Goal: Task Accomplishment & Management: Manage account settings

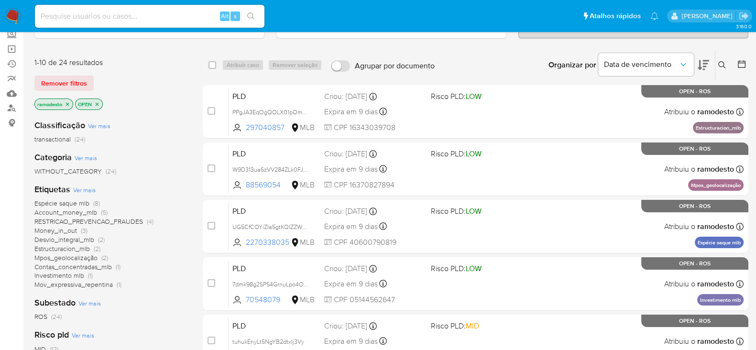
scroll to position [119, 0]
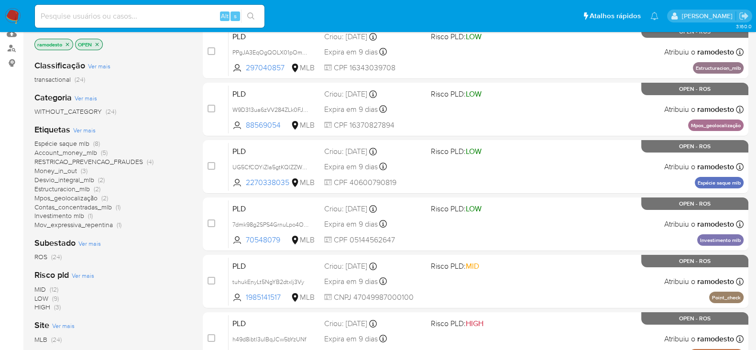
click at [42, 252] on span "ROS" at bounding box center [40, 257] width 13 height 10
click at [66, 45] on icon "close-filter" at bounding box center [68, 45] width 6 height 6
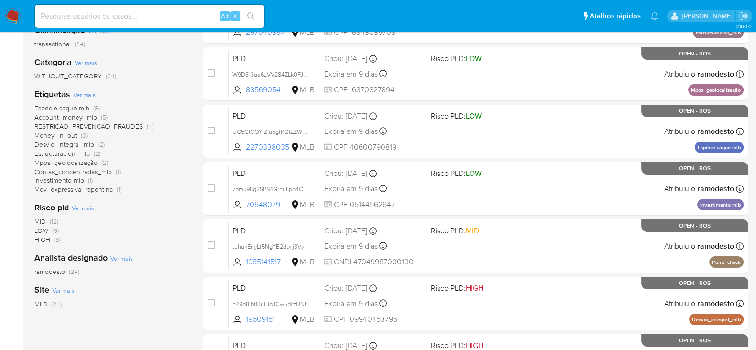
scroll to position [179, 0]
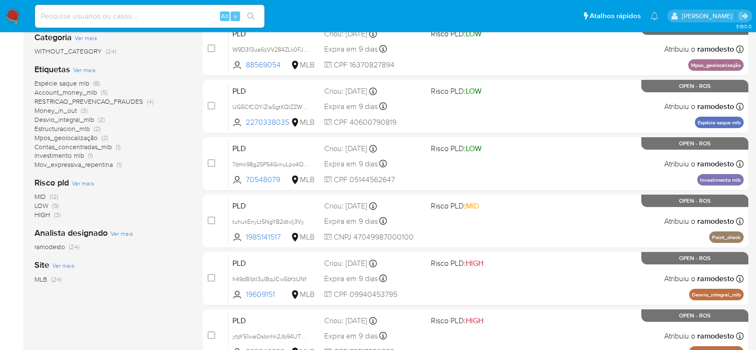
click at [58, 249] on span "ramodesto" at bounding box center [49, 247] width 31 height 10
click at [87, 91] on span "Account_money_mlb" at bounding box center [65, 92] width 63 height 10
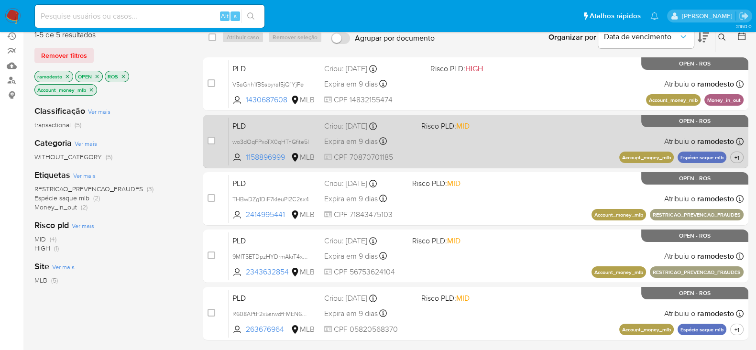
scroll to position [59, 0]
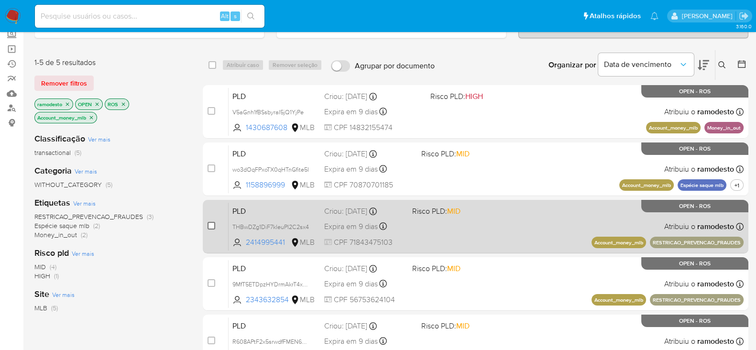
click at [211, 224] on input "checkbox" at bounding box center [211, 226] width 8 height 8
checkbox input "true"
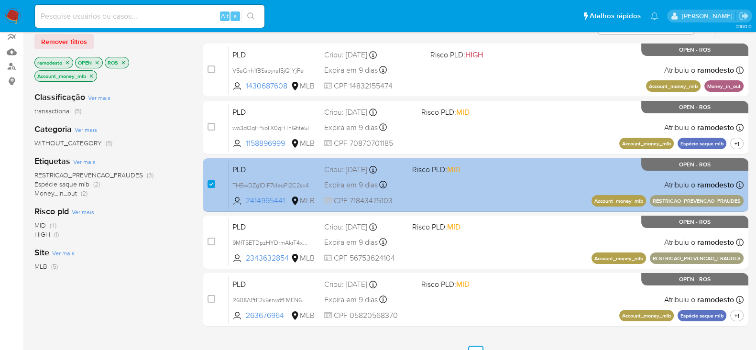
scroll to position [119, 0]
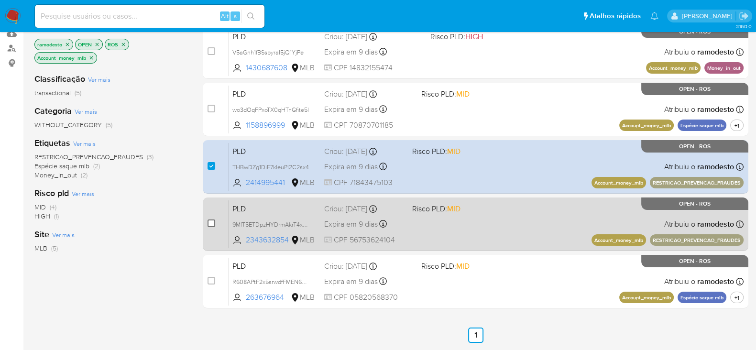
click at [209, 223] on input "checkbox" at bounding box center [211, 223] width 8 height 8
checkbox input "true"
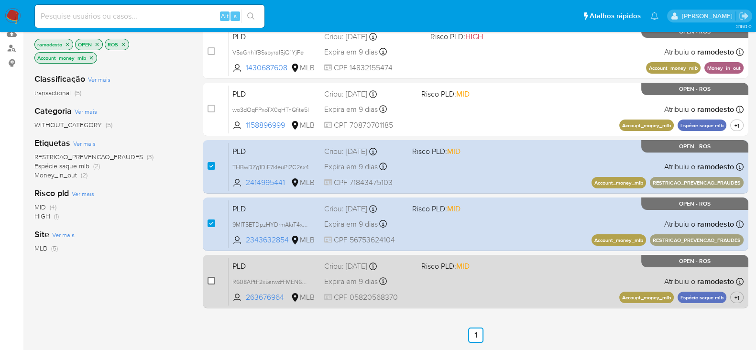
click at [213, 277] on input "checkbox" at bounding box center [211, 281] width 8 height 8
checkbox input "true"
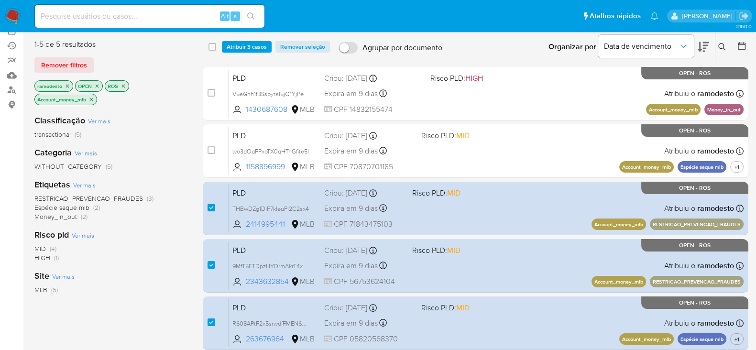
scroll to position [59, 0]
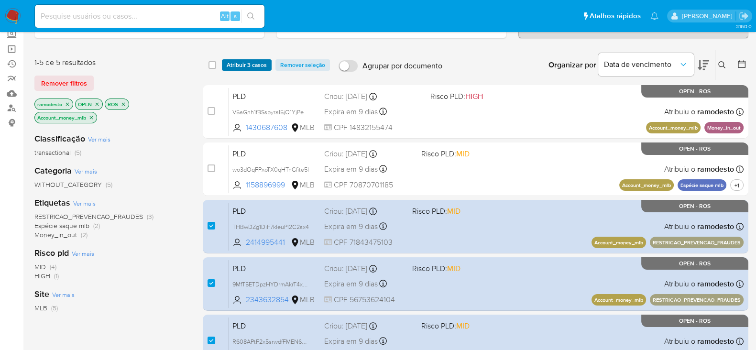
click at [235, 62] on span "Atribuir 3 casos" at bounding box center [247, 65] width 40 height 10
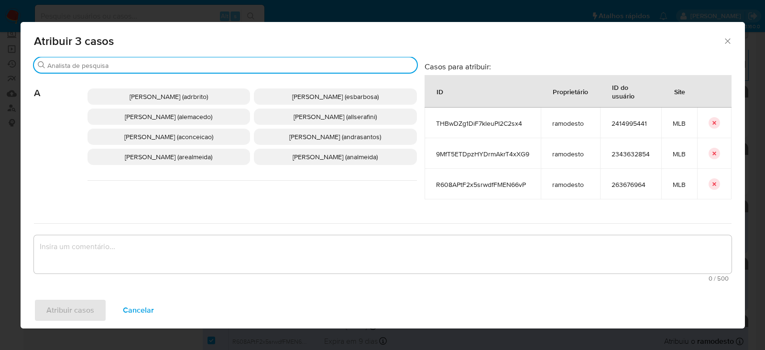
click at [101, 67] on input "Buscar" at bounding box center [230, 65] width 366 height 9
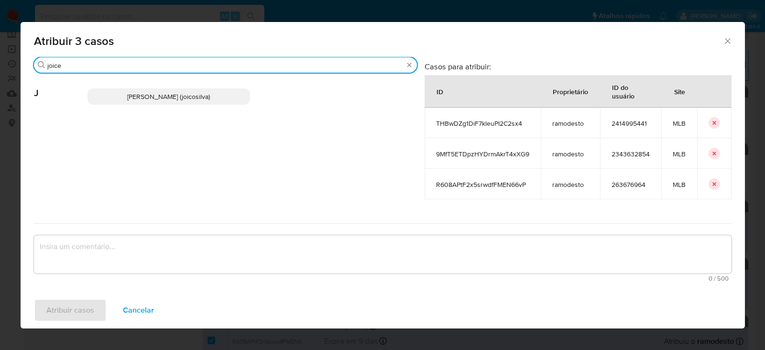
type input "joice"
click at [139, 92] on span "Joice Oliveira Da Silva De Almeida (joicosilva)" at bounding box center [168, 97] width 83 height 10
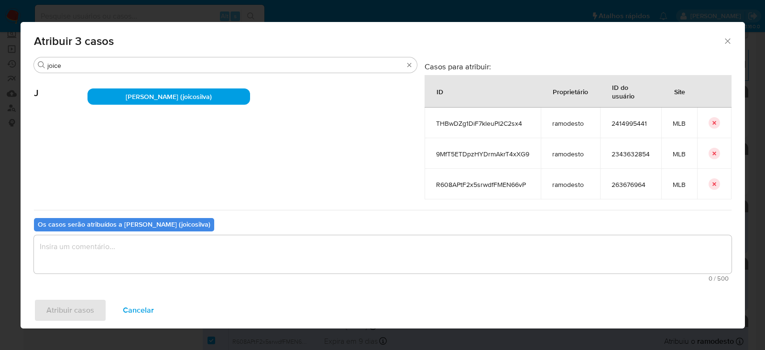
click at [94, 245] on textarea "assign-modal" at bounding box center [382, 254] width 697 height 38
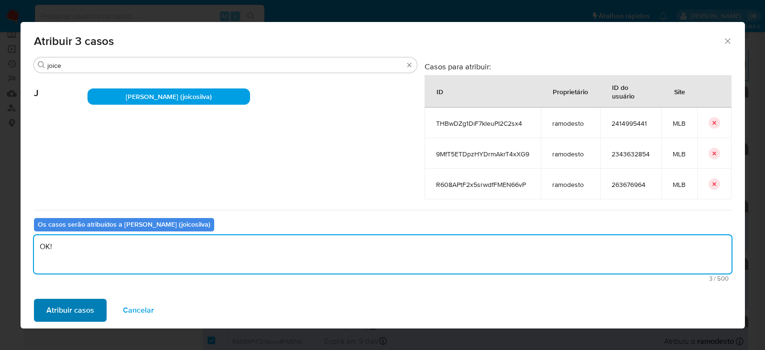
type textarea "OK!"
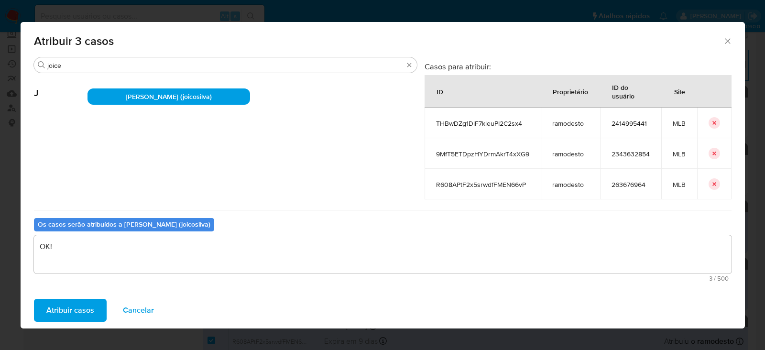
click at [69, 304] on span "Atribuir casos" at bounding box center [70, 310] width 48 height 21
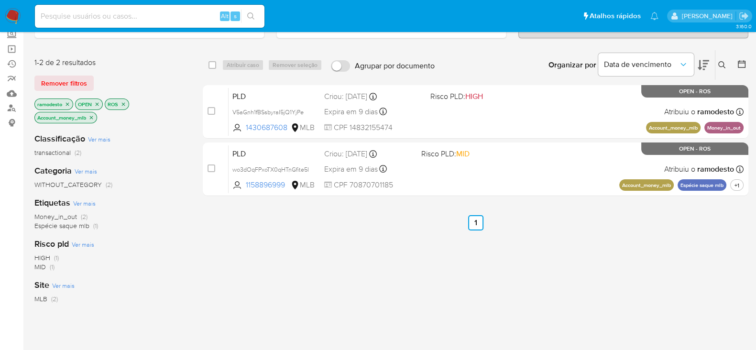
click at [93, 115] on icon "close-filter" at bounding box center [91, 118] width 6 height 6
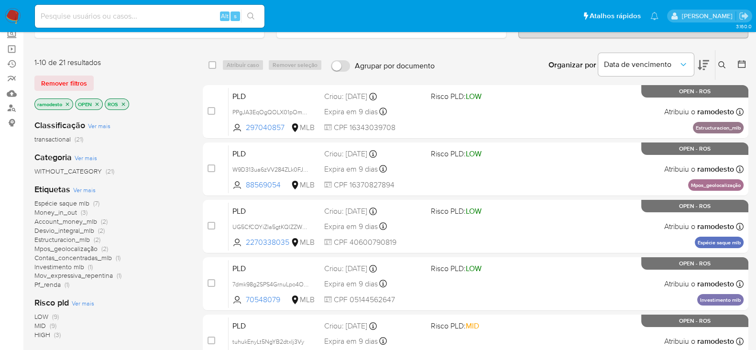
click at [67, 211] on span "Money_in_out" at bounding box center [55, 212] width 43 height 10
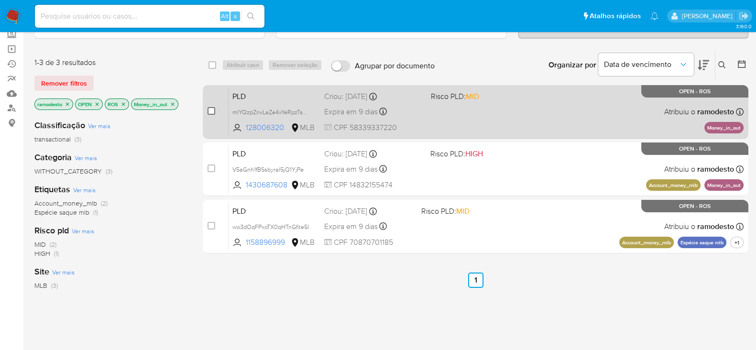
click at [213, 107] on input "checkbox" at bounding box center [211, 111] width 8 height 8
checkbox input "true"
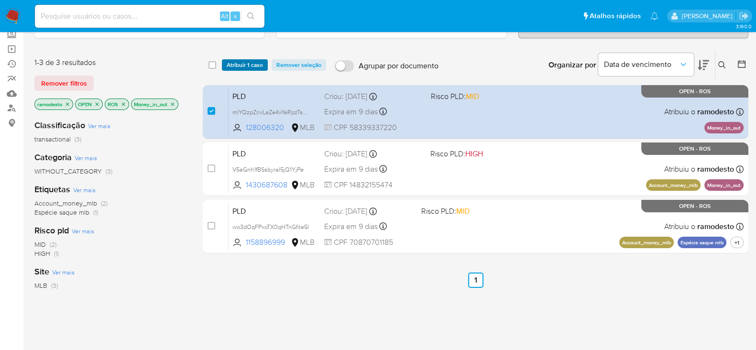
click at [251, 61] on span "Atribuir 1 caso" at bounding box center [245, 65] width 36 height 10
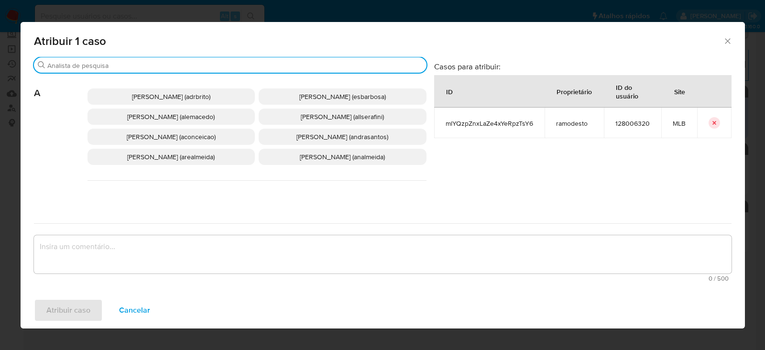
click at [147, 63] on input "Buscar" at bounding box center [234, 65] width 375 height 9
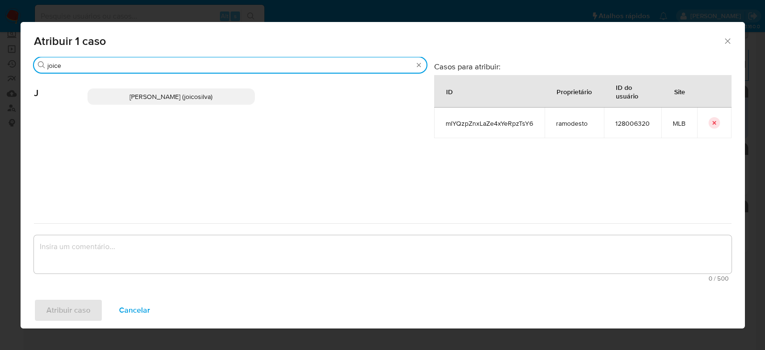
type input "joice"
click at [158, 97] on span "Joice Oliveira Da Silva De Almeida (joicosilva)" at bounding box center [171, 97] width 83 height 10
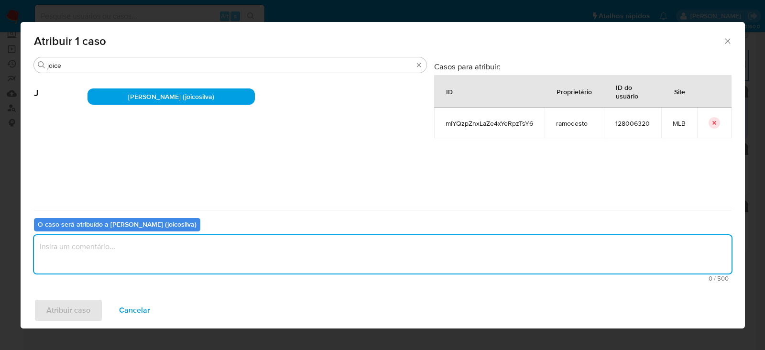
click at [116, 257] on textarea "assign-modal" at bounding box center [382, 254] width 697 height 38
type textarea "OK!"
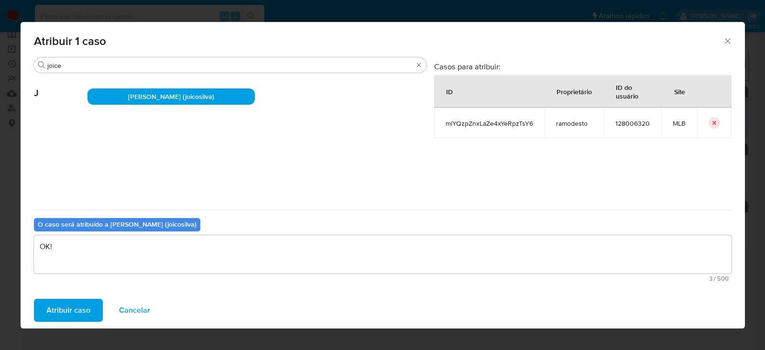
click at [74, 305] on span "Atribuir caso" at bounding box center [68, 310] width 44 height 21
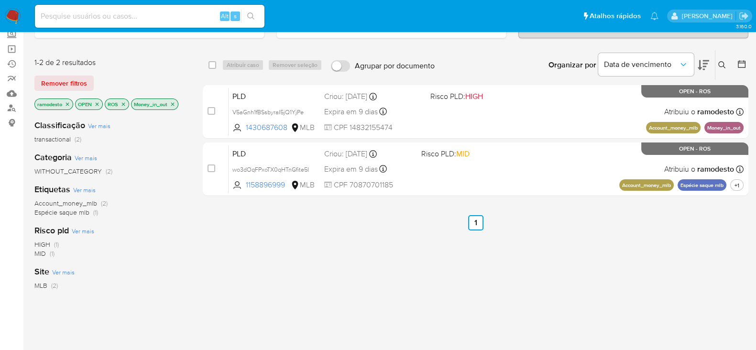
click at [175, 101] on icon "close-filter" at bounding box center [173, 104] width 6 height 6
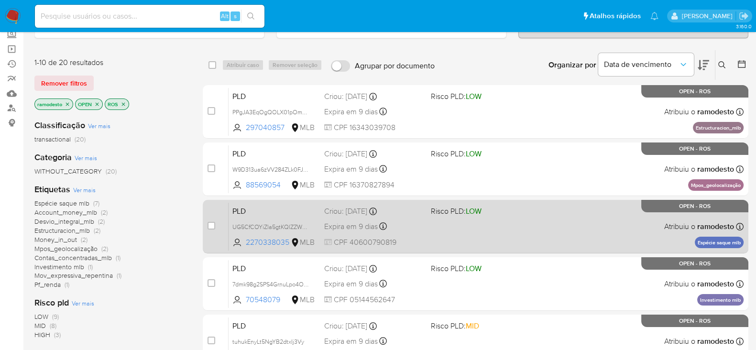
scroll to position [119, 0]
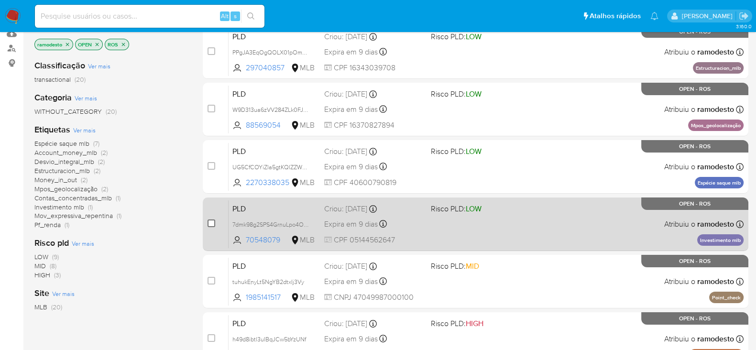
click at [209, 222] on input "checkbox" at bounding box center [211, 223] width 8 height 8
checkbox input "true"
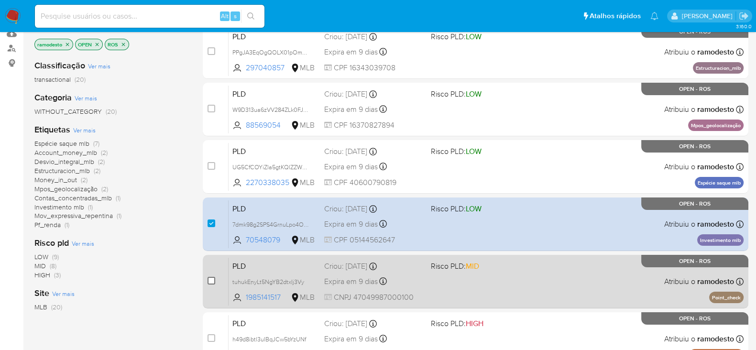
click at [213, 279] on input "checkbox" at bounding box center [211, 281] width 8 height 8
checkbox input "true"
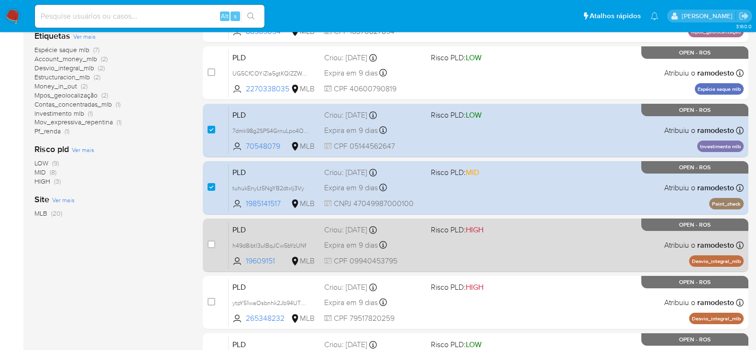
scroll to position [238, 0]
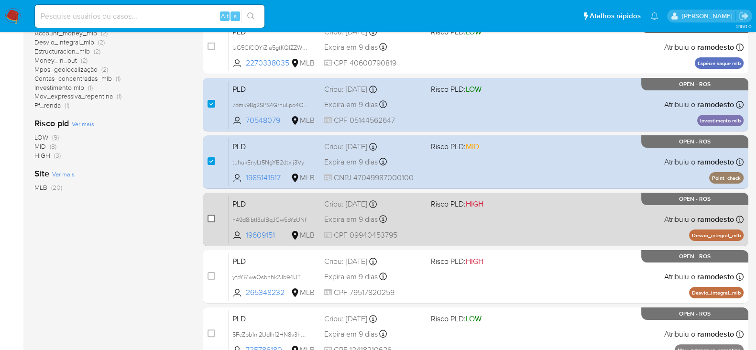
click at [212, 217] on input "checkbox" at bounding box center [211, 219] width 8 height 8
checkbox input "true"
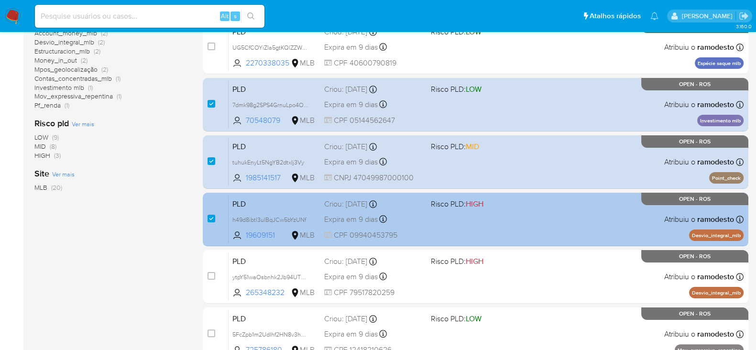
scroll to position [299, 0]
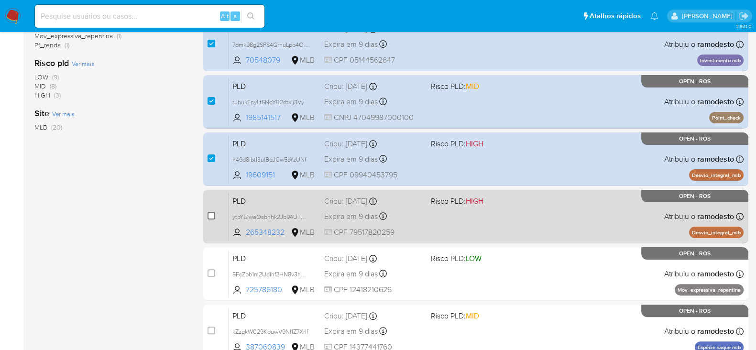
click at [213, 213] on input "checkbox" at bounding box center [211, 216] width 8 height 8
checkbox input "true"
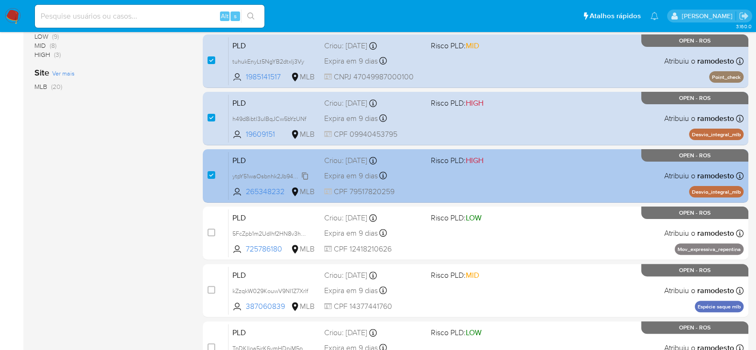
scroll to position [358, 0]
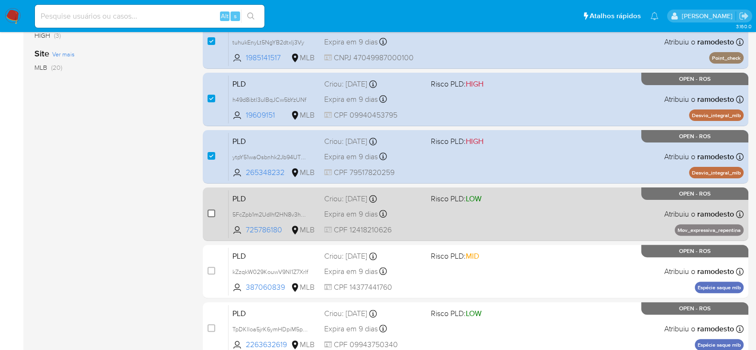
click at [214, 214] on input "checkbox" at bounding box center [211, 213] width 8 height 8
checkbox input "true"
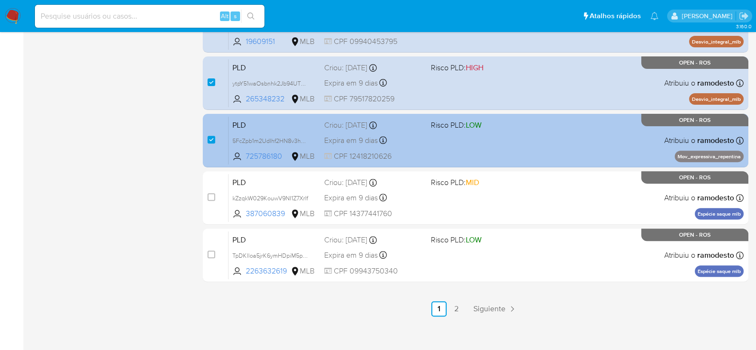
scroll to position [438, 0]
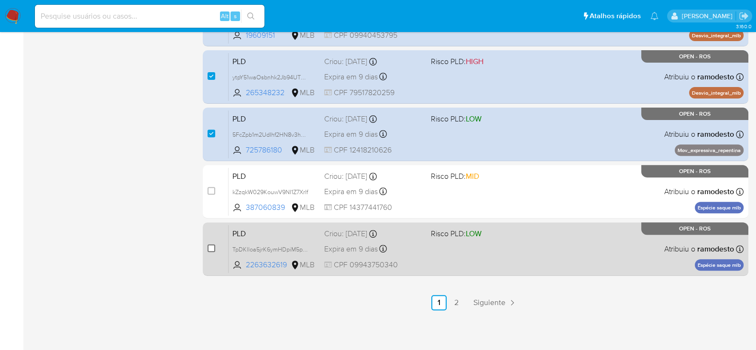
click at [207, 247] on input "checkbox" at bounding box center [211, 248] width 8 height 8
checkbox input "true"
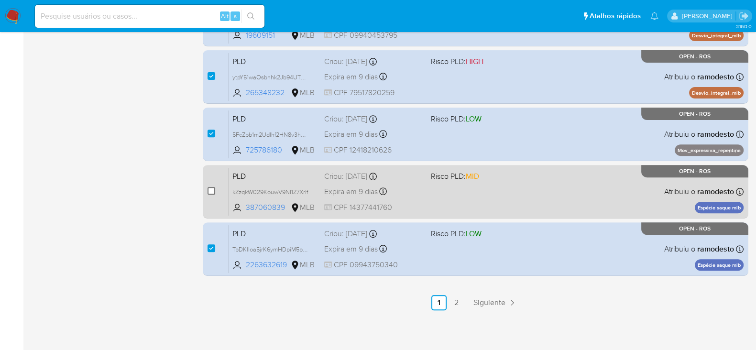
click at [212, 187] on input "checkbox" at bounding box center [211, 191] width 8 height 8
checkbox input "true"
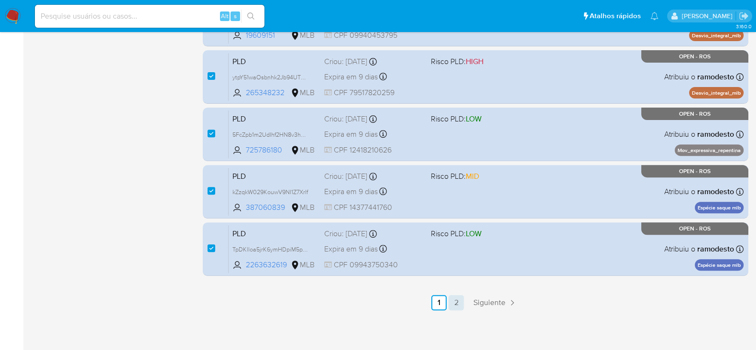
click at [454, 297] on link "2" at bounding box center [455, 302] width 15 height 15
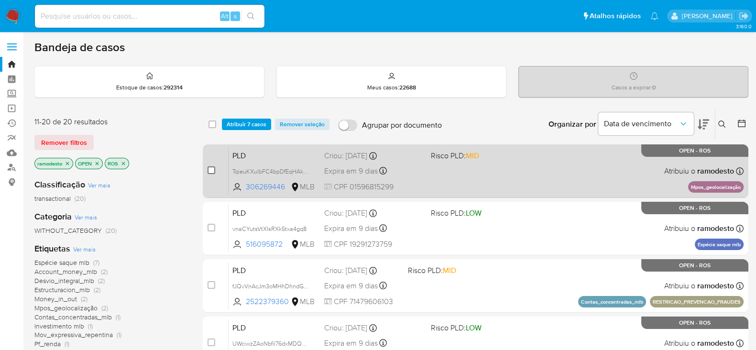
click at [210, 168] on input "checkbox" at bounding box center [211, 170] width 8 height 8
checkbox input "true"
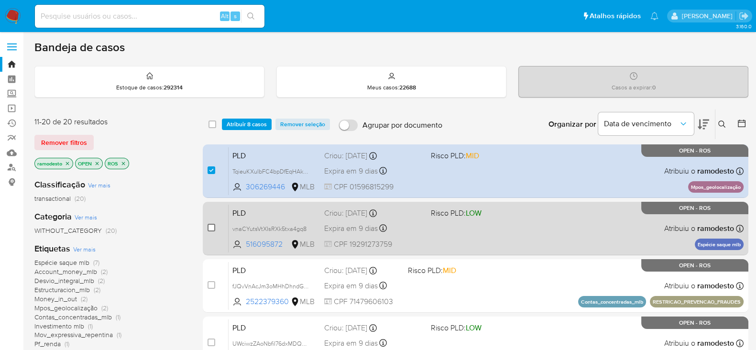
click at [207, 227] on input "checkbox" at bounding box center [211, 228] width 8 height 8
checkbox input "true"
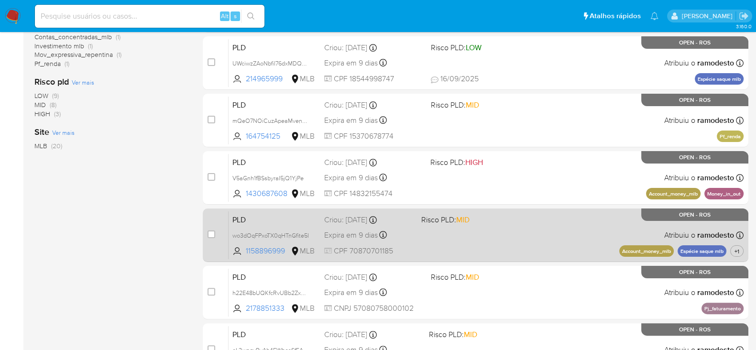
scroll to position [299, 0]
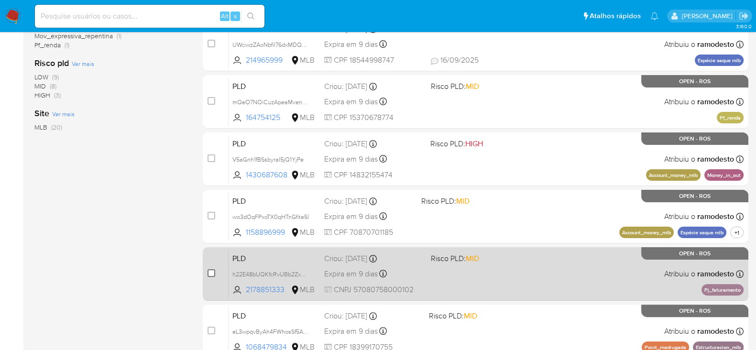
click at [210, 272] on input "checkbox" at bounding box center [211, 273] width 8 height 8
checkbox input "true"
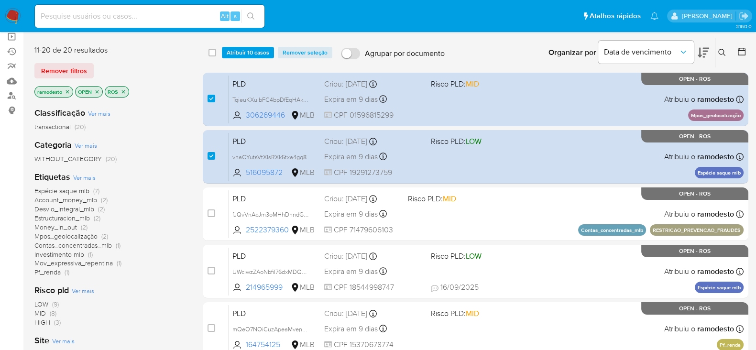
scroll to position [0, 0]
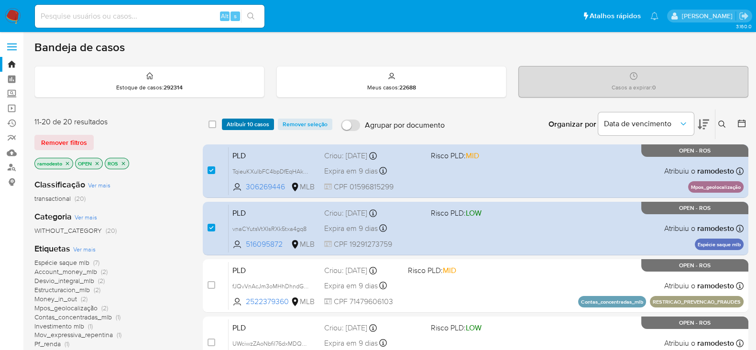
click at [246, 123] on span "Atribuir 10 casos" at bounding box center [248, 124] width 43 height 10
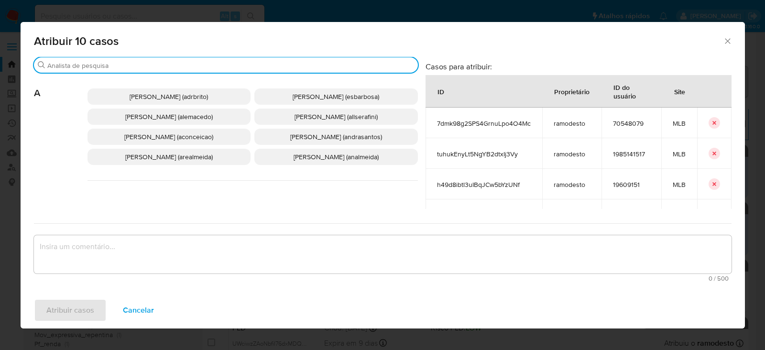
click at [84, 65] on input "Buscar" at bounding box center [230, 65] width 367 height 9
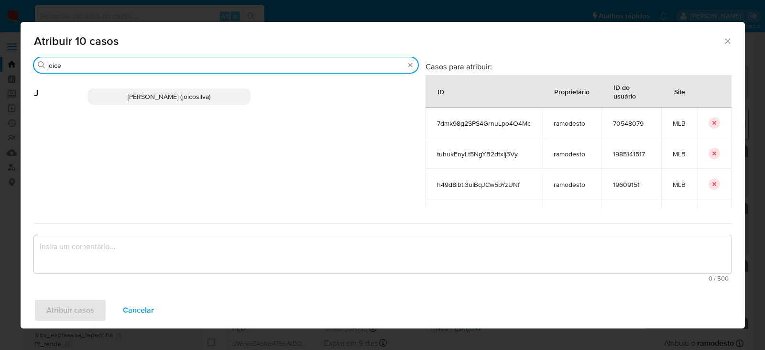
type input "joice"
click at [150, 98] on span "Joice Oliveira Da Silva De Almeida (joicosilva)" at bounding box center [169, 97] width 83 height 10
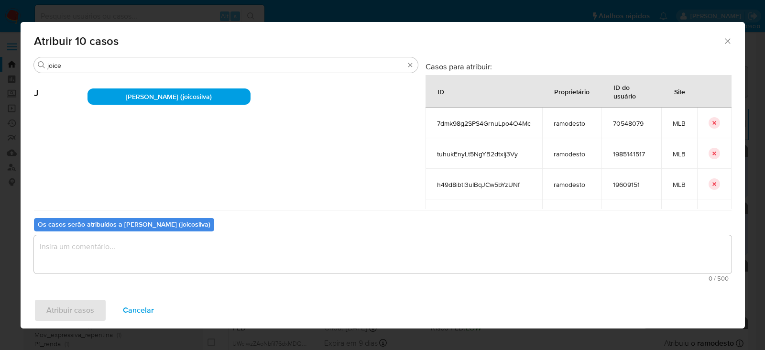
drag, startPoint x: 95, startPoint y: 228, endPoint x: 83, endPoint y: 249, distance: 24.0
click at [90, 238] on div "Os casos serão atribuídos a Joice Oliveira Da Silva De Almeida (joicosilva) 0 /…" at bounding box center [382, 248] width 697 height 76
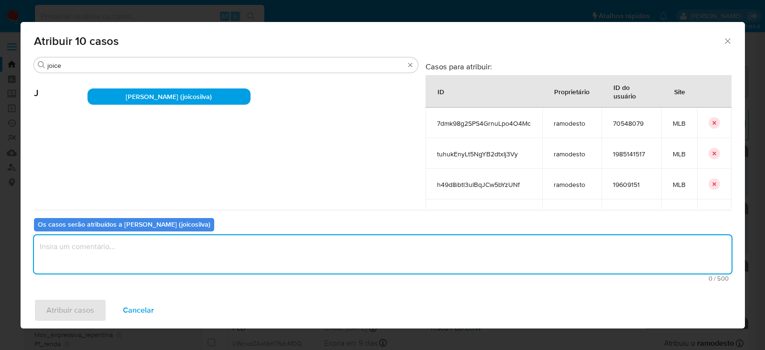
click at [82, 250] on textarea "assign-modal" at bounding box center [382, 254] width 697 height 38
type textarea "OK!"
click at [76, 310] on span "Atribuir casos" at bounding box center [70, 310] width 48 height 21
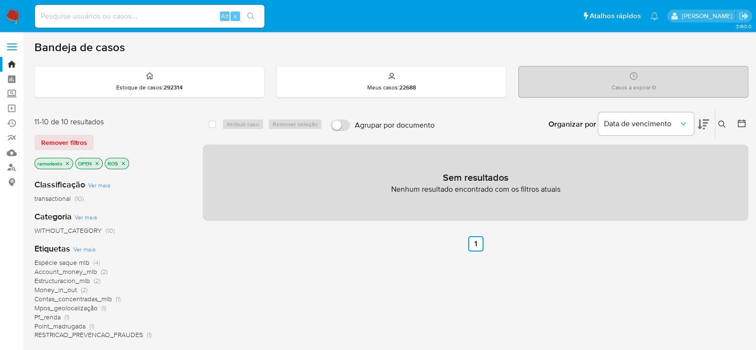
click at [69, 162] on icon "close-filter" at bounding box center [67, 163] width 3 height 3
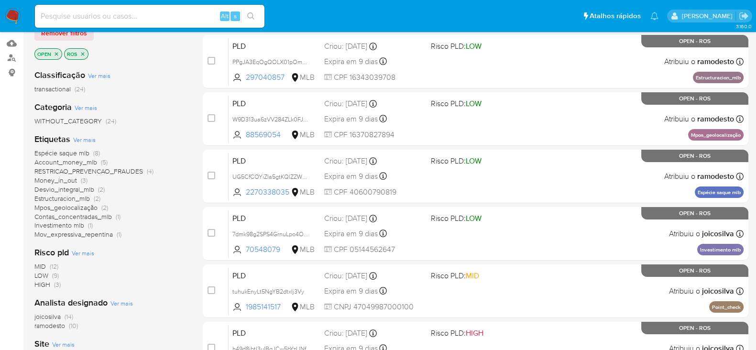
scroll to position [119, 0]
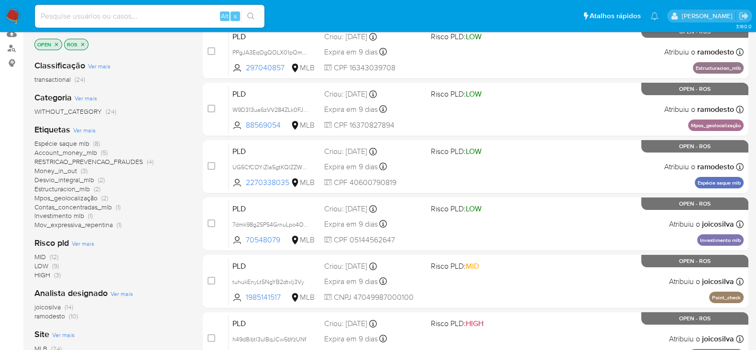
click at [56, 314] on span "ramodesto" at bounding box center [49, 316] width 31 height 10
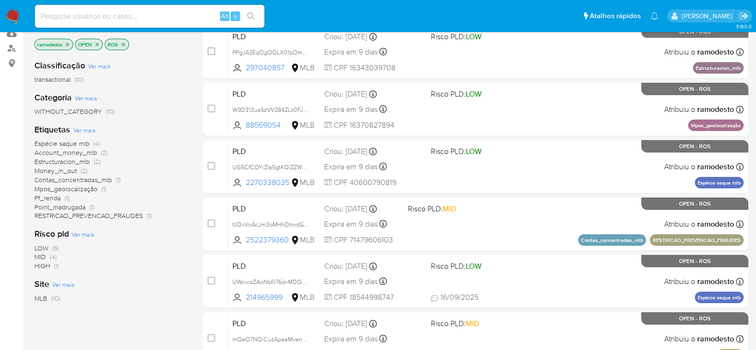
scroll to position [59, 0]
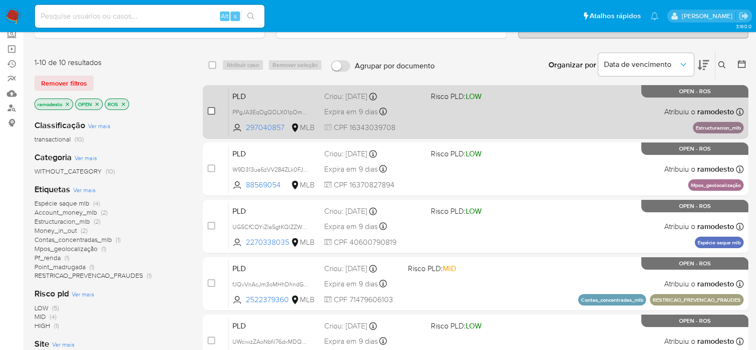
click at [212, 111] on input "checkbox" at bounding box center [211, 111] width 8 height 8
checkbox input "true"
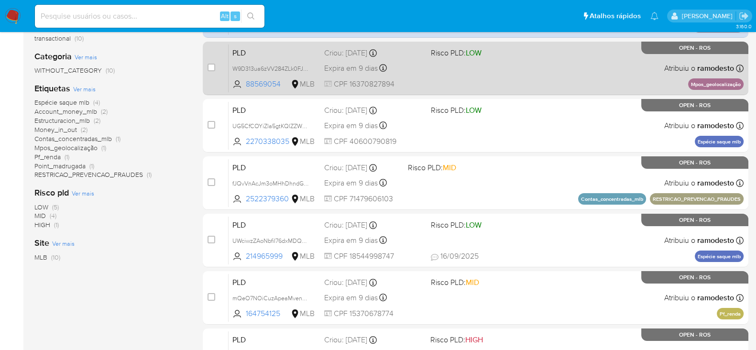
scroll to position [179, 0]
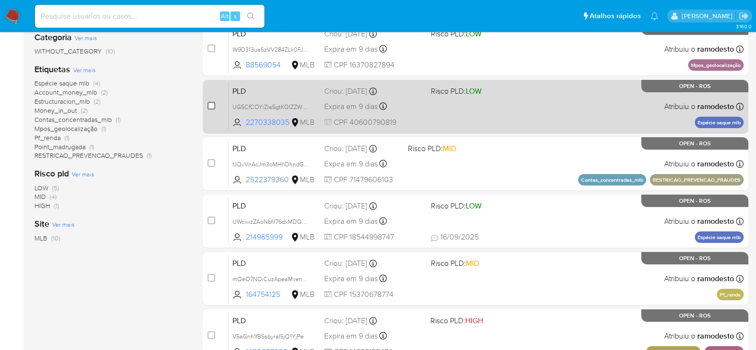
click at [208, 102] on input "checkbox" at bounding box center [211, 106] width 8 height 8
checkbox input "true"
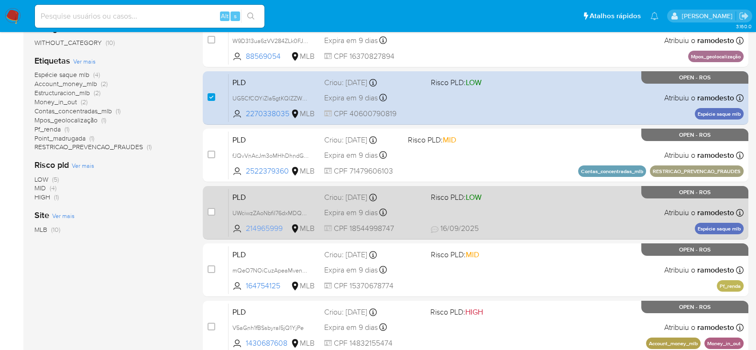
scroll to position [119, 0]
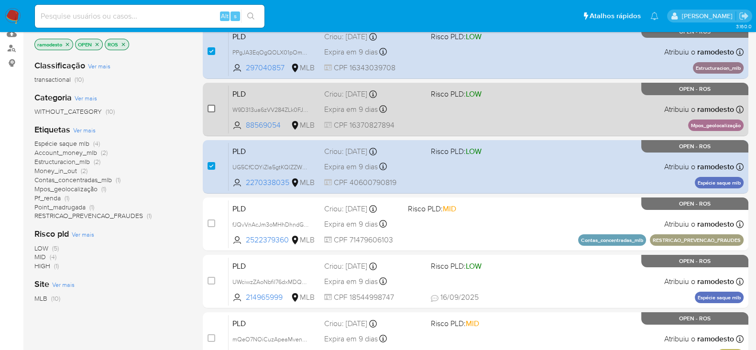
click at [210, 106] on input "checkbox" at bounding box center [211, 109] width 8 height 8
checkbox input "true"
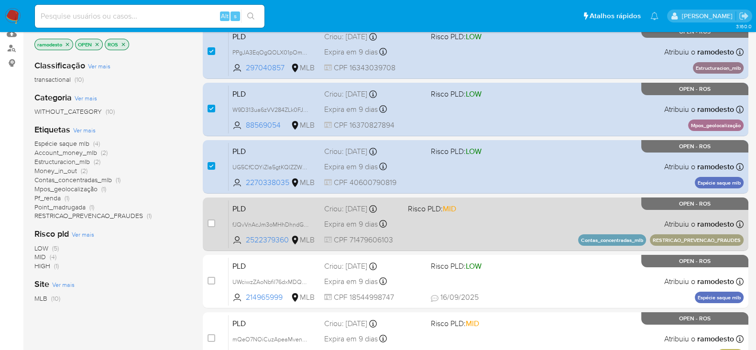
scroll to position [0, 0]
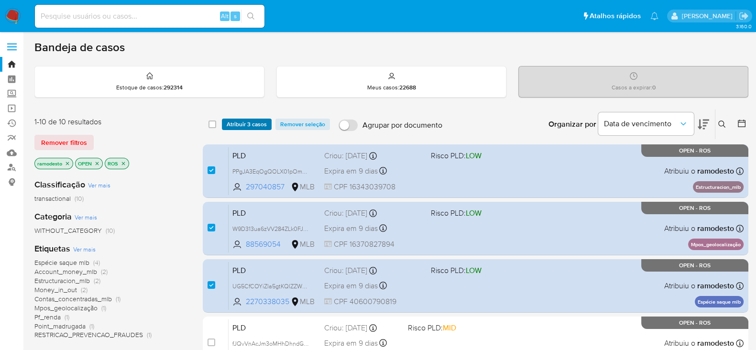
click at [246, 119] on span "Atribuir 3 casos" at bounding box center [247, 124] width 40 height 10
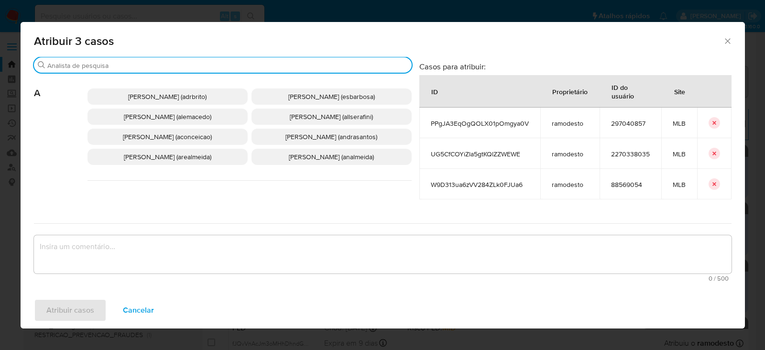
click at [103, 64] on input "Buscar" at bounding box center [227, 65] width 360 height 9
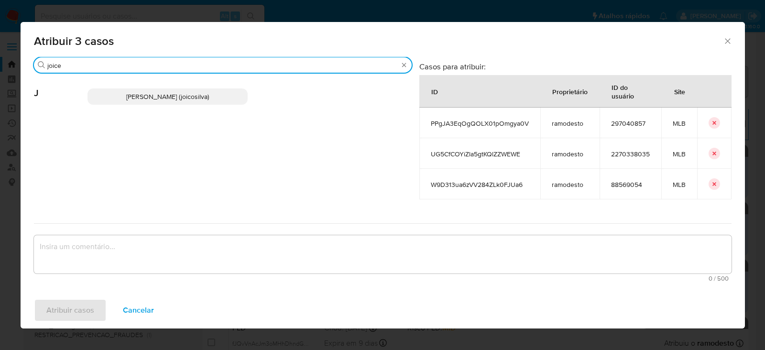
type input "joice"
click at [132, 96] on span "Joice Oliveira Da Silva De Almeida (joicosilva)" at bounding box center [167, 97] width 83 height 10
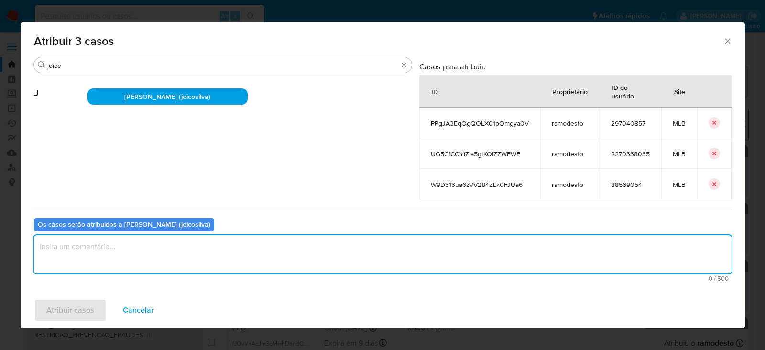
click at [118, 239] on textarea "assign-modal" at bounding box center [382, 254] width 697 height 38
type textarea "OK!"
click at [76, 303] on span "Atribuir casos" at bounding box center [70, 310] width 48 height 21
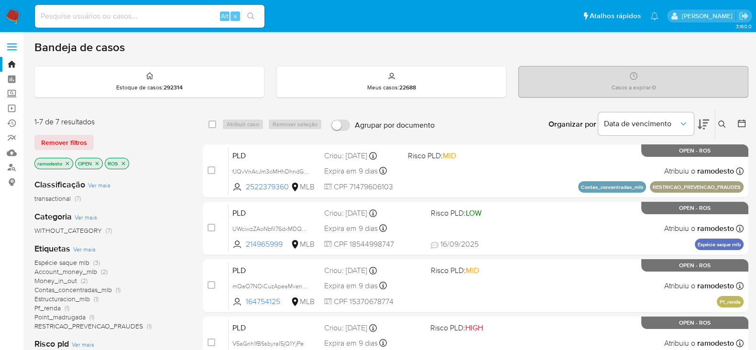
click at [68, 161] on icon "close-filter" at bounding box center [68, 164] width 6 height 6
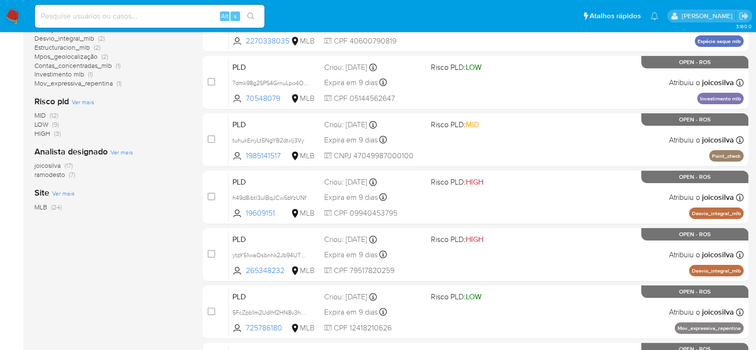
scroll to position [299, 0]
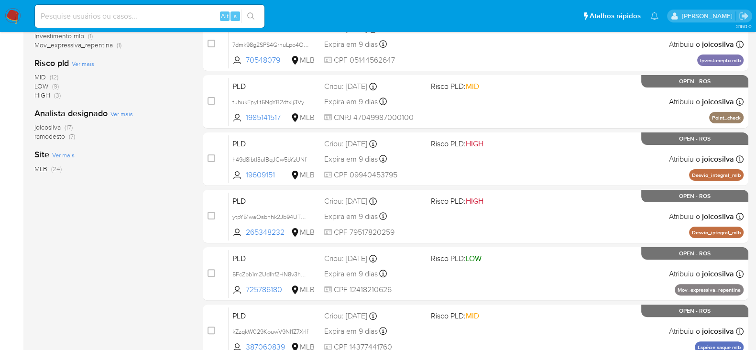
click at [48, 135] on span "ramodesto" at bounding box center [49, 136] width 31 height 10
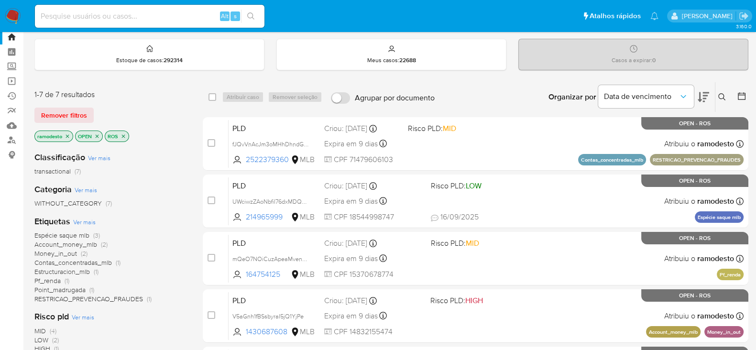
scroll to position [87, 0]
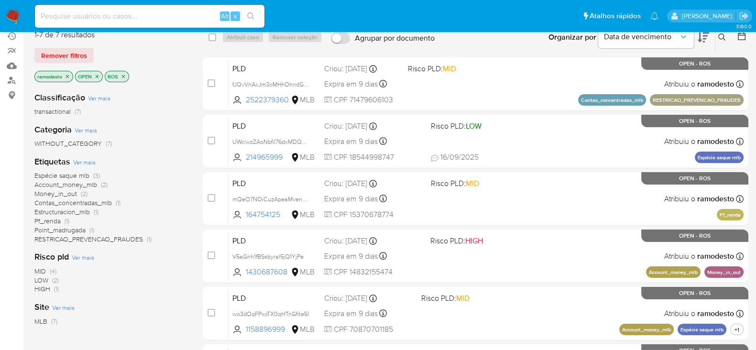
click at [66, 76] on icon "close-filter" at bounding box center [67, 76] width 3 height 3
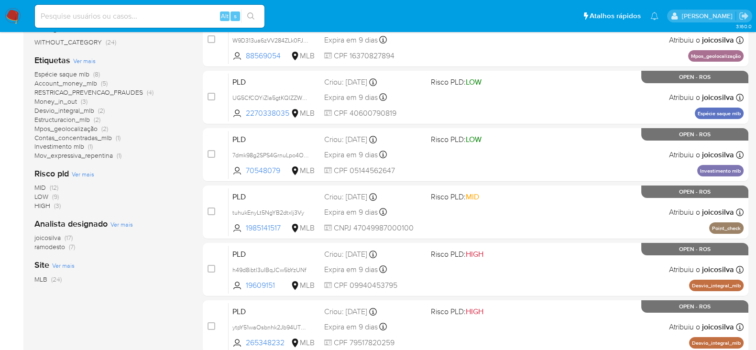
scroll to position [206, 0]
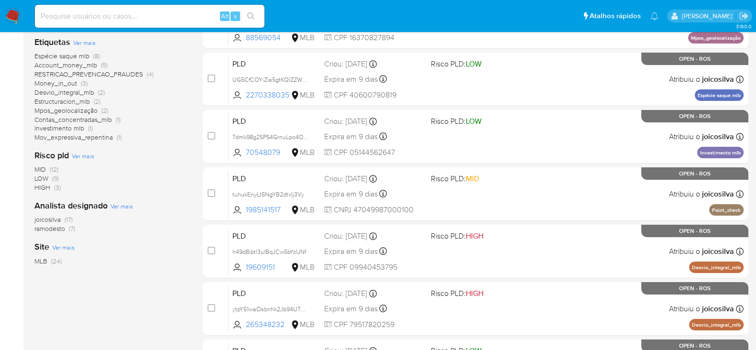
click at [53, 220] on span "joicosilva" at bounding box center [47, 220] width 26 height 10
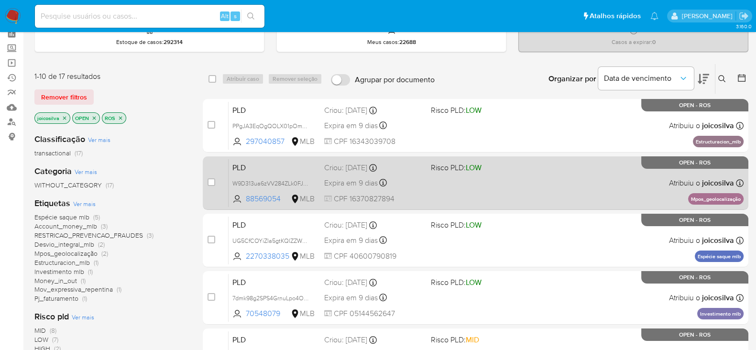
scroll to position [27, 0]
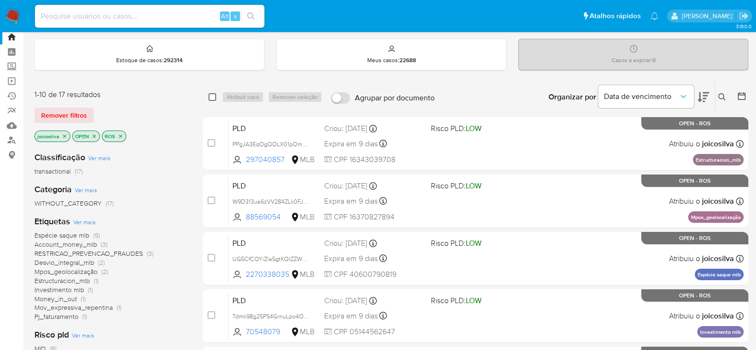
click at [212, 97] on input "checkbox" at bounding box center [212, 97] width 8 height 8
checkbox input "true"
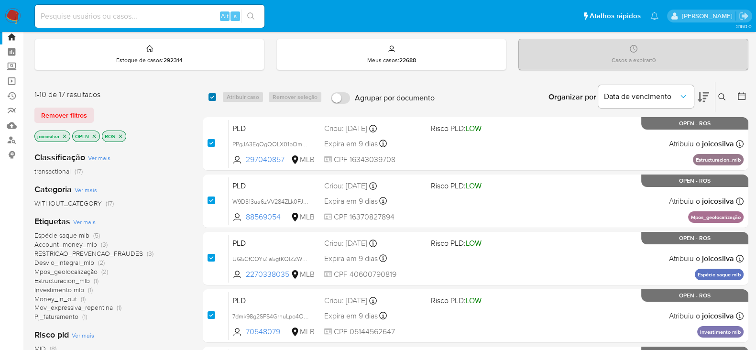
checkbox input "true"
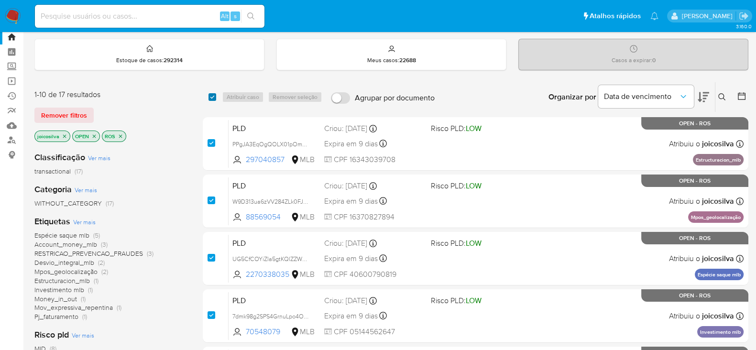
checkbox input "true"
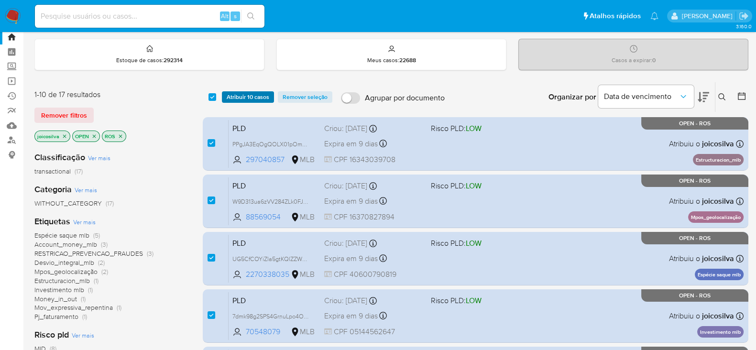
click at [256, 94] on span "Atribuir 10 casos" at bounding box center [248, 97] width 43 height 10
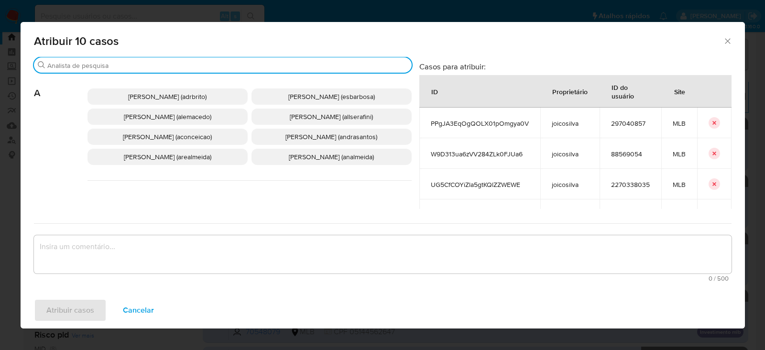
click at [93, 63] on input "Buscar" at bounding box center [227, 65] width 360 height 9
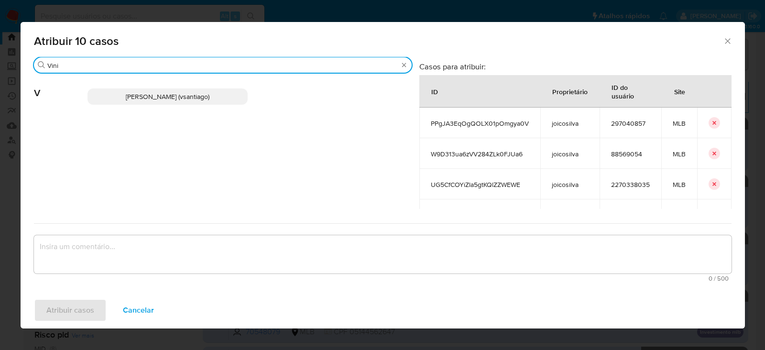
type input "Vini"
click at [170, 96] on span "Vinicius Santiago Souza (vsantiago)" at bounding box center [168, 97] width 84 height 10
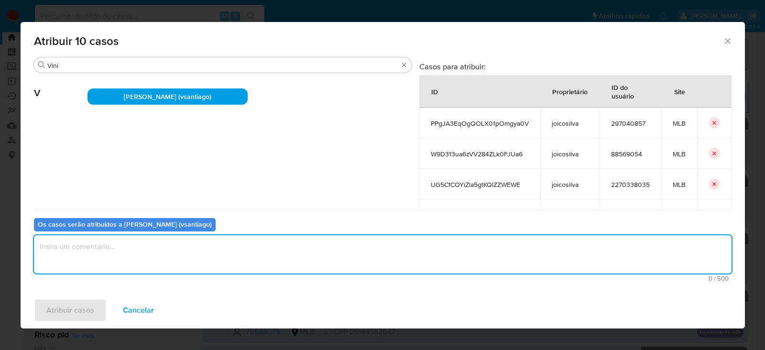
click at [106, 243] on textarea "assign-modal" at bounding box center [382, 254] width 697 height 38
type textarea "OK!"
click at [55, 301] on span "Atribuir casos" at bounding box center [70, 310] width 48 height 21
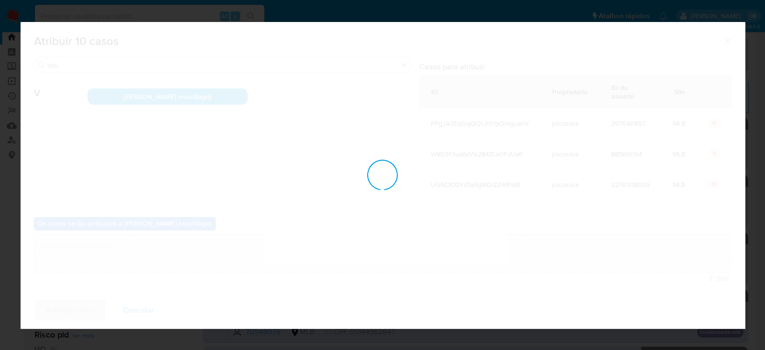
checkbox input "false"
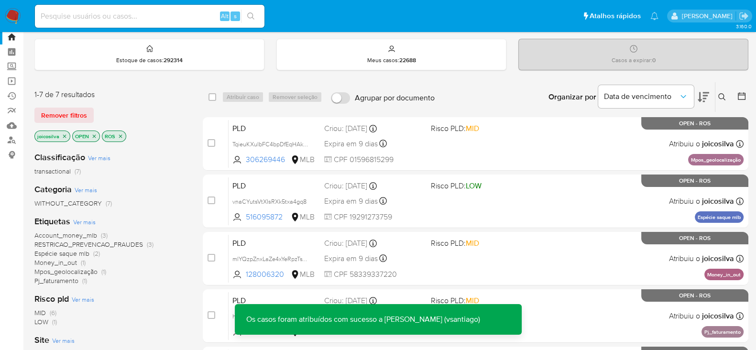
click at [65, 136] on icon "close-filter" at bounding box center [64, 135] width 3 height 3
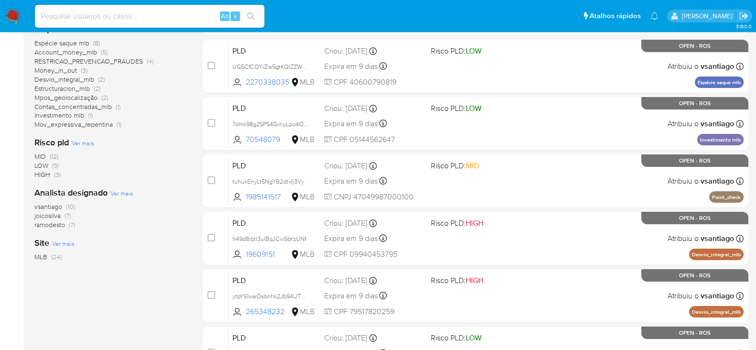
scroll to position [266, 0]
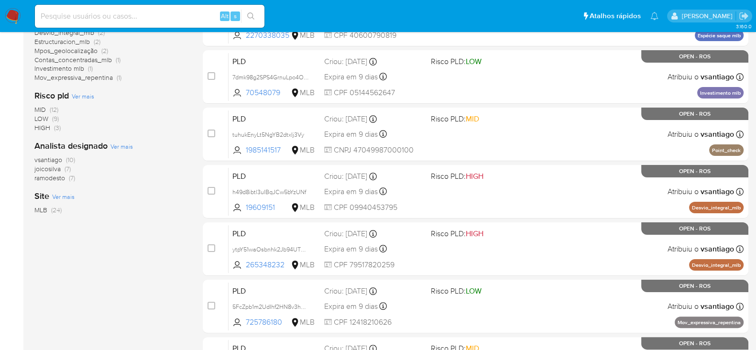
click at [55, 180] on span "ramodesto" at bounding box center [49, 178] width 31 height 10
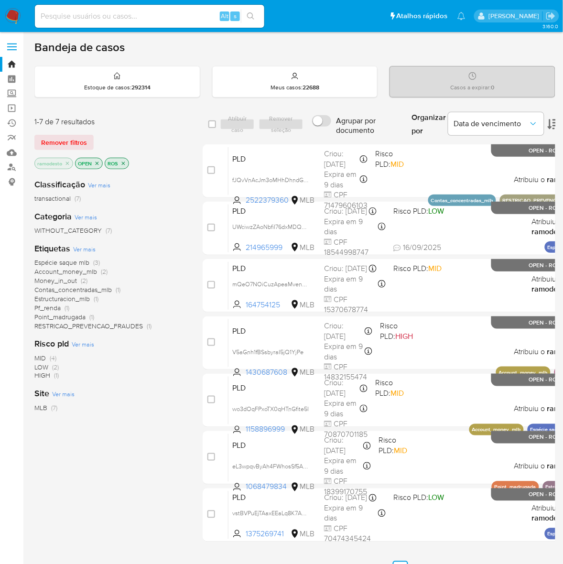
click at [85, 16] on input at bounding box center [149, 16] width 229 height 12
paste input "h49d8ibtl3uIBqJCw5bYzUNf"
type input "h49d8ibtl3uIBqJCw5bYzUNf"
click at [250, 14] on icon "search-icon" at bounding box center [251, 16] width 8 height 8
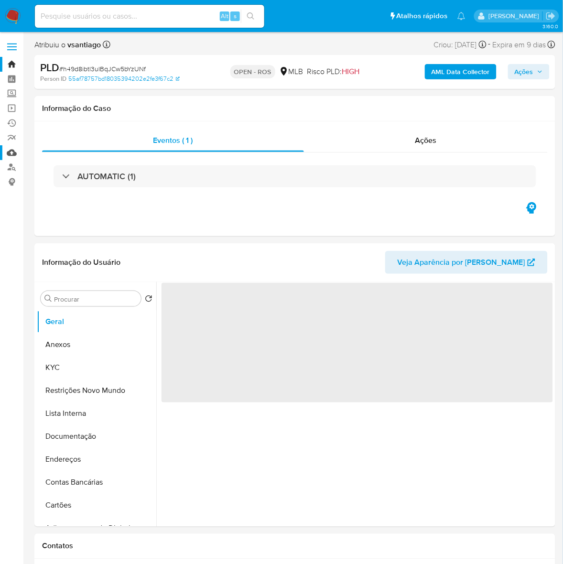
select select "10"
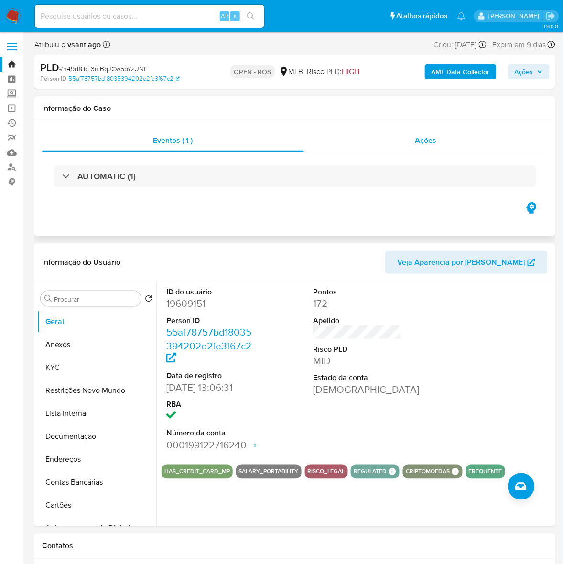
click at [421, 140] on span "Ações" at bounding box center [426, 140] width 22 height 11
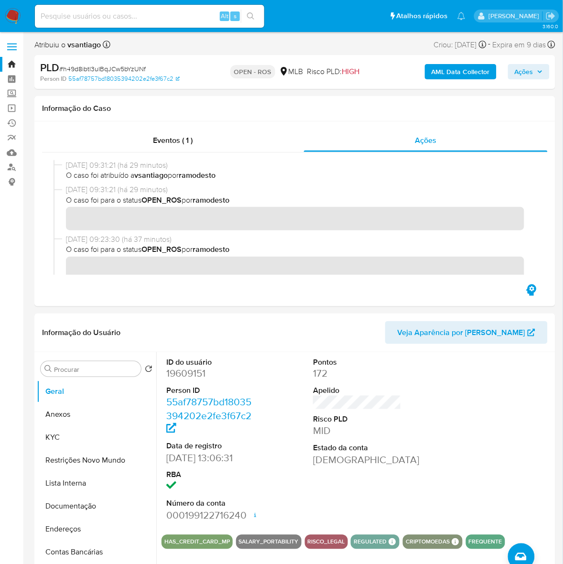
click at [10, 59] on link "Bandeja" at bounding box center [57, 64] width 114 height 15
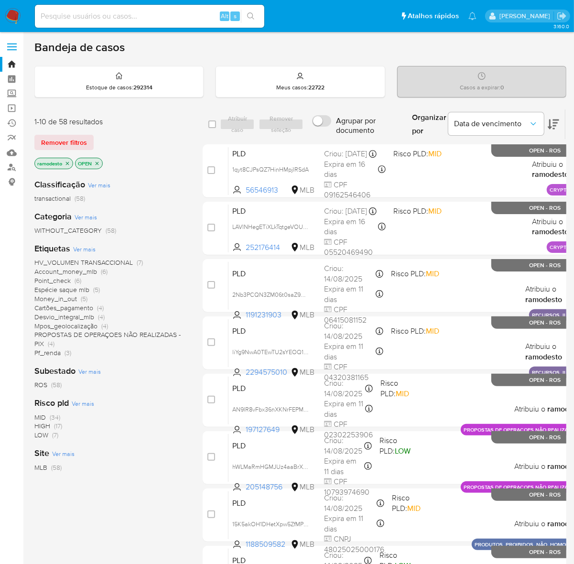
click at [49, 352] on span "Pf_renda" at bounding box center [47, 353] width 26 height 10
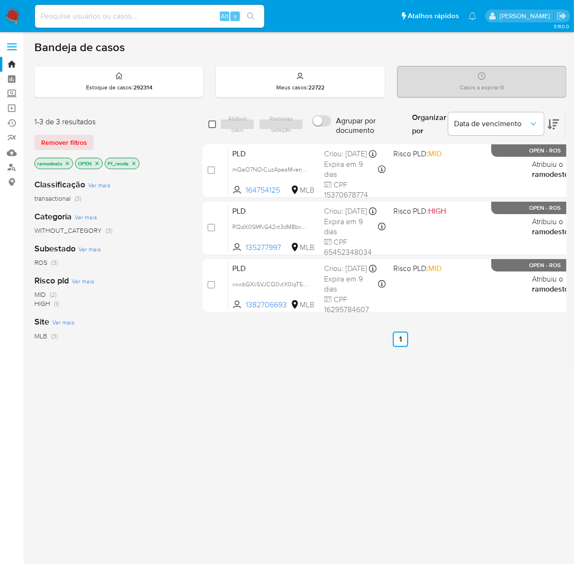
click at [209, 125] on input "checkbox" at bounding box center [212, 124] width 8 height 8
checkbox input "true"
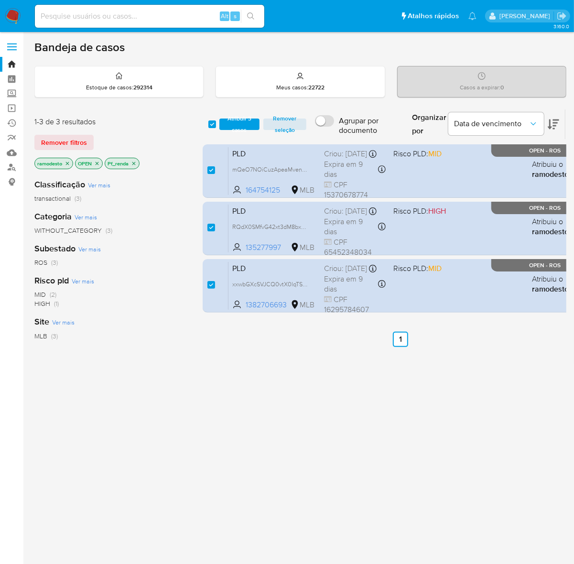
click at [135, 162] on icon "close-filter" at bounding box center [134, 164] width 6 height 6
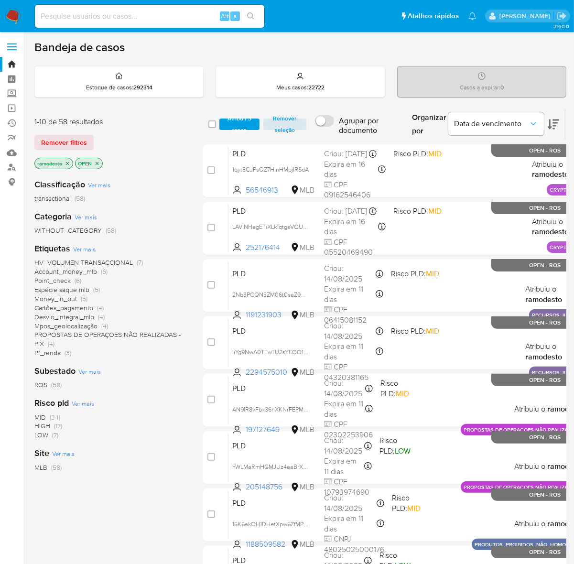
click at [74, 317] on span "Desvio_integral_mlb" at bounding box center [64, 317] width 60 height 10
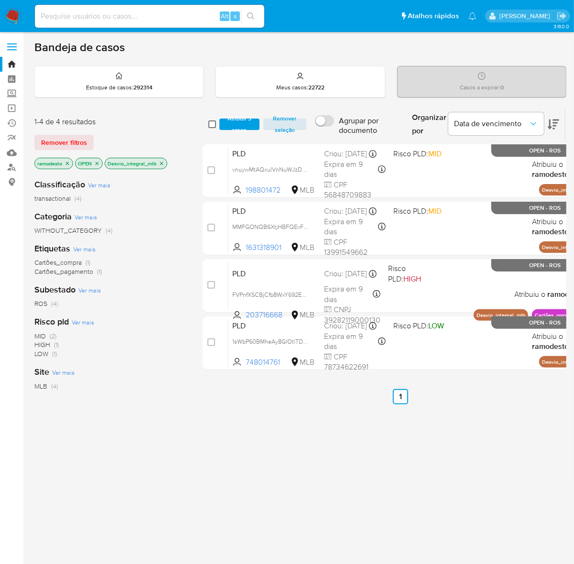
click at [210, 125] on input "checkbox" at bounding box center [212, 124] width 8 height 8
checkbox input "true"
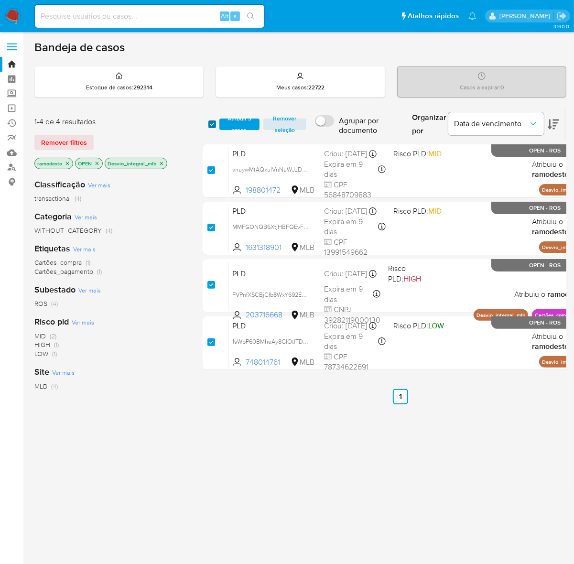
checkbox input "true"
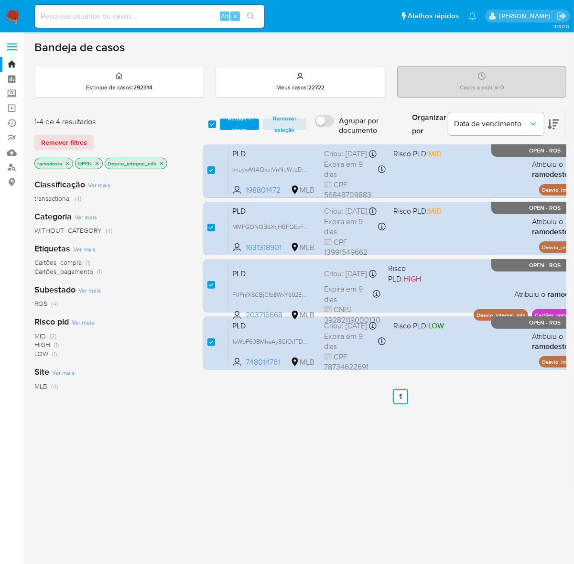
click at [163, 163] on icon "close-filter" at bounding box center [161, 163] width 3 height 3
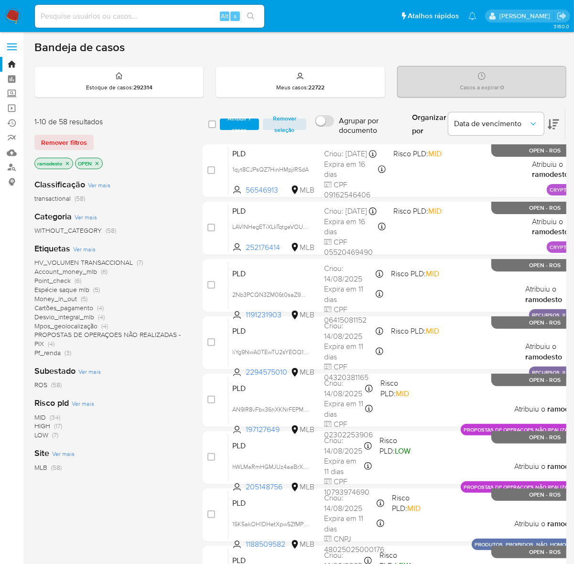
click at [67, 297] on span "Money_in_out" at bounding box center [55, 299] width 43 height 10
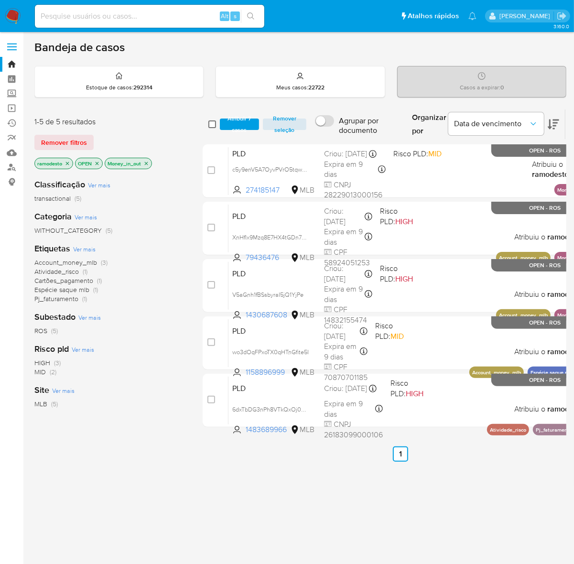
click at [214, 125] on input "checkbox" at bounding box center [212, 124] width 8 height 8
checkbox input "true"
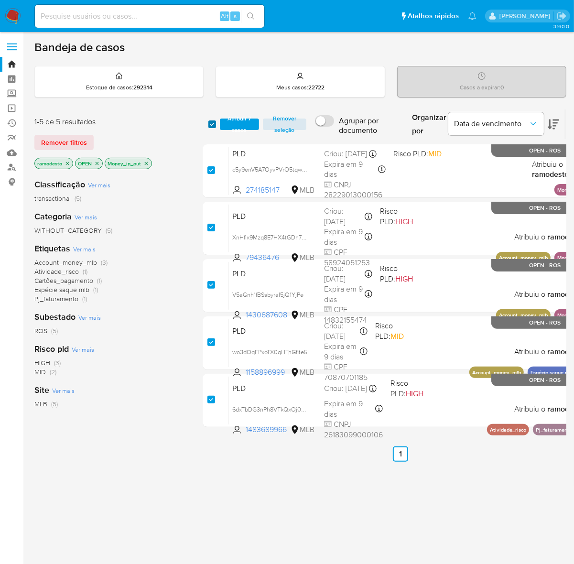
checkbox input "true"
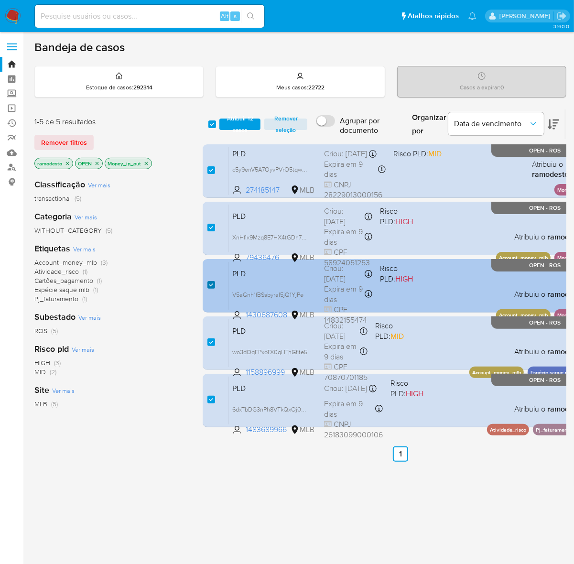
click at [213, 283] on input "checkbox" at bounding box center [211, 285] width 8 height 8
checkbox input "false"
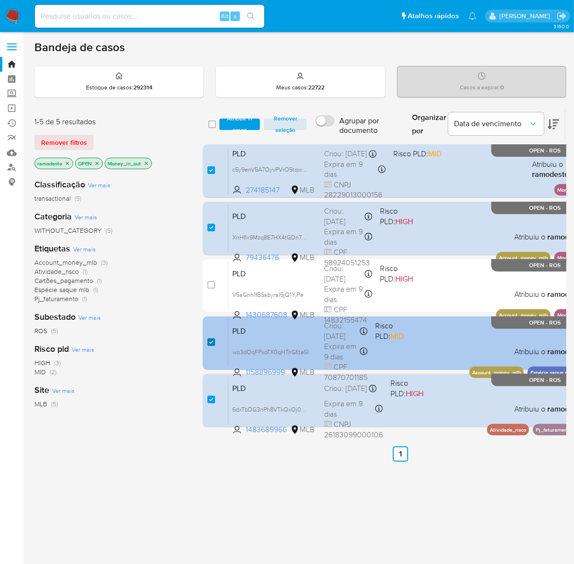
click at [209, 343] on input "checkbox" at bounding box center [211, 342] width 8 height 8
checkbox input "false"
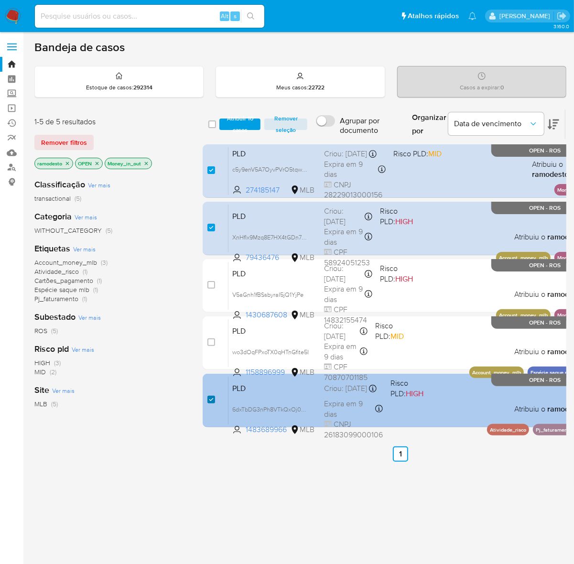
click at [213, 398] on input "checkbox" at bounding box center [211, 400] width 8 height 8
checkbox input "false"
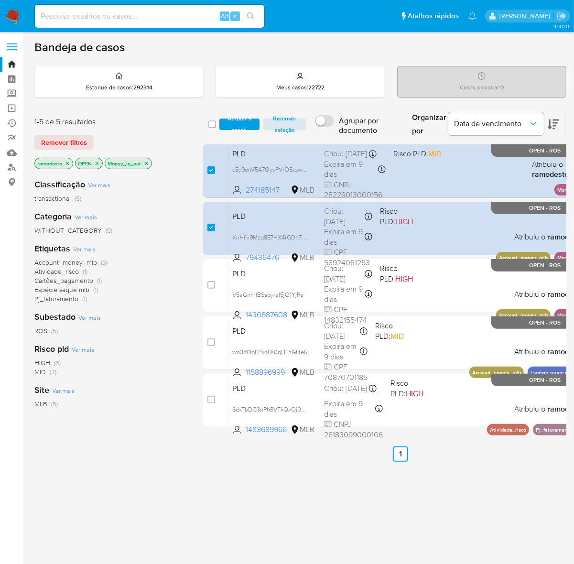
click at [149, 161] on icon "close-filter" at bounding box center [146, 164] width 6 height 6
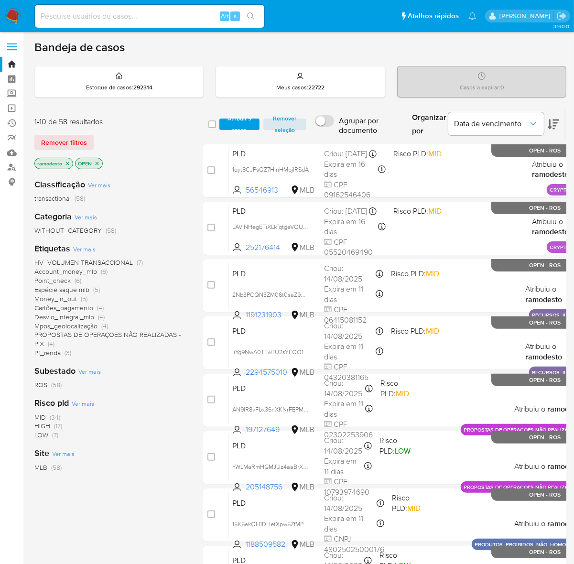
click at [69, 280] on span "Point_check" at bounding box center [52, 281] width 36 height 10
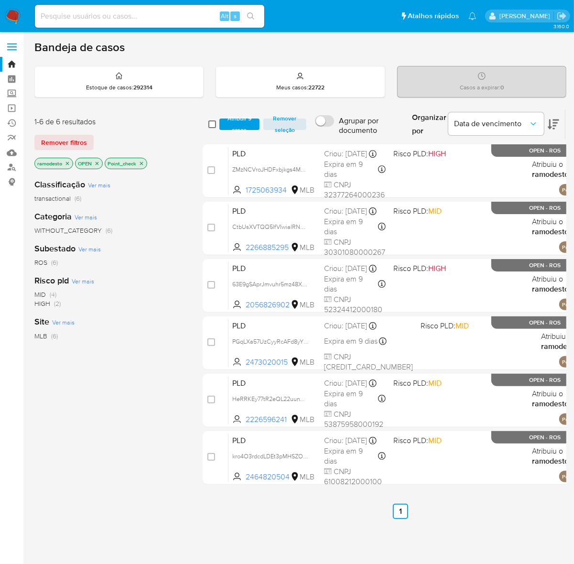
click at [212, 125] on input "checkbox" at bounding box center [212, 124] width 8 height 8
checkbox input "true"
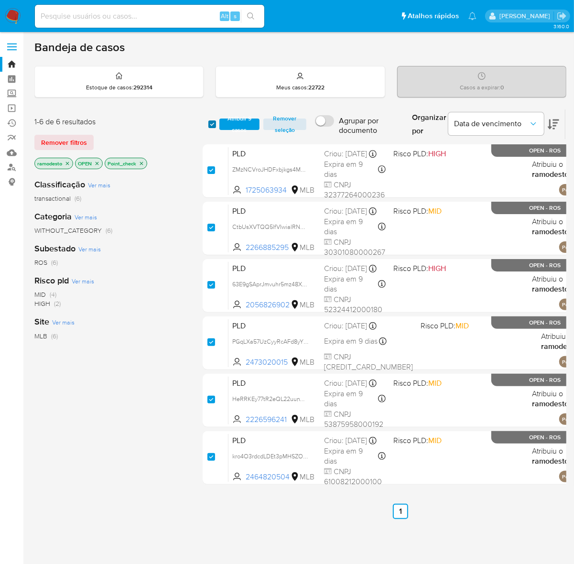
checkbox input "true"
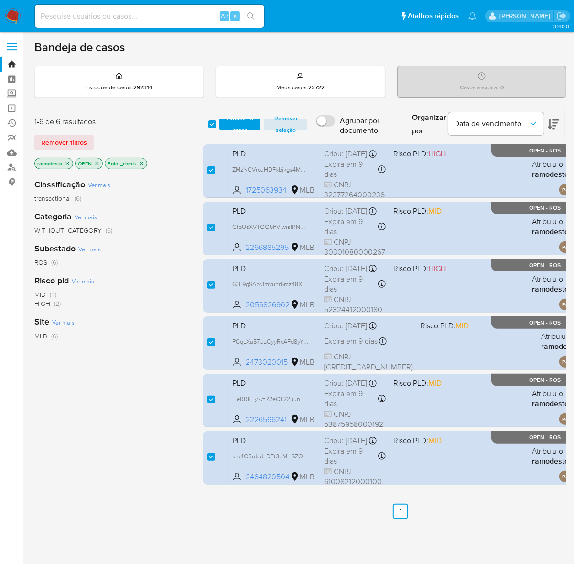
click at [141, 162] on icon "close-filter" at bounding box center [141, 163] width 3 height 3
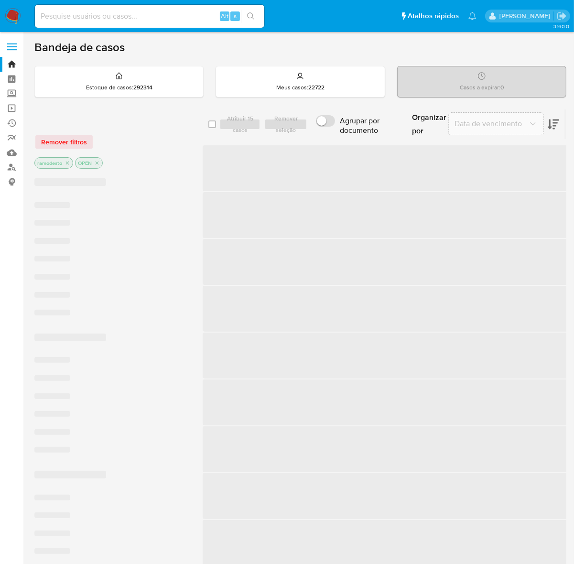
checkbox input "false"
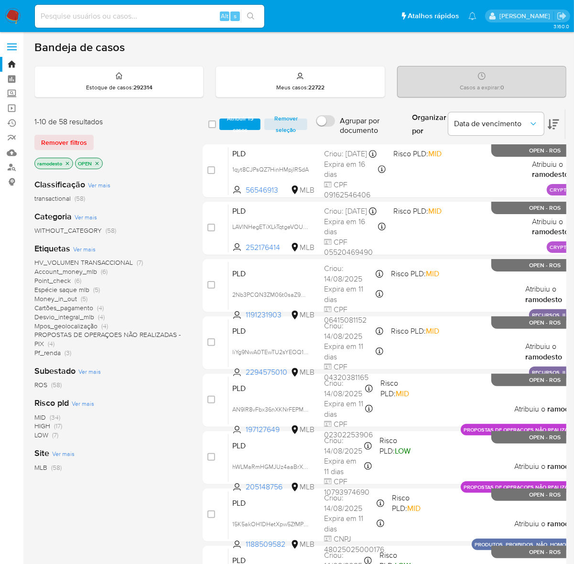
click at [73, 267] on span "Account_money_mlb" at bounding box center [65, 272] width 63 height 10
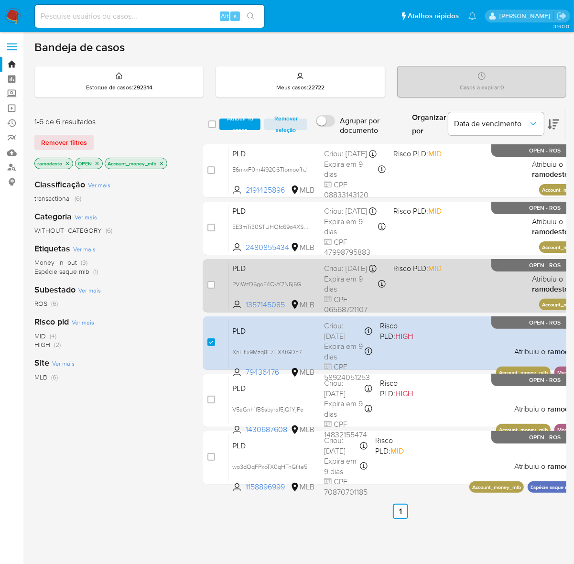
click at [214, 288] on div "case-item-checkbox" at bounding box center [211, 285] width 8 height 10
click at [214, 285] on input "checkbox" at bounding box center [211, 285] width 8 height 8
checkbox input "true"
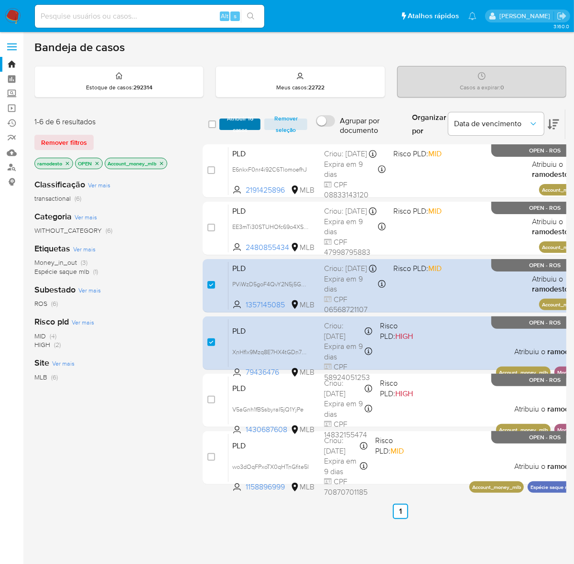
click at [242, 119] on span "Atribuir 16 casos" at bounding box center [240, 124] width 32 height 10
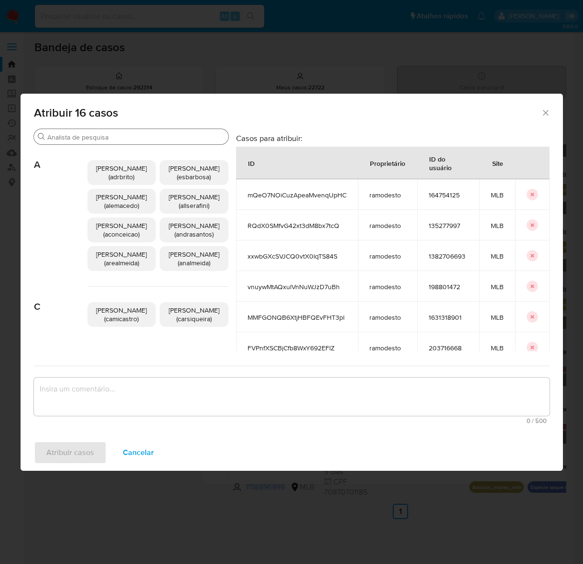
click at [144, 136] on input "Buscar" at bounding box center [135, 137] width 177 height 9
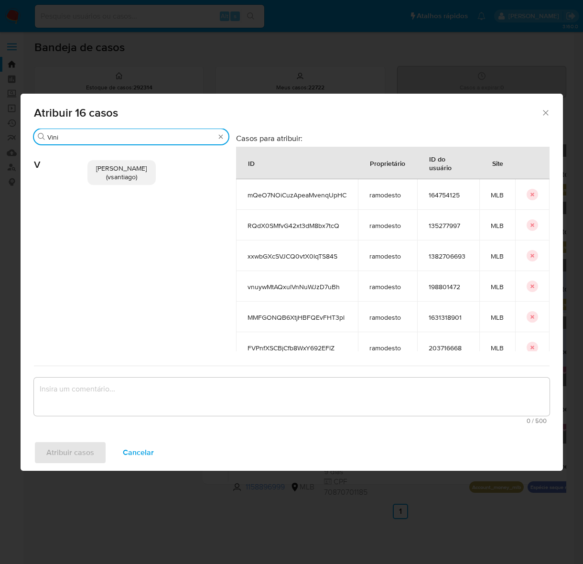
type input "Vini"
click at [116, 170] on span "Vinicius Santiago Souza (vsantiago)" at bounding box center [121, 172] width 51 height 18
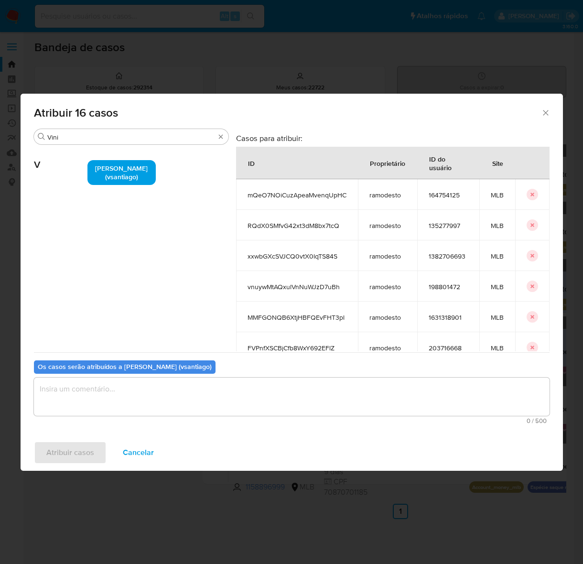
click at [95, 401] on textarea "assign-modal" at bounding box center [292, 397] width 516 height 38
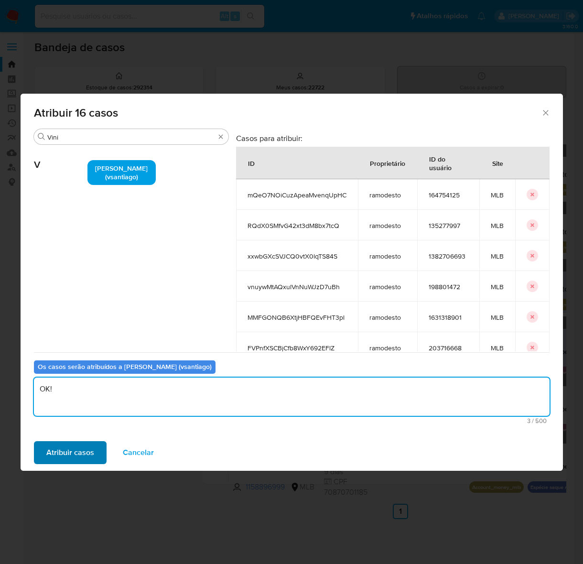
type textarea "OK!"
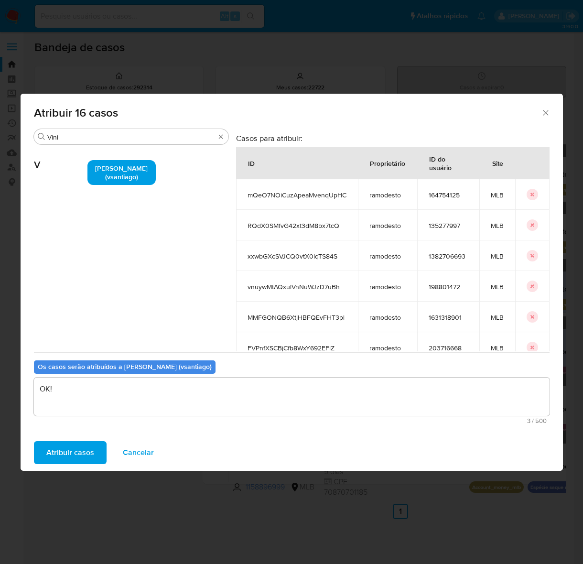
drag, startPoint x: 78, startPoint y: 452, endPoint x: 123, endPoint y: 483, distance: 55.0
click at [76, 451] on span "Atribuir casos" at bounding box center [70, 452] width 48 height 21
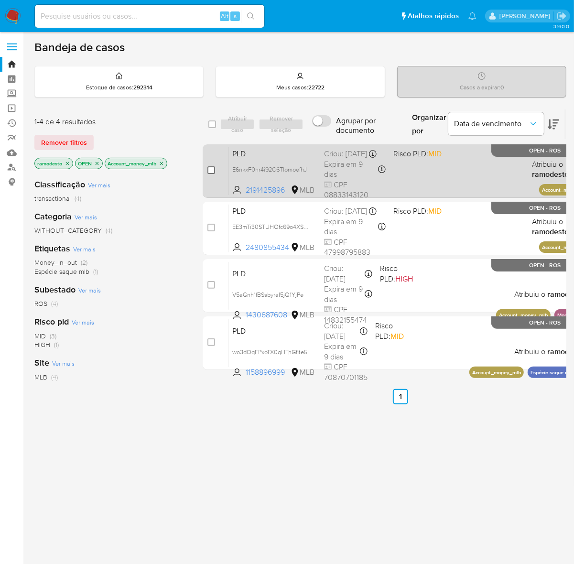
click at [212, 170] on input "checkbox" at bounding box center [211, 170] width 8 height 8
checkbox input "true"
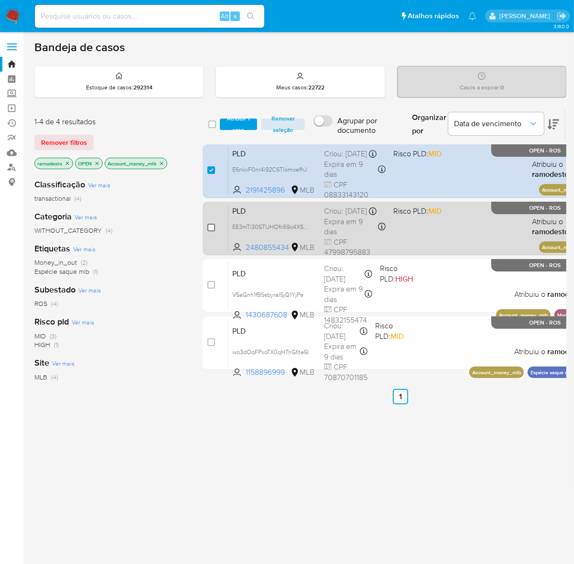
click at [211, 228] on input "checkbox" at bounding box center [211, 228] width 8 height 8
checkbox input "true"
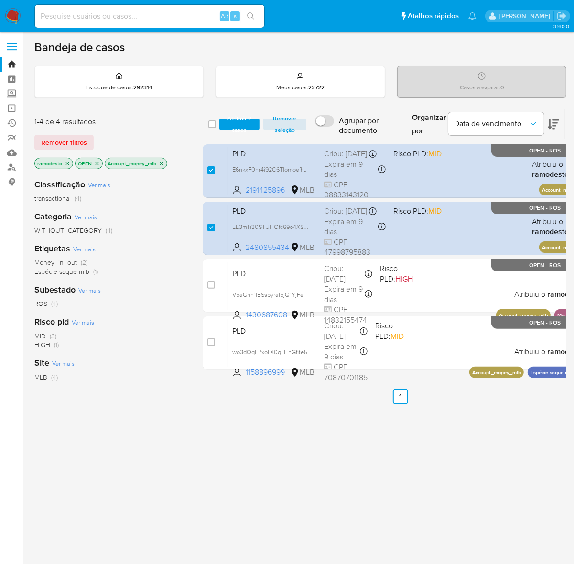
click at [164, 161] on icon "close-filter" at bounding box center [162, 164] width 6 height 6
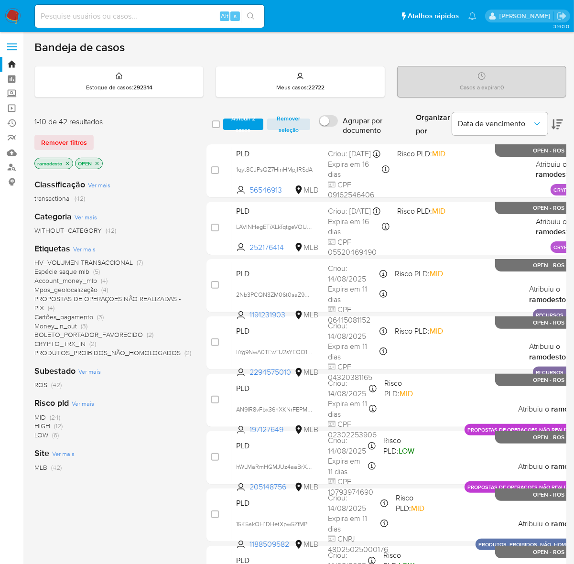
click at [72, 271] on span "Espécie saque mlb" at bounding box center [61, 272] width 55 height 10
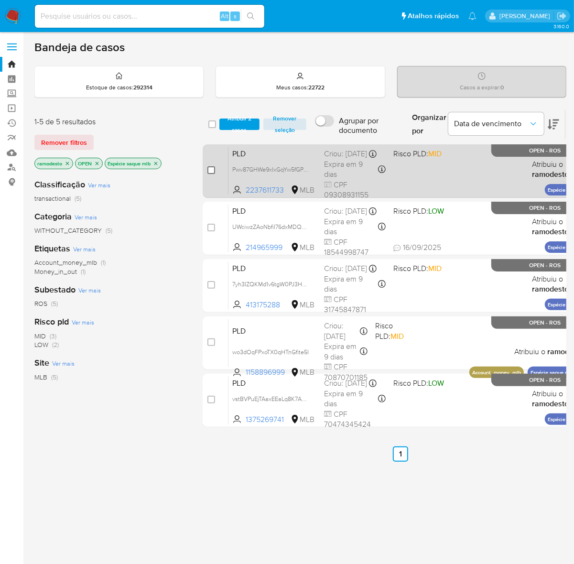
click at [213, 173] on input "checkbox" at bounding box center [211, 170] width 8 height 8
checkbox input "true"
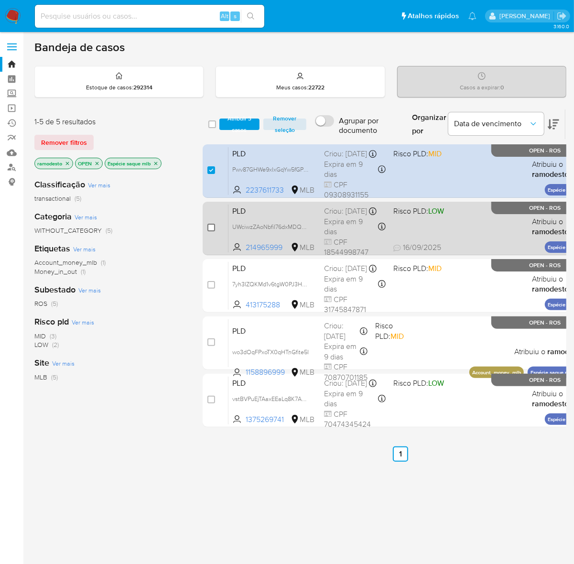
click at [209, 226] on input "checkbox" at bounding box center [211, 228] width 8 height 8
checkbox input "true"
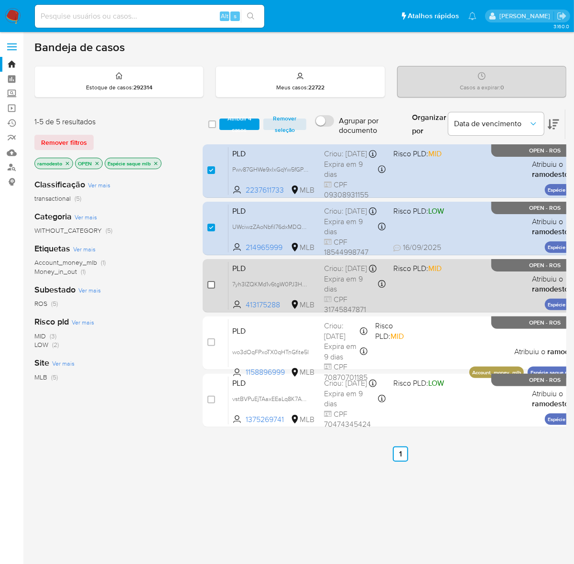
click at [213, 283] on input "checkbox" at bounding box center [211, 285] width 8 height 8
checkbox input "true"
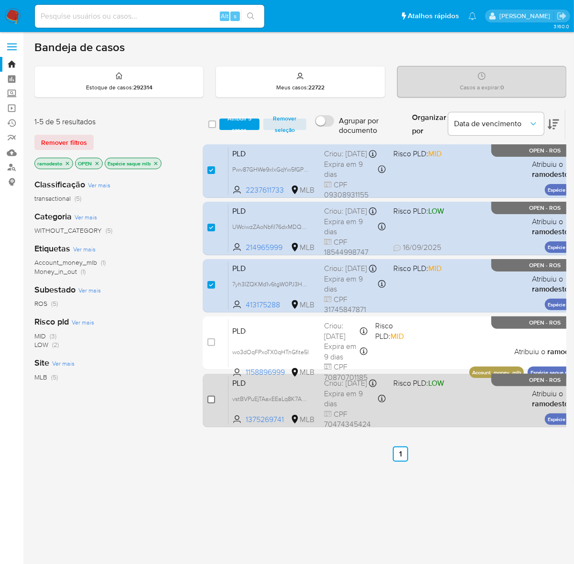
click at [209, 397] on input "checkbox" at bounding box center [211, 400] width 8 height 8
checkbox input "true"
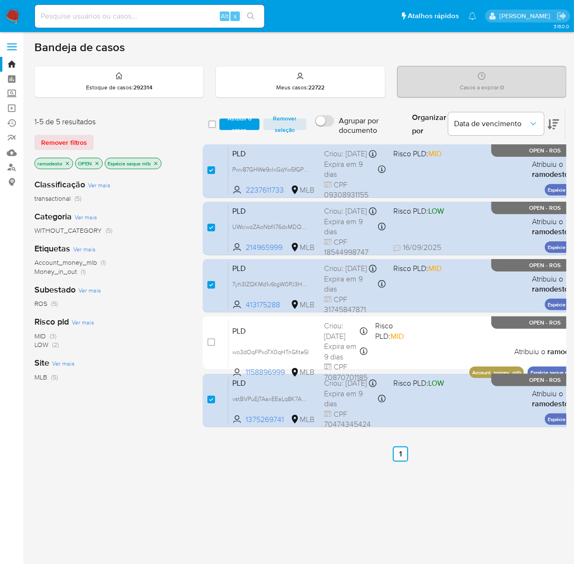
click at [158, 162] on icon "close-filter" at bounding box center [156, 164] width 6 height 6
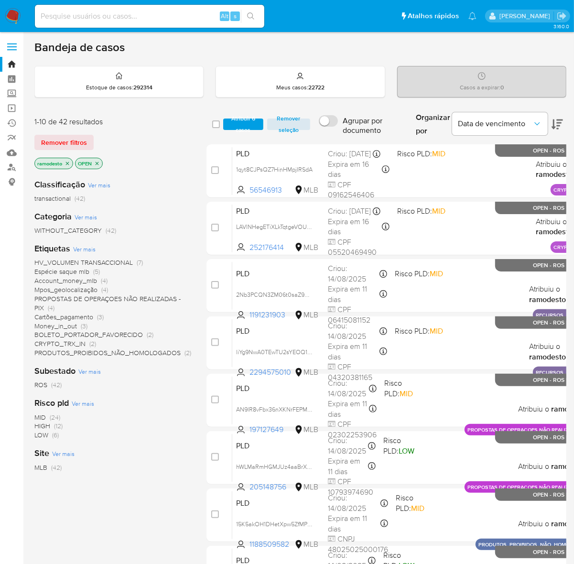
click at [84, 331] on span "BOLETO_PORTADOR_FAVORECIDO" at bounding box center [88, 335] width 108 height 10
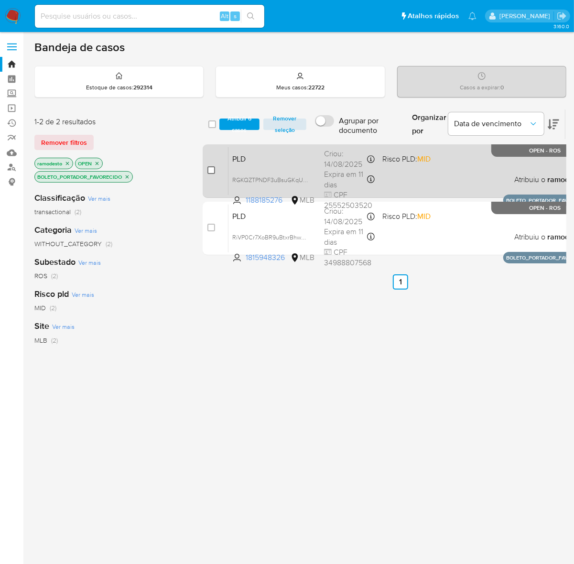
click at [211, 170] on input "checkbox" at bounding box center [211, 170] width 8 height 8
checkbox input "true"
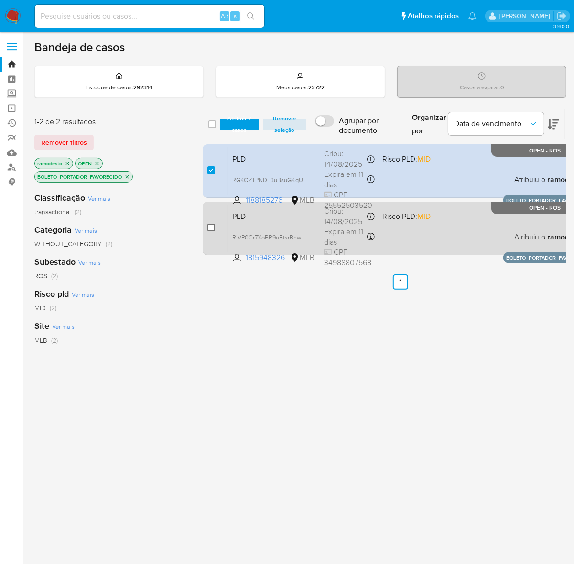
click at [213, 224] on input "checkbox" at bounding box center [211, 228] width 8 height 8
checkbox input "true"
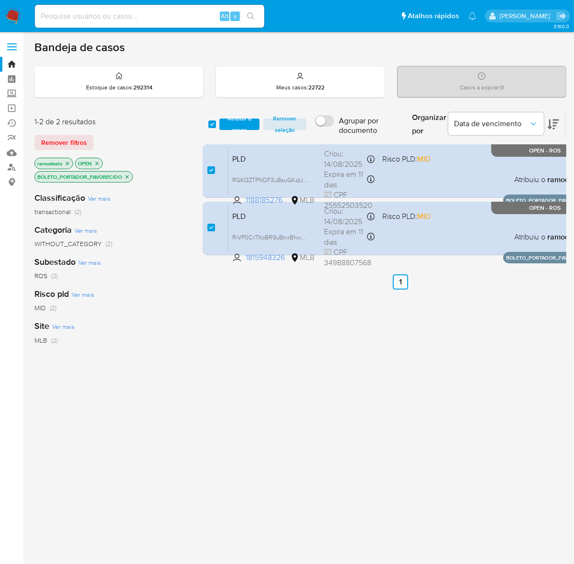
click at [128, 175] on icon "close-filter" at bounding box center [127, 176] width 3 height 3
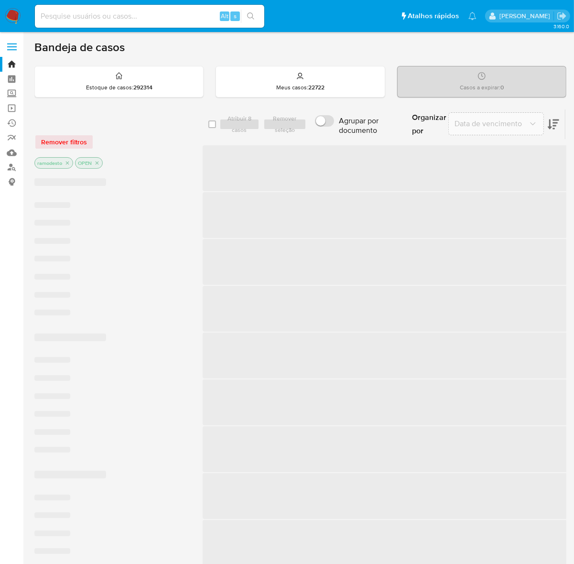
checkbox input "false"
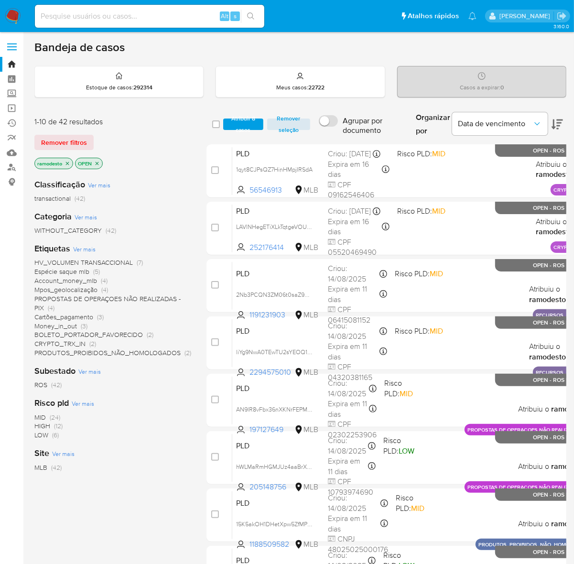
click at [73, 353] on span "PRODUTOS_PROIBIDOS_NÃO_HOMOLOGADOS" at bounding box center [107, 353] width 146 height 10
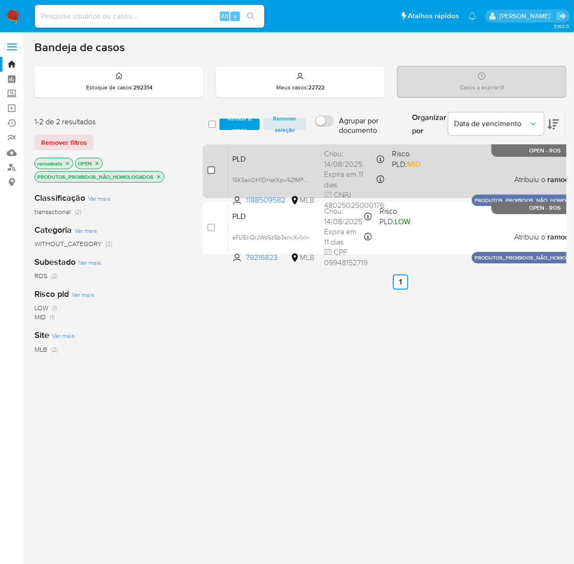
click at [209, 170] on input "checkbox" at bounding box center [211, 170] width 8 height 8
checkbox input "true"
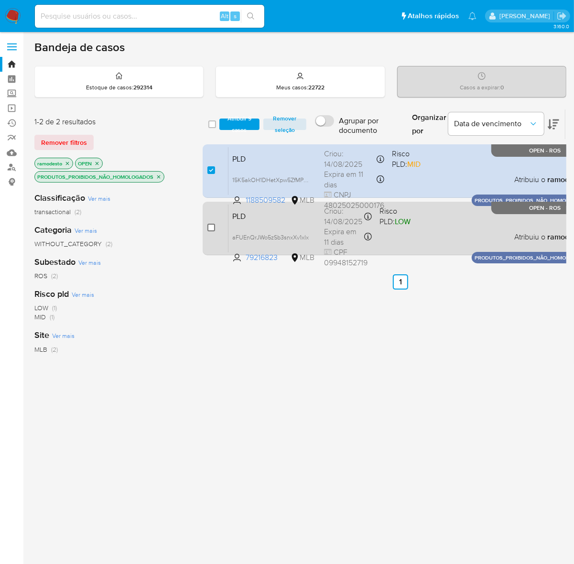
click at [211, 228] on input "checkbox" at bounding box center [211, 228] width 8 height 8
checkbox input "true"
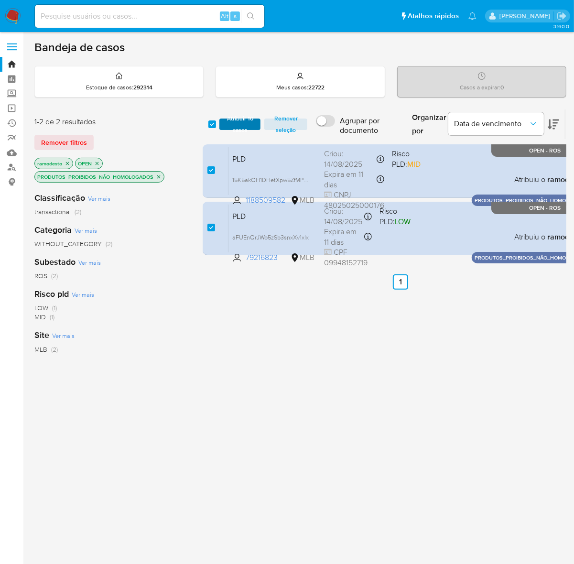
click at [236, 125] on span "Atribuir 10 casos" at bounding box center [240, 124] width 32 height 10
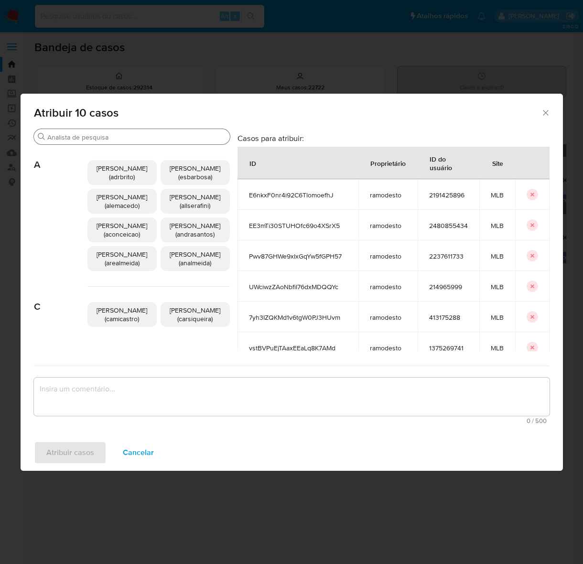
click at [96, 135] on input "Buscar" at bounding box center [136, 137] width 179 height 9
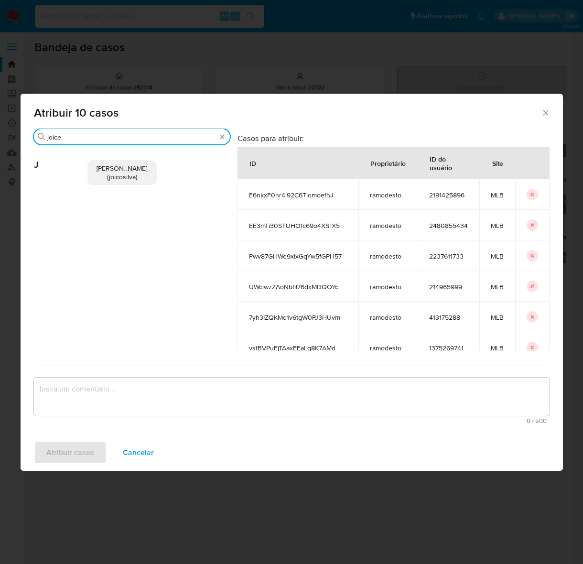
type input "joice"
click at [115, 170] on span "Joice Oliveira Da Silva De Almeida (joicosilva)" at bounding box center [122, 172] width 51 height 18
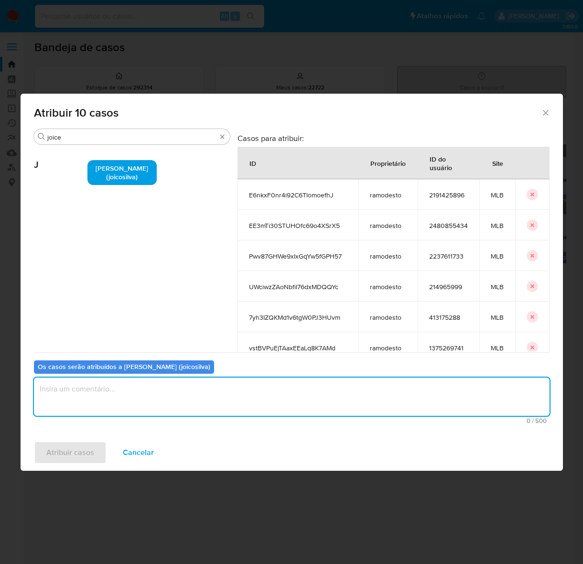
click at [84, 388] on textarea "assign-modal" at bounding box center [292, 397] width 516 height 38
type textarea "OK!"
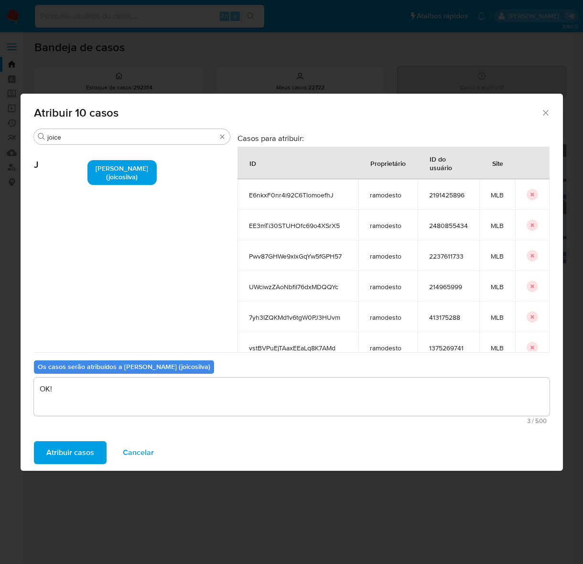
click at [72, 449] on span "Atribuir casos" at bounding box center [70, 452] width 48 height 21
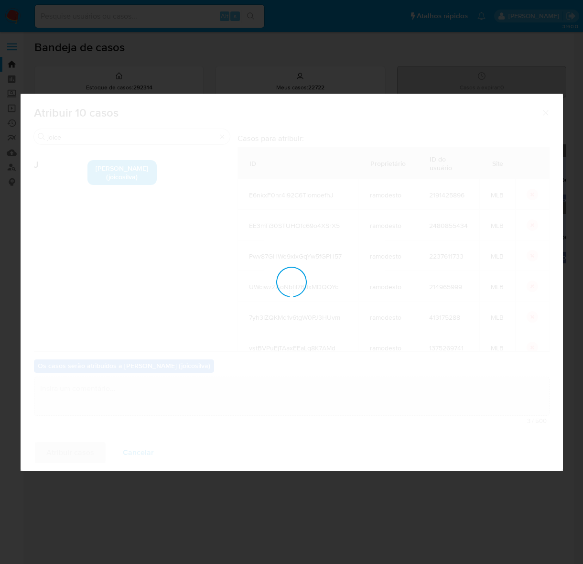
checkbox input "false"
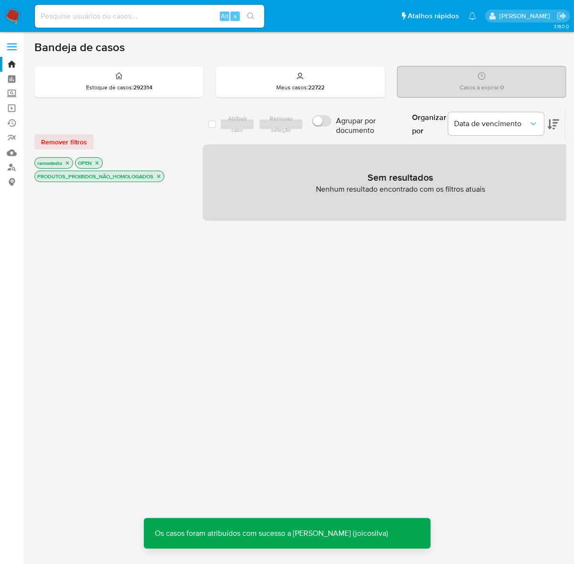
click at [156, 176] on icon "close-filter" at bounding box center [159, 176] width 6 height 6
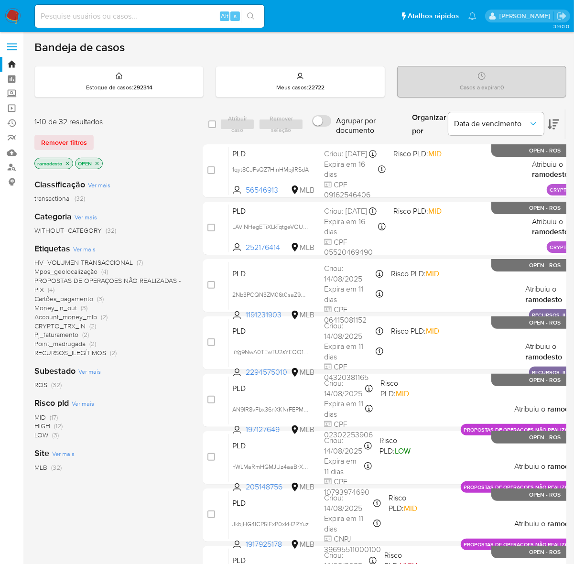
click at [69, 163] on icon "close-filter" at bounding box center [68, 164] width 6 height 6
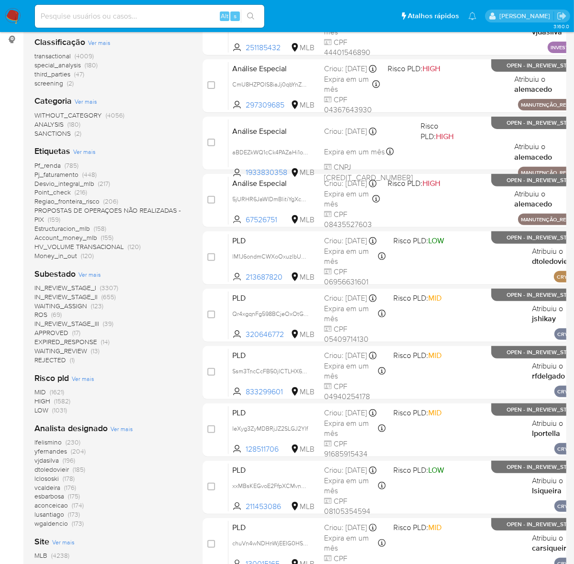
scroll to position [179, 0]
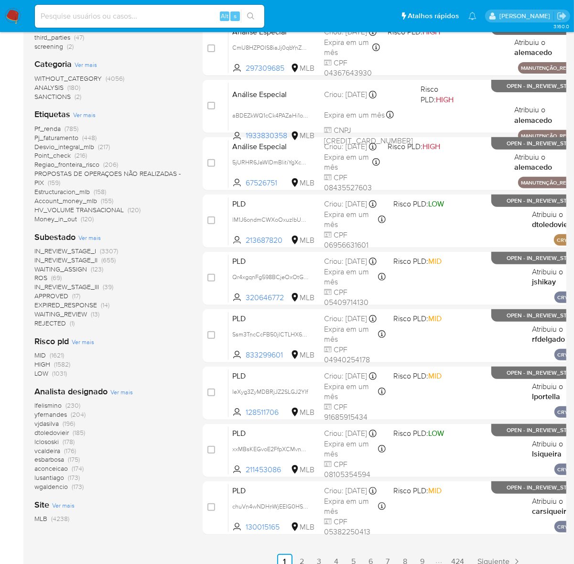
click at [40, 276] on span "ROS" at bounding box center [40, 278] width 13 height 10
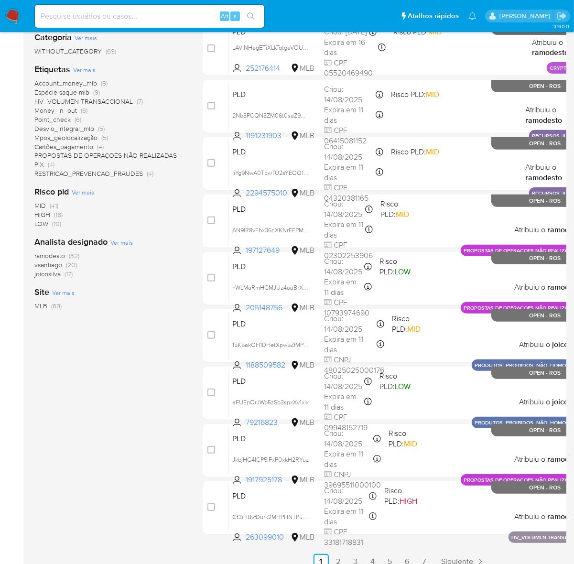
click at [51, 254] on span "ramodesto" at bounding box center [49, 256] width 31 height 10
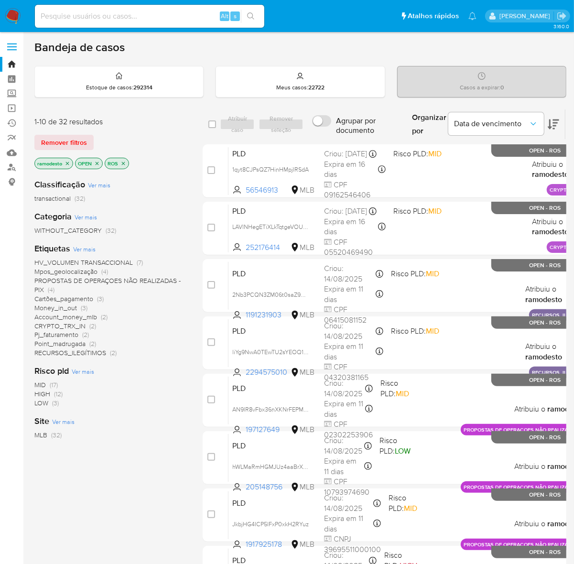
click at [54, 341] on span "Point_madrugada" at bounding box center [59, 344] width 51 height 10
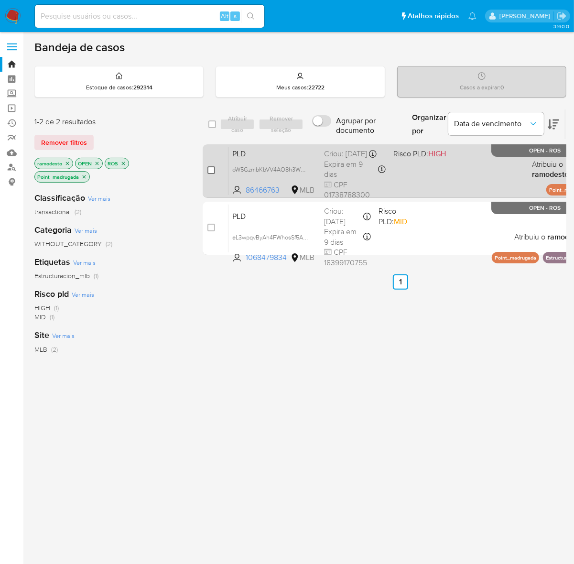
click at [211, 171] on input "checkbox" at bounding box center [211, 170] width 8 height 8
checkbox input "true"
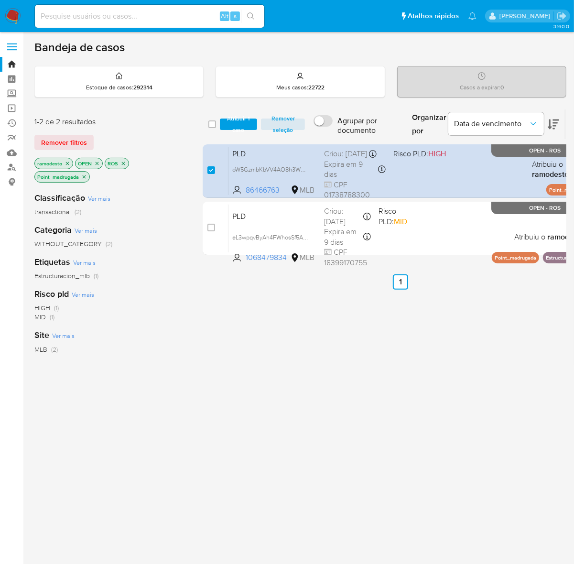
click at [82, 174] on icon "close-filter" at bounding box center [84, 177] width 6 height 6
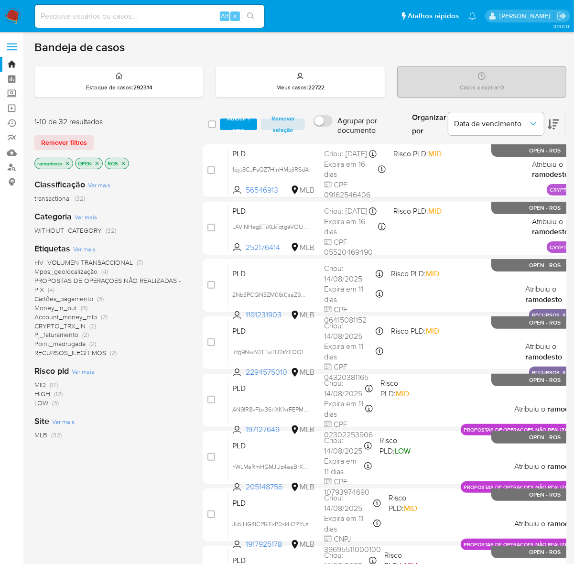
click at [68, 335] on span "Pj_faturamento" at bounding box center [56, 335] width 44 height 10
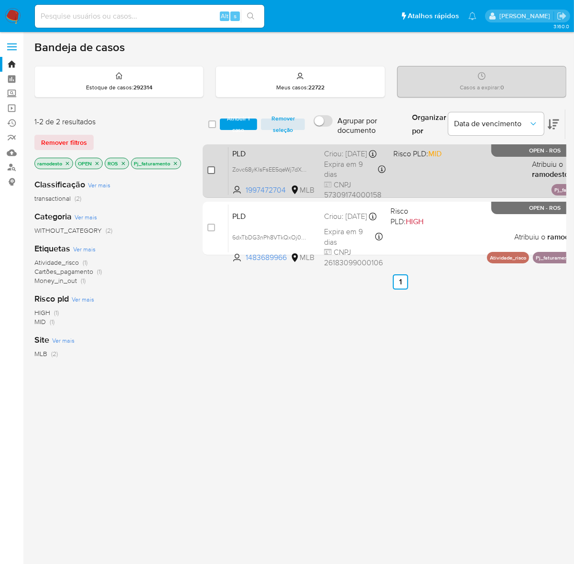
click at [210, 168] on input "checkbox" at bounding box center [211, 170] width 8 height 8
checkbox input "true"
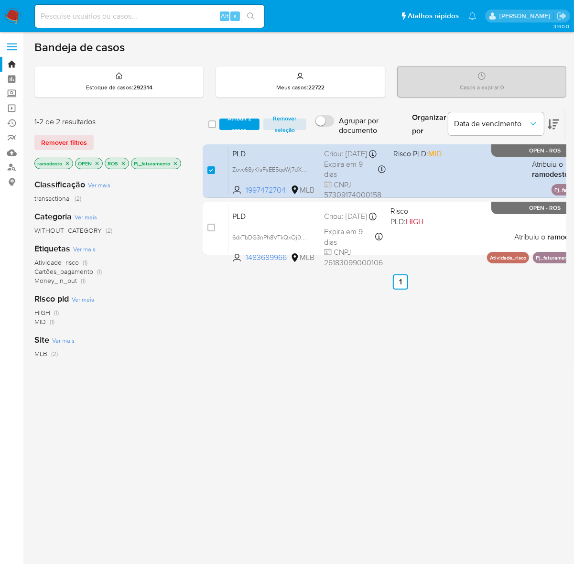
click at [173, 161] on icon "close-filter" at bounding box center [176, 164] width 6 height 6
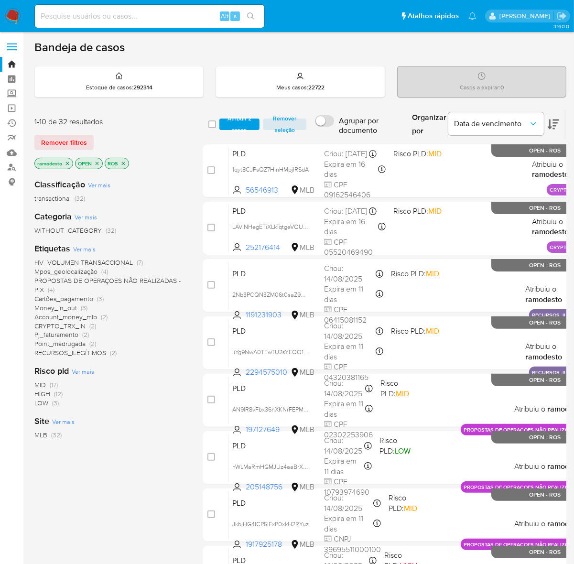
click at [87, 249] on span "Ver mais" at bounding box center [84, 249] width 22 height 9
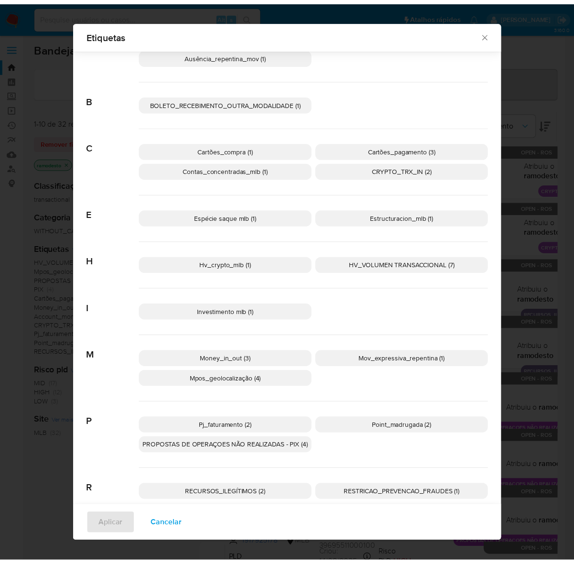
scroll to position [70, 0]
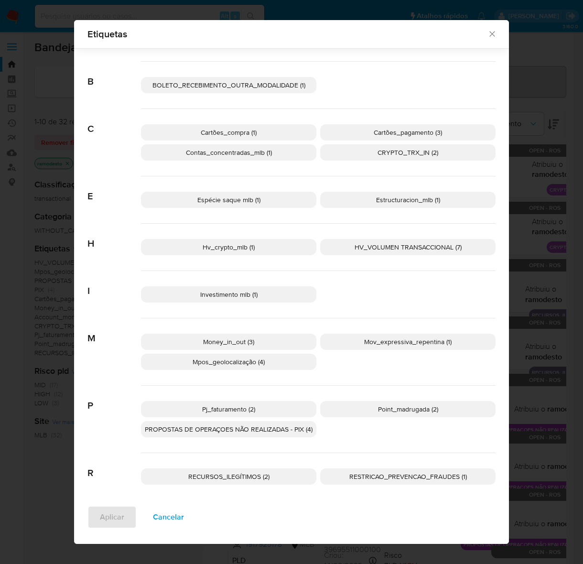
click at [239, 294] on span "Investimento mlb (1)" at bounding box center [228, 295] width 57 height 10
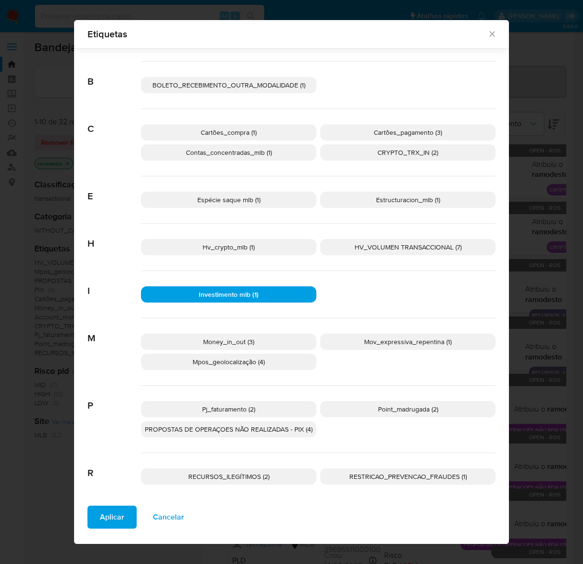
click at [106, 519] on span "Aplicar" at bounding box center [112, 517] width 24 height 21
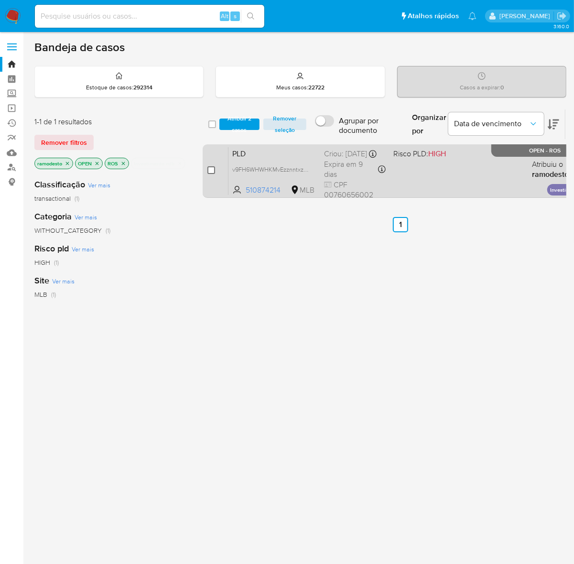
click at [212, 169] on input "checkbox" at bounding box center [211, 170] width 8 height 8
checkbox input "true"
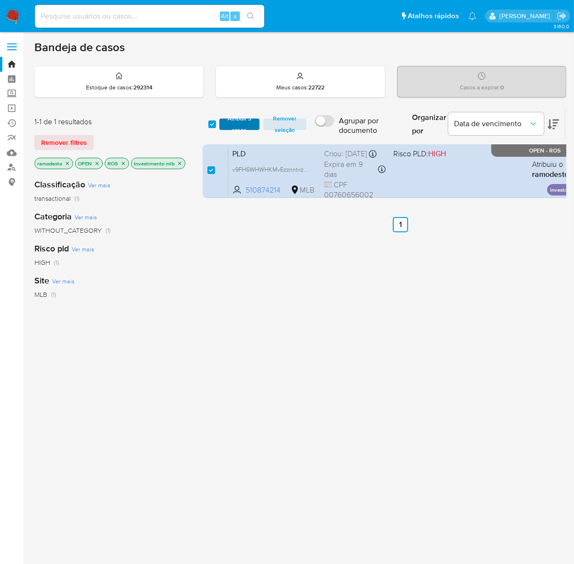
click at [245, 119] on span "Atribuir 3 casos" at bounding box center [239, 124] width 30 height 10
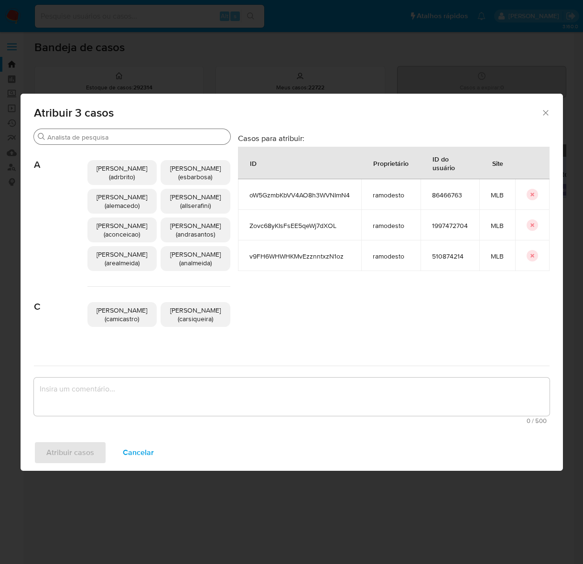
click at [107, 139] on input "Buscar" at bounding box center [136, 137] width 179 height 9
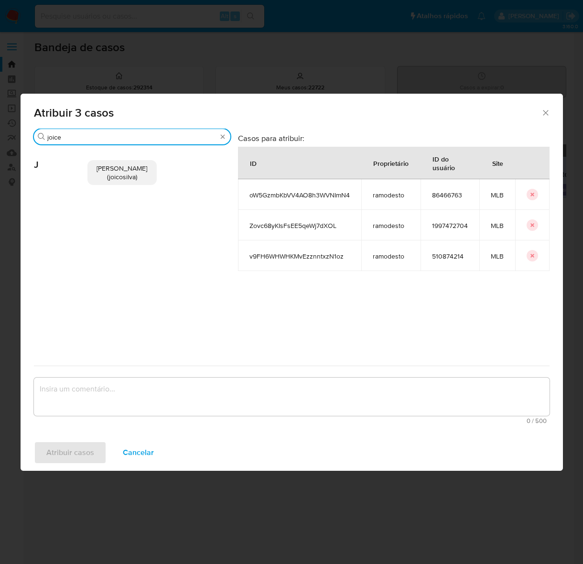
type input "joice"
drag, startPoint x: 150, startPoint y: 170, endPoint x: 137, endPoint y: 178, distance: 15.2
click at [149, 170] on p "Joice Oliveira Da Silva De Almeida (joicosilva)" at bounding box center [122, 172] width 70 height 25
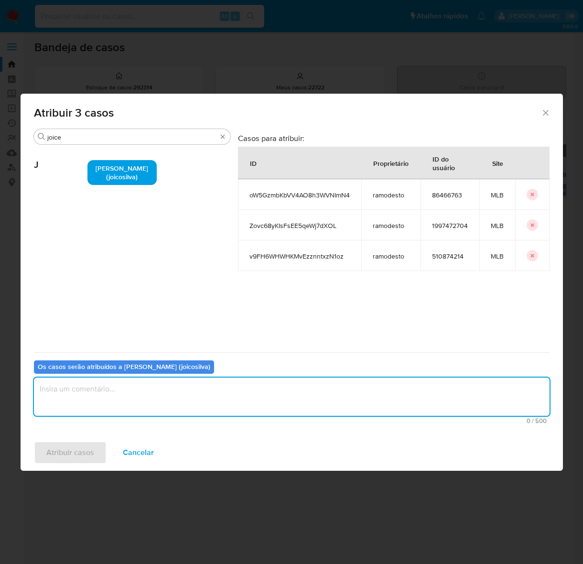
click at [94, 395] on textarea "assign-modal" at bounding box center [292, 397] width 516 height 38
type textarea "OK!"
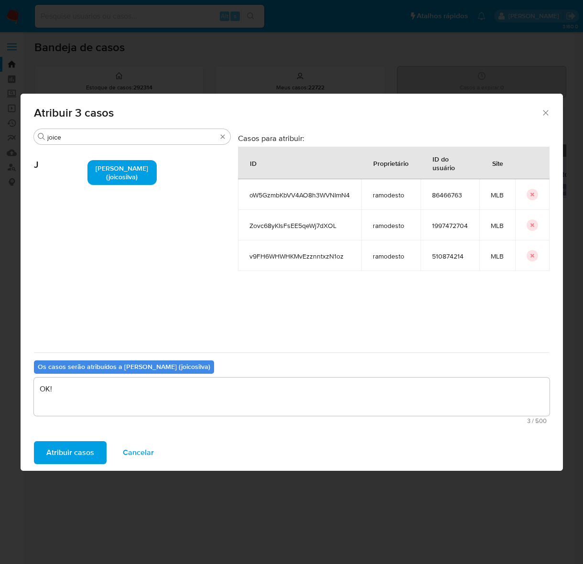
click at [76, 448] on span "Atribuir casos" at bounding box center [70, 452] width 48 height 21
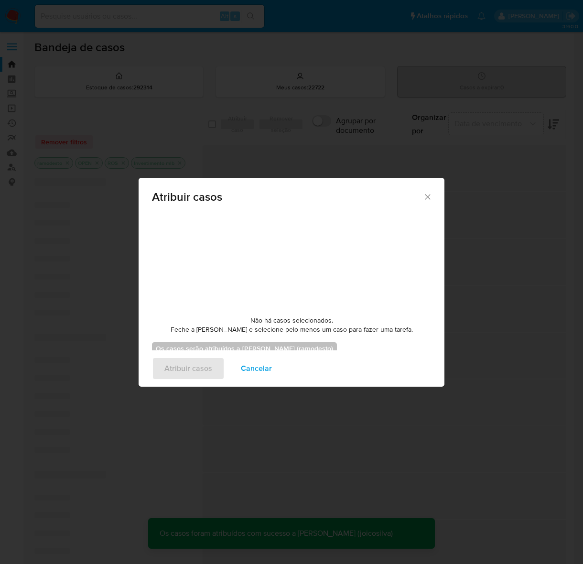
checkbox input "false"
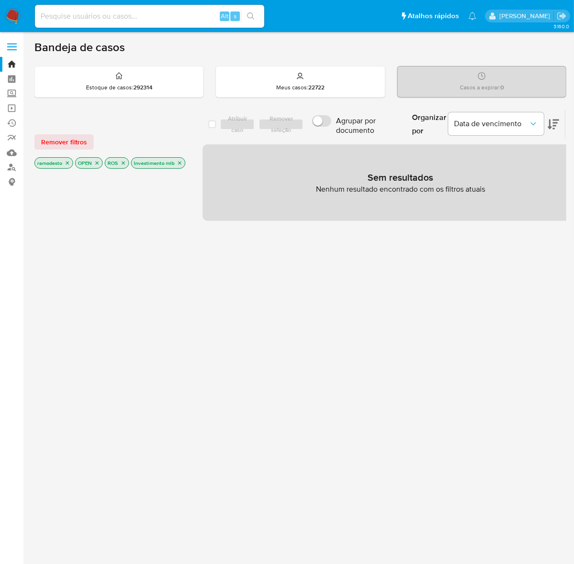
click at [177, 166] on icon "close-filter" at bounding box center [180, 163] width 6 height 6
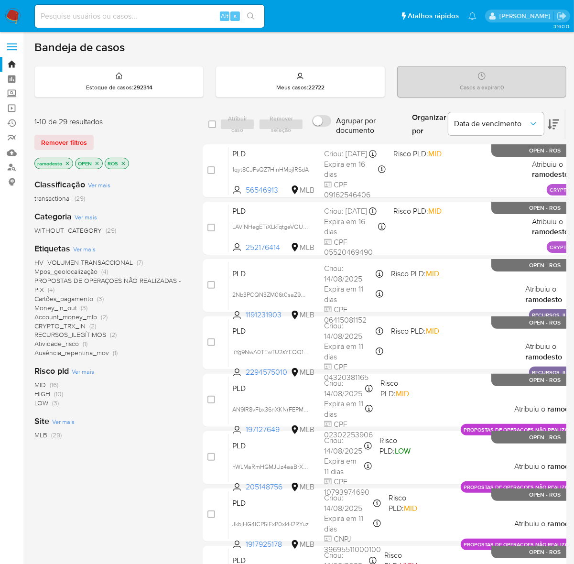
click at [67, 163] on icon "close-filter" at bounding box center [67, 163] width 3 height 3
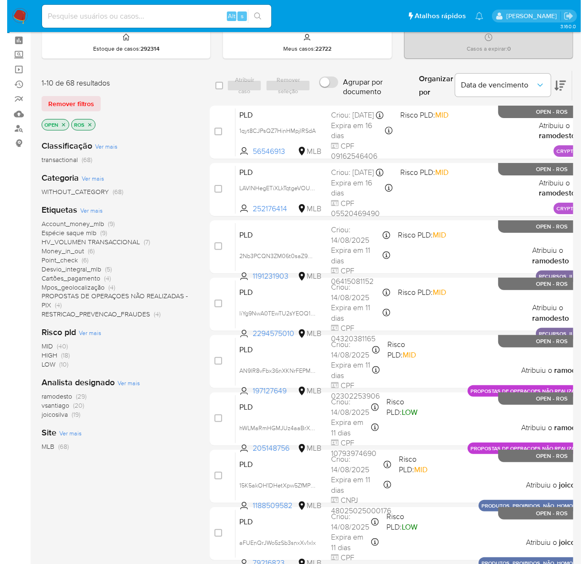
scroll to position [60, 0]
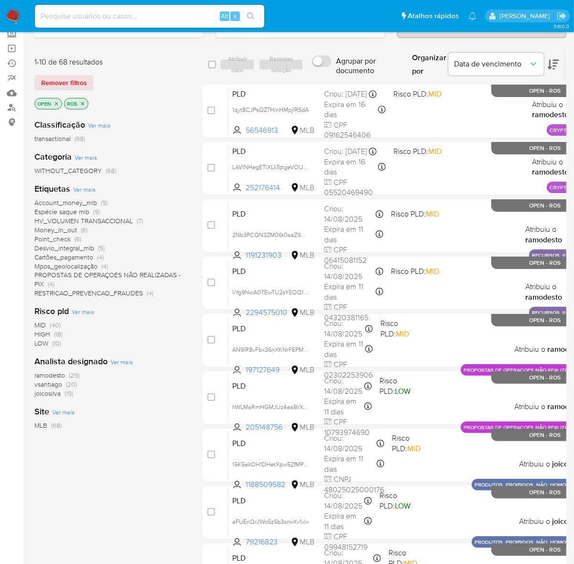
click at [59, 375] on span "ramodesto" at bounding box center [49, 375] width 31 height 10
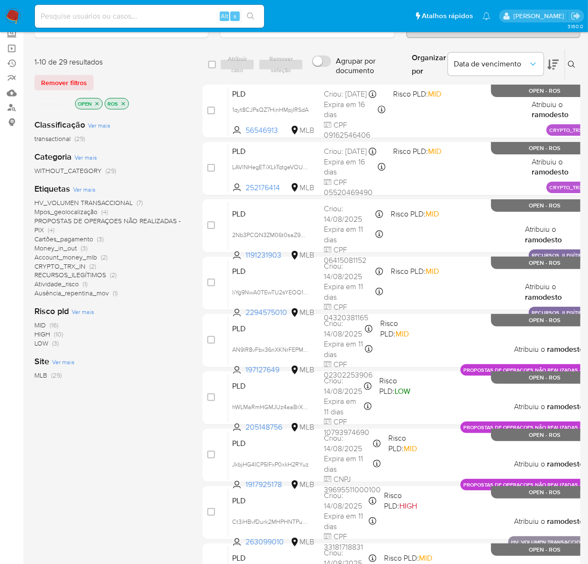
drag, startPoint x: 568, startPoint y: 63, endPoint x: 557, endPoint y: 72, distance: 13.9
click at [568, 63] on icon at bounding box center [572, 65] width 8 height 8
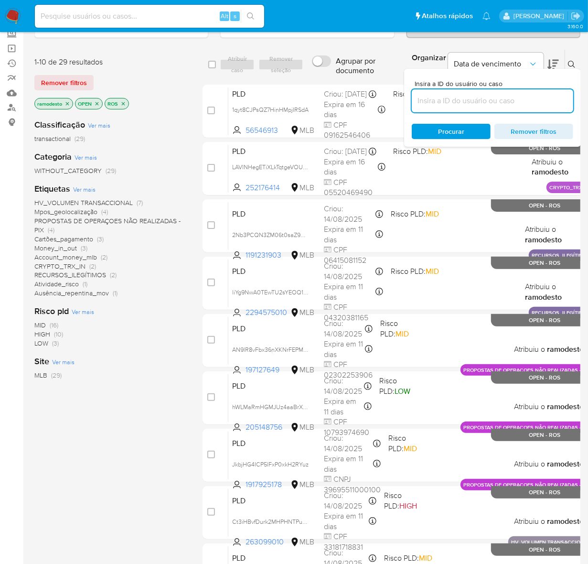
drag, startPoint x: 425, startPoint y: 104, endPoint x: 443, endPoint y: 103, distance: 17.2
click at [428, 103] on input at bounding box center [493, 101] width 162 height 12
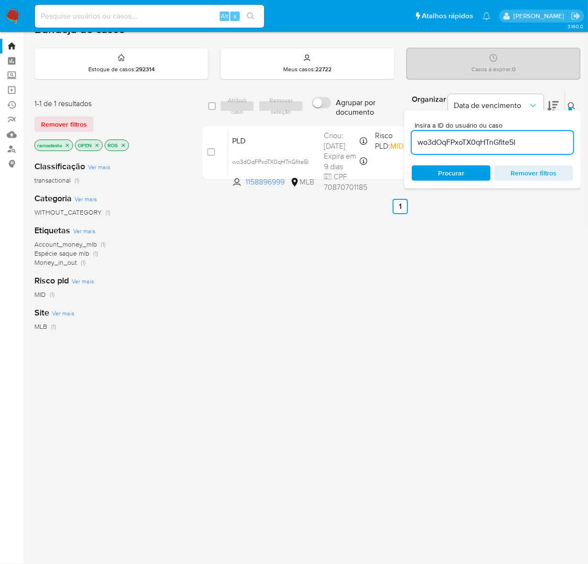
scroll to position [18, 0]
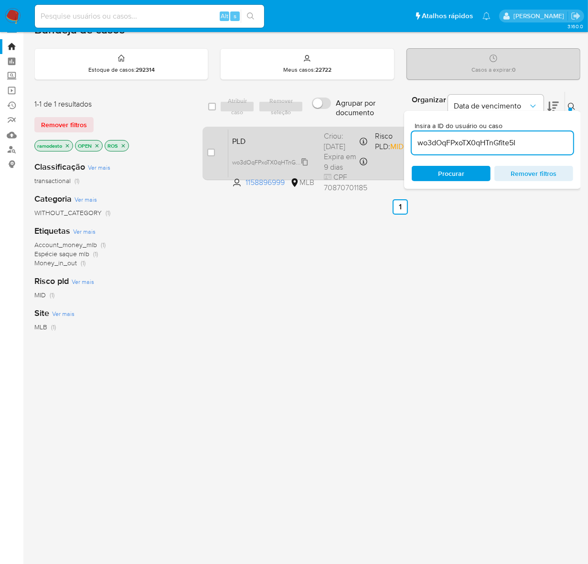
click at [305, 159] on span "wo3dOqFPxoTX0qHTnGfite5I" at bounding box center [270, 161] width 76 height 11
click at [282, 142] on span "PLD" at bounding box center [274, 140] width 84 height 12
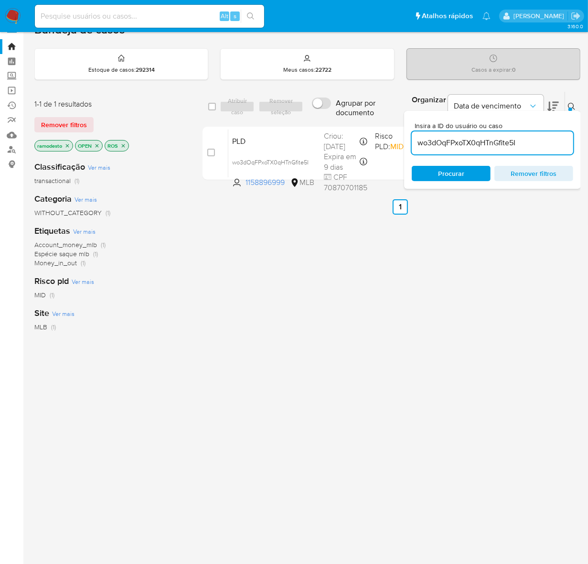
click at [531, 141] on input "wo3dOqFPxoTX0qHTnGfite5I" at bounding box center [493, 143] width 162 height 12
paste input "eL3wpqvByAh4FWhosSf5AtBG"
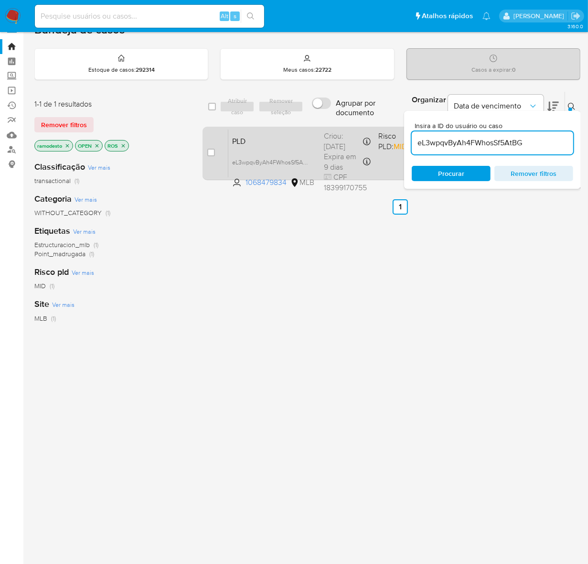
click at [296, 146] on div "PLD eL3wpqvByAh4FWhosSf5AtBG 1068479834 MLB Risco PLD: MID Criou: 12/08/2025 Cr…" at bounding box center [410, 153] width 365 height 48
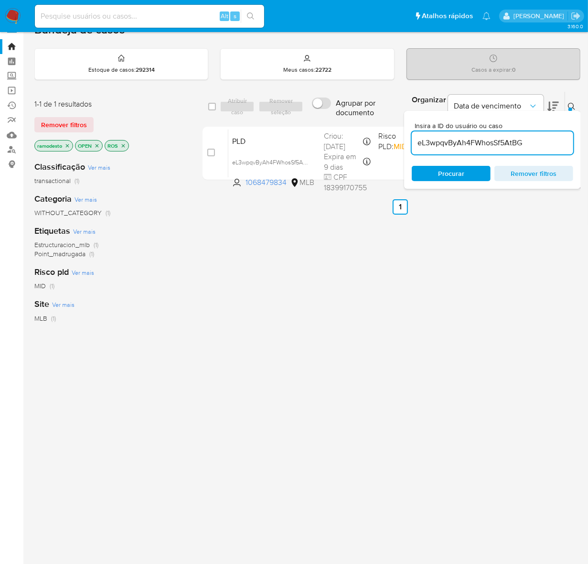
click at [528, 147] on input "eL3wpqvByAh4FWhosSf5AtBG" at bounding box center [493, 143] width 162 height 12
paste input "Axywj9pkevBt6HEnobaR0WE0"
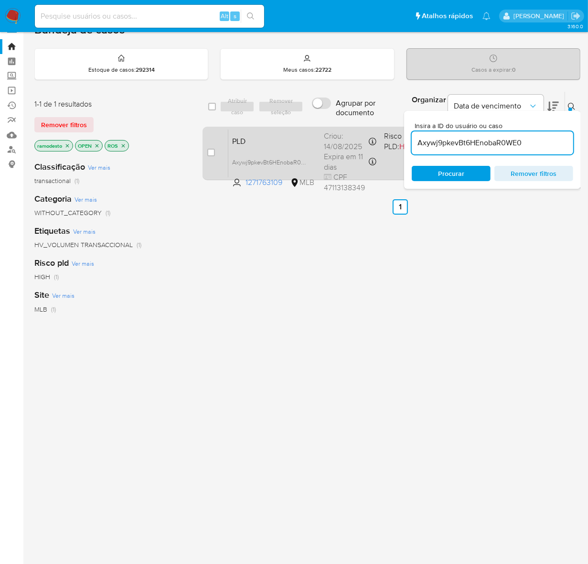
click at [299, 142] on span "PLD" at bounding box center [274, 140] width 84 height 12
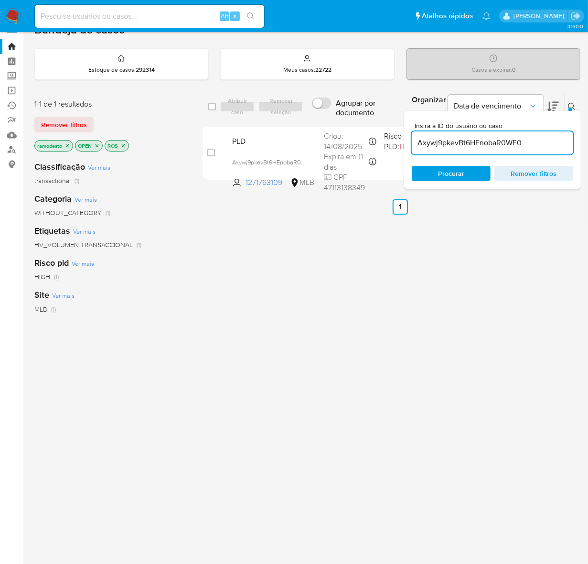
click at [546, 143] on input "Axywj9pkevBt6HEnobaR0WE0" at bounding box center [493, 143] width 162 height 12
paste input "5xf7nyFavjieht5jk8WlZblh"
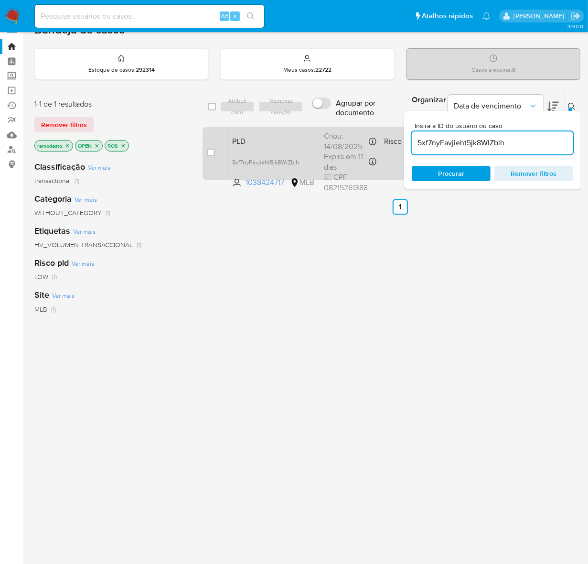
click at [269, 148] on div "PLD 5xf7nyFavjieht5jk8WlZblh 1038424717 MLB Risco PLD: LOW Criou: 14/08/2025 Cr…" at bounding box center [410, 153] width 365 height 48
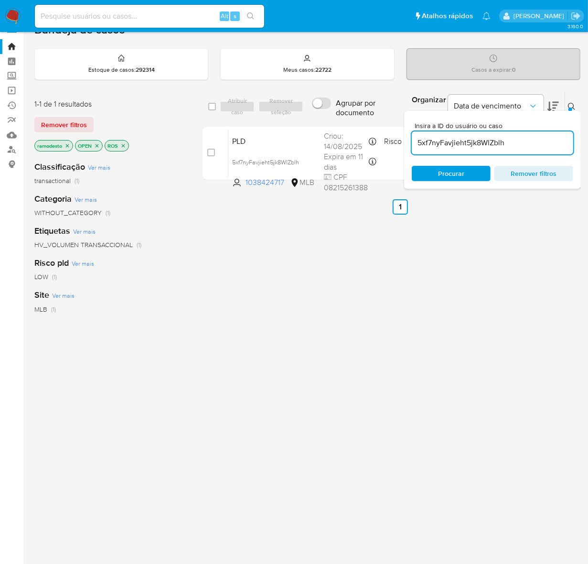
click at [527, 141] on input "5xf7nyFavjieht5jk8WlZblh" at bounding box center [493, 143] width 162 height 12
paste input "V5aGnh1fBSsbyraI5jQ1YjPe"
type input "V5aGnh1fBSsbyraI5jQ1YjPe"
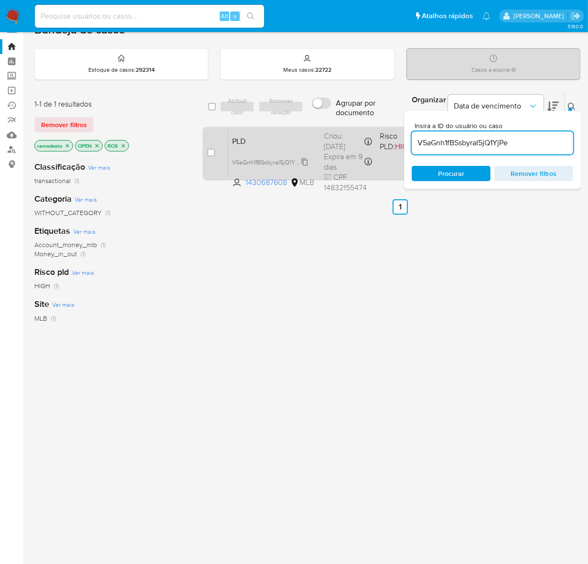
click at [299, 162] on span "V5aGnh1fBSsbyraI5jQ1YjPe" at bounding box center [267, 161] width 71 height 11
click at [311, 152] on div "PLD V5aGnh1fBSsbyraI5jQ1YjPe Copiado Copiado 1430687608 MLB Risco PLD: HIGH Cri…" at bounding box center [410, 153] width 365 height 48
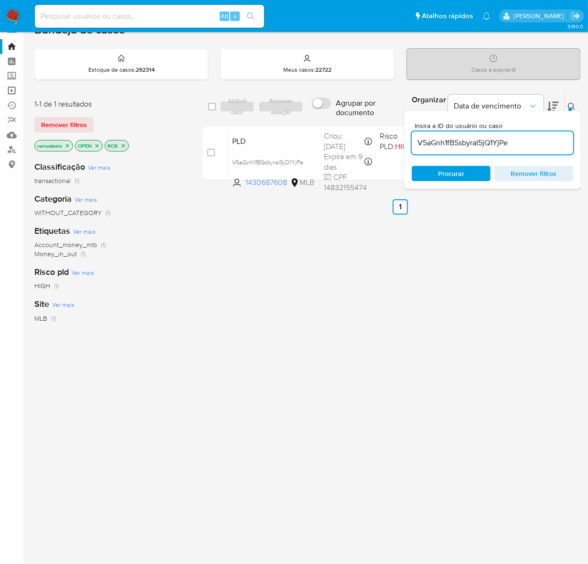
click at [11, 86] on link "Operações em massa" at bounding box center [57, 90] width 114 height 15
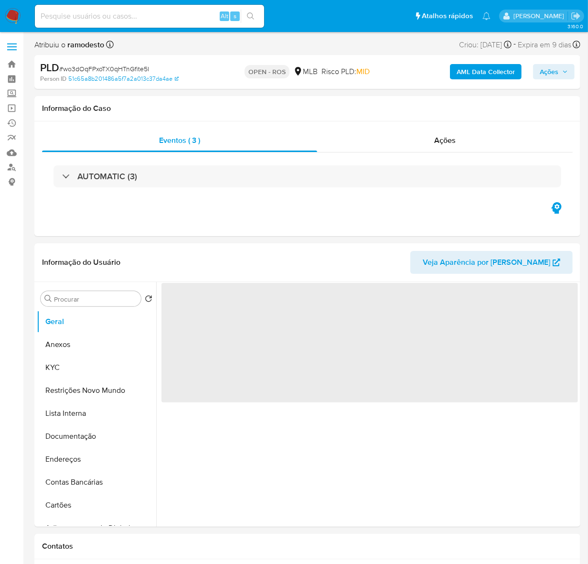
select select "10"
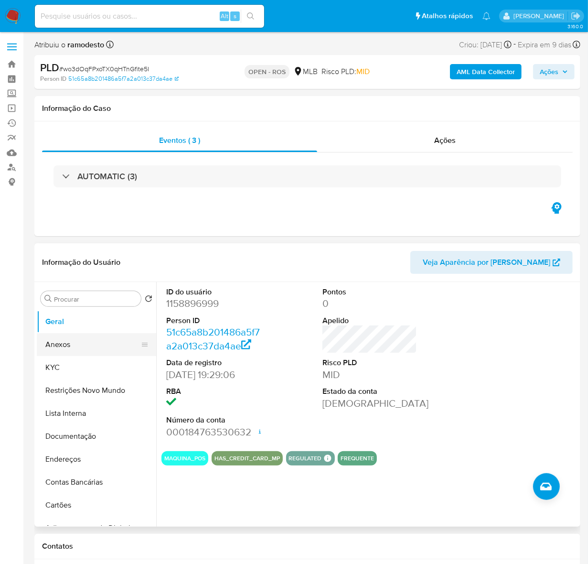
click at [68, 343] on button "Anexos" at bounding box center [93, 344] width 112 height 23
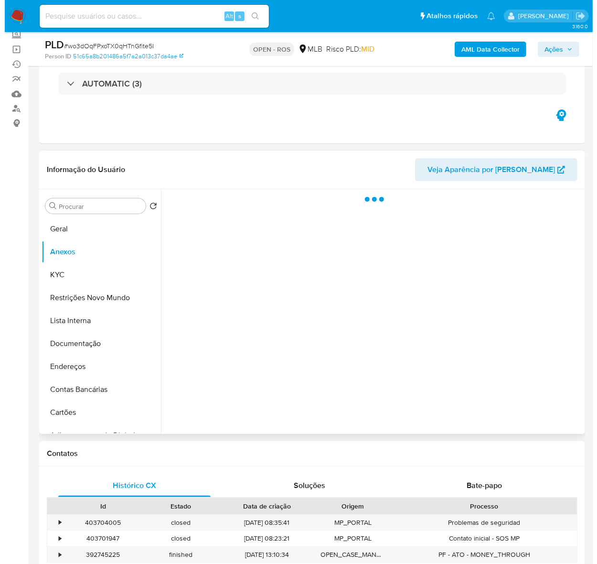
scroll to position [60, 0]
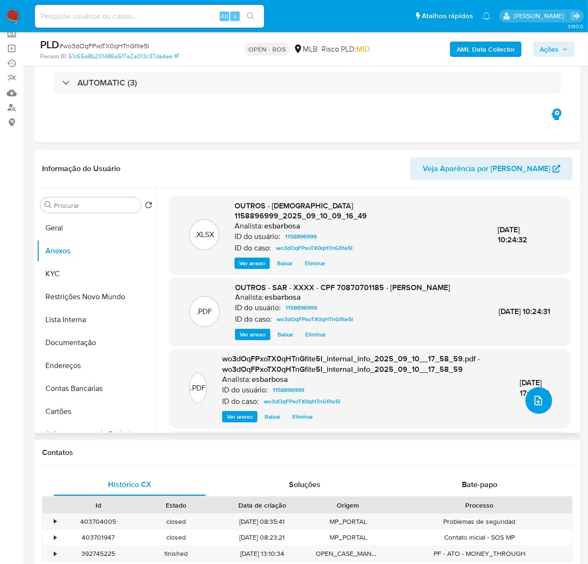
click at [533, 396] on span "upload-file" at bounding box center [538, 400] width 11 height 11
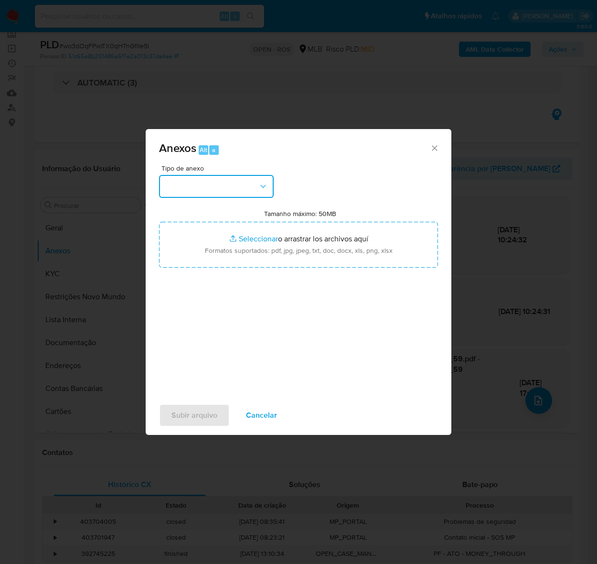
click at [189, 183] on button "button" at bounding box center [216, 186] width 115 height 23
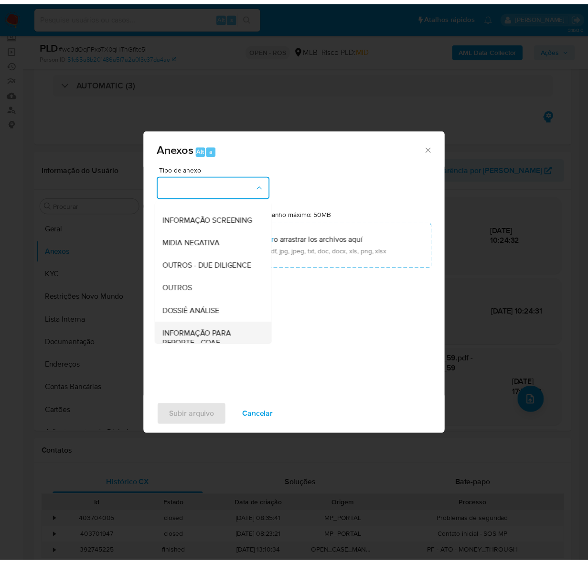
scroll to position [147, 0]
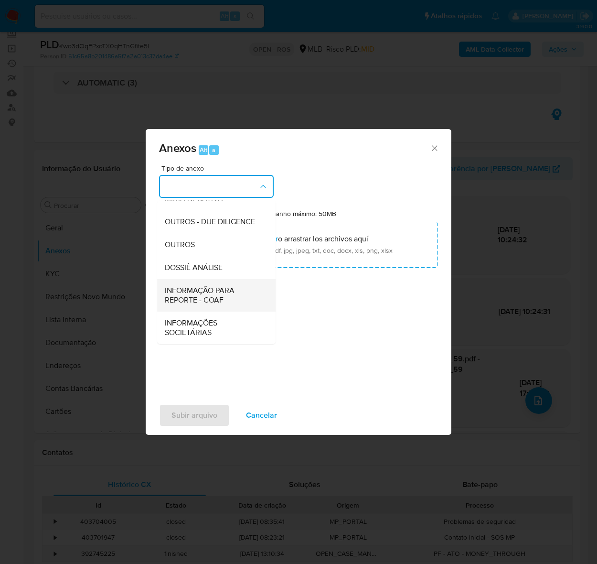
click at [190, 293] on span "INFORMAÇÃO PARA REPORTE - COAF" at bounding box center [214, 294] width 98 height 19
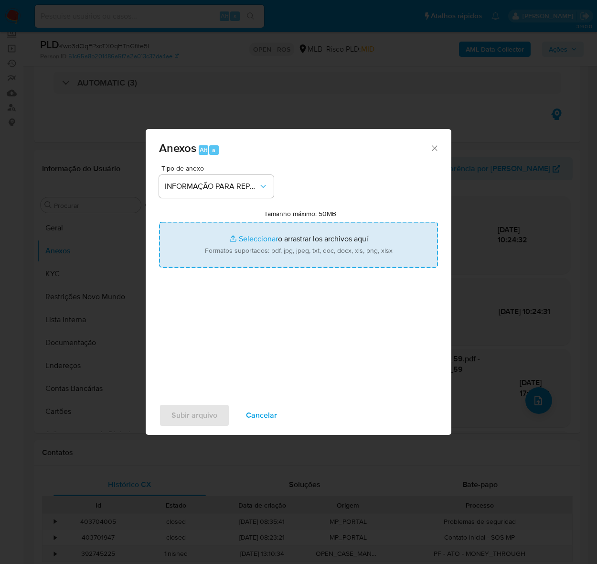
type input "C:\fakepath\SAR - wo3dOqFPxoTX0qHTnGfite5I - CPF 70870701185 - BARBARA DE OLIVE…"
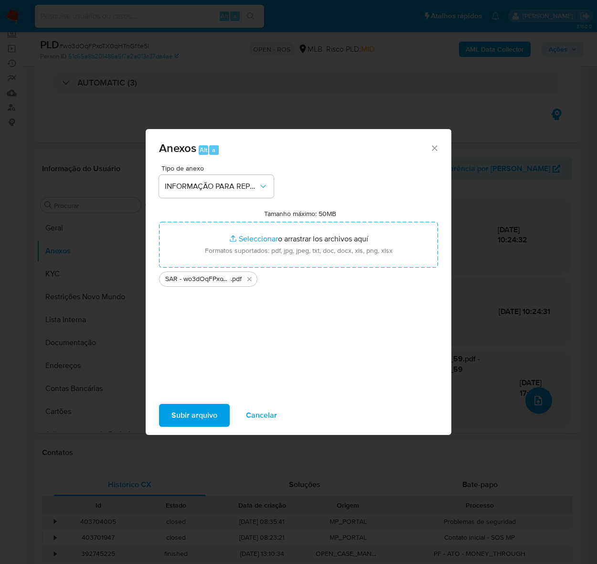
click at [195, 412] on span "Subir arquivo" at bounding box center [195, 415] width 46 height 21
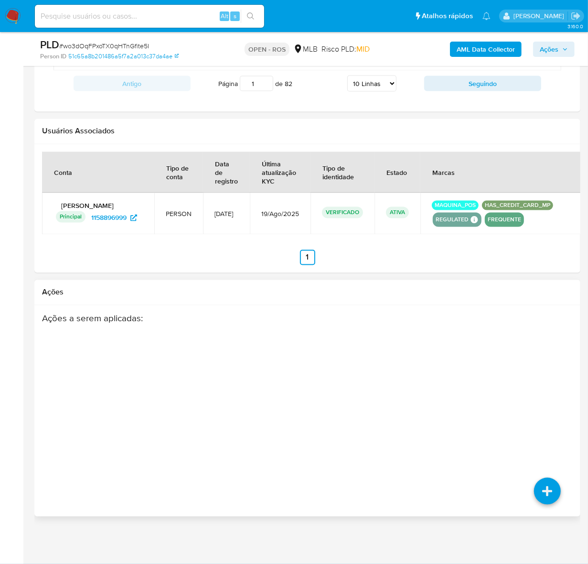
scroll to position [1094, 0]
click at [551, 416] on icon at bounding box center [547, 424] width 27 height 27
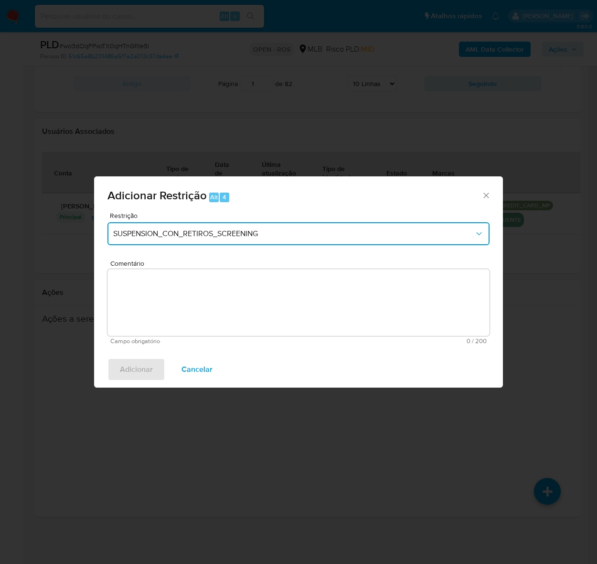
click at [199, 228] on button "SUSPENSION_CON_RETIROS_SCREENING" at bounding box center [299, 233] width 382 height 23
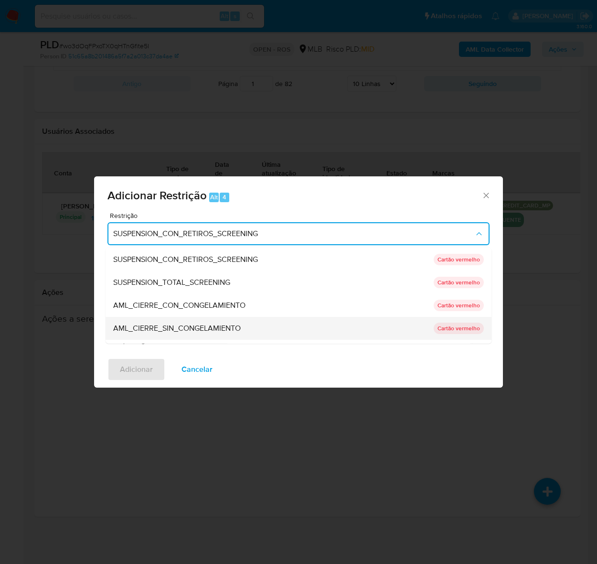
click at [173, 327] on span "AML_CIERRE_SIN_CONGELAMIENTO" at bounding box center [177, 328] width 128 height 10
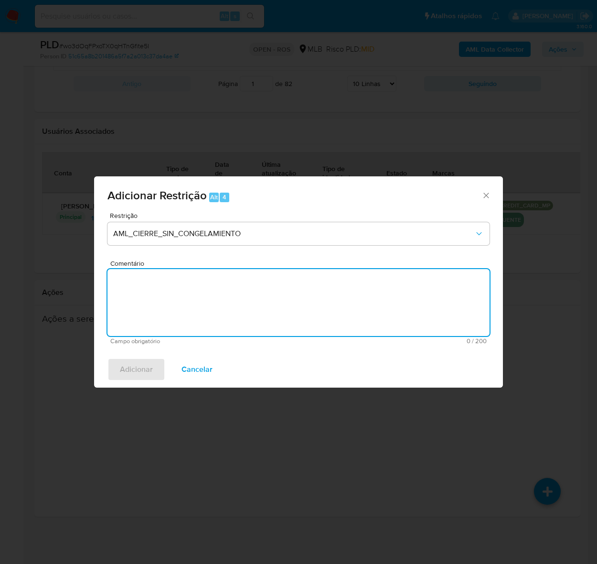
click at [208, 286] on textarea "Comentário" at bounding box center [299, 302] width 382 height 67
paste textarea "Deliberação para encerrar o relacionamento. NÃO INFORMAR AO USUÁRIO QUE SE TRAT…"
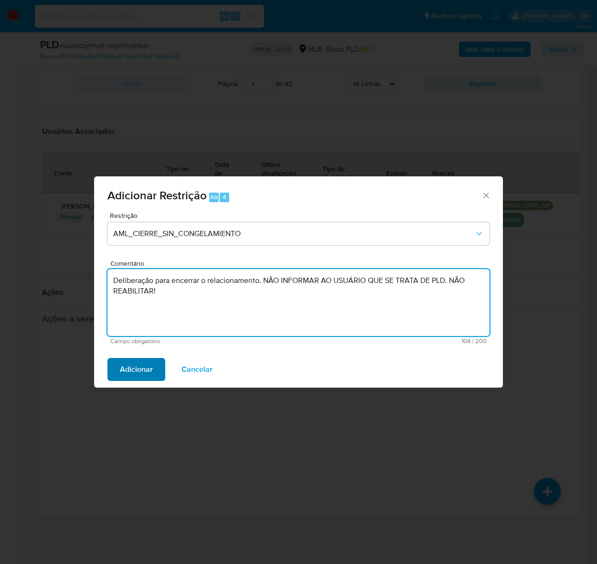
type textarea "Deliberação para encerrar o relacionamento. NÃO INFORMAR AO USUÁRIO QUE SE TRAT…"
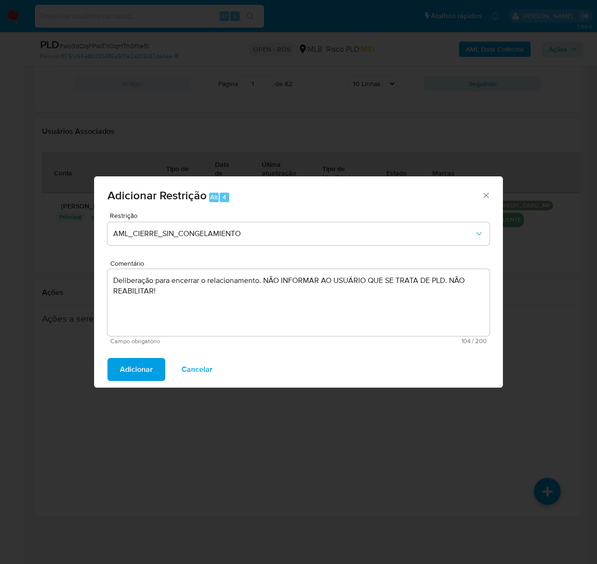
click at [148, 378] on span "Adicionar" at bounding box center [136, 369] width 33 height 21
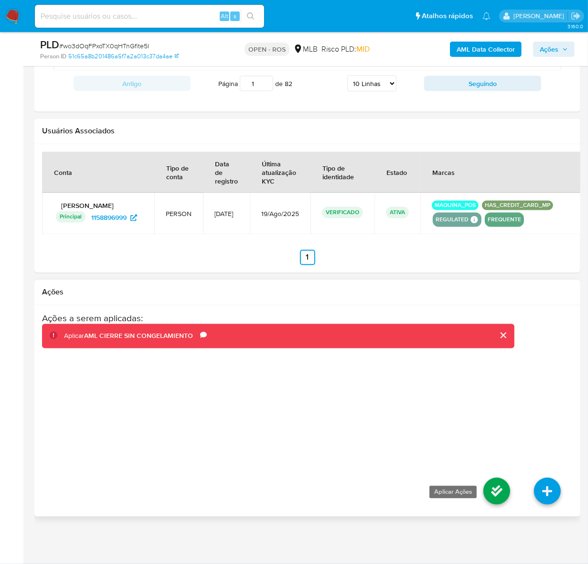
click at [502, 493] on icon at bounding box center [497, 491] width 27 height 27
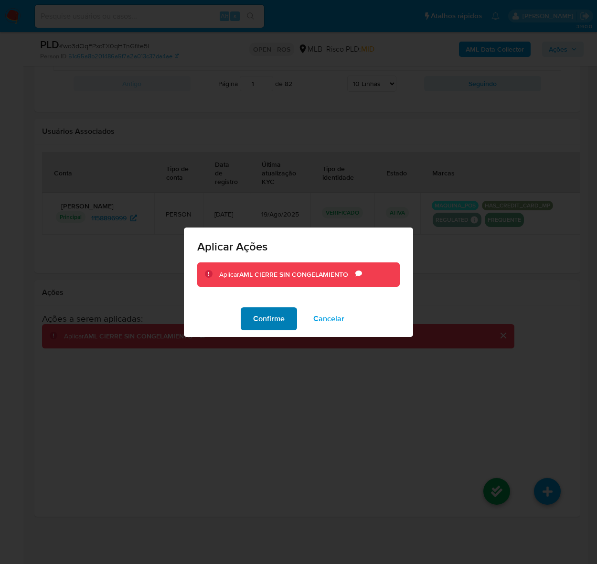
click at [272, 313] on span "Confirme" at bounding box center [269, 318] width 32 height 21
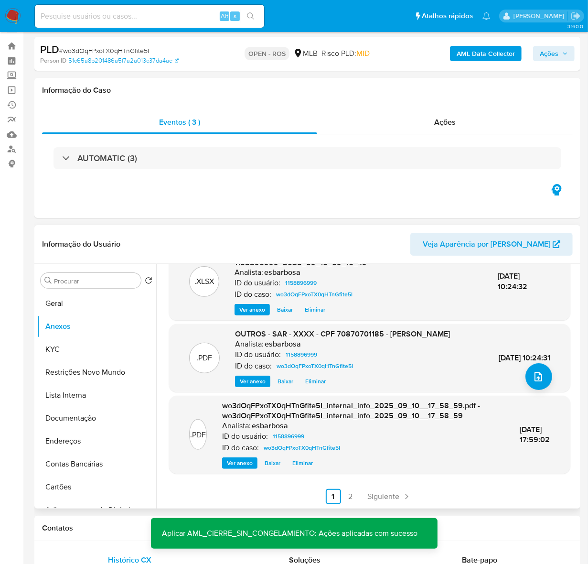
scroll to position [0, 0]
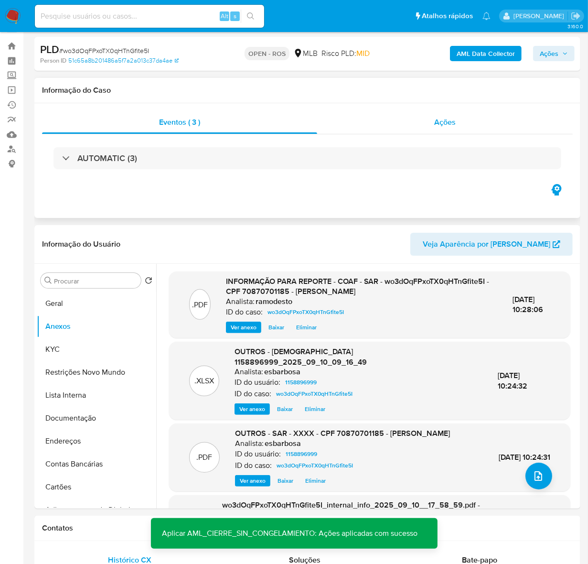
click at [455, 117] on span "Ações" at bounding box center [445, 122] width 22 height 11
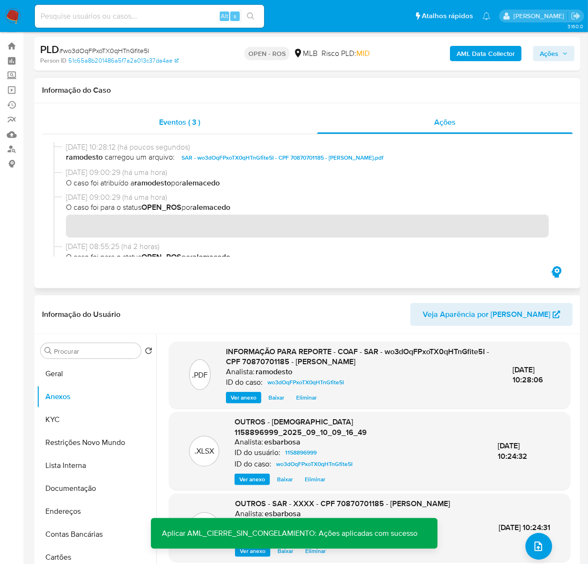
click at [175, 119] on span "Eventos ( 3 )" at bounding box center [179, 122] width 41 height 11
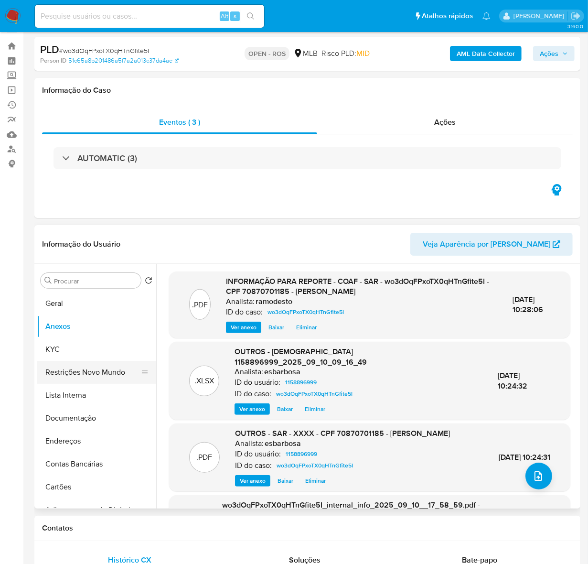
click at [74, 373] on button "Restrições Novo Mundo" at bounding box center [93, 372] width 112 height 23
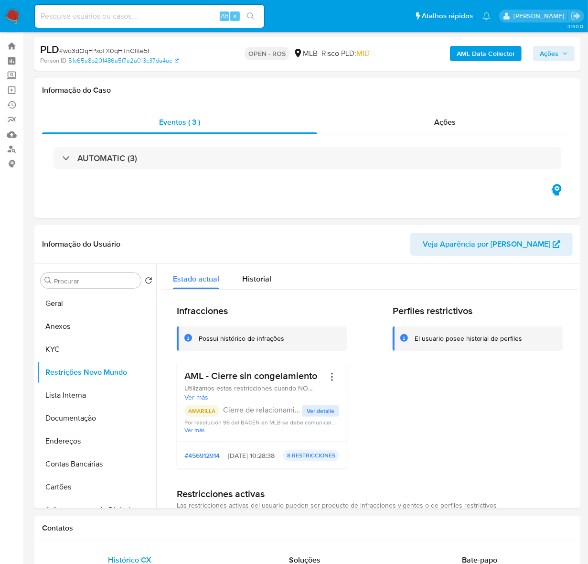
click at [551, 41] on div "PLD # wo3dOqFPxoTX0qHTnGfite5I Person ID 51c65a8b201486a5f7a2a013c37da4ae OPEN …" at bounding box center [307, 54] width 546 height 34
click at [553, 55] on span "Ações" at bounding box center [549, 53] width 19 height 15
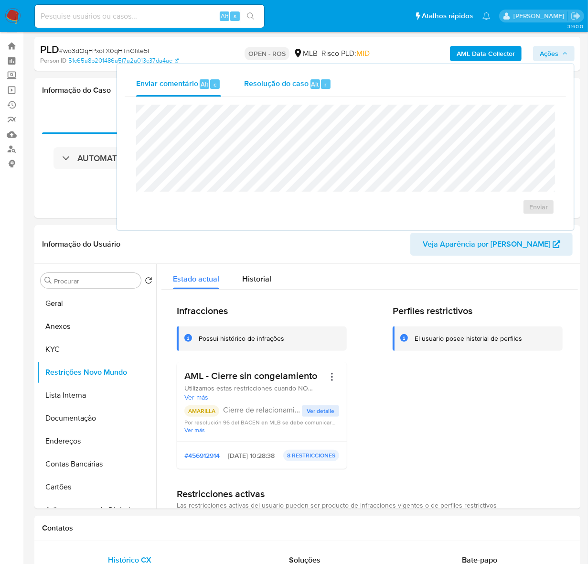
click at [275, 85] on span "Resolução do caso" at bounding box center [276, 83] width 65 height 11
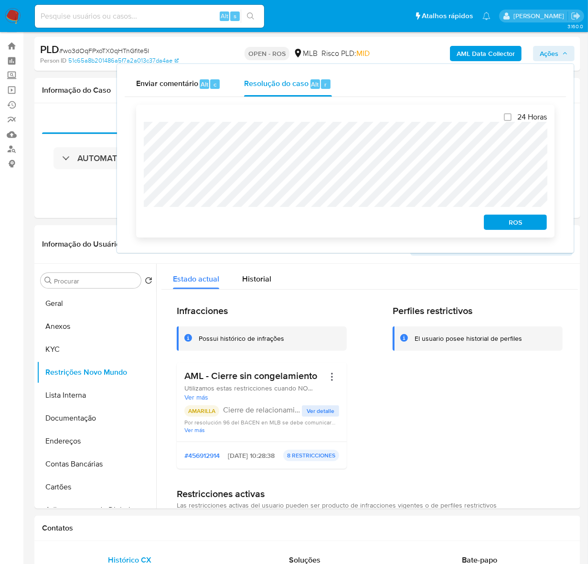
click at [506, 225] on span "ROS" at bounding box center [516, 222] width 50 height 13
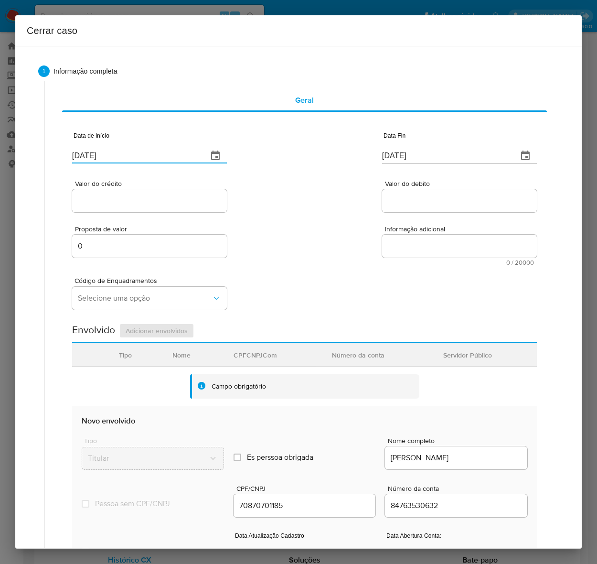
drag, startPoint x: 118, startPoint y: 155, endPoint x: -128, endPoint y: 156, distance: 245.2
paste input "01/07"
type input "[DATE]"
drag, startPoint x: 426, startPoint y: 157, endPoint x: 272, endPoint y: 160, distance: 153.5
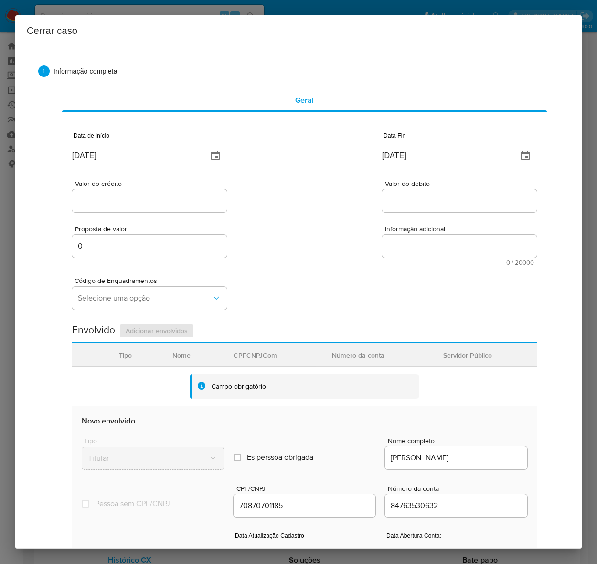
click at [272, 160] on div "Data de início [DATE] Data Fin [DATE]" at bounding box center [304, 144] width 465 height 50
paste input "04"
type input "04/09/2025"
click at [134, 201] on input "Valor do crédito" at bounding box center [149, 201] width 155 height 12
paste input "R$670.348"
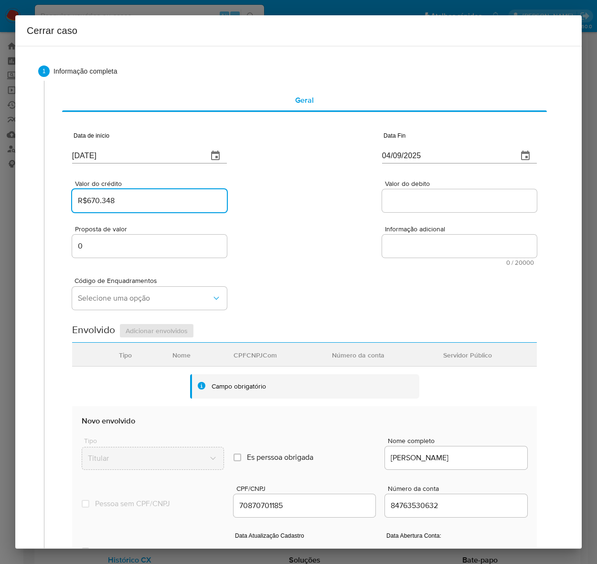
type input "R$670.348"
click at [416, 198] on input "Valor do debito" at bounding box center [459, 201] width 155 height 12
paste input "R$670.372"
type input "R$670.372"
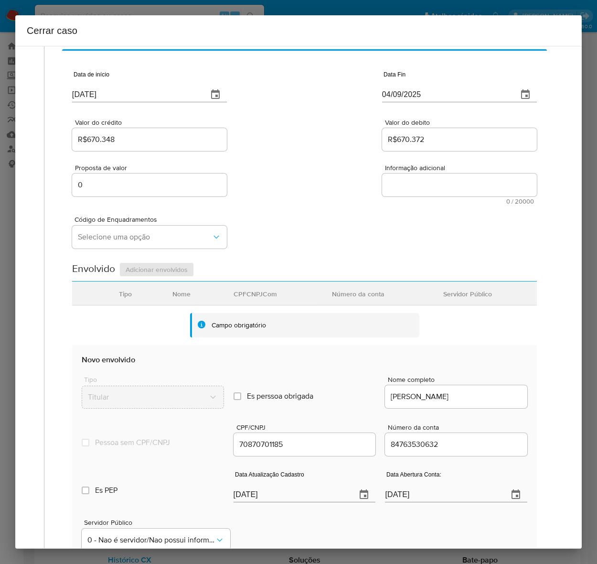
scroll to position [179, 0]
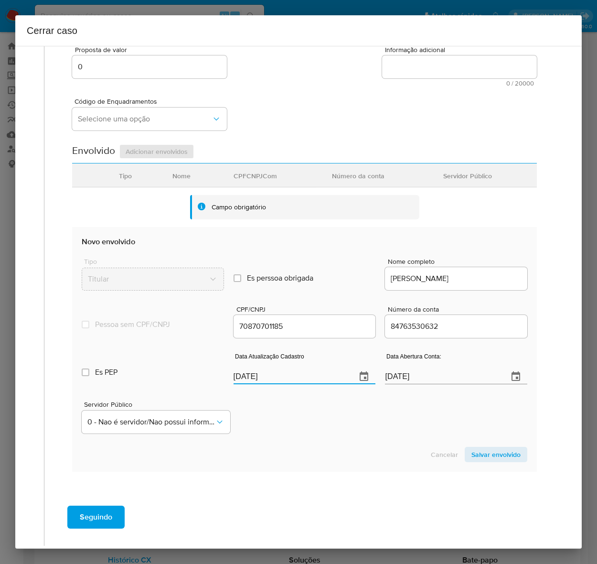
drag, startPoint x: 285, startPoint y: 381, endPoint x: 74, endPoint y: 381, distance: 210.8
click at [74, 381] on section "Novo envolvido Tipo Titular Es perssoa obrigada Is PObrigada Nome completo BARB…" at bounding box center [304, 349] width 465 height 244
paste input "9/08"
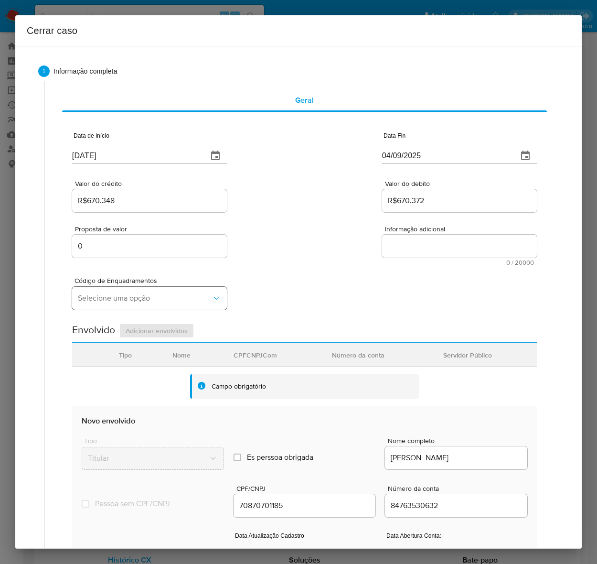
type input "[DATE]"
click at [109, 299] on span "Selecione uma opção" at bounding box center [145, 298] width 134 height 10
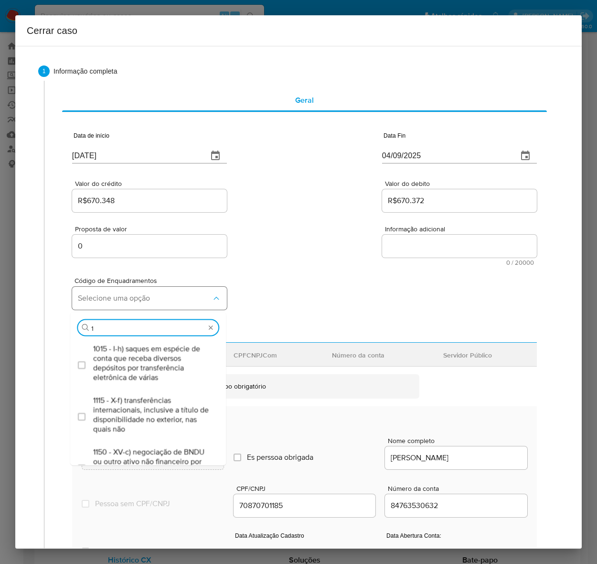
type input "15"
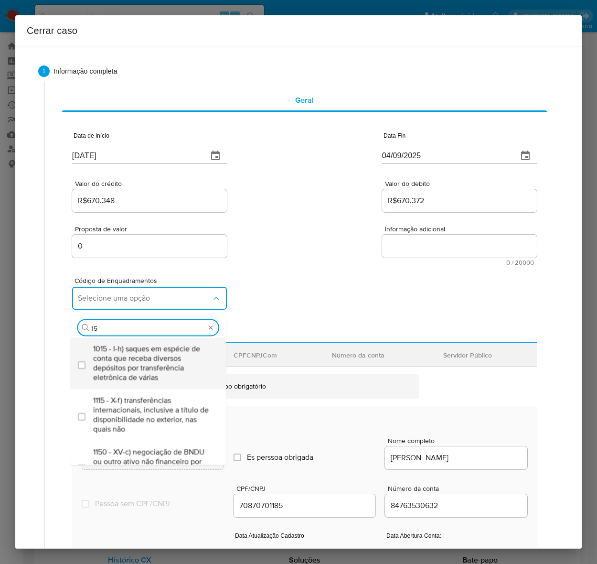
click at [127, 358] on span "1015 - I-h) saques em espécie de conta que receba diversos depósitos por transf…" at bounding box center [152, 363] width 119 height 38
checkbox input "true"
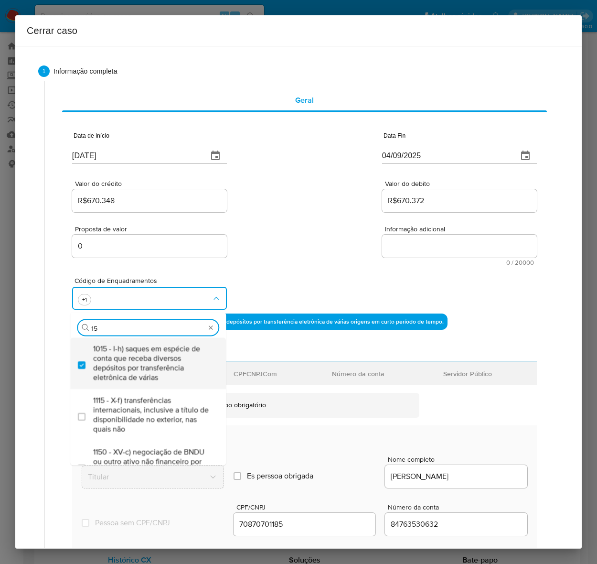
type input "1"
type input "45"
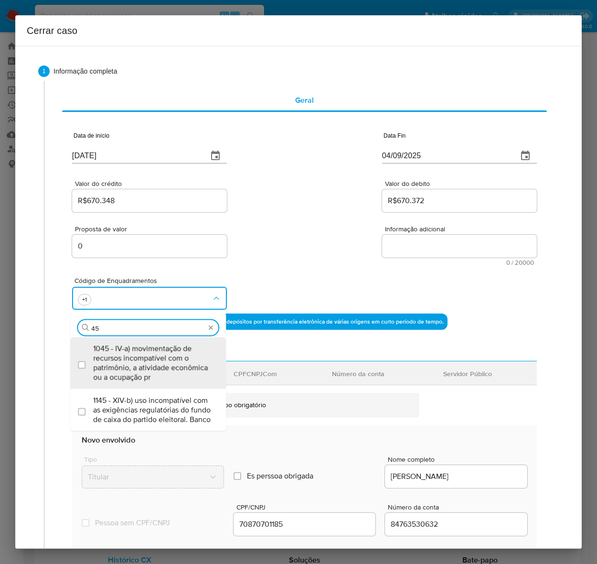
click at [127, 358] on span "1045 - IV-a) movimentação de recursos incompatível com o patrimônio, a atividad…" at bounding box center [152, 363] width 119 height 38
checkbox input "true"
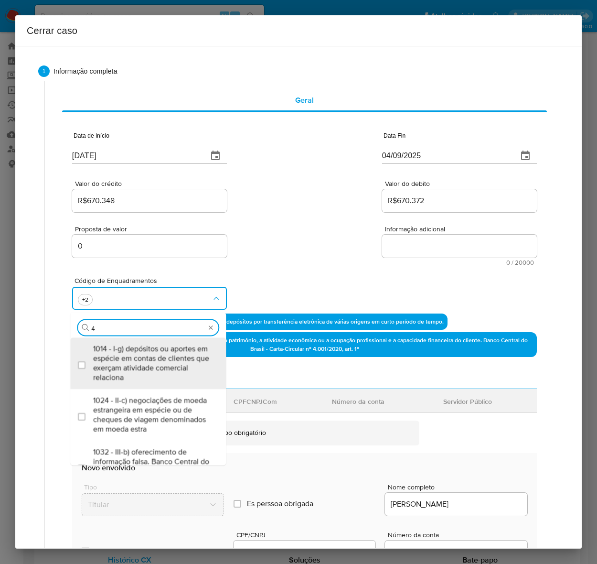
type input "47"
click at [127, 358] on span "1047 - IV-c) movimentação de recursos de alto valor, de forma contumaz, em bene…" at bounding box center [152, 363] width 119 height 38
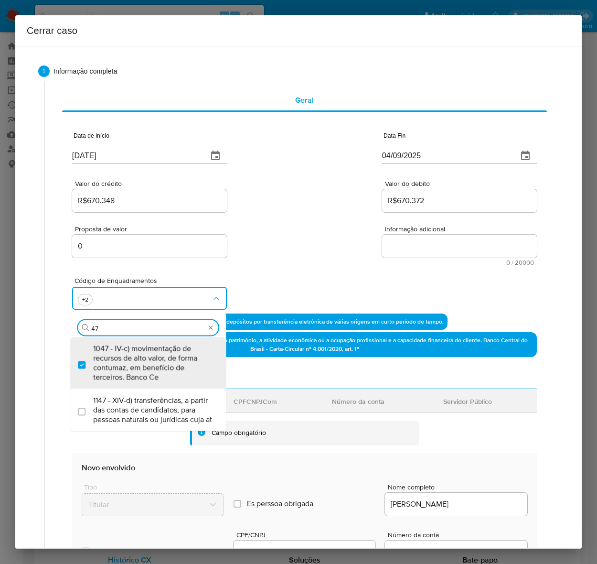
checkbox input "true"
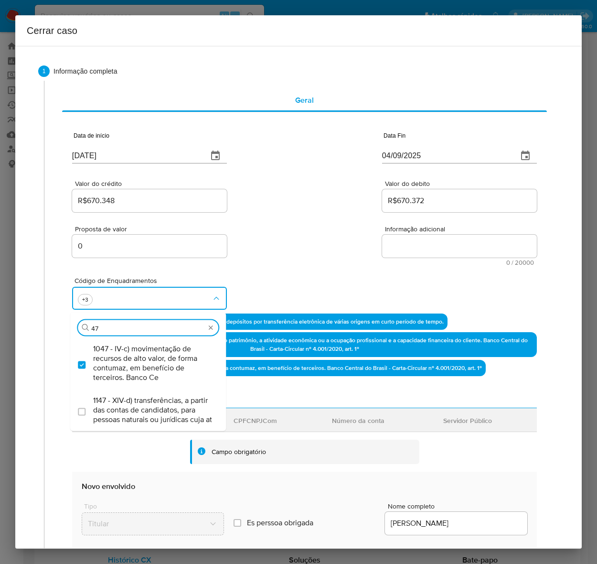
click at [106, 324] on input "47" at bounding box center [148, 328] width 114 height 9
drag, startPoint x: 106, startPoint y: 324, endPoint x: 84, endPoint y: 324, distance: 22.5
click at [84, 324] on div "Procurar 47" at bounding box center [148, 327] width 141 height 15
type input "55"
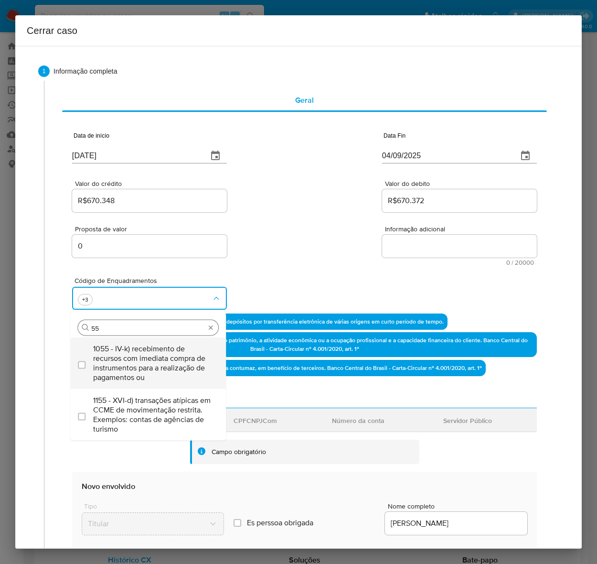
click at [132, 363] on span "1055 - IV-k) recebimento de recursos com imediata compra de instrumentos para a…" at bounding box center [152, 363] width 119 height 38
checkbox input "true"
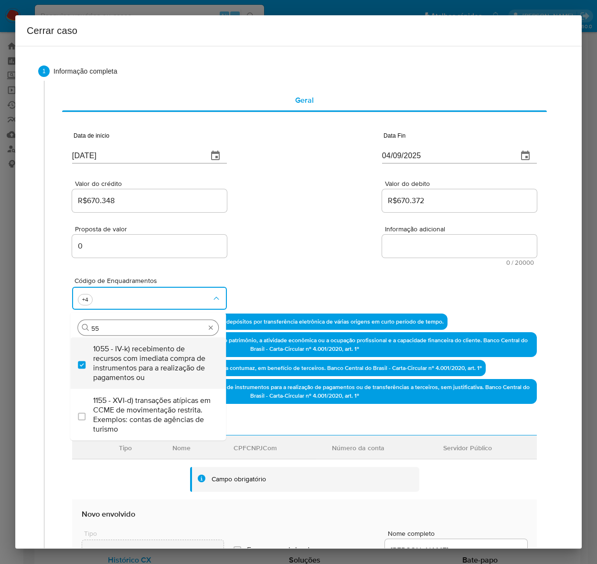
type input "5"
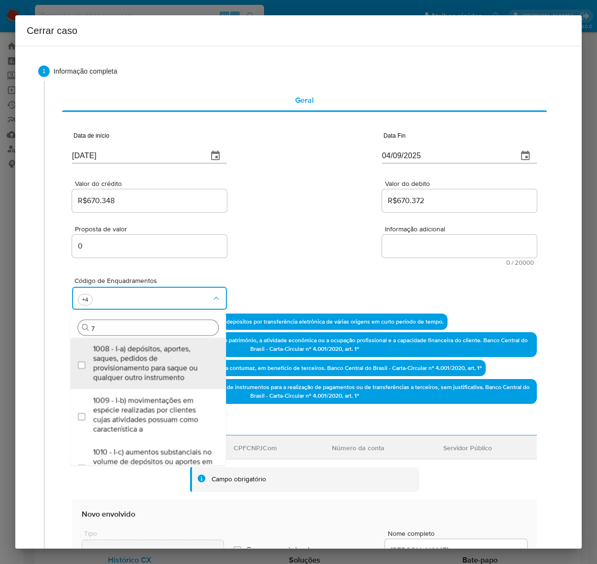
type input "74"
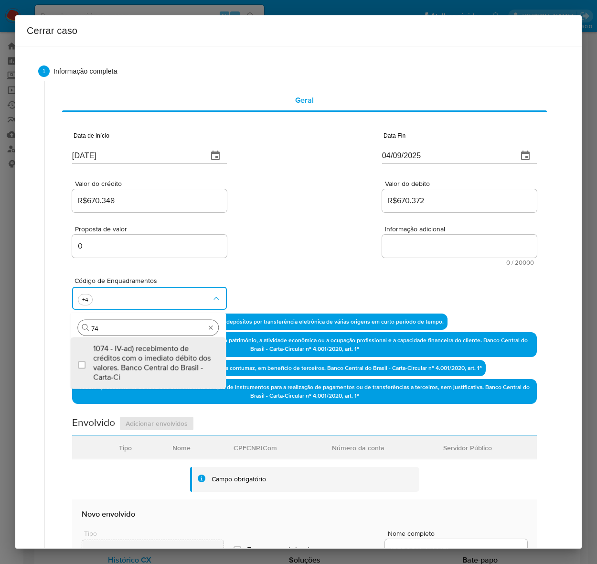
click at [135, 354] on span "1074 - IV-ad) recebimento de créditos com o imediato débito dos valores. Banco …" at bounding box center [152, 363] width 119 height 38
checkbox input "true"
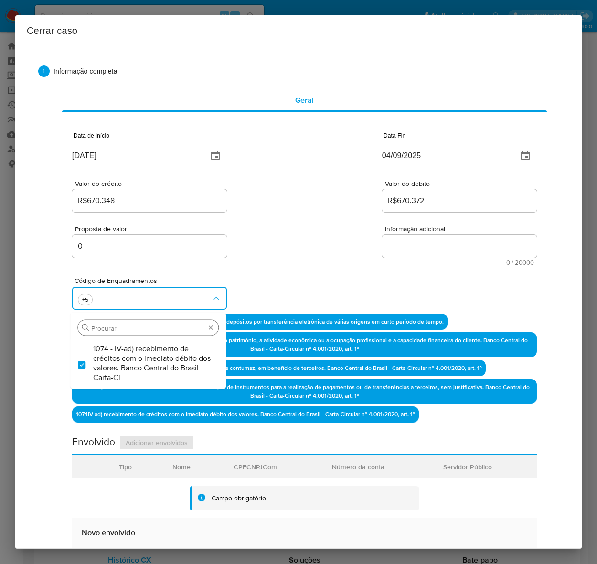
drag, startPoint x: 392, startPoint y: 254, endPoint x: 395, endPoint y: 248, distance: 6.7
click at [393, 252] on textarea "Informação adicional" at bounding box center [459, 246] width 155 height 23
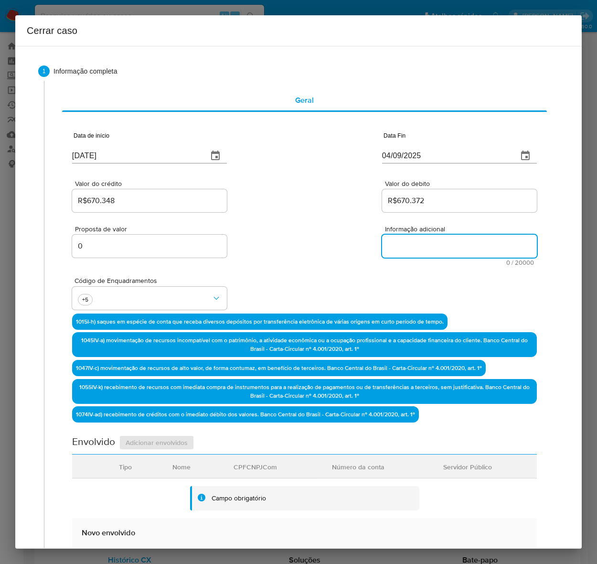
click at [395, 248] on textarea "Informação adicional" at bounding box center [459, 246] width 155 height 23
click at [463, 247] on textarea "Informação adicional" at bounding box center [459, 246] width 155 height 23
paste textarea "Barbara de Oliveira Santos Menezes, CPF 70870701185, 27 anos, residente no muni…"
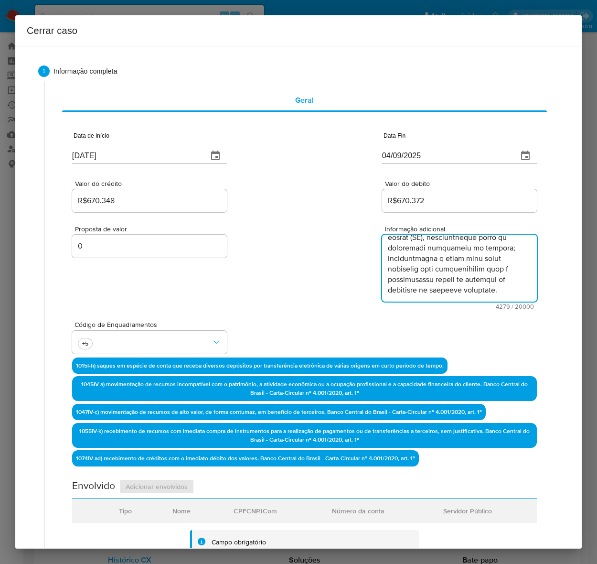
scroll to position [1574, 0]
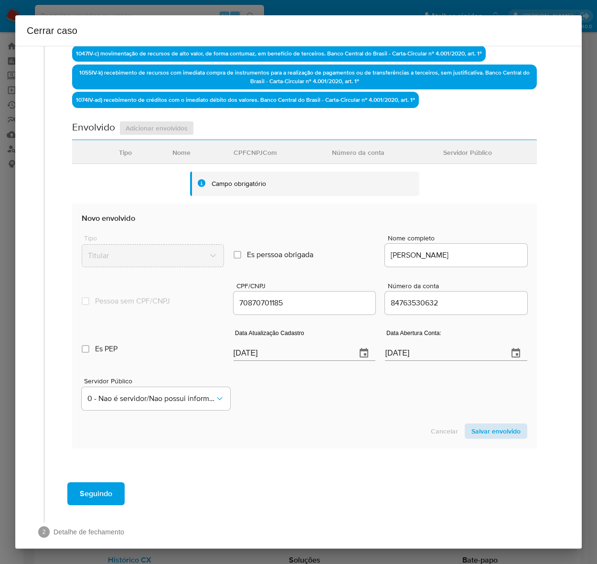
type textarea "Barbara de Oliveira Santos Menezes, CPF 70870701185, 27 anos, residente no muni…"
click at [484, 426] on span "Salvar envolvido" at bounding box center [496, 430] width 49 height 13
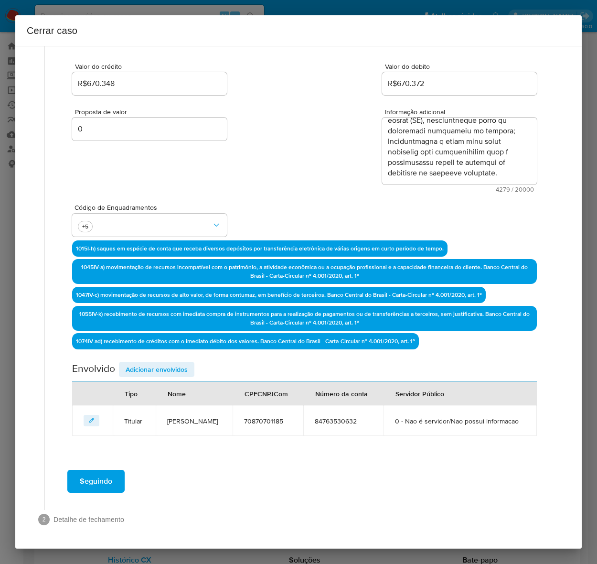
click at [153, 363] on span "Adicionar envolvidos" at bounding box center [157, 369] width 62 height 13
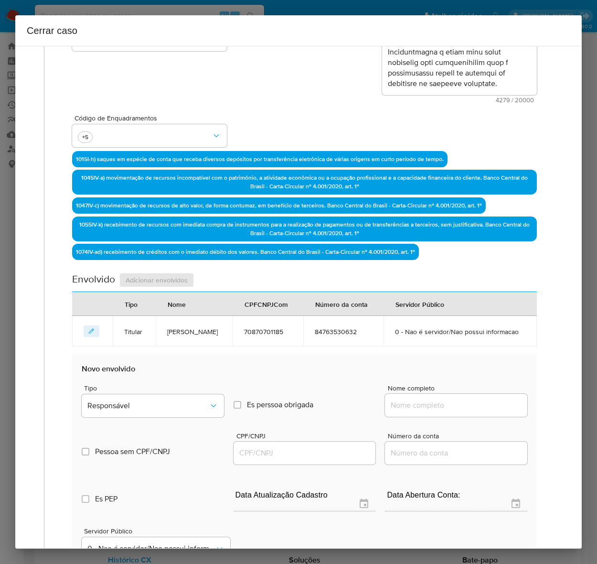
scroll to position [371, 0]
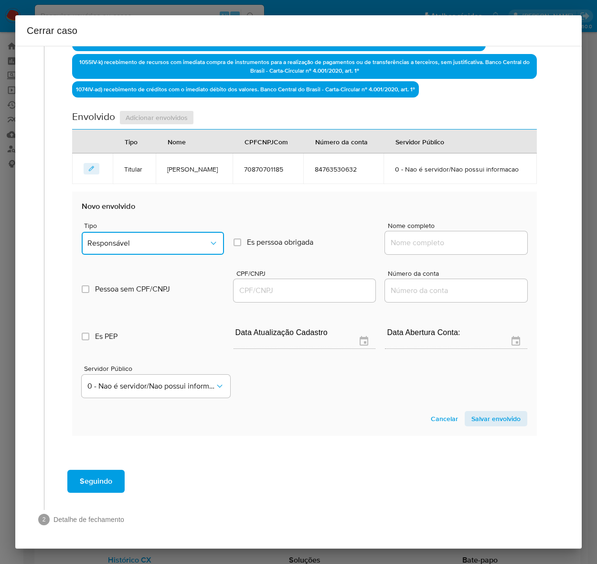
click at [132, 251] on button "Responsável" at bounding box center [153, 243] width 142 height 23
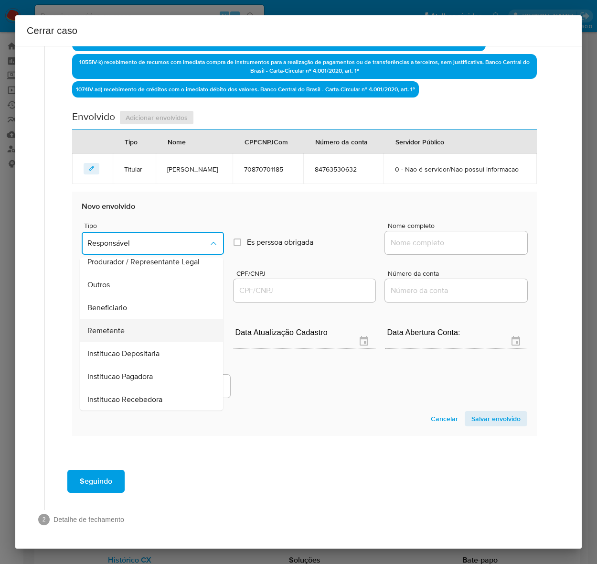
click at [105, 336] on span "Remetente" at bounding box center [105, 331] width 37 height 10
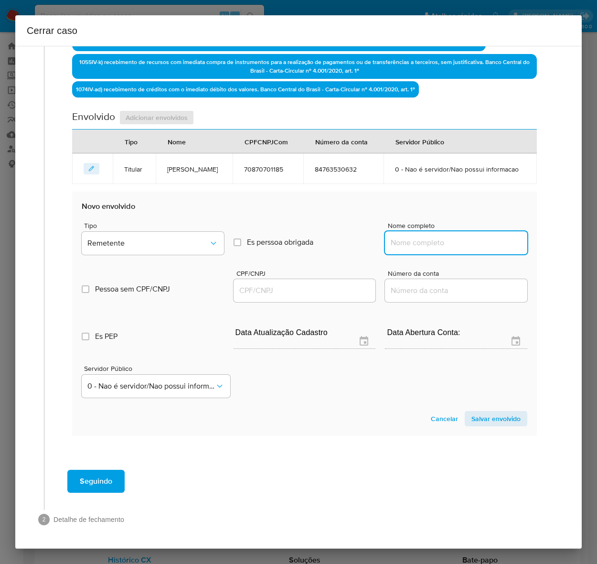
click at [415, 249] on input "Nome completo" at bounding box center [456, 243] width 142 height 12
paste input "Jaciele Sanches Pereira, 05052184298"
drag, startPoint x: 460, startPoint y: 255, endPoint x: 576, endPoint y: 251, distance: 116.7
click at [576, 251] on div "1 Informação completa Geral Data de início 01/07/2025 Data Fin 04/09/2025 Valor…" at bounding box center [298, 297] width 567 height 503
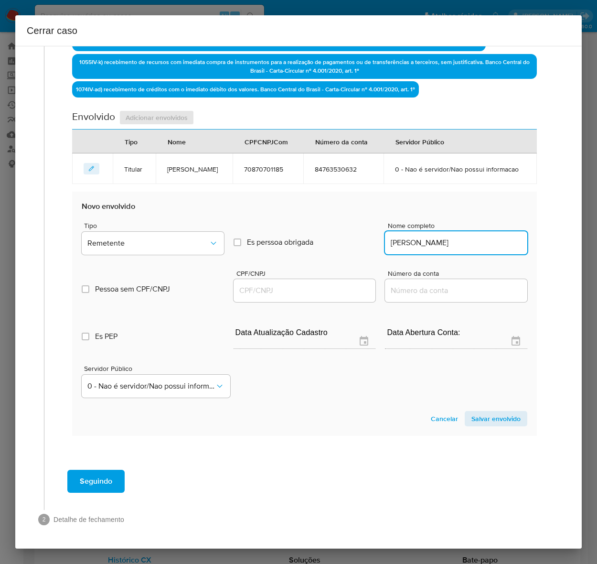
scroll to position [0, 0]
type input "Jaciele Sanches Pereira"
click at [259, 297] on input "CPF/CNPJ" at bounding box center [305, 290] width 142 height 12
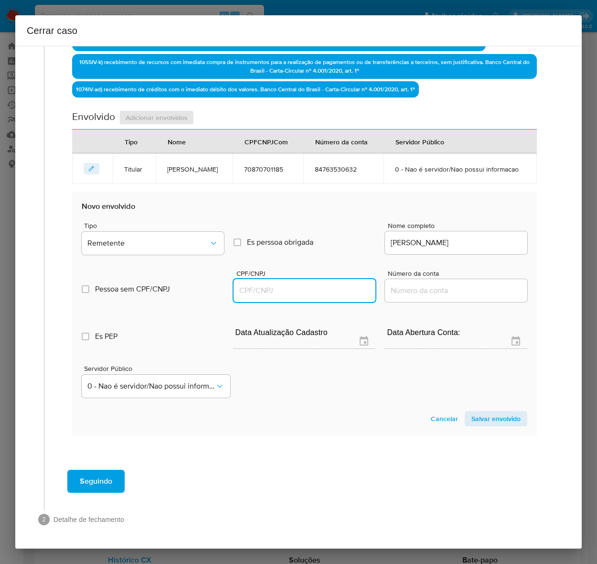
paste input "05052184298"
type input "5052184298"
click at [483, 425] on span "Salvar envolvido" at bounding box center [496, 418] width 49 height 13
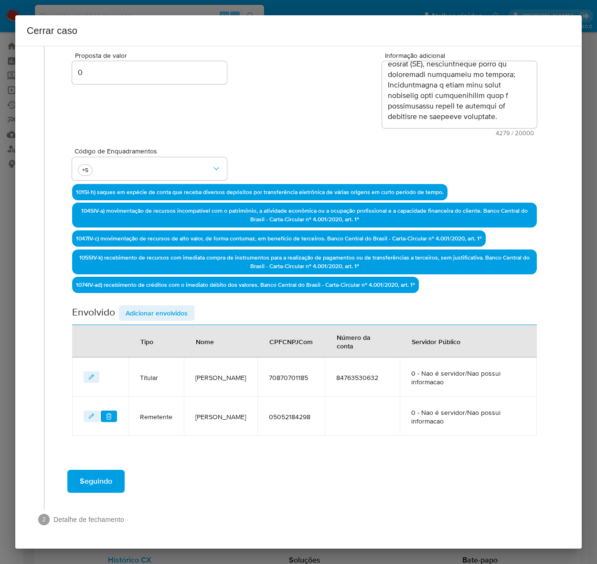
scroll to position [172, 0]
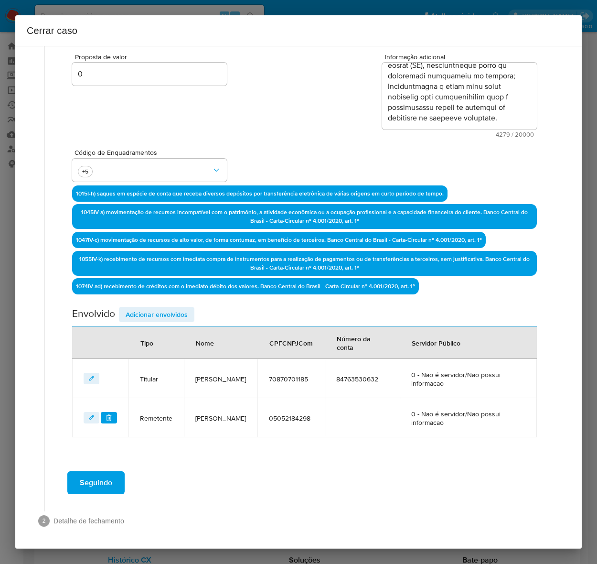
click at [157, 308] on span "Adicionar envolvidos" at bounding box center [157, 314] width 62 height 13
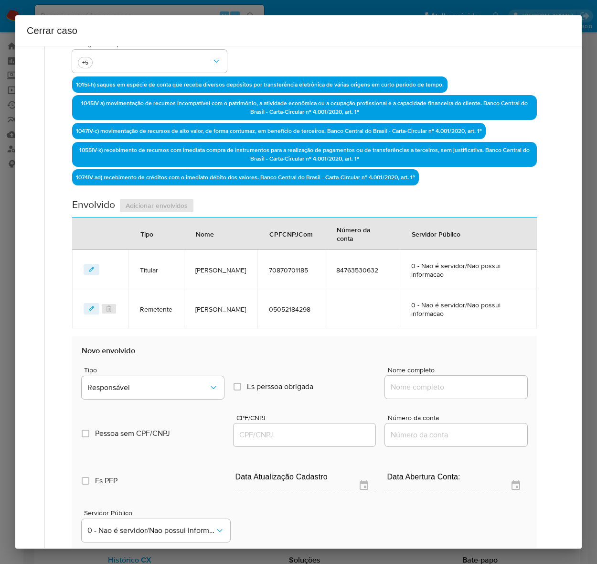
scroll to position [411, 0]
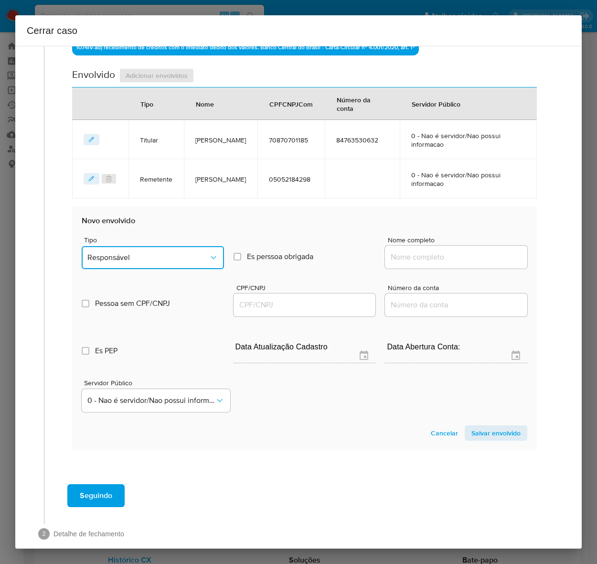
click at [127, 253] on span "Responsável" at bounding box center [147, 258] width 121 height 10
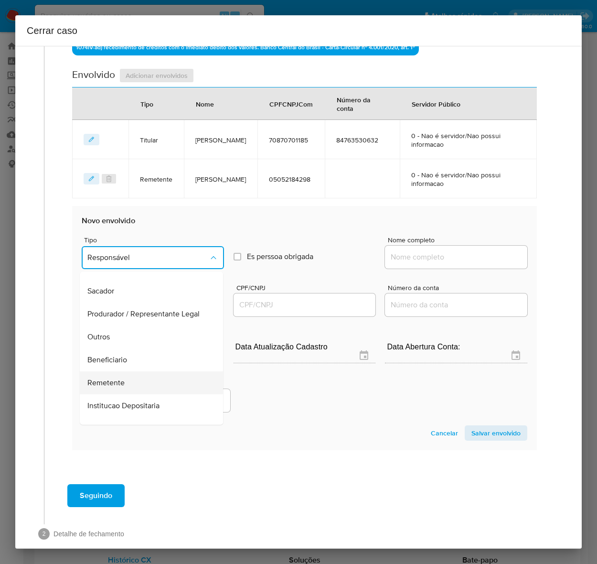
scroll to position [122, 0]
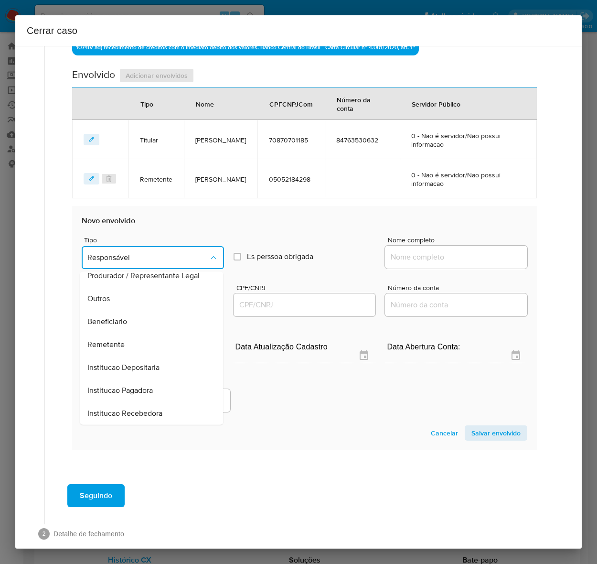
drag, startPoint x: 102, startPoint y: 338, endPoint x: 269, endPoint y: 297, distance: 171.8
click at [103, 340] on span "Remetente" at bounding box center [105, 345] width 37 height 10
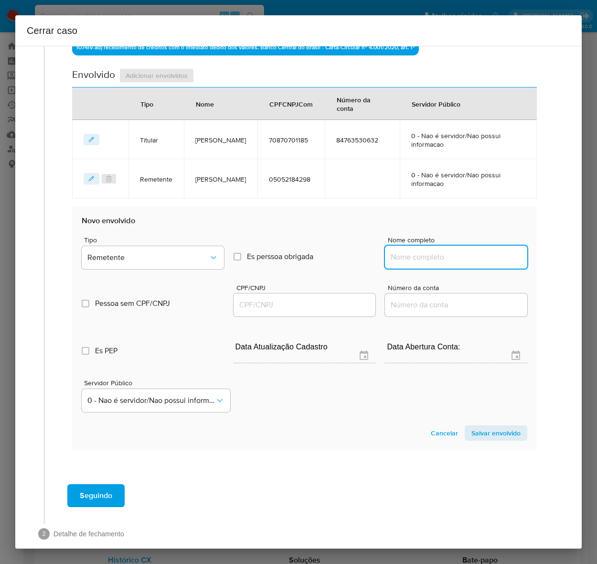
drag, startPoint x: 398, startPoint y: 256, endPoint x: 412, endPoint y: 257, distance: 13.9
click at [398, 256] on input "Nome completo" at bounding box center [456, 257] width 142 height 12
paste input "Beatriz Cristina Passos De Melo, 61874287309"
drag, startPoint x: 462, startPoint y: 255, endPoint x: 638, endPoint y: 256, distance: 176.4
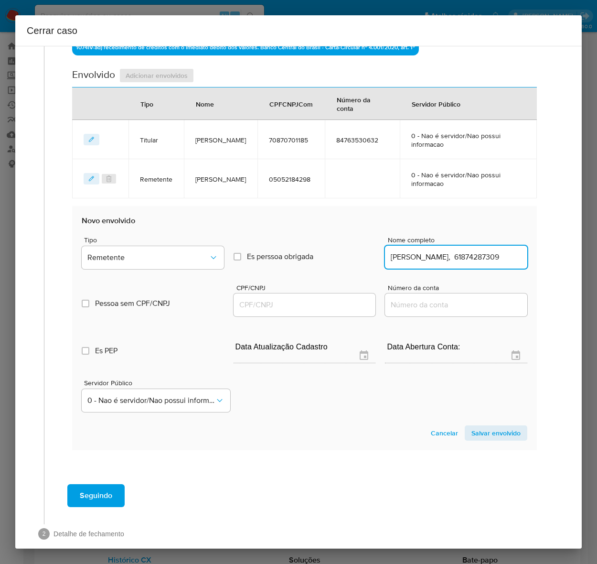
type input "Beatriz Cristina Passos De Melo"
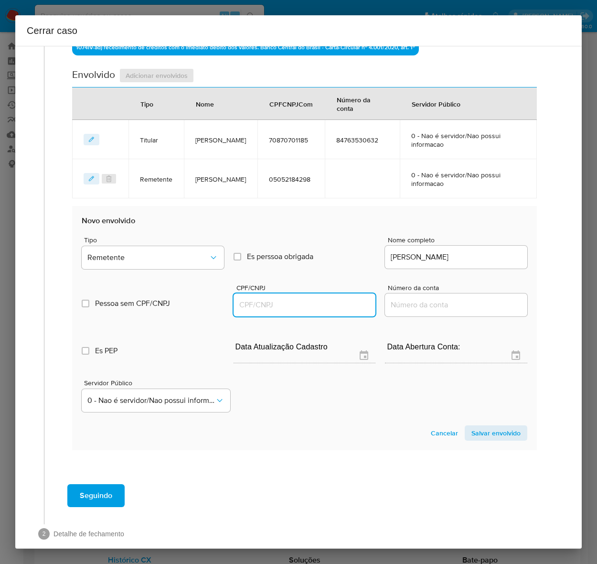
click at [261, 302] on input "CPF/CNPJ" at bounding box center [305, 305] width 142 height 12
paste input "61874287309"
type input "61874287309"
click at [484, 432] on span "Salvar envolvido" at bounding box center [496, 432] width 49 height 13
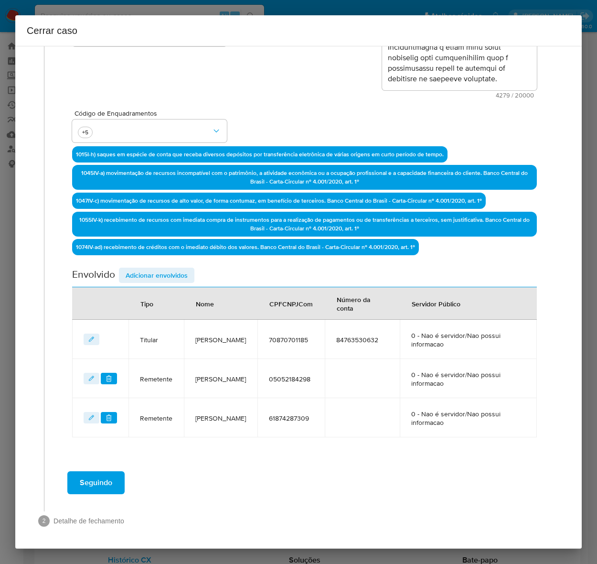
click at [126, 273] on span "Adicionar envolvidos" at bounding box center [157, 275] width 62 height 13
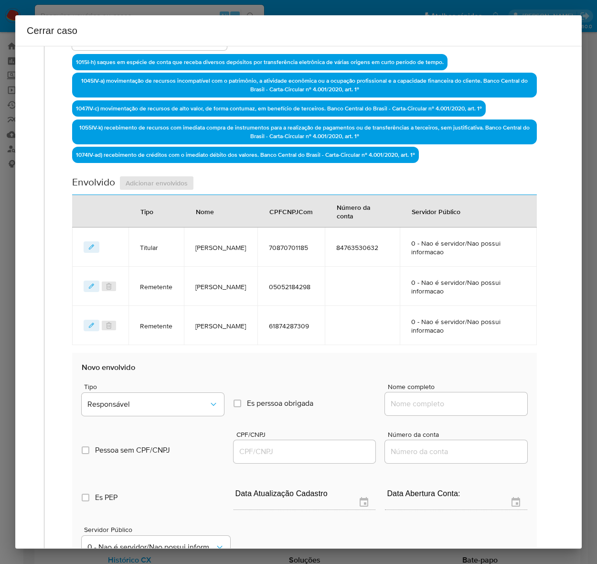
scroll to position [463, 0]
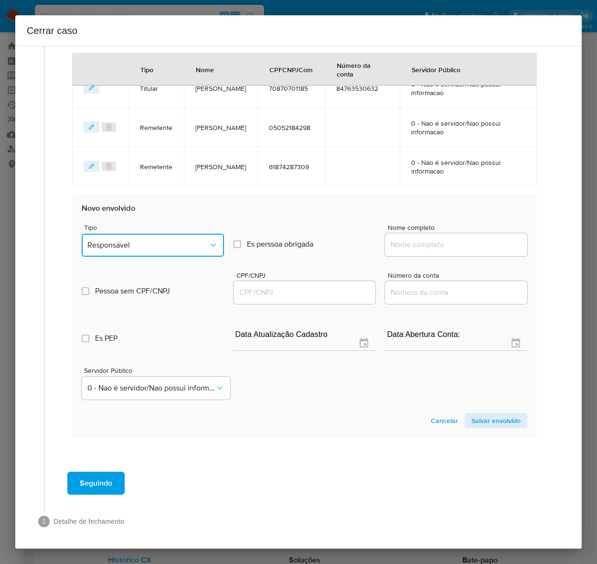
click at [128, 235] on button "Responsável" at bounding box center [153, 245] width 142 height 23
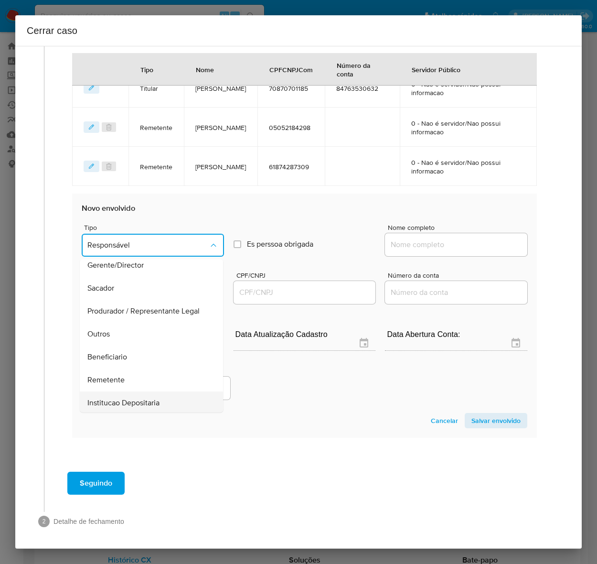
scroll to position [122, 0]
click at [127, 307] on div "Beneficiario" at bounding box center [148, 309] width 122 height 23
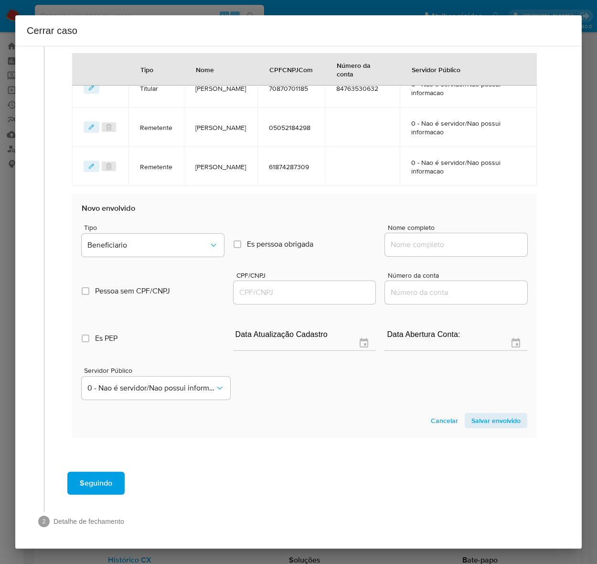
click at [464, 240] on input "Nome completo" at bounding box center [456, 244] width 142 height 12
paste input "Estella Cristina Da Silva, 10712830146"
drag, startPoint x: 462, startPoint y: 243, endPoint x: 623, endPoint y: 245, distance: 160.6
type input "Estella Cristina Da Silva"
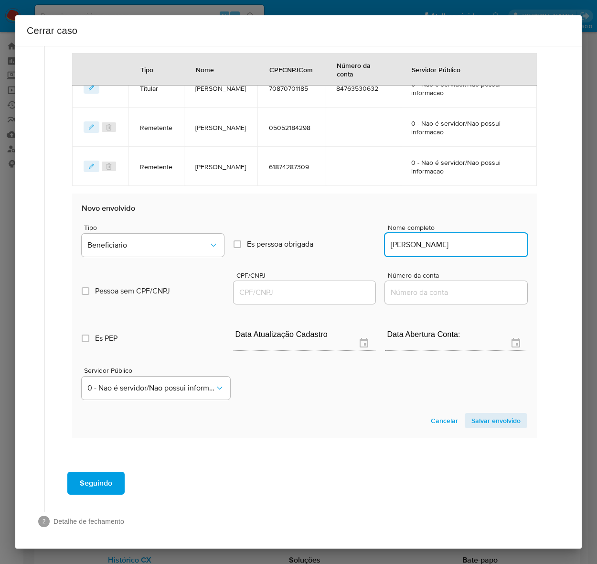
drag, startPoint x: 270, startPoint y: 290, endPoint x: 281, endPoint y: 291, distance: 10.6
click at [270, 290] on input "CPF/CNPJ" at bounding box center [305, 292] width 142 height 12
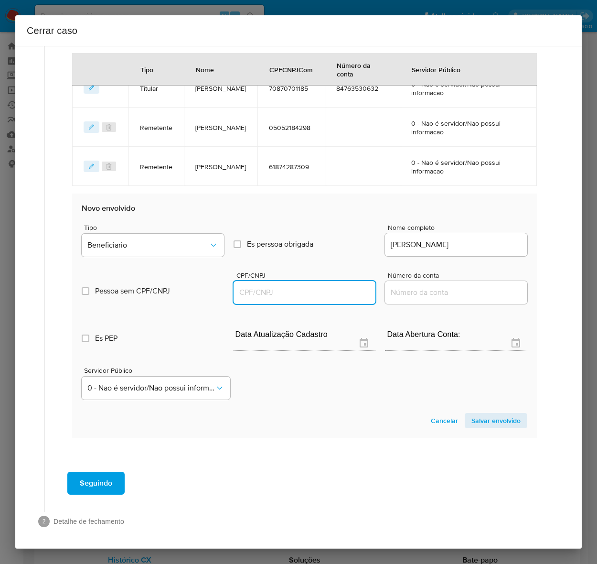
paste input "10712830146"
type input "10712830146"
click at [490, 421] on span "Salvar envolvido" at bounding box center [496, 420] width 49 height 13
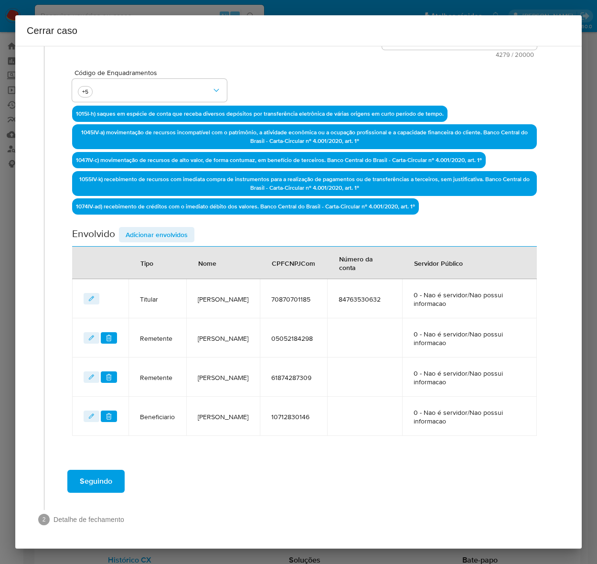
scroll to position [250, 0]
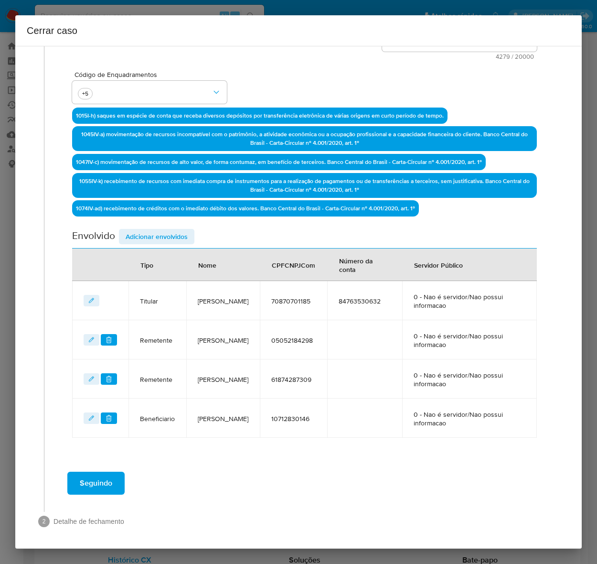
click at [153, 235] on span "Adicionar envolvidos" at bounding box center [157, 236] width 62 height 13
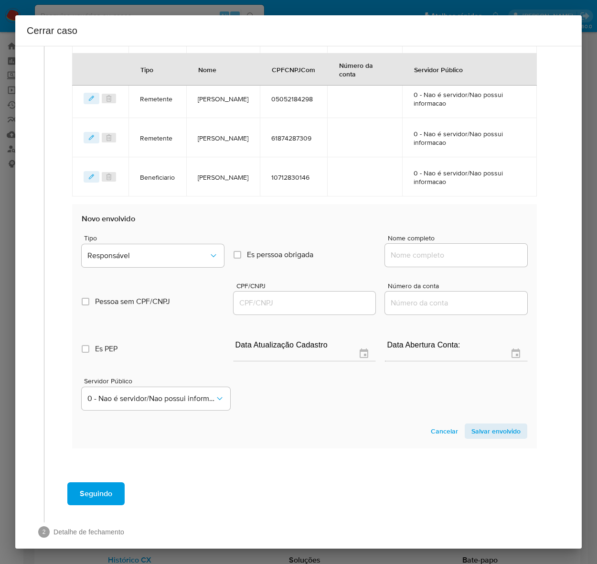
scroll to position [502, 0]
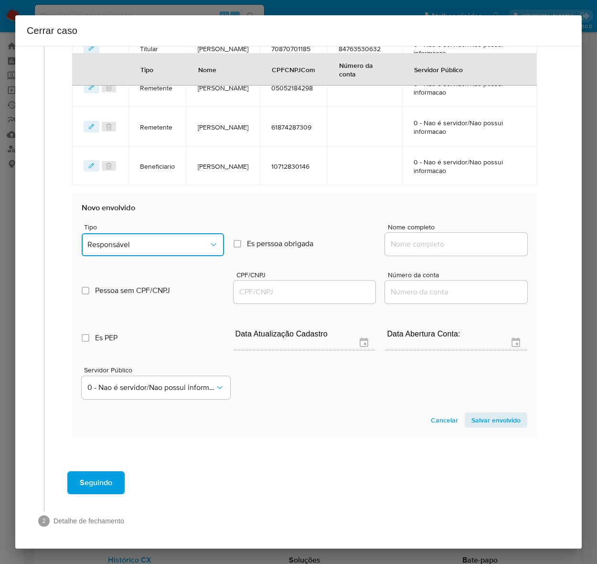
click at [127, 235] on button "Responsável" at bounding box center [153, 244] width 142 height 23
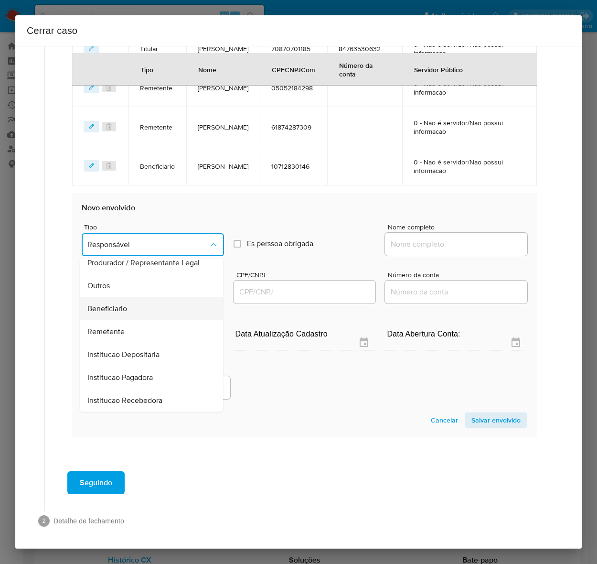
click at [127, 308] on span "Beneficiario" at bounding box center [107, 309] width 40 height 10
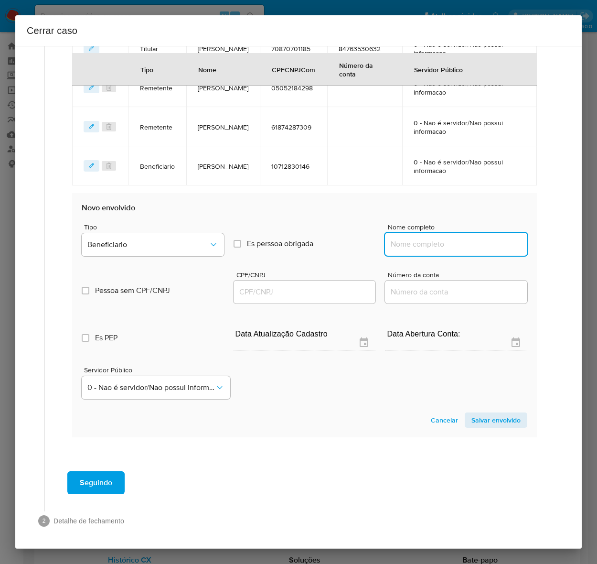
click at [411, 239] on input "Nome completo" at bounding box center [456, 244] width 142 height 12
paste input "Rodrigo Andres Jerez Molinas, 00718529219"
drag, startPoint x: 461, startPoint y: 244, endPoint x: 717, endPoint y: 249, distance: 256.2
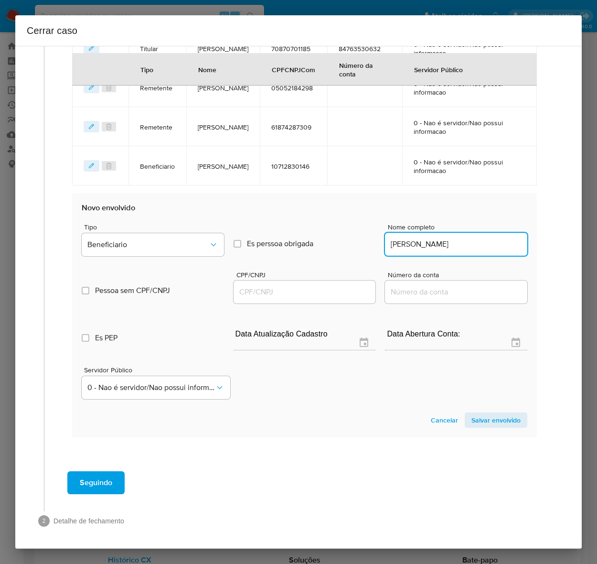
scroll to position [0, 0]
type input "Rodrigo Andres Jerez Molinas"
click at [303, 294] on input "CPF/CNPJ" at bounding box center [305, 292] width 142 height 12
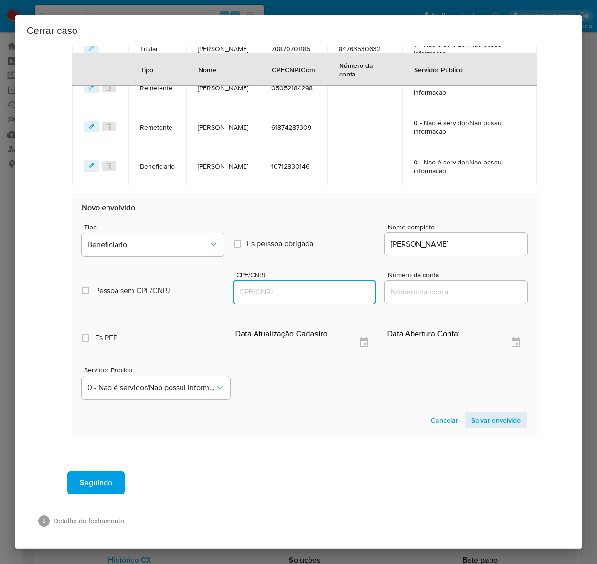
paste input "00718529219"
type input "718529219"
click at [478, 417] on span "Salvar envolvido" at bounding box center [496, 419] width 49 height 13
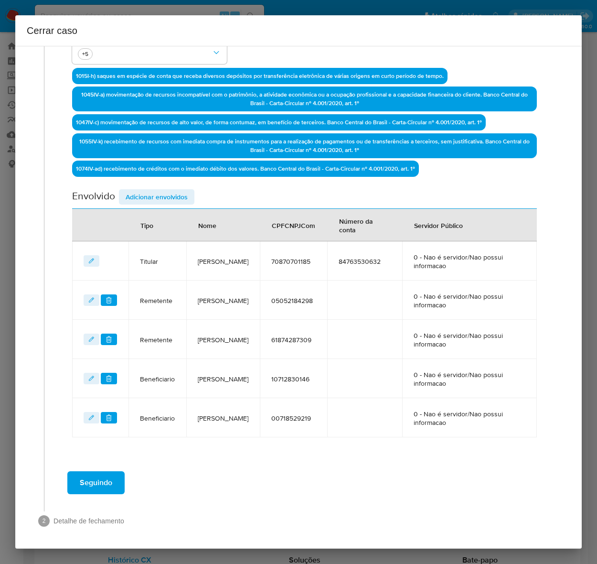
click at [157, 194] on span "Adicionar envolvidos" at bounding box center [157, 196] width 62 height 13
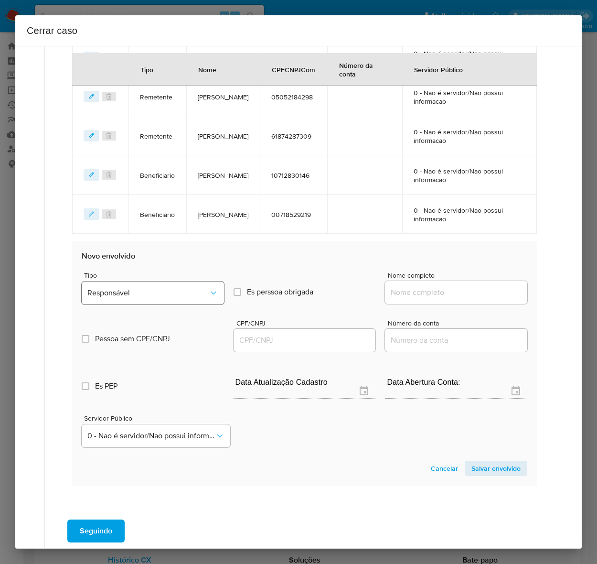
scroll to position [542, 0]
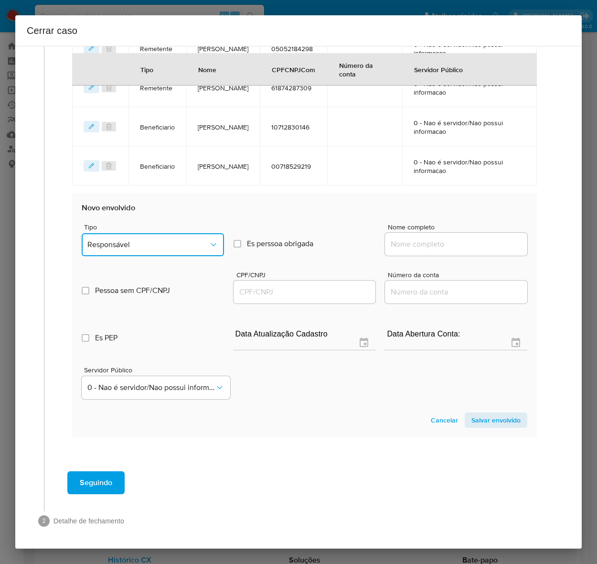
click at [131, 235] on button "Responsável" at bounding box center [153, 244] width 142 height 23
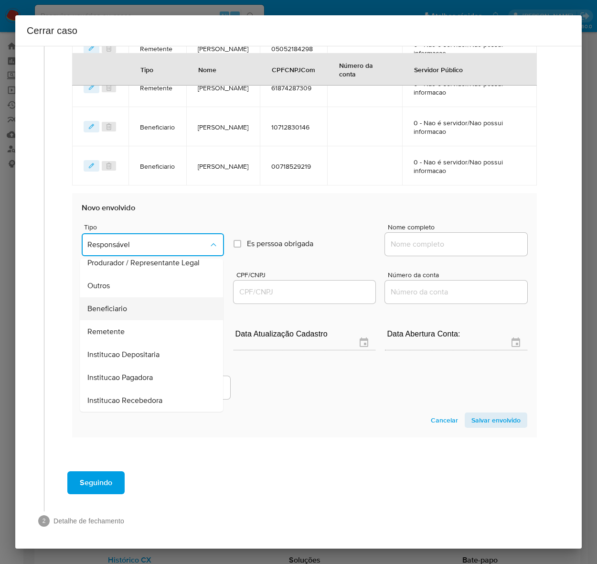
click at [106, 304] on span "Beneficiario" at bounding box center [107, 309] width 40 height 10
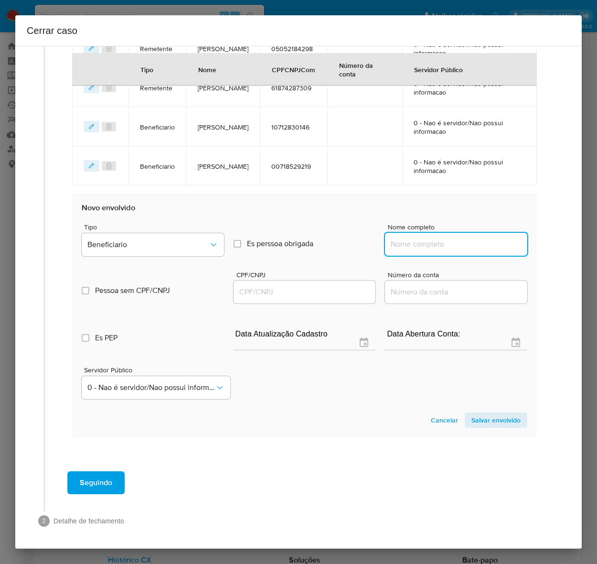
drag, startPoint x: 421, startPoint y: 240, endPoint x: 444, endPoint y: 249, distance: 24.5
click at [422, 240] on input "Nome completo" at bounding box center [456, 244] width 142 height 12
paste input "Gabriely Da Silva Araujo, 10247631108"
drag, startPoint x: 466, startPoint y: 242, endPoint x: 541, endPoint y: 249, distance: 74.9
click at [541, 249] on div "Geral Data de início 01/07/2025 Data Fin 04/09/2025 Valor do crédito R$670.348 …" at bounding box center [304, 2] width 501 height 926
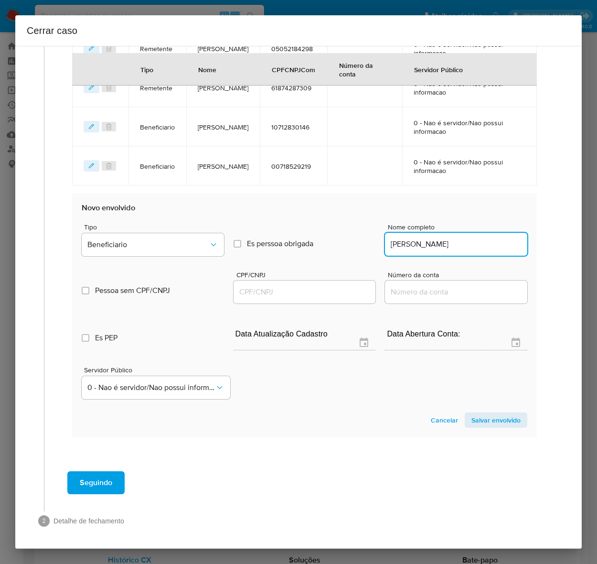
type input "Gabriely Da Silva Araujo"
click at [249, 291] on input "CPF/CNPJ" at bounding box center [305, 292] width 142 height 12
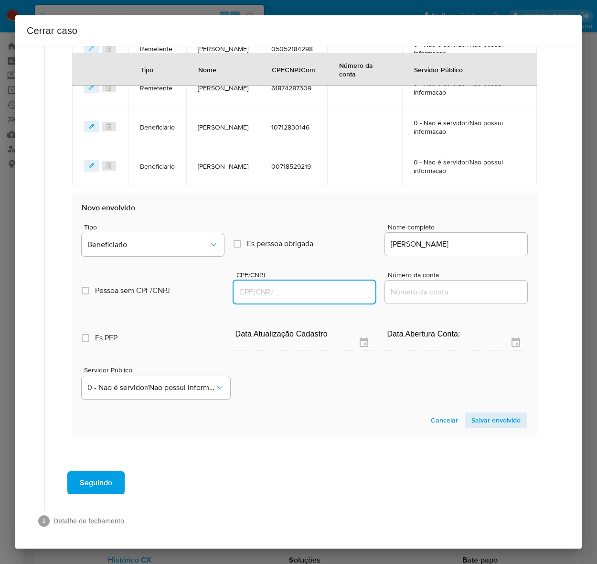
paste input "10247631108"
type input "10247631108"
click at [482, 417] on span "Salvar envolvido" at bounding box center [496, 419] width 49 height 13
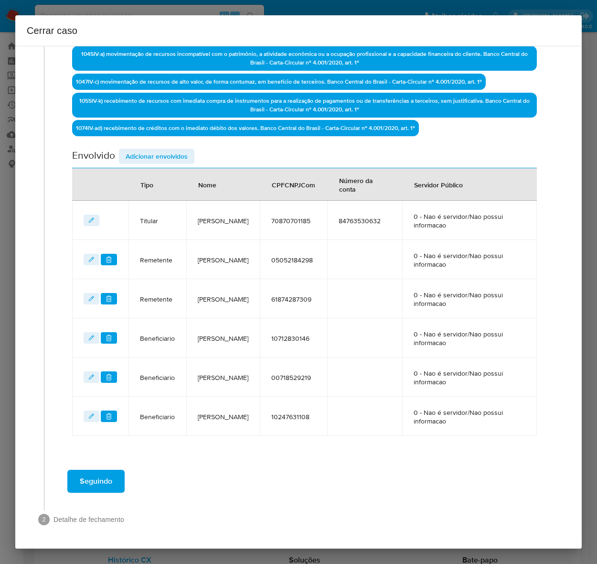
scroll to position [328, 0]
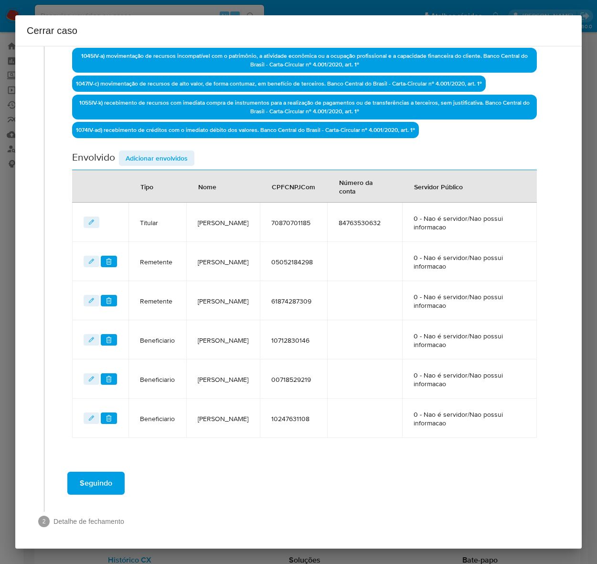
click at [154, 160] on span "Adicionar envolvidos" at bounding box center [157, 158] width 62 height 13
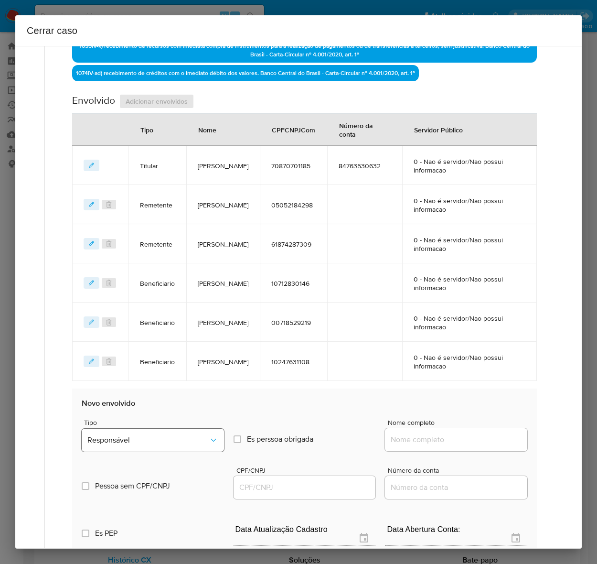
scroll to position [581, 0]
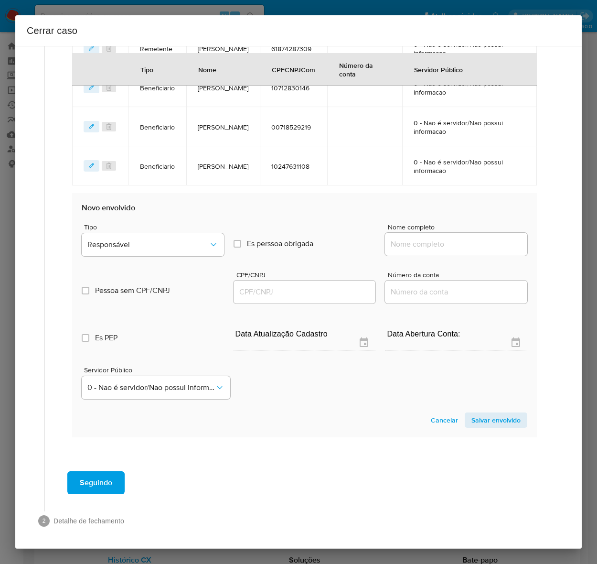
click at [132, 230] on div "Tipo Responsável" at bounding box center [153, 242] width 142 height 36
click at [137, 245] on span "Responsável" at bounding box center [147, 245] width 121 height 10
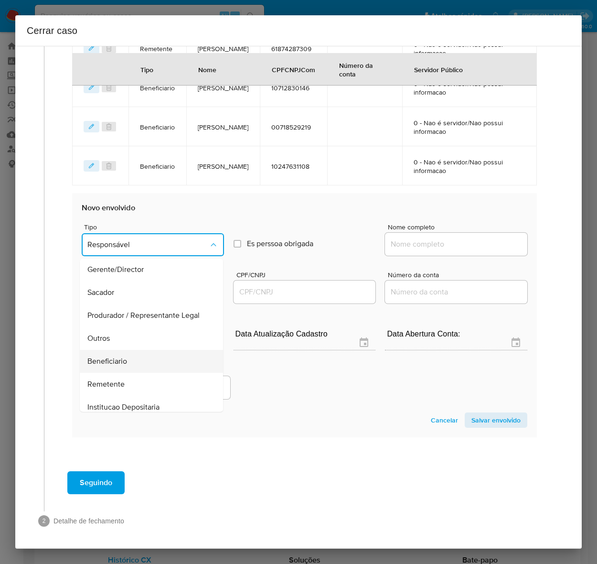
scroll to position [122, 0]
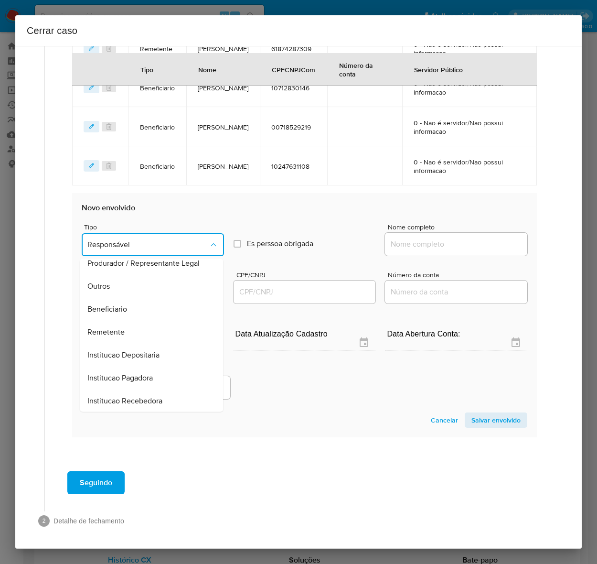
drag, startPoint x: 106, startPoint y: 302, endPoint x: 143, endPoint y: 302, distance: 37.3
click at [108, 304] on span "Beneficiario" at bounding box center [107, 309] width 40 height 10
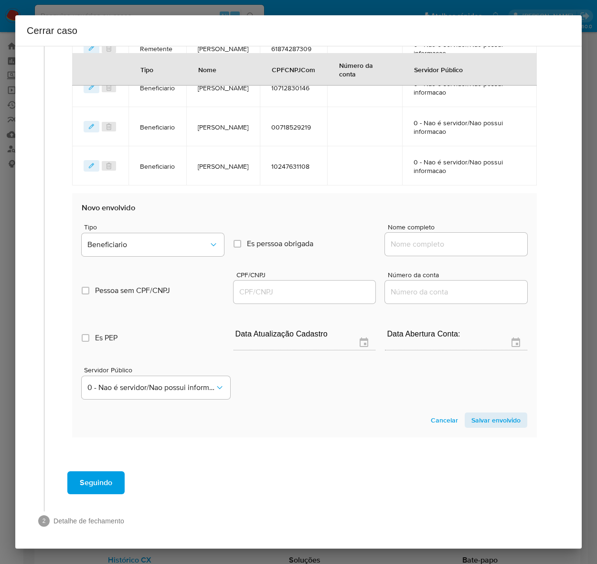
click at [402, 242] on input "Nome completo" at bounding box center [456, 244] width 142 height 12
paste input "Joao Vitor Ribeiro Parreira, 00905077113"
drag, startPoint x: 460, startPoint y: 243, endPoint x: 669, endPoint y: 266, distance: 210.1
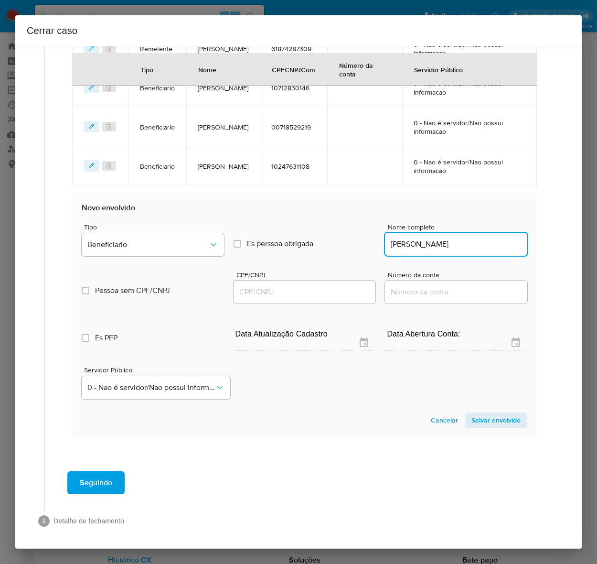
scroll to position [0, 0]
type input "Joao Vitor Ribeiro Parreira"
click at [309, 281] on div at bounding box center [305, 292] width 142 height 23
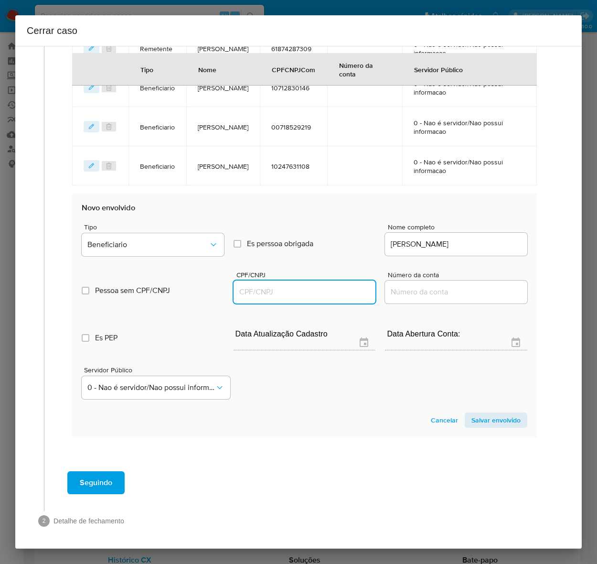
click at [301, 286] on input "CPF/CNPJ" at bounding box center [305, 292] width 142 height 12
paste input "00905077113"
type input "905077113"
click at [472, 417] on span "Salvar envolvido" at bounding box center [496, 419] width 49 height 13
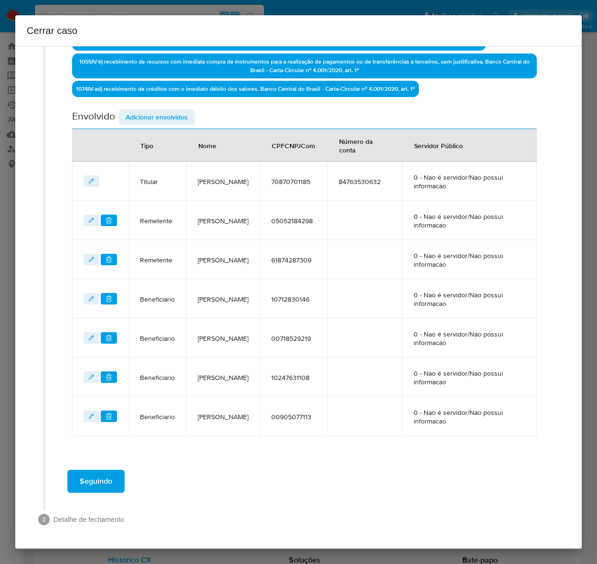
scroll to position [368, 0]
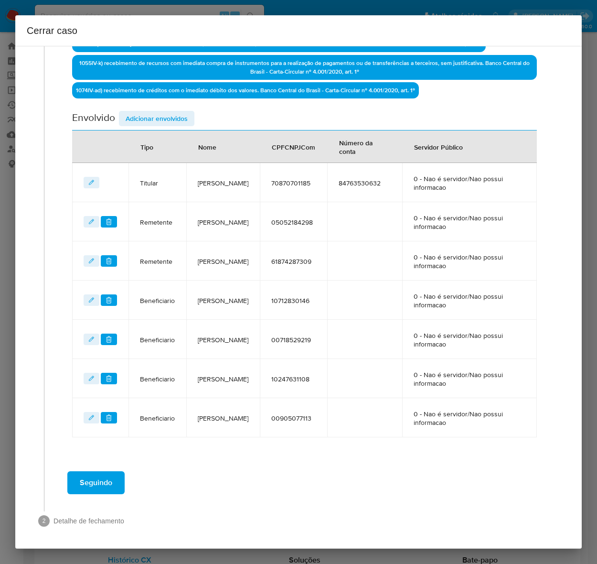
click at [94, 481] on span "Seguindo" at bounding box center [96, 482] width 33 height 21
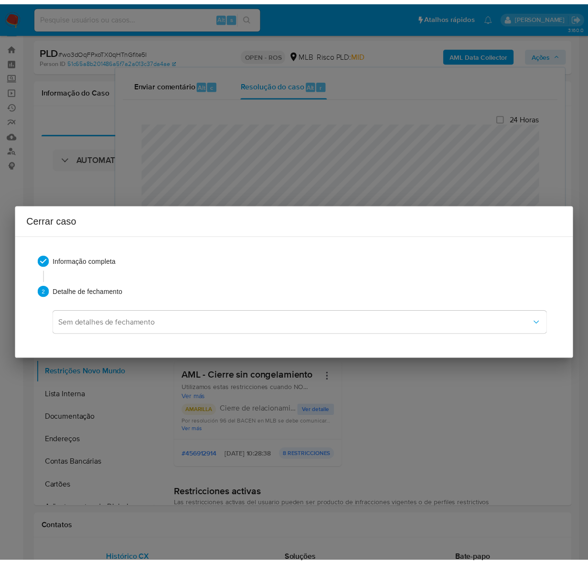
scroll to position [1543, 0]
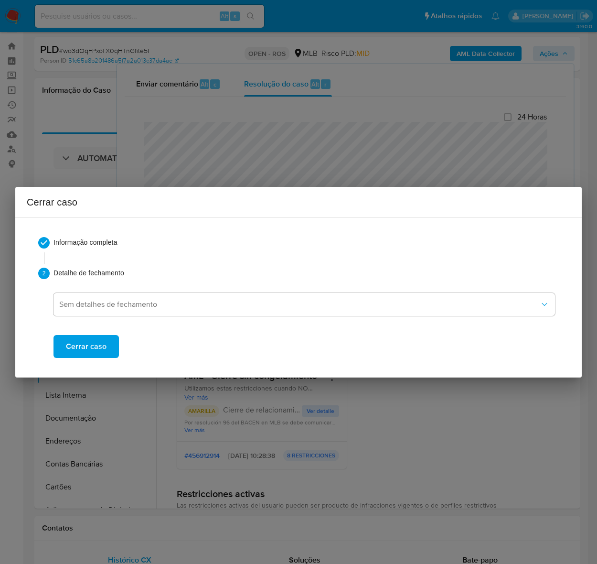
click at [87, 343] on span "Cerrar caso" at bounding box center [86, 346] width 41 height 21
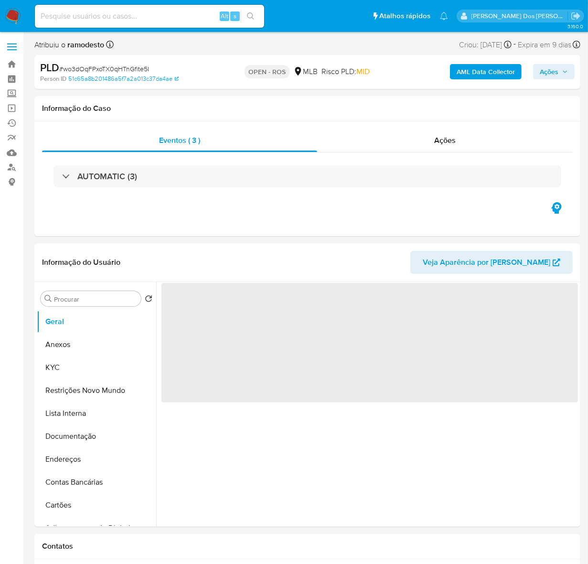
select select "10"
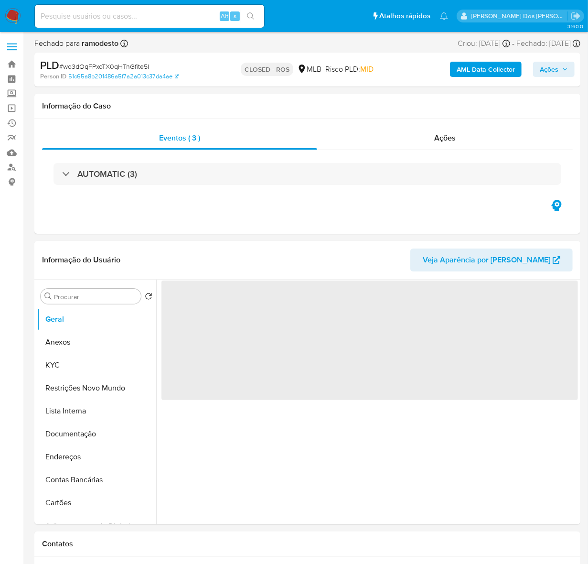
select select "10"
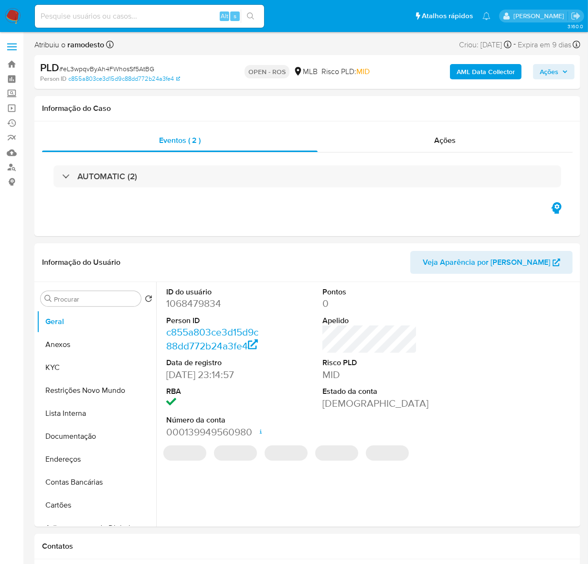
select select "10"
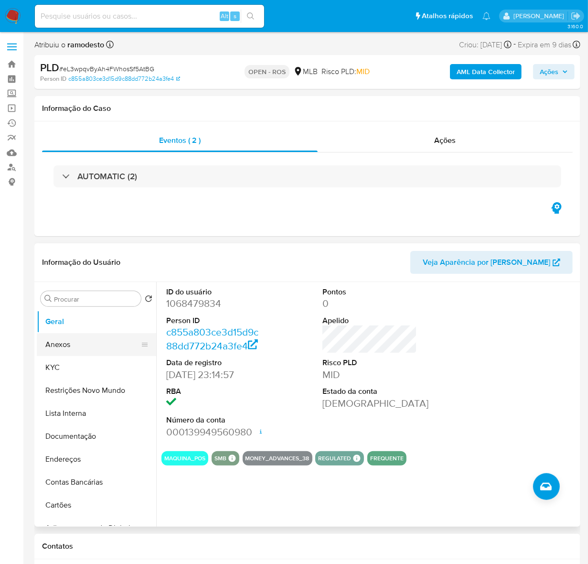
click at [64, 340] on button "Anexos" at bounding box center [93, 344] width 112 height 23
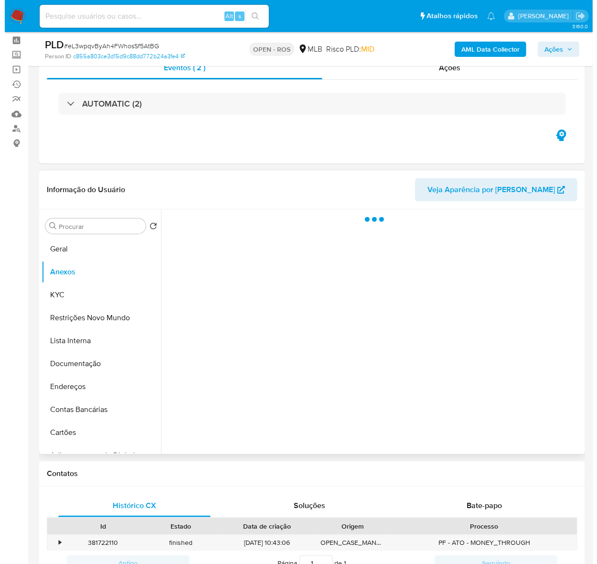
scroll to position [60, 0]
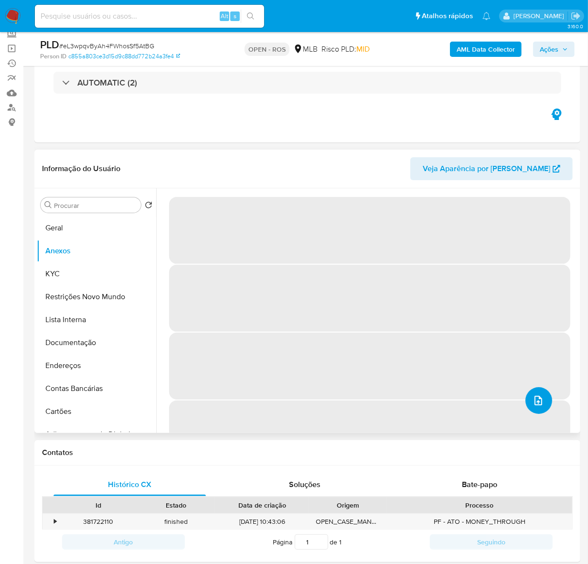
click at [535, 396] on icon "upload-file" at bounding box center [538, 400] width 11 height 11
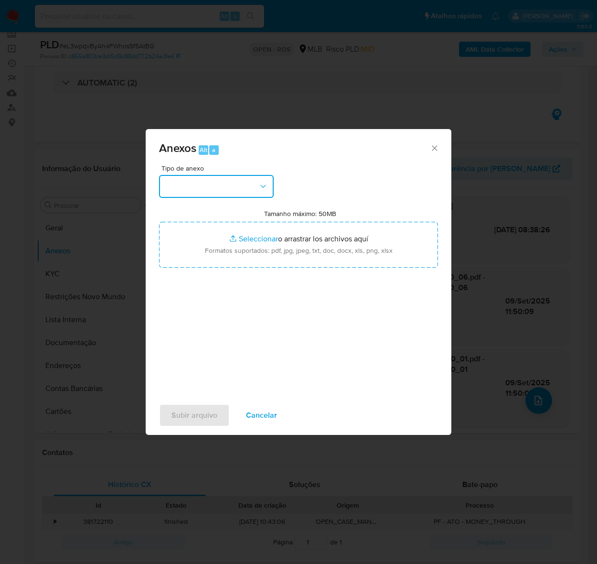
click at [205, 182] on button "button" at bounding box center [216, 186] width 115 height 23
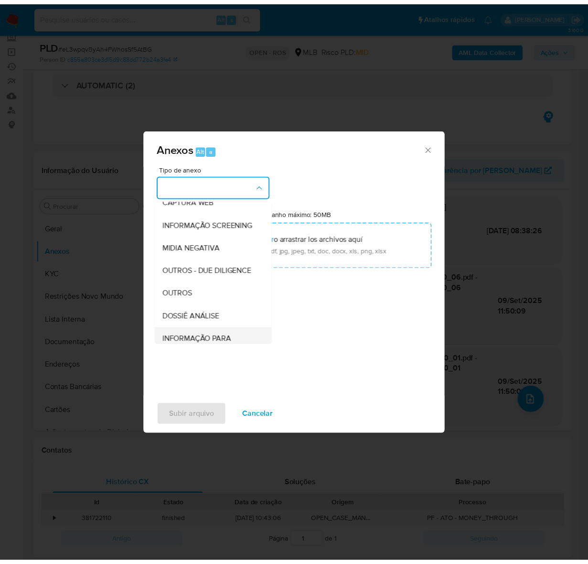
scroll to position [147, 0]
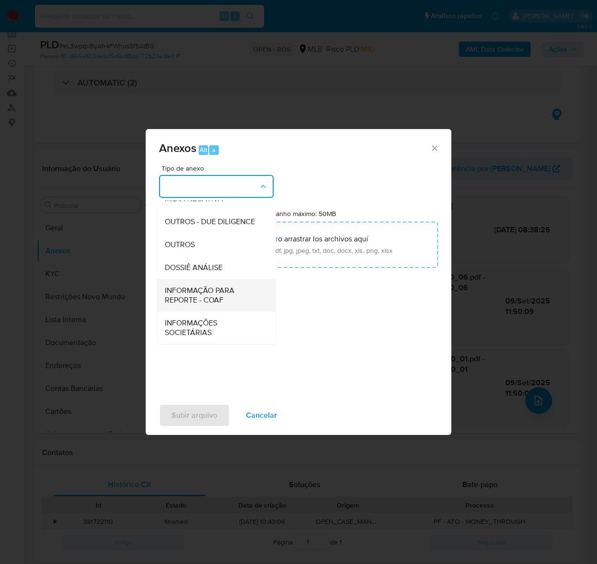
click at [193, 287] on span "INFORMAÇÃO PARA REPORTE - COAF" at bounding box center [214, 294] width 98 height 19
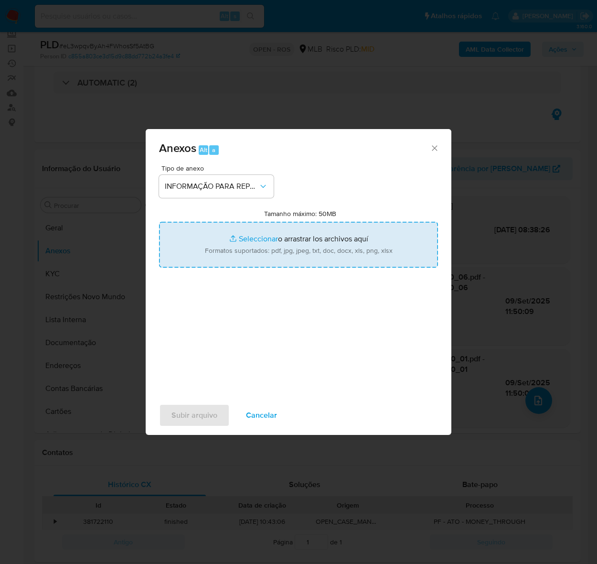
type input "C:\fakepath\SAR - eL3wpqvByAh4FWhosSf5AtBG - CPF 18399170755 - [PERSON_NAME].pdf"
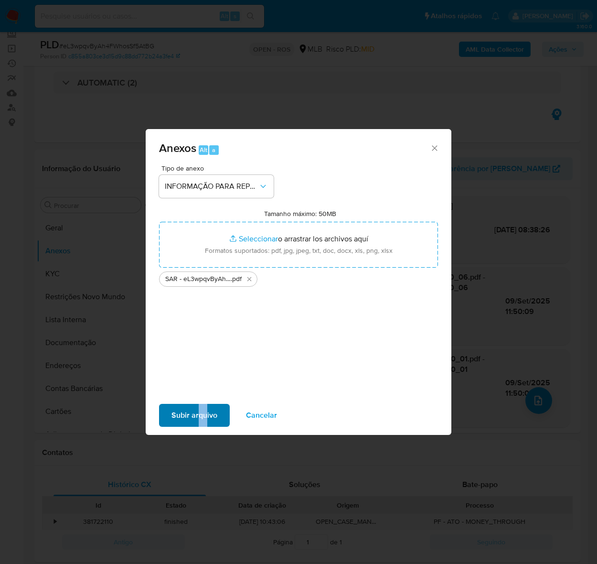
drag, startPoint x: 206, startPoint y: 402, endPoint x: 192, endPoint y: 420, distance: 21.8
click at [193, 419] on div "Subir arquivo Cancelar" at bounding box center [299, 415] width 306 height 36
click at [191, 417] on span "Subir arquivo" at bounding box center [195, 415] width 46 height 21
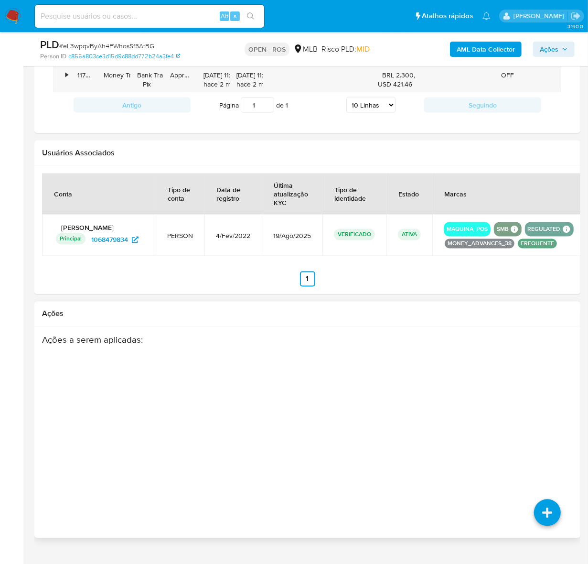
scroll to position [1035, 0]
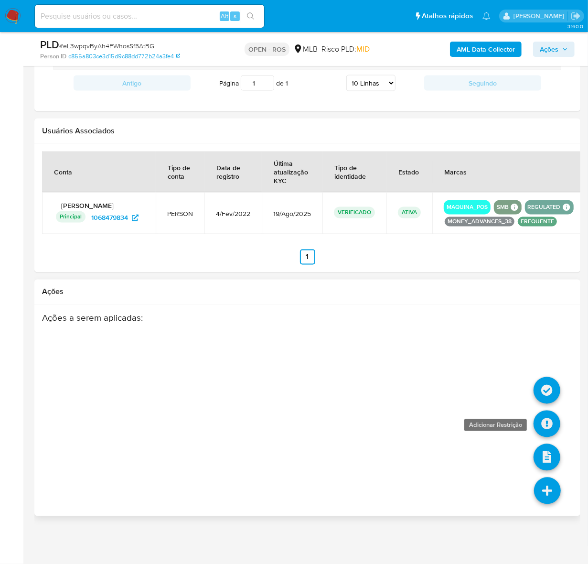
click at [546, 426] on icon at bounding box center [547, 424] width 27 height 27
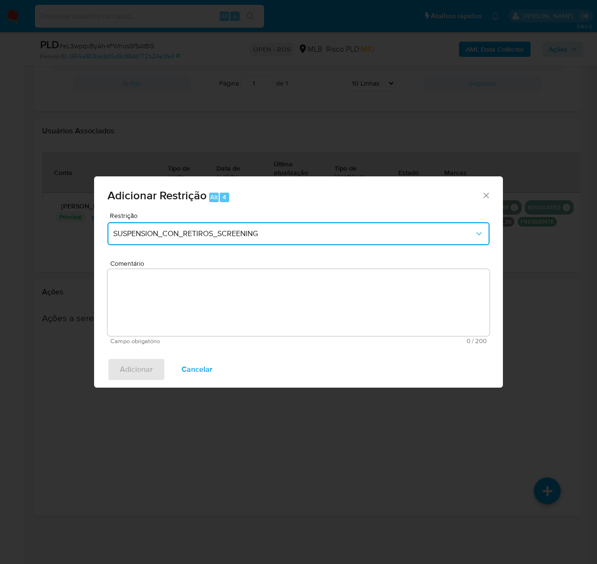
click at [235, 233] on span "SUSPENSION_CON_RETIROS_SCREENING" at bounding box center [293, 234] width 361 height 10
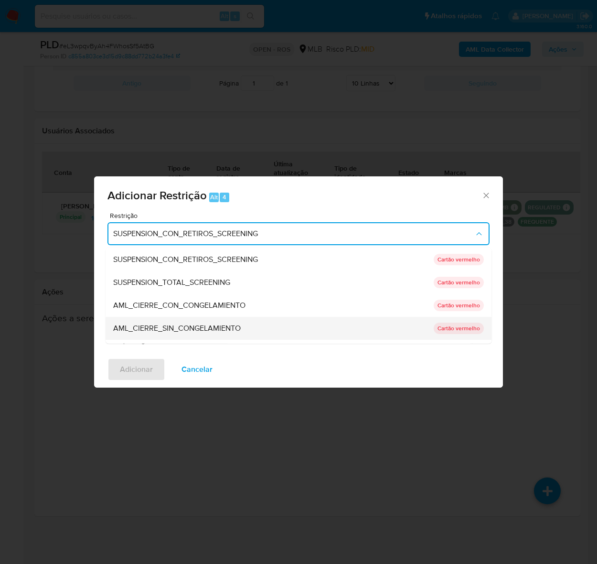
click at [214, 331] on span "AML_CIERRE_SIN_CONGELAMIENTO" at bounding box center [177, 328] width 128 height 10
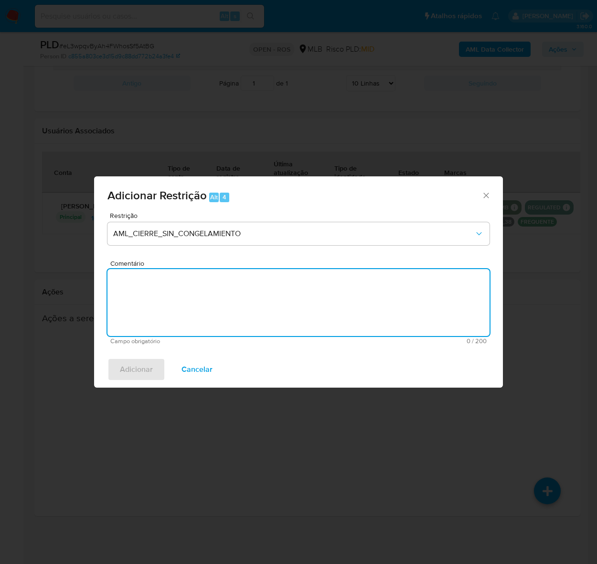
click at [232, 294] on textarea "Comentário" at bounding box center [299, 302] width 382 height 67
paste textarea "Deliberação para encerrar o relacionamento. NÃO INFORMAR AO USUÁRIO QUE SE TRAT…"
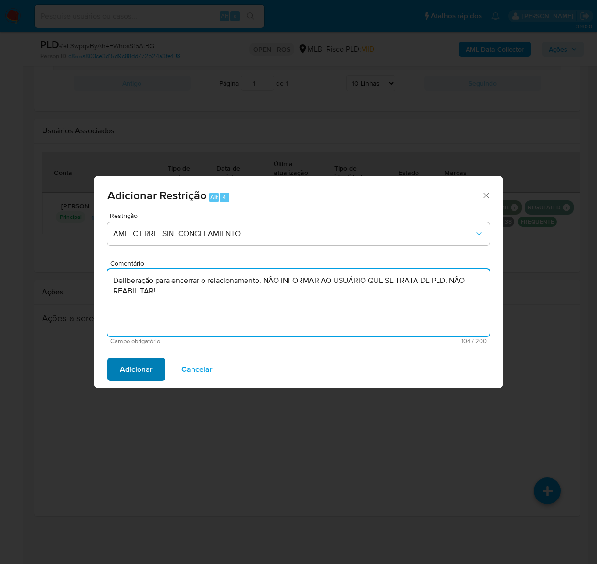
type textarea "Deliberação para encerrar o relacionamento. NÃO INFORMAR AO USUÁRIO QUE SE TRAT…"
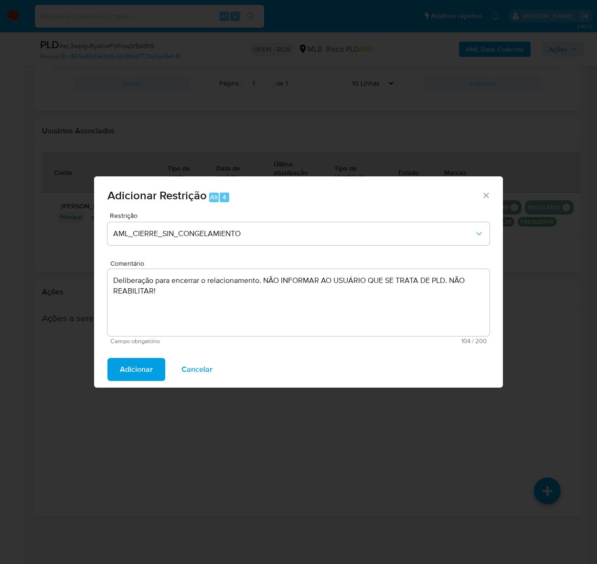
click at [149, 364] on span "Adicionar" at bounding box center [136, 369] width 33 height 21
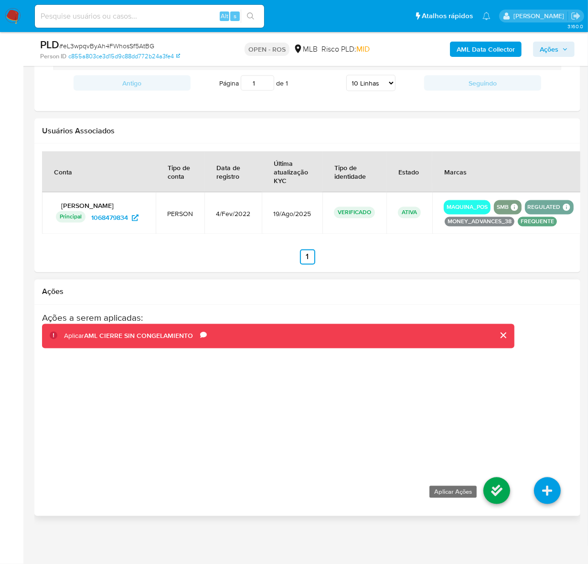
click at [494, 488] on icon at bounding box center [497, 490] width 27 height 27
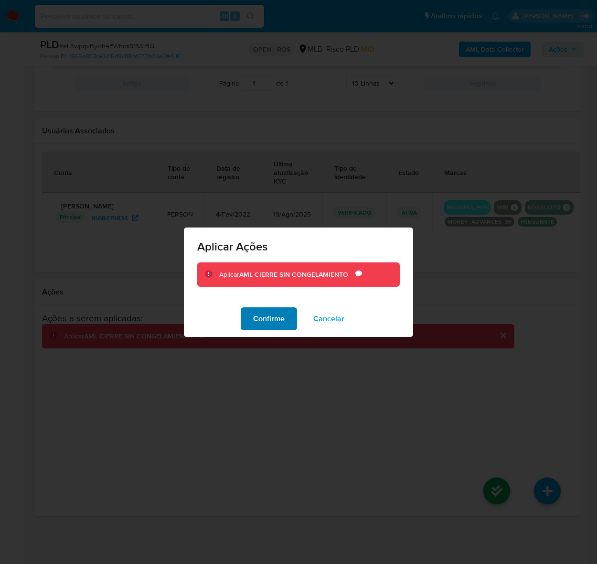
click at [268, 316] on span "Confirme" at bounding box center [269, 318] width 32 height 21
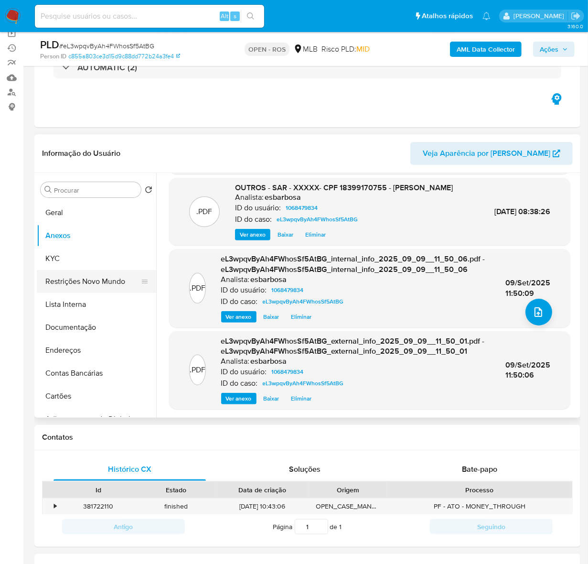
scroll to position [0, 0]
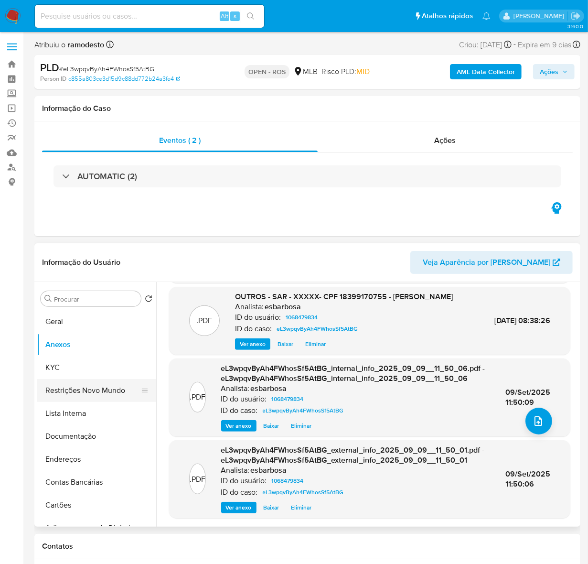
click at [83, 388] on button "Restrições Novo Mundo" at bounding box center [93, 390] width 112 height 23
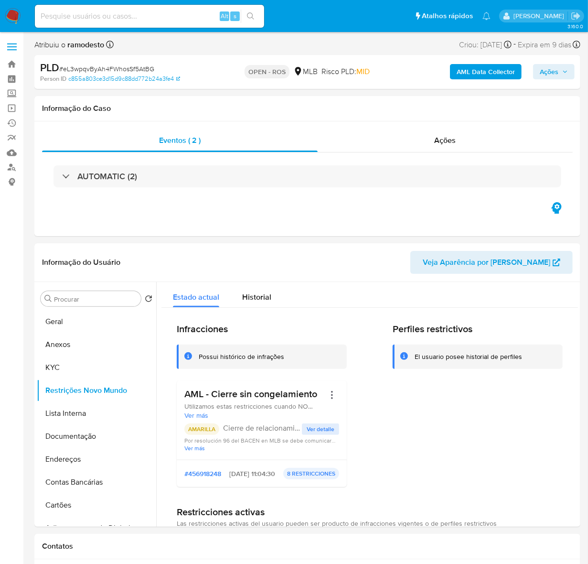
click at [550, 70] on span "Ações" at bounding box center [549, 71] width 19 height 15
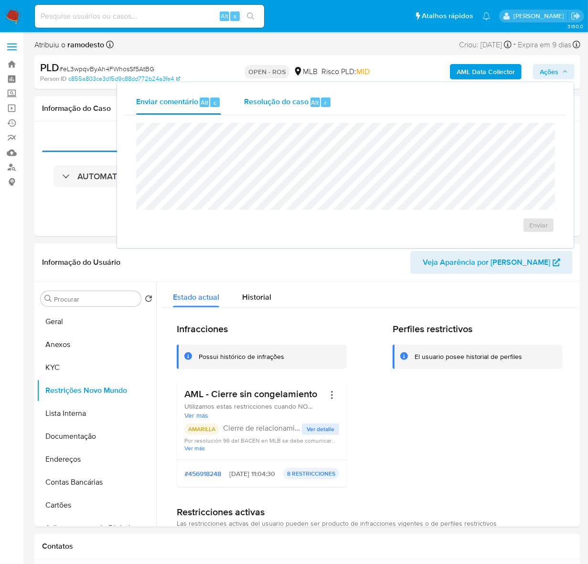
click at [291, 99] on span "Resolução do caso" at bounding box center [276, 102] width 65 height 11
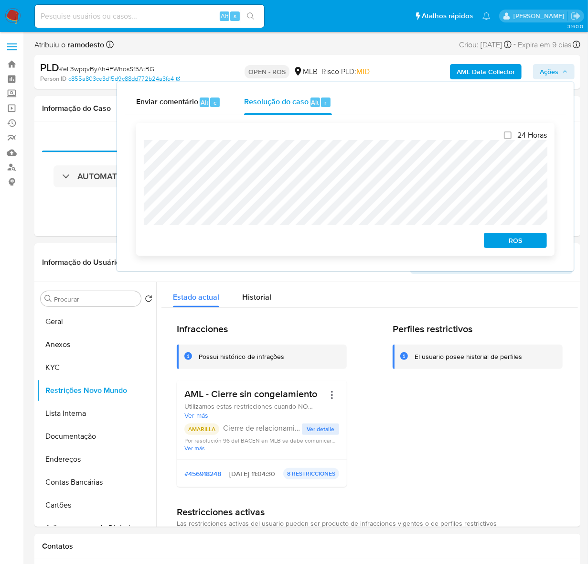
click at [522, 242] on span "ROS" at bounding box center [516, 240] width 50 height 13
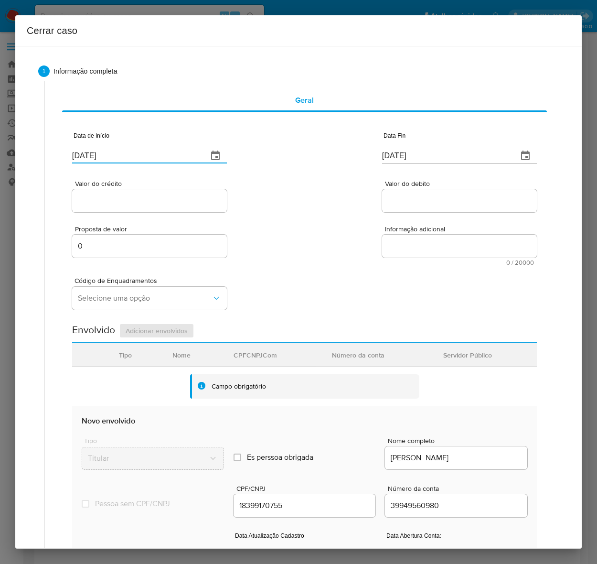
drag, startPoint x: 130, startPoint y: 153, endPoint x: -61, endPoint y: 162, distance: 190.9
paste input "01/07"
type input "[DATE]"
drag, startPoint x: 438, startPoint y: 159, endPoint x: 346, endPoint y: 159, distance: 92.7
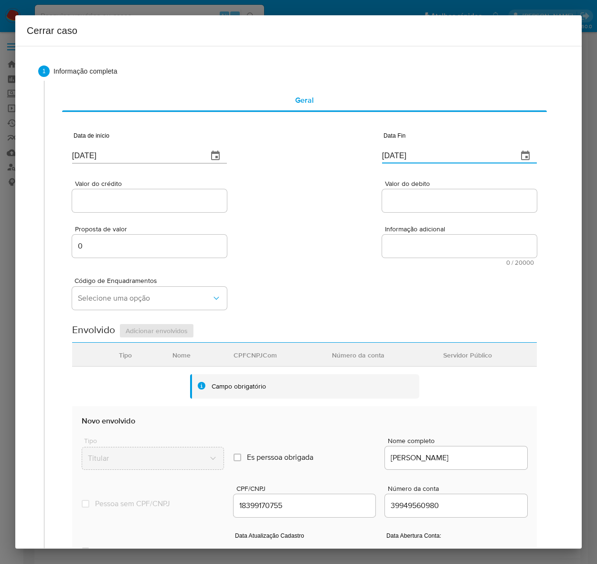
click at [357, 156] on div "Data de início [DATE] Data Fin [DATE]" at bounding box center [304, 144] width 465 height 50
paste input "22/08"
type input "[DATE]"
click at [94, 199] on input "Valor do crédito" at bounding box center [149, 201] width 155 height 12
paste input "R$1.009.065"
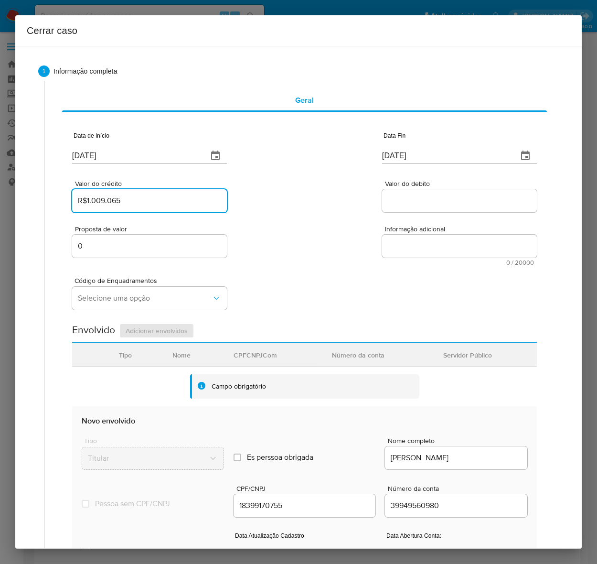
type input "R$1.009.065"
click at [397, 200] on input "Valor do debito" at bounding box center [459, 201] width 155 height 12
paste input "R$1.021.893"
type input "R$1.021.893"
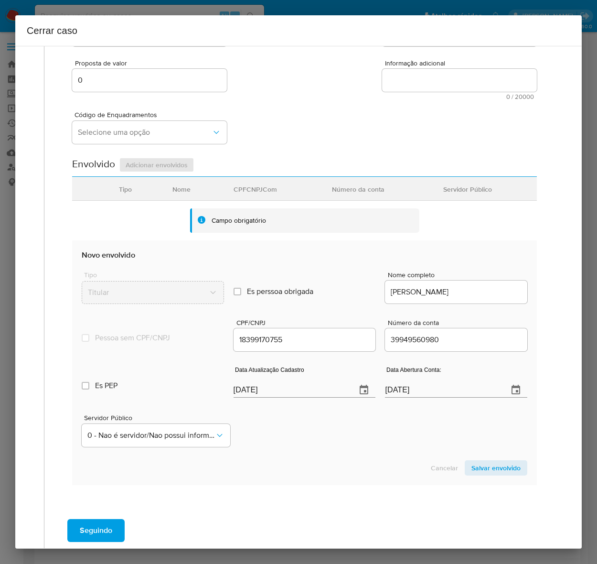
scroll to position [214, 0]
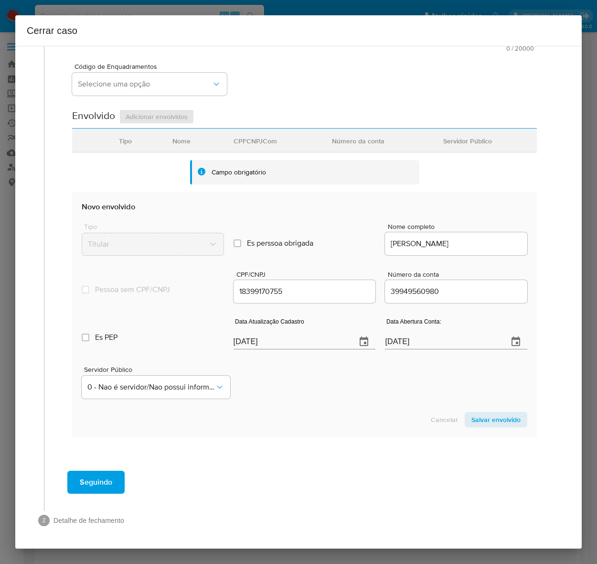
drag, startPoint x: 294, startPoint y: 340, endPoint x: 22, endPoint y: 340, distance: 272.0
click at [22, 340] on div "1 Informação completa Geral Data de início [DATE] Data Fin [DATE] Valor do créd…" at bounding box center [298, 297] width 567 height 503
paste input "9/08"
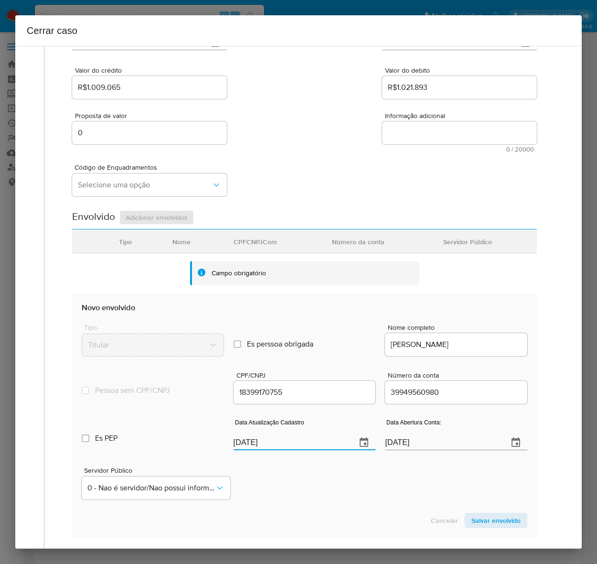
scroll to position [95, 0]
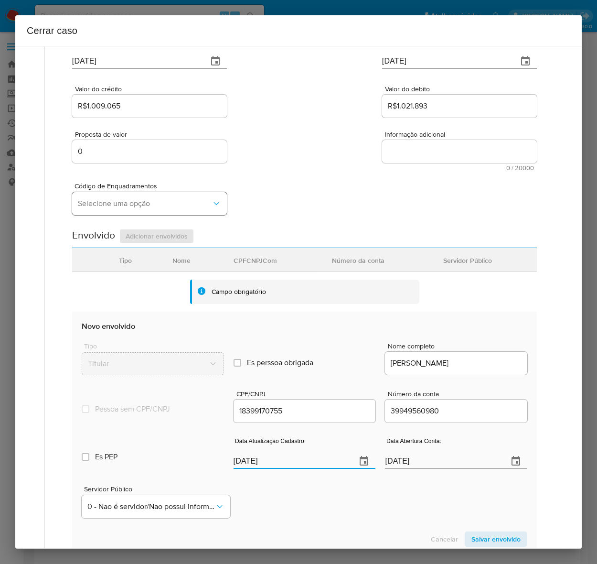
type input "[DATE]"
click at [114, 200] on span "Selecione uma opção" at bounding box center [145, 204] width 134 height 10
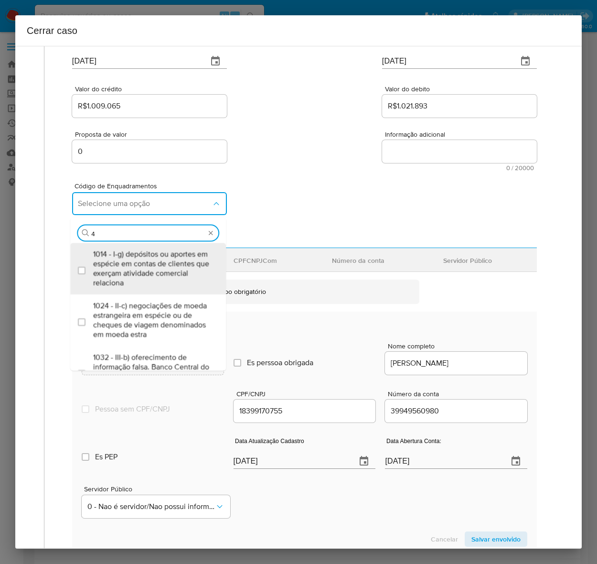
type input "45"
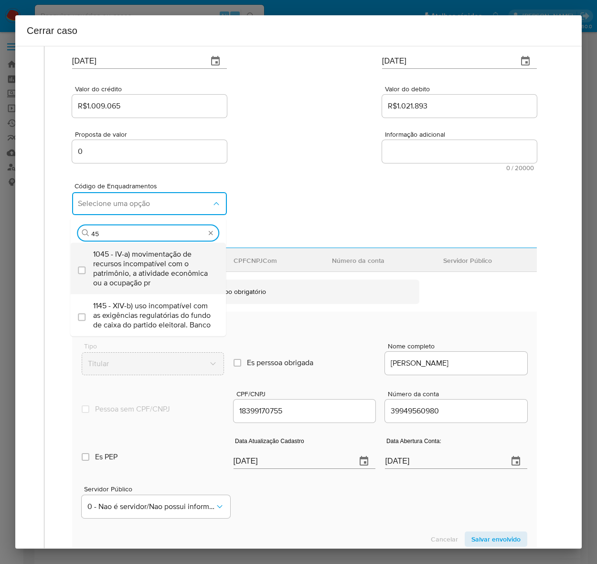
click at [127, 261] on span "1045 - IV-a) movimentação de recursos incompatível com o patrimônio, a atividad…" at bounding box center [152, 268] width 119 height 38
checkbox input "true"
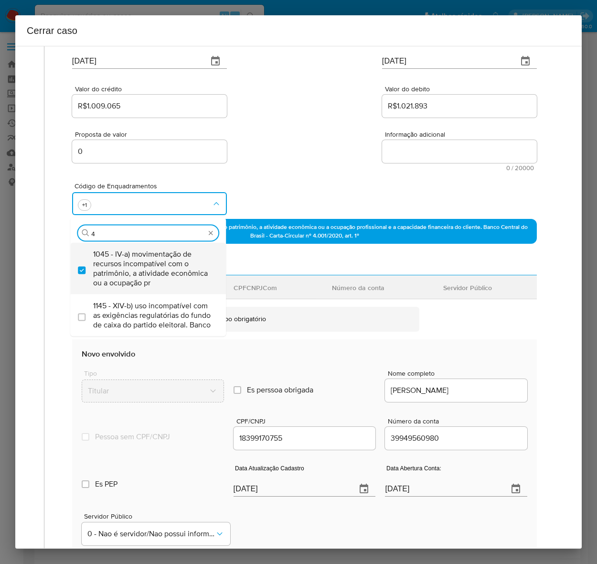
scroll to position [0, 0]
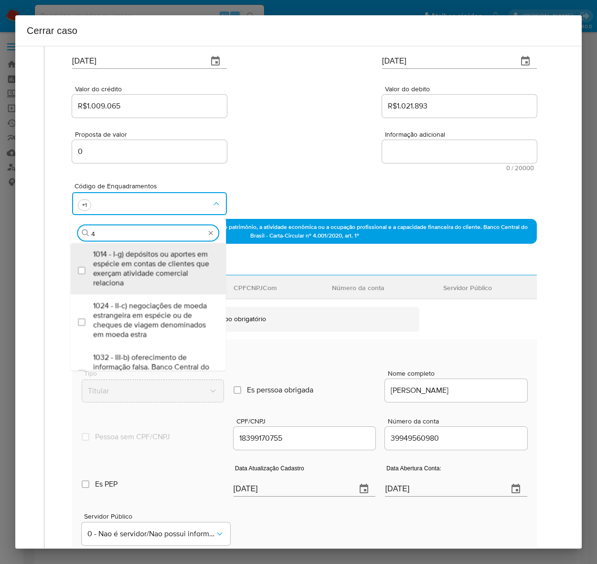
type input "46"
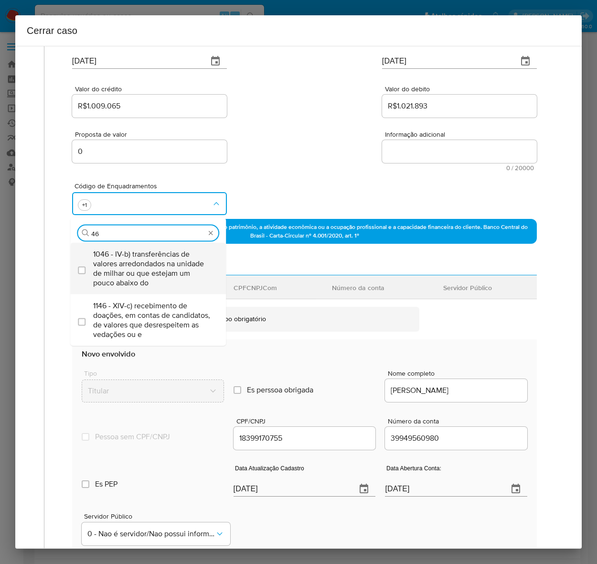
click at [141, 249] on span "1046 - IV-b) transferências de valores arredondados na unidade de milhar ou que…" at bounding box center [152, 268] width 119 height 38
checkbox input "true"
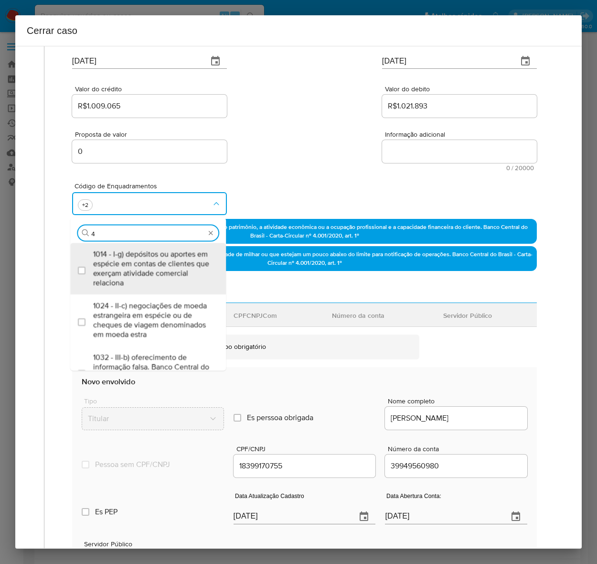
type input "47"
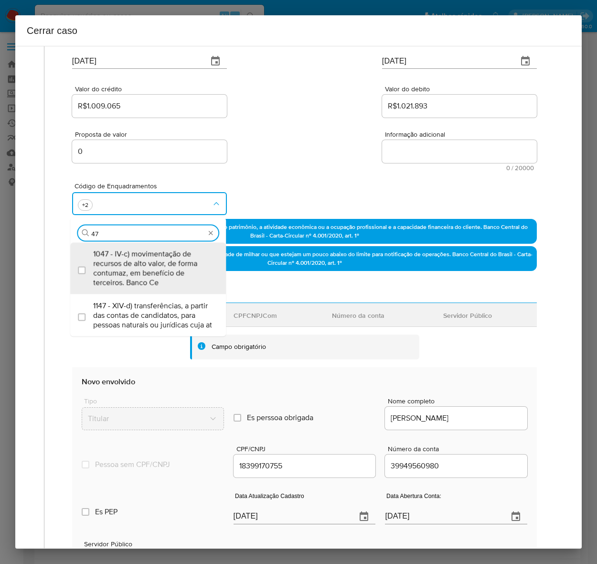
click at [141, 249] on span "1047 - IV-c) movimentação de recursos de alto valor, de forma contumaz, em bene…" at bounding box center [152, 268] width 119 height 38
checkbox input "true"
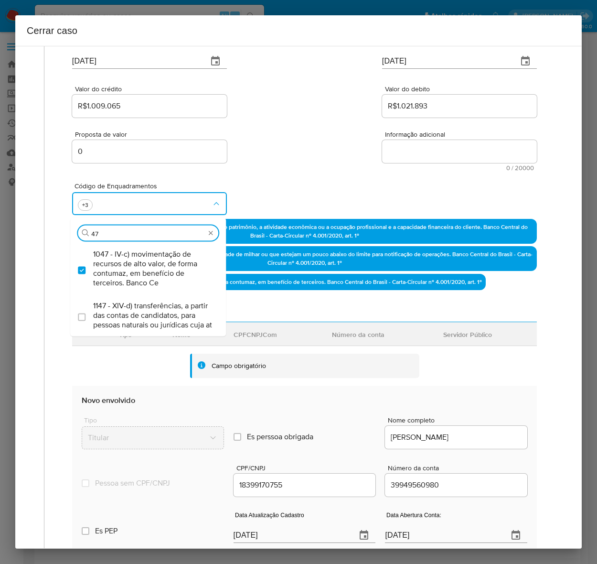
type input "4"
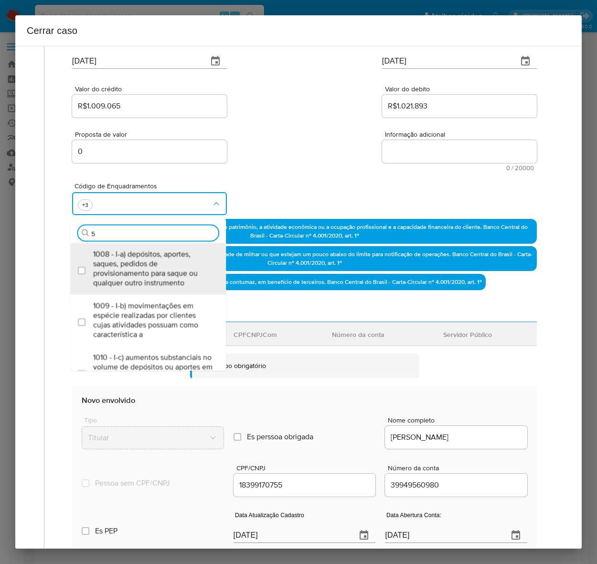
type input "55"
click at [141, 249] on span "1055 - IV-k) recebimento de recursos com imediata compra de instrumentos para a…" at bounding box center [152, 268] width 119 height 38
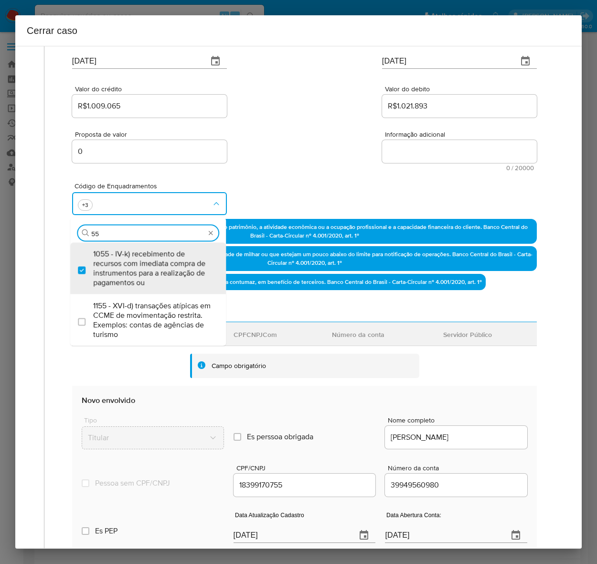
checkbox input "true"
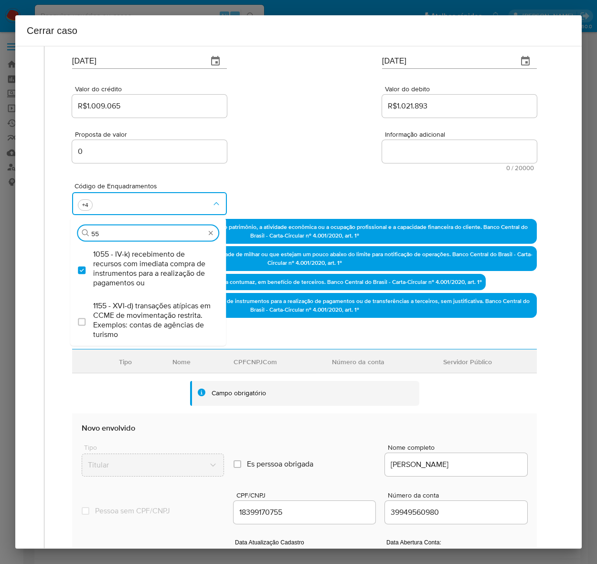
type input "5"
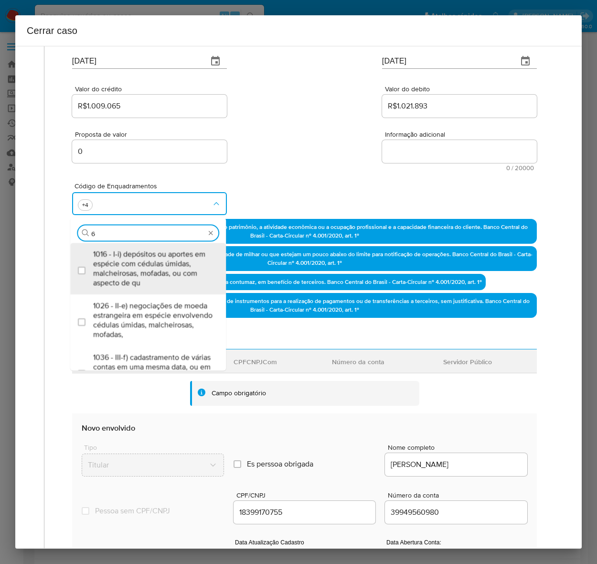
type input "67"
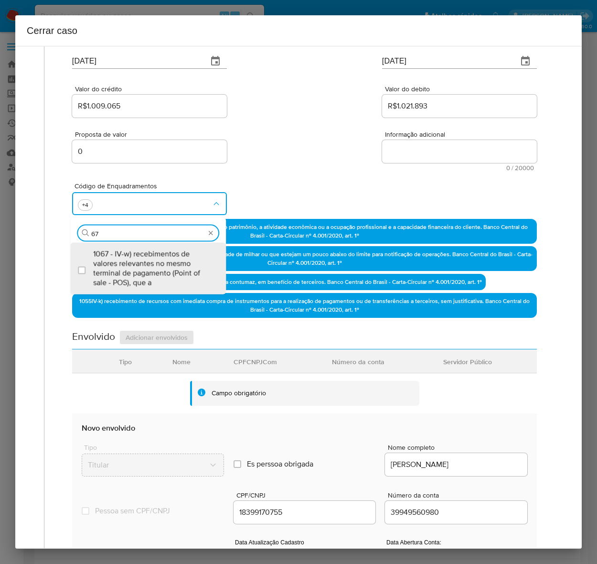
click at [141, 249] on span "1067 - IV-w) recebimentos de valores relevantes no mesmo terminal de pagamento …" at bounding box center [152, 268] width 119 height 38
checkbox input "true"
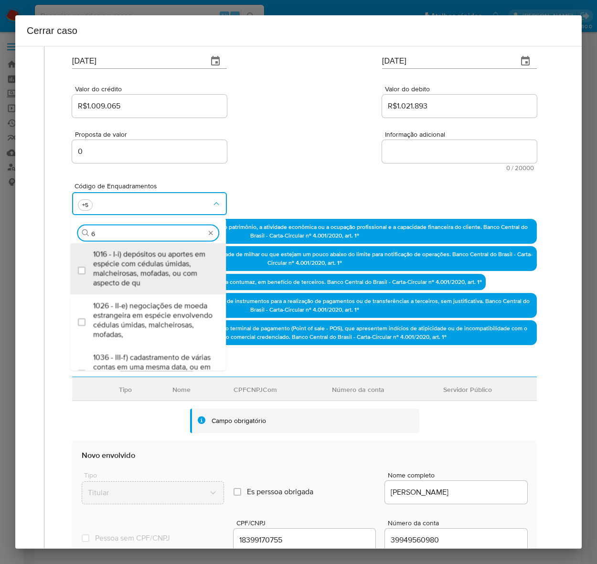
type input "69"
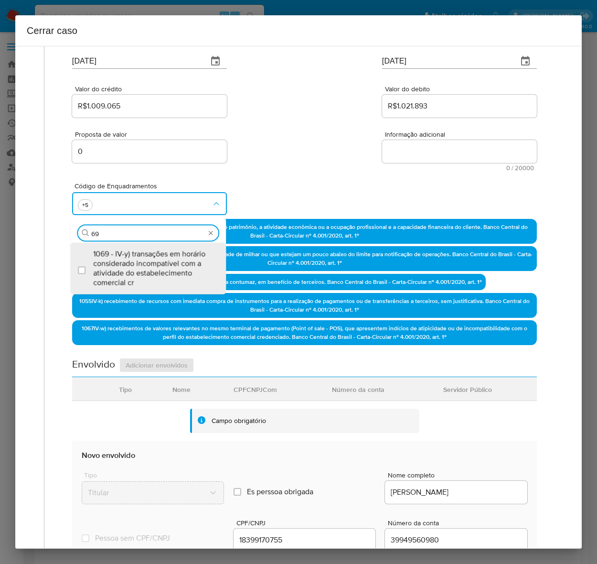
click at [141, 249] on span "1069 - IV-y) transações em horário considerado incompatível com a atividade do …" at bounding box center [152, 268] width 119 height 38
checkbox input "true"
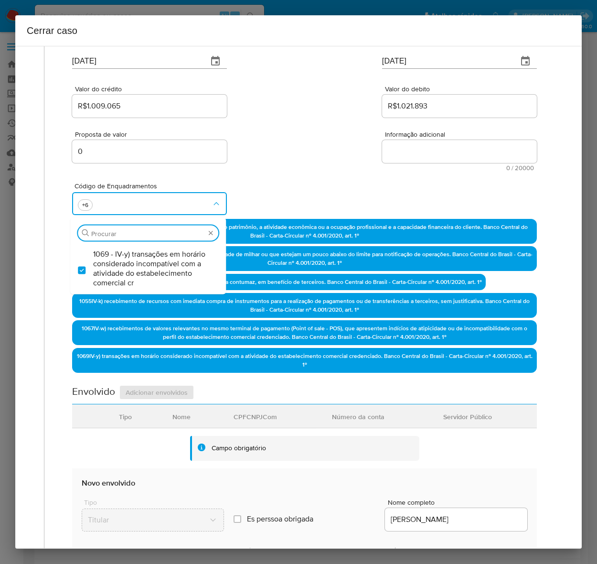
click at [410, 150] on textarea "Informação adicional" at bounding box center [459, 151] width 155 height 23
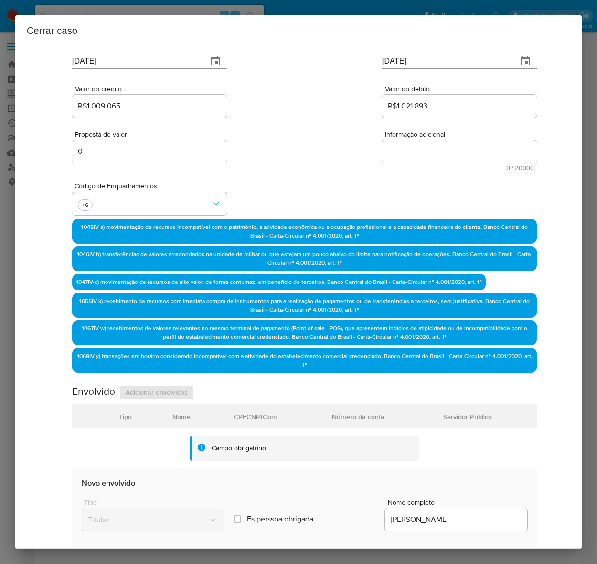
click at [410, 151] on textarea "Informação adicional" at bounding box center [459, 151] width 155 height 23
click at [428, 149] on textarea "Informação adicional" at bounding box center [459, 151] width 155 height 23
paste textarea "Loremip do Sitam Consecte, ADI 46800901580, 00 elit, seddoeius te incididun ut …"
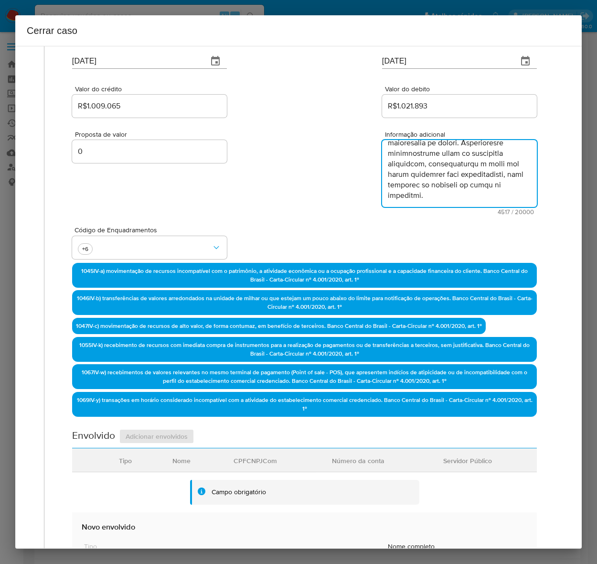
scroll to position [1659, 0]
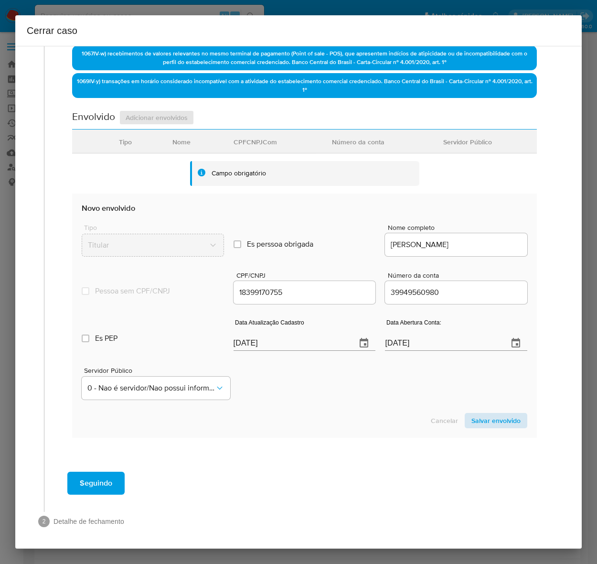
type textarea "Loremip do Sitam Consecte, ADI 46800901580, 00 elit, seddoeius te incididun ut …"
click at [489, 416] on span "Salvar envolvido" at bounding box center [496, 420] width 49 height 13
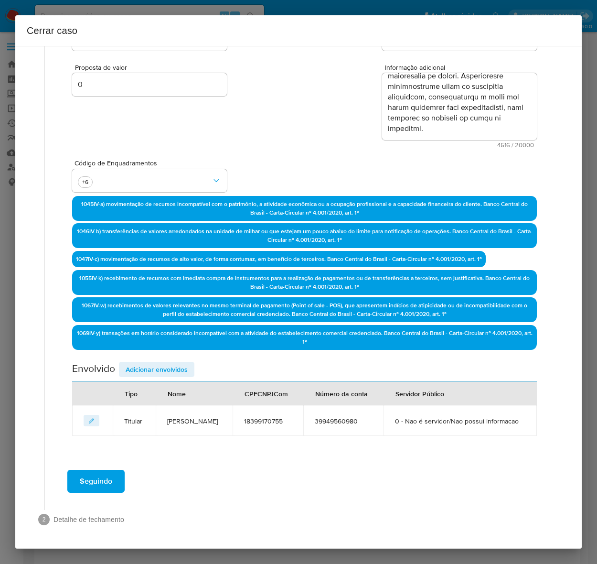
click at [145, 363] on span "Adicionar envolvidos" at bounding box center [157, 369] width 62 height 13
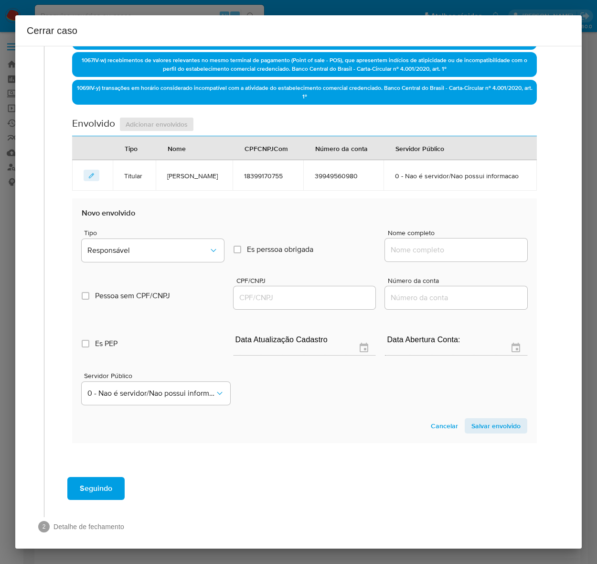
scroll to position [416, 0]
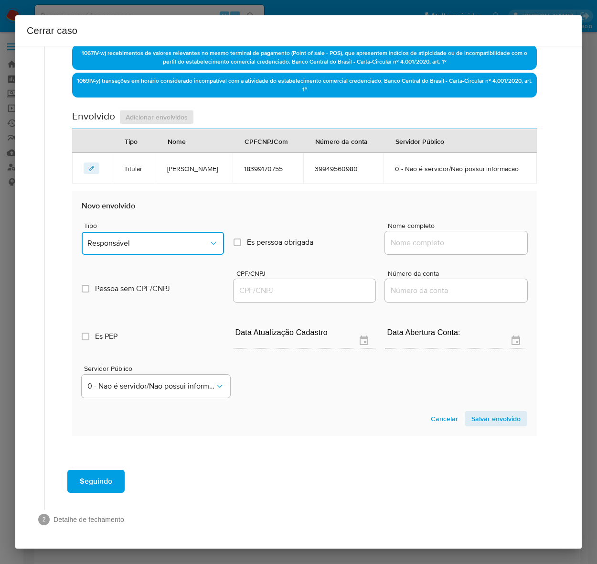
click at [140, 249] on button "Responsável" at bounding box center [153, 243] width 142 height 23
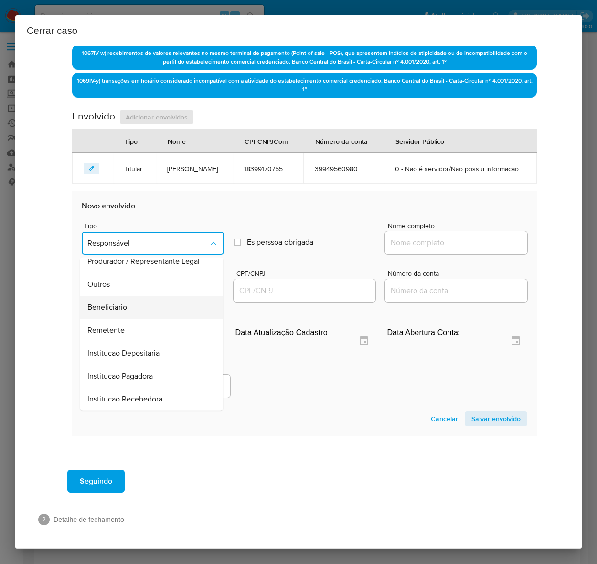
click at [111, 312] on span "Beneficiario" at bounding box center [107, 307] width 40 height 10
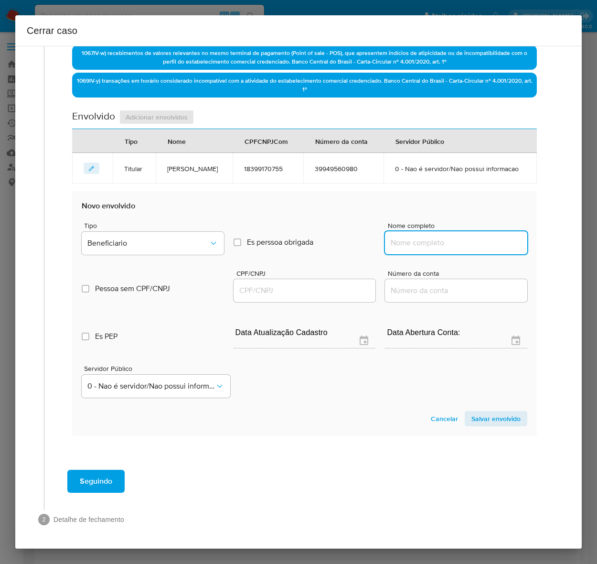
click at [419, 249] on input "Nome completo" at bounding box center [456, 243] width 142 height 12
paste input "Mercado Top10 Cordovil Ltda, 55573461000145"
drag, startPoint x: 448, startPoint y: 255, endPoint x: 620, endPoint y: 251, distance: 172.1
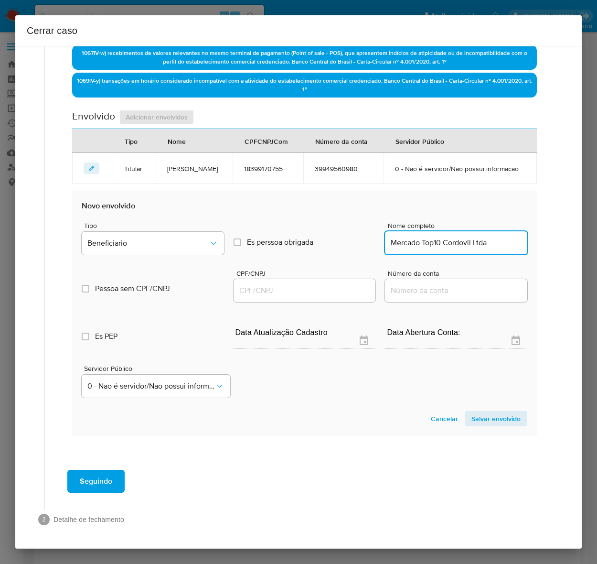
scroll to position [0, 0]
type input "Mercado Top10 Cordovil Ltda"
click at [275, 297] on input "CPF/CNPJ" at bounding box center [305, 290] width 142 height 12
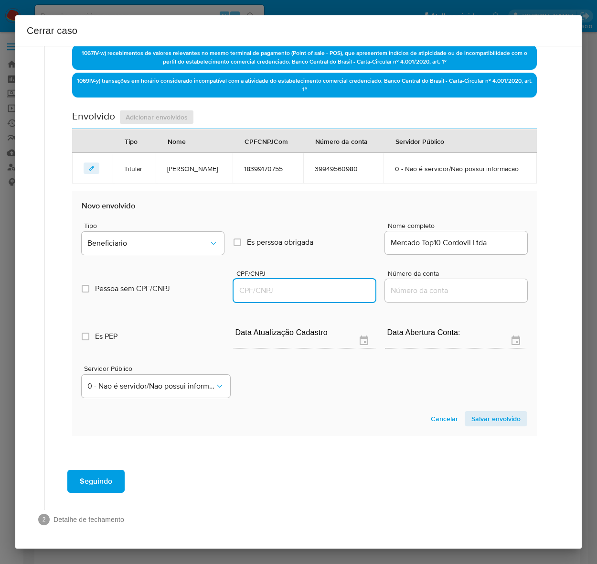
paste input "55573461000145"
type input "55573461000145"
click at [481, 425] on span "Salvar envolvido" at bounding box center [496, 418] width 49 height 13
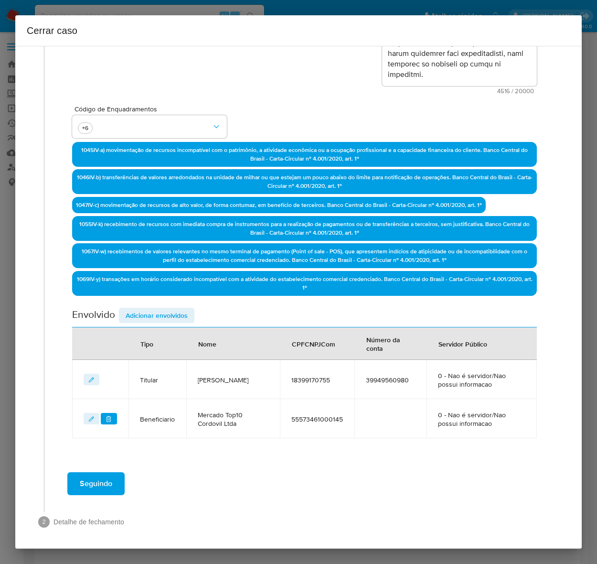
click at [158, 314] on span "Adicionar envolvidos" at bounding box center [157, 315] width 62 height 13
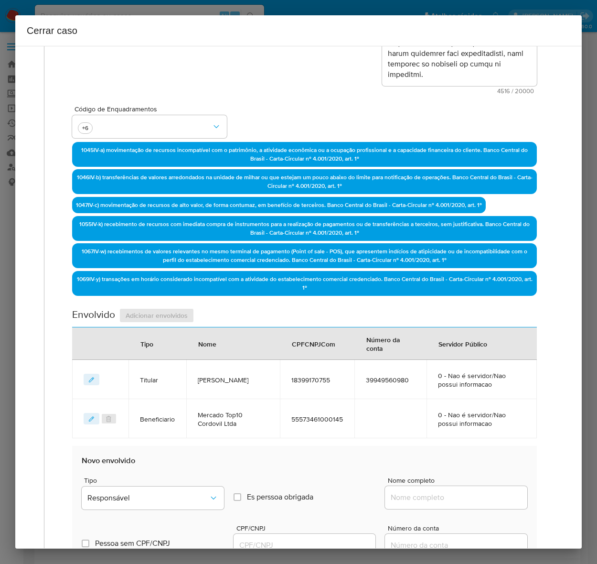
scroll to position [455, 0]
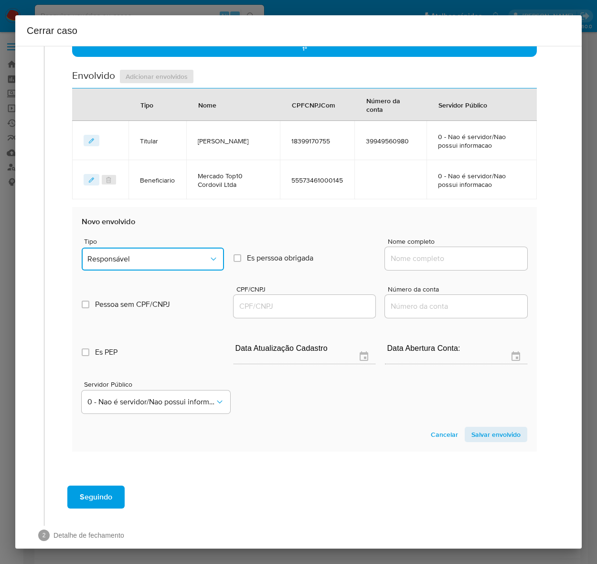
click at [118, 254] on span "Responsável" at bounding box center [147, 259] width 121 height 10
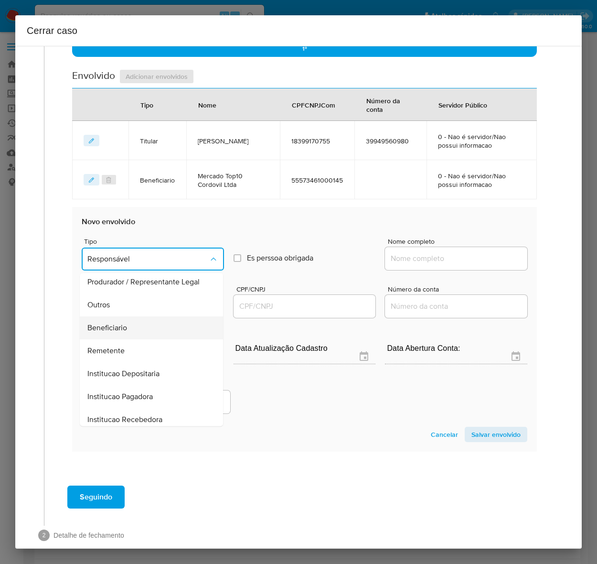
scroll to position [122, 0]
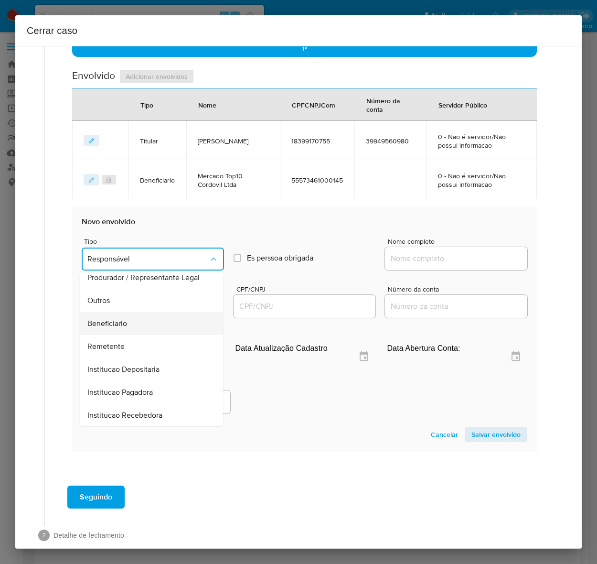
click at [122, 313] on div "Beneficiario" at bounding box center [148, 323] width 122 height 23
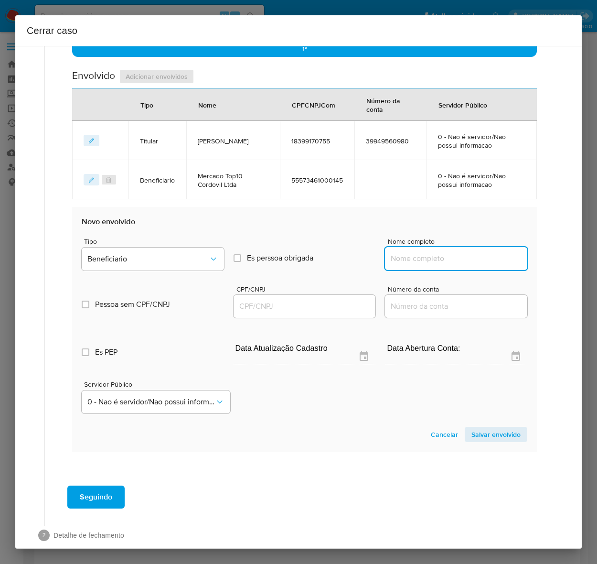
click at [441, 254] on input "Nome completo" at bounding box center [456, 258] width 142 height 12
paste input "Thalisson Da Silva Santos, 17136389674"
drag, startPoint x: 464, startPoint y: 255, endPoint x: 583, endPoint y: 259, distance: 119.5
click at [583, 259] on div "Cerrar caso 1 Informação completa Geral Data de início 01/07/2025 Data Fin 22/0…" at bounding box center [298, 282] width 597 height 564
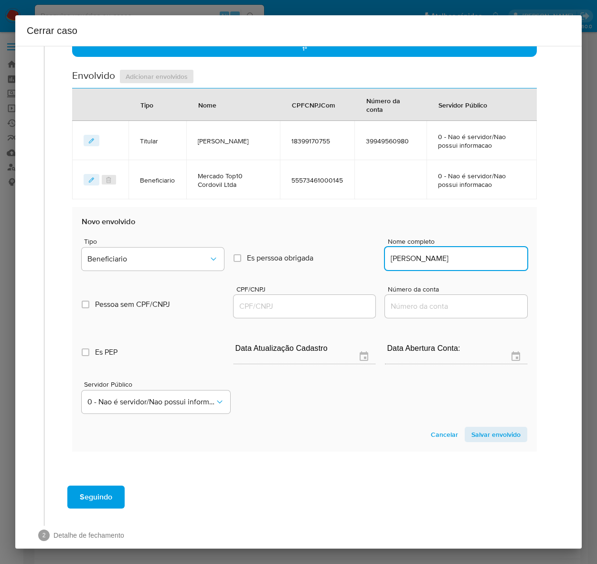
scroll to position [0, 0]
type input "Thalisson Da Silva Santos"
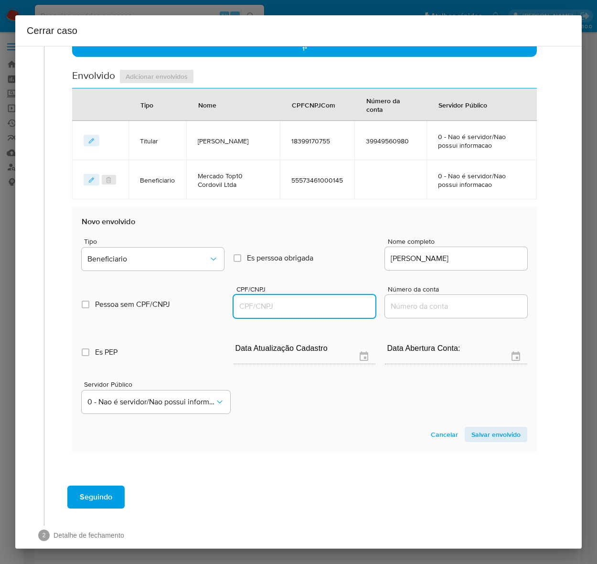
click at [251, 301] on input "CPF/CNPJ" at bounding box center [305, 306] width 142 height 12
paste input "17136389674"
type input "17136389674"
drag, startPoint x: 477, startPoint y: 431, endPoint x: 591, endPoint y: 432, distance: 114.7
click at [484, 430] on span "Salvar envolvido" at bounding box center [496, 434] width 49 height 13
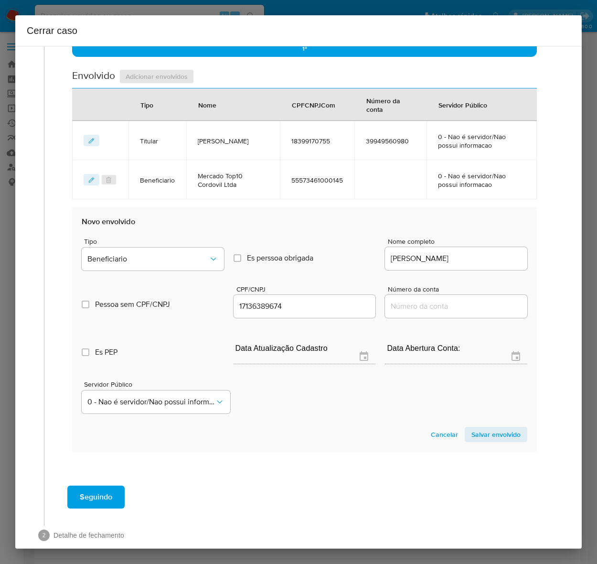
scroll to position [255, 0]
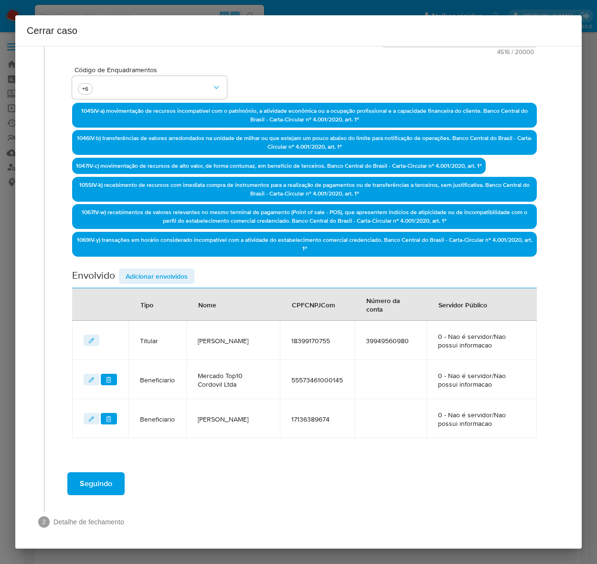
drag, startPoint x: 148, startPoint y: 272, endPoint x: 184, endPoint y: 306, distance: 49.4
click at [148, 272] on span "Adicionar envolvidos" at bounding box center [157, 276] width 62 height 13
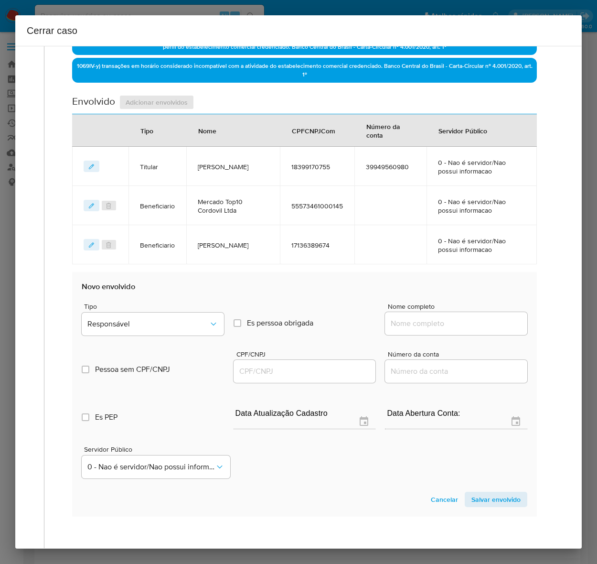
scroll to position [507, 0]
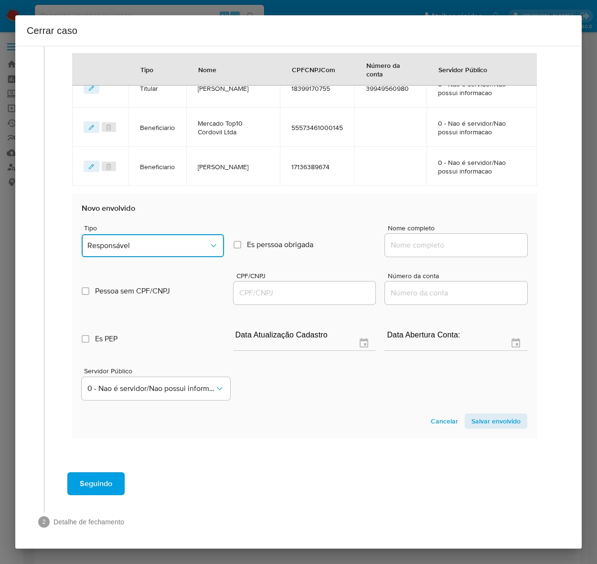
click at [129, 243] on span "Responsável" at bounding box center [147, 246] width 121 height 10
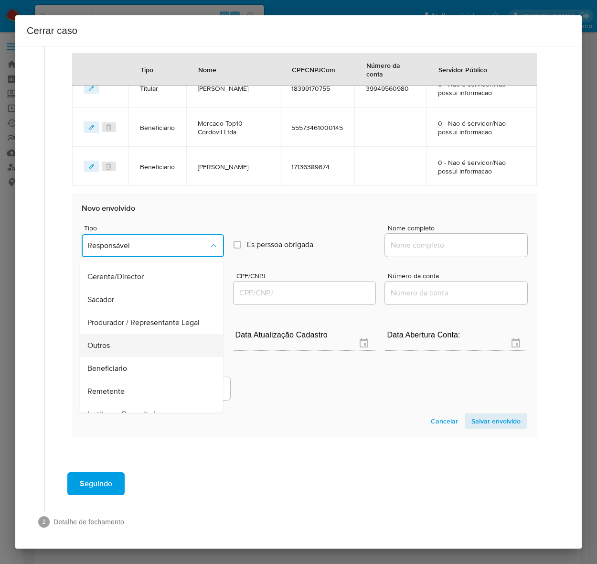
scroll to position [122, 0]
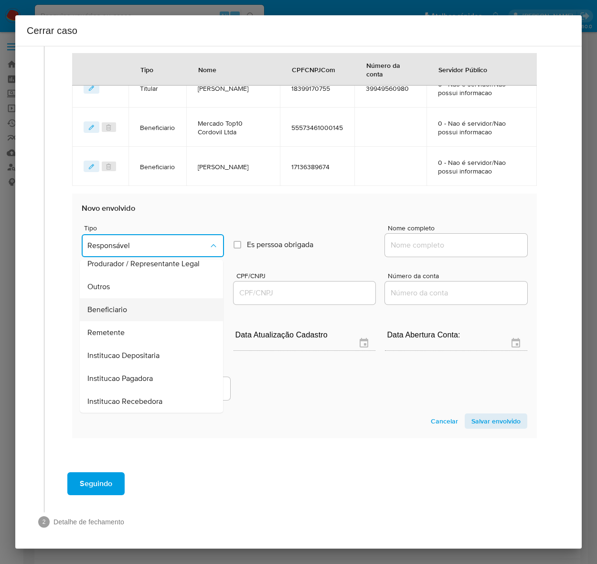
click at [112, 304] on span "Beneficiario" at bounding box center [107, 309] width 40 height 10
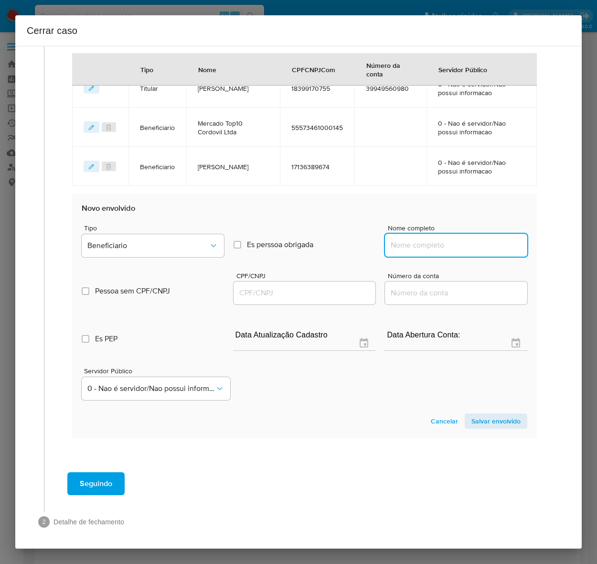
click at [425, 240] on input "Nome completo" at bounding box center [456, 245] width 142 height 12
paste input "Lhv Transportadora Ltda, 53848702000196"
drag, startPoint x: 447, startPoint y: 244, endPoint x: 606, endPoint y: 250, distance: 159.3
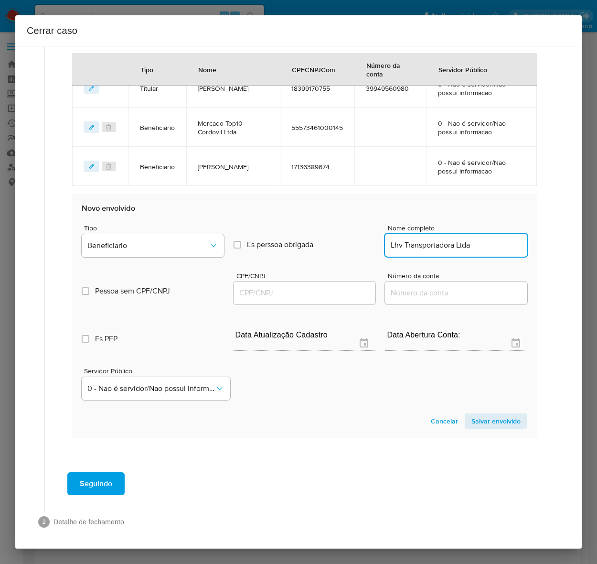
scroll to position [0, 0]
type input "Lhv Transportadora Ltda"
drag, startPoint x: 227, startPoint y: 299, endPoint x: 247, endPoint y: 292, distance: 21.3
click at [227, 297] on div "Pessoa sem CPF/CNPJ Is CPFCNPJ CPF/CNPJ Número da conta" at bounding box center [305, 283] width 446 height 45
drag, startPoint x: 251, startPoint y: 292, endPoint x: 280, endPoint y: 293, distance: 28.7
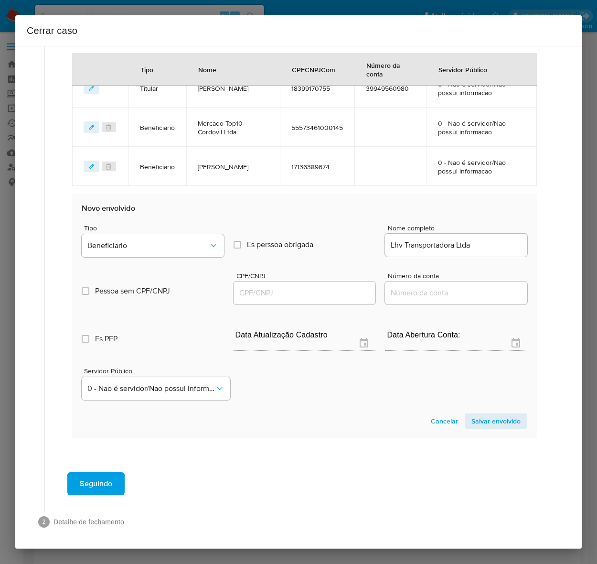
click at [252, 290] on input "CPF/CNPJ" at bounding box center [305, 293] width 142 height 12
paste input "53848702000196"
type input "53848702000196"
click at [495, 414] on span "Salvar envolvido" at bounding box center [496, 420] width 49 height 13
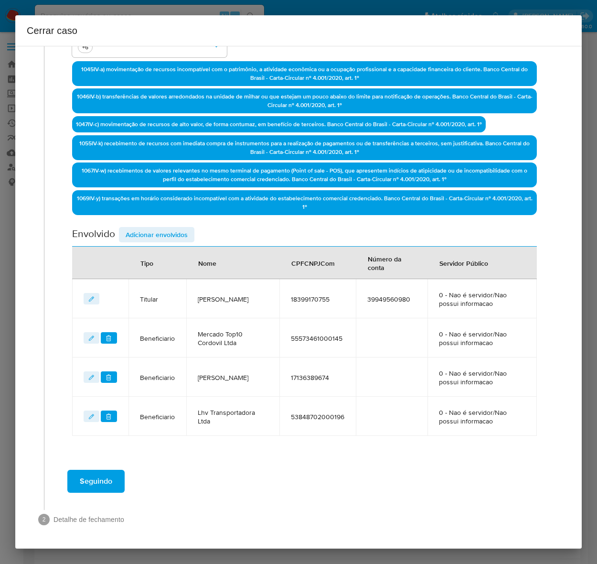
scroll to position [294, 0]
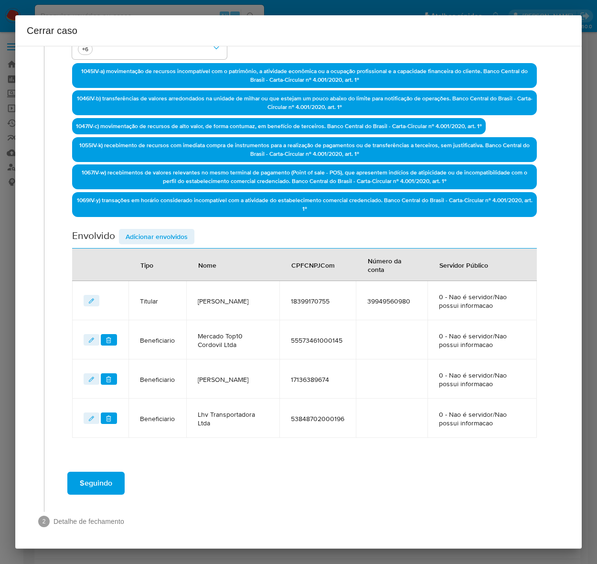
click at [154, 234] on span "Adicionar envolvidos" at bounding box center [157, 236] width 62 height 13
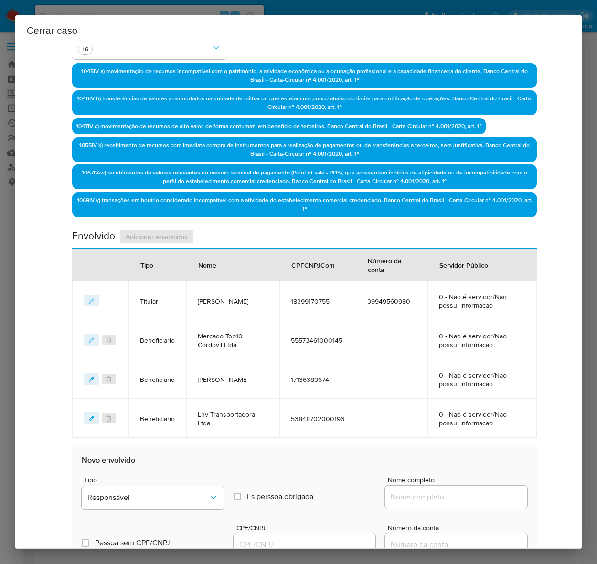
scroll to position [546, 0]
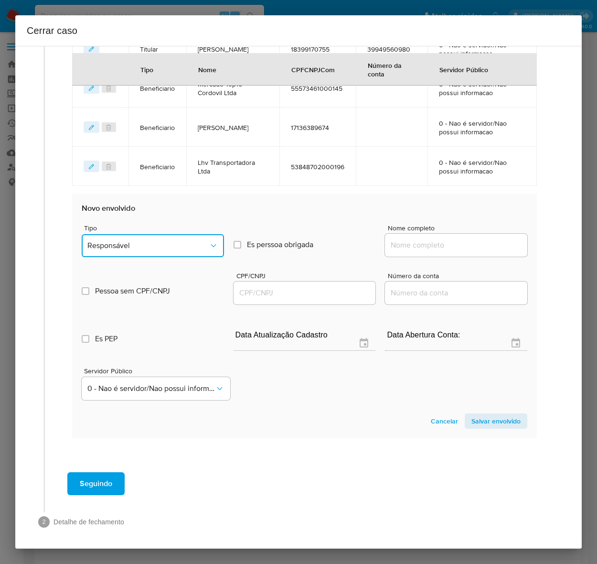
click at [132, 242] on span "Responsável" at bounding box center [147, 246] width 121 height 10
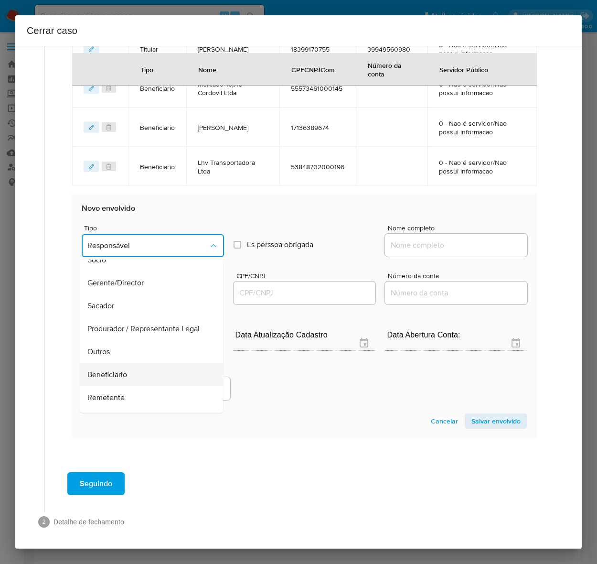
scroll to position [122, 0]
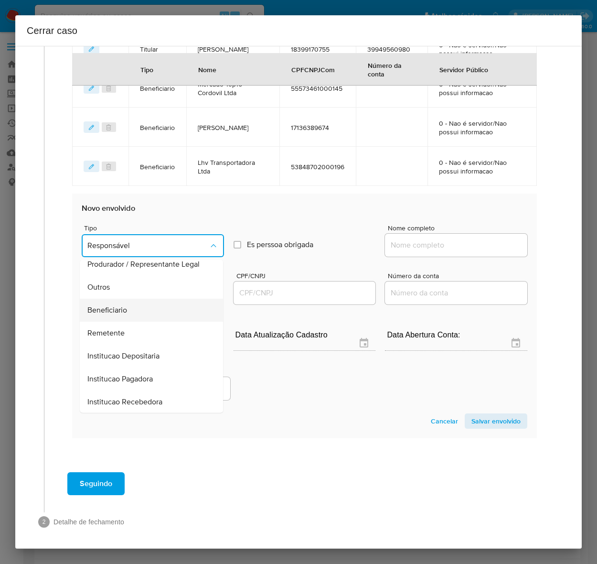
click at [108, 305] on span "Beneficiario" at bounding box center [107, 310] width 40 height 10
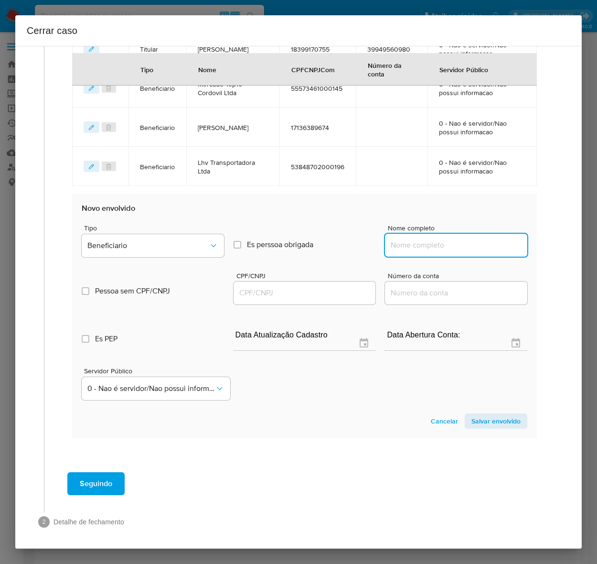
drag, startPoint x: 399, startPoint y: 247, endPoint x: 414, endPoint y: 247, distance: 15.3
click at [400, 245] on input "Nome completo" at bounding box center [456, 245] width 142 height 12
paste input "Drogaria Top10 Farma De Cordovil Ltda, 55648030000109"
drag, startPoint x: 446, startPoint y: 242, endPoint x: 560, endPoint y: 233, distance: 114.2
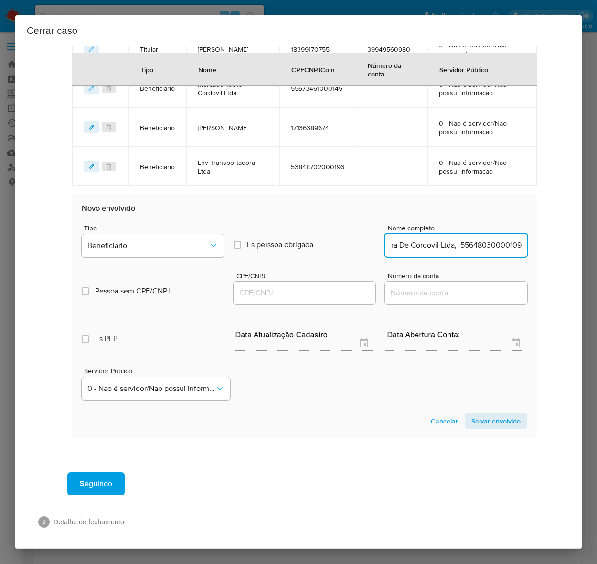
click at [560, 233] on div "1 Informação completa Geral Data de início 01/07/2025 Data Fin 22/08/2025 Valor…" at bounding box center [299, 25] width 544 height 1035
type input "Drogaria Top10 Farma De Cordovil Ltda"
click at [274, 288] on input "CPF/CNPJ" at bounding box center [305, 293] width 142 height 12
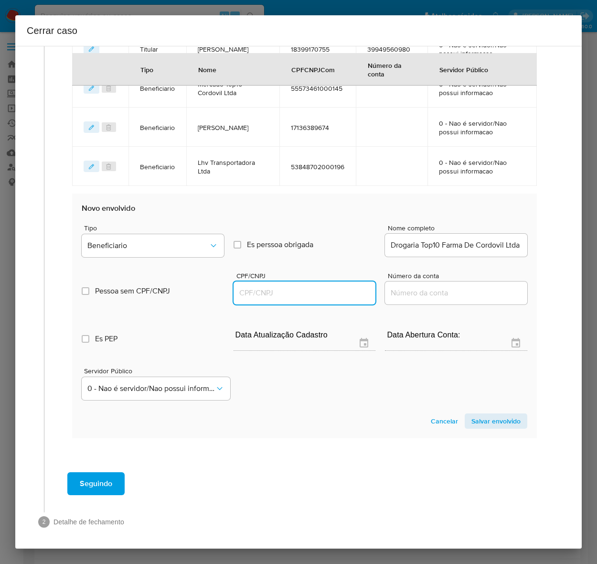
paste input "55648030000109"
type input "55648030000109"
click at [498, 415] on span "Salvar envolvido" at bounding box center [496, 420] width 49 height 13
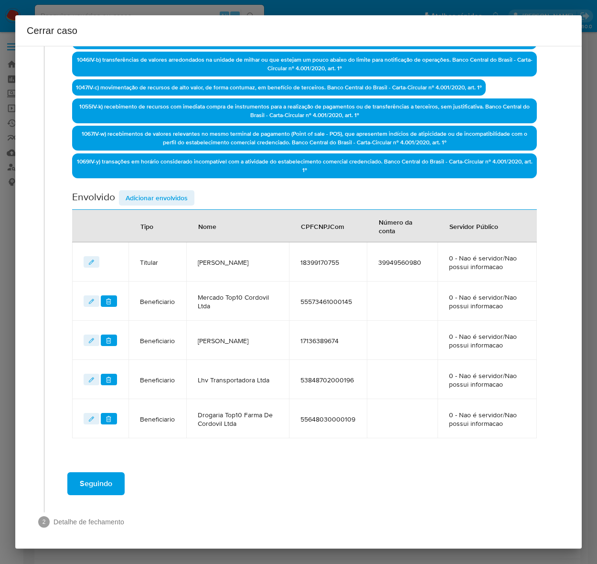
click at [153, 191] on span "Adicionar envolvidos" at bounding box center [157, 197] width 62 height 13
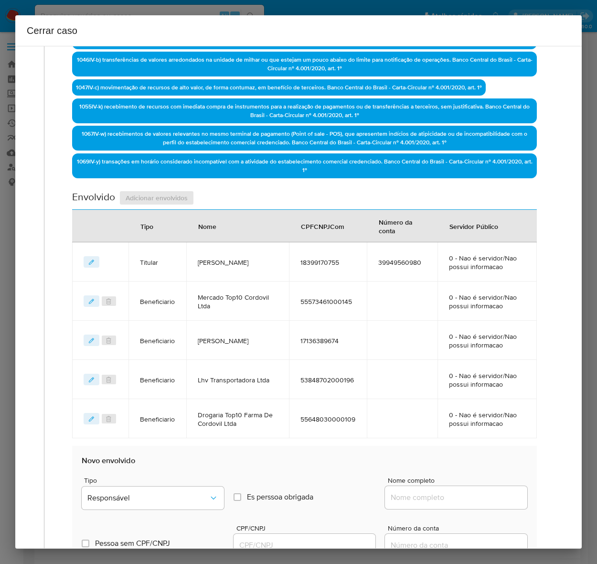
scroll to position [585, 0]
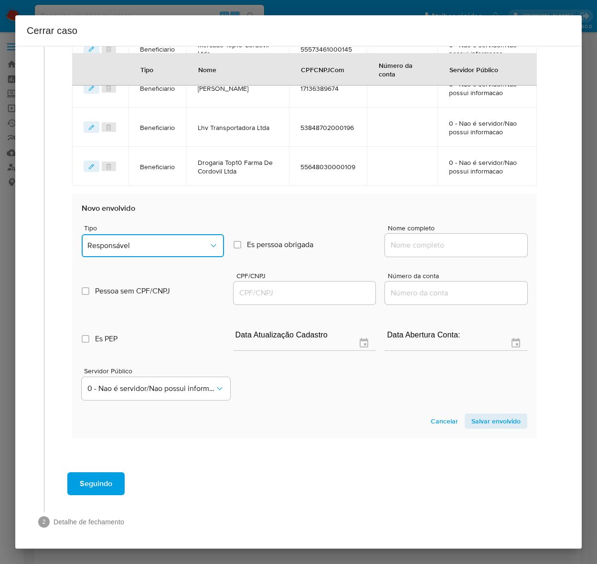
click at [133, 234] on button "Responsável" at bounding box center [153, 245] width 142 height 23
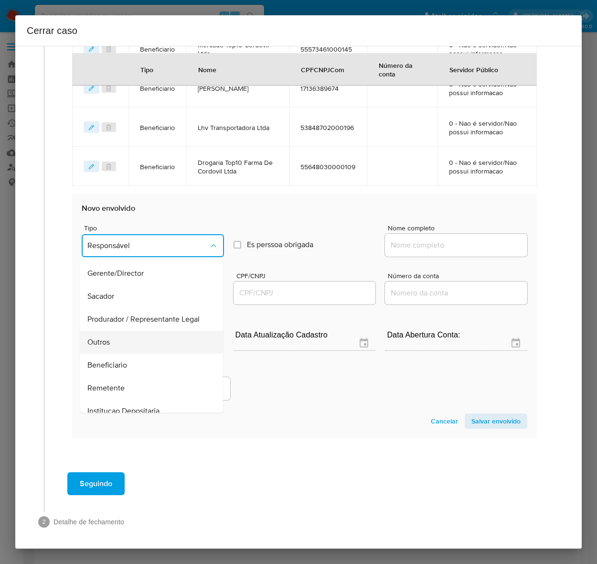
scroll to position [122, 0]
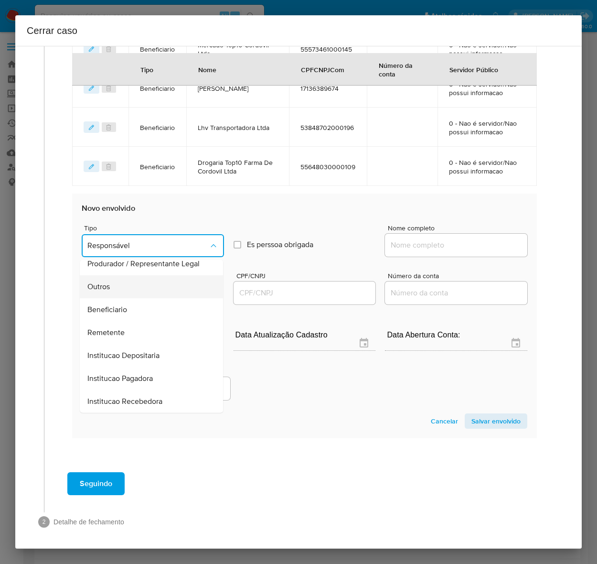
click at [108, 294] on div "Outros" at bounding box center [148, 286] width 122 height 23
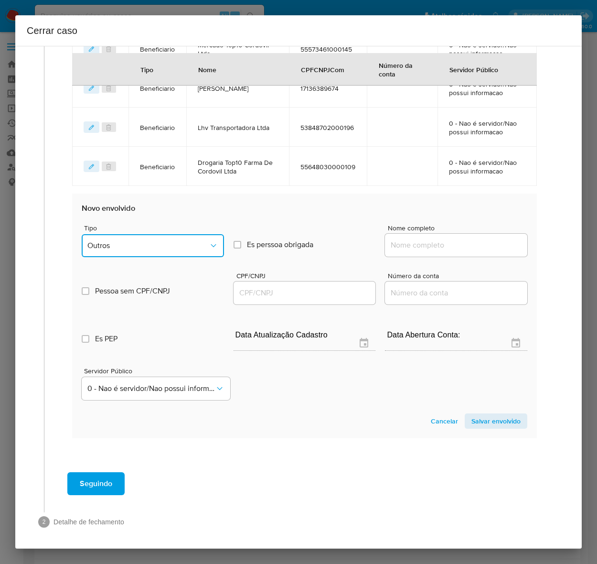
click at [120, 241] on span "Outros" at bounding box center [147, 246] width 121 height 10
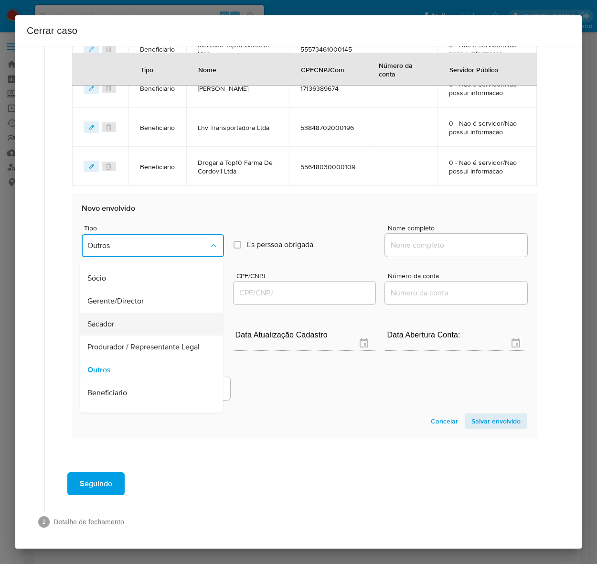
scroll to position [67, 0]
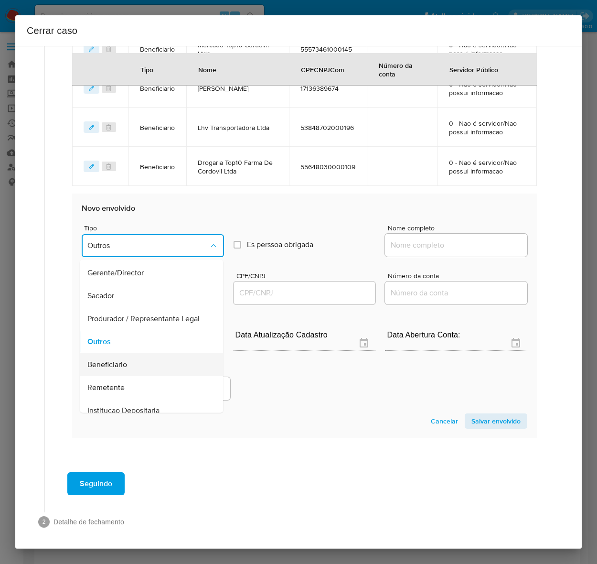
click at [118, 367] on span "Beneficiario" at bounding box center [107, 364] width 40 height 10
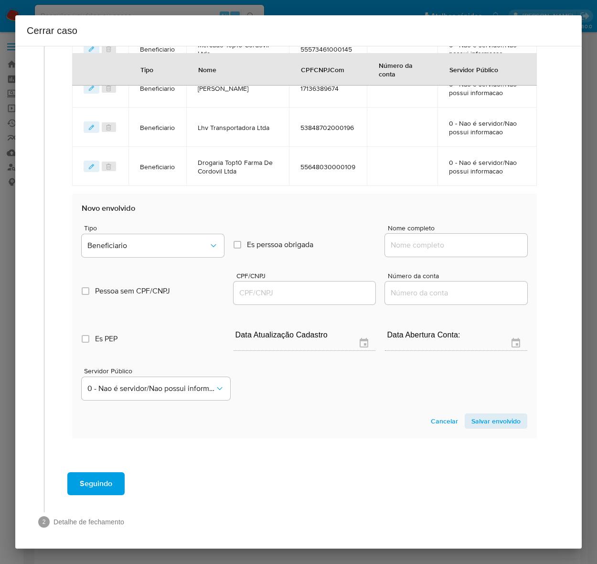
click at [392, 243] on input "Nome completo" at bounding box center [456, 245] width 142 height 12
paste input "Navam Gas Ltda, 49600384000172"
drag, startPoint x: 440, startPoint y: 242, endPoint x: 598, endPoint y: 239, distance: 158.7
type input "Navam Gas Ltda"
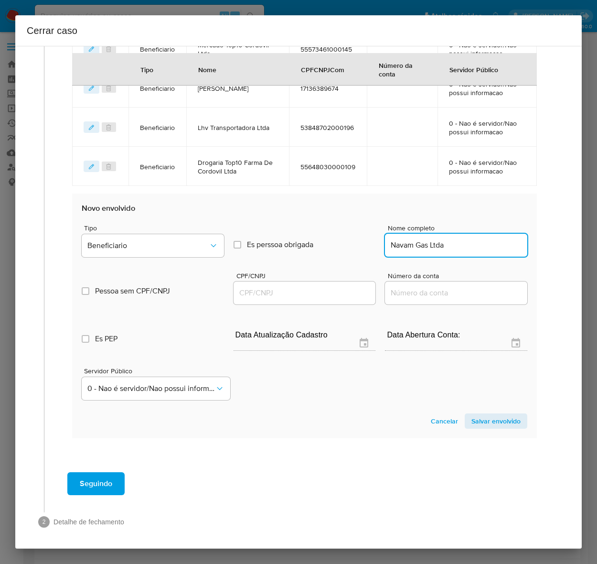
click at [282, 287] on input "CPF/CNPJ" at bounding box center [305, 293] width 142 height 12
paste input "49600384000172"
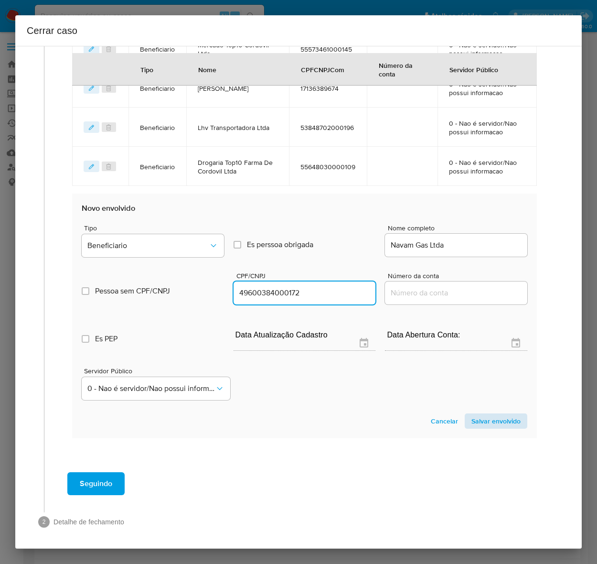
type input "49600384000172"
click at [490, 414] on span "Salvar envolvido" at bounding box center [496, 420] width 49 height 13
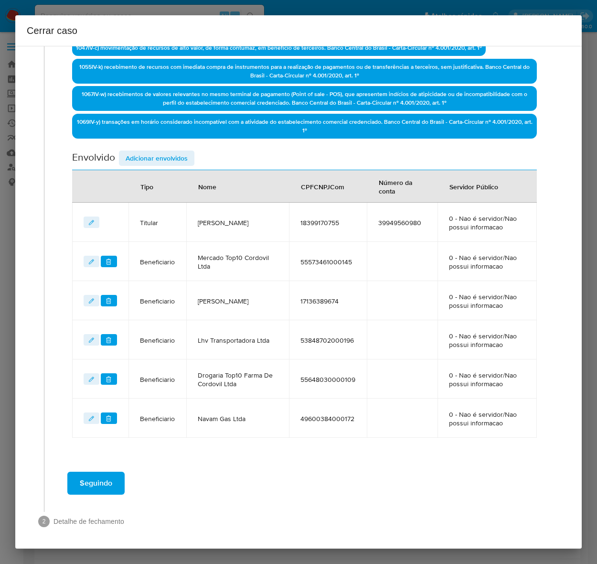
click at [99, 474] on span "Seguindo" at bounding box center [96, 483] width 33 height 21
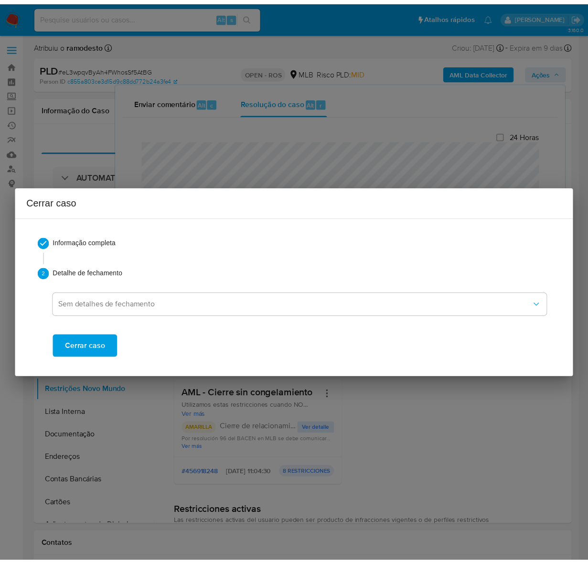
scroll to position [0, 0]
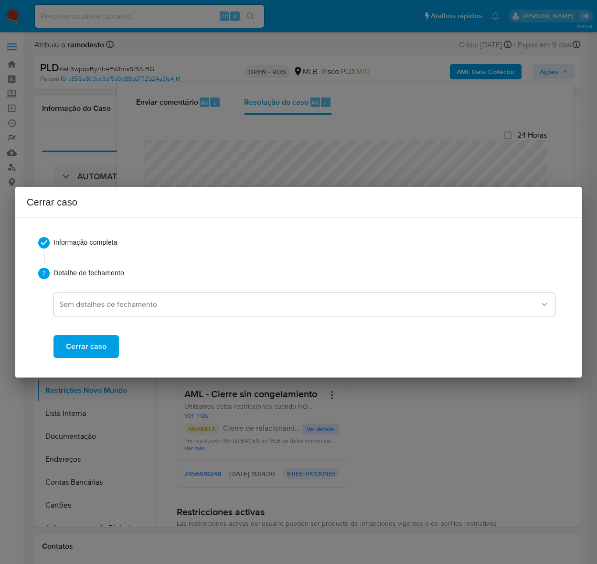
click at [79, 338] on span "Cerrar caso" at bounding box center [86, 346] width 41 height 21
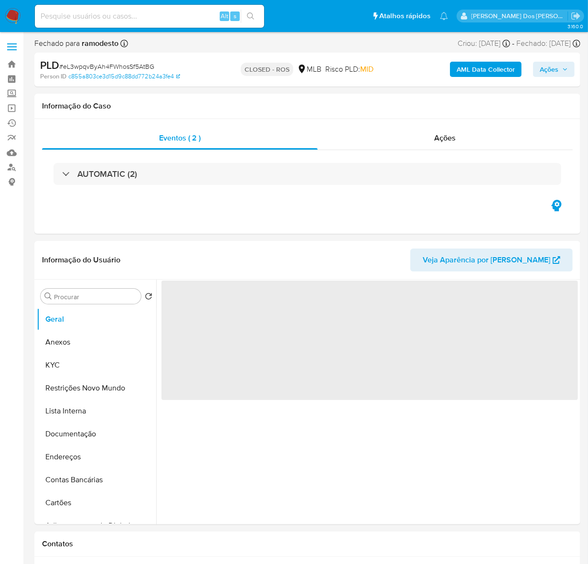
select select "10"
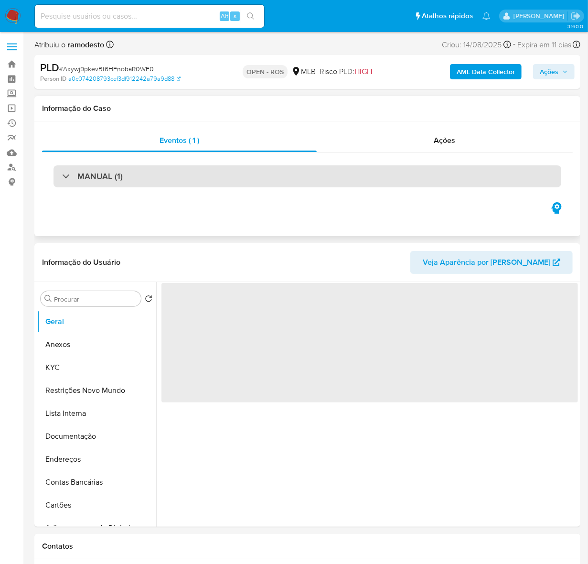
select select "10"
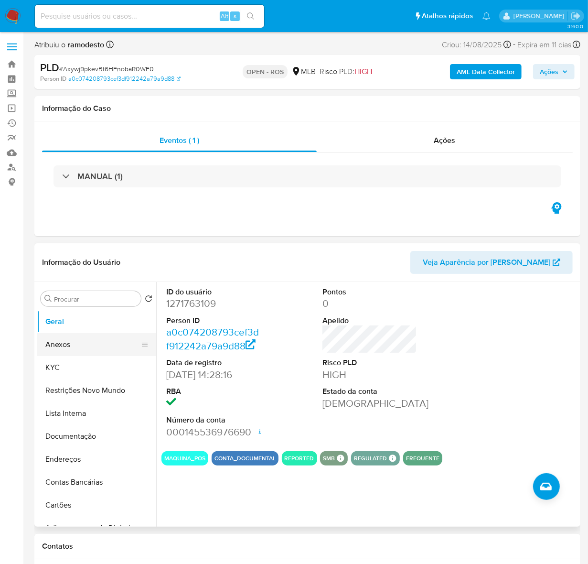
click at [65, 340] on button "Anexos" at bounding box center [93, 344] width 112 height 23
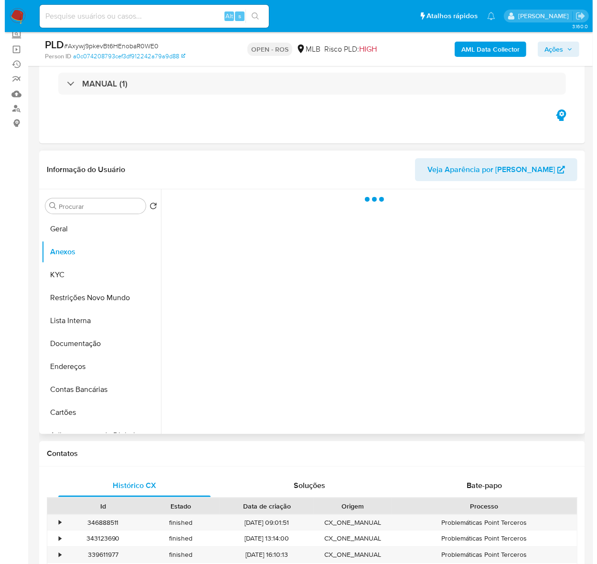
scroll to position [60, 0]
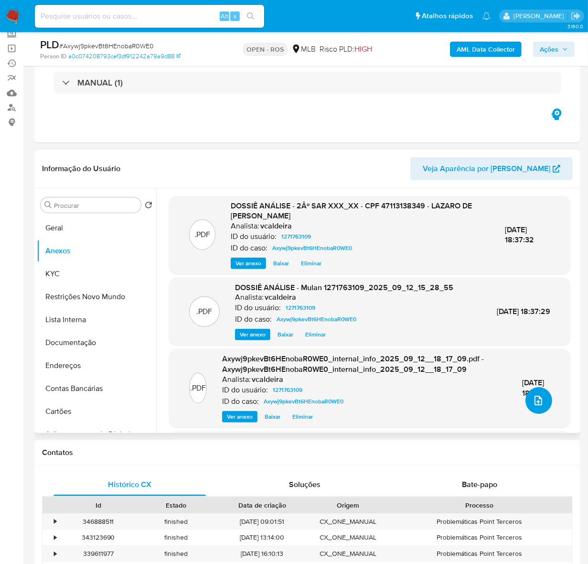
click at [537, 397] on icon "upload-file" at bounding box center [539, 401] width 8 height 10
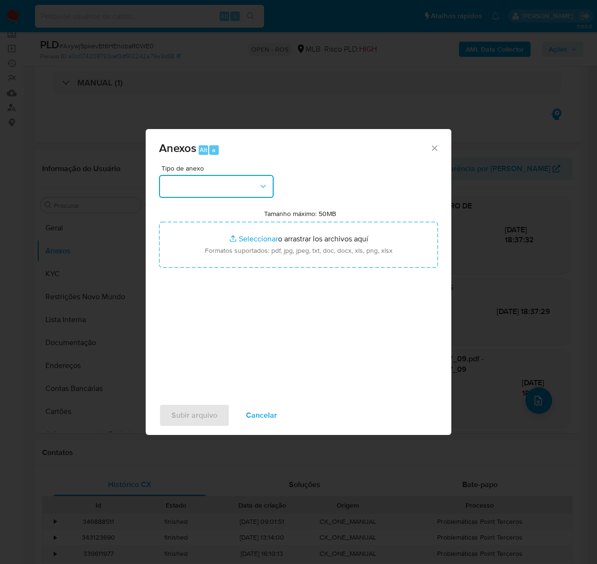
click at [175, 185] on button "button" at bounding box center [216, 186] width 115 height 23
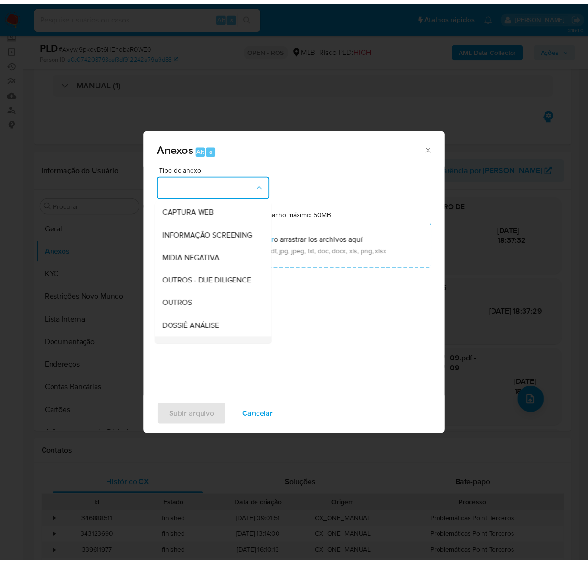
scroll to position [147, 0]
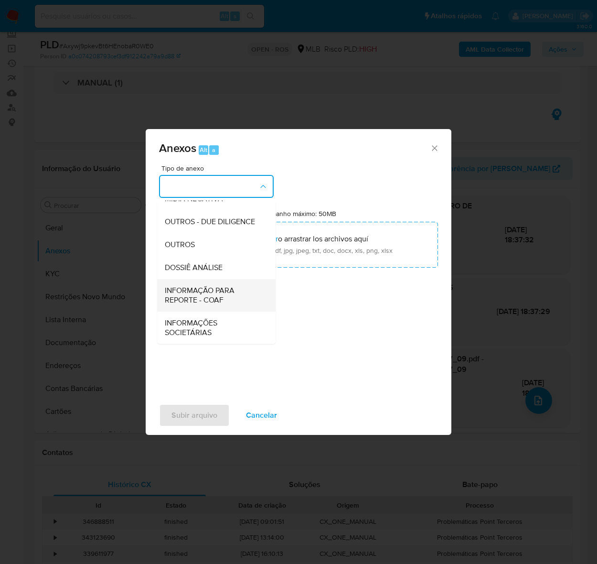
click at [196, 287] on span "INFORMAÇÃO PARA REPORTE - COAF" at bounding box center [214, 294] width 98 height 19
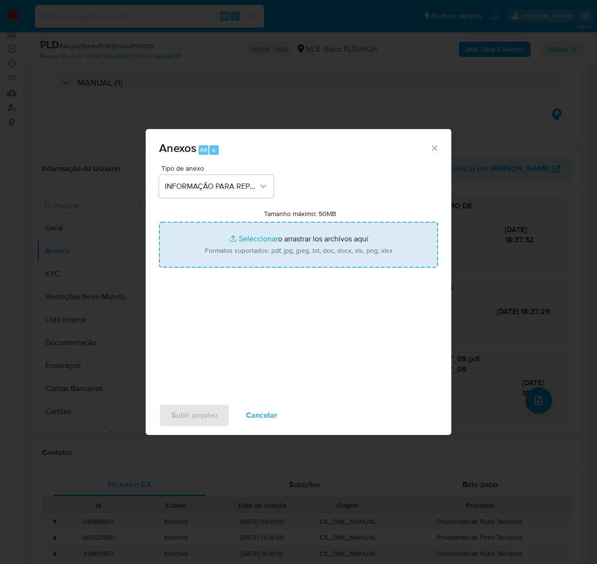
type input "C:\fakepath\2º SAR - Axywj9pkevBt6HEnobaR0WE0 - CPF 47113138349 - LAZARO DE [PE…"
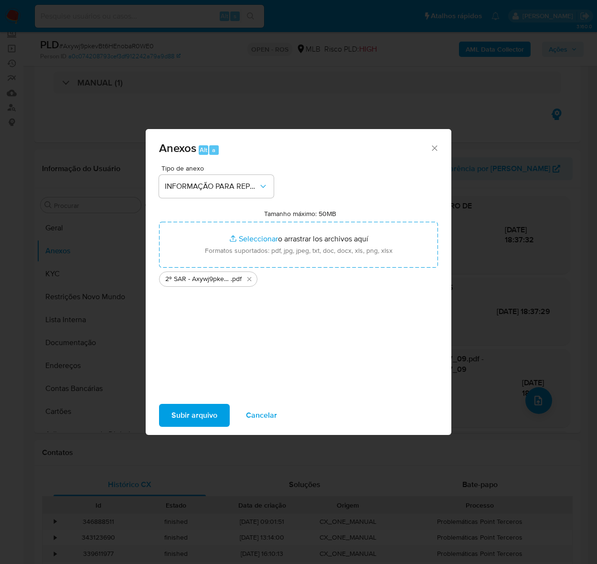
click at [185, 416] on span "Subir arquivo" at bounding box center [195, 415] width 46 height 21
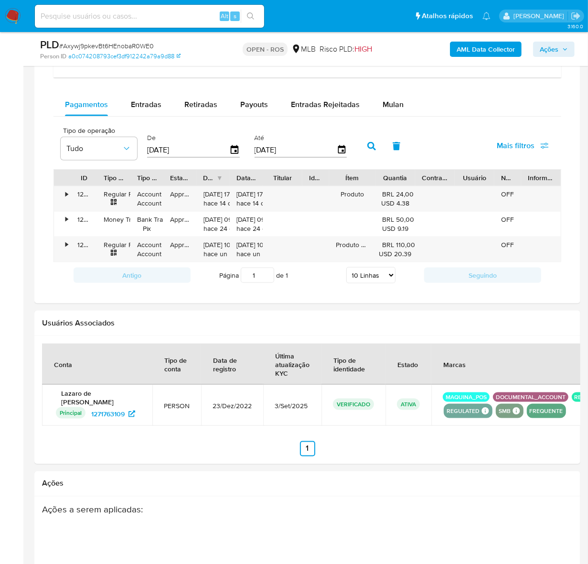
scroll to position [932, 0]
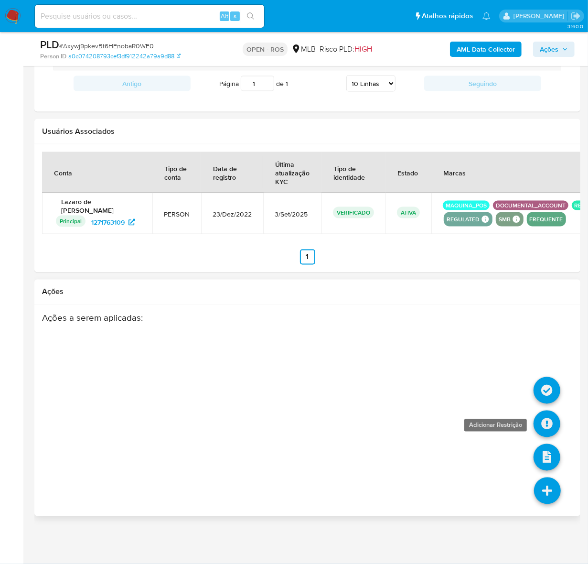
click at [545, 419] on icon at bounding box center [547, 424] width 27 height 27
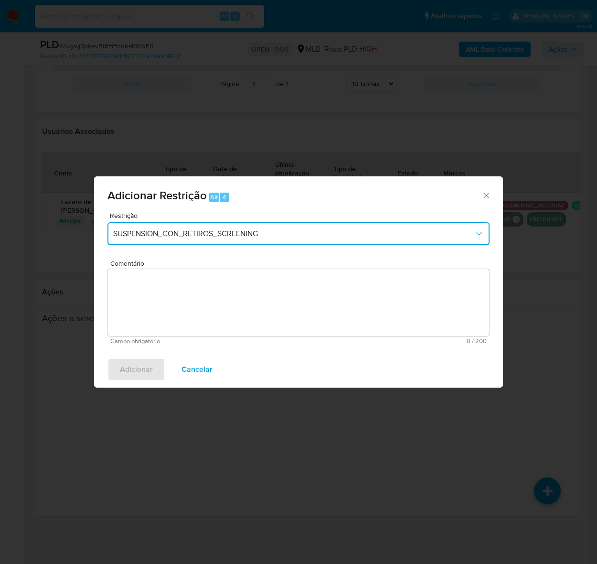
click at [170, 234] on span "SUSPENSION_CON_RETIROS_SCREENING" at bounding box center [293, 234] width 361 height 10
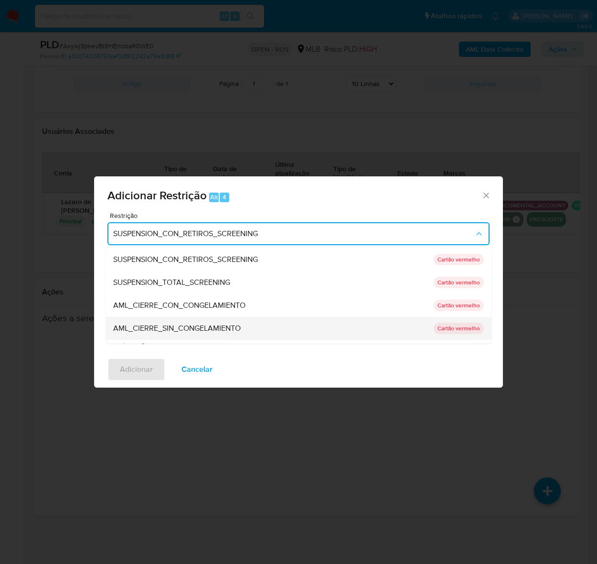
click at [185, 325] on span "AML_CIERRE_SIN_CONGELAMIENTO" at bounding box center [177, 328] width 128 height 10
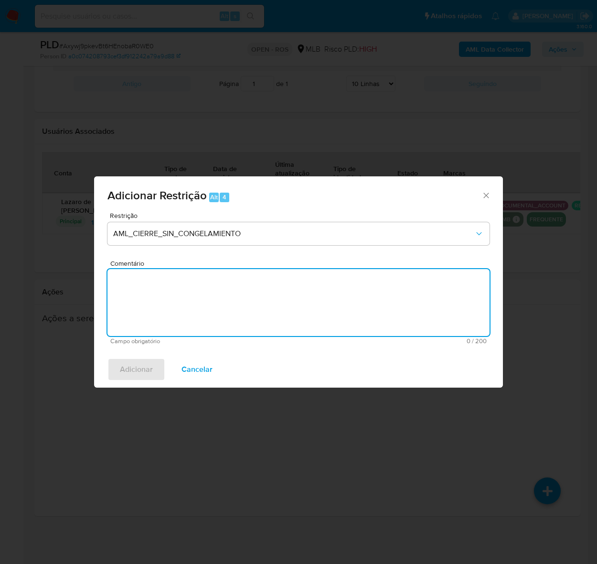
click at [201, 292] on textarea "Comentário" at bounding box center [299, 302] width 382 height 67
paste textarea "Deliberação para encerrar o relacionamento. NÃO INFORMAR AO USUÁRIO QUE SE TRAT…"
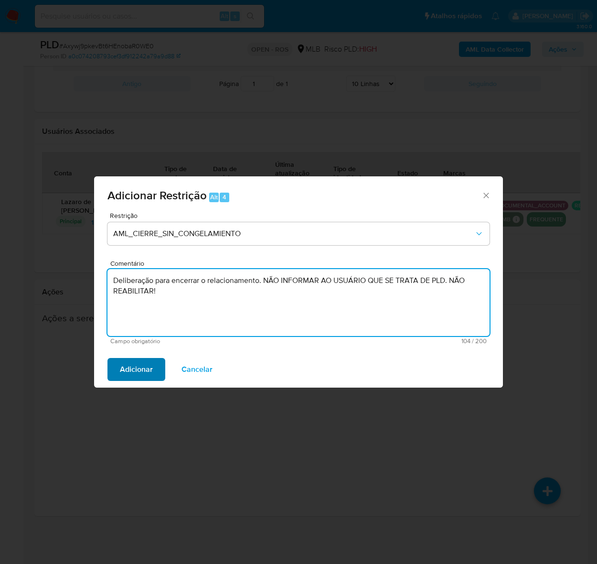
type textarea "Deliberação para encerrar o relacionamento. NÃO INFORMAR AO USUÁRIO QUE SE TRAT…"
click at [136, 363] on span "Adicionar" at bounding box center [136, 369] width 33 height 21
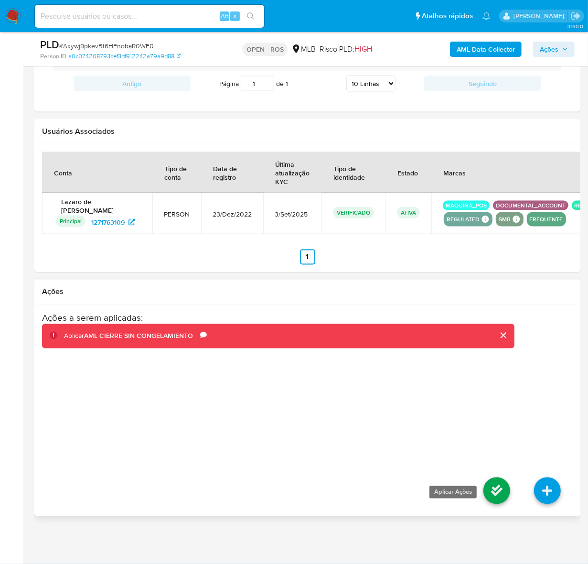
click at [491, 488] on icon at bounding box center [497, 490] width 27 height 27
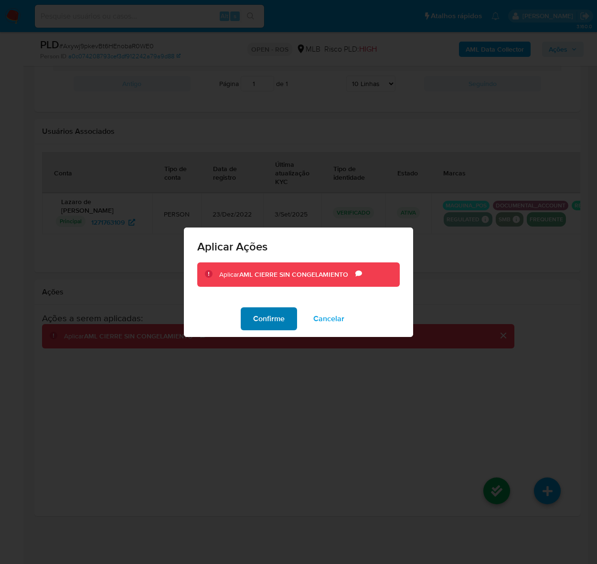
click at [276, 312] on span "Confirme" at bounding box center [269, 318] width 32 height 21
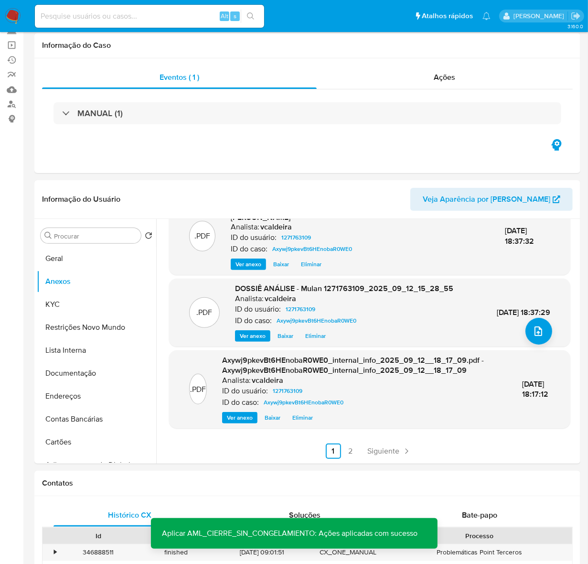
scroll to position [0, 0]
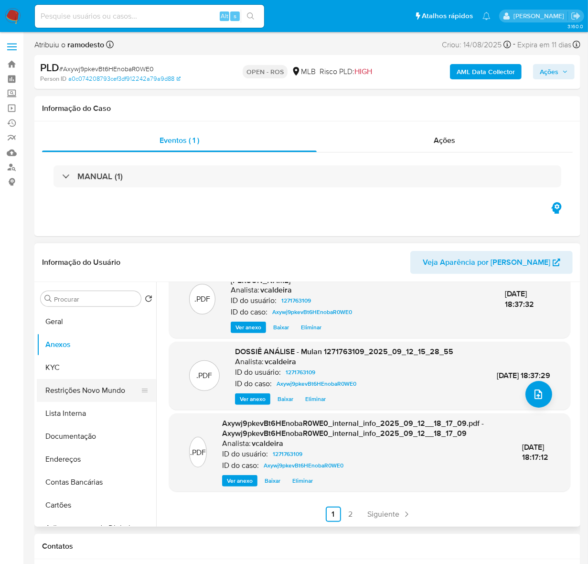
click at [77, 390] on button "Restrições Novo Mundo" at bounding box center [93, 390] width 112 height 23
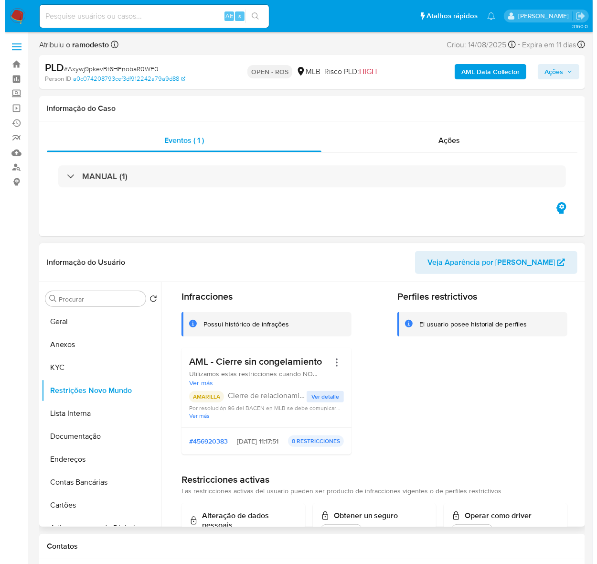
scroll to position [60, 0]
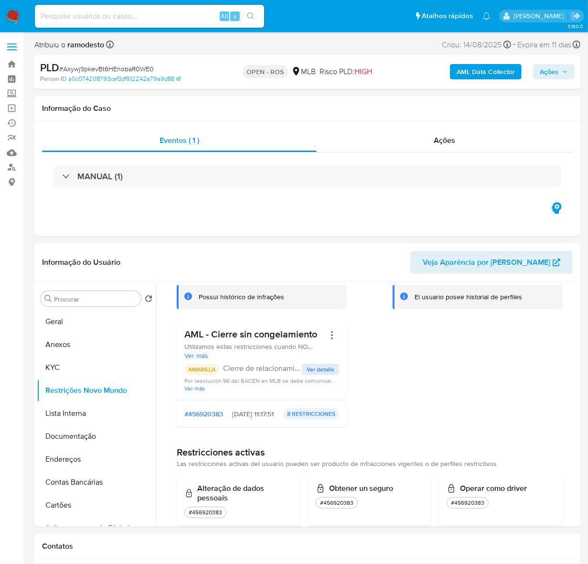
click at [553, 77] on span "Ações" at bounding box center [549, 71] width 19 height 15
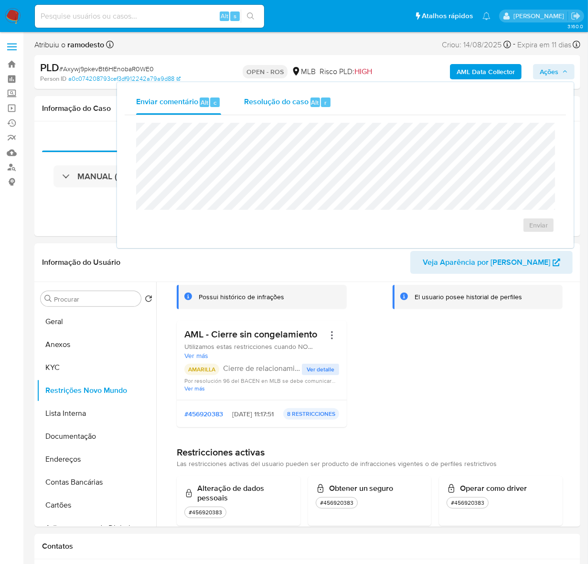
click at [281, 103] on span "Resolução do caso" at bounding box center [276, 102] width 65 height 11
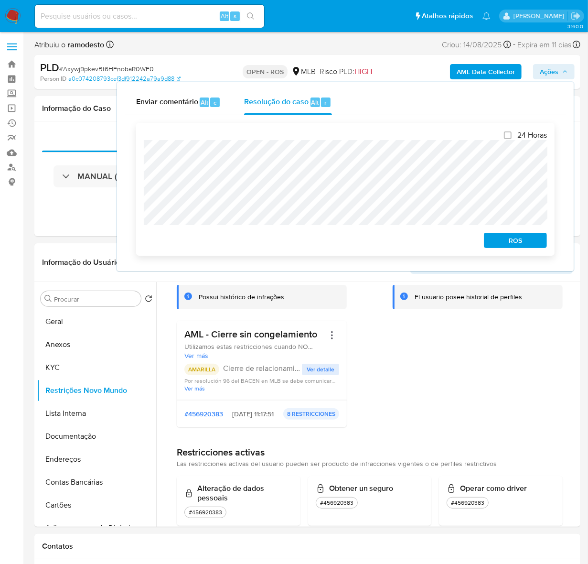
click at [500, 236] on span "ROS" at bounding box center [516, 240] width 50 height 13
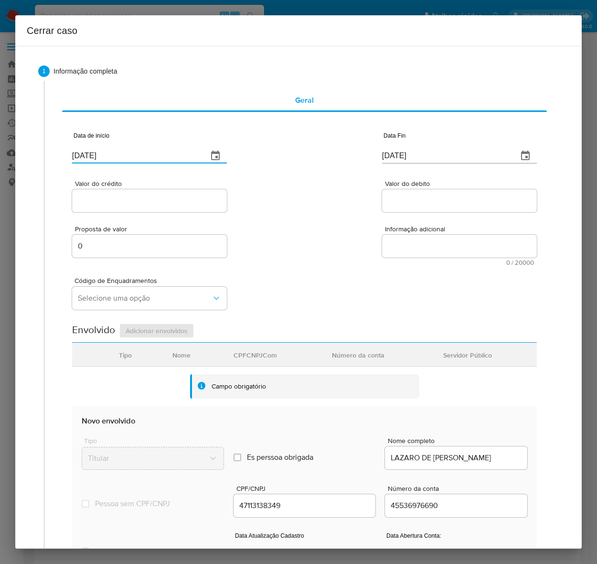
drag, startPoint x: 146, startPoint y: 156, endPoint x: -119, endPoint y: 123, distance: 266.8
paste input "01/07"
type input "[DATE]"
drag, startPoint x: 455, startPoint y: 151, endPoint x: 232, endPoint y: 183, distance: 226.0
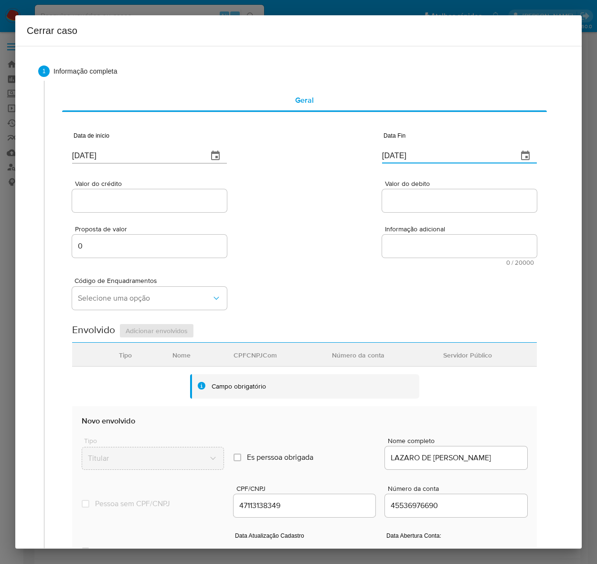
click at [196, 159] on div "Data de início [DATE] Data Fin [DATE]" at bounding box center [304, 144] width 465 height 50
paste input "0"
type input "10/09/2025"
click at [87, 194] on div at bounding box center [149, 200] width 155 height 23
click at [97, 191] on div at bounding box center [149, 200] width 155 height 23
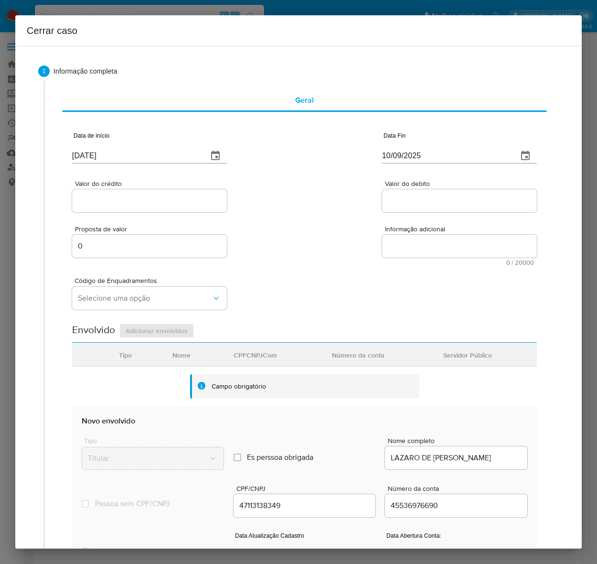
click at [96, 193] on div at bounding box center [149, 200] width 155 height 23
click at [94, 195] on input "Valor do crédito" at bounding box center [149, 201] width 155 height 12
paste input "R$1.066.334"
type input "R$1.066.334"
click at [417, 201] on input "Valor do debito" at bounding box center [459, 201] width 155 height 12
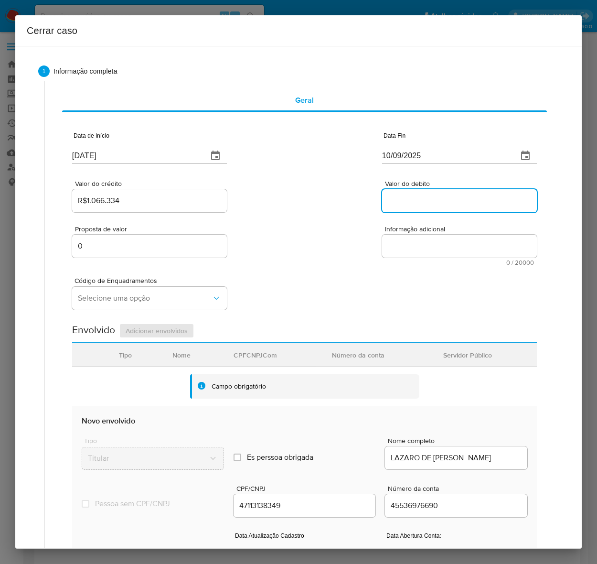
paste input "R$1.062.613"
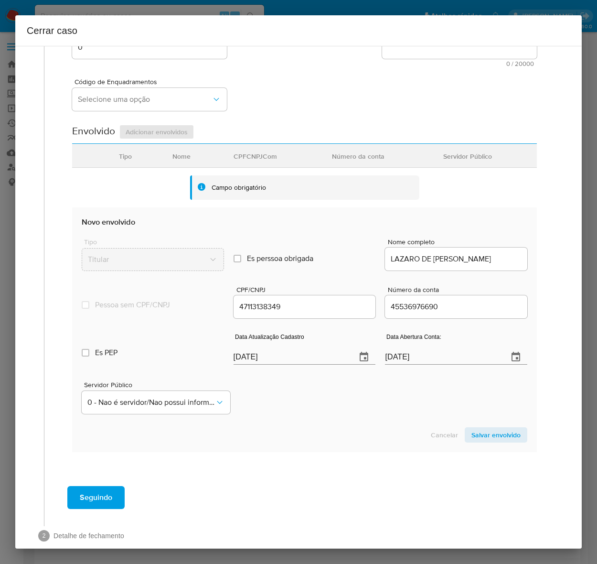
scroll to position [214, 0]
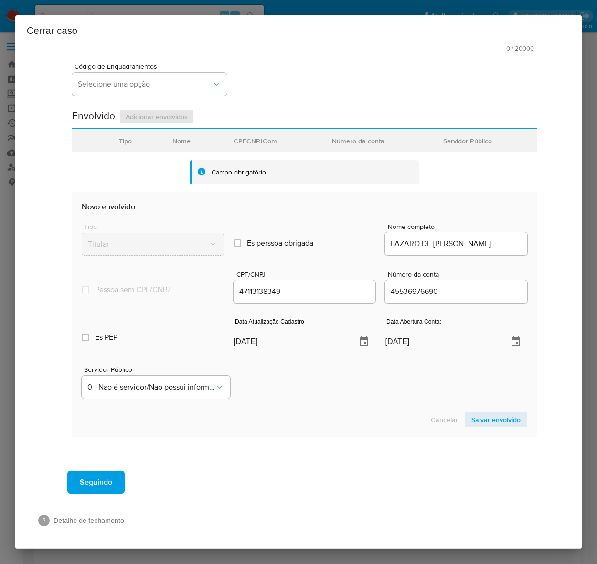
type input "R$1.062.613"
drag, startPoint x: 309, startPoint y: 335, endPoint x: 152, endPoint y: 338, distance: 156.8
click at [152, 338] on div "Es PEP isPEP Data Atualização Cadastro [DATE] Data Abertura Conta: [DATE]" at bounding box center [305, 330] width 446 height 50
paste input "03"
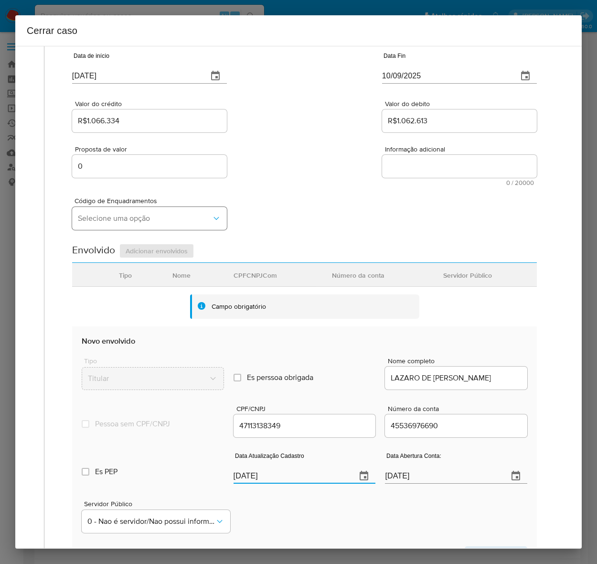
scroll to position [35, 0]
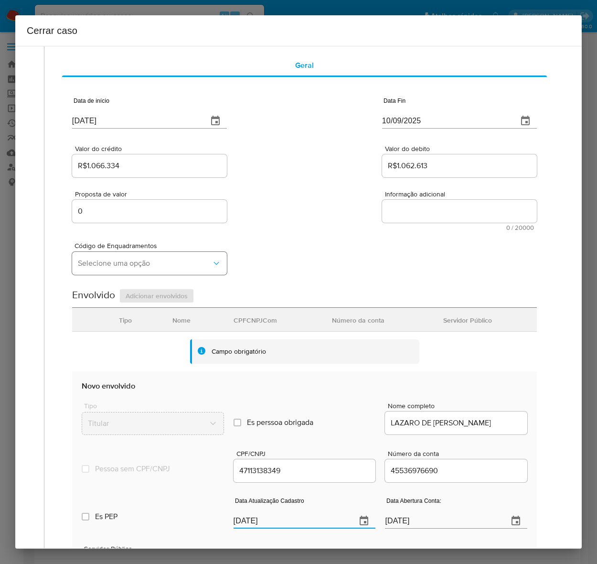
type input "[DATE]"
click at [94, 261] on span "Selecione uma opção" at bounding box center [145, 264] width 134 height 10
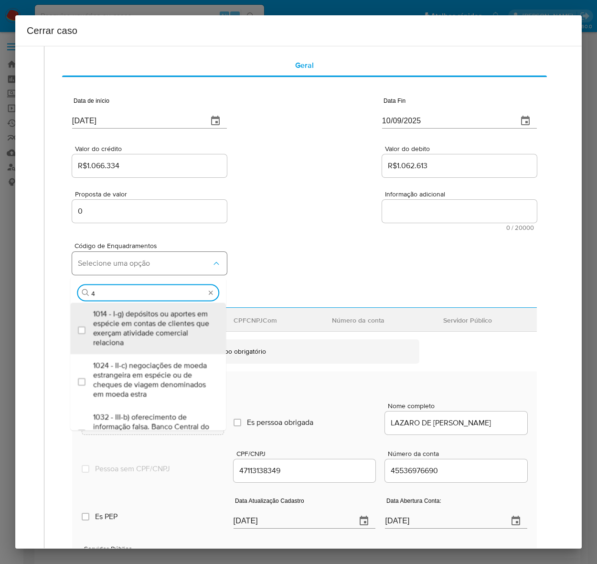
type input "45"
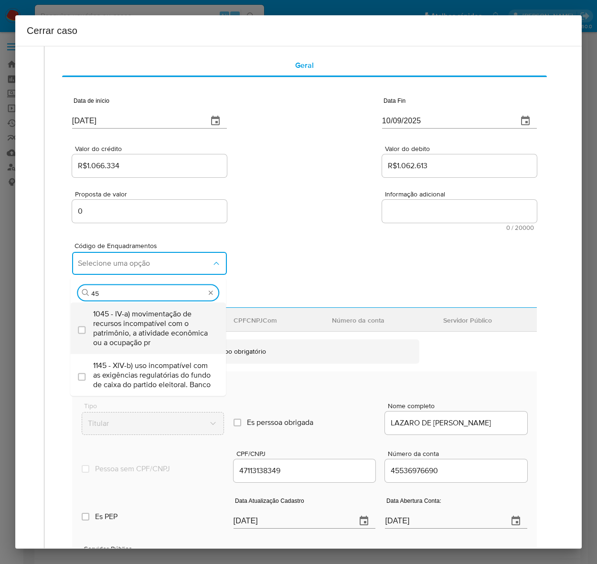
click at [126, 321] on span "1045 - IV-a) movimentação de recursos incompatível com o patrimônio, a atividad…" at bounding box center [152, 328] width 119 height 38
checkbox input "true"
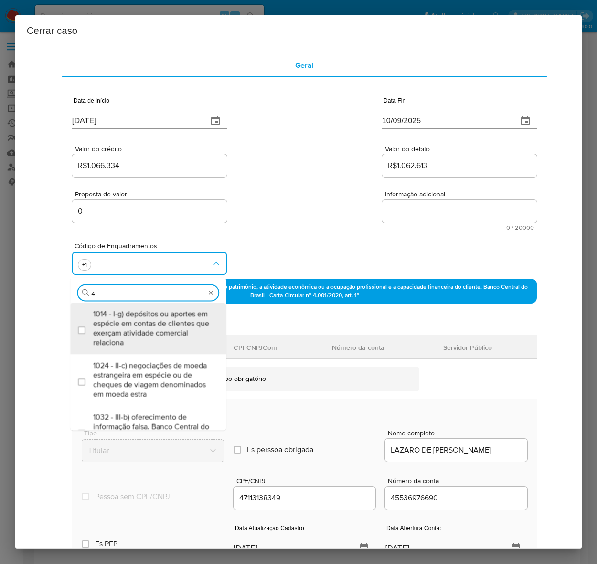
scroll to position [0, 0]
type input "47"
click at [126, 321] on span "1047 - IV-c) movimentação de recursos de alto valor, de forma contumaz, em bene…" at bounding box center [152, 328] width 119 height 38
checkbox input "true"
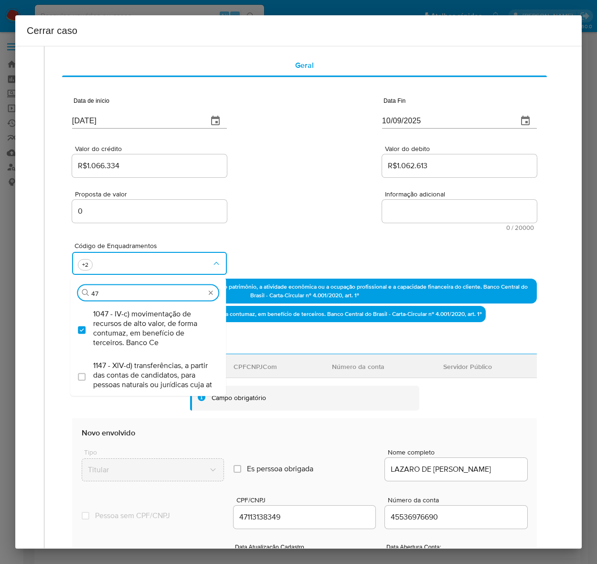
type input "4"
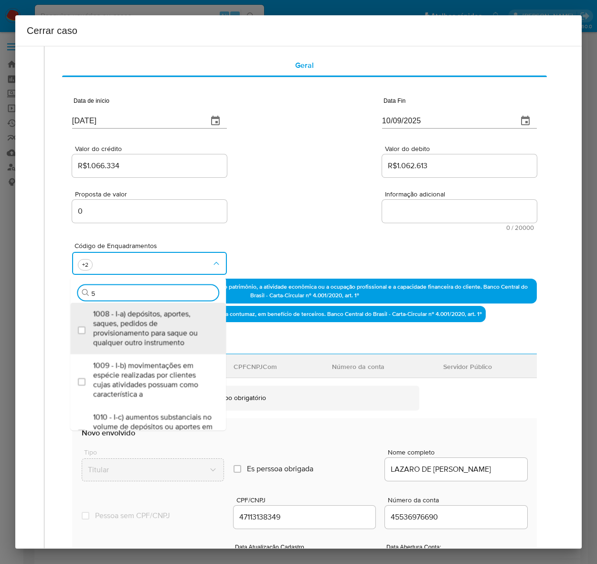
type input "55"
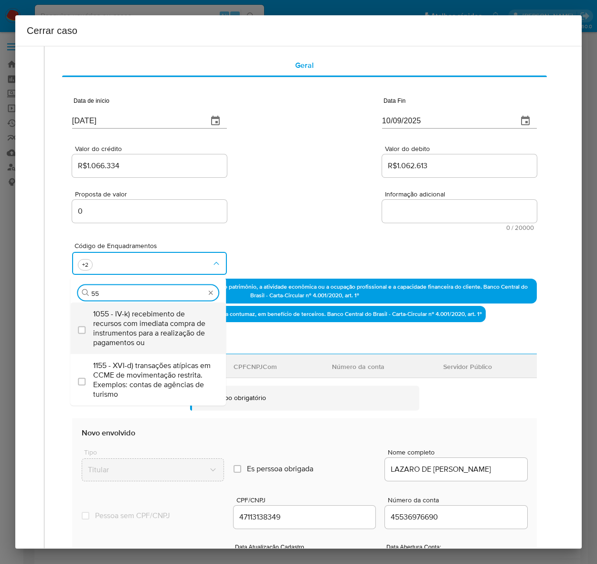
click at [120, 318] on span "1055 - IV-k) recebimento de recursos com imediata compra de instrumentos para a…" at bounding box center [152, 328] width 119 height 38
checkbox input "true"
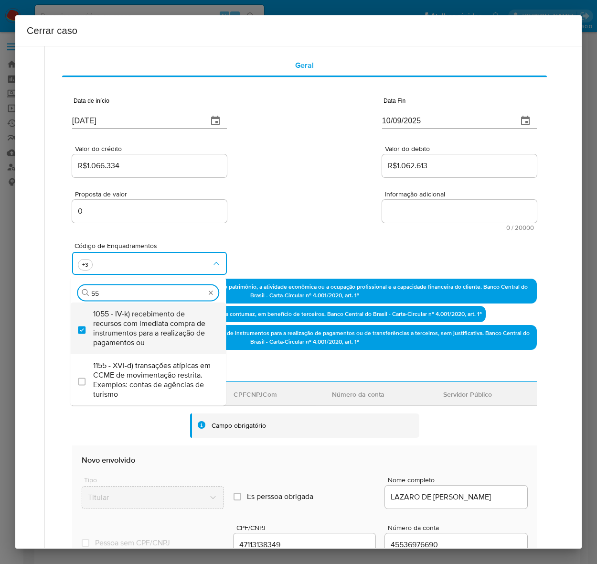
type input "5"
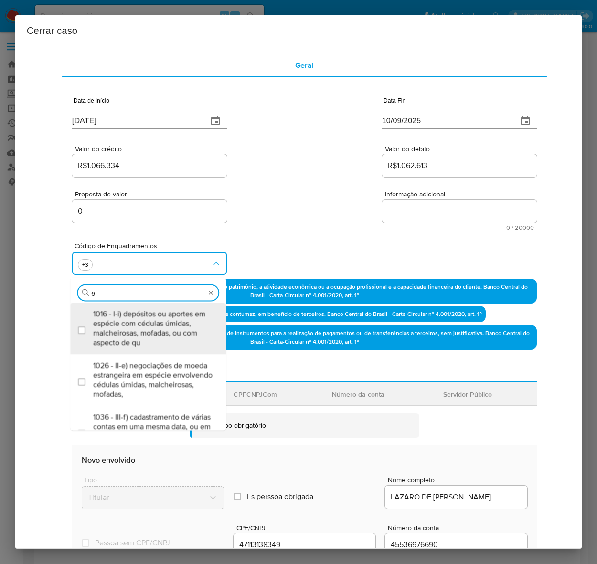
type input "66"
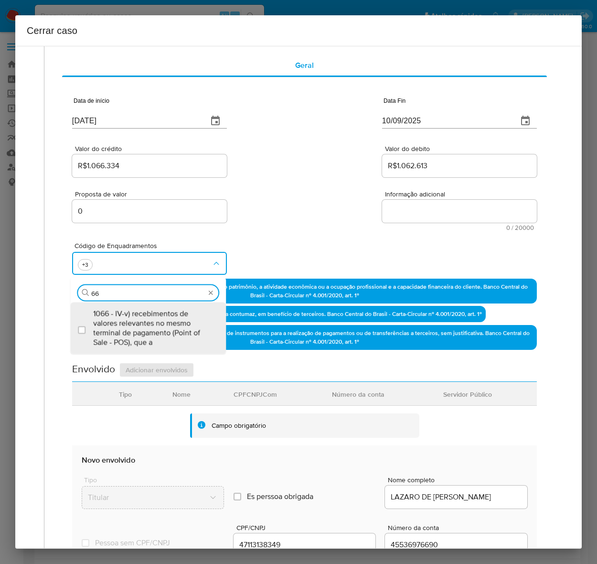
click at [120, 318] on span "1066 - IV-v) recebimentos de valores relevantes no mesmo terminal de pagamento …" at bounding box center [152, 328] width 119 height 38
checkbox input "true"
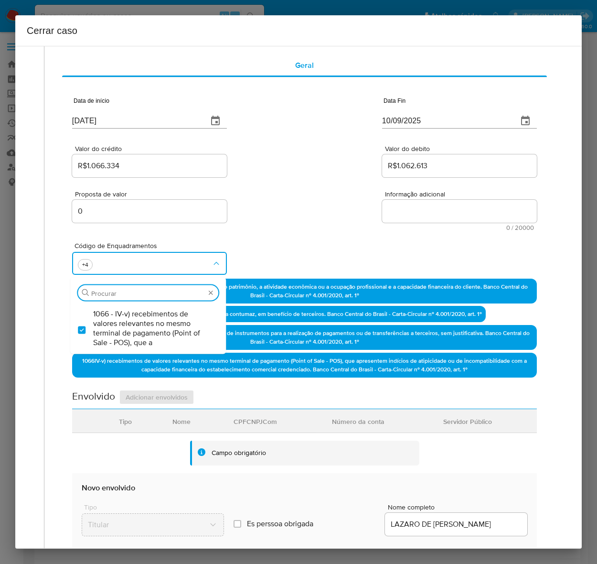
click at [429, 211] on textarea "Informação adicional" at bounding box center [459, 211] width 155 height 23
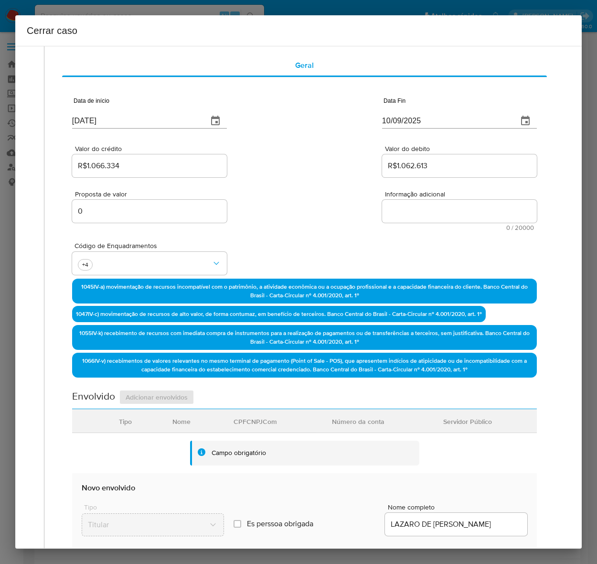
click at [429, 211] on textarea "Informação adicional" at bounding box center [459, 211] width 155 height 23
click at [419, 223] on div "Informação adicional 0 / 20000 20000 caracteres restantes" at bounding box center [459, 211] width 155 height 40
paste textarea "Loremi do Sitam Cons Adipiscing, ELI 18231535243, 03 sedd, eiusmodte in utlabor…"
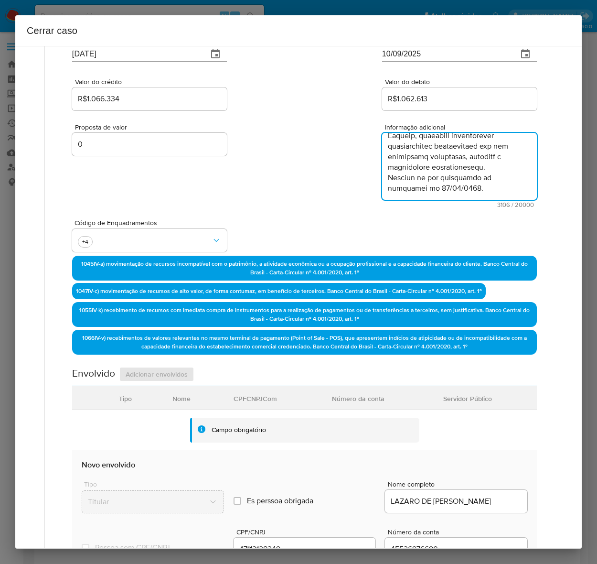
scroll to position [359, 0]
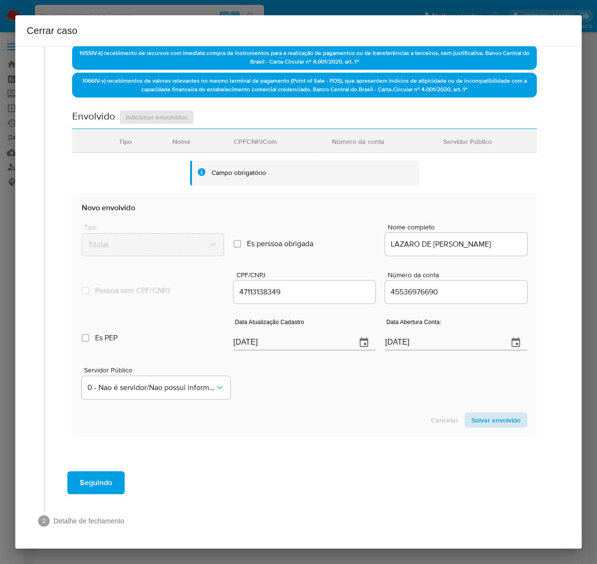
type textarea "Loremi do Sitam Cons Adipiscing, ELI 18231535243, 03 sedd, eiusmodte in utlabor…"
click at [482, 417] on span "Salvar envolvido" at bounding box center [496, 419] width 49 height 13
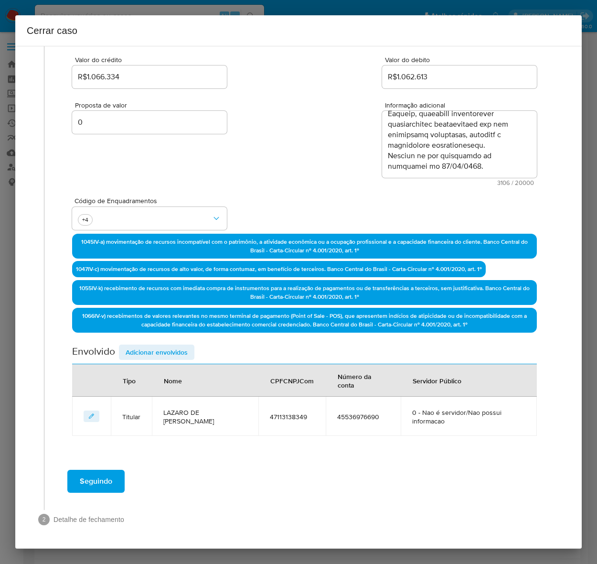
scroll to position [122, 0]
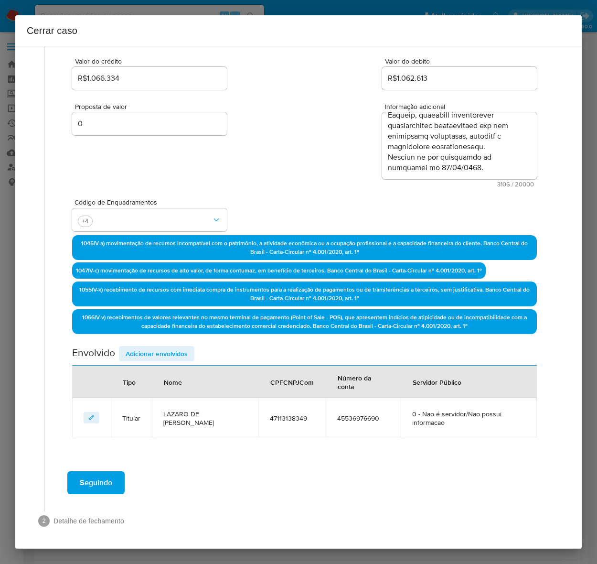
click at [151, 350] on span "Adicionar envolvidos" at bounding box center [157, 353] width 62 height 13
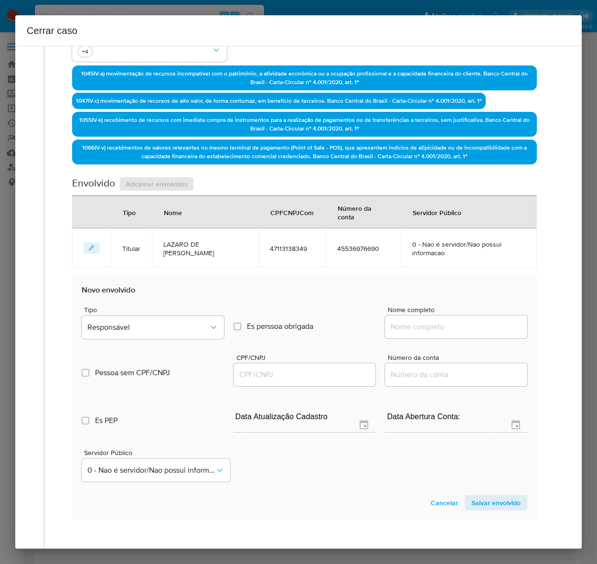
scroll to position [374, 0]
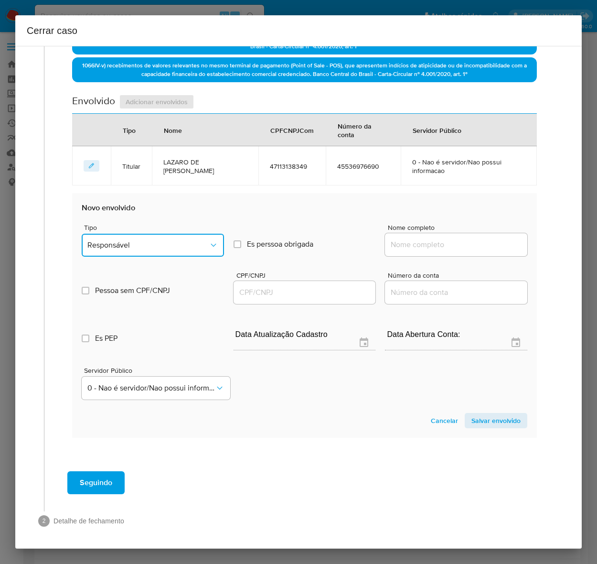
click at [118, 240] on span "Responsável" at bounding box center [147, 245] width 121 height 10
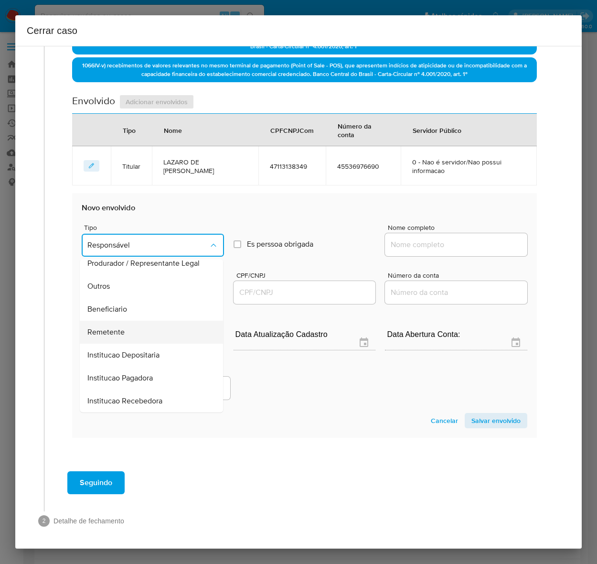
click at [106, 328] on span "Remetente" at bounding box center [105, 332] width 37 height 10
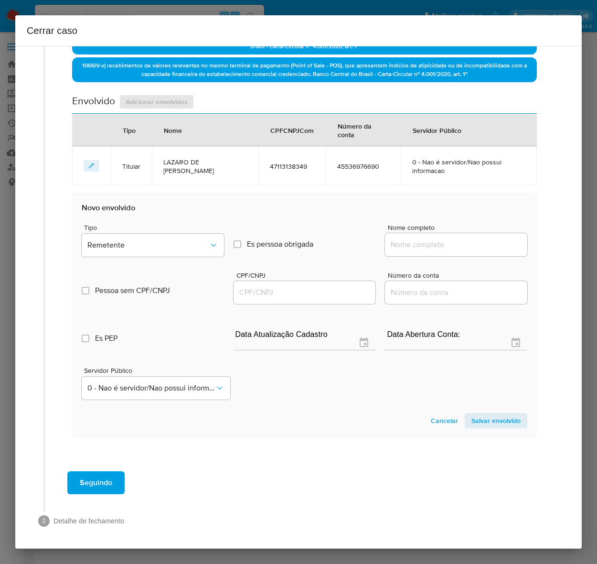
click at [426, 233] on div at bounding box center [456, 244] width 142 height 23
click at [424, 245] on input "Nome completo" at bounding box center [456, 244] width 142 height 12
paste input "Torcida Representações Ltda, 20905801000103"
click at [447, 242] on input "Torcida Representações Ltda, 20905801000103" at bounding box center [456, 244] width 142 height 12
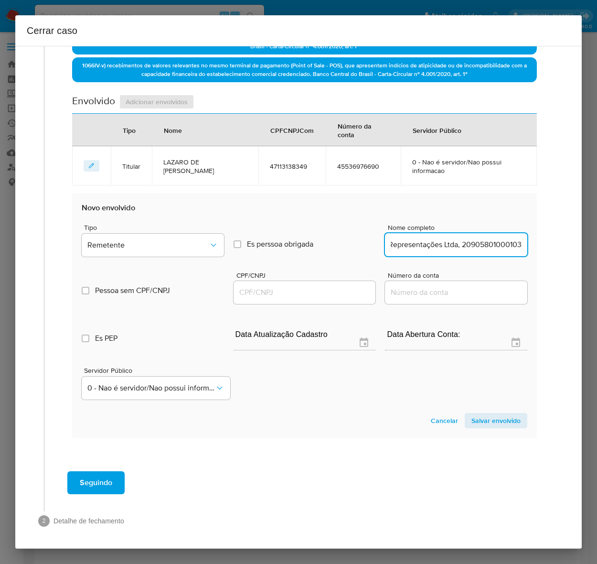
drag, startPoint x: 448, startPoint y: 241, endPoint x: 545, endPoint y: 239, distance: 97.0
click at [545, 239] on div "Geral Data de início [DATE] Data Fin [DATE] Valor do crédito R$1.066.334 Valor …" at bounding box center [304, 86] width 501 height 759
type input "Torcida Representações Ltda"
drag, startPoint x: 231, startPoint y: 295, endPoint x: 236, endPoint y: 294, distance: 4.9
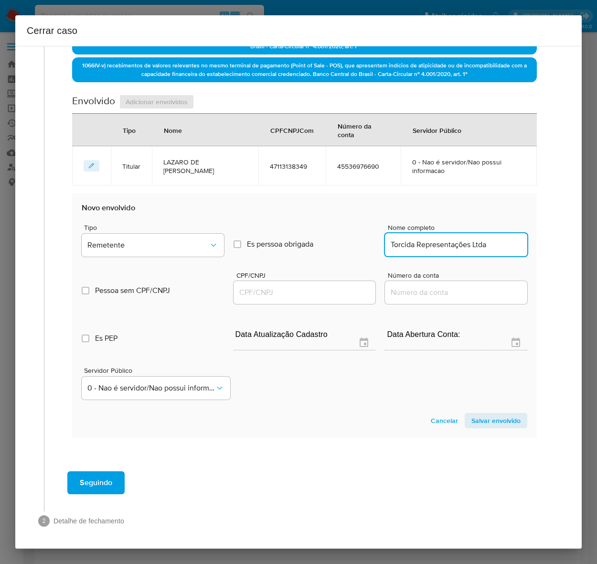
click at [234, 295] on input "CPF/CNPJ" at bounding box center [305, 292] width 142 height 12
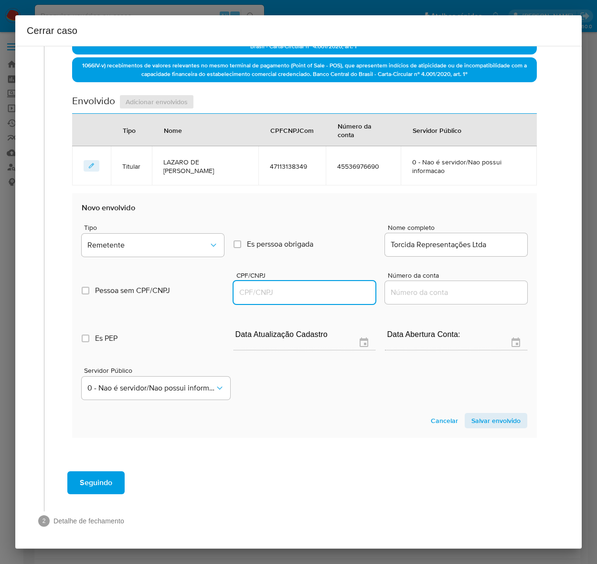
paste input "20905801000103"
type input "20905801000103"
click at [472, 417] on span "Salvar envolvido" at bounding box center [496, 420] width 49 height 13
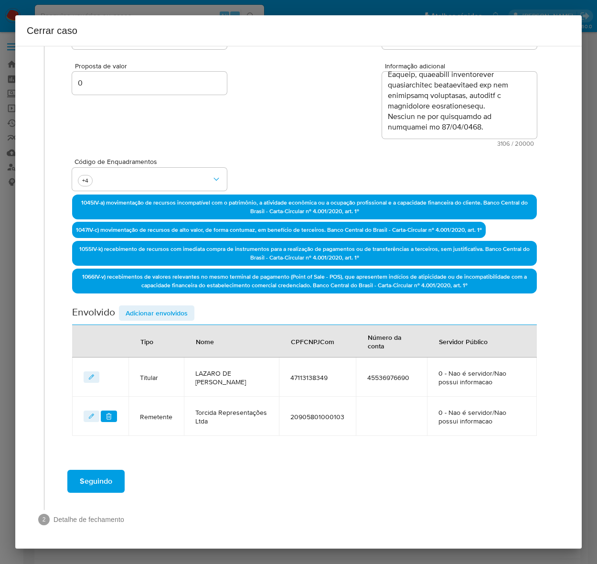
scroll to position [162, 0]
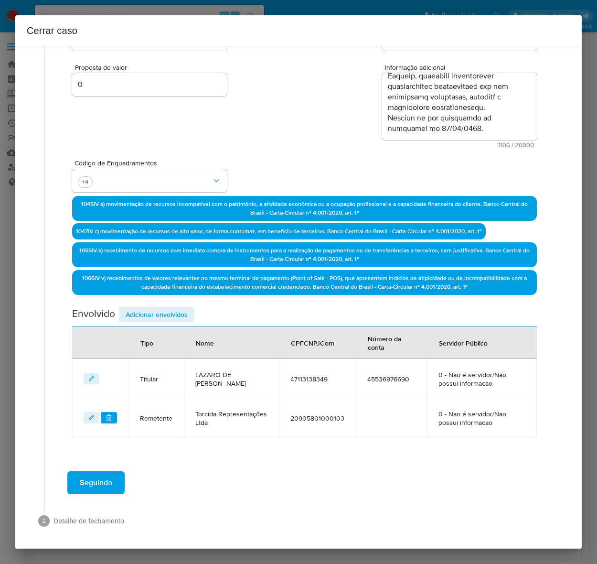
click at [168, 311] on span "Adicionar envolvidos" at bounding box center [157, 314] width 62 height 13
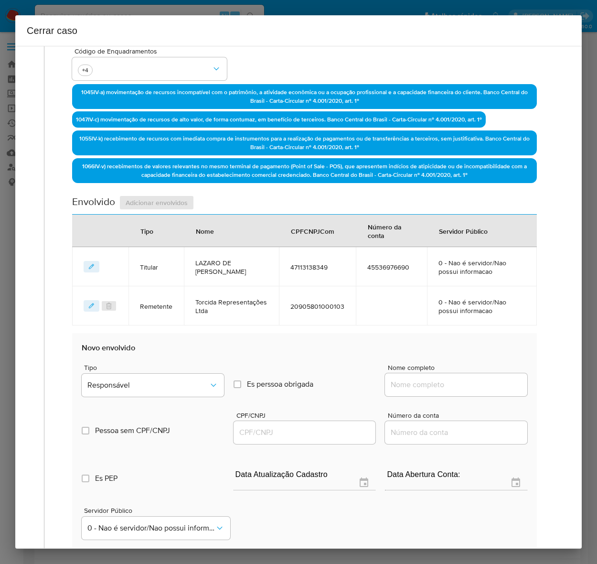
scroll to position [413, 0]
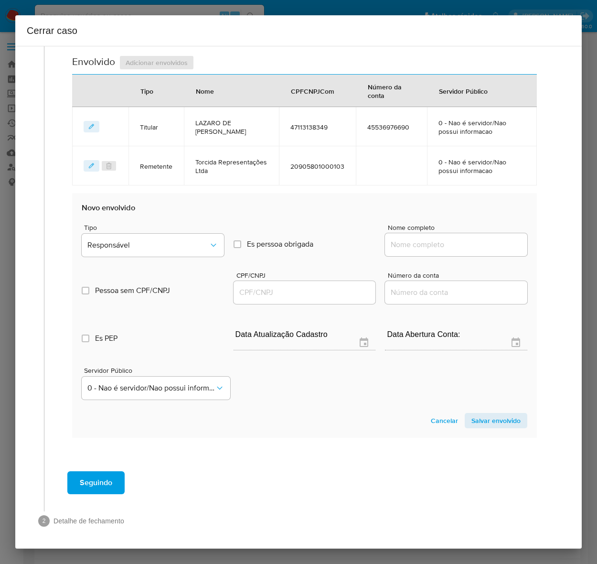
click at [119, 230] on div "Tipo Responsável" at bounding box center [153, 242] width 142 height 36
click at [123, 241] on span "Responsável" at bounding box center [147, 245] width 121 height 10
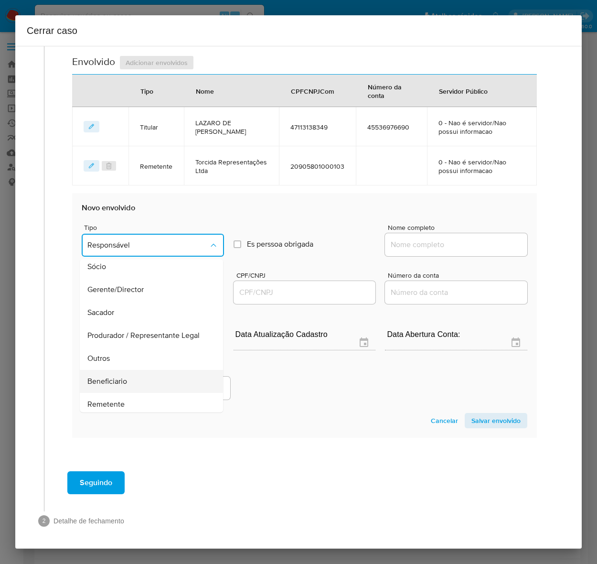
scroll to position [122, 0]
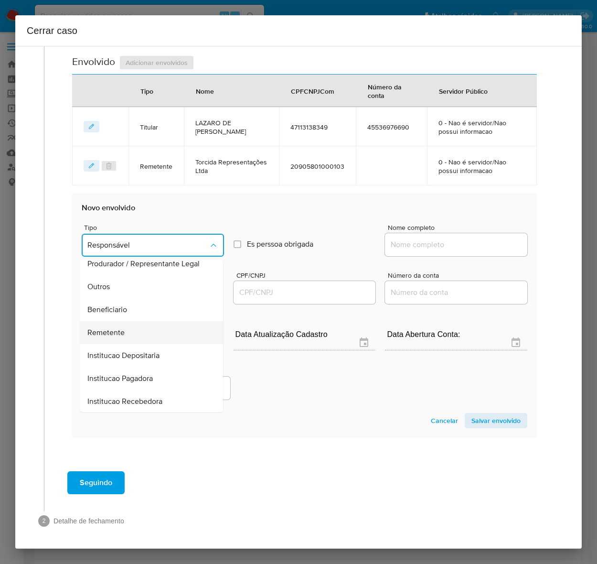
click at [108, 331] on span "Remetente" at bounding box center [105, 332] width 37 height 10
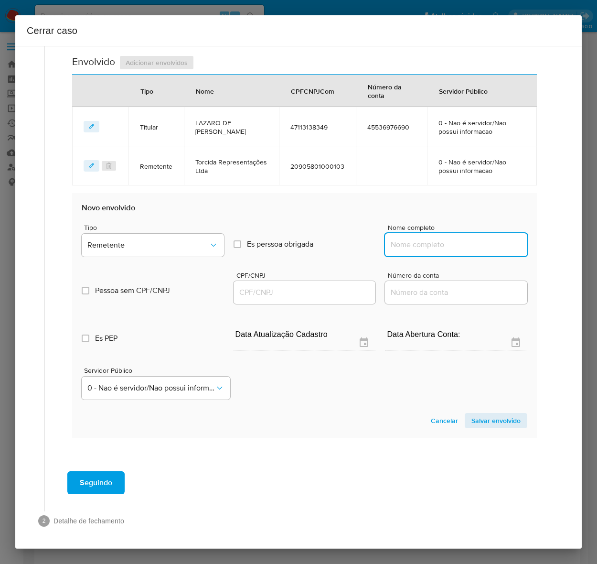
click at [439, 238] on input "Nome completo" at bounding box center [456, 244] width 142 height 12
paste input "[PERSON_NAME], 60235915319"
drag, startPoint x: 456, startPoint y: 243, endPoint x: 587, endPoint y: 247, distance: 130.6
click at [587, 247] on div "Cerrar caso 1 Informação completa Geral Data de início [DATE] Data Fin [DATE] V…" at bounding box center [298, 282] width 597 height 564
type input "[PERSON_NAME]"
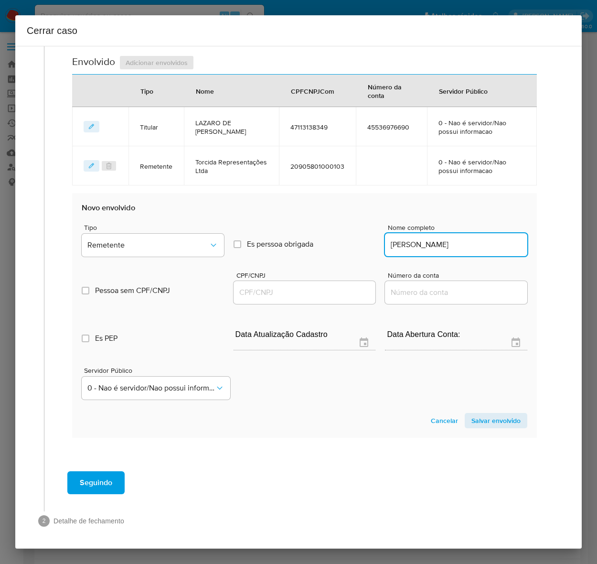
click at [242, 286] on input "CPF/CNPJ" at bounding box center [305, 292] width 142 height 12
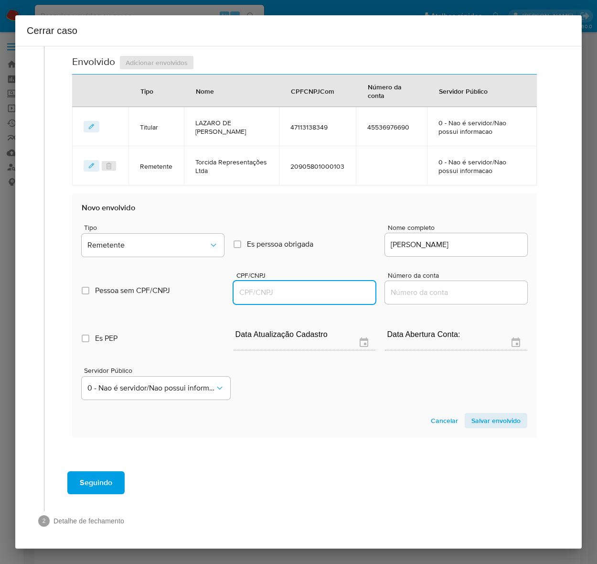
paste input "60235915319"
type input "60235915319"
click at [498, 416] on span "Salvar envolvido" at bounding box center [496, 420] width 49 height 13
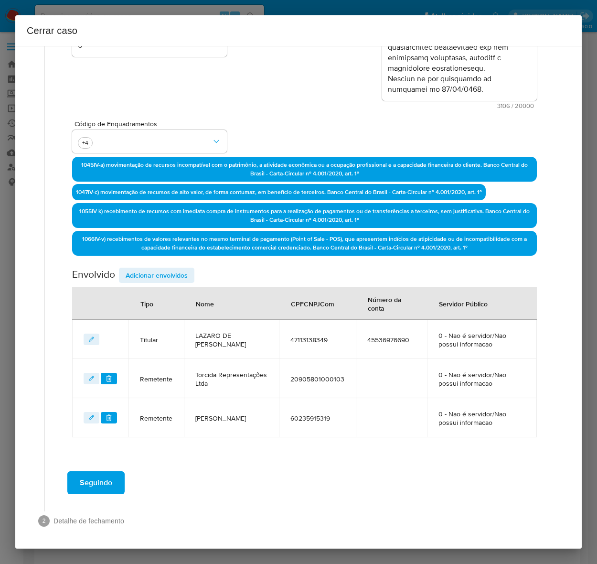
click at [149, 274] on span "Adicionar envolvidos" at bounding box center [157, 275] width 62 height 13
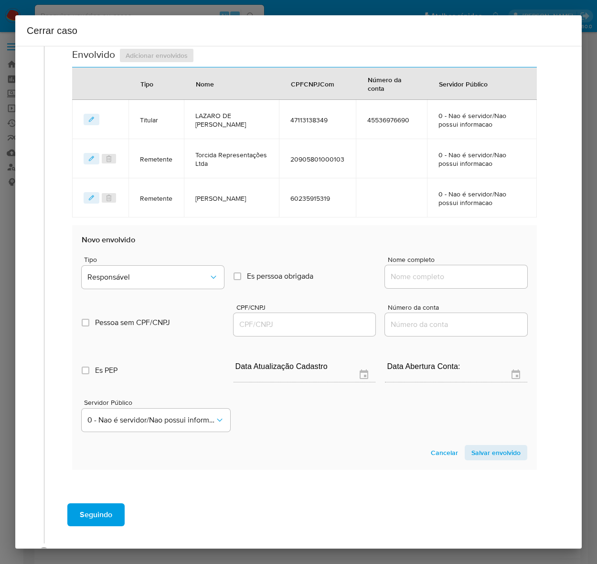
scroll to position [453, 0]
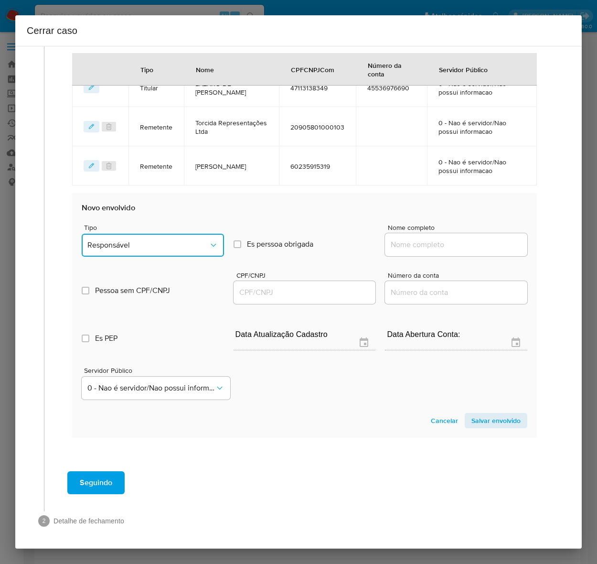
click at [123, 240] on span "Responsável" at bounding box center [147, 245] width 121 height 10
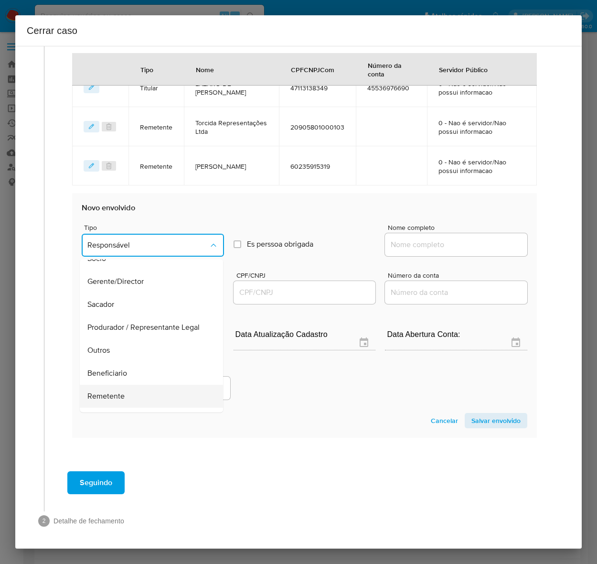
scroll to position [122, 0]
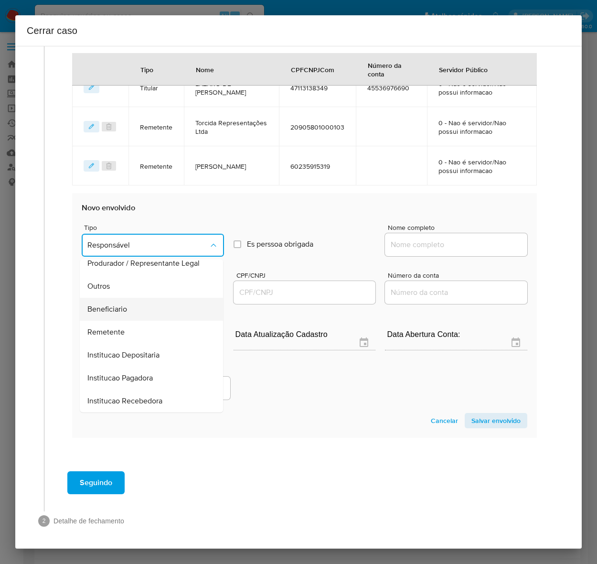
click at [123, 306] on span "Beneficiario" at bounding box center [107, 309] width 40 height 10
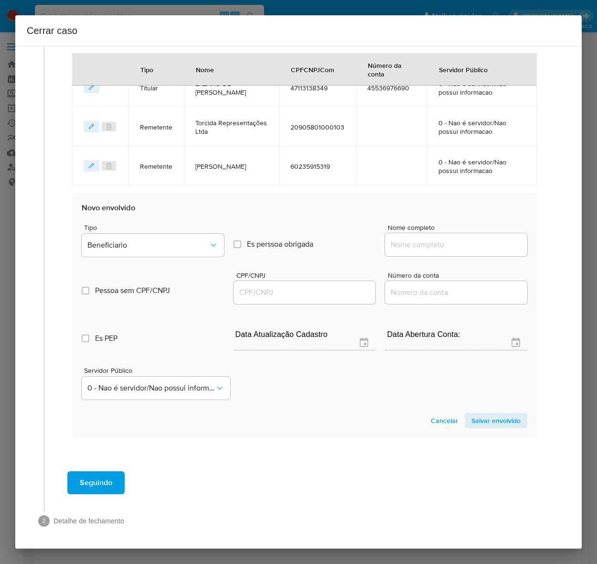
click at [448, 239] on input "Nome completo" at bounding box center [456, 244] width 142 height 12
paste input "[PERSON_NAME], 61110952341"
drag, startPoint x: 464, startPoint y: 242, endPoint x: 674, endPoint y: 239, distance: 209.8
type input "[PERSON_NAME]"
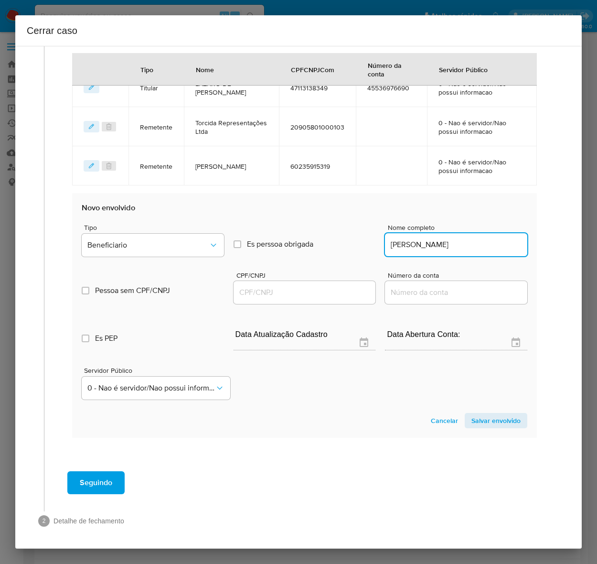
click at [275, 290] on input "CPF/CNPJ" at bounding box center [305, 292] width 142 height 12
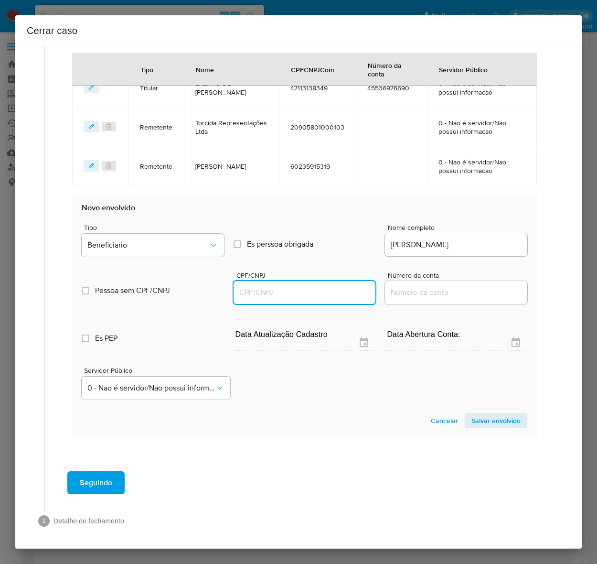
paste input "61110952341"
type input "61110952341"
click at [485, 423] on span "Salvar envolvido" at bounding box center [496, 420] width 49 height 13
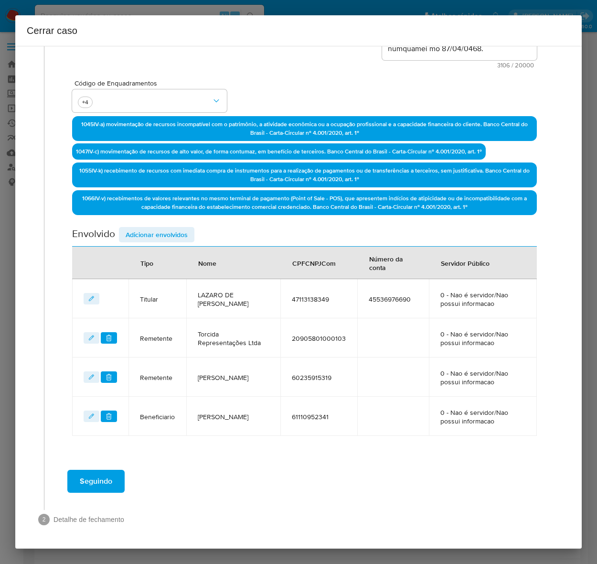
scroll to position [240, 0]
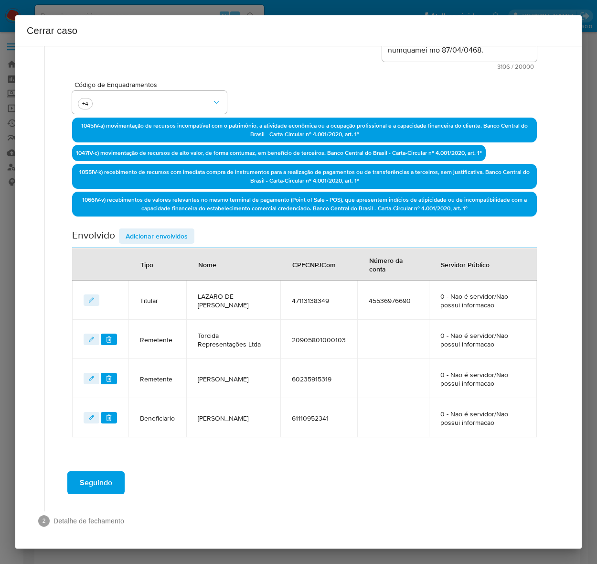
click at [155, 234] on span "Adicionar envolvidos" at bounding box center [157, 235] width 62 height 13
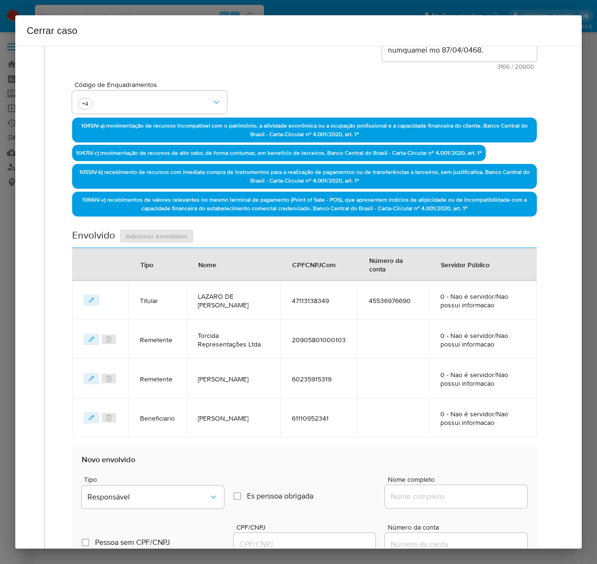
scroll to position [492, 0]
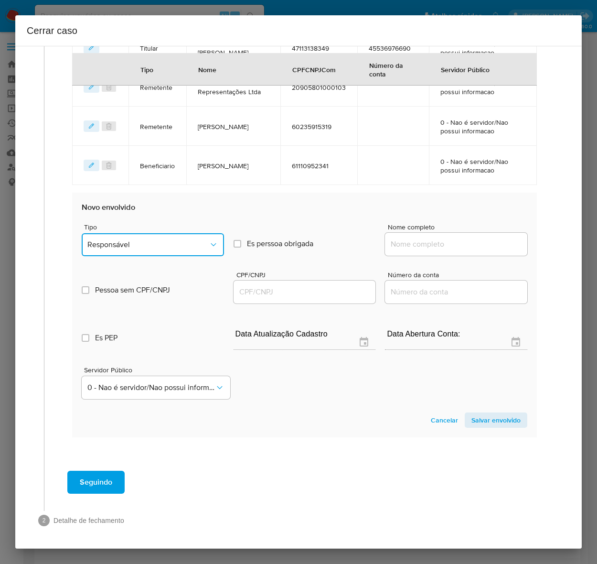
click at [122, 235] on button "Responsável" at bounding box center [153, 244] width 142 height 23
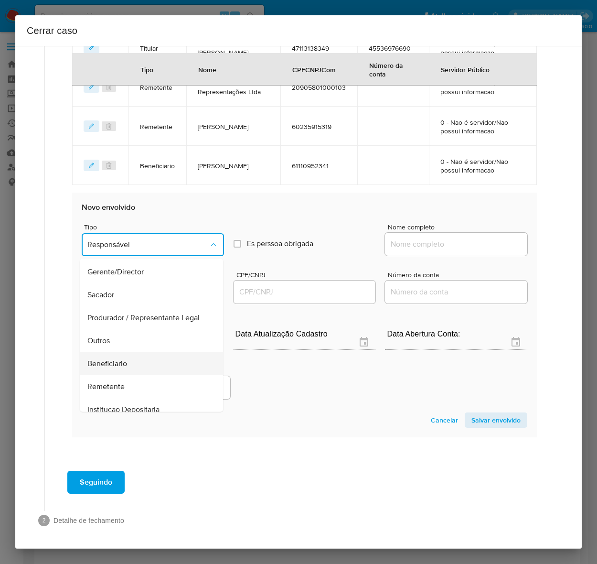
scroll to position [122, 0]
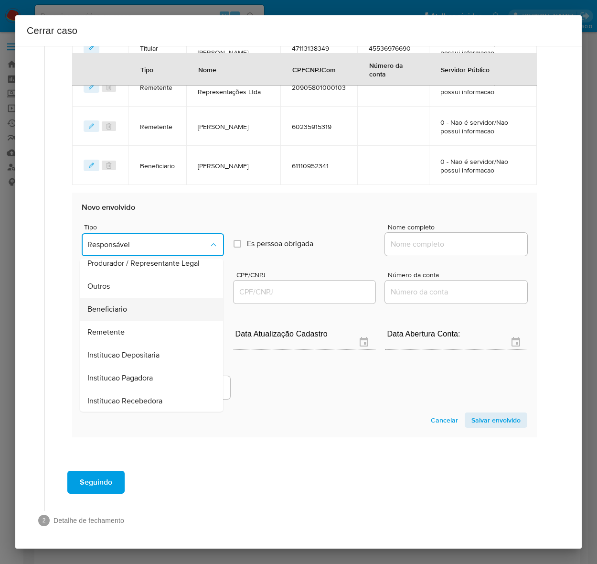
click at [96, 304] on span "Beneficiario" at bounding box center [107, 309] width 40 height 10
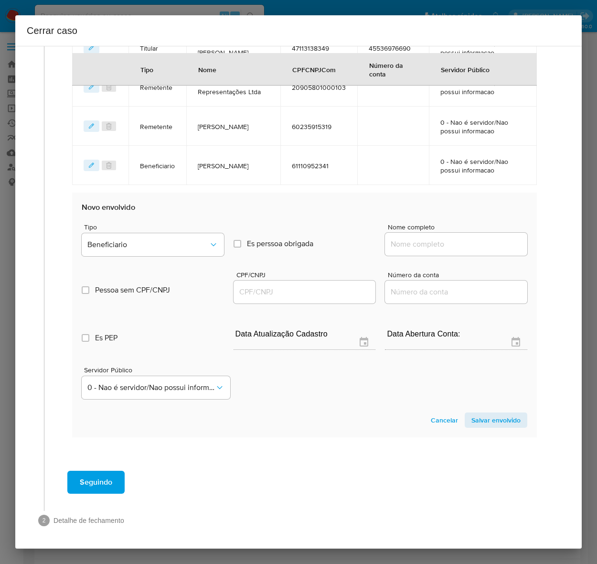
click at [409, 235] on div at bounding box center [456, 244] width 142 height 23
click at [421, 244] on input "Nome completo" at bounding box center [456, 244] width 142 height 12
paste input "[PERSON_NAME], 60198455321"
drag, startPoint x: 464, startPoint y: 243, endPoint x: 689, endPoint y: 253, distance: 225.4
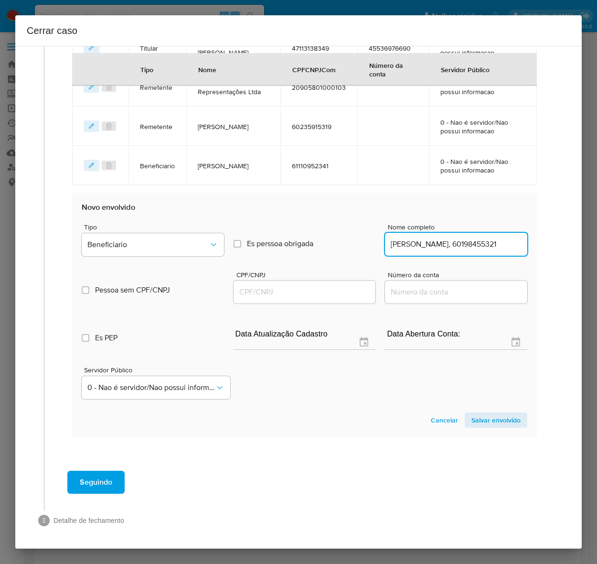
type input "[PERSON_NAME] [PERSON_NAME]"
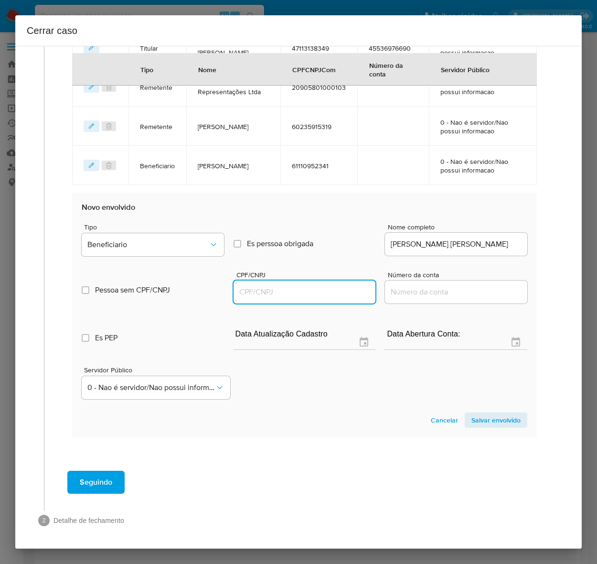
click at [255, 294] on input "CPF/CNPJ" at bounding box center [305, 292] width 142 height 12
paste input "60198455321"
type input "60198455321"
click at [484, 417] on span "Salvar envolvido" at bounding box center [496, 419] width 49 height 13
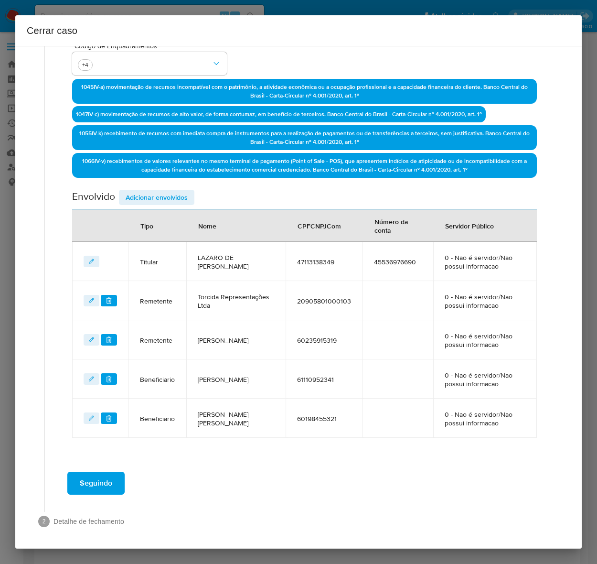
click at [80, 486] on span "Seguindo" at bounding box center [96, 483] width 33 height 21
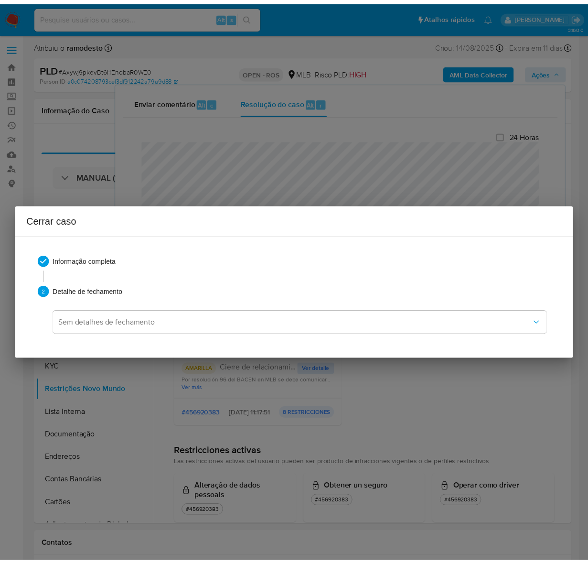
scroll to position [1133, 0]
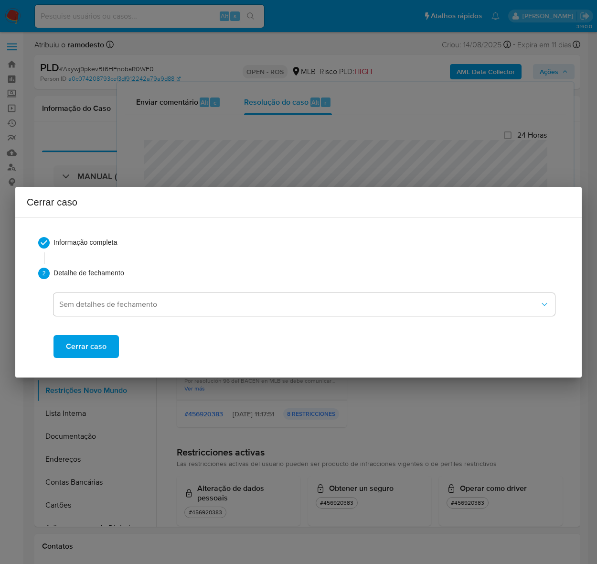
click at [81, 347] on span "Cerrar caso" at bounding box center [86, 346] width 41 height 21
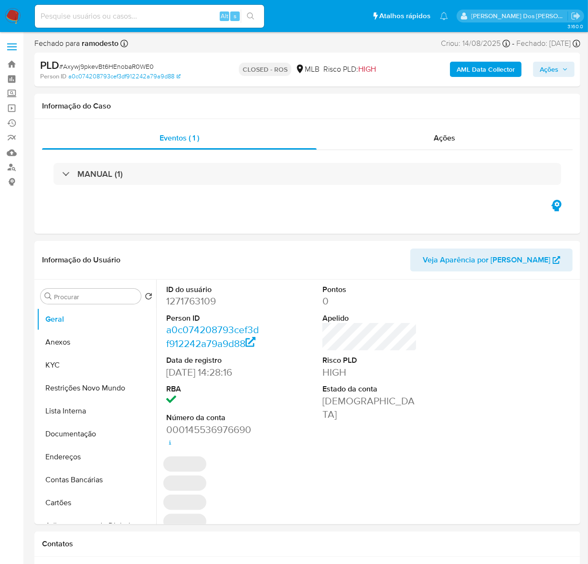
select select "10"
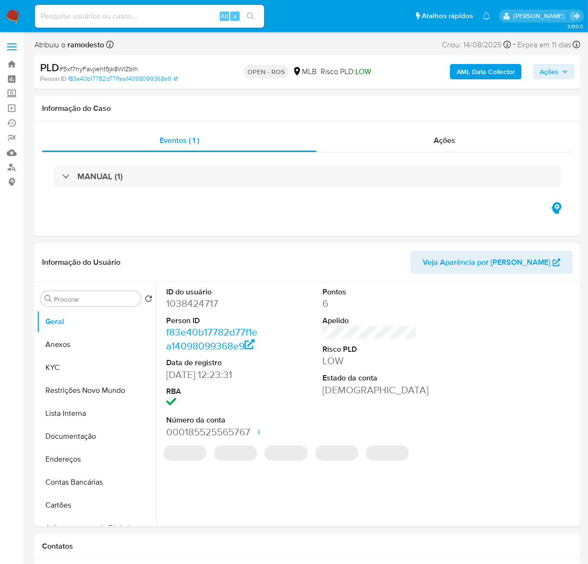
select select "10"
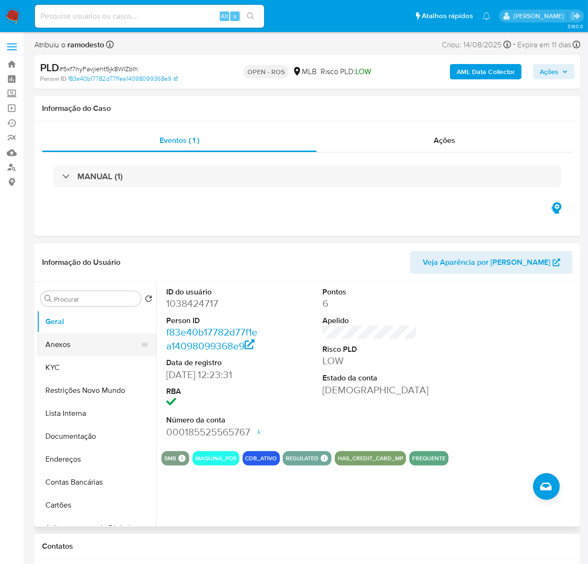
click at [55, 346] on button "Anexos" at bounding box center [93, 344] width 112 height 23
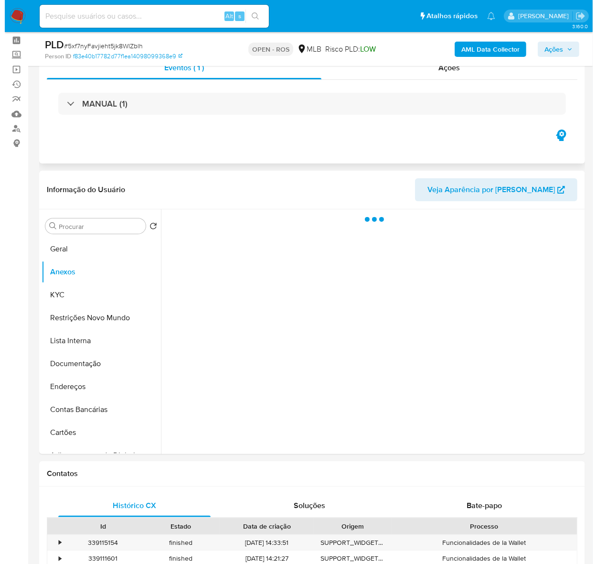
scroll to position [60, 0]
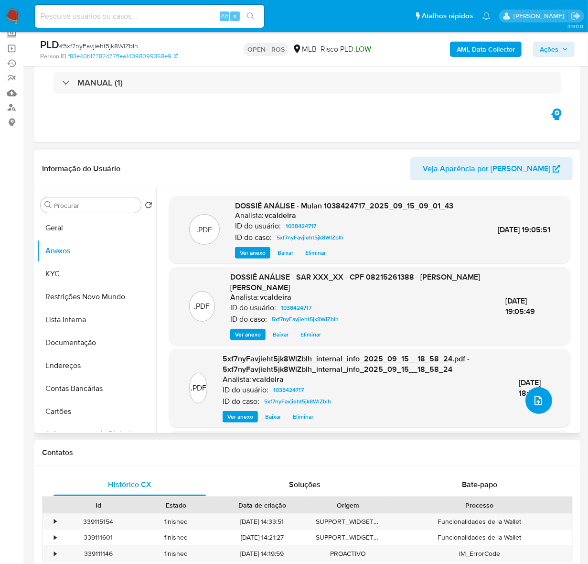
click at [535, 399] on icon "upload-file" at bounding box center [539, 401] width 8 height 10
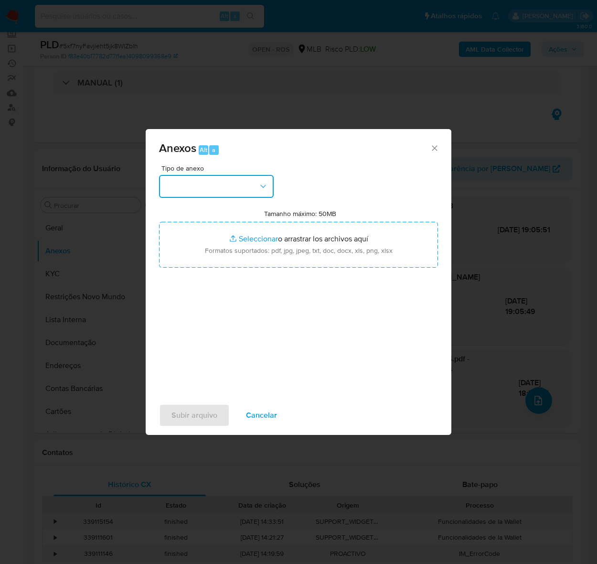
click at [198, 182] on button "button" at bounding box center [216, 186] width 115 height 23
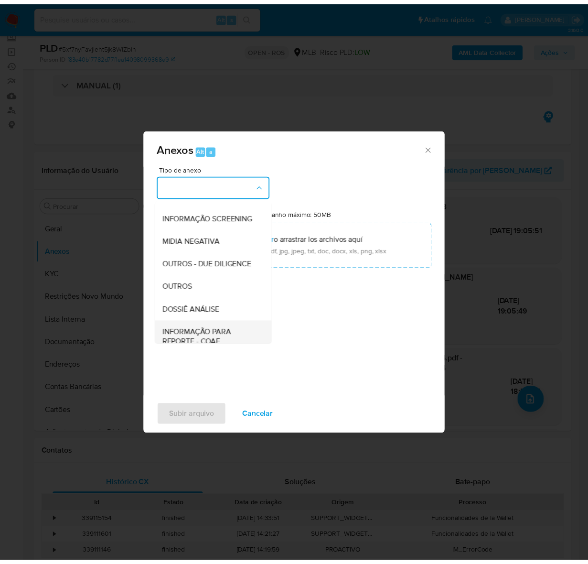
scroll to position [147, 0]
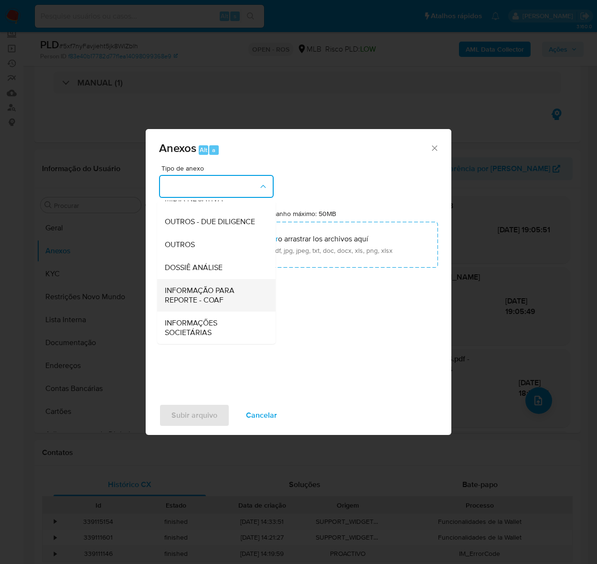
click at [196, 291] on span "INFORMAÇÃO PARA REPORTE - COAF" at bounding box center [214, 294] width 98 height 19
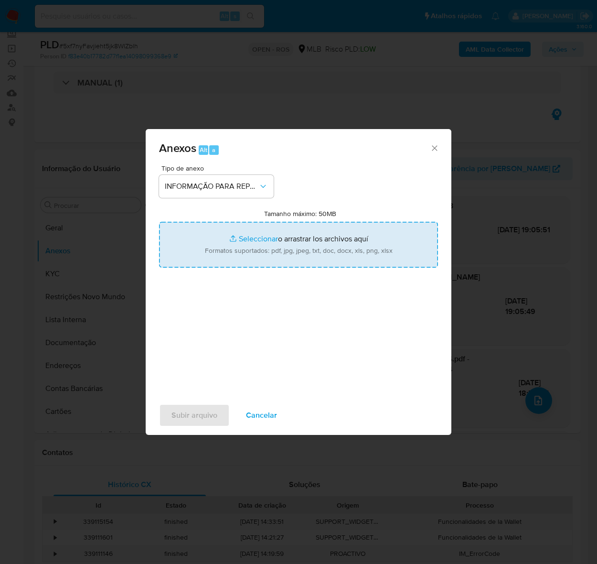
type input "C:\fakepath\SAR - 5xf7nyFavjieht5jk8WlZblh - CPF 08215261388 - ANTONIO MATHEUS …"
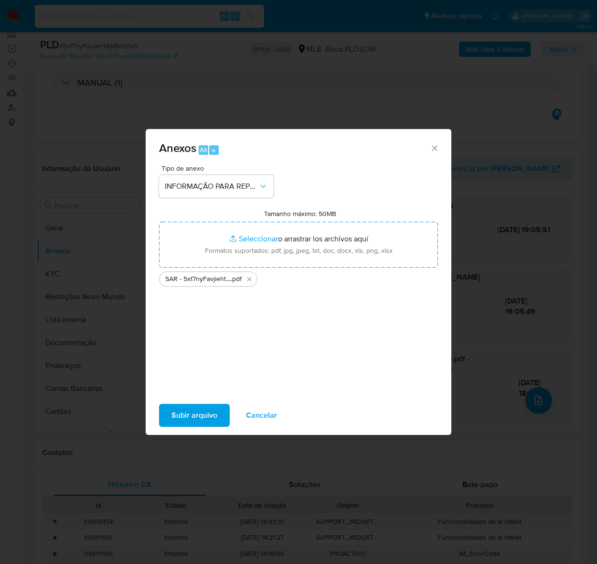
click at [184, 416] on span "Subir arquivo" at bounding box center [195, 415] width 46 height 21
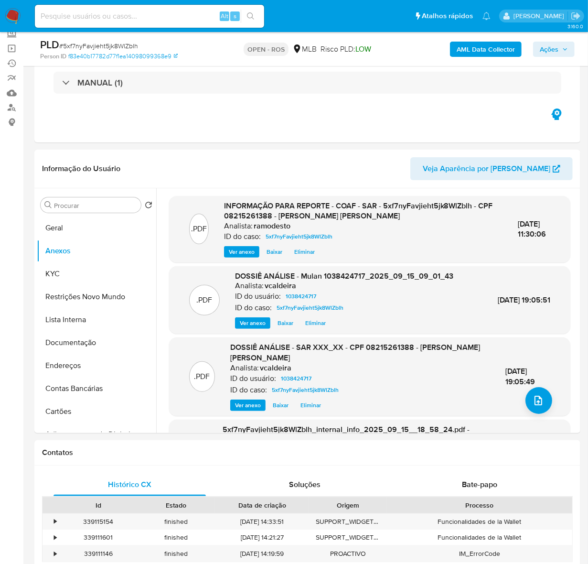
click at [551, 51] on span "Ações" at bounding box center [549, 49] width 19 height 15
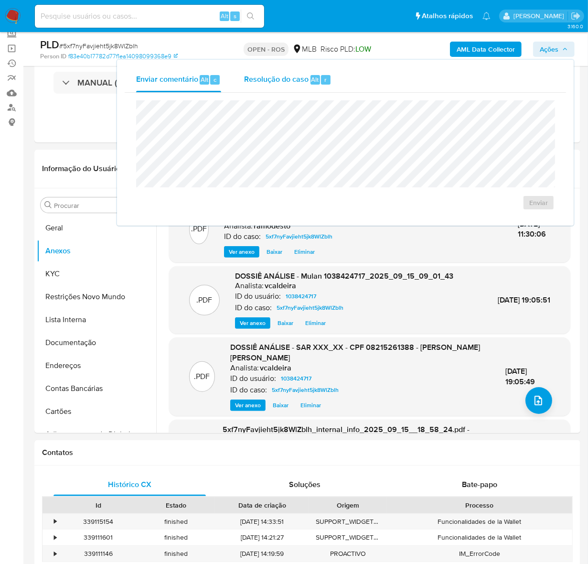
click at [283, 77] on span "Resolução do caso" at bounding box center [276, 79] width 65 height 11
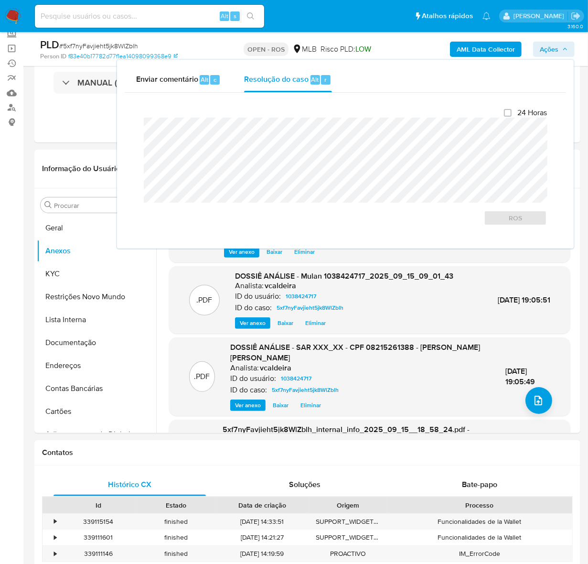
click at [560, 47] on span "Ações" at bounding box center [554, 49] width 28 height 13
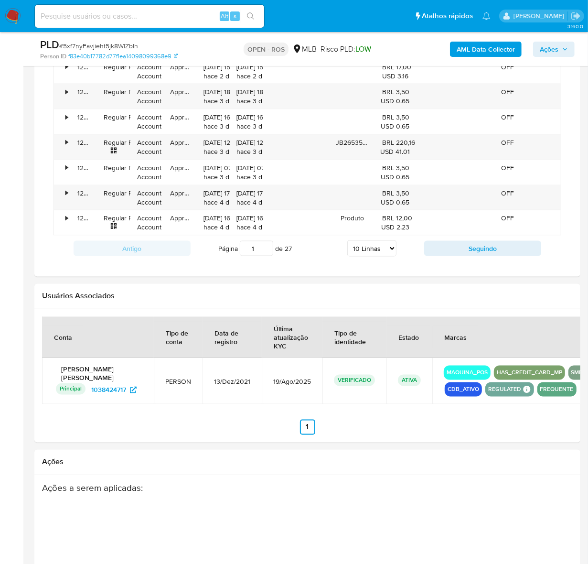
scroll to position [1098, 0]
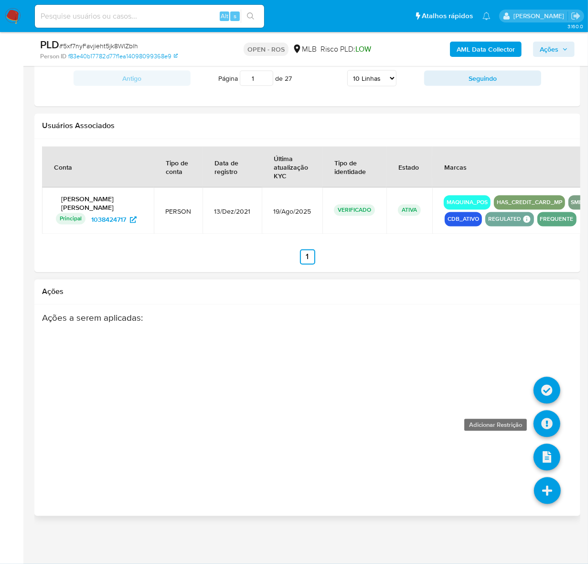
click at [548, 419] on icon at bounding box center [547, 424] width 27 height 27
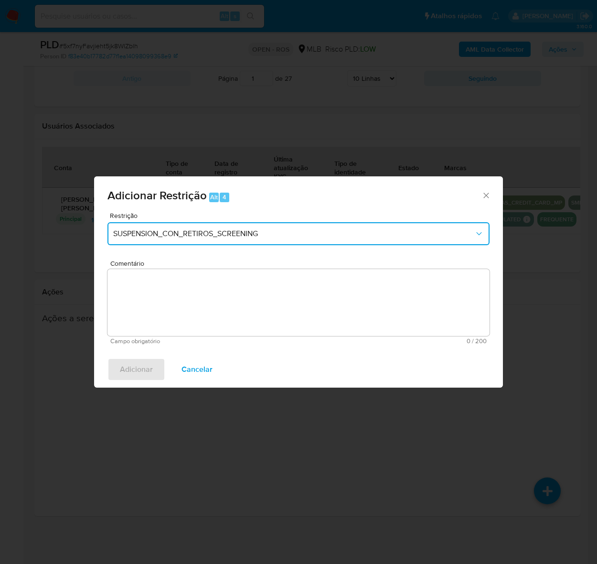
click at [237, 235] on span "SUSPENSION_CON_RETIROS_SCREENING" at bounding box center [293, 234] width 361 height 10
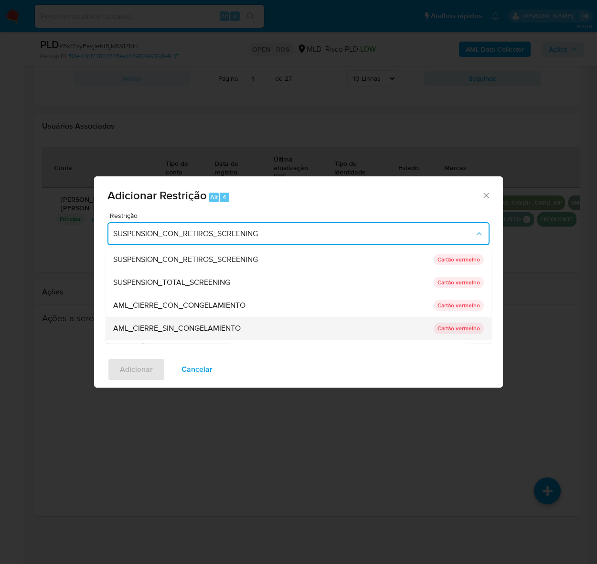
click at [205, 328] on span "AML_CIERRE_SIN_CONGELAMIENTO" at bounding box center [177, 328] width 128 height 10
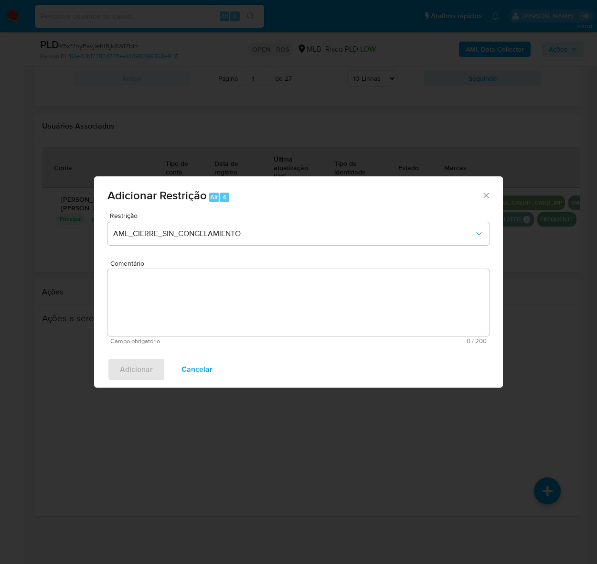
click at [224, 293] on textarea "Comentário" at bounding box center [299, 302] width 382 height 67
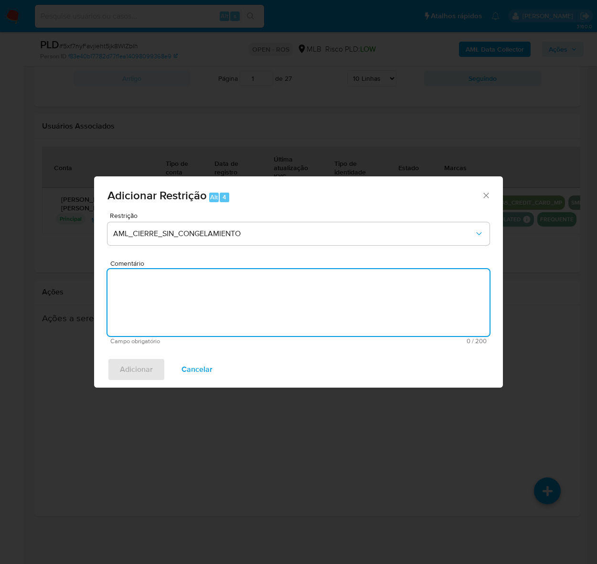
paste textarea "Deliberação para encerrar o relacionamento. NÃO INFORMAR AO USUÁRIO QUE SE TRAT…"
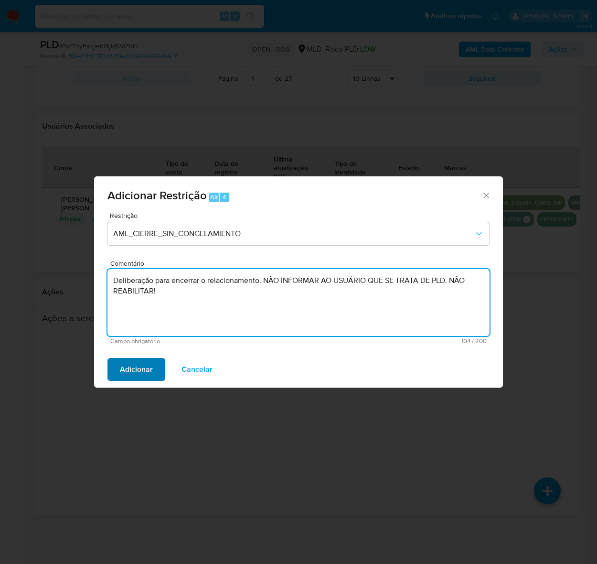
type textarea "Deliberação para encerrar o relacionamento. NÃO INFORMAR AO USUÁRIO QUE SE TRAT…"
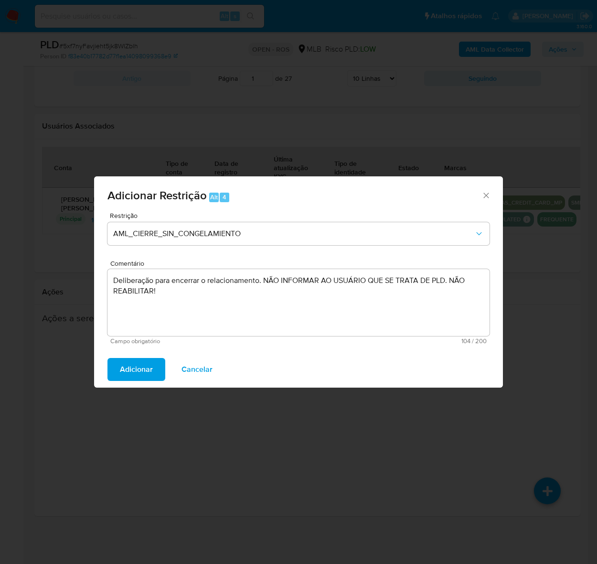
click at [134, 373] on span "Adicionar" at bounding box center [136, 369] width 33 height 21
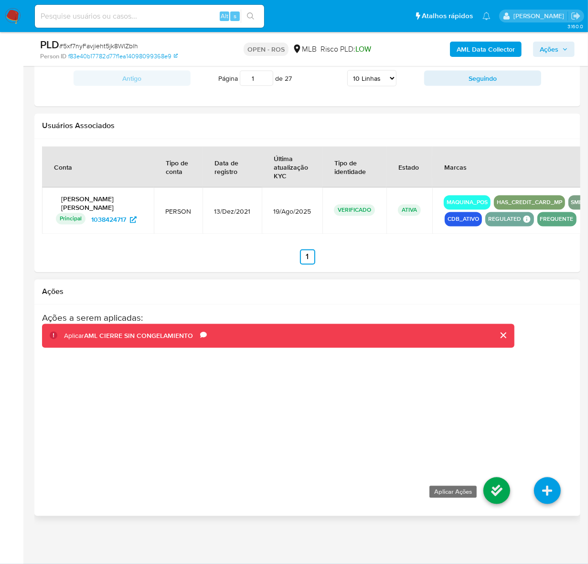
click at [489, 488] on icon at bounding box center [497, 490] width 27 height 27
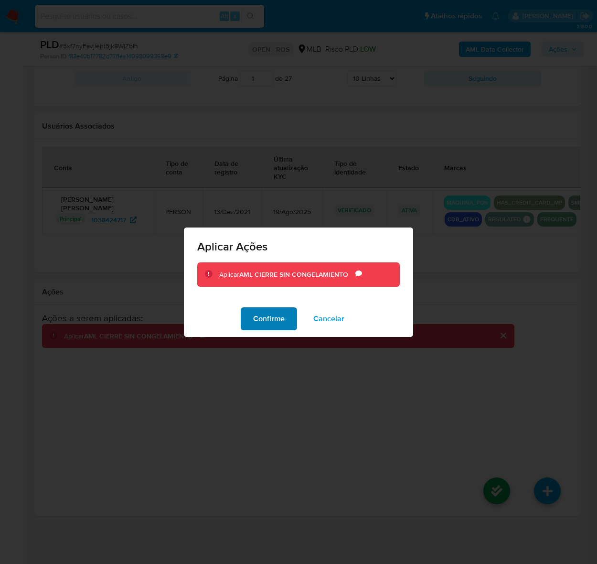
click at [272, 314] on span "Confirme" at bounding box center [269, 318] width 32 height 21
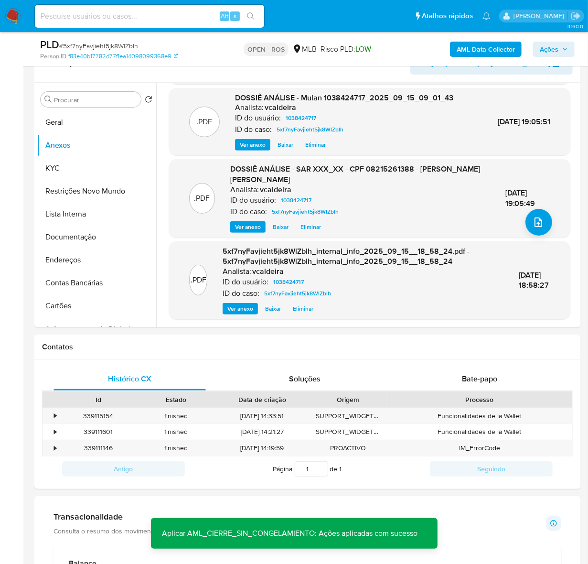
scroll to position [142, 0]
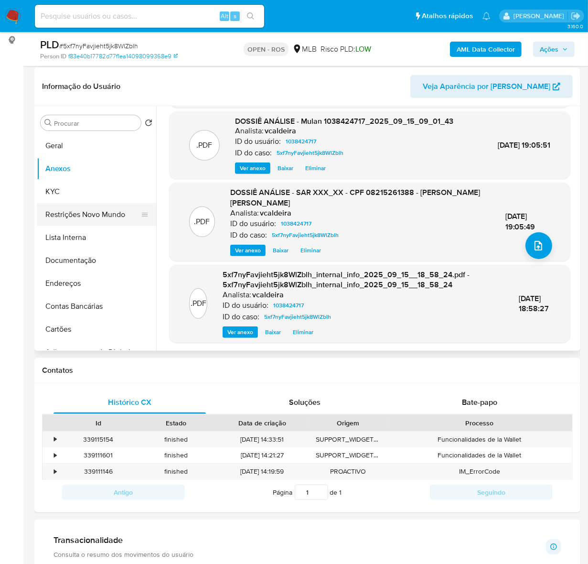
click at [73, 211] on button "Restrições Novo Mundo" at bounding box center [93, 214] width 112 height 23
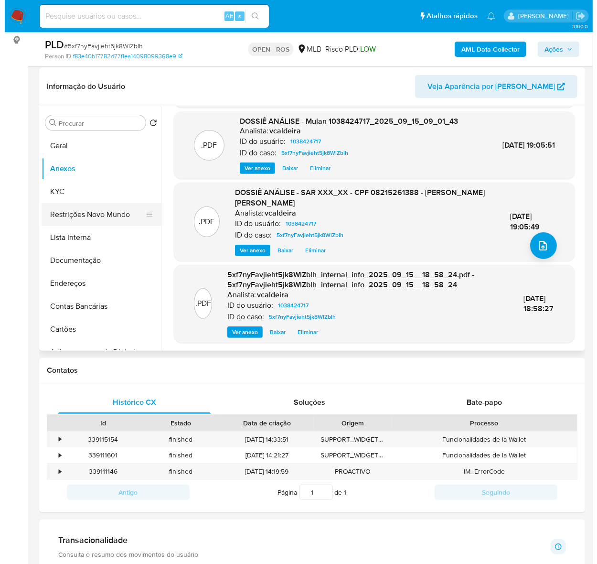
scroll to position [0, 0]
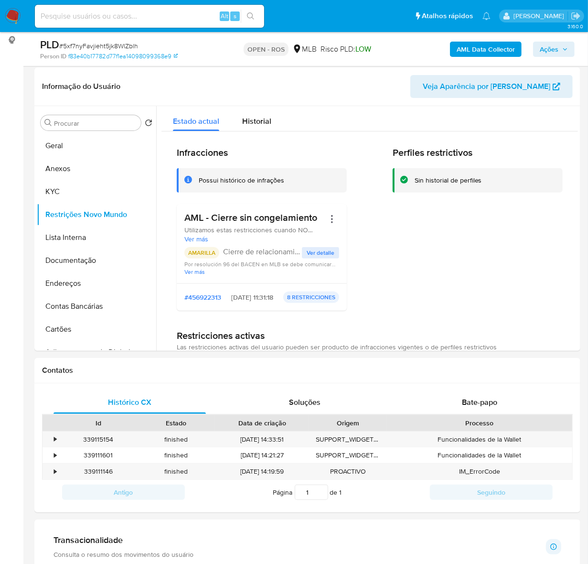
click at [546, 51] on span "Ações" at bounding box center [549, 49] width 19 height 15
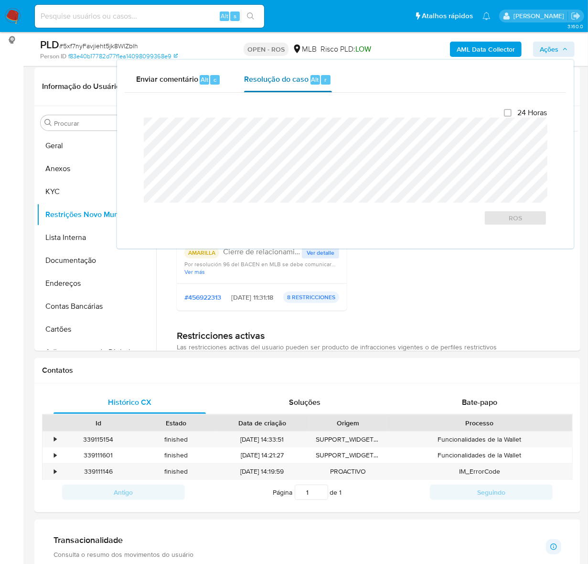
click at [302, 76] on span "Resolução do caso" at bounding box center [276, 79] width 65 height 11
click at [510, 218] on span "ROS" at bounding box center [516, 217] width 50 height 13
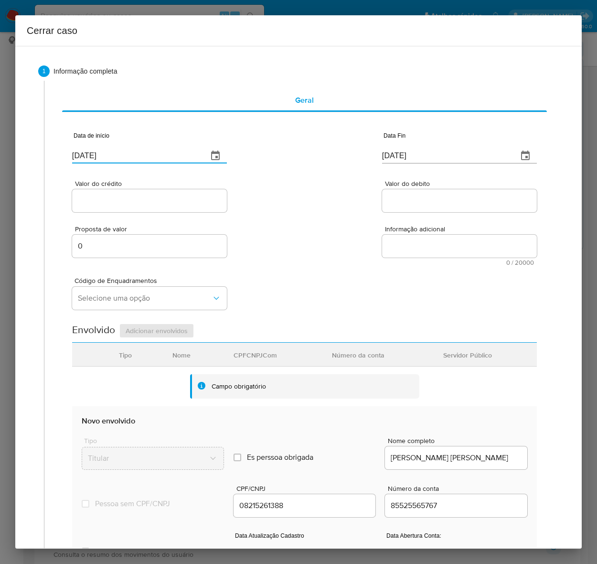
drag, startPoint x: 93, startPoint y: 155, endPoint x: 41, endPoint y: 146, distance: 52.9
click at [41, 146] on div "1 Informação completa Geral Data de início 17/09/2025 Data Fin 17/09/2025 Valor…" at bounding box center [298, 389] width 521 height 648
type input "01/07/2025"
drag, startPoint x: 384, startPoint y: 153, endPoint x: 340, endPoint y: 149, distance: 44.2
click at [340, 149] on div "Data de início 01/07/2025 Data Fin 17/09/2025" at bounding box center [304, 144] width 465 height 50
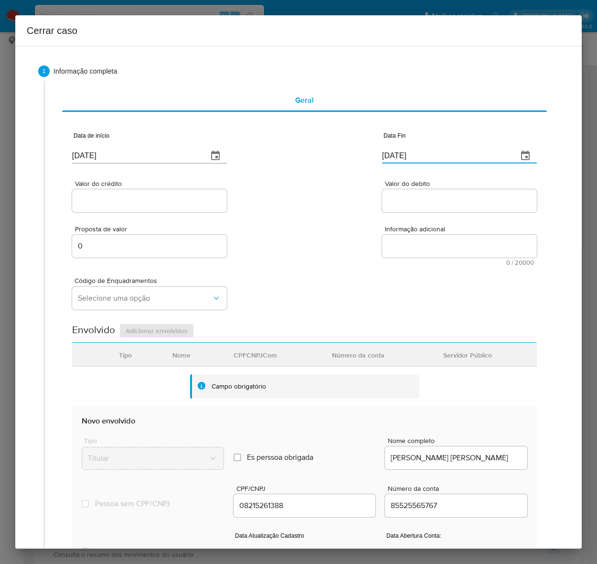
type input "13/09/2025"
click at [115, 202] on input "Valor do crédito" at bounding box center [149, 201] width 155 height 12
type input "R$1.140.431"
click at [396, 197] on input "Valor do debito" at bounding box center [459, 201] width 155 height 12
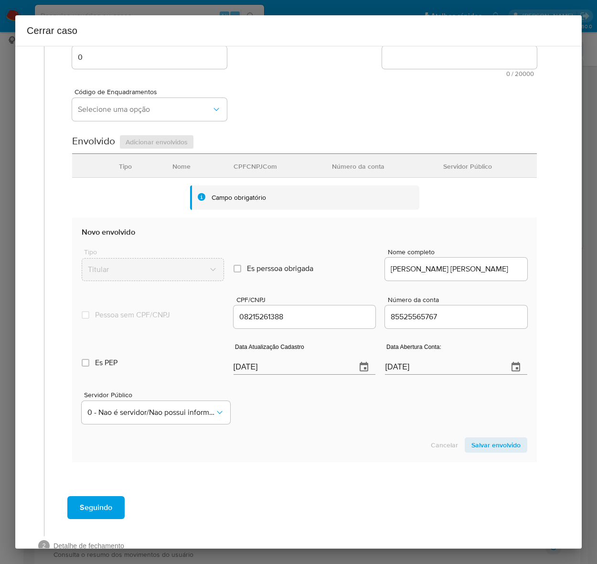
scroll to position [214, 0]
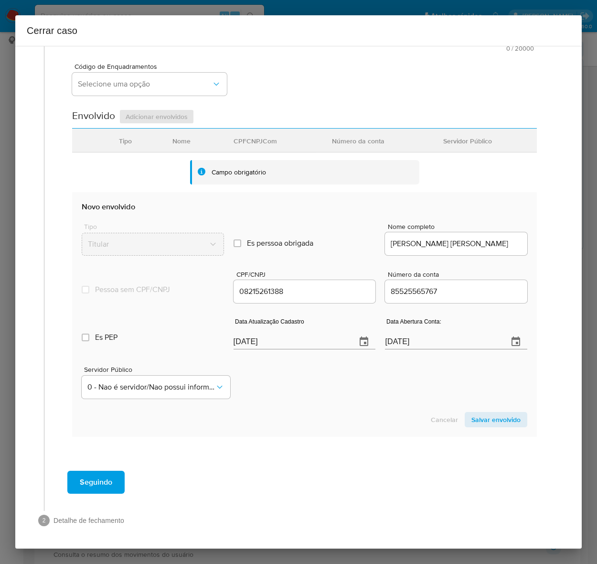
type input "R$1.106.319"
drag, startPoint x: 250, startPoint y: 340, endPoint x: 202, endPoint y: 337, distance: 47.9
click at [202, 337] on div "Es PEP isPEP Data Atualização Cadastro 17/09/2025 Data Abertura Conta: 06/12/20…" at bounding box center [305, 330] width 446 height 50
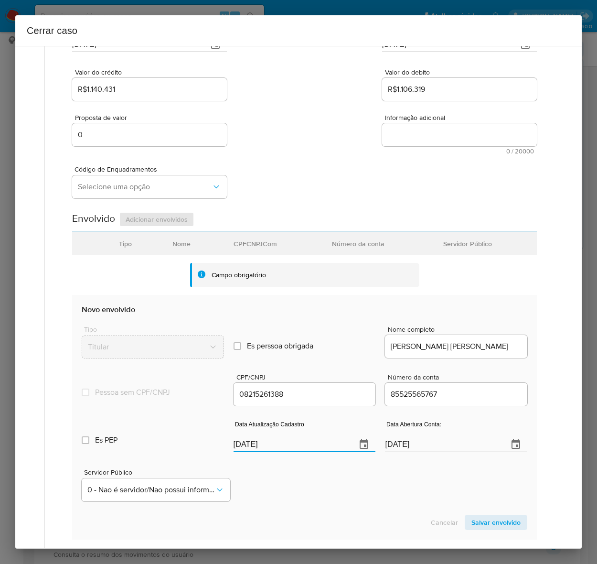
scroll to position [95, 0]
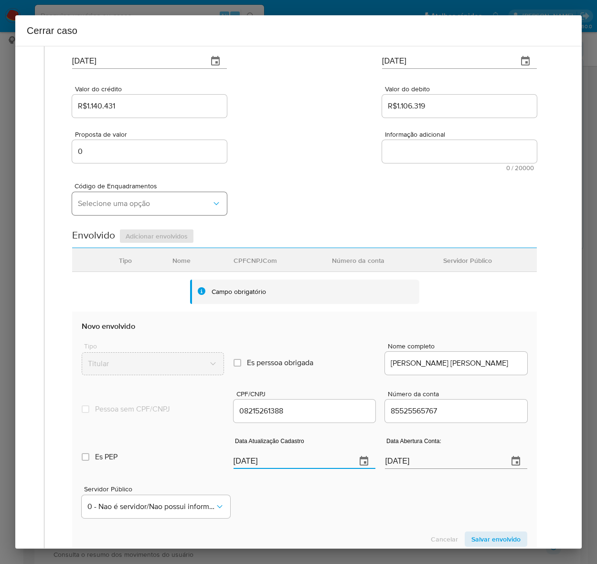
type input "19/08/2025"
click at [99, 199] on span "Selecione uma opção" at bounding box center [145, 204] width 134 height 10
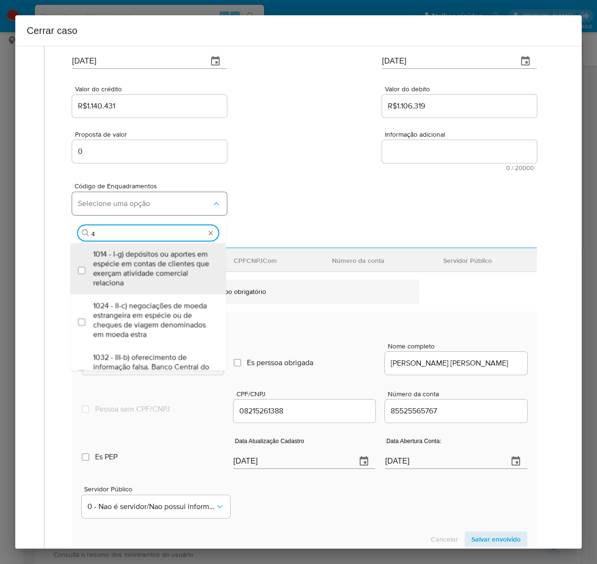
type input "45"
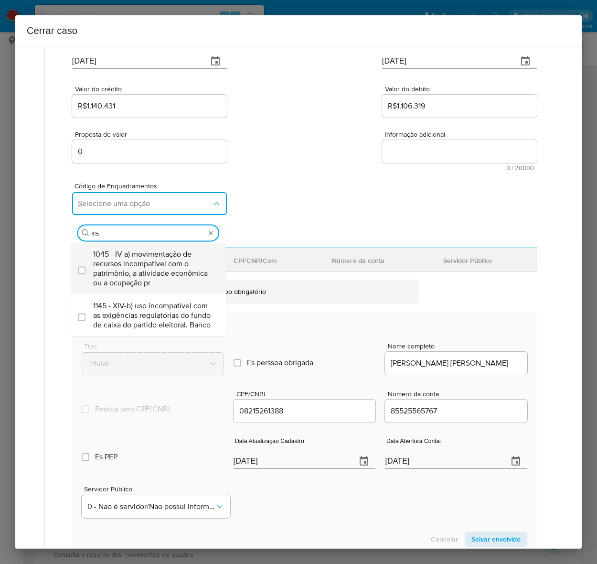
click at [120, 262] on span "1045 - IV-a) movimentação de recursos incompatível com o patrimônio, a atividad…" at bounding box center [152, 268] width 119 height 38
checkbox input "true"
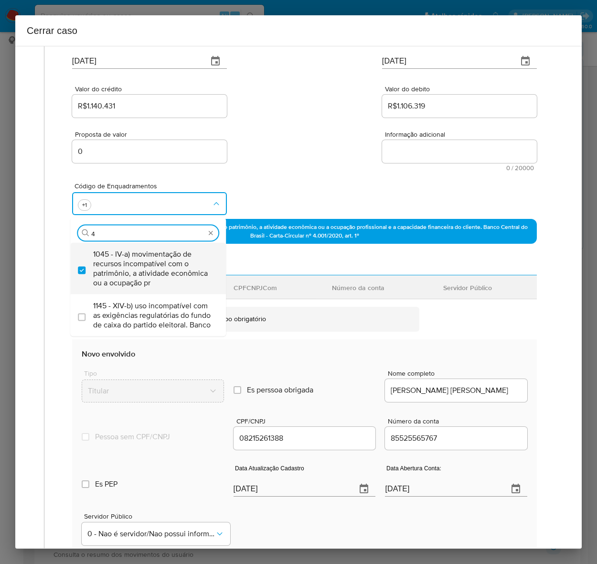
scroll to position [0, 0]
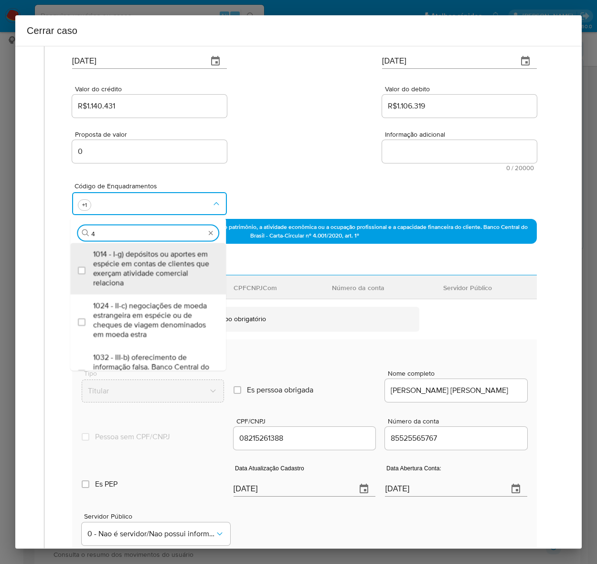
type input "47"
click at [120, 262] on span "1047 - IV-c) movimentação de recursos de alto valor, de forma contumaz, em bene…" at bounding box center [152, 268] width 119 height 38
checkbox input "true"
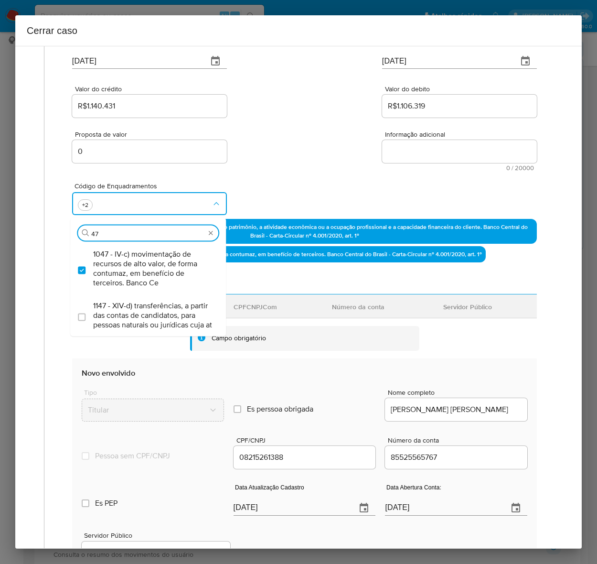
type input "4"
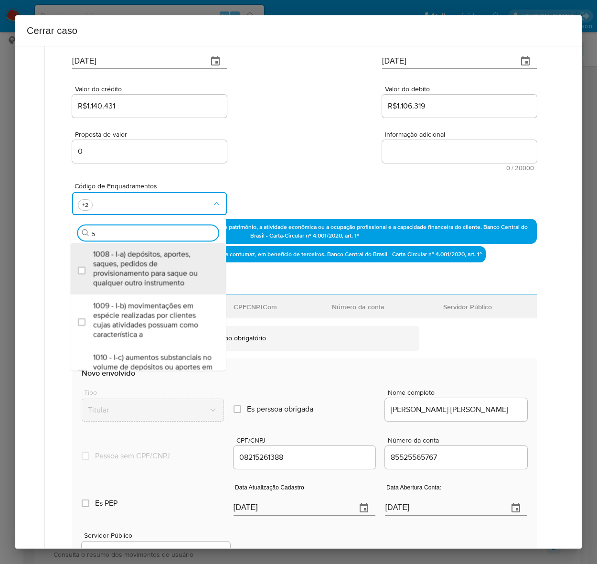
type input "55"
click at [120, 262] on span "1055 - IV-k) recebimento de recursos com imediata compra de instrumentos para a…" at bounding box center [152, 268] width 119 height 38
checkbox input "true"
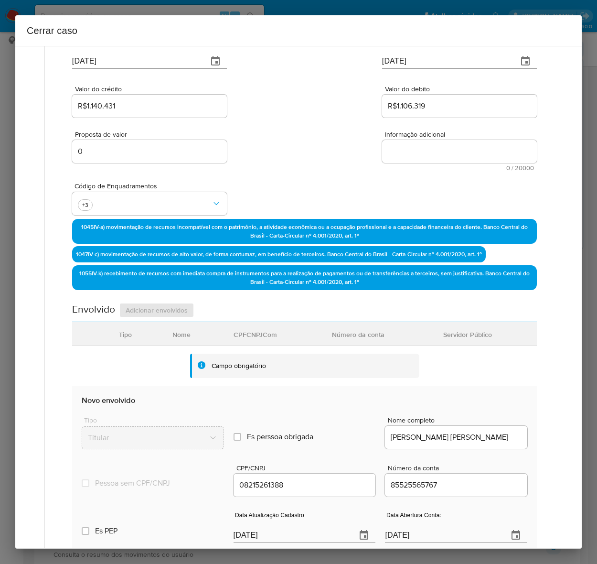
click at [406, 154] on textarea "Informação adicional" at bounding box center [459, 151] width 155 height 23
click at [444, 148] on textarea "Informação adicional" at bounding box center [459, 151] width 155 height 23
paste textarea "Antonio Matheus Kevin Anchieta de Araujo, CPF 08215261388, 21 anos, residente n…"
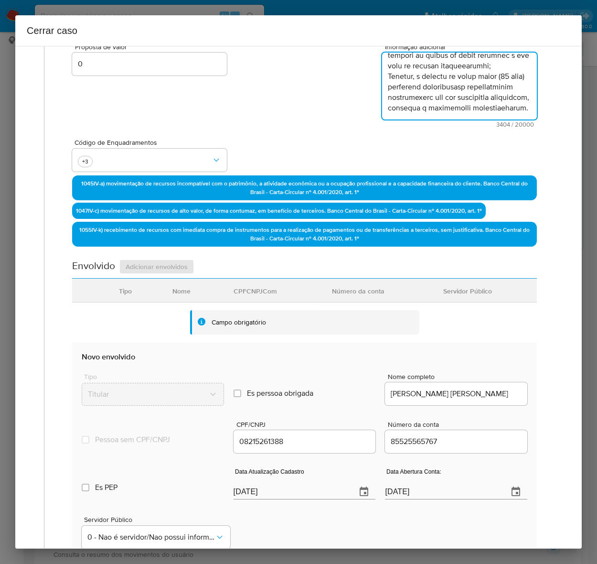
scroll to position [331, 0]
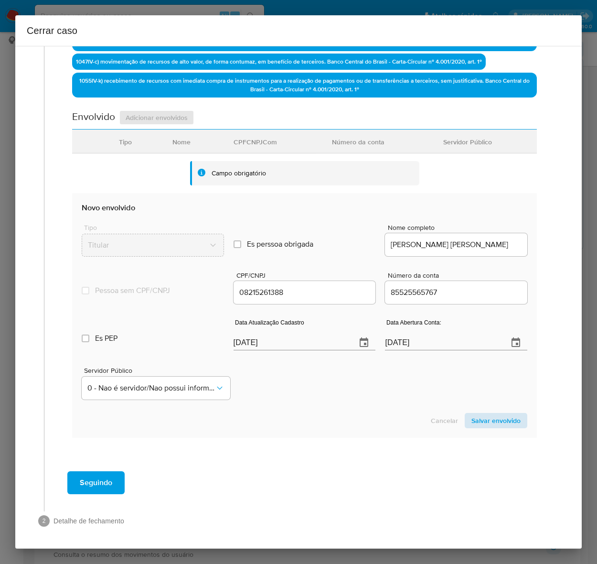
type textarea "Antonio Matheus Kevin Anchieta de Araujo, CPF 08215261388, 21 anos, residente n…"
click at [488, 414] on span "Salvar envolvido" at bounding box center [496, 420] width 49 height 13
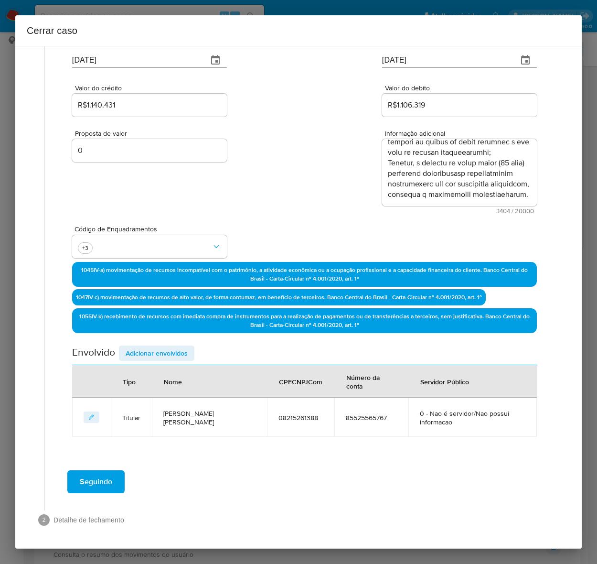
click at [152, 350] on span "Adicionar envolvidos" at bounding box center [157, 353] width 62 height 13
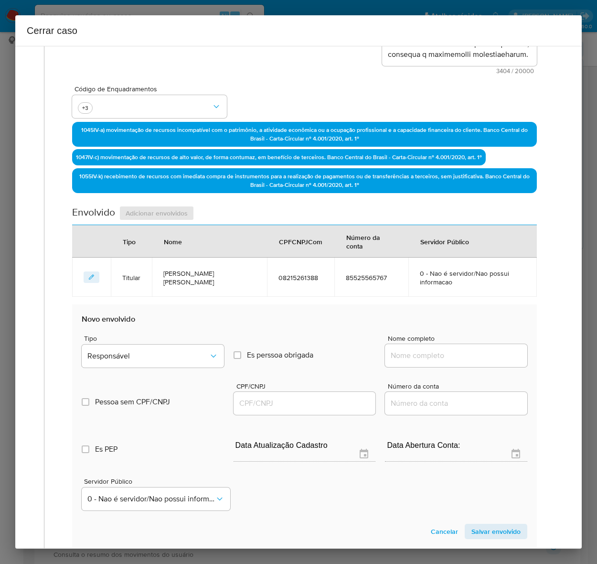
scroll to position [275, 0]
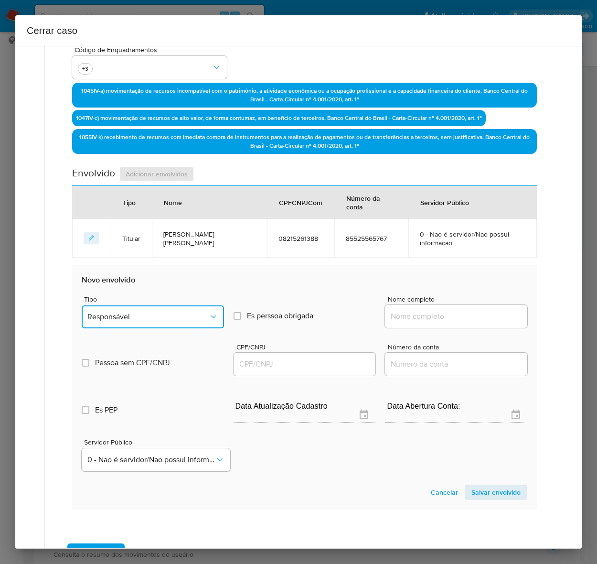
click at [115, 320] on span "Responsável" at bounding box center [147, 317] width 121 height 10
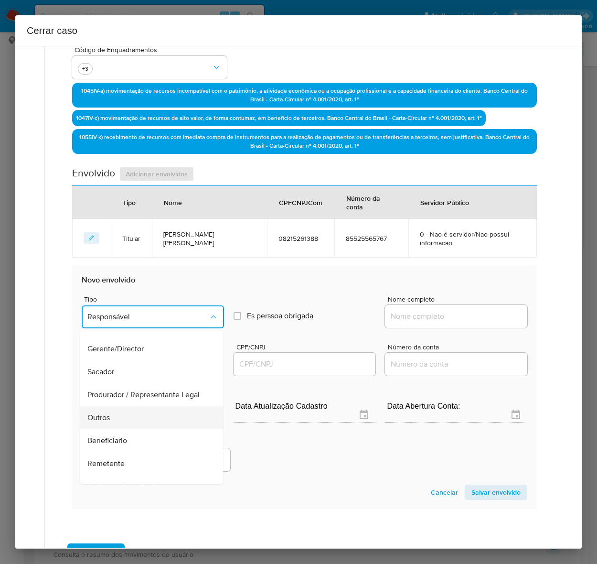
scroll to position [122, 0]
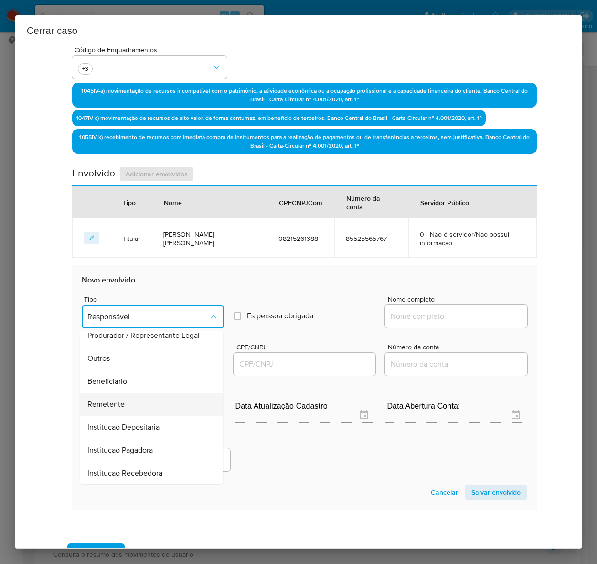
click at [108, 400] on span "Remetente" at bounding box center [105, 405] width 37 height 10
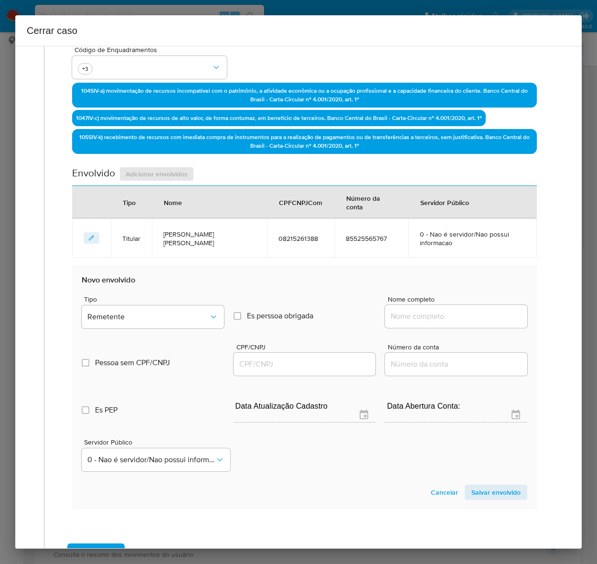
click at [413, 307] on div at bounding box center [456, 316] width 142 height 23
click at [413, 312] on input "Nome completo" at bounding box center [456, 316] width 142 height 12
paste input "LMTS Serviços Operações Ltda, 43829064000102"
drag, startPoint x: 448, startPoint y: 316, endPoint x: 680, endPoint y: 303, distance: 232.1
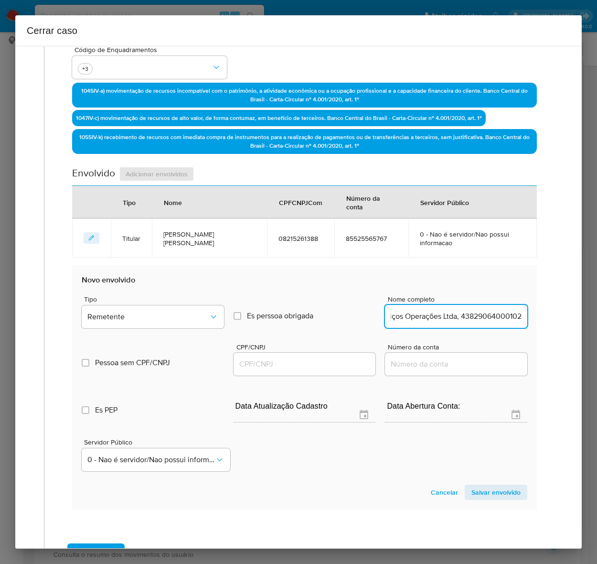
type input "LMTS Serviços Operações Ltda"
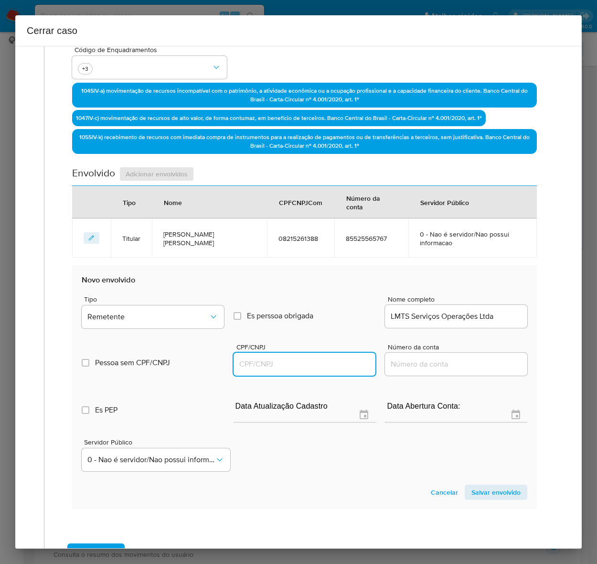
click at [266, 364] on input "CPF/CNPJ" at bounding box center [305, 364] width 142 height 12
paste input "43829064000102"
type input "43829064000102"
click at [495, 492] on span "Salvar envolvido" at bounding box center [496, 492] width 49 height 13
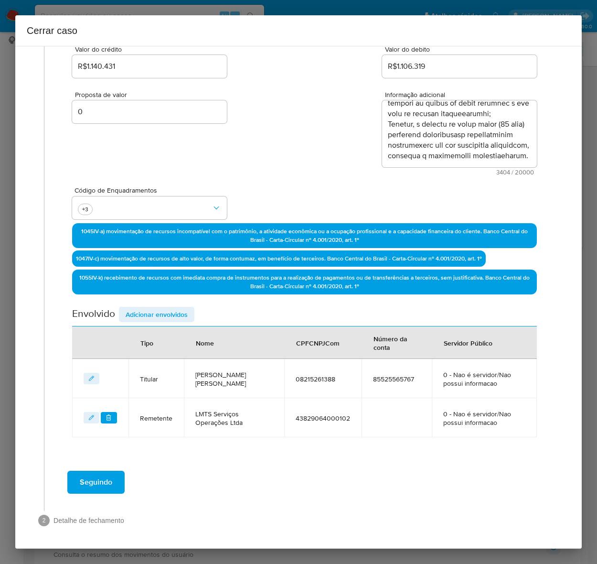
click at [150, 311] on span "Adicionar envolvidos" at bounding box center [157, 314] width 62 height 13
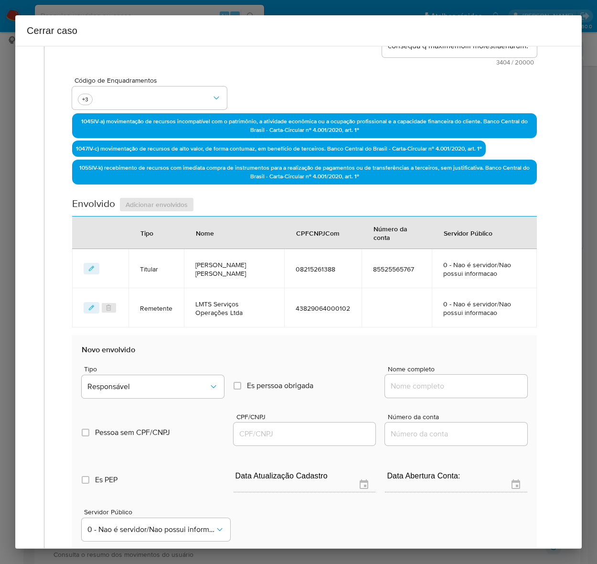
scroll to position [373, 0]
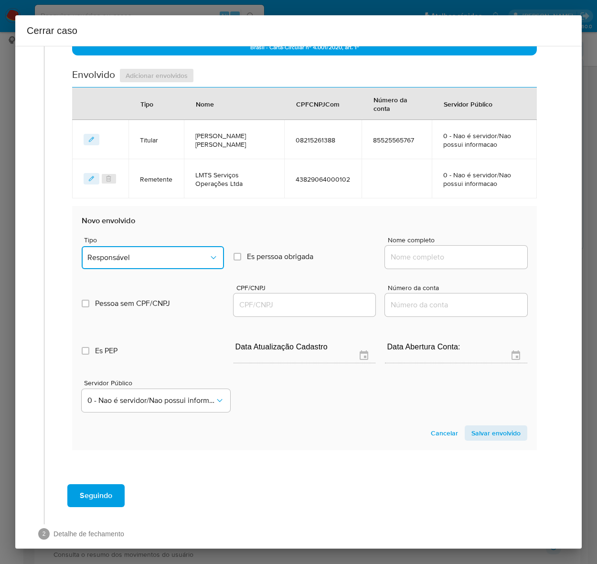
click at [130, 259] on span "Responsável" at bounding box center [147, 258] width 121 height 10
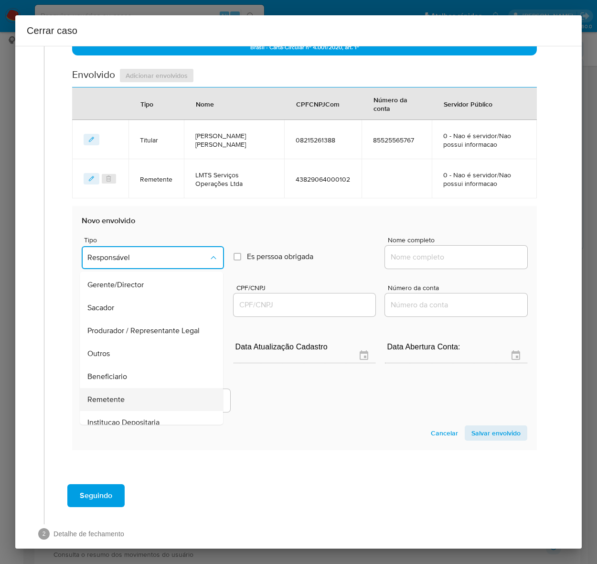
scroll to position [122, 0]
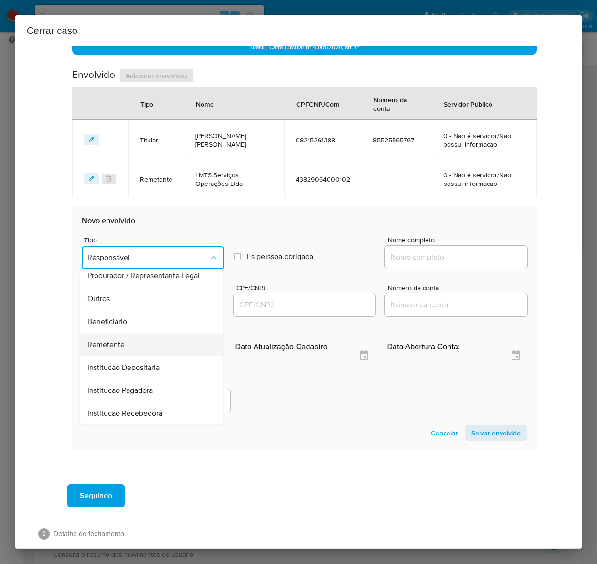
click at [120, 341] on span "Remetente" at bounding box center [105, 345] width 37 height 10
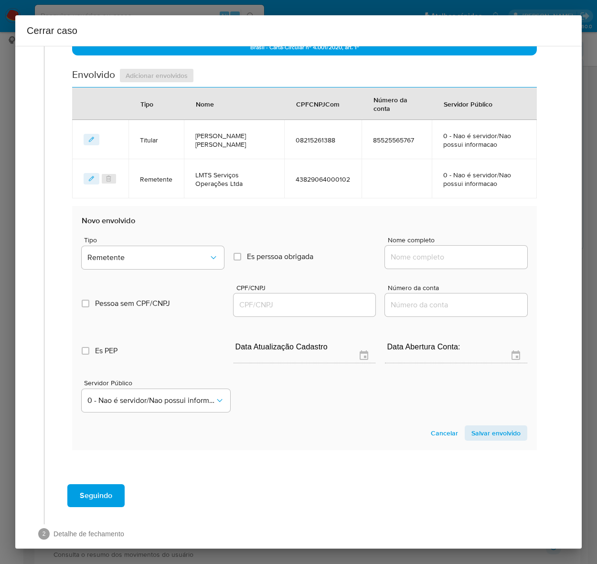
click at [426, 254] on input "Nome completo" at bounding box center [456, 257] width 142 height 12
paste input "Drogaria e Perfumaria Vla Ltda, 49221671000171"
drag, startPoint x: 455, startPoint y: 257, endPoint x: 672, endPoint y: 250, distance: 218.0
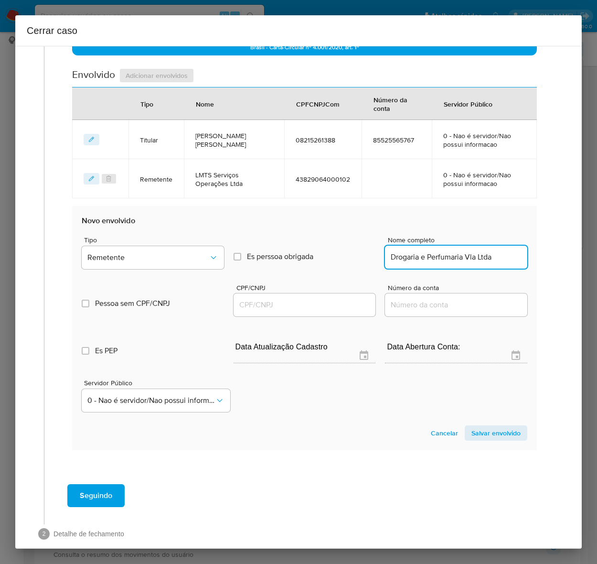
scroll to position [0, 0]
type input "Drogaria e Perfumaria Vla Ltda"
click at [276, 305] on input "CPF/CNPJ" at bounding box center [305, 305] width 142 height 12
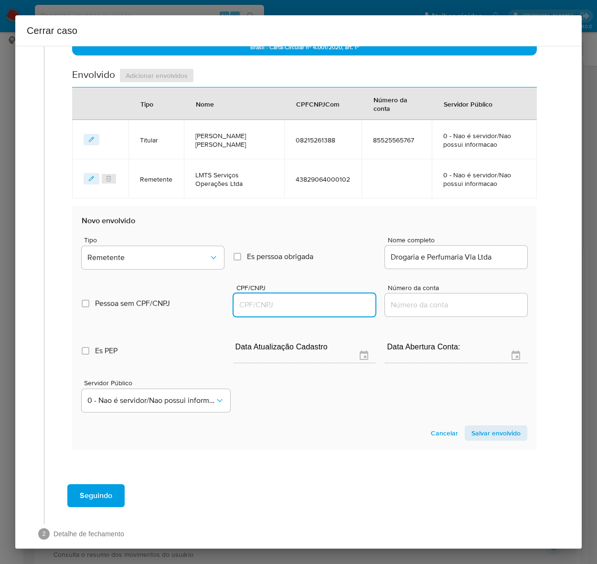
paste input "49221671000171"
type input "49221671000171"
click at [496, 432] on span "Salvar envolvido" at bounding box center [496, 432] width 49 height 13
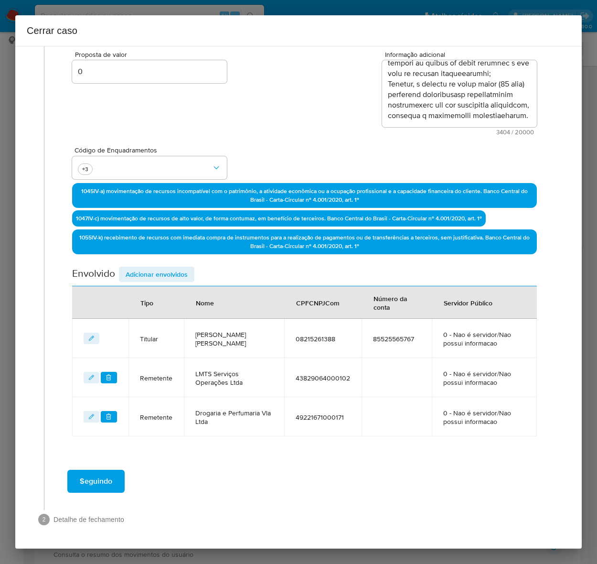
scroll to position [173, 0]
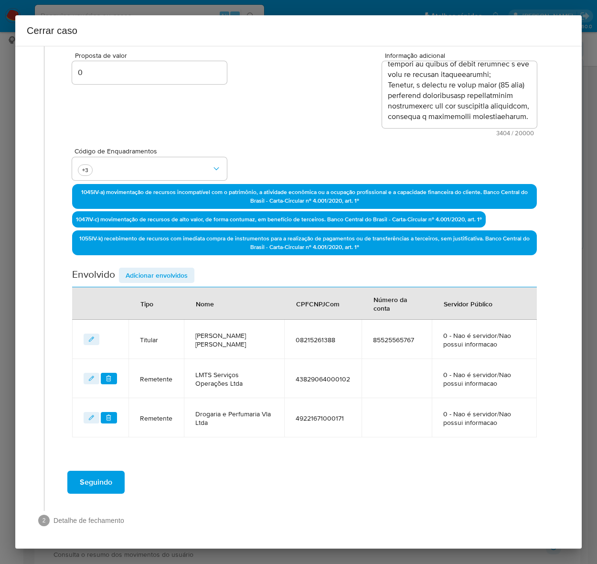
click at [146, 271] on span "Adicionar envolvidos" at bounding box center [157, 275] width 62 height 13
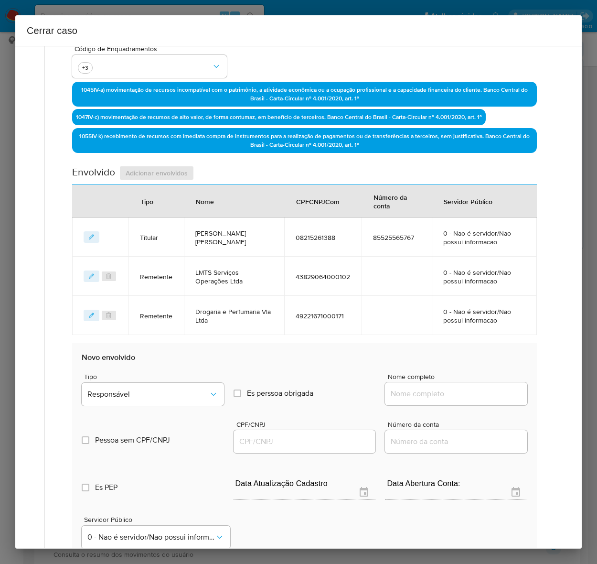
scroll to position [426, 0]
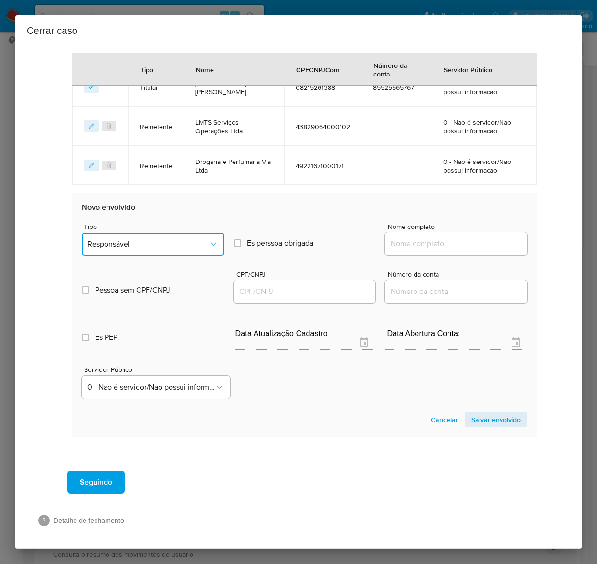
drag, startPoint x: 152, startPoint y: 242, endPoint x: 149, endPoint y: 251, distance: 9.4
click at [152, 241] on span "Responsável" at bounding box center [147, 244] width 121 height 10
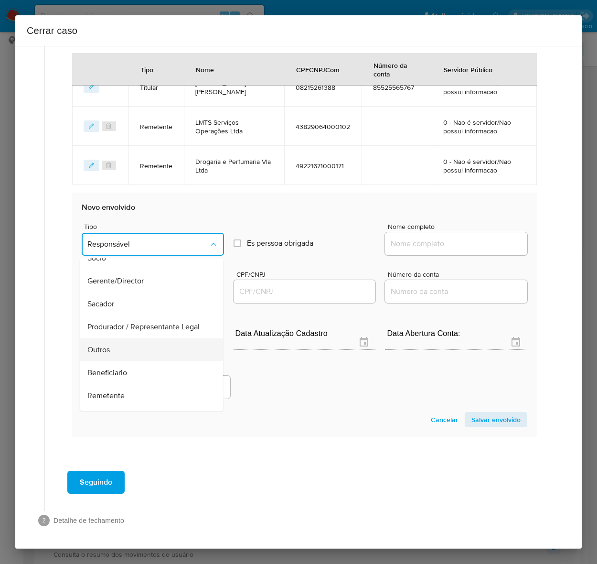
scroll to position [122, 0]
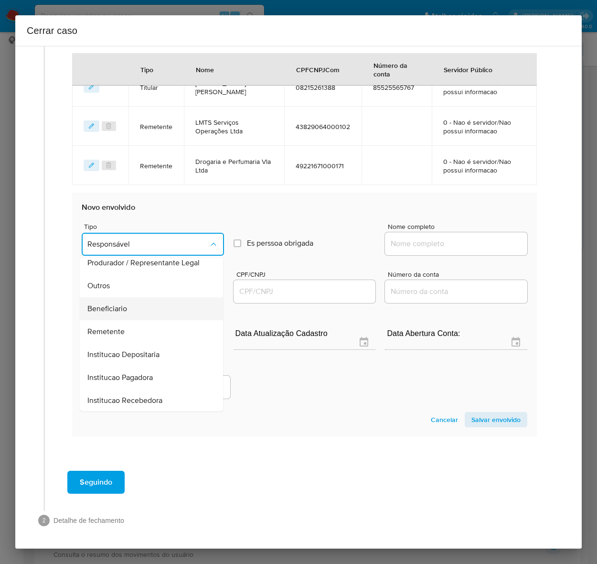
click at [110, 316] on div "Beneficiario" at bounding box center [148, 308] width 122 height 23
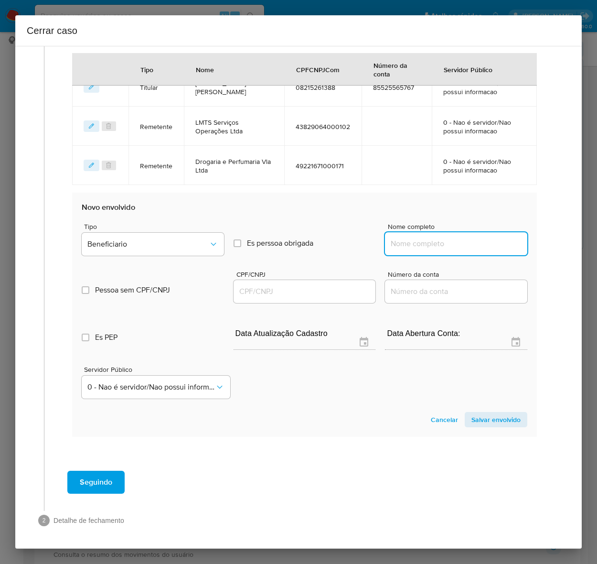
click at [414, 245] on input "Nome completo" at bounding box center [456, 244] width 142 height 12
paste input "Evilin Leite Da Silva, 43473588814"
drag, startPoint x: 451, startPoint y: 243, endPoint x: 594, endPoint y: 235, distance: 143.1
click at [594, 235] on div "Cerrar caso 1 Informação completa Geral Data de início 01/07/2025 Data Fin 13/0…" at bounding box center [298, 282] width 597 height 564
type input "Evilin Leite Da Silva"
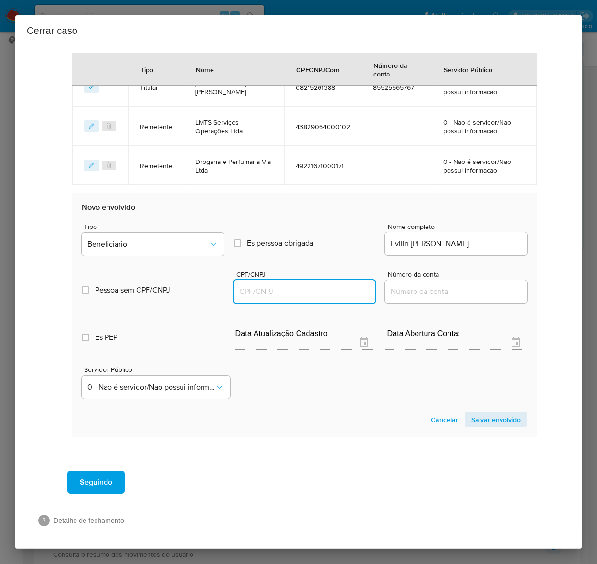
drag, startPoint x: 269, startPoint y: 287, endPoint x: 267, endPoint y: 292, distance: 5.6
click at [269, 287] on input "CPF/CNPJ" at bounding box center [305, 291] width 142 height 12
paste input "43473588814"
type input "43473588814"
click at [476, 419] on span "Salvar envolvido" at bounding box center [496, 419] width 49 height 13
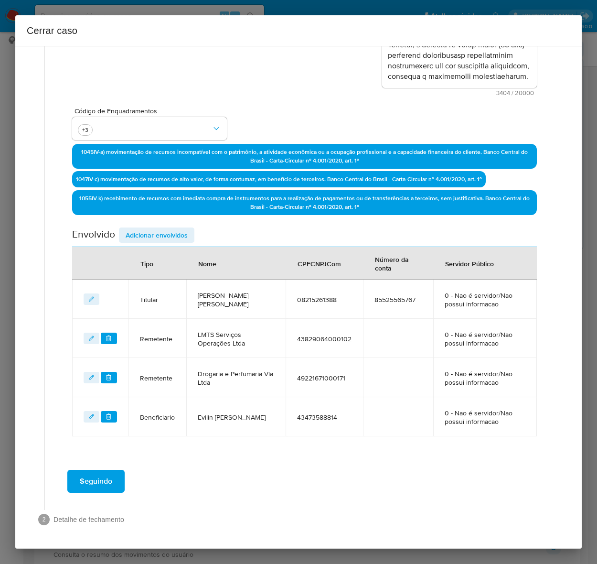
scroll to position [221, 0]
click at [154, 228] on span "Adicionar envolvidos" at bounding box center [157, 234] width 62 height 13
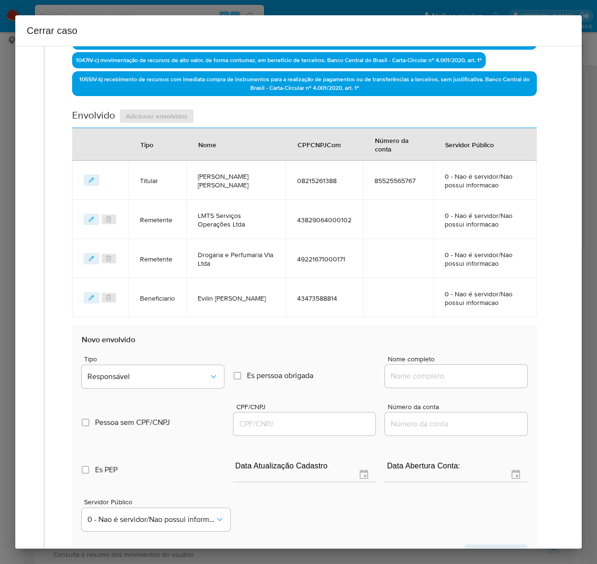
scroll to position [460, 0]
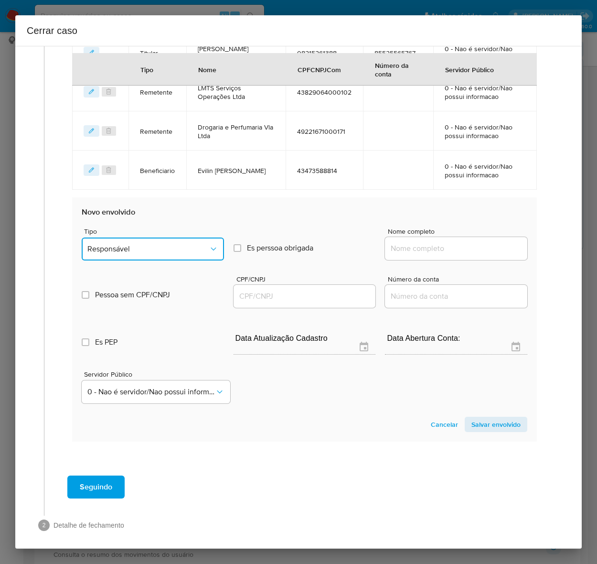
click at [136, 254] on span "Responsável" at bounding box center [147, 249] width 121 height 10
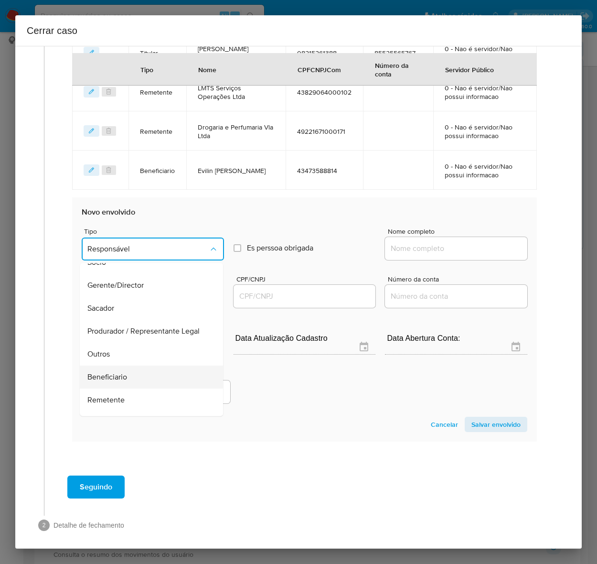
scroll to position [122, 0]
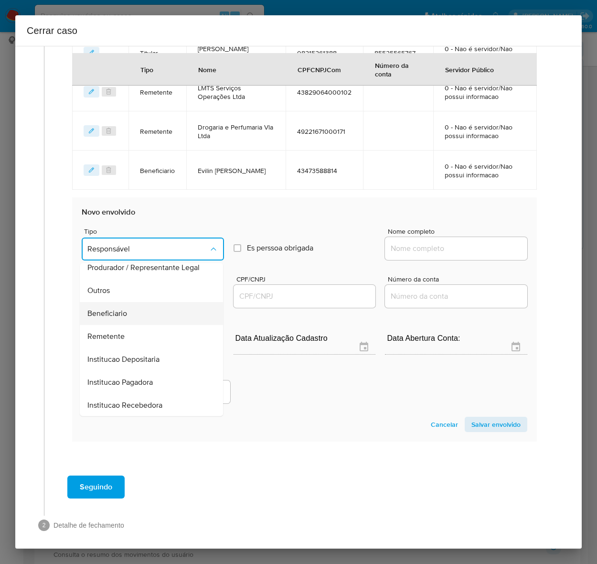
click at [120, 318] on span "Beneficiario" at bounding box center [107, 314] width 40 height 10
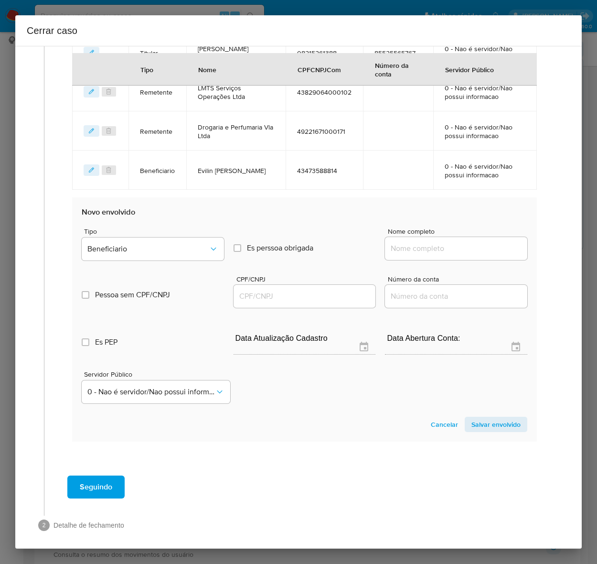
click at [418, 252] on input "Nome completo" at bounding box center [456, 248] width 142 height 12
paste input "Bruna Batista Da Silva Seabra, 52680276892"
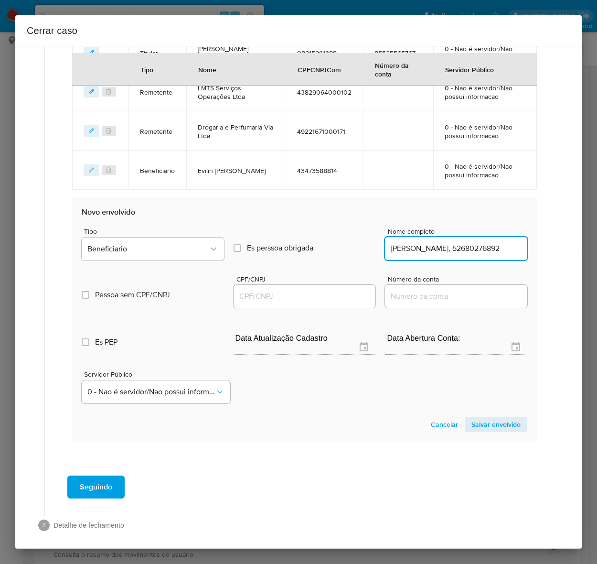
scroll to position [0, 24]
drag, startPoint x: 459, startPoint y: 255, endPoint x: 554, endPoint y: 251, distance: 95.2
click at [554, 251] on div "1 Informação completa Geral Data de início 01/07/2025 Data Fin 13/09/2025 Valor…" at bounding box center [299, 70] width 544 height 953
type input "Bruna Batista Da Silva Seabra"
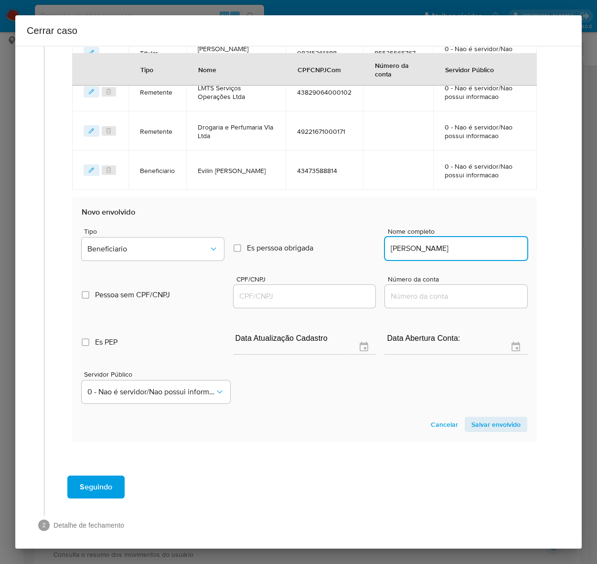
click at [248, 302] on input "CPF/CNPJ" at bounding box center [305, 296] width 142 height 12
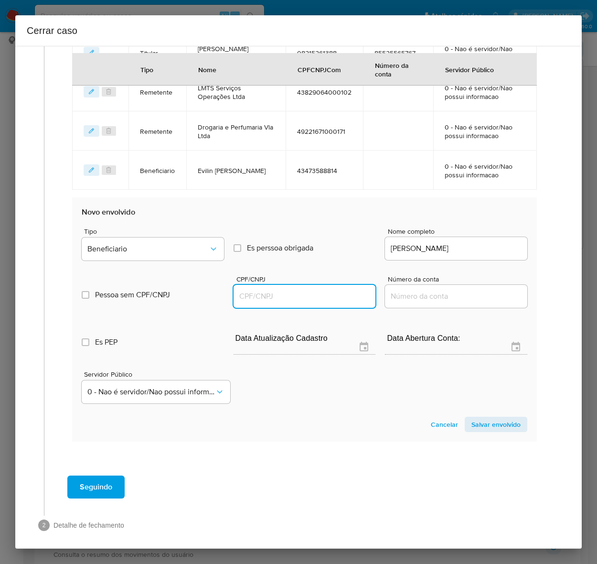
paste input "52680276892"
type input "52680276892"
click at [491, 431] on span "Salvar envolvido" at bounding box center [496, 424] width 49 height 13
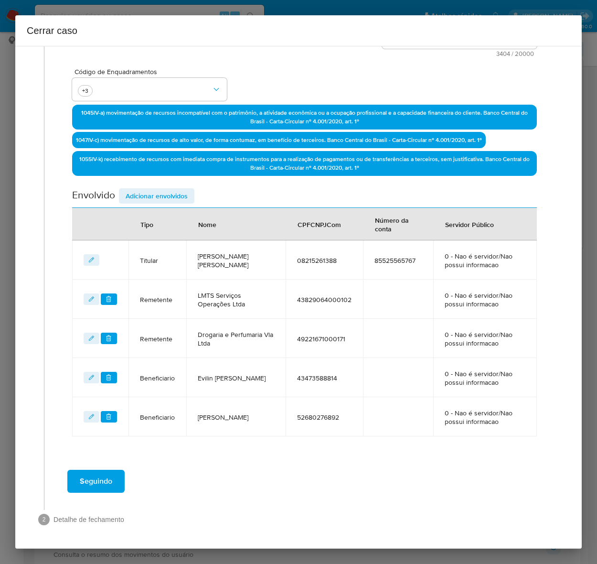
scroll to position [260, 0]
click at [153, 189] on span "Adicionar envolvidos" at bounding box center [157, 195] width 62 height 13
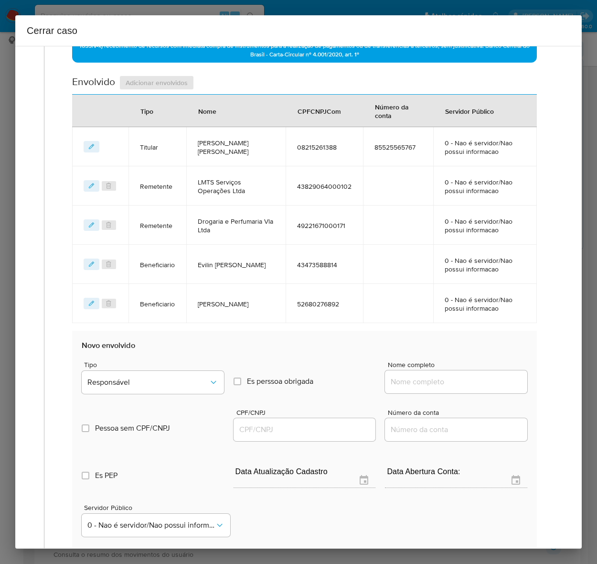
scroll to position [512, 0]
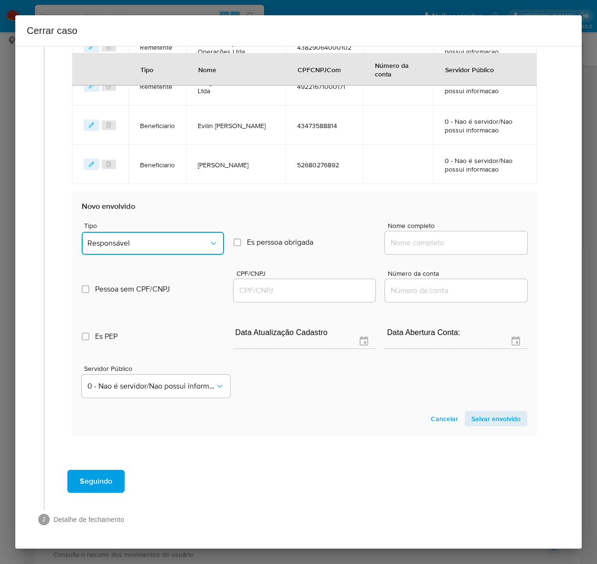
click at [137, 235] on button "Responsável" at bounding box center [153, 243] width 142 height 23
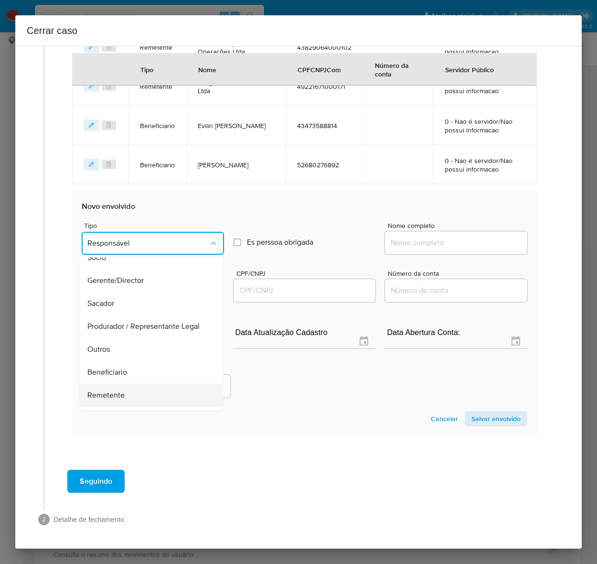
scroll to position [122, 0]
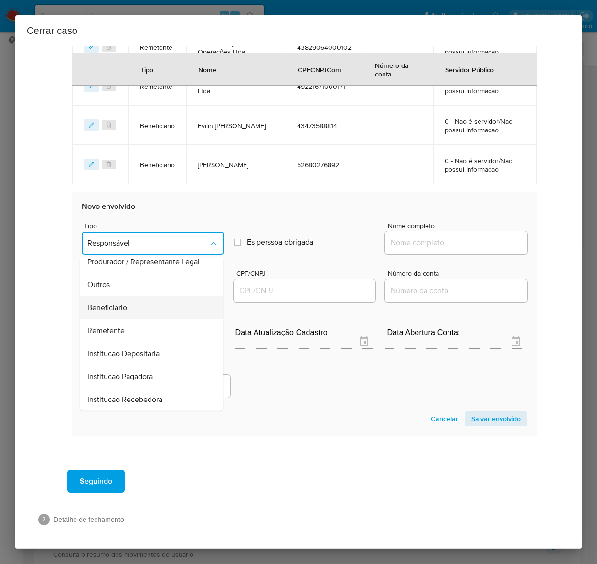
click at [109, 297] on div "Beneficiario" at bounding box center [148, 307] width 122 height 23
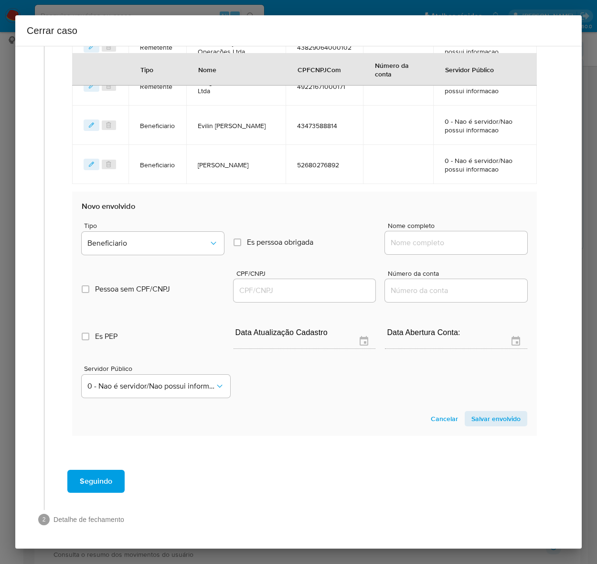
click at [423, 245] on input "Nome completo" at bounding box center [456, 243] width 142 height 12
paste input "Lucas Wendell Dias Pedro, 48018663874"
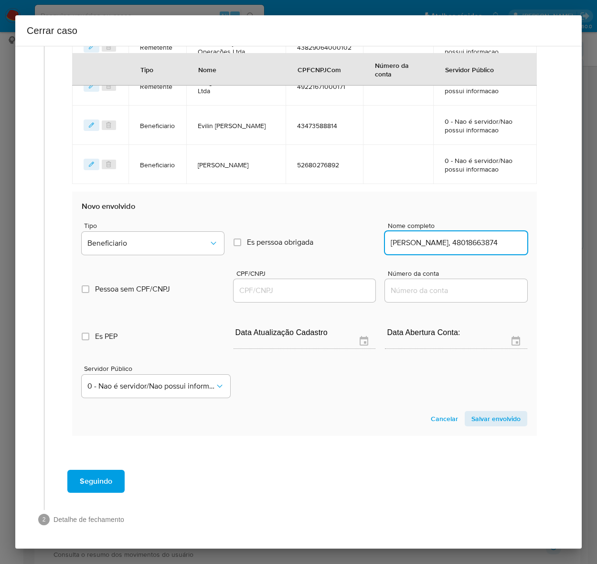
scroll to position [0, 10]
drag, startPoint x: 462, startPoint y: 243, endPoint x: 528, endPoint y: 256, distance: 67.3
click at [544, 245] on div "Geral Data de início 01/07/2025 Data Fin 13/09/2025 Valor do crédito R$1.140.43…" at bounding box center [304, 20] width 501 height 889
type input "Lucas Wendell Dias Pedro"
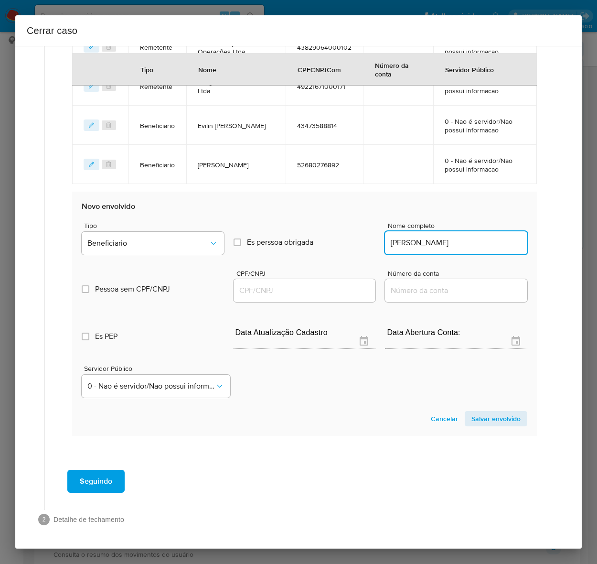
click at [271, 290] on input "CPF/CNPJ" at bounding box center [305, 290] width 142 height 12
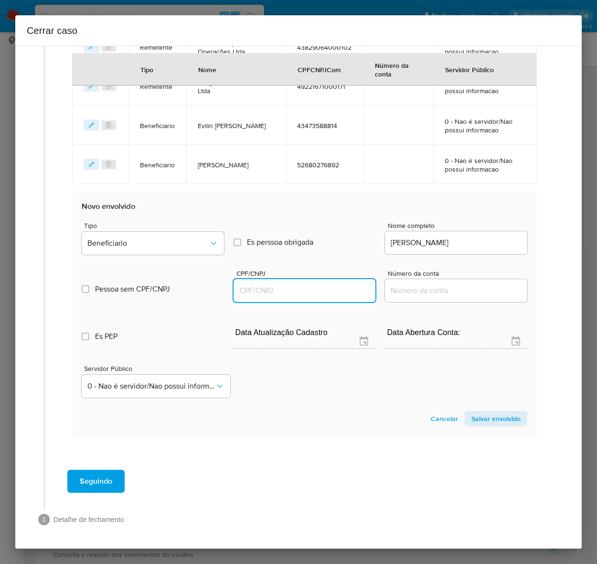
paste input "48018663874"
type input "48018663874"
click at [481, 420] on span "Salvar envolvido" at bounding box center [496, 418] width 49 height 13
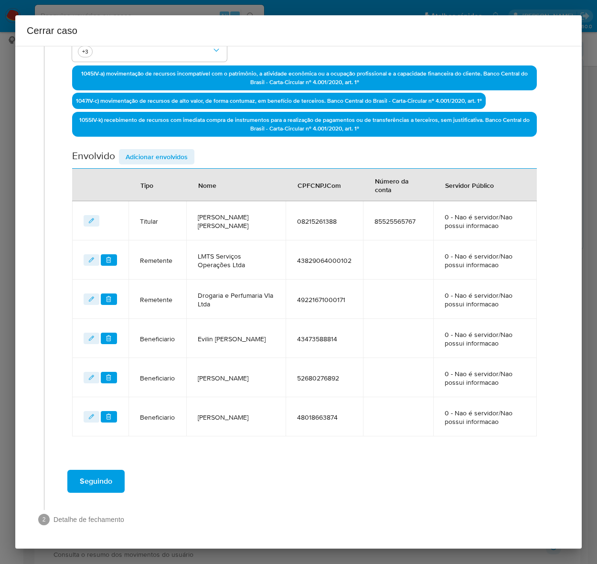
scroll to position [300, 0]
click at [104, 487] on span "Seguindo" at bounding box center [96, 481] width 33 height 21
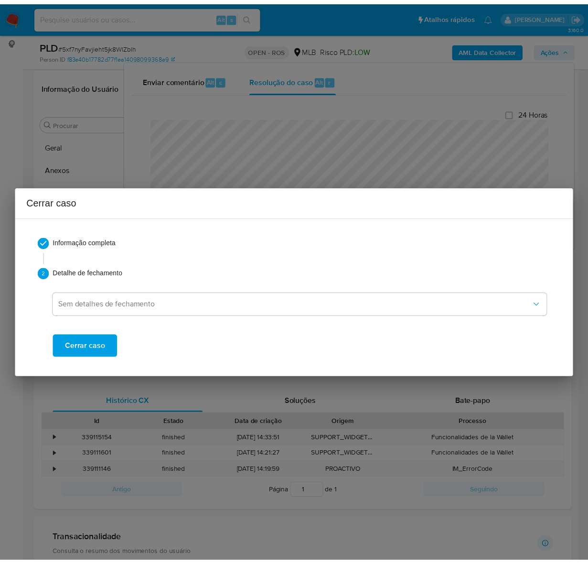
scroll to position [1217, 0]
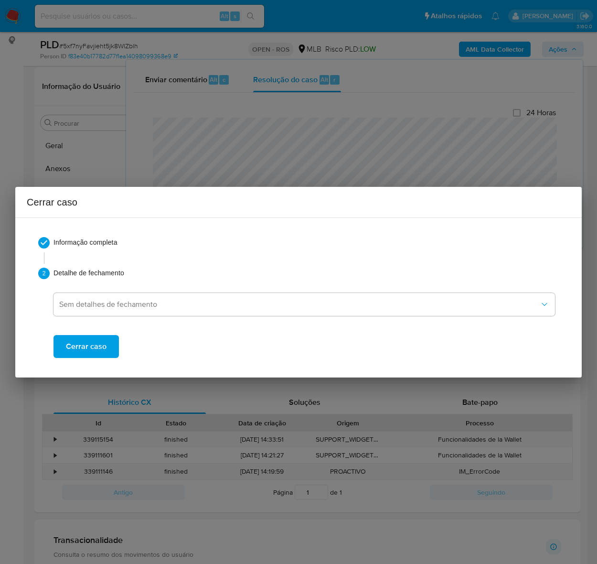
click at [86, 343] on span "Cerrar caso" at bounding box center [86, 346] width 41 height 21
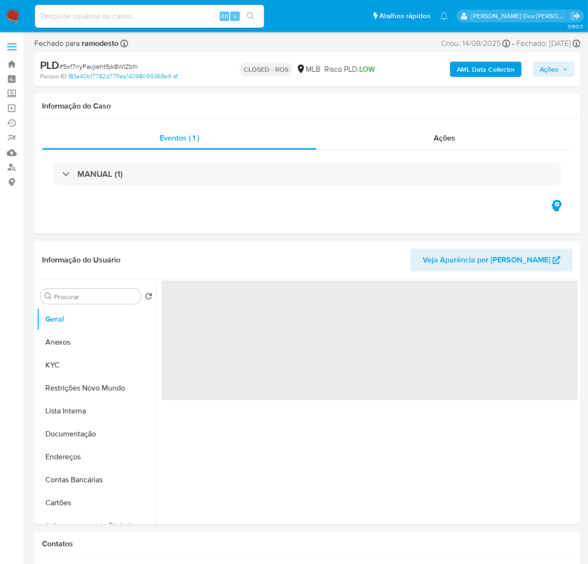
select select "10"
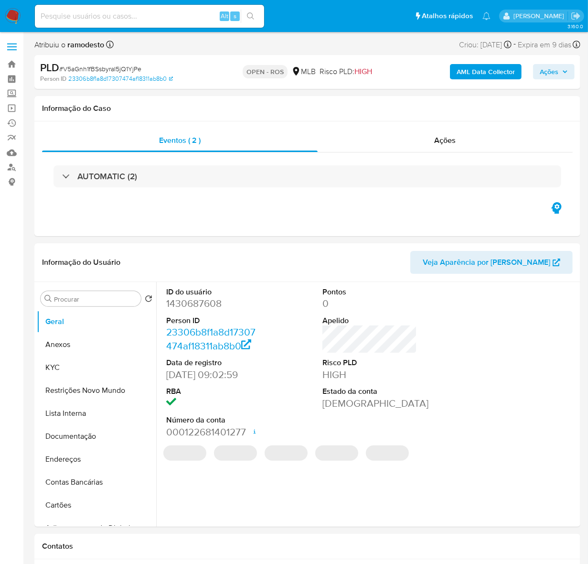
select select "10"
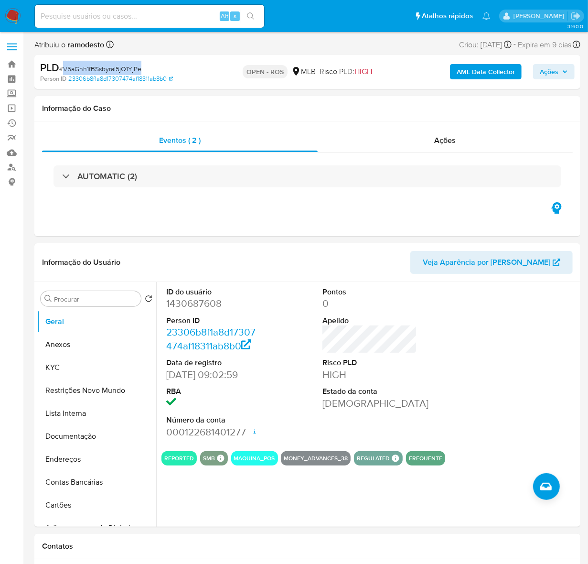
drag, startPoint x: 143, startPoint y: 69, endPoint x: 63, endPoint y: 70, distance: 80.3
click at [63, 70] on div "PLD # V5aGnh1fBSsbyraI5jQ1YjPe" at bounding box center [127, 68] width 175 height 14
copy span "V5aGnh1fBSsbyraI5jQ1YjPe"
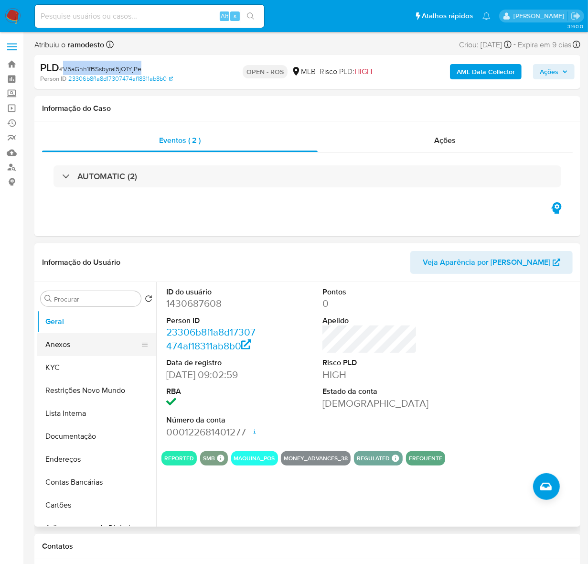
click at [51, 343] on button "Anexos" at bounding box center [93, 344] width 112 height 23
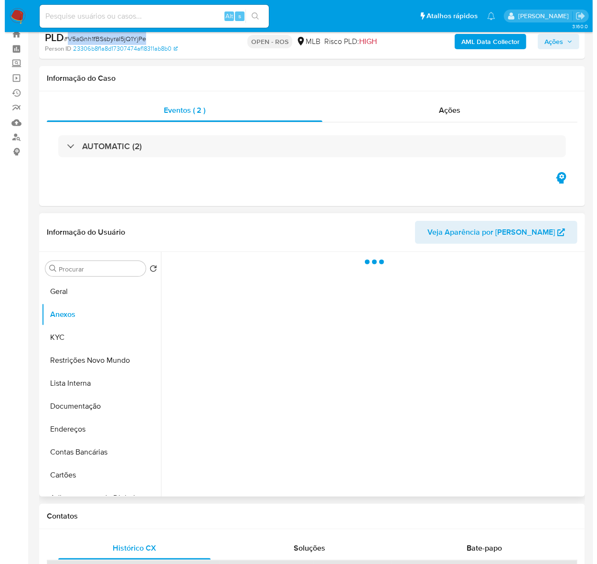
scroll to position [60, 0]
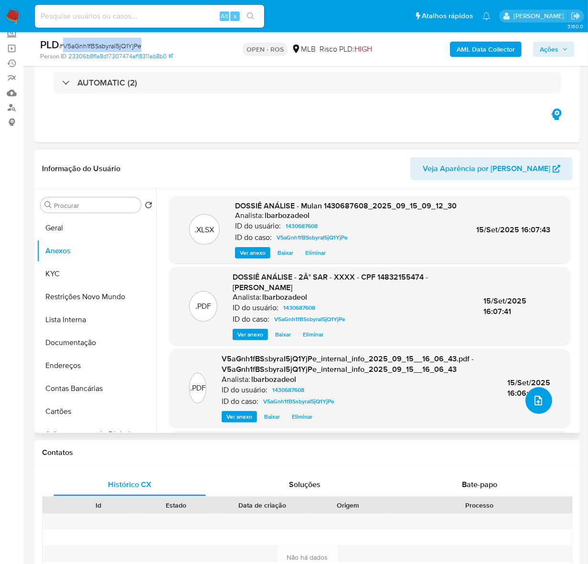
click at [539, 393] on button "upload-file" at bounding box center [539, 400] width 27 height 27
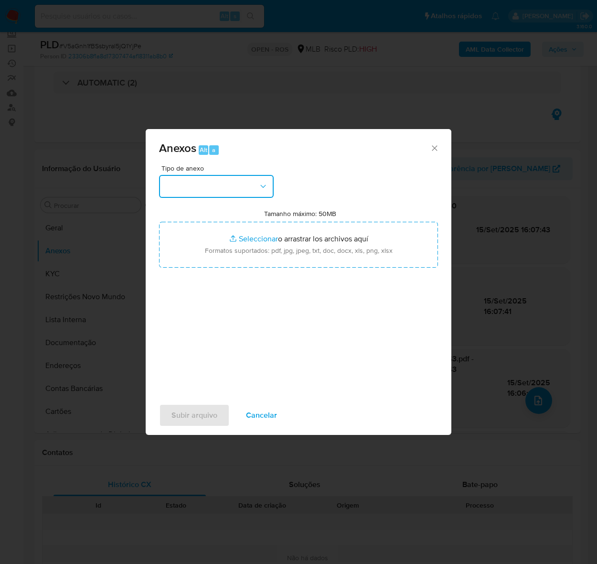
click at [198, 178] on button "button" at bounding box center [216, 186] width 115 height 23
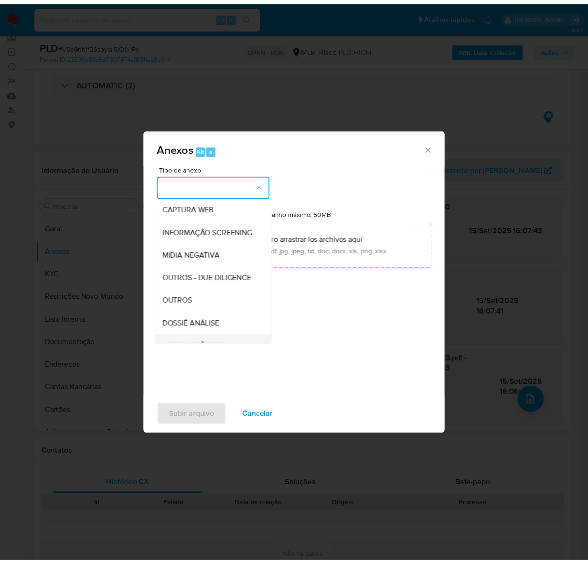
scroll to position [147, 0]
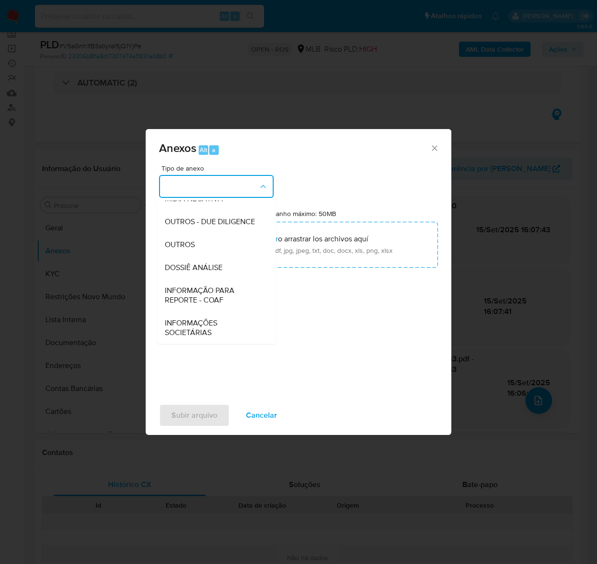
drag, startPoint x: 187, startPoint y: 285, endPoint x: 292, endPoint y: 201, distance: 134.3
click at [189, 282] on div "INFORMAÇÃO PARA REPORTE - COAF" at bounding box center [214, 295] width 98 height 33
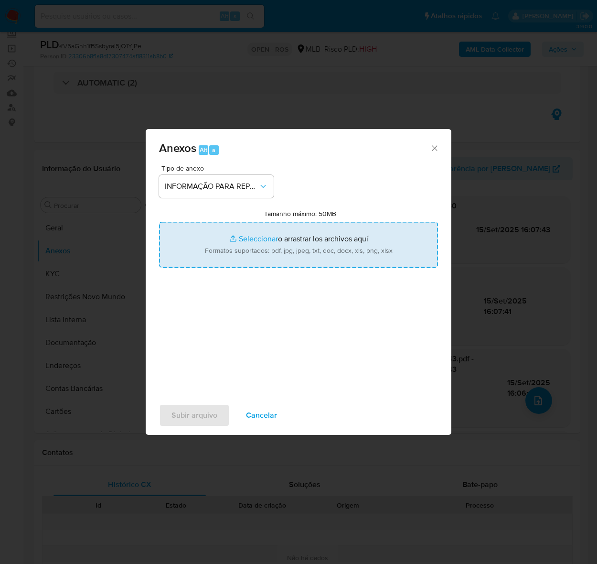
type input "C:\fakepath\2º SAR - V5aGnh1fBSsbyraI5jQ1YjPe - CPF 14832155474 - [PERSON_NAME]…"
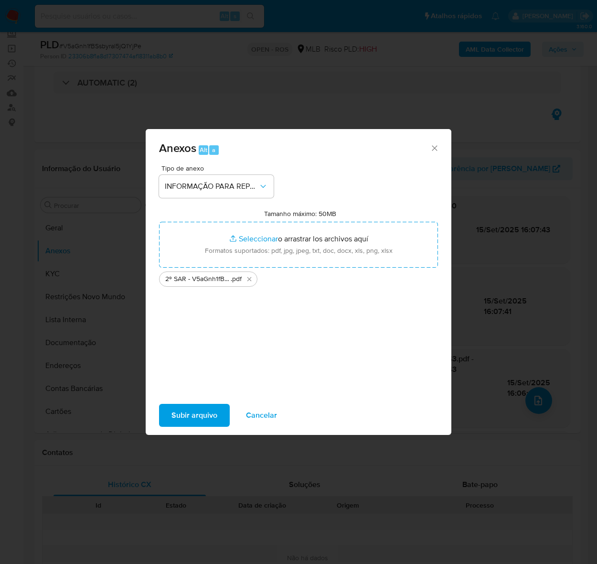
click at [199, 412] on span "Subir arquivo" at bounding box center [195, 415] width 46 height 21
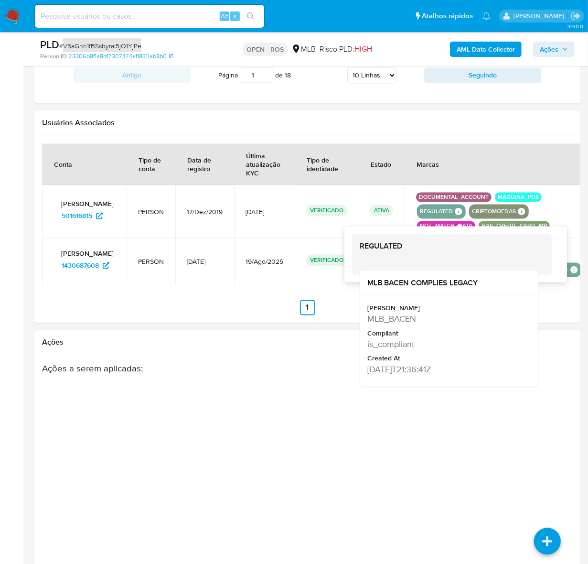
scroll to position [1184, 0]
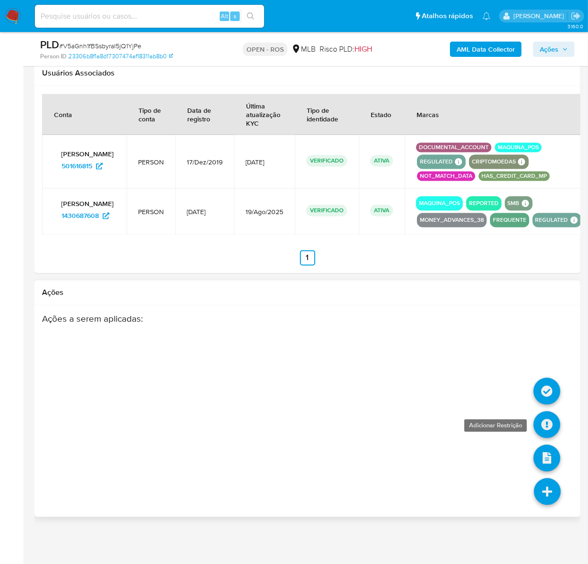
click at [546, 416] on icon at bounding box center [547, 424] width 27 height 27
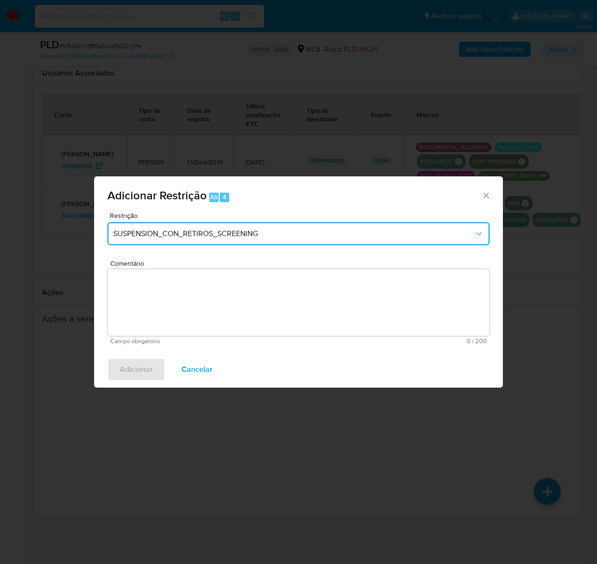
click at [238, 225] on button "SUSPENSION_CON_RETIROS_SCREENING" at bounding box center [299, 233] width 382 height 23
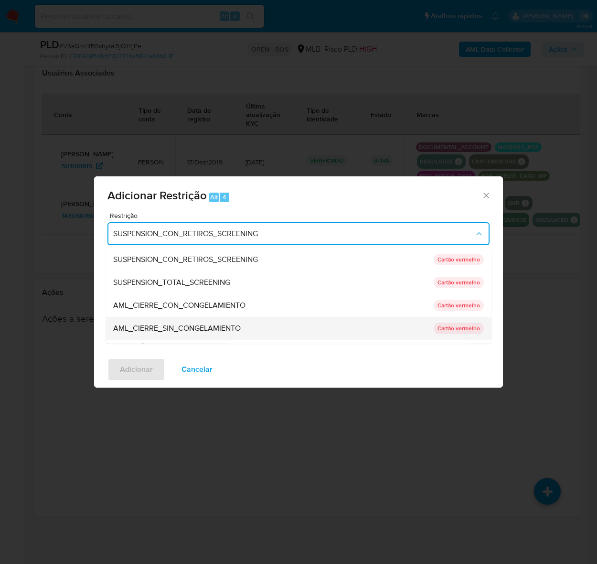
click at [220, 323] on span "AML_CIERRE_SIN_CONGELAMIENTO" at bounding box center [177, 328] width 128 height 10
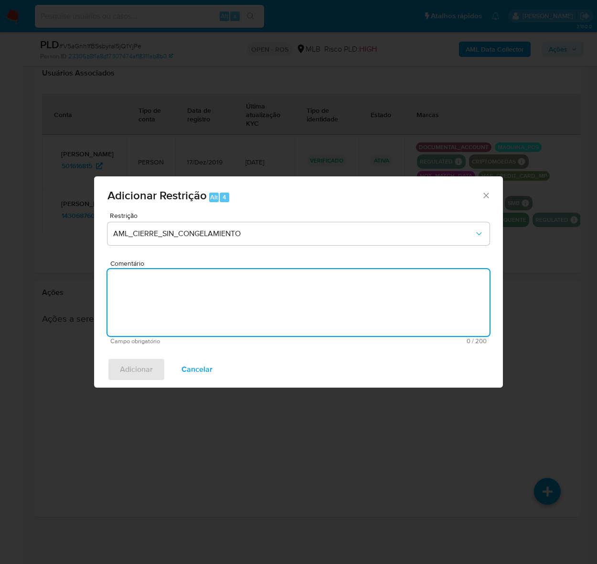
click at [240, 269] on textarea "Comentário" at bounding box center [299, 302] width 382 height 67
paste textarea "Deliberação para encerrar o relacionamento. NÃO INFORMAR AO USUÁRIO QUE SE TRAT…"
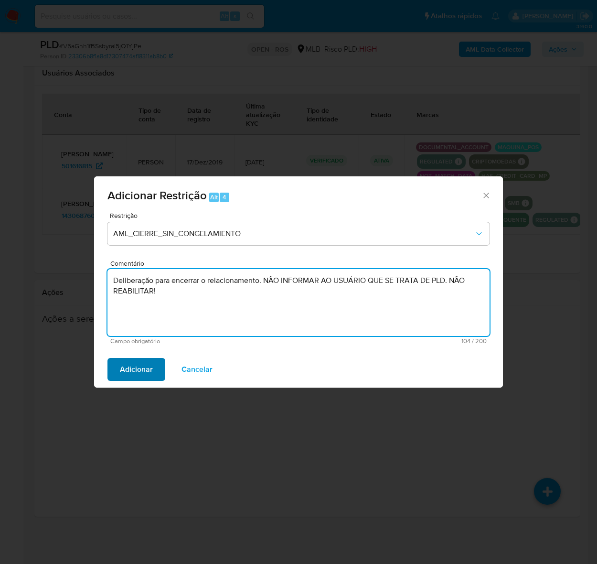
type textarea "Deliberação para encerrar o relacionamento. NÃO INFORMAR AO USUÁRIO QUE SE TRAT…"
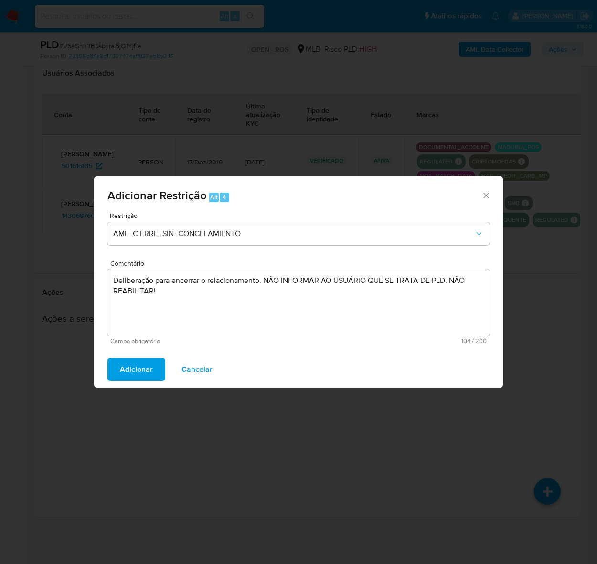
click at [135, 368] on span "Adicionar" at bounding box center [136, 369] width 33 height 21
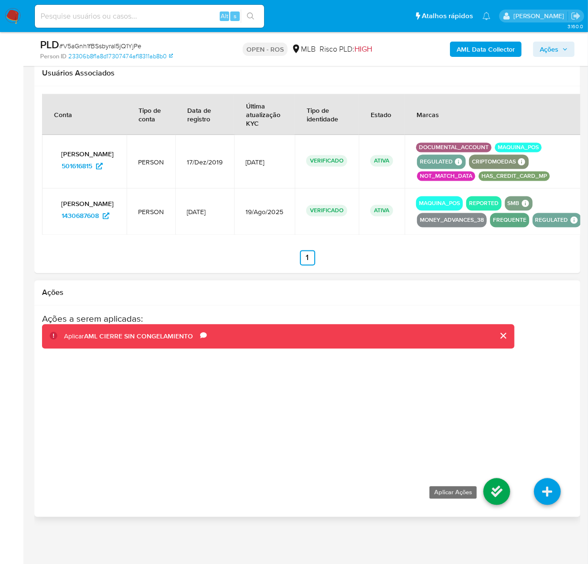
click at [500, 487] on icon at bounding box center [497, 491] width 27 height 27
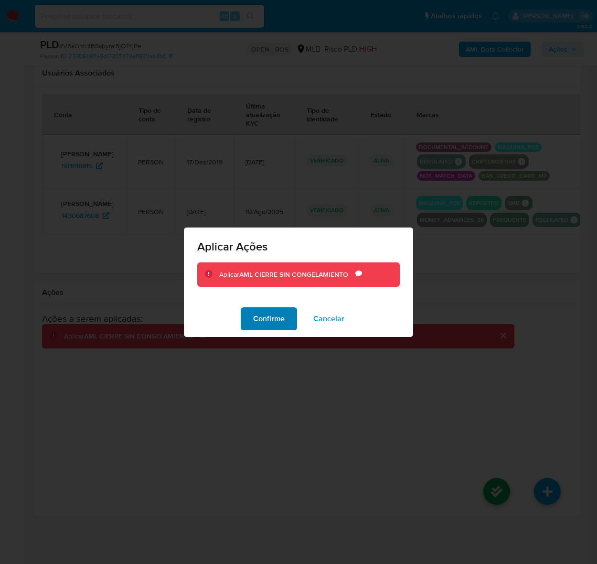
click at [266, 316] on span "Confirme" at bounding box center [269, 318] width 32 height 21
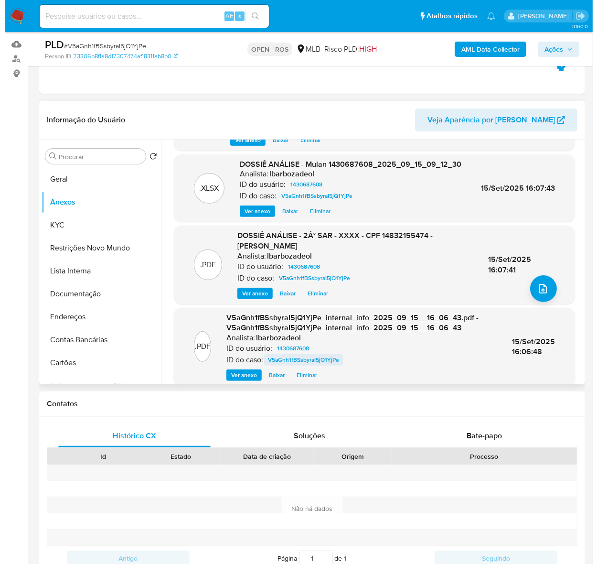
scroll to position [0, 0]
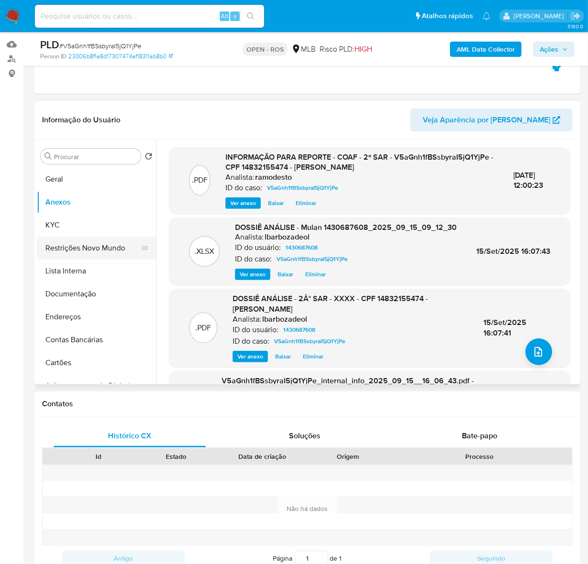
click at [97, 242] on button "Restrições Novo Mundo" at bounding box center [93, 248] width 112 height 23
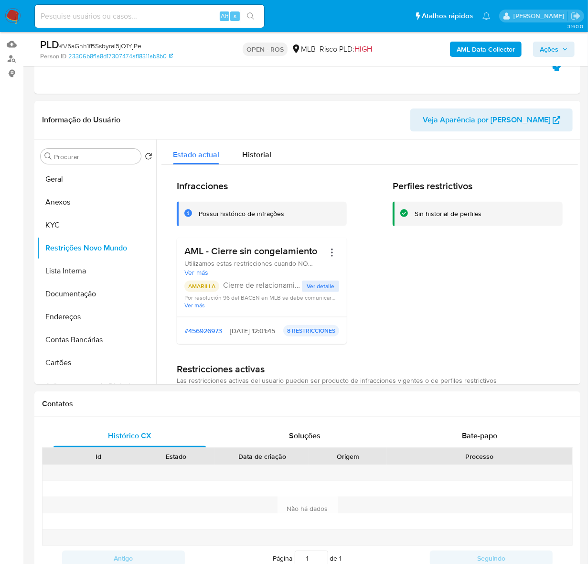
click at [548, 44] on span "Ações" at bounding box center [549, 49] width 19 height 15
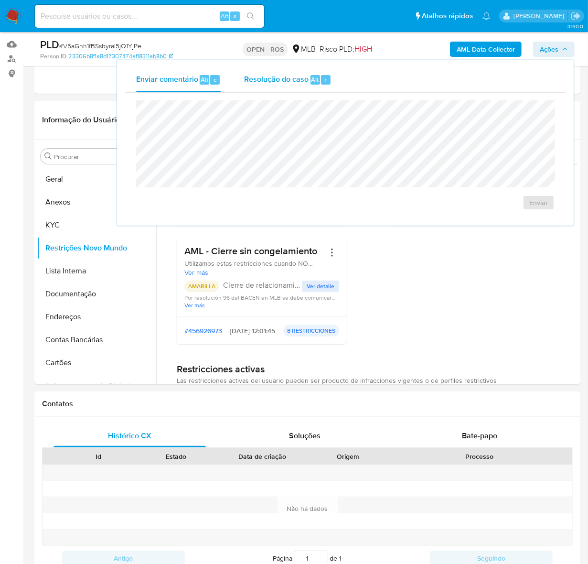
drag, startPoint x: 282, startPoint y: 76, endPoint x: 269, endPoint y: 86, distance: 16.1
click at [281, 76] on span "Resolução do caso" at bounding box center [276, 79] width 65 height 11
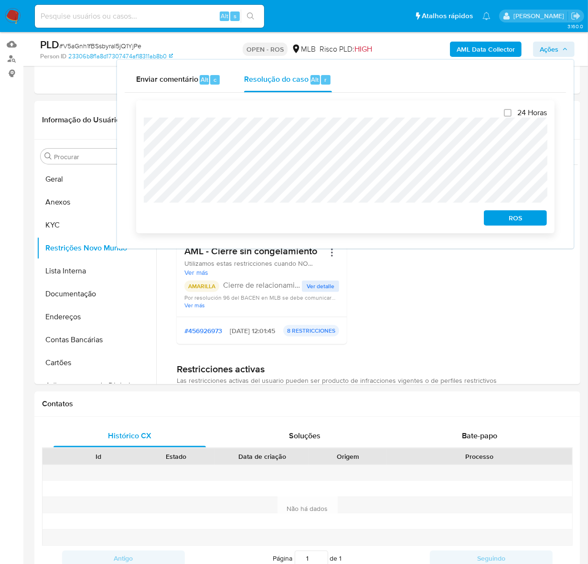
click at [517, 213] on span "ROS" at bounding box center [516, 217] width 50 height 13
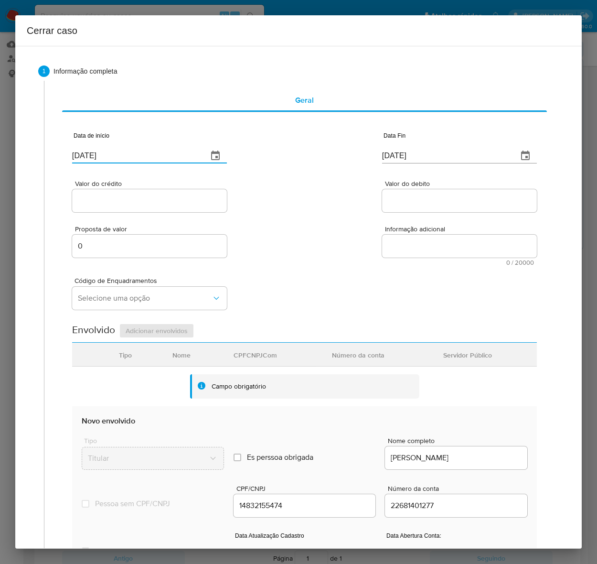
drag, startPoint x: 131, startPoint y: 153, endPoint x: -6, endPoint y: 148, distance: 137.3
paste input "01/07"
type input "01/07/2025"
drag, startPoint x: 429, startPoint y: 159, endPoint x: 275, endPoint y: 143, distance: 155.2
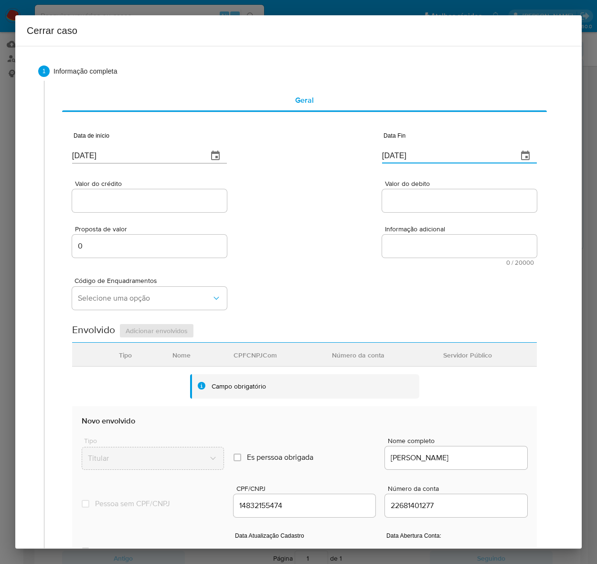
click at [275, 143] on div "Data de início 01/07/2025 Data Fin 17/09/2025" at bounding box center [304, 144] width 465 height 50
paste input "03"
type input "03/09/2025"
click at [106, 200] on input "Valor do crédito" at bounding box center [149, 201] width 155 height 12
paste input "R$1.577.012"
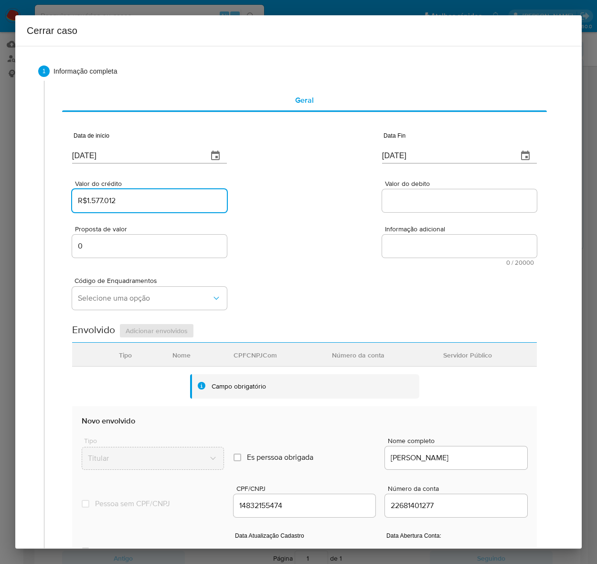
type input "R$1.577.012"
drag, startPoint x: 417, startPoint y: 196, endPoint x: 406, endPoint y: 201, distance: 12.2
click at [416, 196] on input "Valor do debito" at bounding box center [459, 201] width 155 height 12
paste input "R$1.432.478"
type input "R$1.432.478"
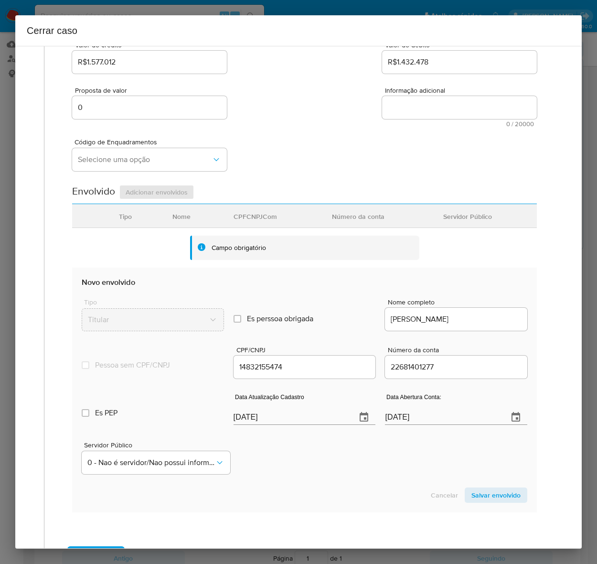
scroll to position [179, 0]
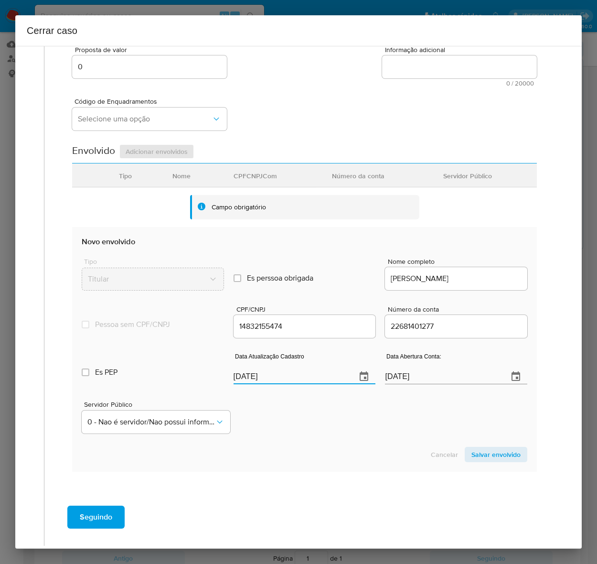
drag, startPoint x: 281, startPoint y: 380, endPoint x: 163, endPoint y: 374, distance: 118.2
click at [163, 374] on div "Es PEP isPEP Data Atualização Cadastro 17/09/2025 Data Abertura Conta: 22/07/20…" at bounding box center [305, 365] width 446 height 50
paste input "9/08"
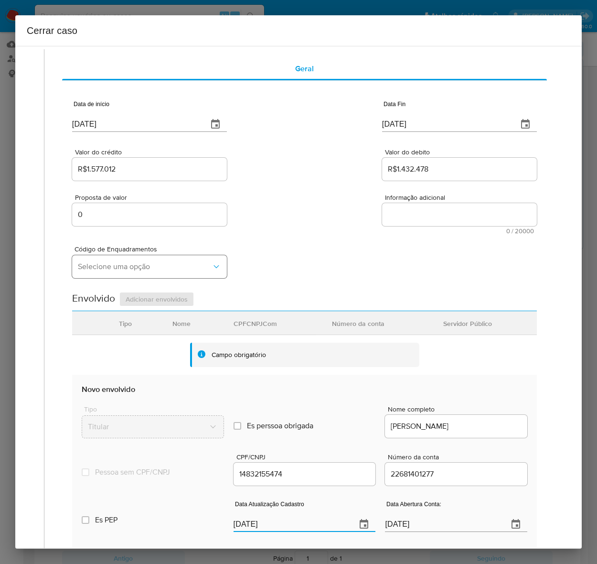
scroll to position [0, 0]
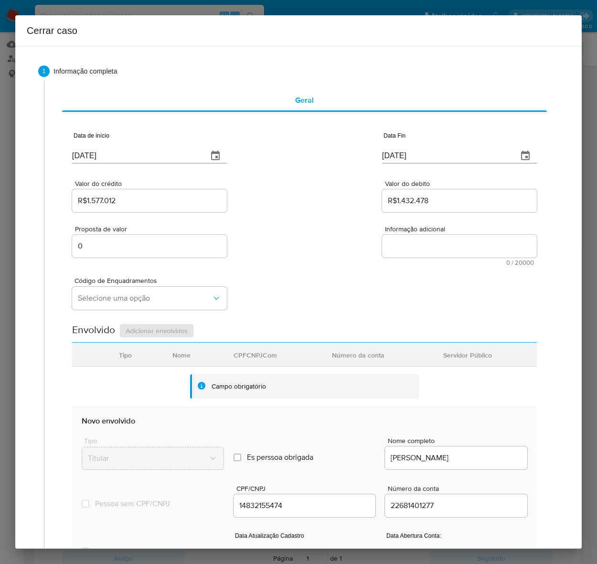
type input "19/08/2025"
click at [108, 277] on span "Código de Enquadramentos" at bounding box center [152, 280] width 155 height 7
click at [105, 293] on span "Selecione uma opção" at bounding box center [145, 298] width 134 height 10
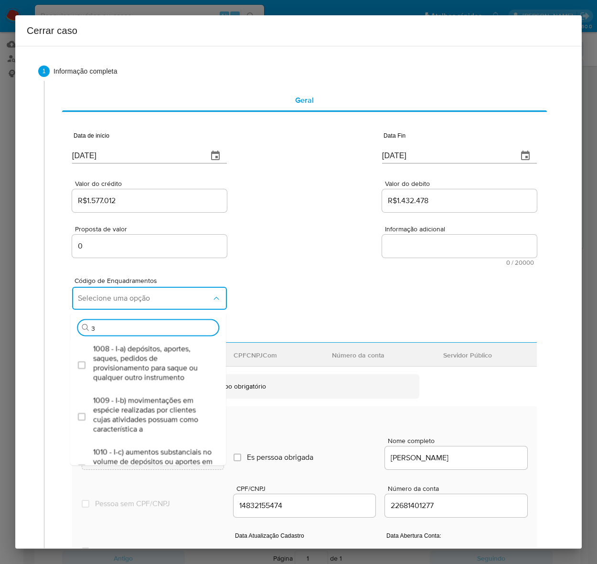
type input "31"
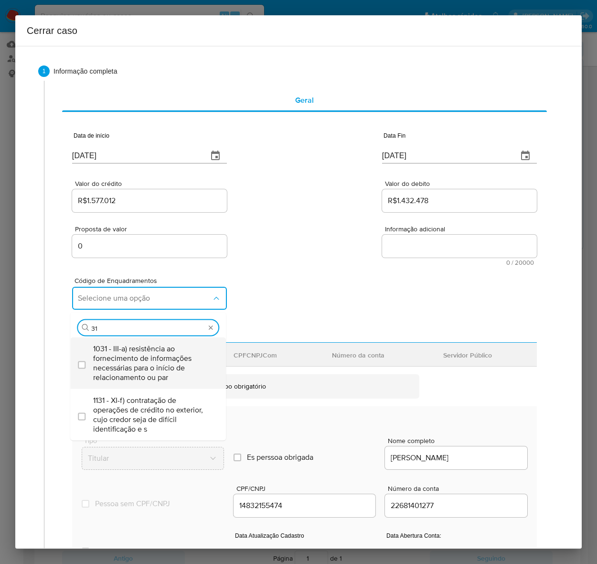
click at [108, 344] on span "1031 - III-a) resistência ao fornecimento de informações necessárias para o iní…" at bounding box center [152, 363] width 119 height 38
checkbox input "true"
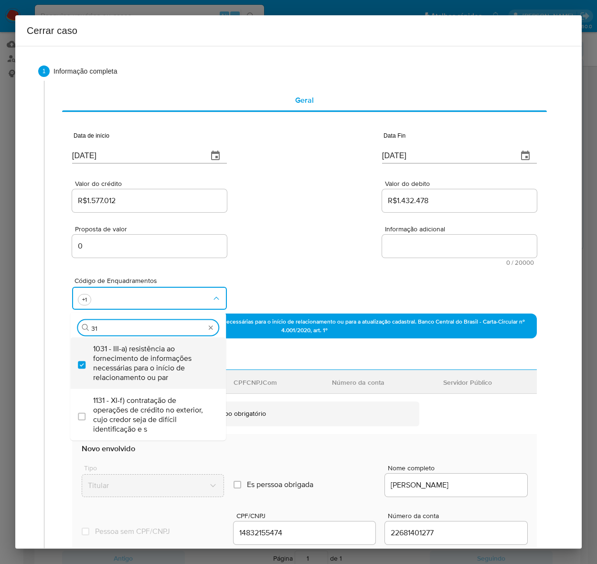
type input "3"
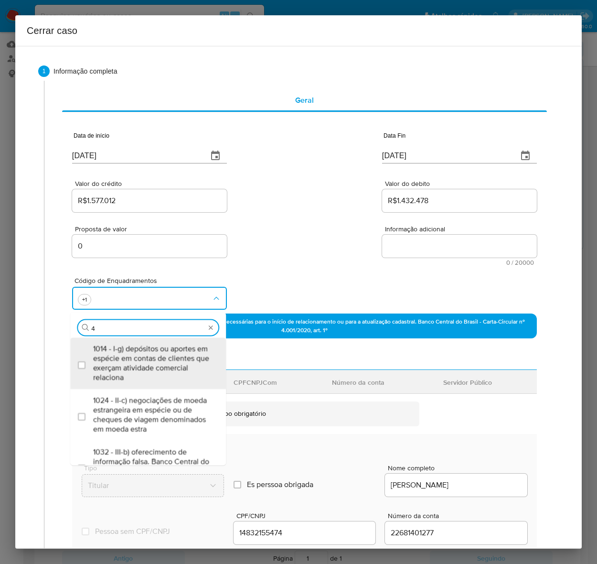
type input "45"
click at [110, 354] on span "1045 - IV-a) movimentação de recursos incompatível com o patrimônio, a atividad…" at bounding box center [152, 363] width 119 height 38
checkbox input "true"
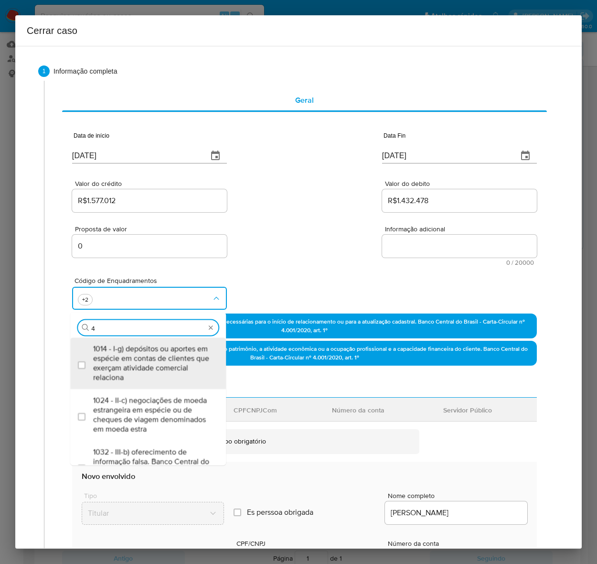
type input "47"
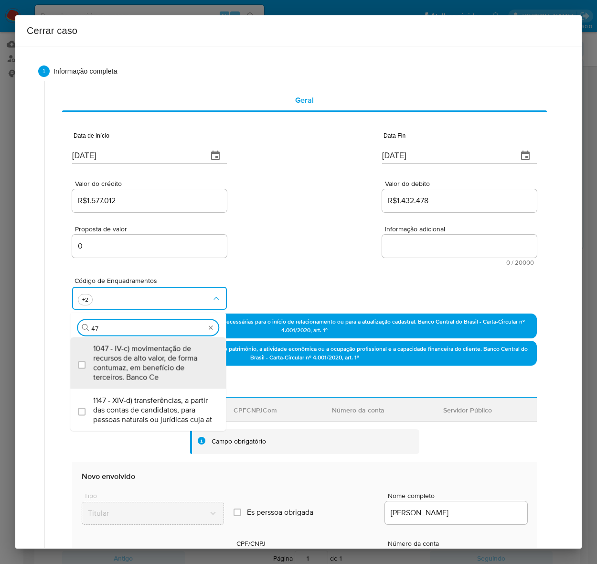
click at [110, 354] on span "1047 - IV-c) movimentação de recursos de alto valor, de forma contumaz, em bene…" at bounding box center [152, 363] width 119 height 38
checkbox input "true"
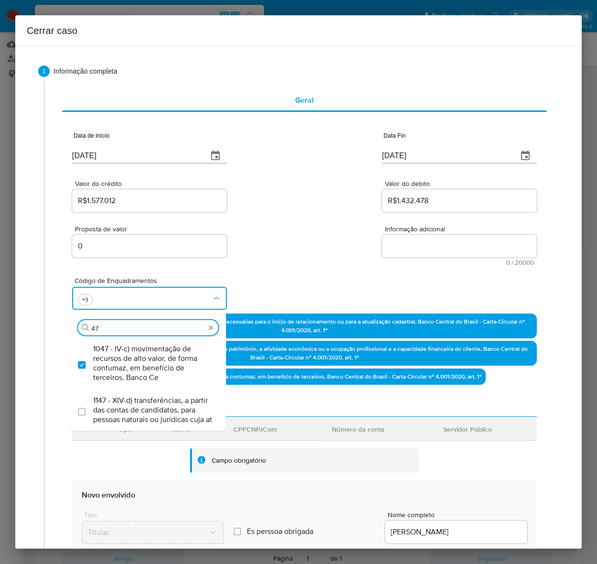
type input "4"
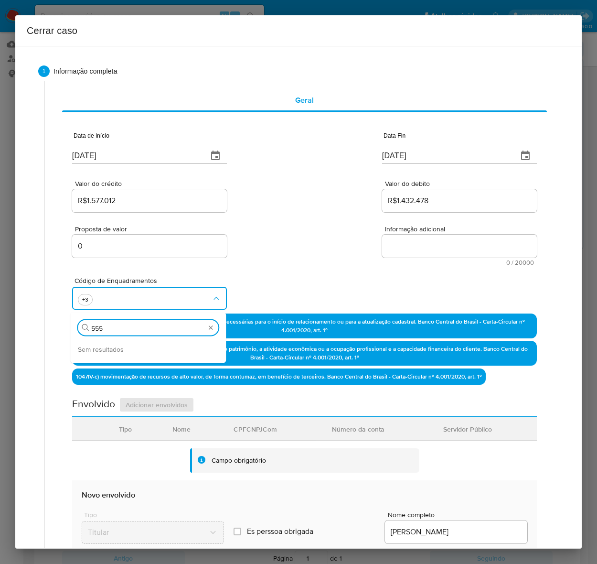
type input "55"
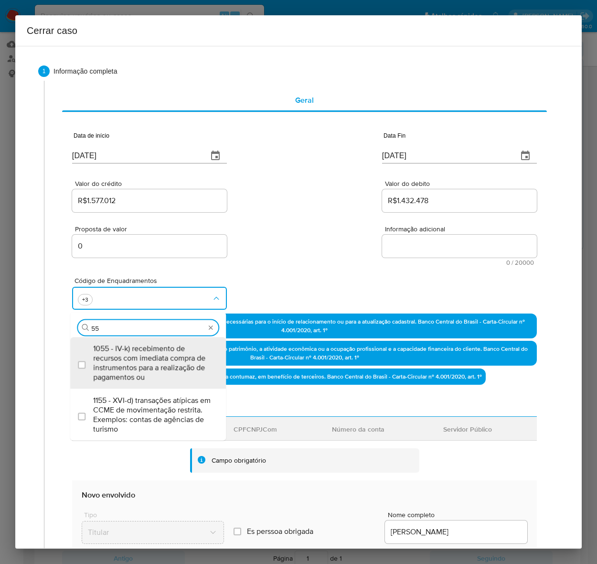
click at [110, 354] on span "1055 - IV-k) recebimento de recursos com imediata compra de instrumentos para a…" at bounding box center [152, 363] width 119 height 38
checkbox input "true"
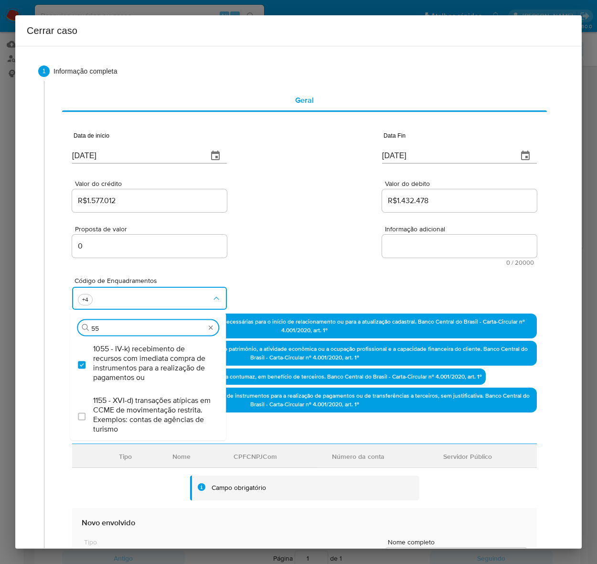
type input "5"
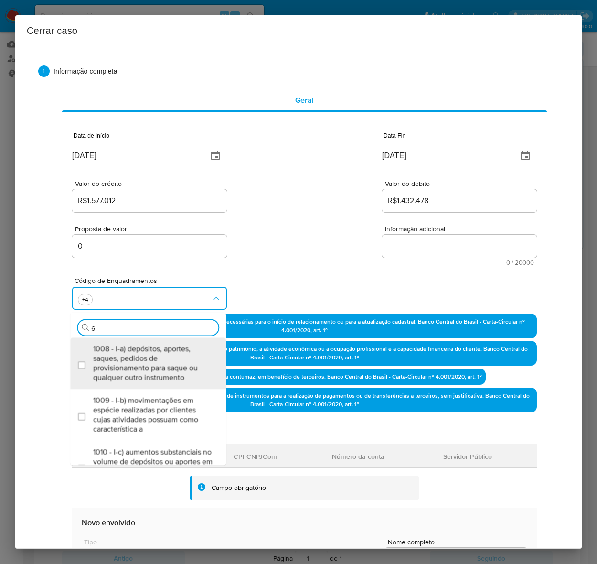
type input "66"
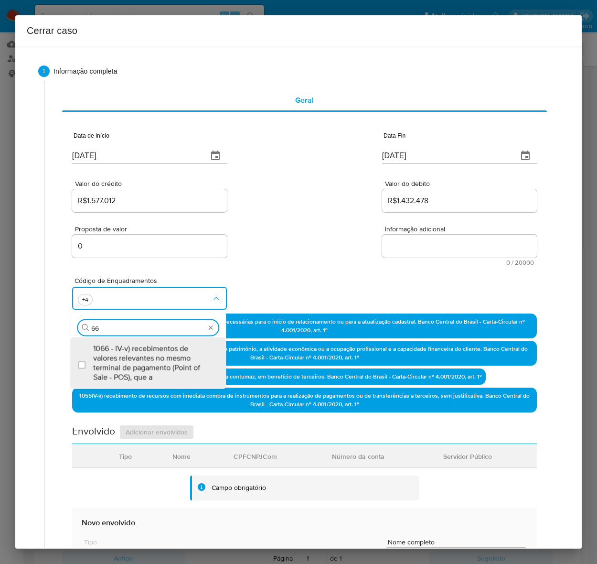
click at [110, 354] on span "1066 - IV-v) recebimentos de valores relevantes no mesmo terminal de pagamento …" at bounding box center [152, 363] width 119 height 38
checkbox input "true"
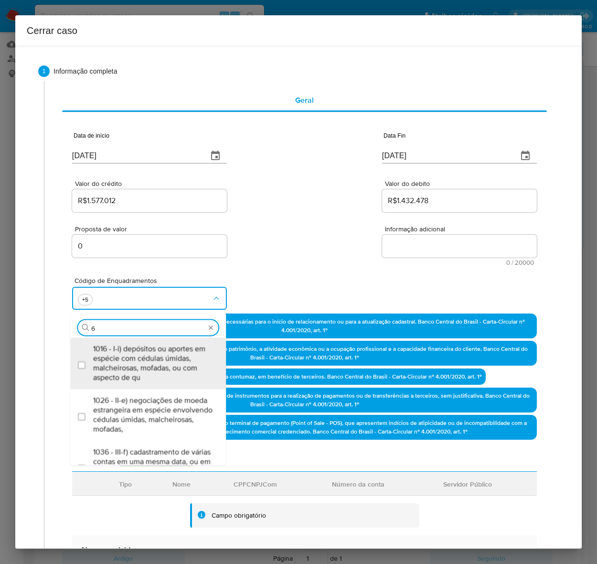
type input "67"
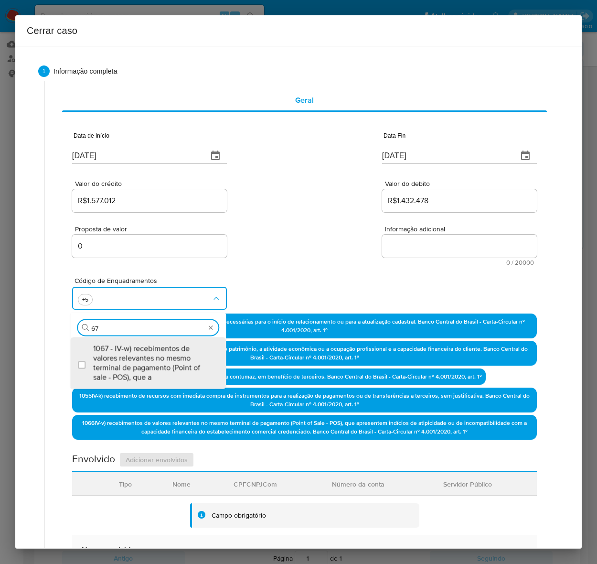
click at [110, 354] on span "1067 - IV-w) recebimentos de valores relevantes no mesmo terminal de pagamento …" at bounding box center [152, 363] width 119 height 38
checkbox input "true"
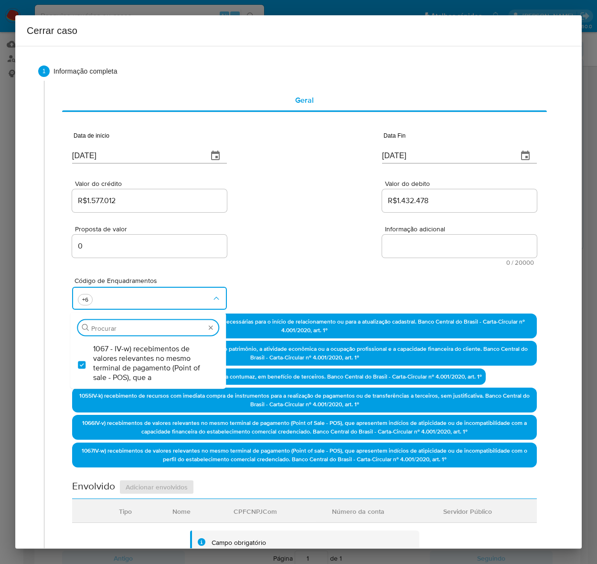
click at [411, 252] on textarea "Informação adicional" at bounding box center [459, 246] width 155 height 23
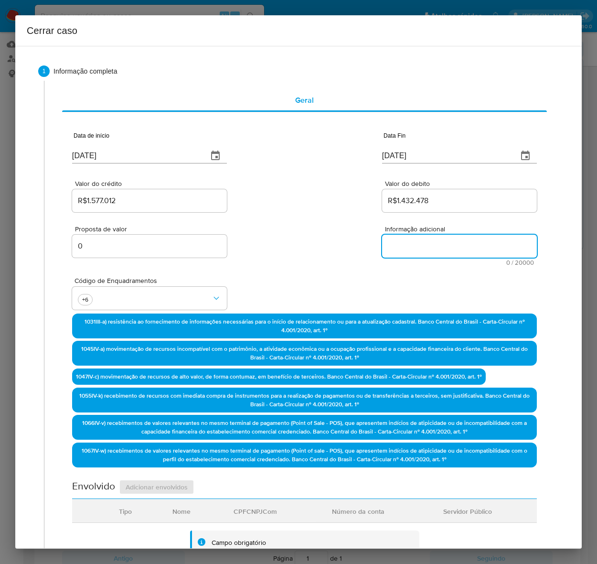
click at [409, 247] on textarea "Informação adicional" at bounding box center [459, 246] width 155 height 23
click at [417, 254] on textarea "Informação adicional" at bounding box center [459, 246] width 155 height 23
click at [416, 248] on textarea "Informação adicional" at bounding box center [459, 246] width 155 height 23
paste textarea "Camila Alves Franca, CPF 14832155474, 24 anos, residente no município de Arapir…"
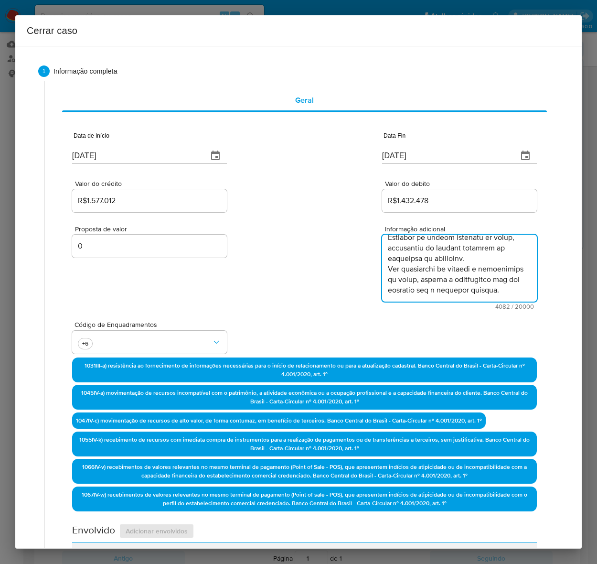
scroll to position [1532, 0]
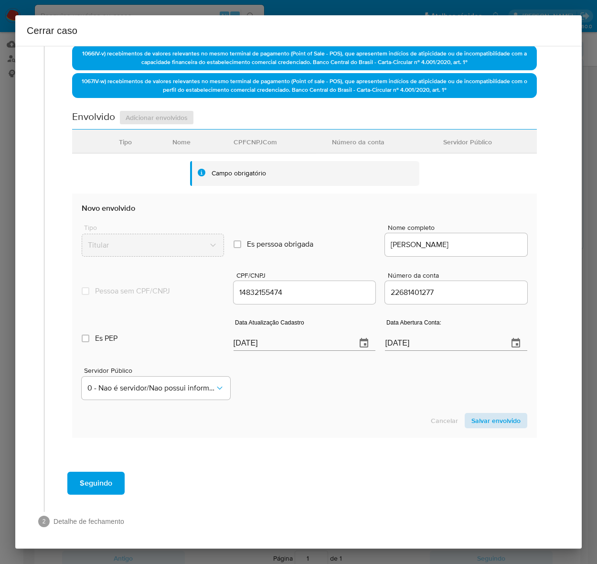
type textarea "Camila Alves Franca, CPF 14832155474, 24 anos, residente no município de Arapir…"
click at [486, 426] on span "Salvar envolvido" at bounding box center [496, 420] width 49 height 13
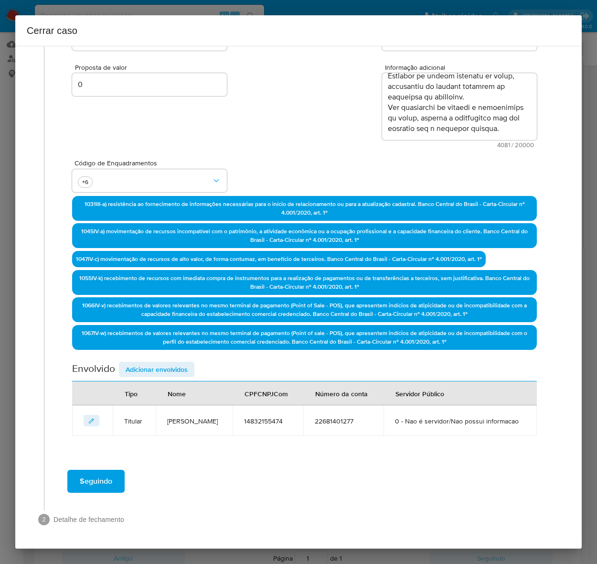
click at [142, 363] on span "Adicionar envolvidos" at bounding box center [157, 369] width 62 height 13
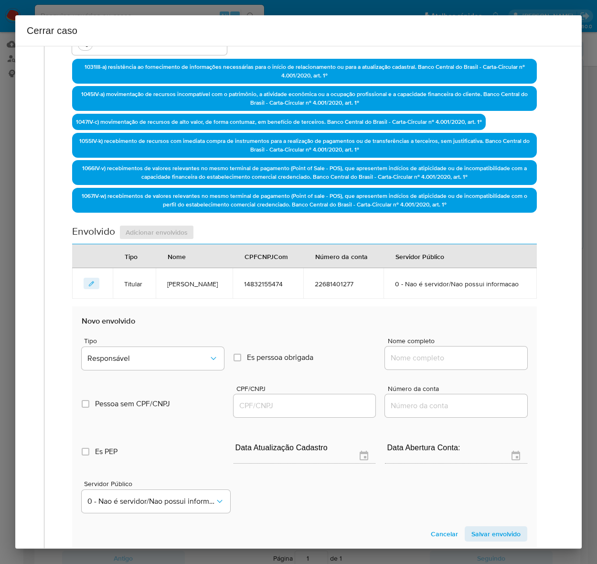
scroll to position [416, 0]
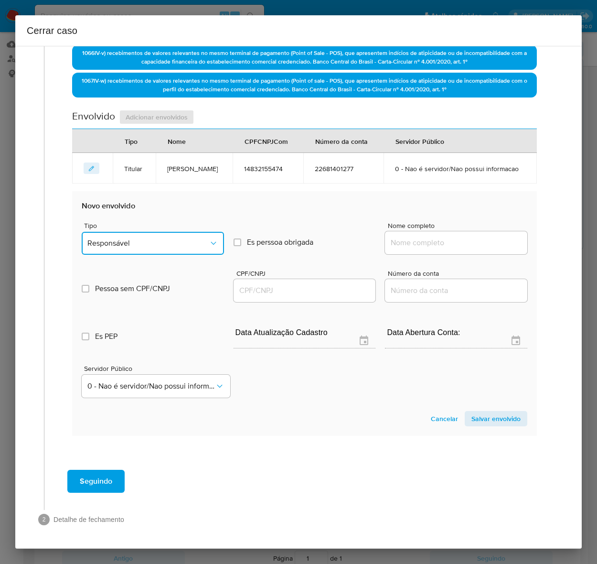
click at [132, 248] on span "Responsável" at bounding box center [147, 243] width 121 height 10
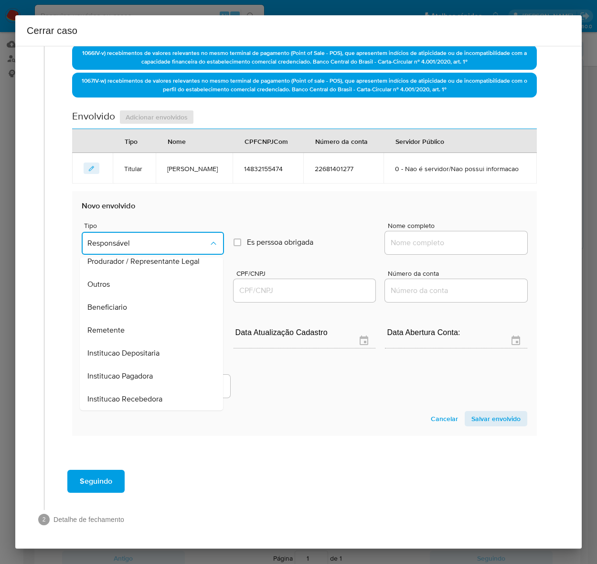
drag, startPoint x: 97, startPoint y: 342, endPoint x: 130, endPoint y: 337, distance: 33.4
click at [98, 335] on span "Remetente" at bounding box center [105, 330] width 37 height 10
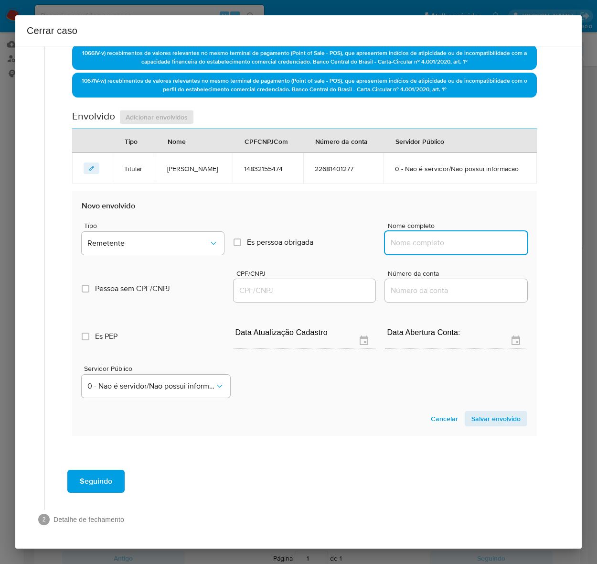
click at [446, 249] on input "Nome completo" at bounding box center [456, 243] width 142 height 12
paste input "Jose Wellington Ferreira Silva Filho, 13885687488"
drag, startPoint x: 459, startPoint y: 256, endPoint x: 694, endPoint y: 256, distance: 234.7
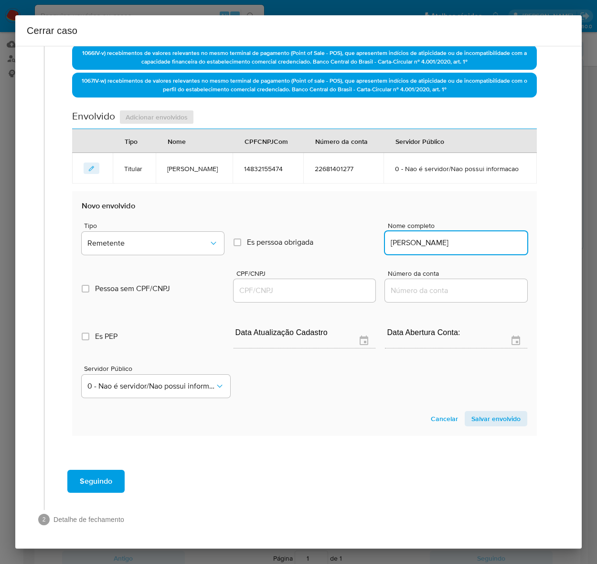
scroll to position [0, 0]
type input "Jose Wellington Ferreira Silva Filho"
click at [254, 297] on input "CPF/CNPJ" at bounding box center [305, 290] width 142 height 12
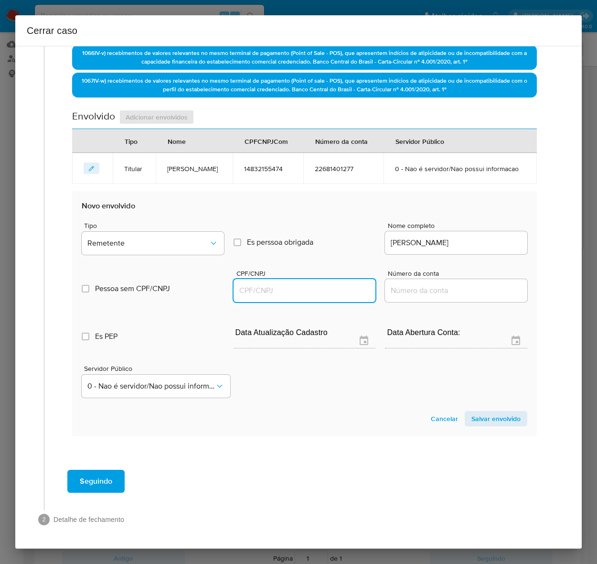
paste input "13885687488"
type input "13885687488"
click at [485, 414] on span "Salvar envolvido" at bounding box center [496, 418] width 49 height 13
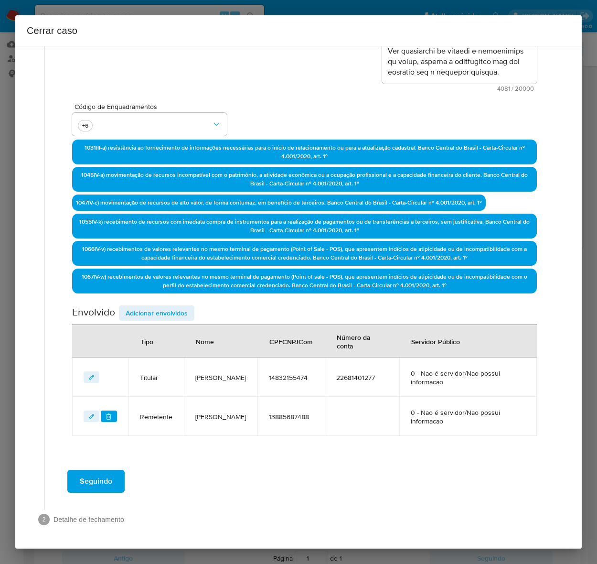
scroll to position [216, 0]
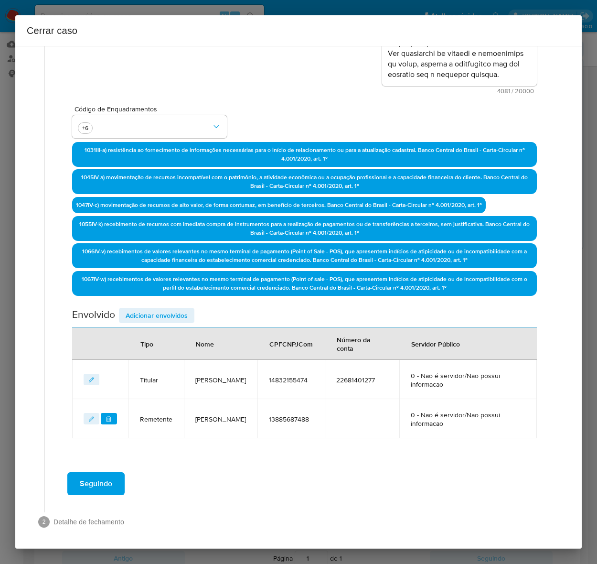
click at [142, 309] on span "Adicionar envolvidos" at bounding box center [157, 315] width 62 height 13
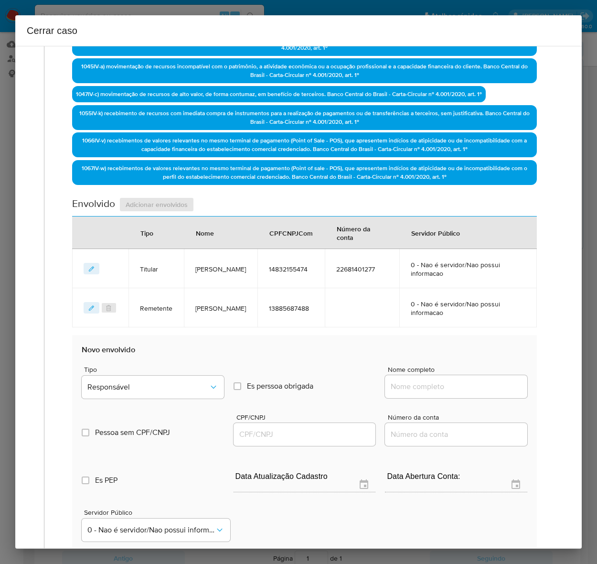
scroll to position [467, 0]
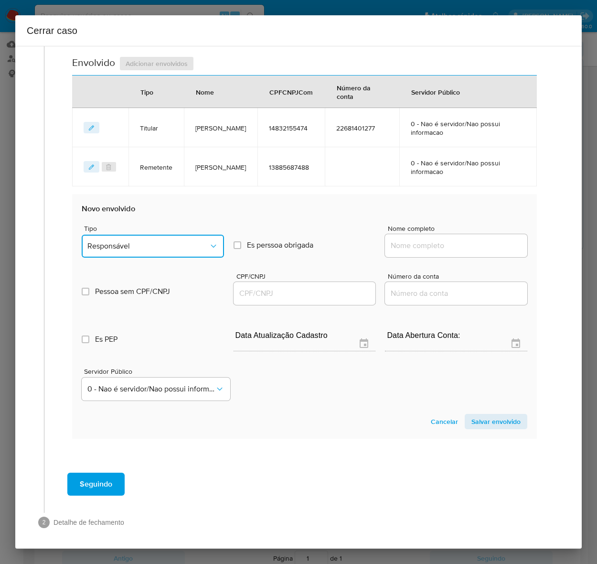
click at [130, 241] on span "Responsável" at bounding box center [147, 246] width 121 height 10
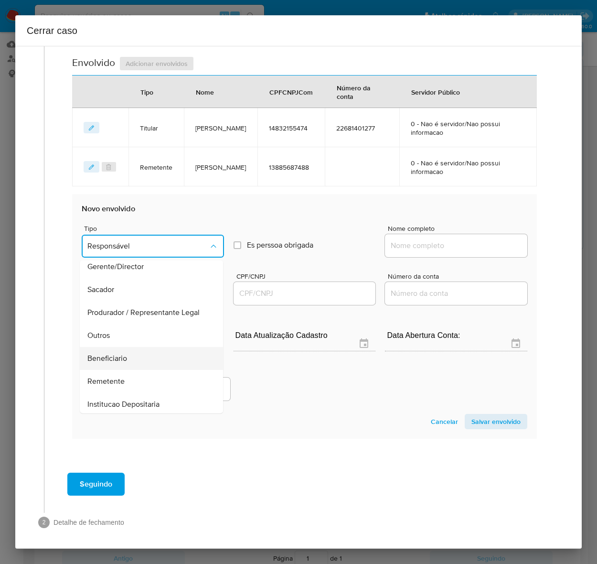
scroll to position [122, 0]
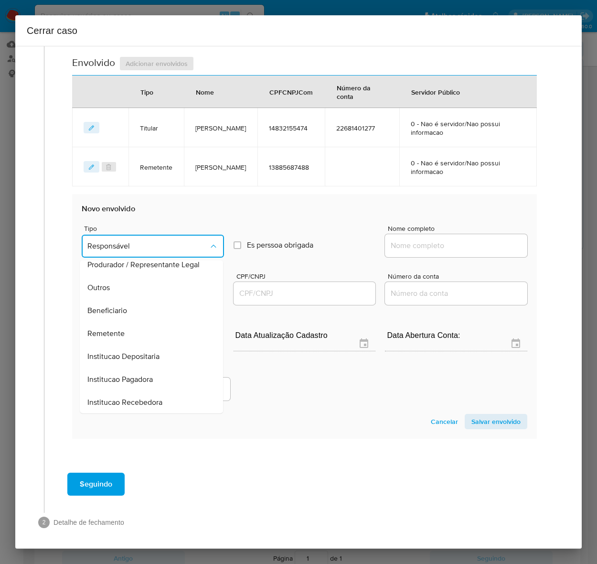
click at [99, 332] on span "Remetente" at bounding box center [105, 333] width 37 height 10
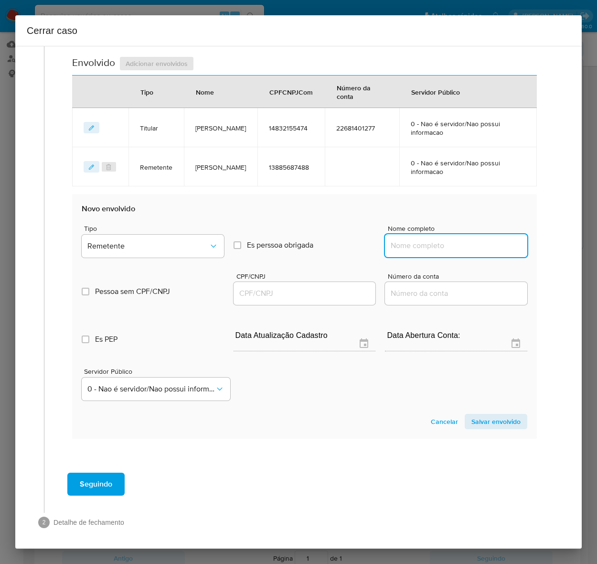
click at [433, 239] on input "Nome completo" at bounding box center [456, 245] width 142 height 12
paste input "Denilson Ramos Dos Santos, 11732060436"
drag, startPoint x: 464, startPoint y: 245, endPoint x: 558, endPoint y: 241, distance: 94.7
click at [558, 241] on div "1 Informação completa Geral Data de início 01/07/2025 Data Fin 03/09/2025 Valor…" at bounding box center [299, 65] width 544 height 957
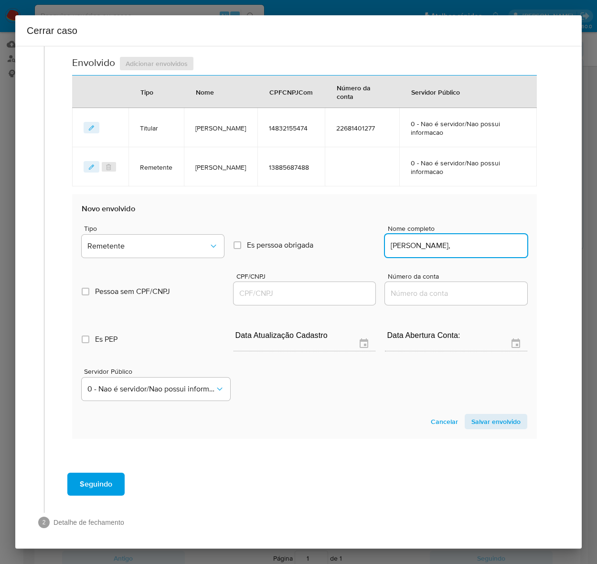
scroll to position [0, 0]
type input "Denilson Ramos Dos Santos"
click at [260, 287] on input "CPF/CNPJ" at bounding box center [305, 293] width 142 height 12
paste input "11732060436"
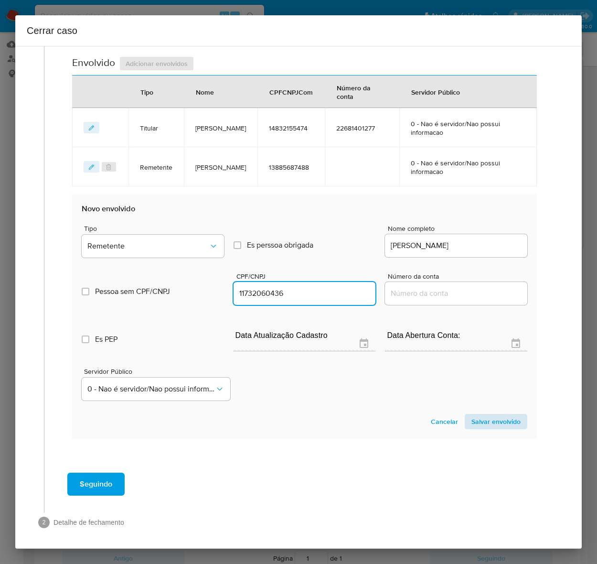
type input "11732060436"
click at [491, 416] on span "Salvar envolvido" at bounding box center [496, 421] width 49 height 13
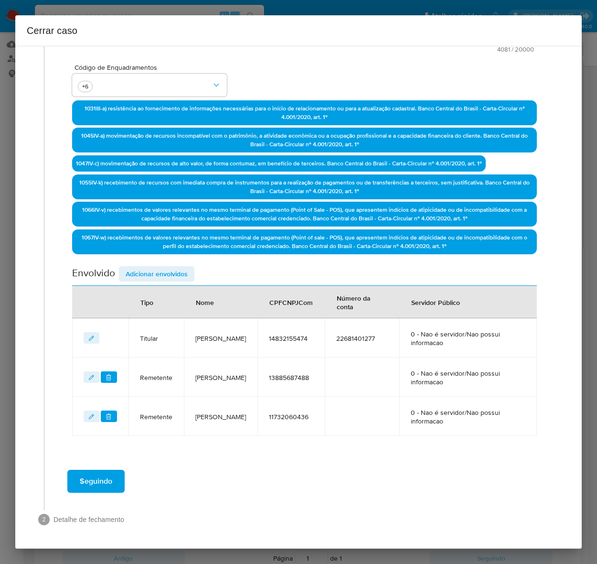
scroll to position [255, 0]
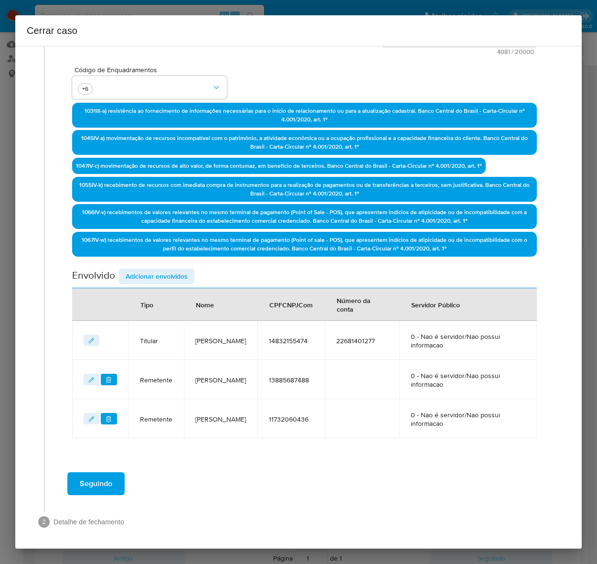
drag, startPoint x: 148, startPoint y: 269, endPoint x: 158, endPoint y: 279, distance: 13.9
click at [148, 270] on span "Adicionar envolvidos" at bounding box center [157, 276] width 62 height 13
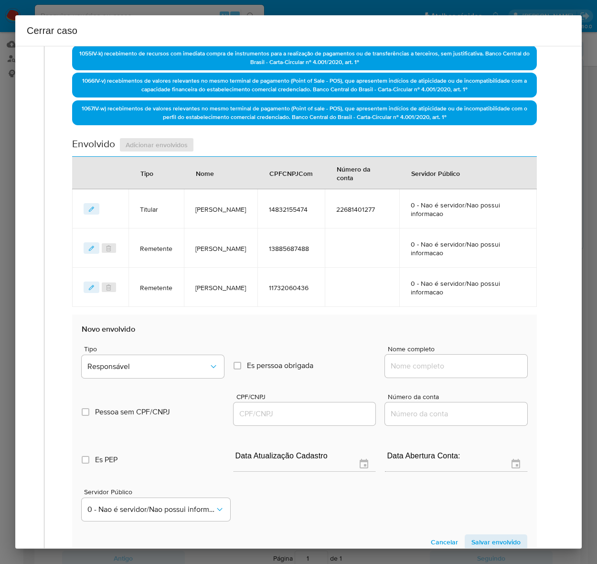
scroll to position [507, 0]
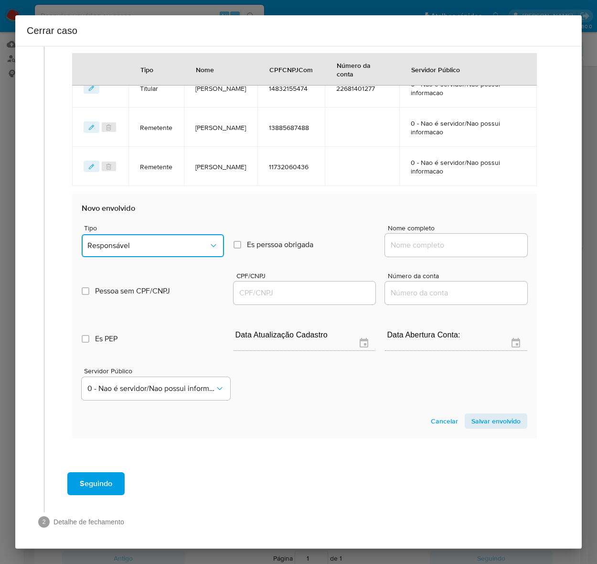
click at [122, 234] on button "Responsável" at bounding box center [153, 245] width 142 height 23
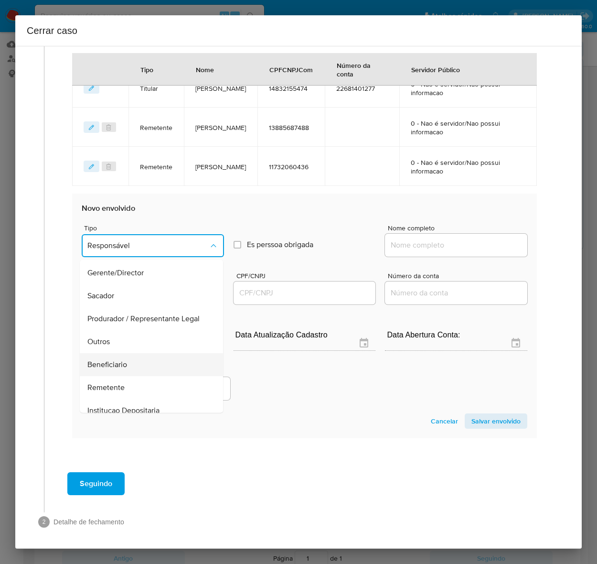
scroll to position [122, 0]
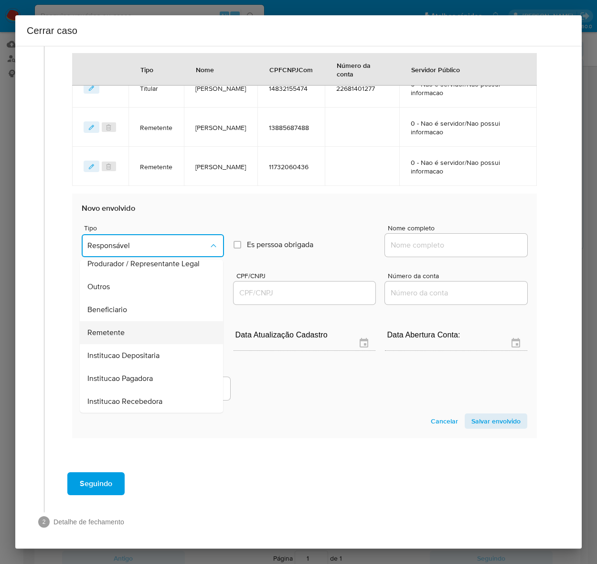
click at [110, 323] on div "Remetente" at bounding box center [148, 332] width 122 height 23
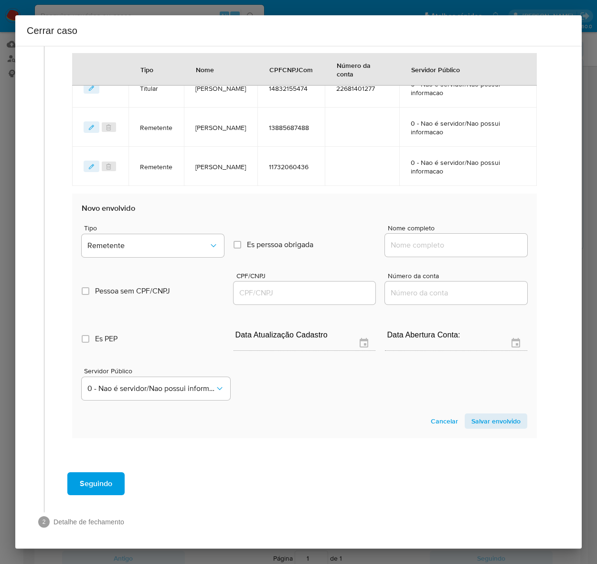
drag, startPoint x: 406, startPoint y: 245, endPoint x: 433, endPoint y: 242, distance: 26.4
click at [412, 242] on input "Nome completo" at bounding box center [456, 245] width 142 height 12
paste input "Celso Dos Santos Duarte, 06817079411"
drag, startPoint x: 464, startPoint y: 244, endPoint x: 588, endPoint y: 245, distance: 124.3
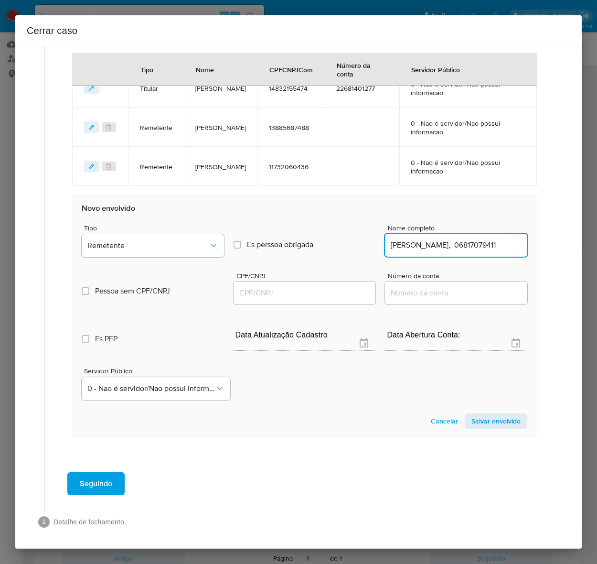
click at [588, 245] on div "Cerrar caso 1 Informação completa Geral Data de início 01/07/2025 Data Fin 03/0…" at bounding box center [298, 282] width 597 height 564
type input "Celso Dos Santos Duarte"
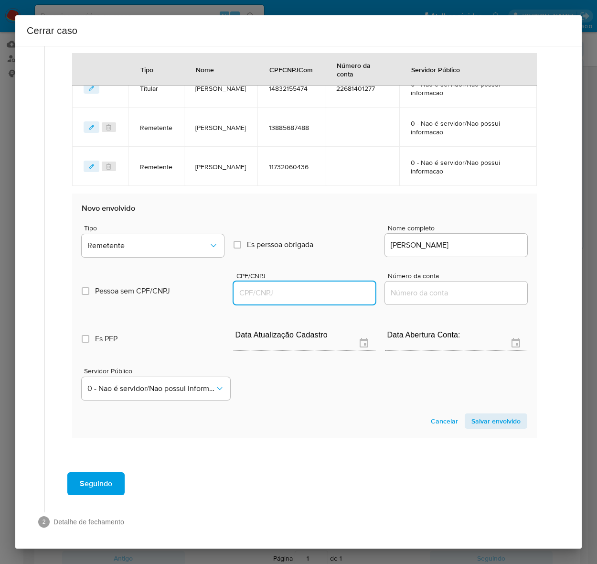
click at [277, 294] on input "CPF/CNPJ" at bounding box center [305, 293] width 142 height 12
paste input "06817079411"
type input "6817079411"
click at [485, 419] on span "Salvar envolvido" at bounding box center [496, 420] width 49 height 13
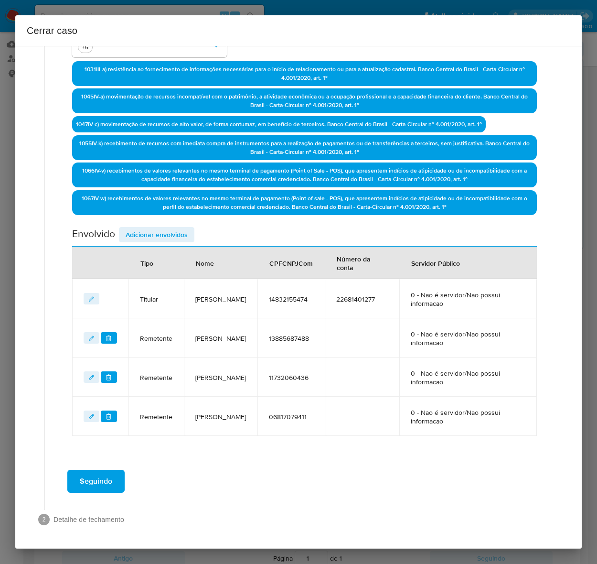
scroll to position [294, 0]
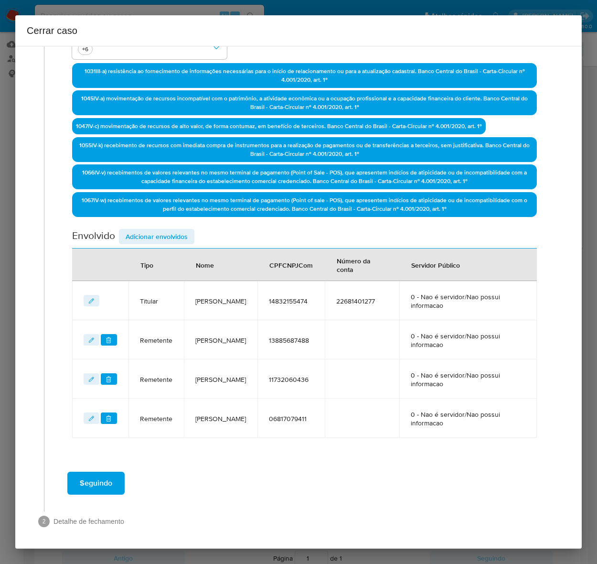
click at [151, 230] on span "Adicionar envolvidos" at bounding box center [157, 236] width 62 height 13
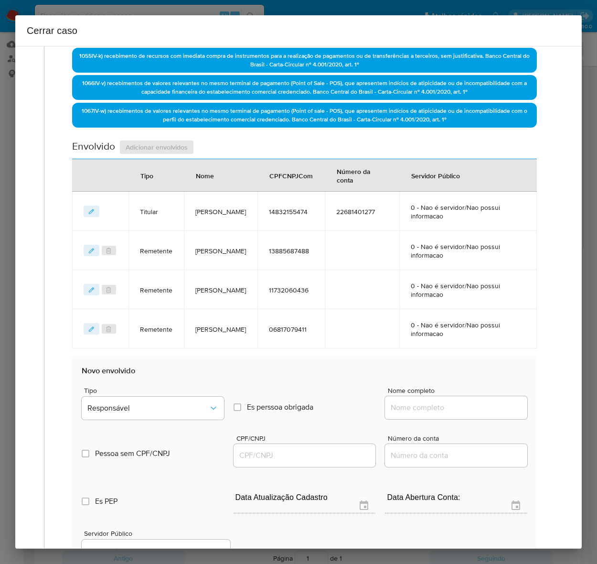
scroll to position [533, 0]
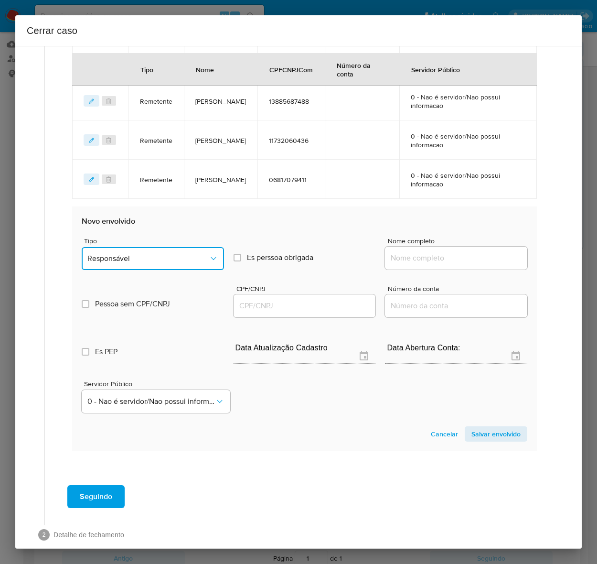
click at [123, 250] on button "Responsável" at bounding box center [153, 258] width 142 height 23
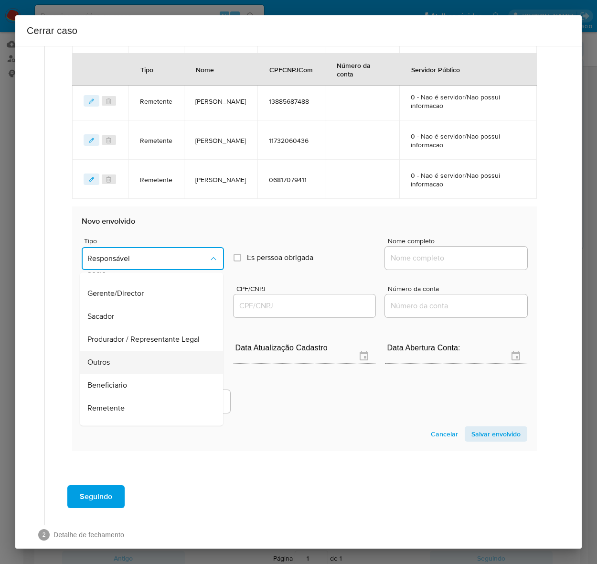
scroll to position [122, 0]
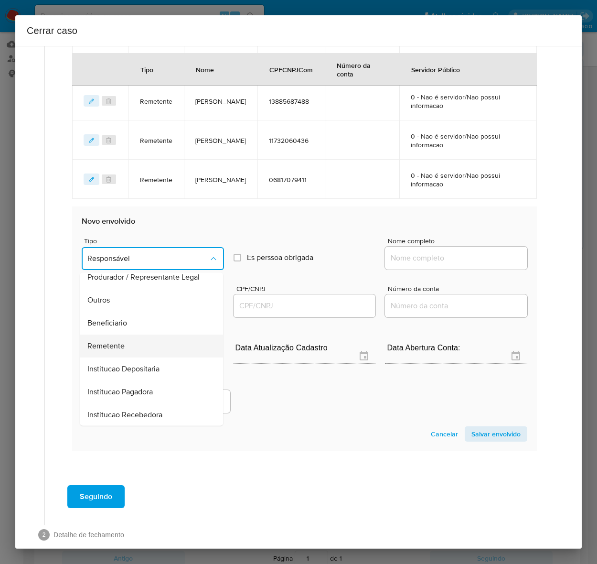
click at [113, 349] on span "Remetente" at bounding box center [105, 346] width 37 height 10
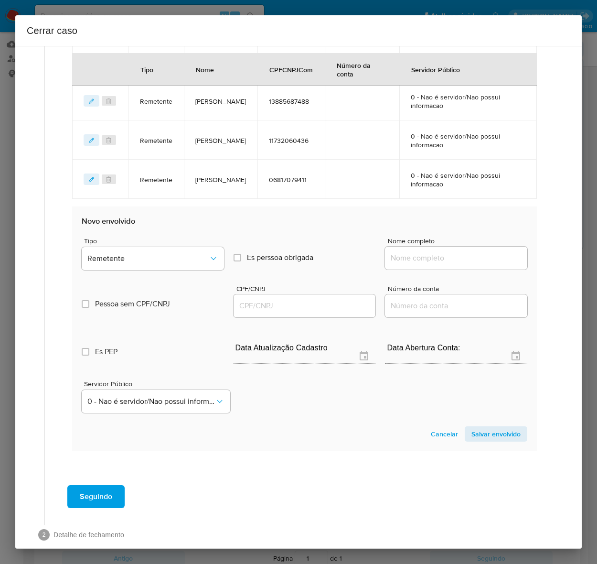
click at [420, 260] on input "Nome completo" at bounding box center [456, 258] width 142 height 12
paste input "Wellington Apolinario Da Silva, 11278884475"
drag, startPoint x: 464, startPoint y: 255, endPoint x: 589, endPoint y: 258, distance: 125.7
click at [589, 258] on div "Cerrar caso 1 Informação completa Geral Data de início 01/07/2025 Data Fin 03/0…" at bounding box center [298, 282] width 597 height 564
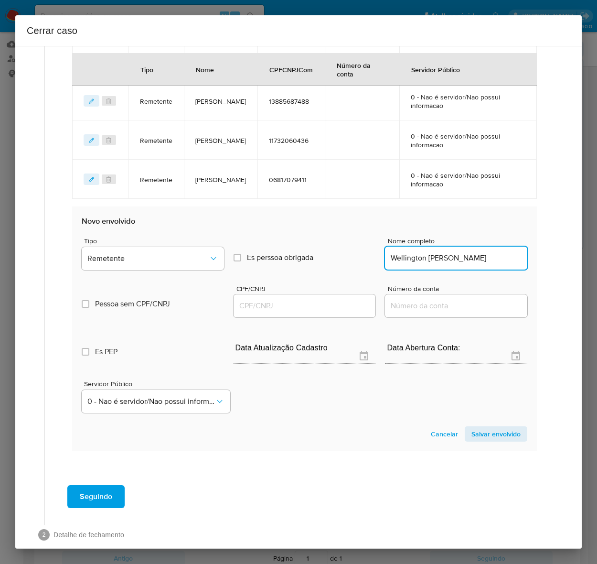
scroll to position [0, 0]
type input "Wellington Apolinario Da Silva"
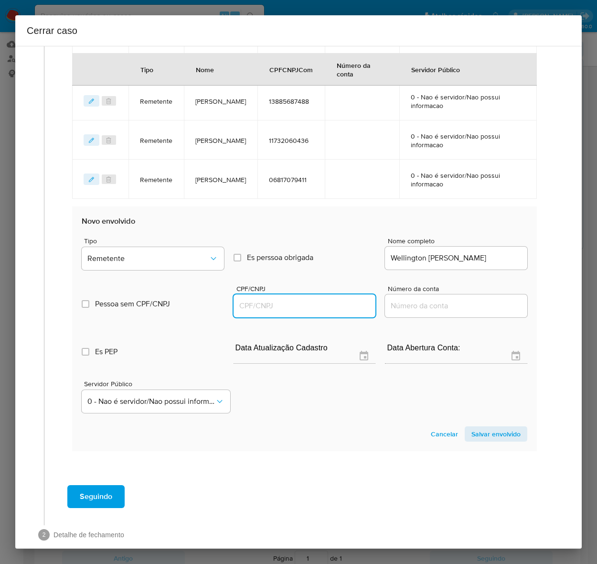
click at [261, 300] on input "CPF/CNPJ" at bounding box center [305, 306] width 142 height 12
paste input "11278884475"
type input "11278884475"
click at [490, 431] on span "Salvar envolvido" at bounding box center [496, 433] width 49 height 13
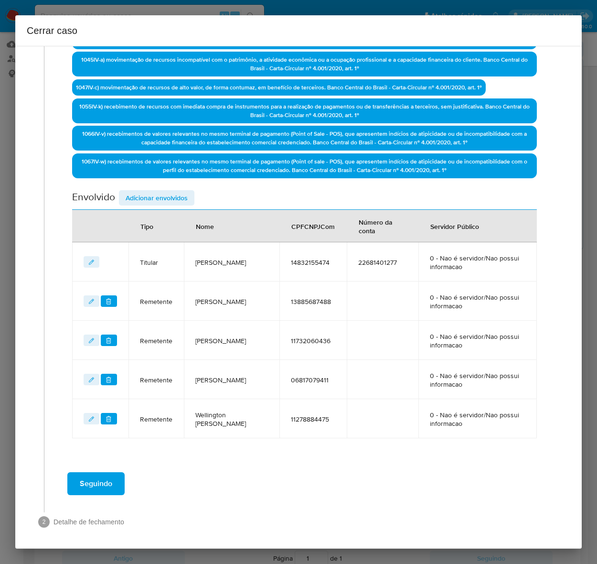
click at [153, 197] on span "Adicionar envolvidos" at bounding box center [157, 197] width 62 height 13
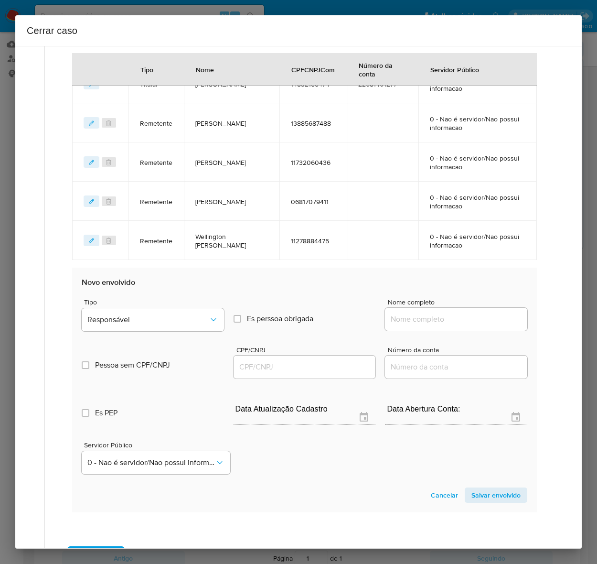
scroll to position [572, 0]
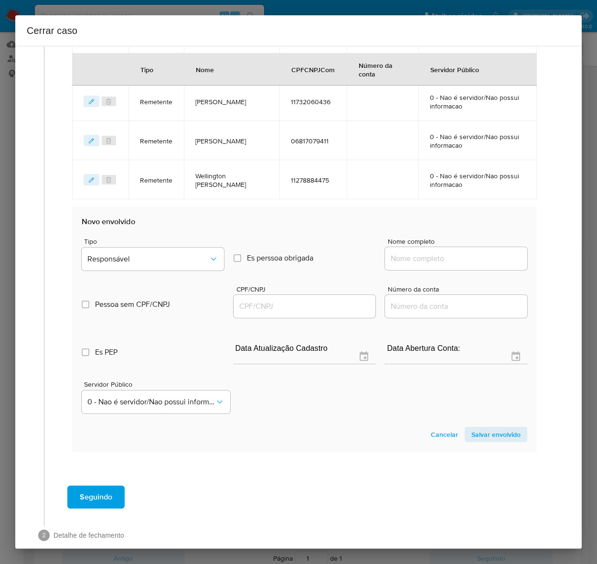
click at [113, 242] on div "Tipo Responsável" at bounding box center [153, 256] width 142 height 36
click at [125, 256] on span "Responsável" at bounding box center [147, 259] width 121 height 10
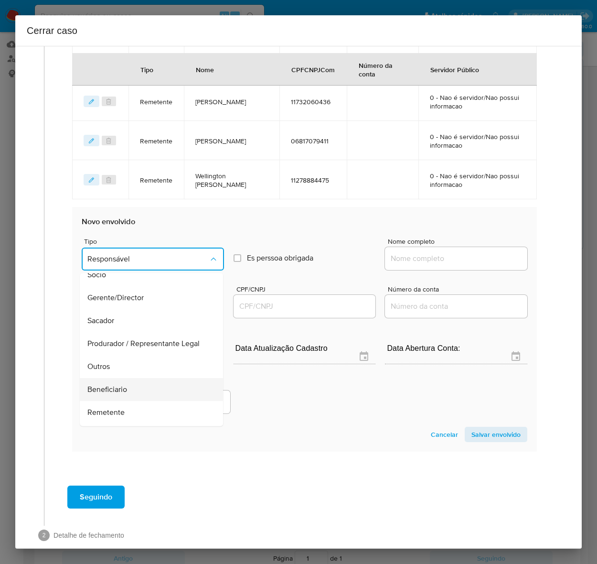
scroll to position [122, 0]
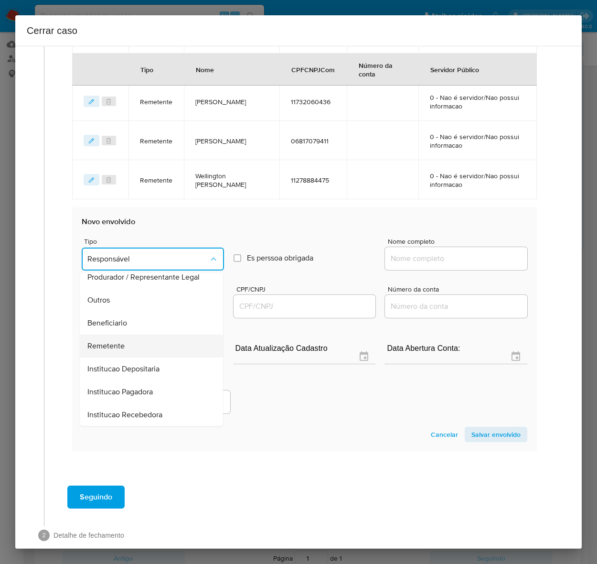
click at [99, 341] on span "Remetente" at bounding box center [105, 346] width 37 height 10
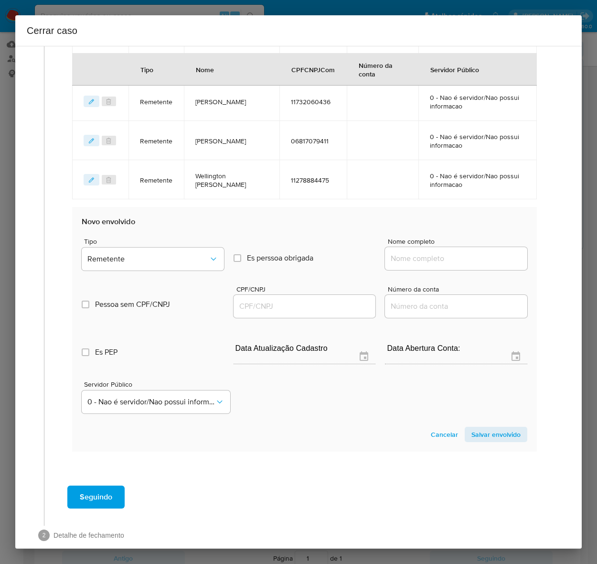
click at [424, 252] on input "Nome completo" at bounding box center [456, 258] width 142 height 12
paste input "Glauber Lucas Vasconcelos Da Silva, 11277225494"
drag, startPoint x: 462, startPoint y: 257, endPoint x: 630, endPoint y: 269, distance: 168.2
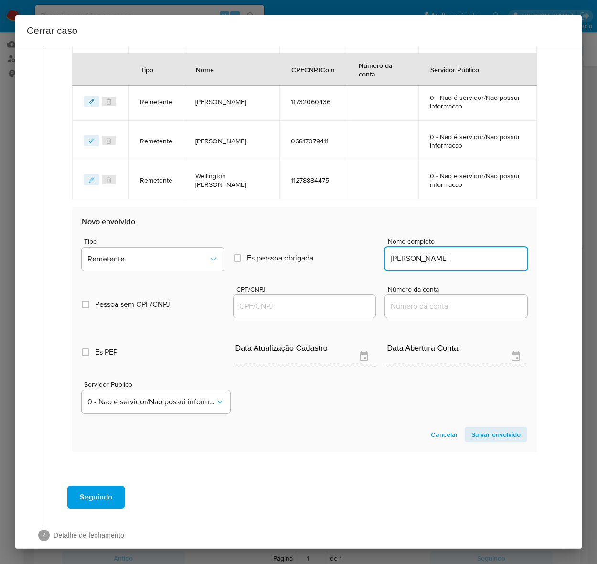
scroll to position [0, 0]
type input "Glauber Lucas Vasconcelos Da Silva"
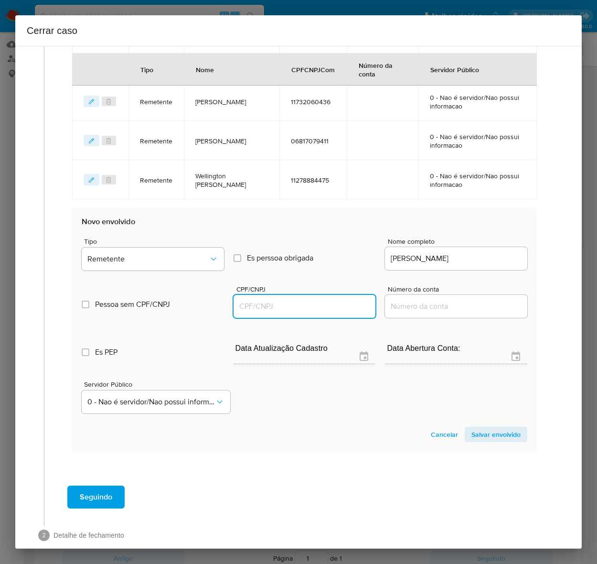
click at [268, 300] on input "CPF/CNPJ" at bounding box center [305, 306] width 142 height 12
paste input "11277225494"
type input "11277225494"
click at [482, 422] on section "Novo envolvido Tipo Remetente Es perssoa obrigada Is PObrigada Nome completo Gl…" at bounding box center [304, 329] width 465 height 244
click at [484, 428] on span "Salvar envolvido" at bounding box center [496, 434] width 49 height 13
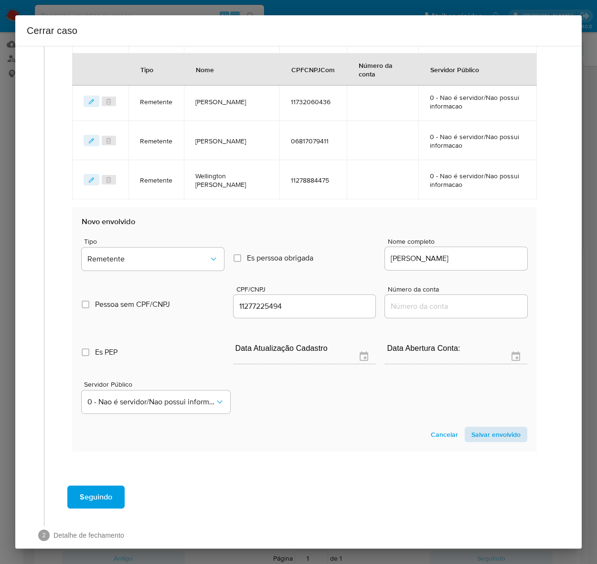
scroll to position [373, 0]
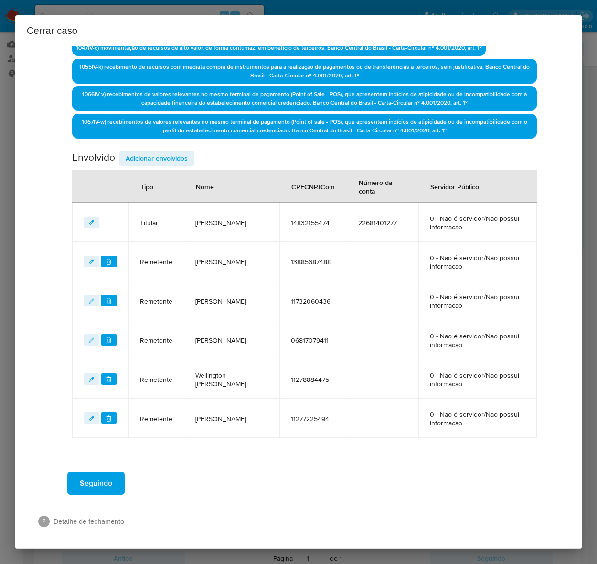
click at [141, 152] on span "Adicionar envolvidos" at bounding box center [157, 158] width 62 height 13
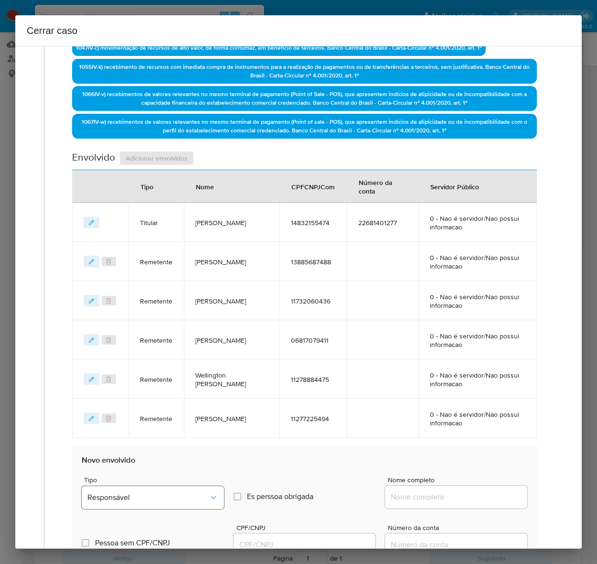
scroll to position [625, 0]
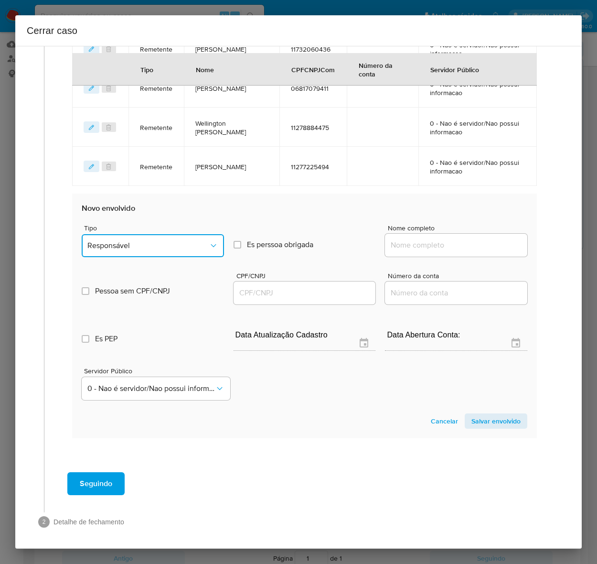
click at [127, 242] on span "Responsável" at bounding box center [147, 246] width 121 height 10
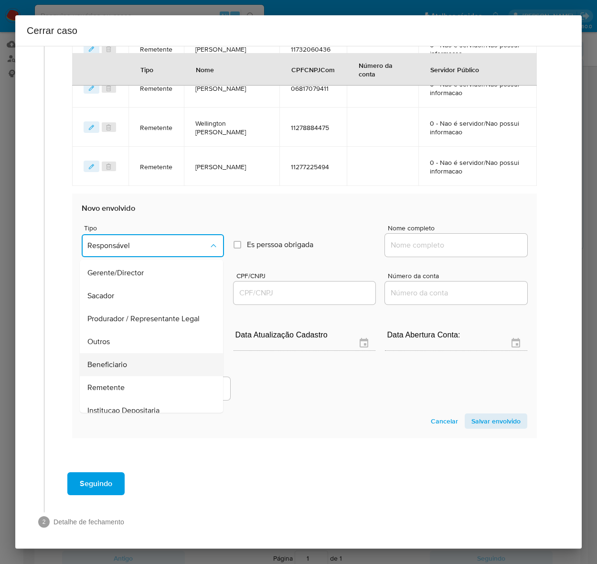
scroll to position [122, 0]
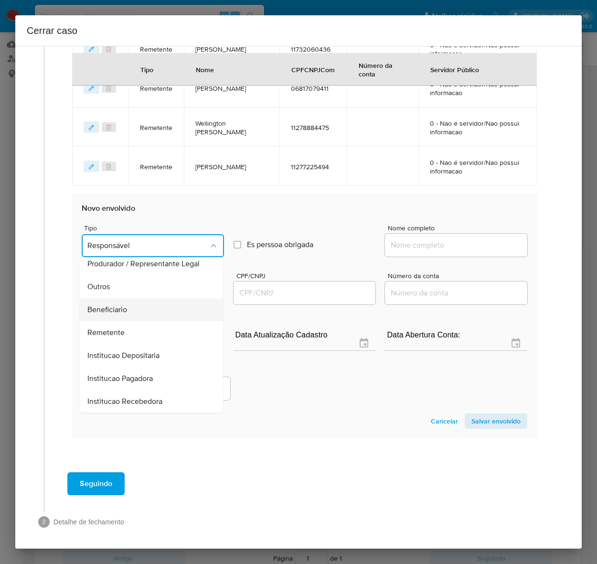
click at [108, 309] on span "Beneficiario" at bounding box center [107, 309] width 40 height 10
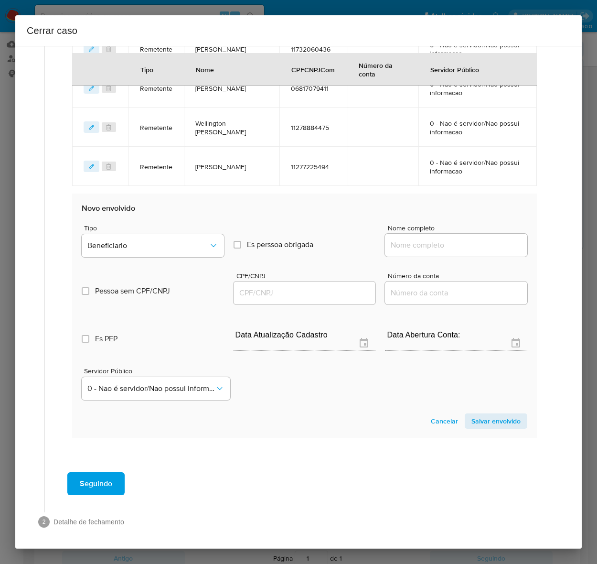
click at [438, 252] on div at bounding box center [456, 245] width 142 height 23
click at [433, 242] on input "Nome completo" at bounding box center [456, 245] width 142 height 12
paste input "Distribuidora Itabaiana Ltda, 34102831000196"
drag, startPoint x: 449, startPoint y: 244, endPoint x: 556, endPoint y: 245, distance: 106.6
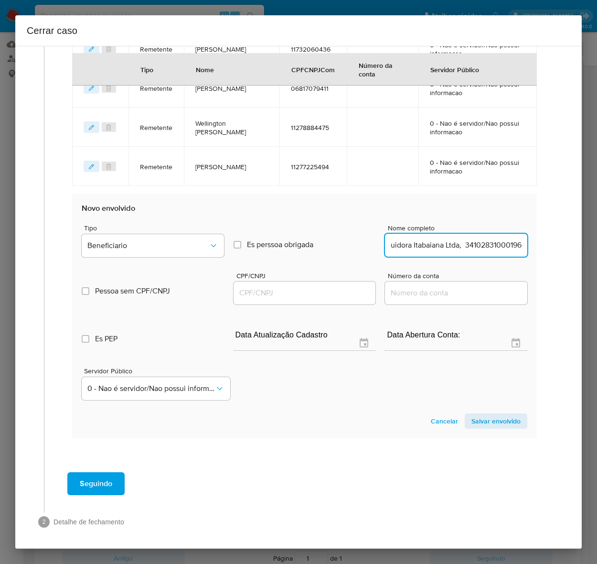
type input "Distribuidora Itabaiana Ltda"
click at [265, 287] on input "CPF/CNPJ" at bounding box center [305, 293] width 142 height 12
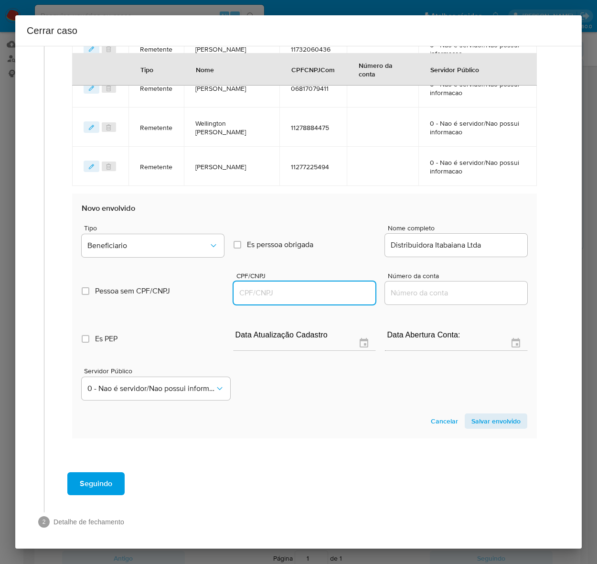
paste input "34102831000196"
type input "34102831000196"
click at [488, 422] on span "Salvar envolvido" at bounding box center [496, 420] width 49 height 13
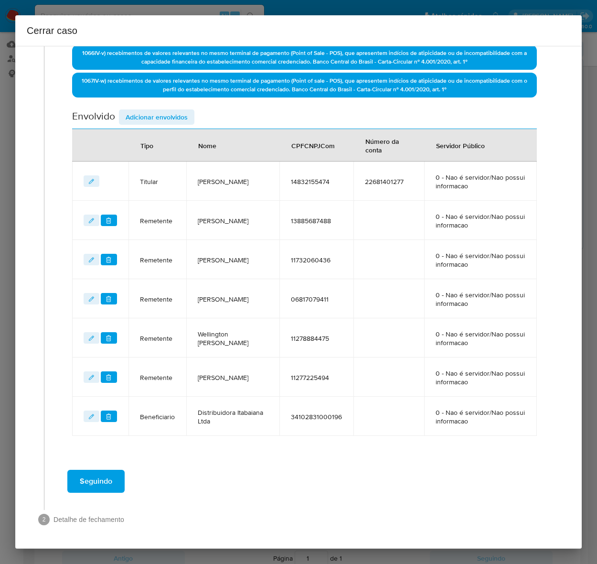
scroll to position [412, 0]
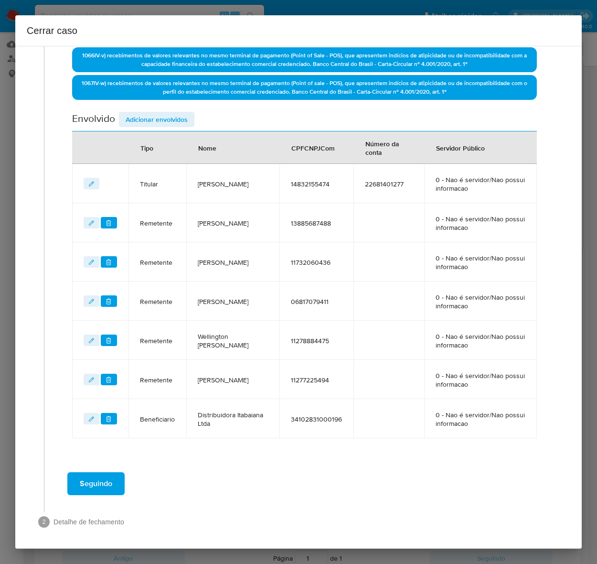
click at [145, 113] on span "Adicionar envolvidos" at bounding box center [157, 119] width 62 height 13
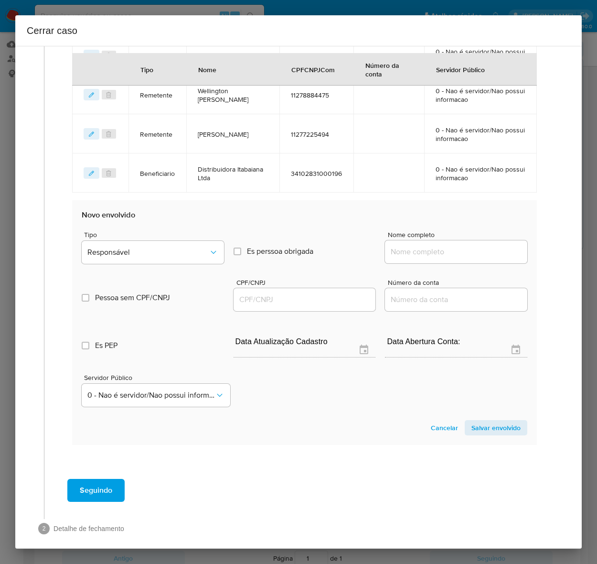
scroll to position [663, 0]
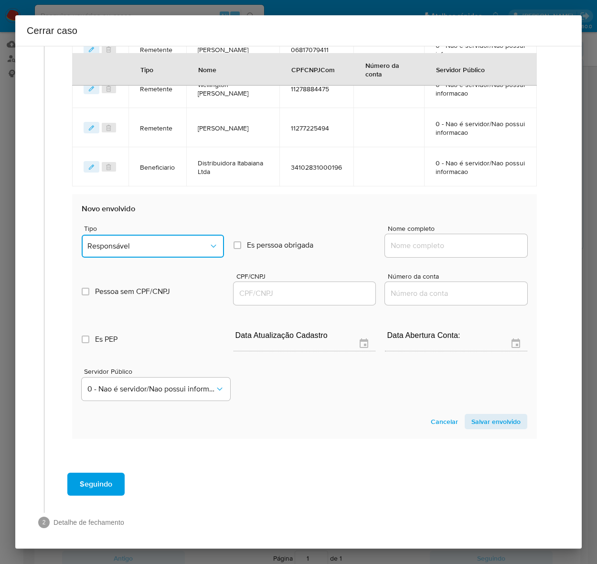
click at [134, 237] on button "Responsável" at bounding box center [153, 246] width 142 height 23
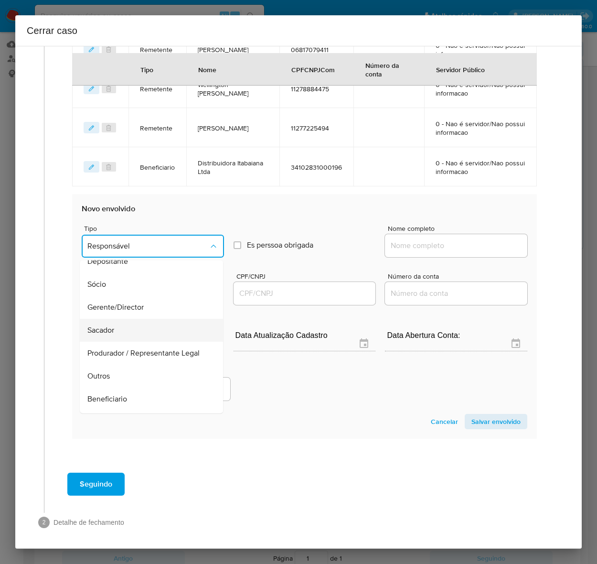
scroll to position [122, 0]
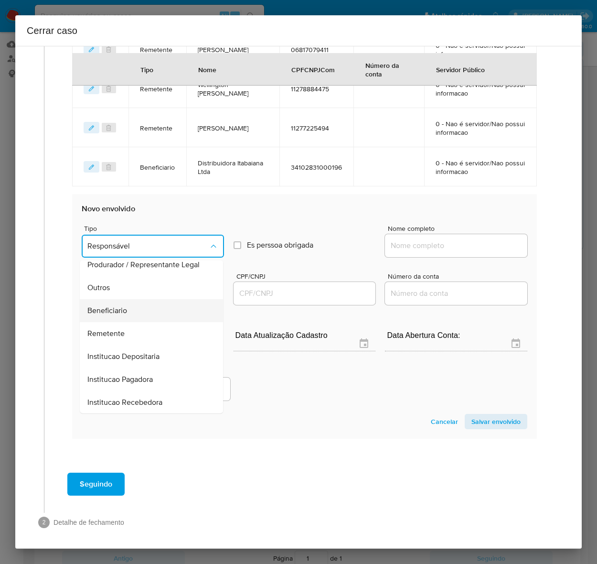
click at [118, 306] on span "Beneficiario" at bounding box center [107, 310] width 40 height 10
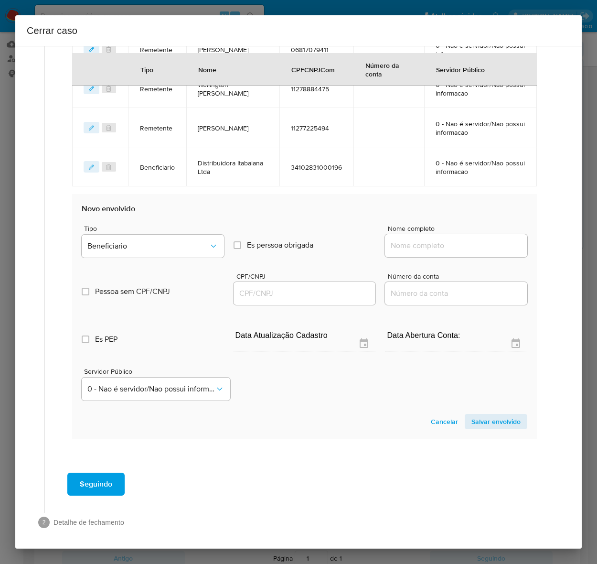
click at [429, 242] on input "Nome completo" at bounding box center [456, 245] width 142 height 12
paste input "J Joayne Gomes Da Silva Ltda, 56107454000110"
drag, startPoint x: 448, startPoint y: 243, endPoint x: 586, endPoint y: 242, distance: 138.1
click at [586, 242] on div "Cerrar caso 1 Informação completa Geral Data de início 01/07/2025 Data Fin 03/0…" at bounding box center [298, 282] width 597 height 564
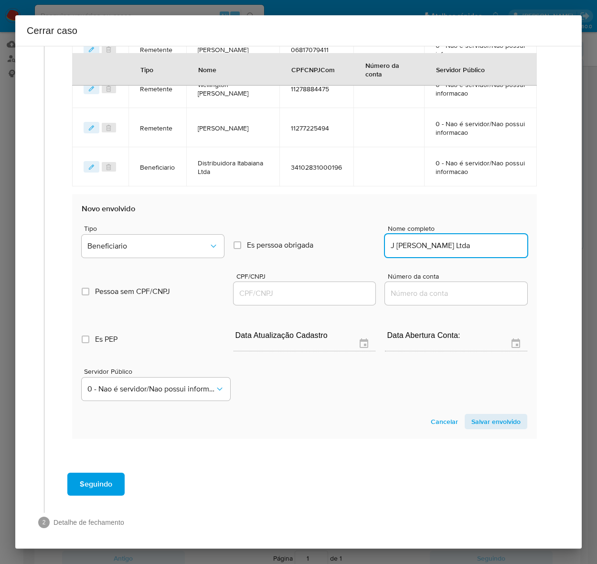
scroll to position [0, 0]
type input "J Joayne Gomes Da Silva Ltda"
click at [283, 288] on input "CPF/CNPJ" at bounding box center [305, 293] width 142 height 12
paste input "56107454000110"
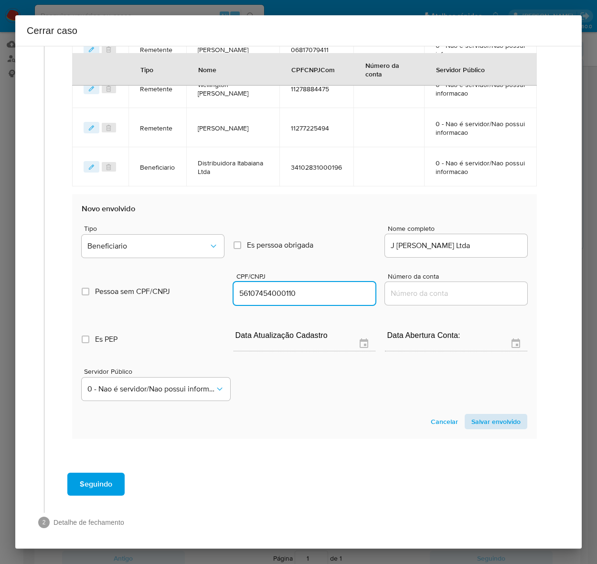
type input "56107454000110"
click at [479, 415] on span "Salvar envolvido" at bounding box center [496, 421] width 49 height 13
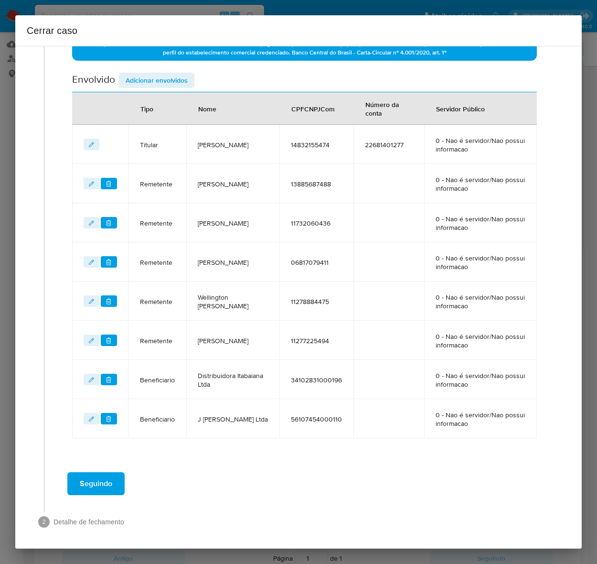
click at [140, 77] on span "Adicionar envolvidos" at bounding box center [157, 80] width 62 height 13
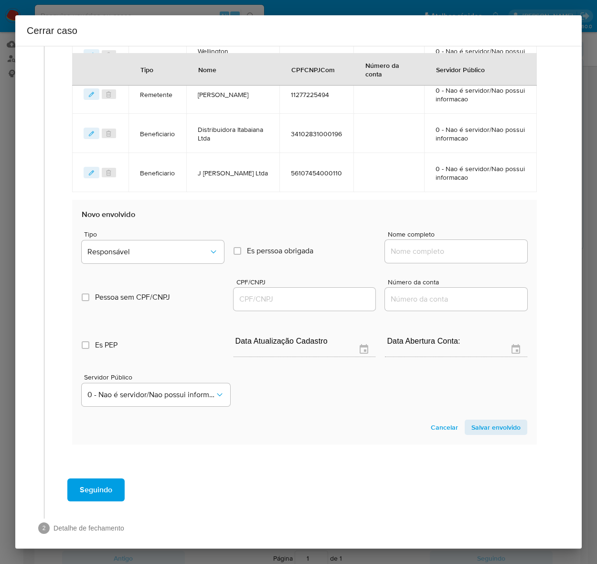
scroll to position [703, 0]
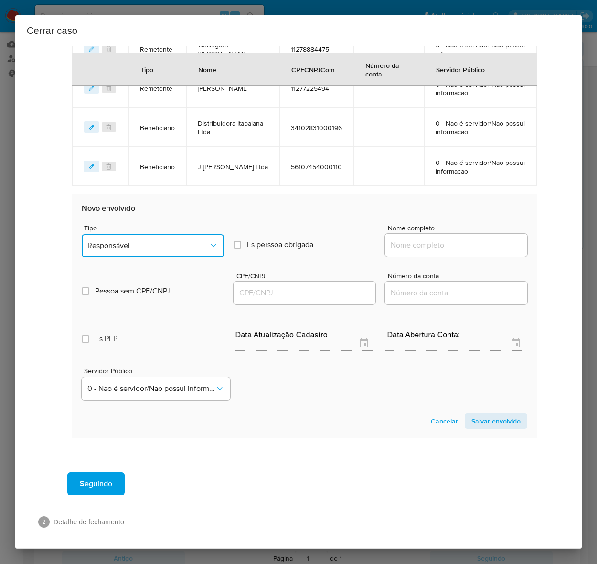
drag, startPoint x: 132, startPoint y: 243, endPoint x: 140, endPoint y: 252, distance: 11.9
click at [132, 242] on span "Responsável" at bounding box center [147, 246] width 121 height 10
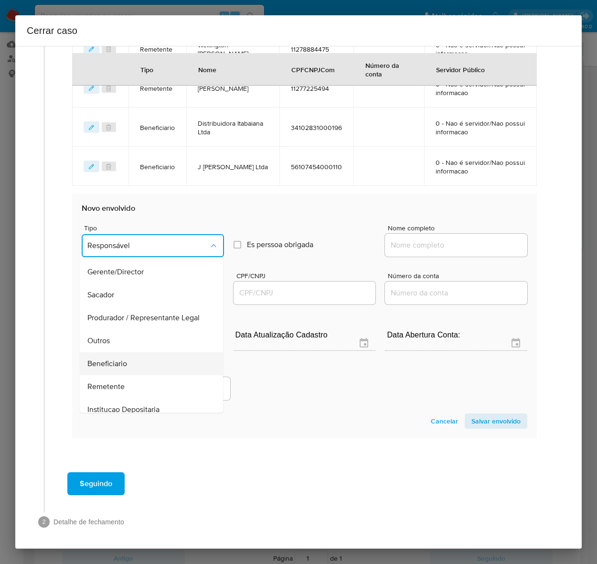
scroll to position [122, 0]
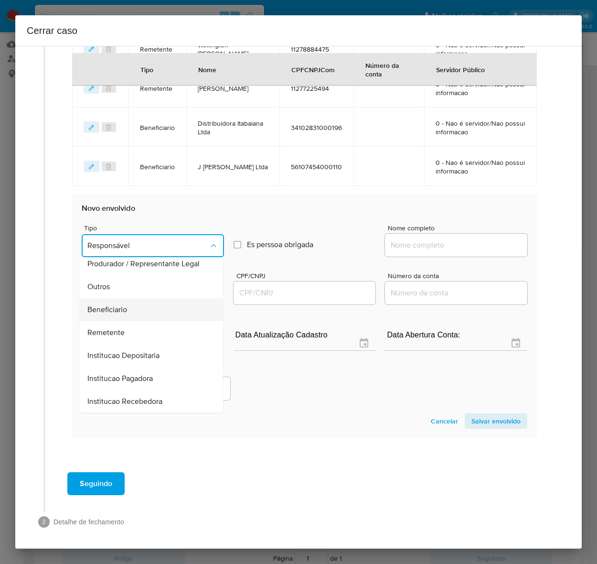
click at [118, 307] on span "Beneficiario" at bounding box center [107, 309] width 40 height 10
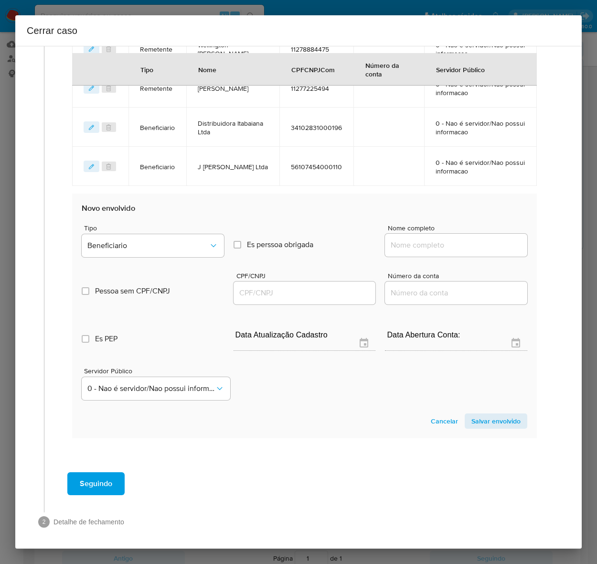
click at [411, 241] on input "Nome completo" at bounding box center [456, 245] width 142 height 12
paste input "Lider Alagoas Distribuidora Ltda, 07883178000177"
drag, startPoint x: 450, startPoint y: 244, endPoint x: 536, endPoint y: 245, distance: 85.6
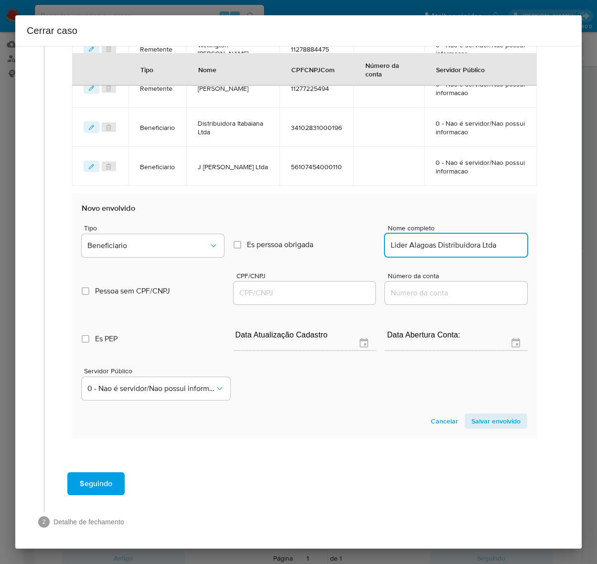
scroll to position [0, 0]
type input "Lider Alagoas Distribuidora Ltda"
click at [279, 289] on input "CPF/CNPJ" at bounding box center [305, 293] width 142 height 12
paste input "07883178000177"
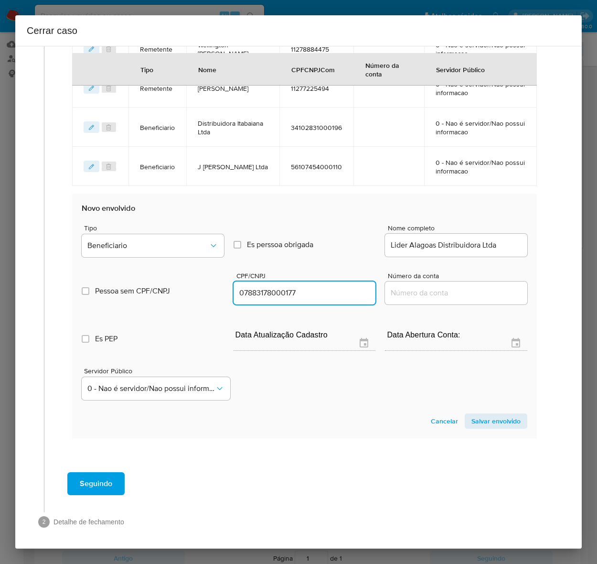
type input "7883178000177"
click at [488, 418] on span "Salvar envolvido" at bounding box center [496, 420] width 49 height 13
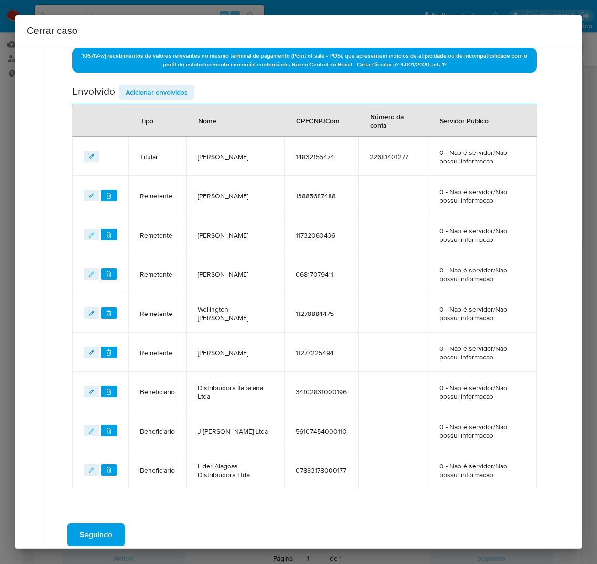
scroll to position [371, 0]
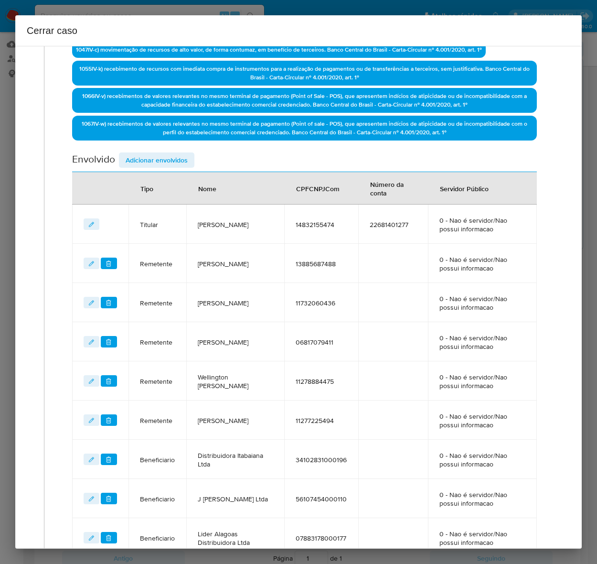
click at [156, 157] on span "Adicionar envolvidos" at bounding box center [157, 159] width 62 height 13
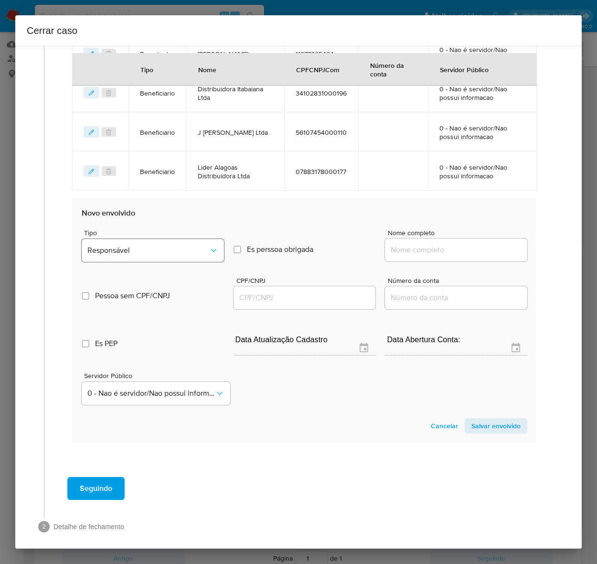
scroll to position [742, 0]
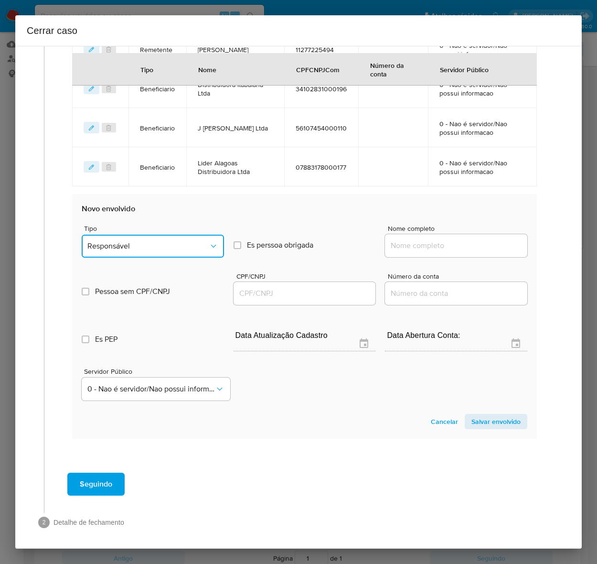
click at [147, 236] on button "Responsável" at bounding box center [153, 246] width 142 height 23
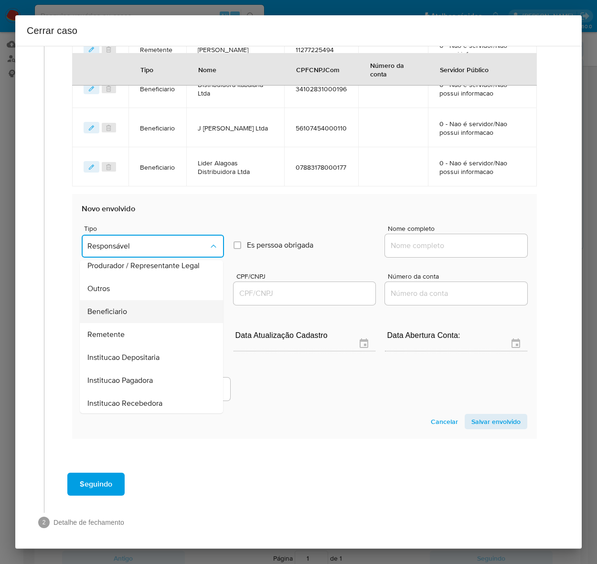
scroll to position [122, 0]
click at [116, 308] on span "Beneficiario" at bounding box center [107, 310] width 40 height 10
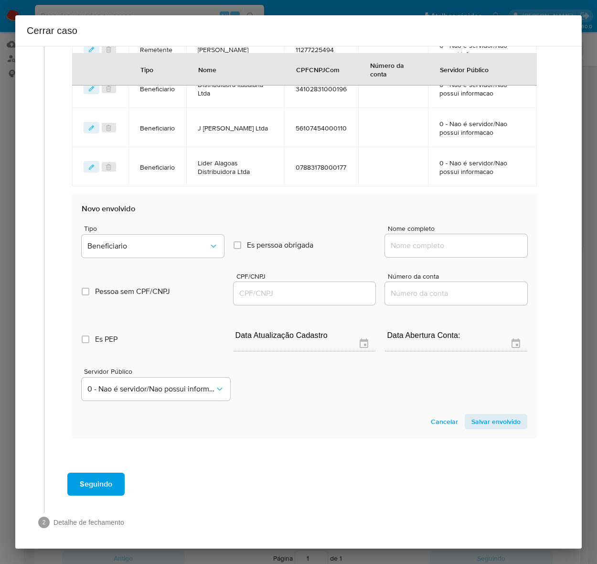
click at [398, 245] on input "Nome completo" at bounding box center [456, 245] width 142 height 12
paste input "Comercial De Alimentos Gilmar Ltda, 05466724000300"
drag, startPoint x: 443, startPoint y: 244, endPoint x: 573, endPoint y: 243, distance: 129.5
click at [573, 243] on div "1 Informação completa Geral Data de início 01/07/2025 Data Fin 03/09/2025 Valor…" at bounding box center [298, 297] width 567 height 503
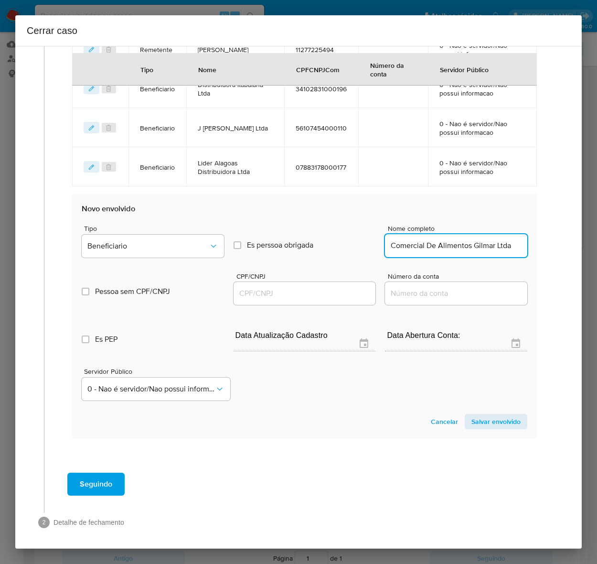
scroll to position [0, 0]
type input "Comercial De Alimentos Gilmar Ltda"
click at [283, 293] on input "CPF/CNPJ" at bounding box center [305, 293] width 142 height 12
paste input "05466724000300"
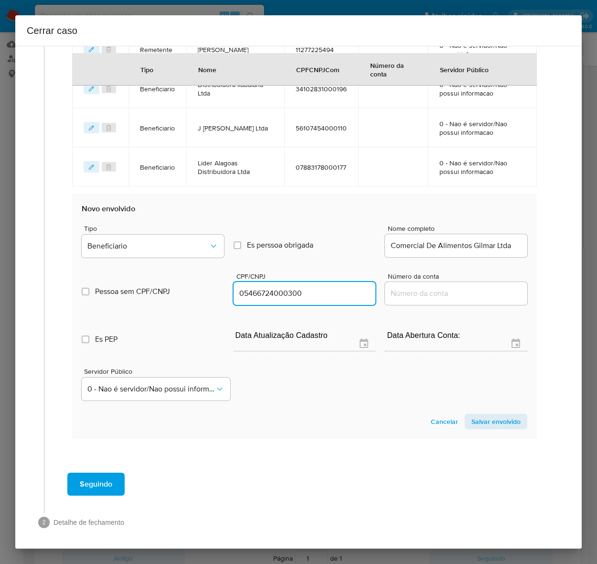
type input "5466724000300"
click at [477, 416] on span "Salvar envolvido" at bounding box center [496, 421] width 49 height 13
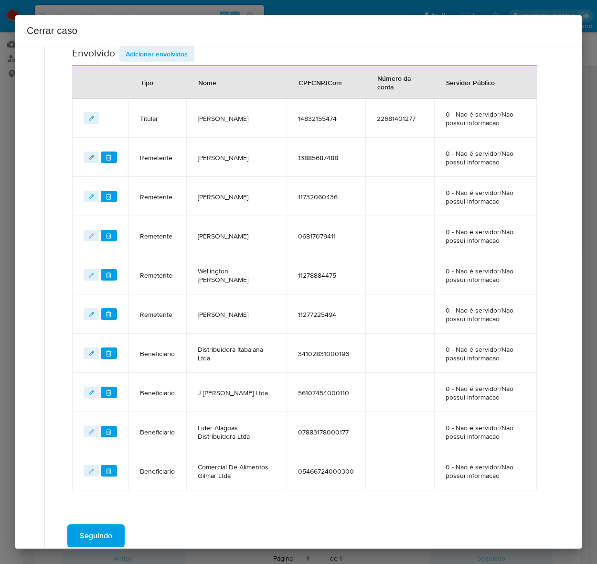
scroll to position [469, 0]
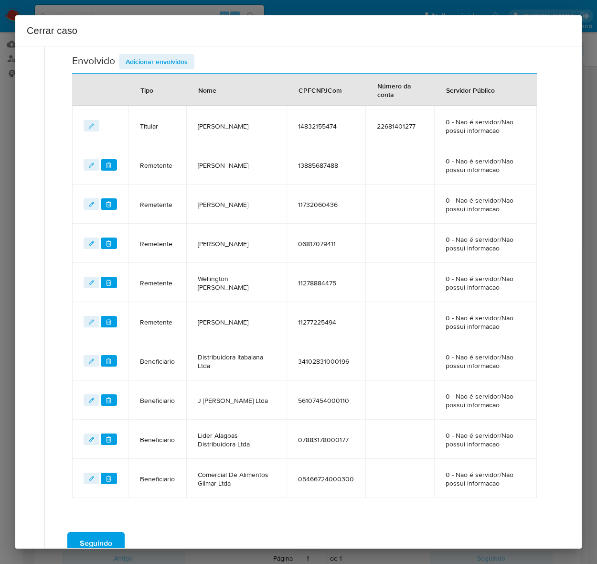
click at [150, 56] on span "Adicionar envolvidos" at bounding box center [157, 61] width 62 height 13
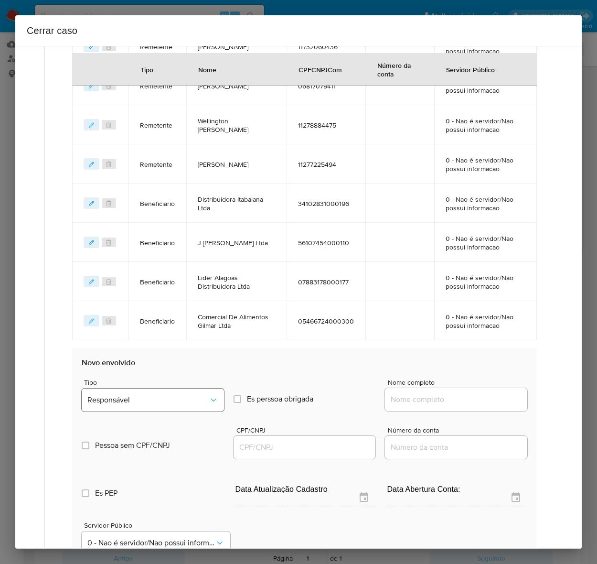
scroll to position [768, 0]
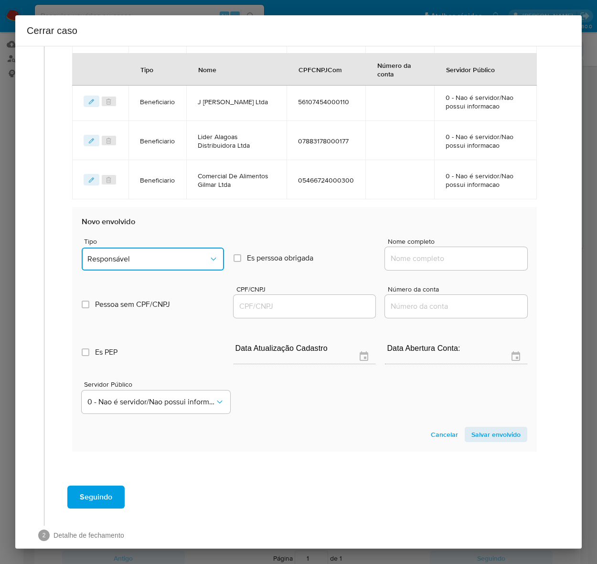
click at [152, 248] on button "Responsável" at bounding box center [153, 259] width 142 height 23
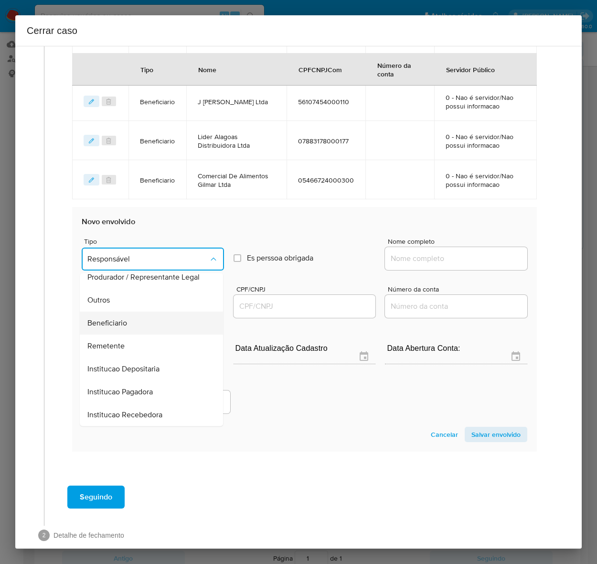
click at [115, 318] on span "Beneficiario" at bounding box center [107, 323] width 40 height 10
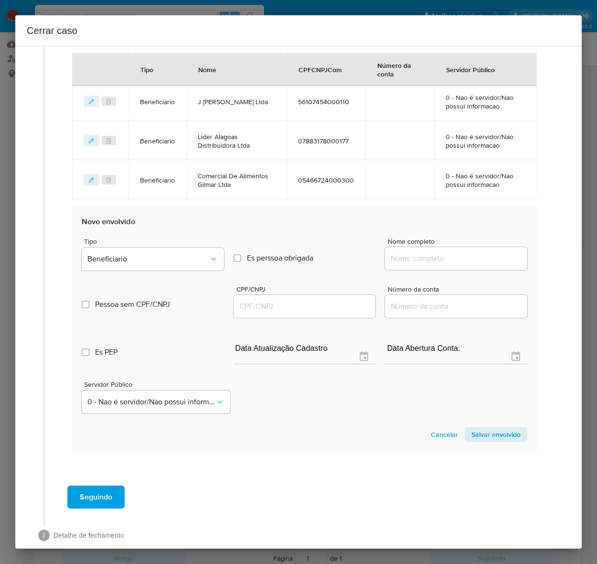
click at [402, 254] on input "Nome completo" at bounding box center [456, 258] width 142 height 12
paste input "Cunha Distribuidora Ltda, 06247344000186"
drag, startPoint x: 445, startPoint y: 255, endPoint x: 569, endPoint y: 259, distance: 124.3
click at [569, 259] on div "1 Informação completa Geral Data de início 01/07/2025 Data Fin 03/09/2025 Valor…" at bounding box center [298, 297] width 567 height 503
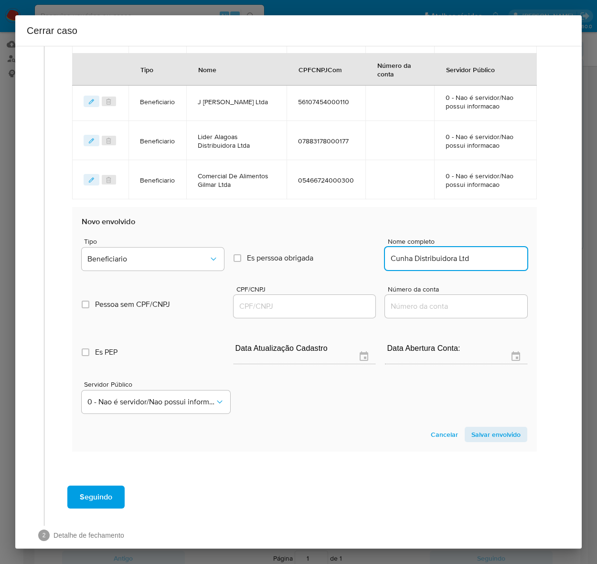
scroll to position [0, 0]
type input "Cunha Distribuidora Ltda"
click at [251, 300] on input "CPF/CNPJ" at bounding box center [305, 306] width 142 height 12
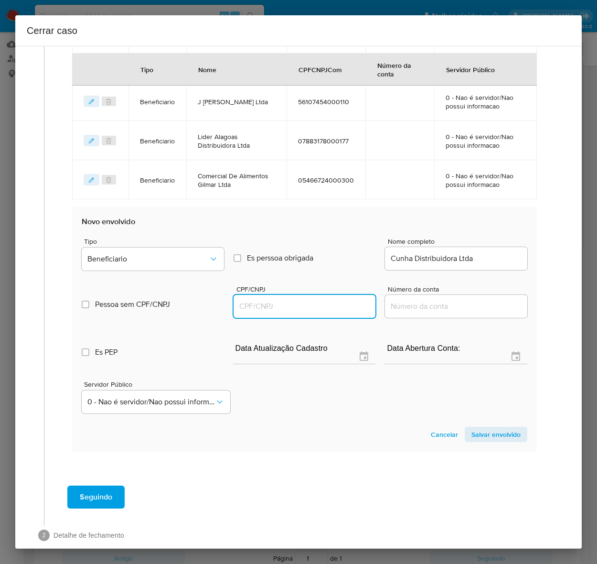
paste input "06247344000186"
type input "6247344000186"
click at [472, 428] on span "Salvar envolvido" at bounding box center [496, 434] width 49 height 13
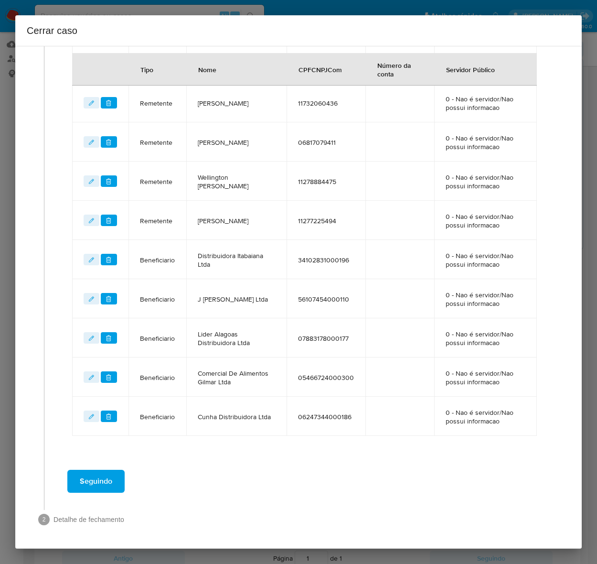
scroll to position [569, 0]
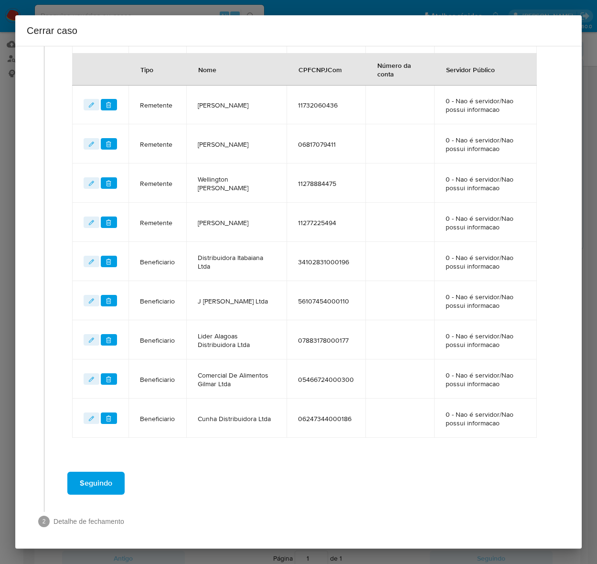
click at [91, 479] on span "Seguindo" at bounding box center [96, 483] width 33 height 21
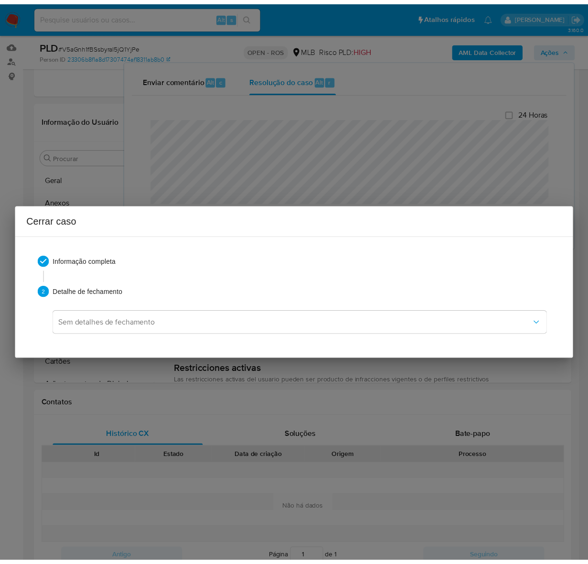
scroll to position [1511, 0]
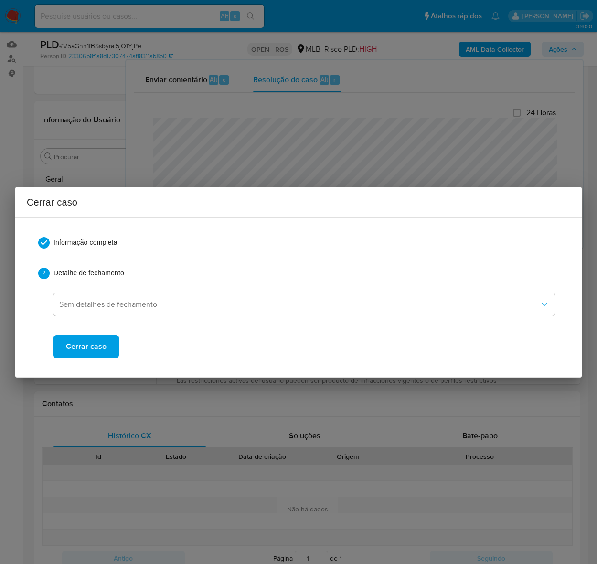
click at [84, 345] on span "Cerrar caso" at bounding box center [86, 346] width 41 height 21
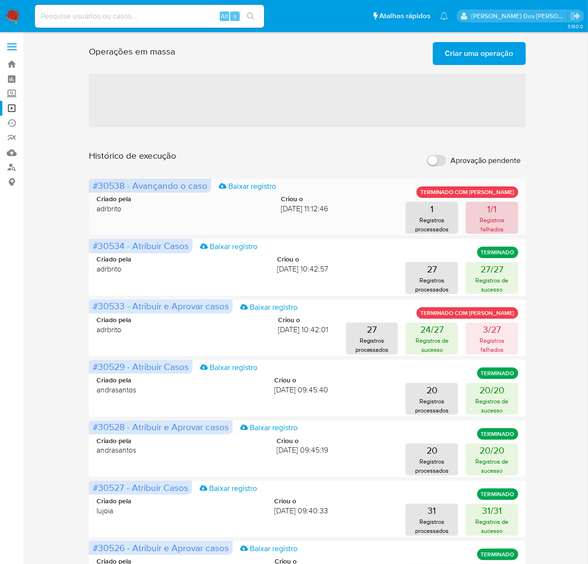
click at [496, 211] on p "1/1" at bounding box center [493, 208] width 10 height 13
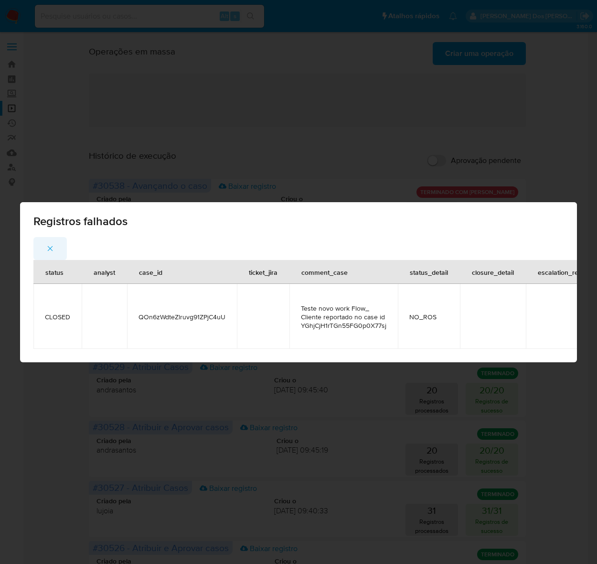
click at [44, 248] on button "button" at bounding box center [49, 248] width 33 height 23
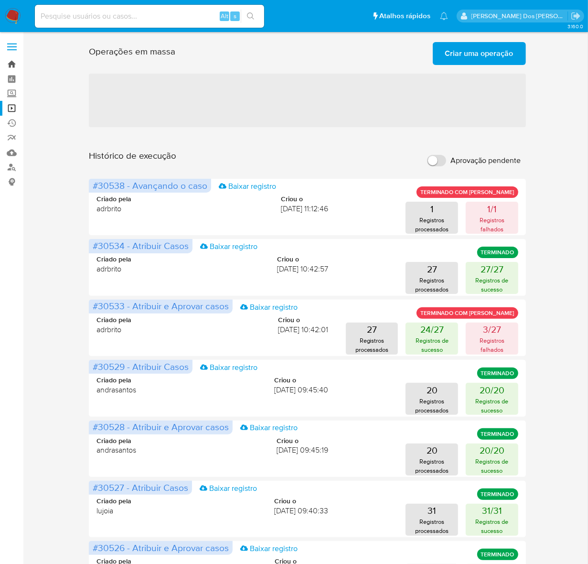
click at [12, 64] on link "Bandeja" at bounding box center [57, 64] width 114 height 15
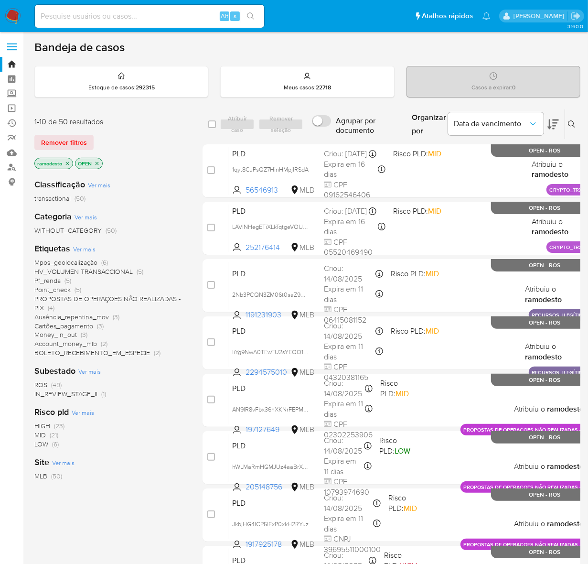
click at [73, 397] on span "IN_REVIEW_STAGE_II" at bounding box center [65, 394] width 63 height 10
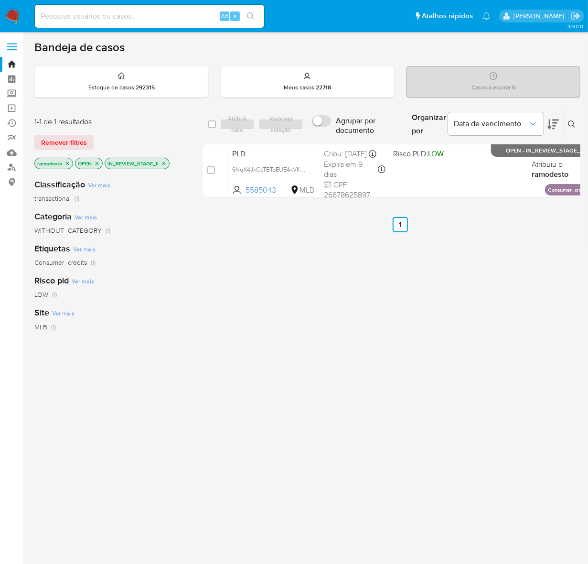
click at [164, 165] on icon "close-filter" at bounding box center [164, 164] width 6 height 6
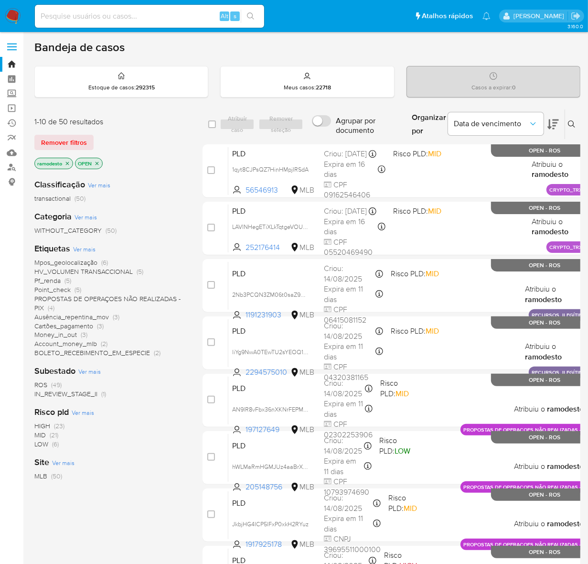
click at [67, 163] on icon "close-filter" at bounding box center [67, 163] width 3 height 3
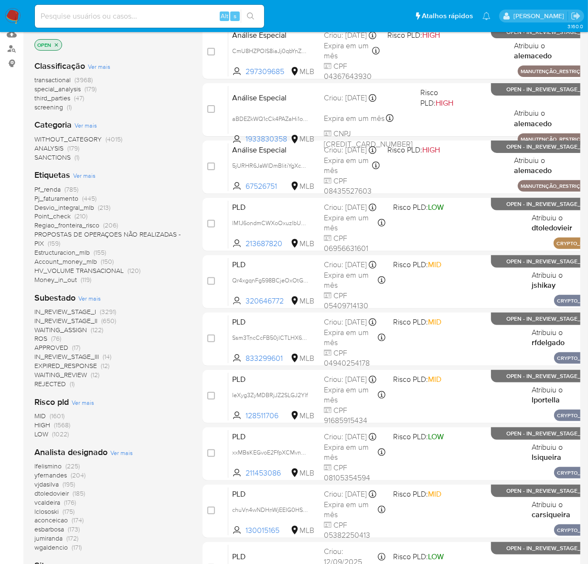
scroll to position [119, 0]
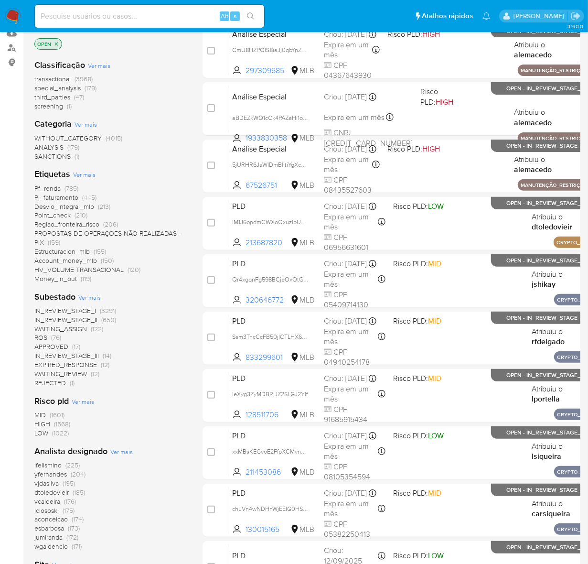
click at [39, 337] on span "ROS" at bounding box center [40, 338] width 13 height 10
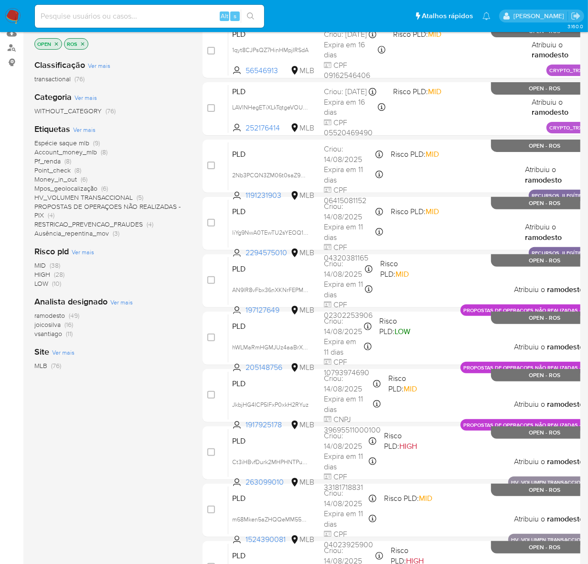
click at [54, 313] on span "ramodesto" at bounding box center [49, 316] width 31 height 10
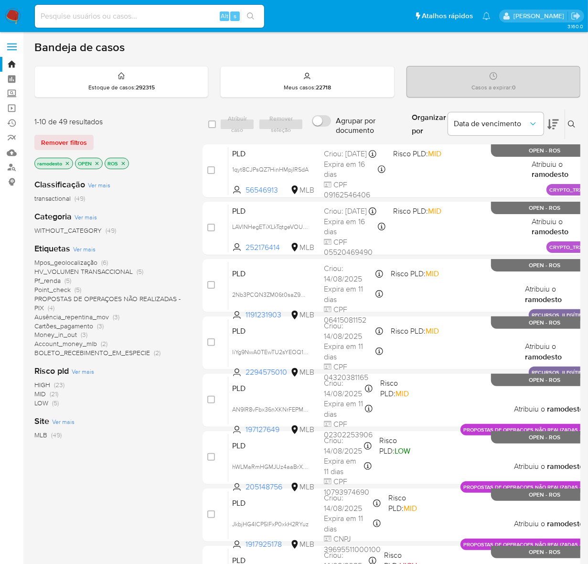
click at [51, 282] on span "Pf_renda" at bounding box center [47, 281] width 26 height 10
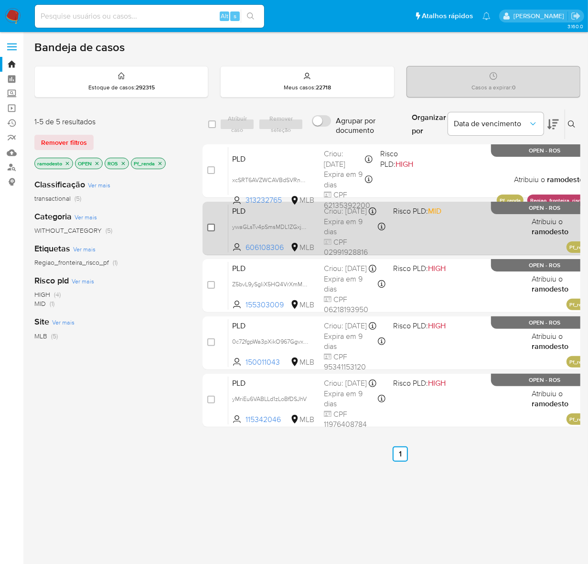
click at [209, 228] on input "checkbox" at bounding box center [211, 228] width 8 height 8
checkbox input "true"
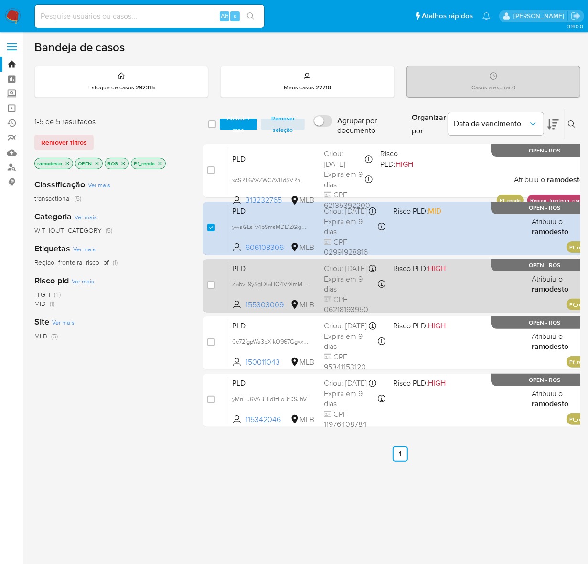
click at [213, 288] on div "case-item-checkbox" at bounding box center [211, 285] width 8 height 10
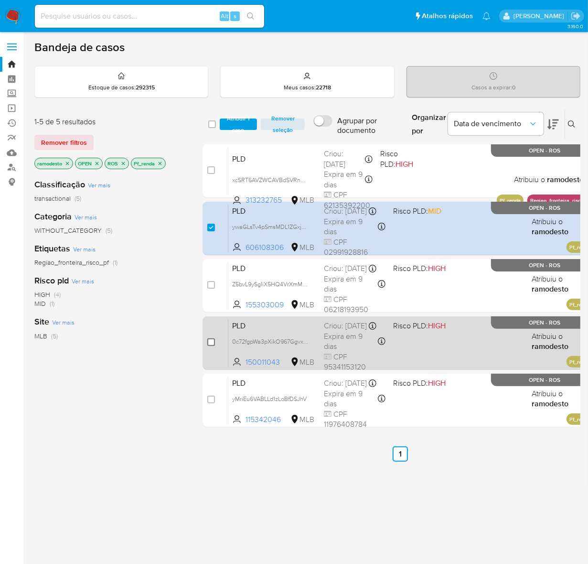
click at [213, 343] on input "checkbox" at bounding box center [211, 342] width 8 height 8
checkbox input "true"
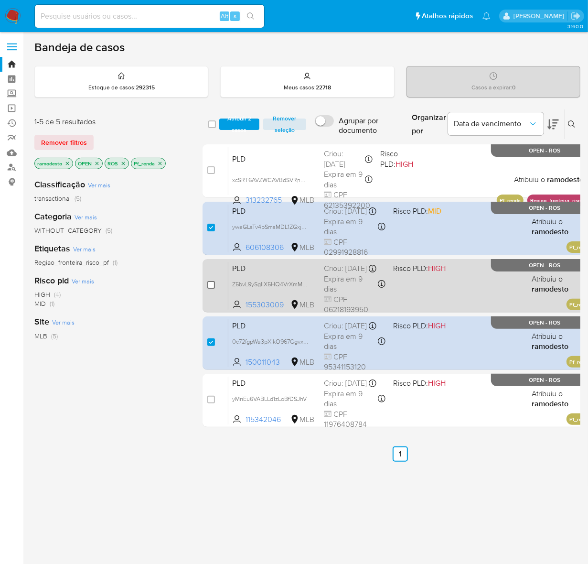
click at [208, 283] on input "checkbox" at bounding box center [211, 285] width 8 height 8
checkbox input "true"
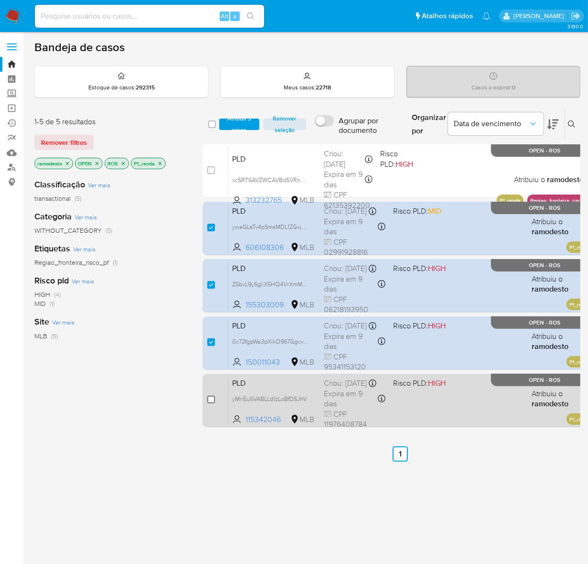
click at [214, 399] on input "checkbox" at bounding box center [211, 400] width 8 height 8
checkbox input "true"
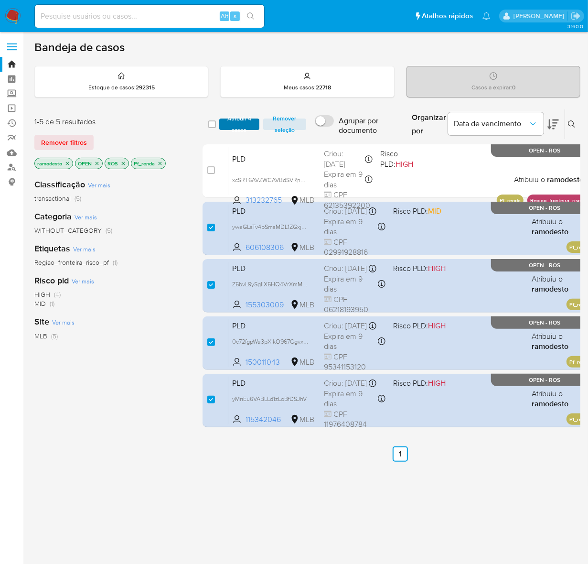
click at [238, 119] on span "Atribuir 4 casos" at bounding box center [239, 124] width 30 height 10
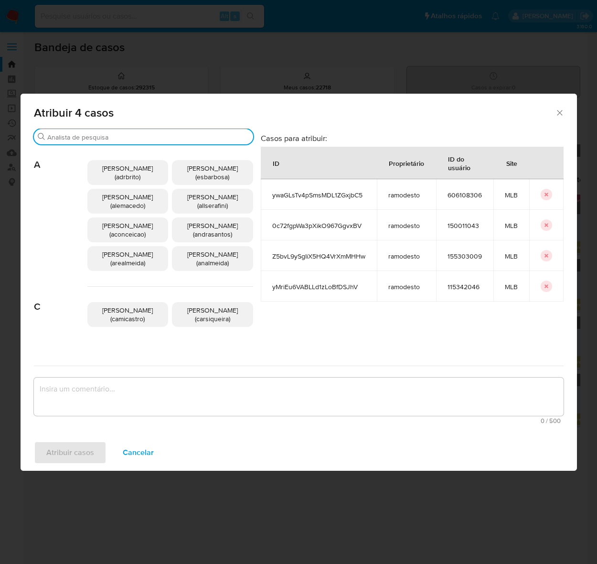
click at [87, 139] on input "Buscar" at bounding box center [148, 137] width 202 height 9
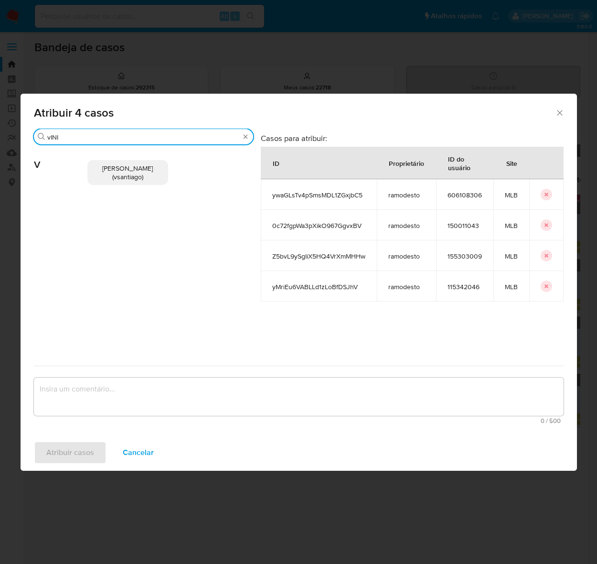
type input "vINI"
click at [127, 161] on p "[PERSON_NAME] (vsantiago)" at bounding box center [127, 172] width 81 height 25
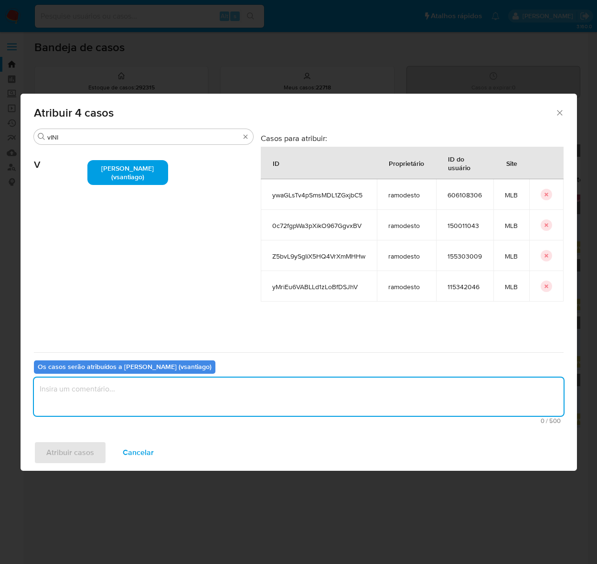
click at [86, 395] on textarea "assign-modal" at bounding box center [299, 397] width 530 height 38
type textarea "o"
type textarea "OK!"
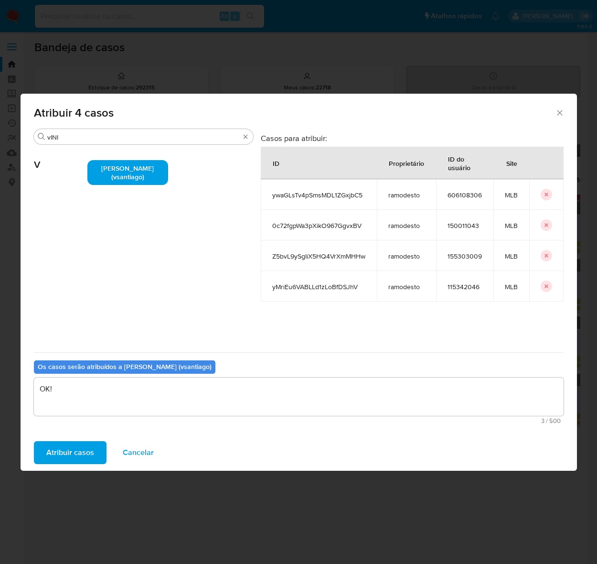
click at [63, 455] on span "Atribuir casos" at bounding box center [70, 452] width 48 height 21
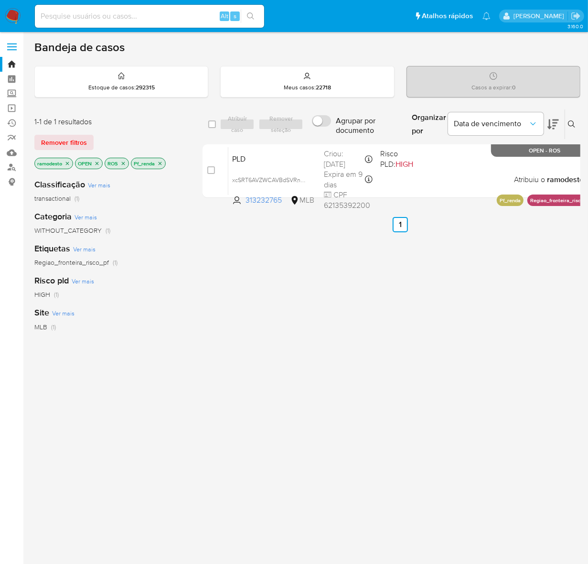
click at [162, 164] on icon "close-filter" at bounding box center [160, 164] width 6 height 6
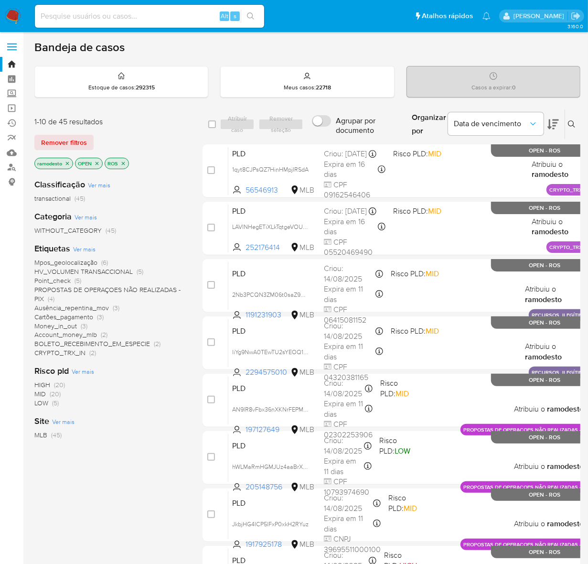
click at [65, 163] on icon "close-filter" at bounding box center [68, 164] width 6 height 6
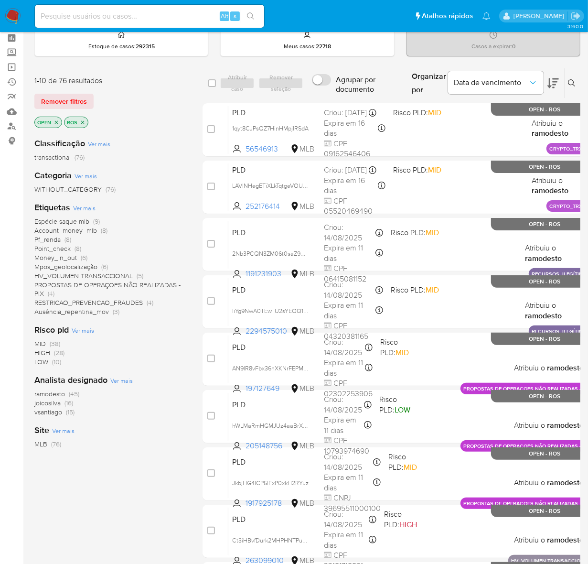
scroll to position [60, 0]
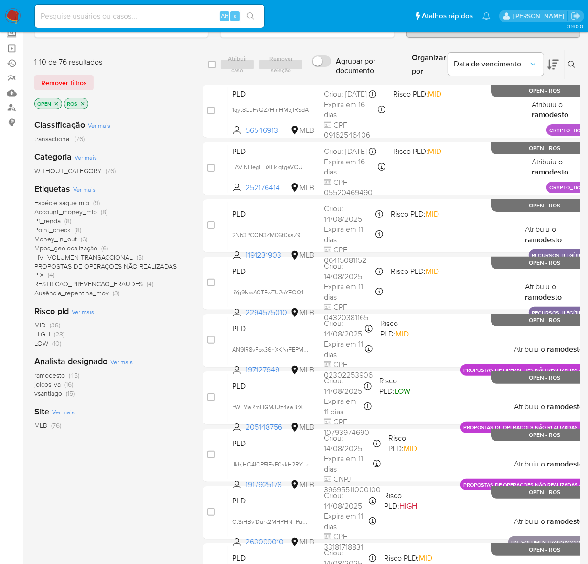
click at [59, 370] on span "ramodesto" at bounding box center [49, 375] width 31 height 10
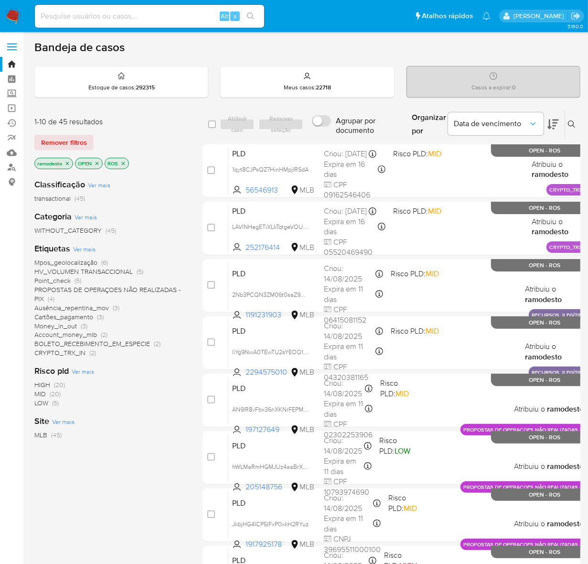
click at [67, 163] on icon "close-filter" at bounding box center [67, 163] width 3 height 3
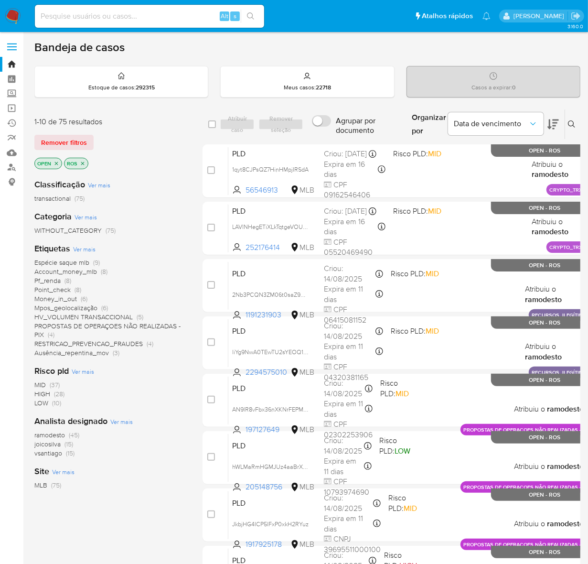
click at [55, 435] on span "ramodesto" at bounding box center [49, 435] width 31 height 10
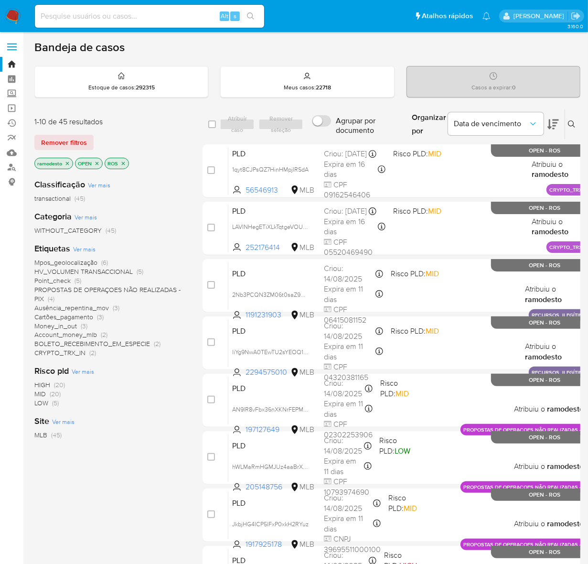
click at [63, 280] on span "Point_check" at bounding box center [52, 281] width 36 height 10
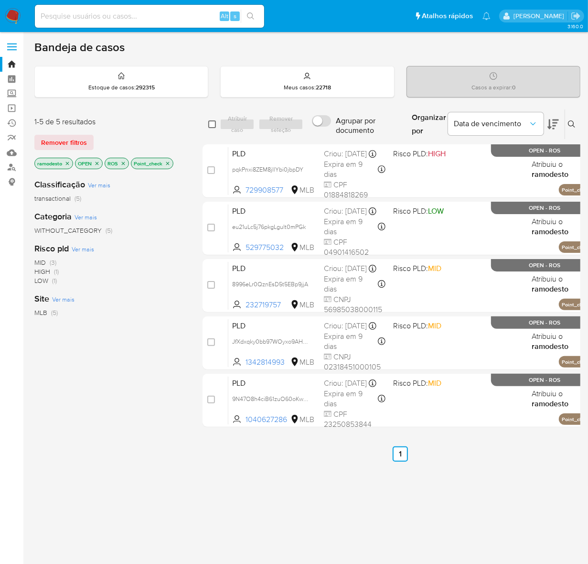
click at [211, 124] on input "checkbox" at bounding box center [212, 124] width 8 height 8
checkbox input "true"
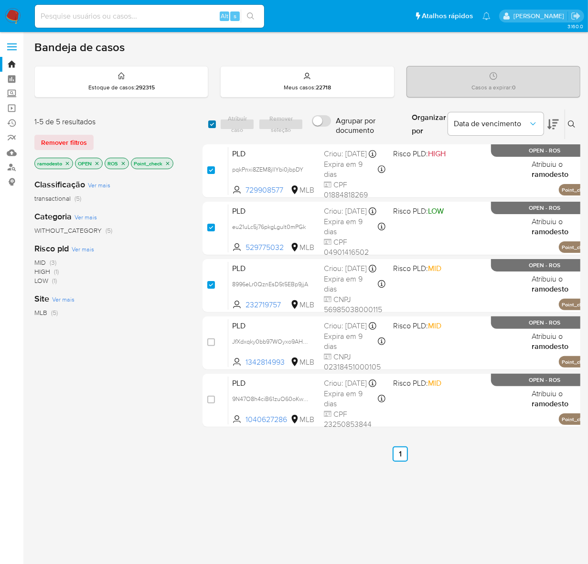
checkbox input "true"
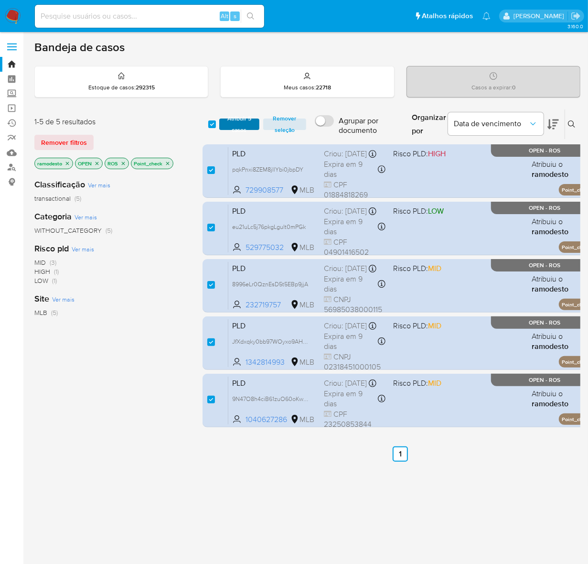
click at [237, 122] on span "Atribuir 5 casos" at bounding box center [239, 124] width 30 height 10
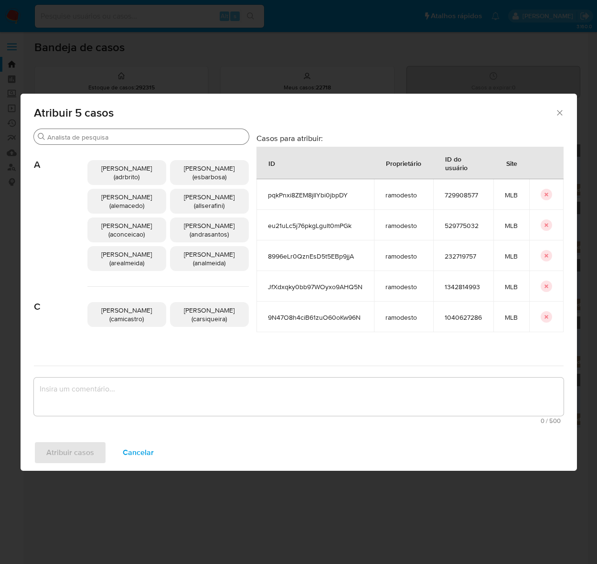
click at [84, 129] on div "Buscar" at bounding box center [141, 136] width 215 height 15
click at [558, 113] on icon "Fechar a janela" at bounding box center [560, 113] width 10 height 10
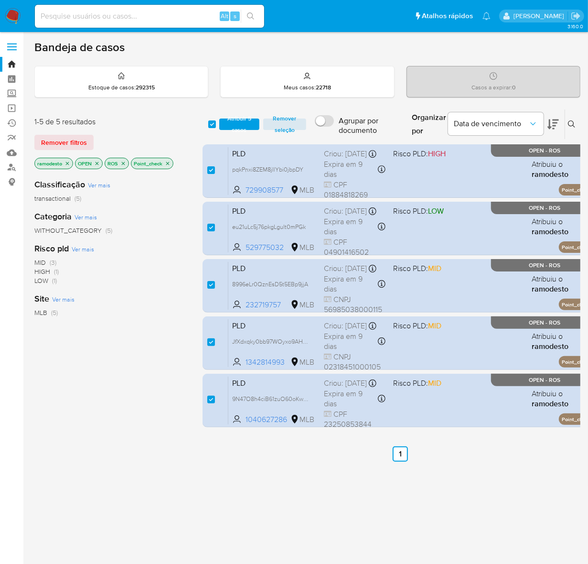
click at [169, 163] on icon "close-filter" at bounding box center [168, 164] width 6 height 6
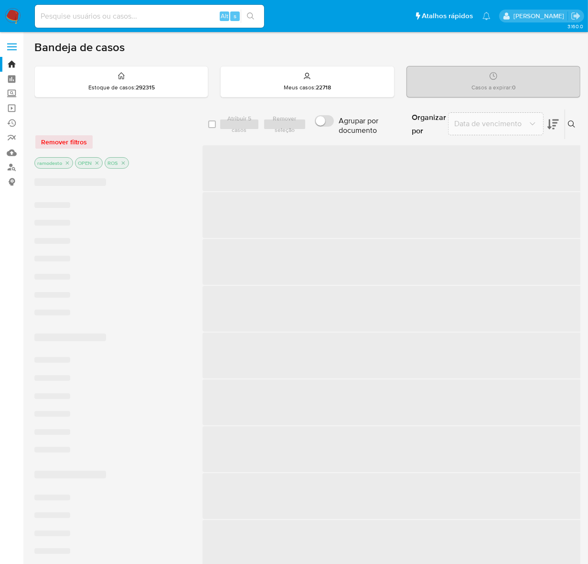
checkbox input "false"
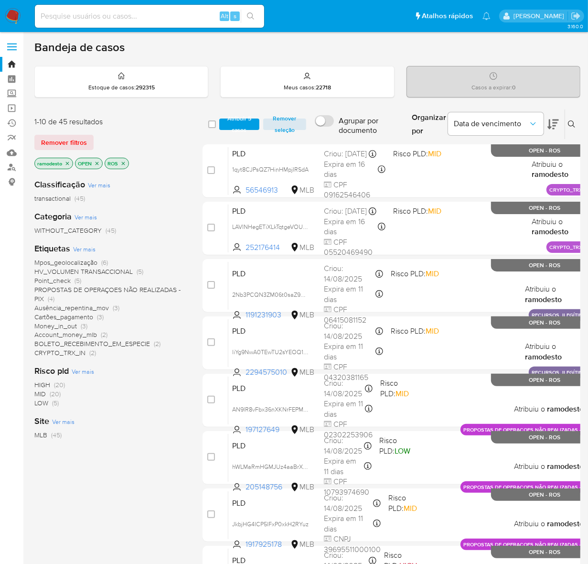
click at [65, 321] on span "Money_in_out" at bounding box center [55, 326] width 43 height 10
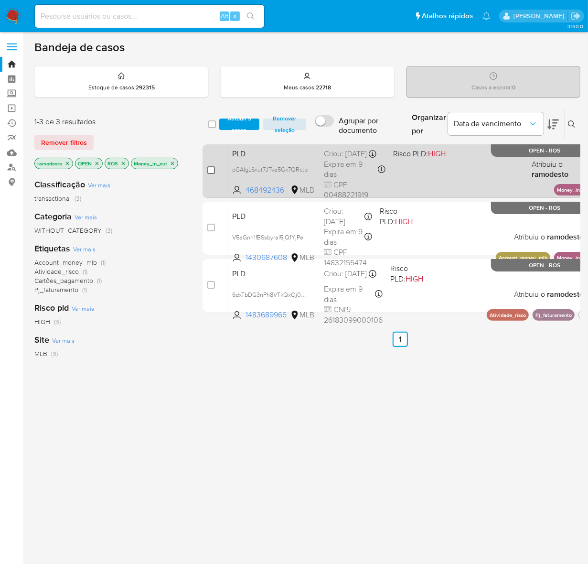
click at [208, 168] on input "checkbox" at bounding box center [211, 170] width 8 height 8
checkbox input "true"
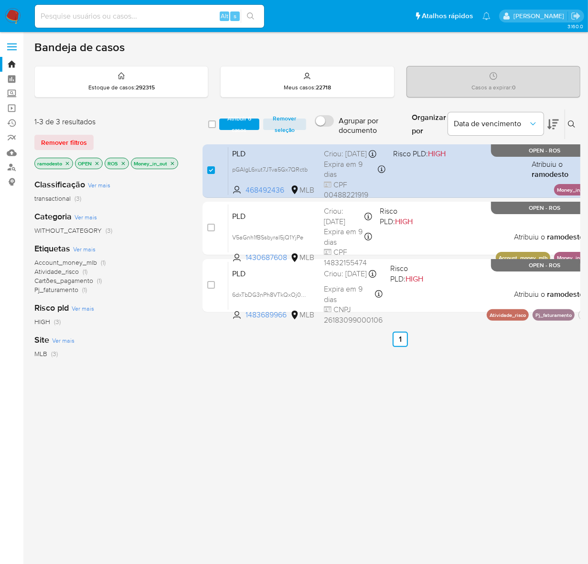
click at [173, 162] on icon "close-filter" at bounding box center [172, 163] width 3 height 3
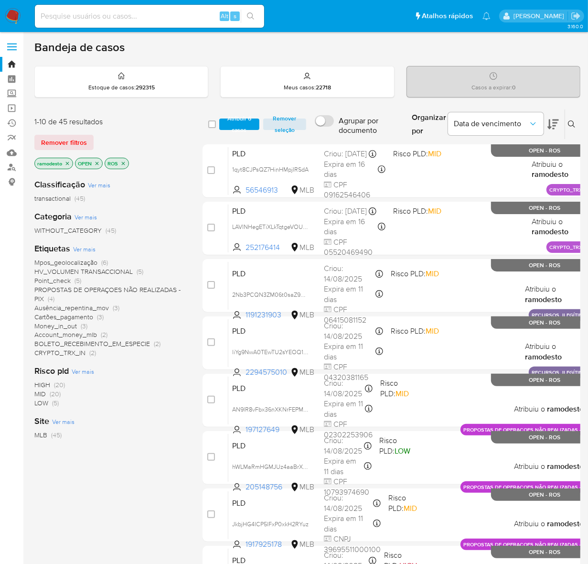
click at [82, 333] on span "Account_money_mlb" at bounding box center [65, 335] width 63 height 10
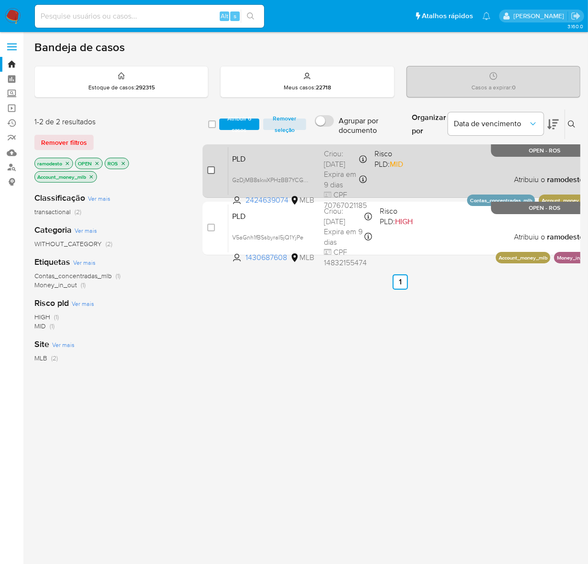
click at [210, 166] on input "checkbox" at bounding box center [211, 170] width 8 height 8
checkbox input "true"
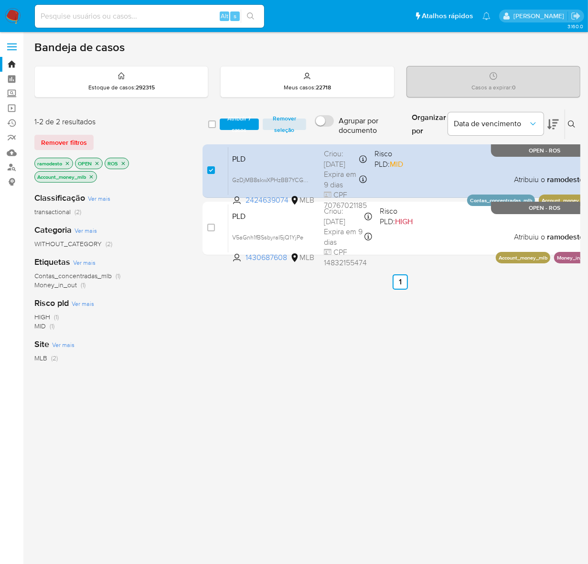
click at [92, 174] on icon "close-filter" at bounding box center [91, 177] width 6 height 6
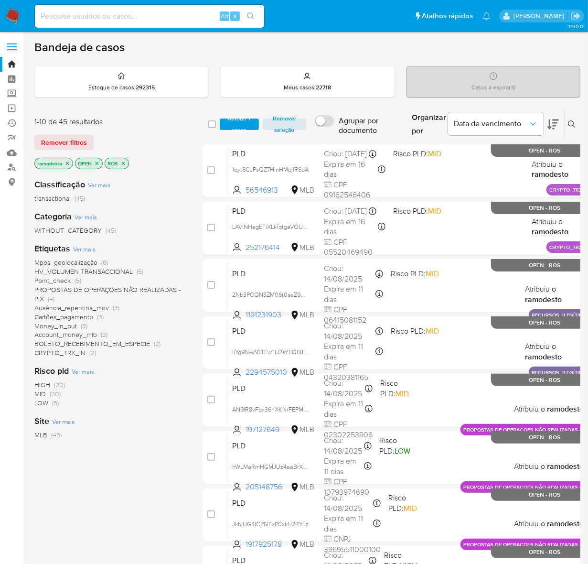
click at [89, 306] on span "Ausência_repentina_mov" at bounding box center [71, 308] width 75 height 10
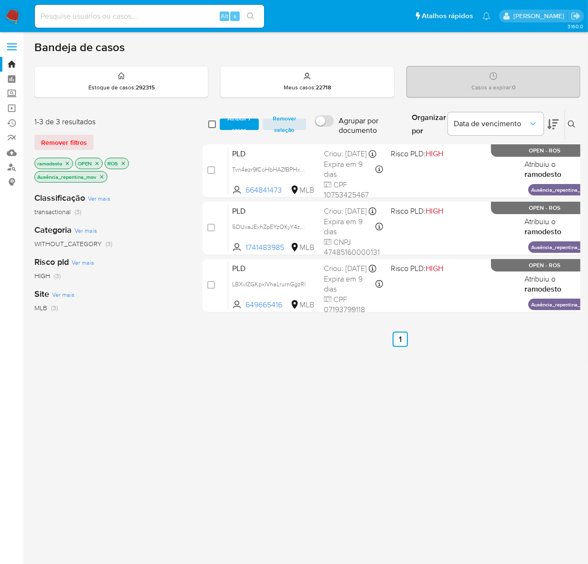
click at [213, 125] on input "checkbox" at bounding box center [212, 124] width 8 height 8
checkbox input "true"
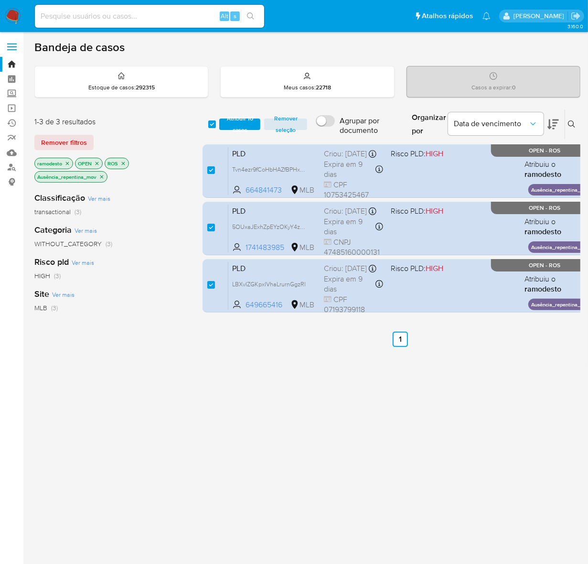
click at [106, 177] on p "Ausência_repentina_mov" at bounding box center [71, 177] width 72 height 11
click at [99, 174] on icon "close-filter" at bounding box center [102, 177] width 6 height 6
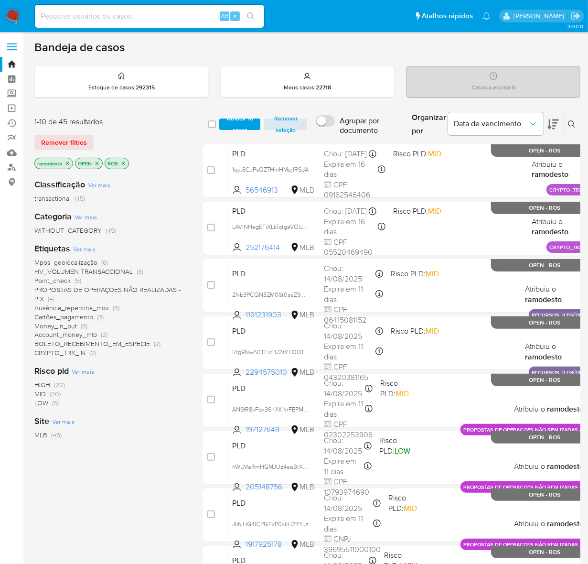
click at [81, 262] on span "Mpos_geolocalização" at bounding box center [65, 263] width 63 height 10
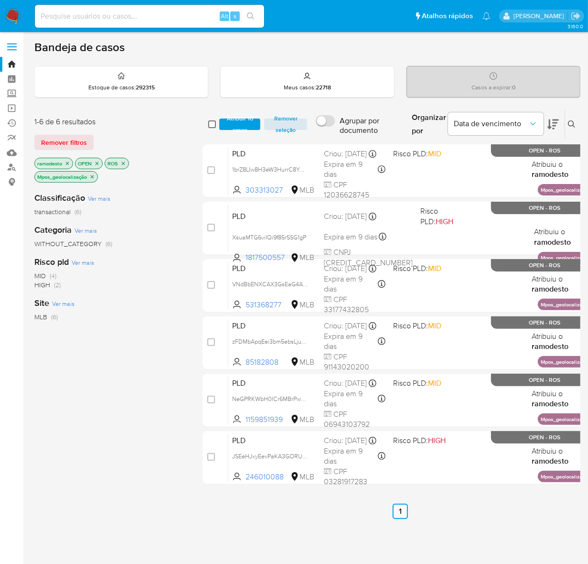
click at [211, 122] on input "checkbox" at bounding box center [212, 124] width 8 height 8
checkbox input "true"
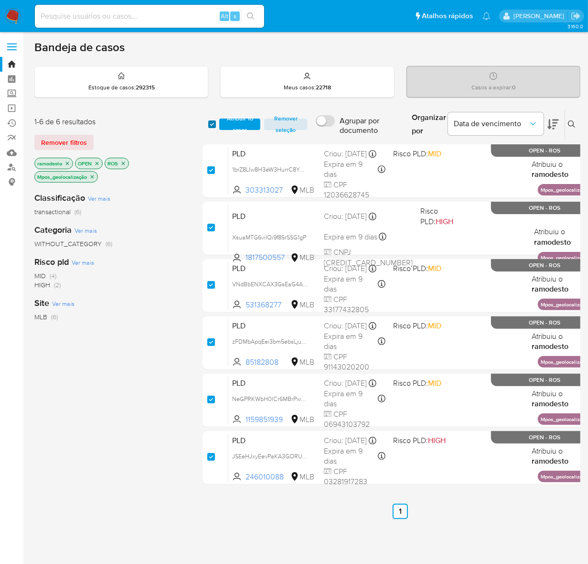
checkbox input "true"
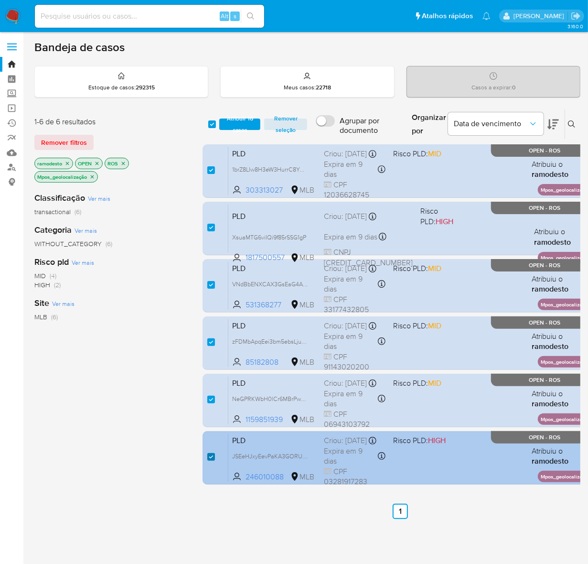
click at [211, 455] on input "checkbox" at bounding box center [211, 457] width 8 height 8
checkbox input "false"
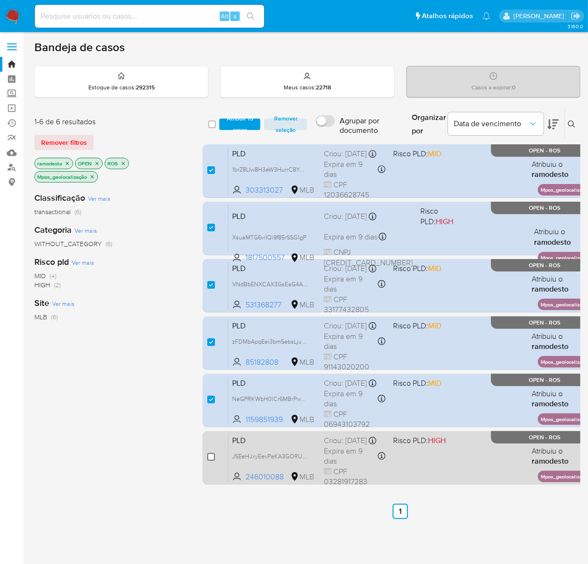
checkbox input "false"
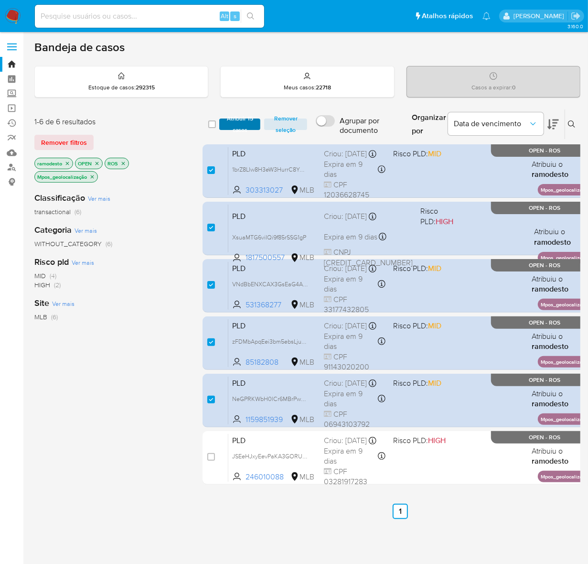
click at [251, 120] on span "Atribuir 15 casos" at bounding box center [240, 124] width 32 height 10
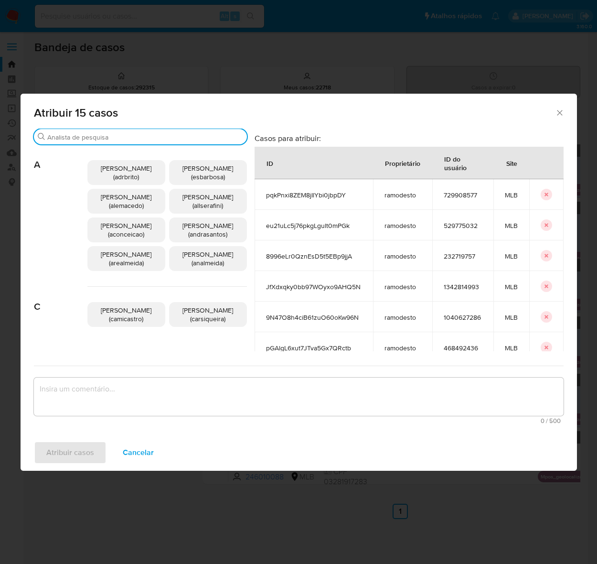
click at [112, 134] on input "Buscar" at bounding box center [145, 137] width 196 height 9
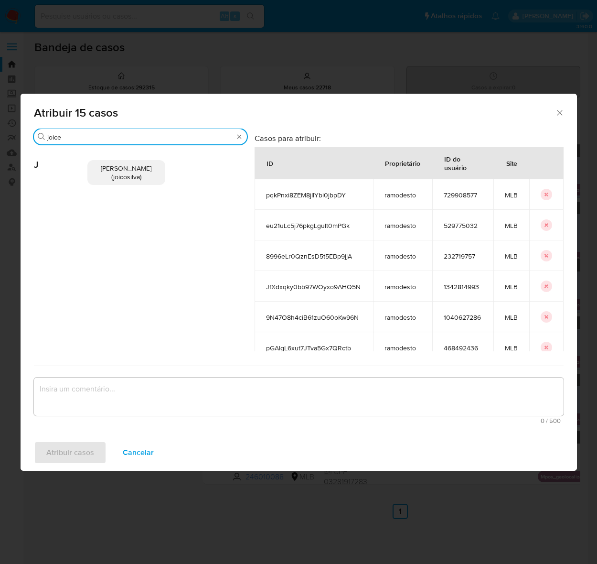
type input "joice"
click at [120, 180] on span "Joice Oliveira Da Silva De Almeida (joicosilva)" at bounding box center [126, 172] width 51 height 18
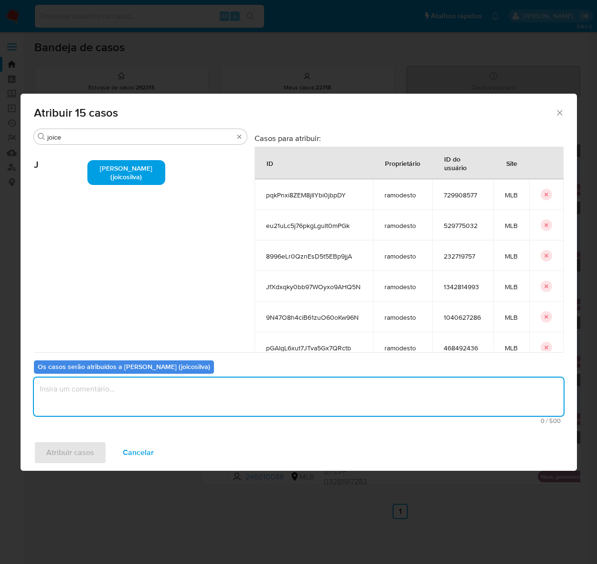
click at [94, 379] on textarea "assign-modal" at bounding box center [299, 397] width 530 height 38
type textarea "OK!"
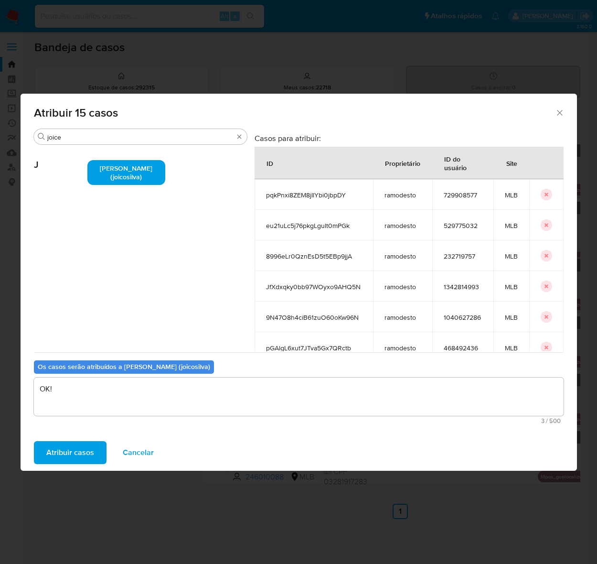
click at [79, 451] on span "Atribuir casos" at bounding box center [70, 452] width 48 height 21
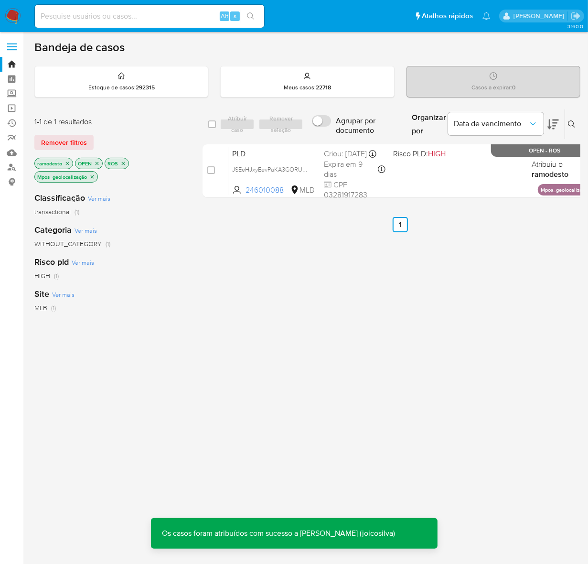
click at [91, 177] on icon "close-filter" at bounding box center [92, 177] width 6 height 6
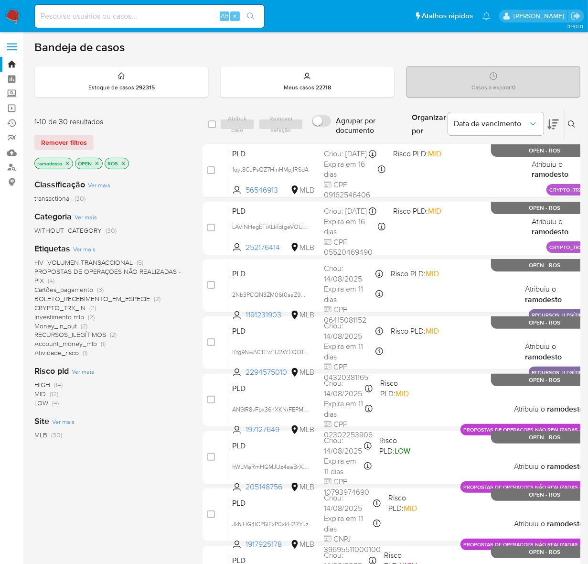
click at [68, 161] on icon "close-filter" at bounding box center [68, 164] width 6 height 6
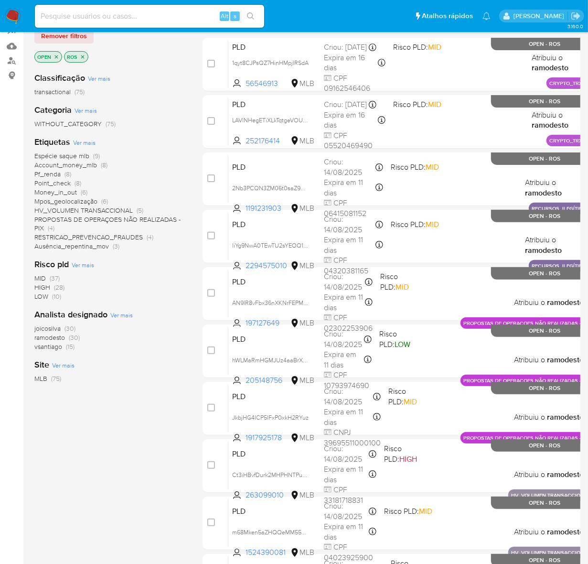
scroll to position [119, 0]
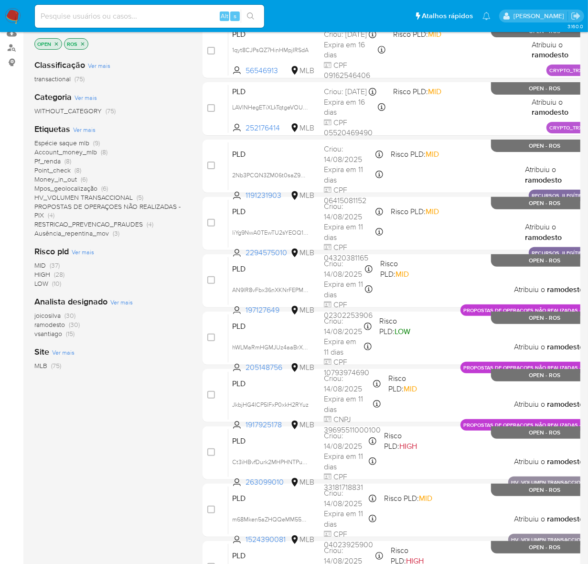
click at [51, 315] on span "joicosilva" at bounding box center [47, 316] width 26 height 10
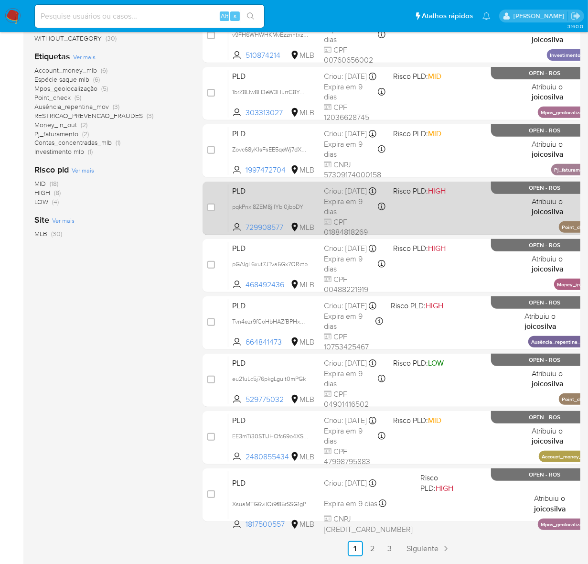
scroll to position [225, 0]
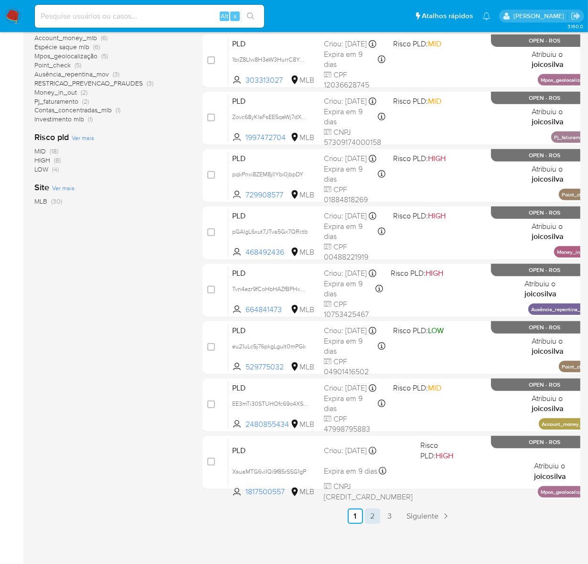
click at [373, 514] on link "2" at bounding box center [372, 516] width 15 height 15
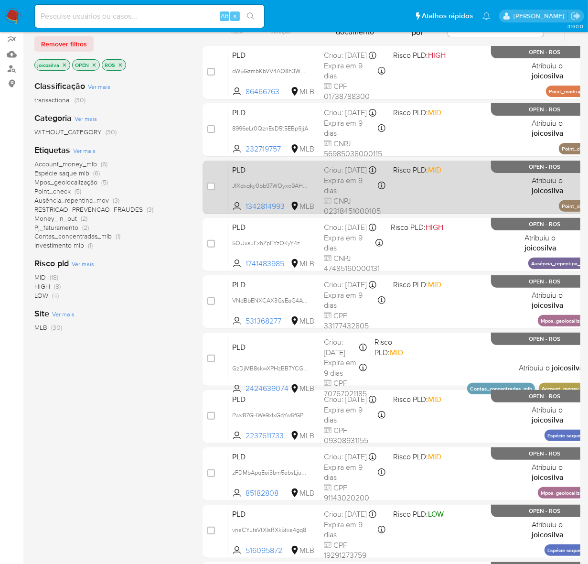
scroll to position [119, 0]
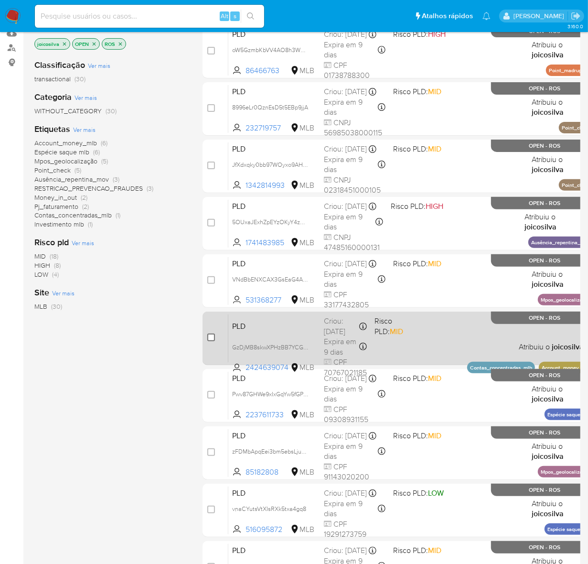
click at [214, 336] on input "checkbox" at bounding box center [211, 338] width 8 height 8
checkbox input "true"
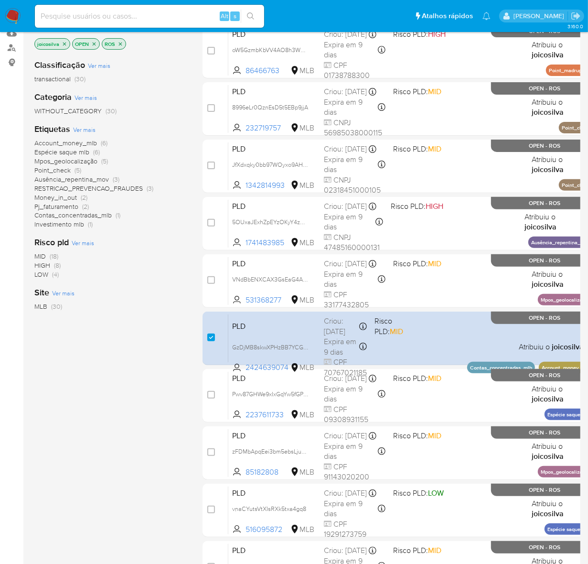
scroll to position [0, 0]
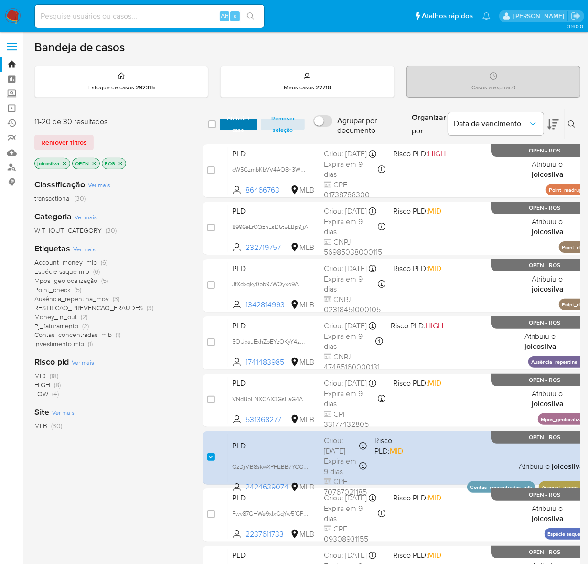
click at [242, 119] on span "Atribuir 1 caso" at bounding box center [239, 124] width 28 height 10
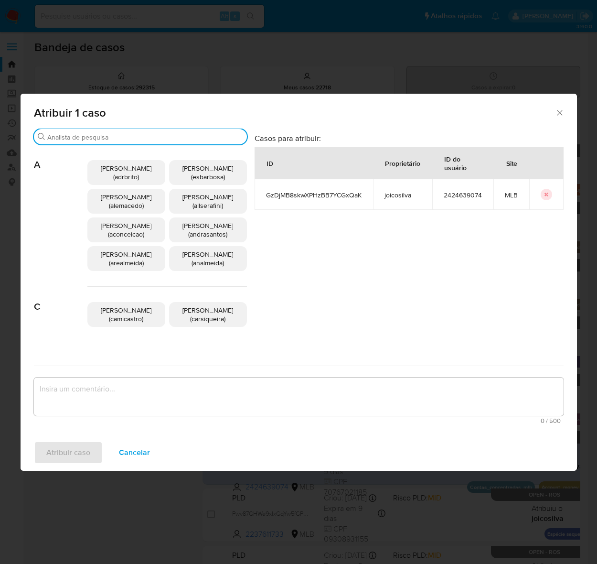
click at [97, 141] on input "Buscar" at bounding box center [145, 137] width 196 height 9
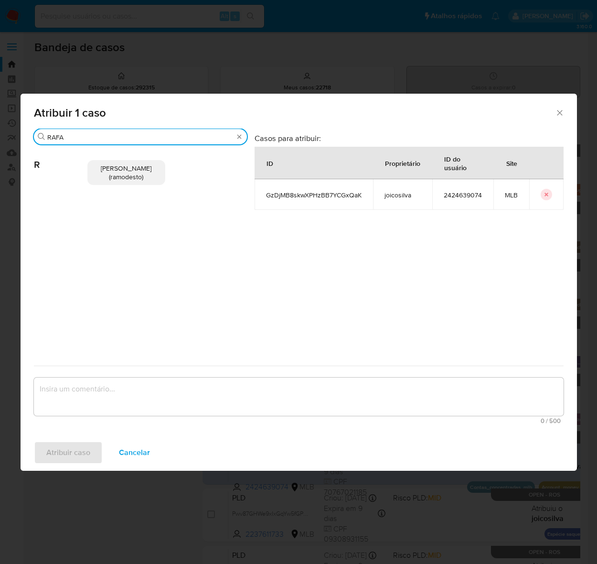
type input "RAFA"
click at [125, 176] on span "Rafael Modesto Dos Santos (ramodesto)" at bounding box center [126, 172] width 51 height 18
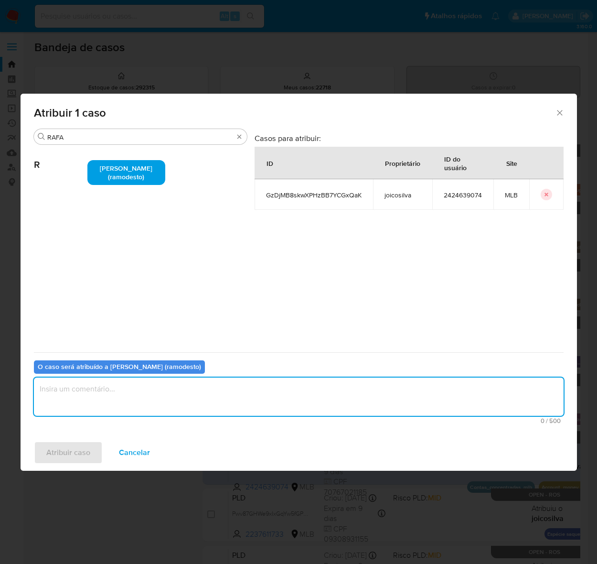
click at [95, 390] on textarea "assign-modal" at bounding box center [299, 397] width 530 height 38
type textarea "OK!"
click at [72, 443] on span "Atribuir caso" at bounding box center [68, 452] width 44 height 21
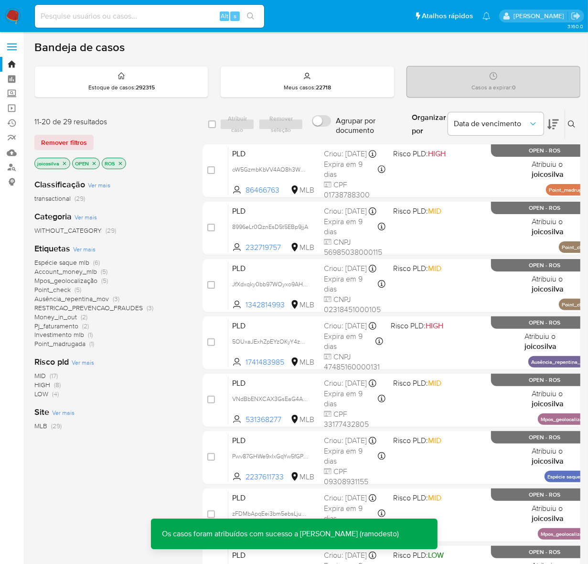
click at [65, 163] on icon "close-filter" at bounding box center [64, 163] width 3 height 3
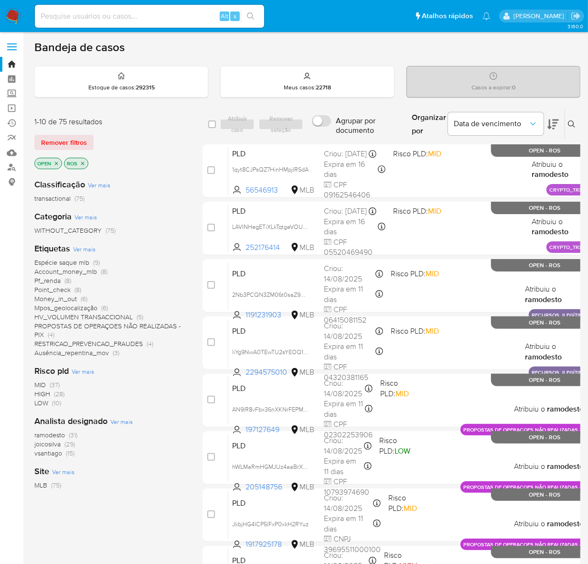
click at [60, 437] on span "ramodesto" at bounding box center [49, 435] width 31 height 10
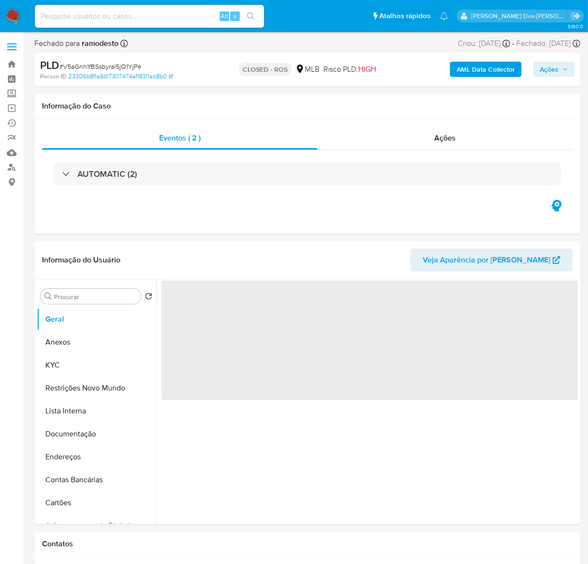
select select "10"
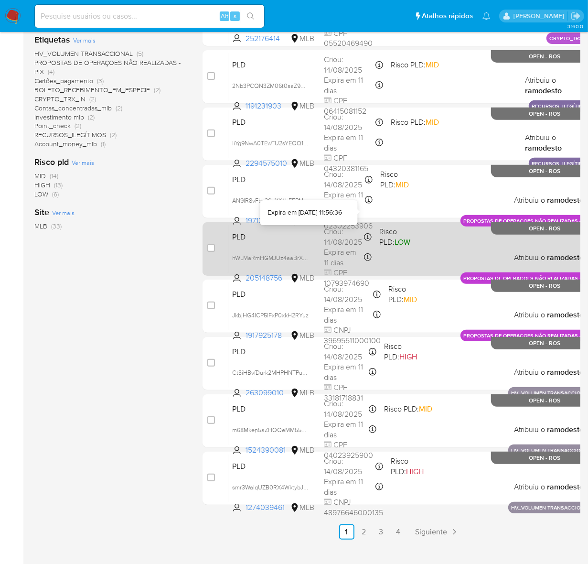
scroll to position [225, 0]
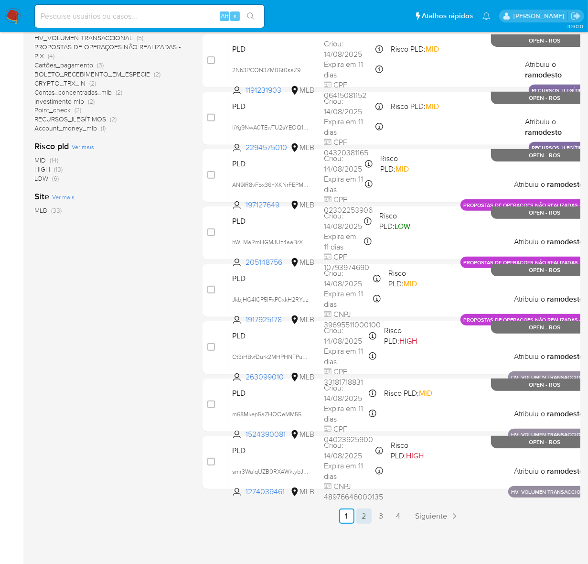
click at [363, 512] on link "2" at bounding box center [364, 516] width 15 height 15
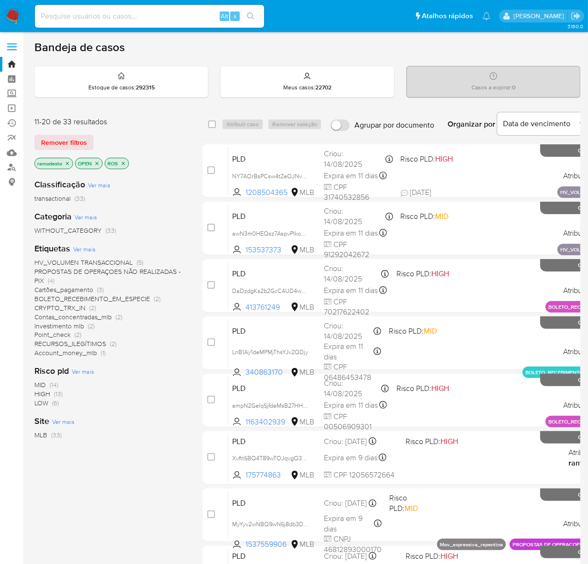
click at [65, 163] on icon "close-filter" at bounding box center [68, 164] width 6 height 6
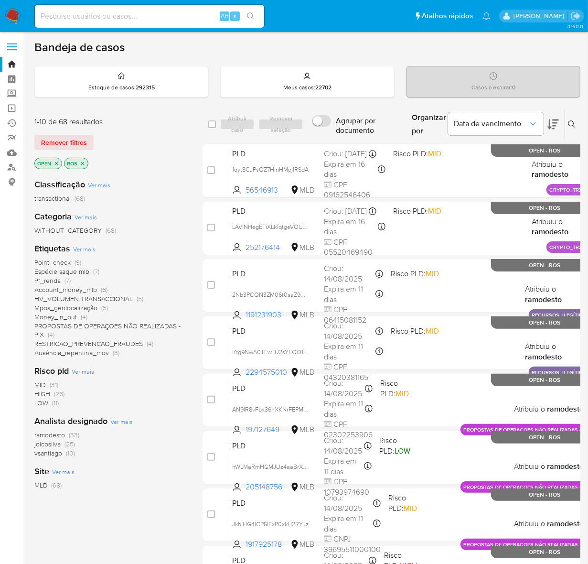
scroll to position [60, 0]
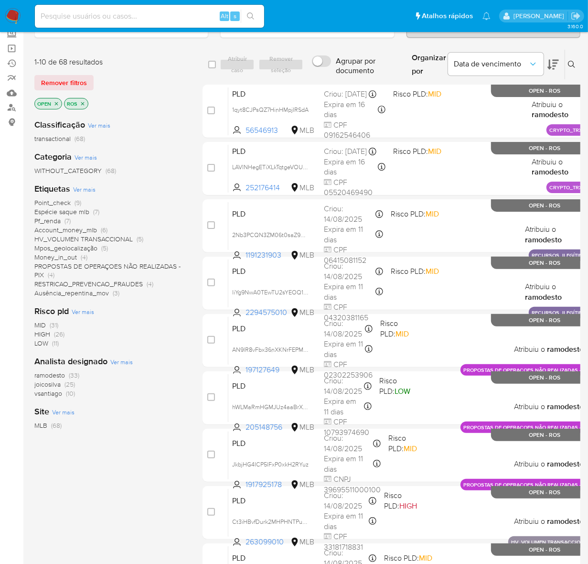
click at [54, 383] on span "joicosilva" at bounding box center [47, 384] width 26 height 10
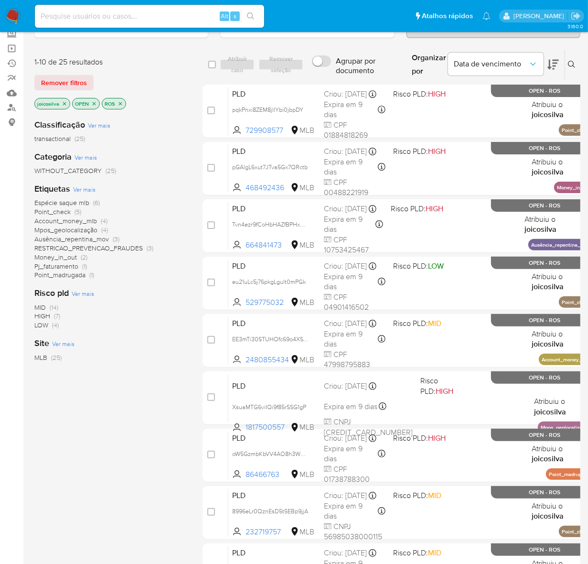
click at [64, 103] on icon "close-filter" at bounding box center [65, 104] width 6 height 6
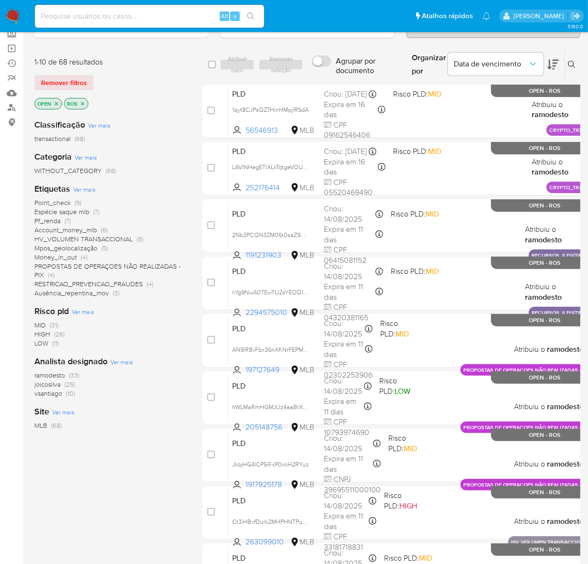
scroll to position [119, 0]
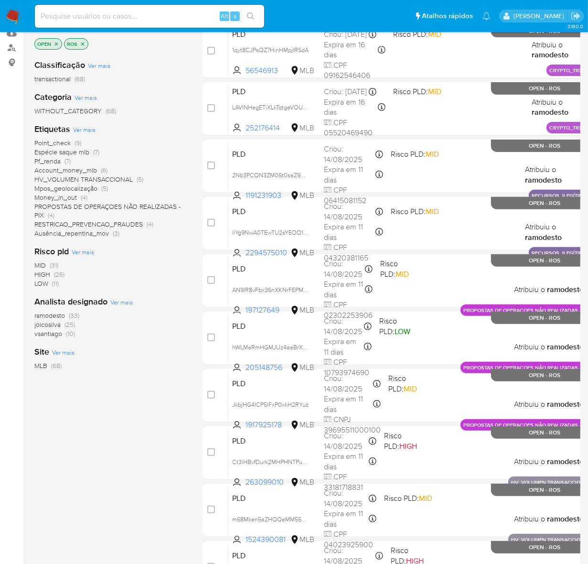
click at [56, 315] on span "ramodesto" at bounding box center [49, 316] width 31 height 10
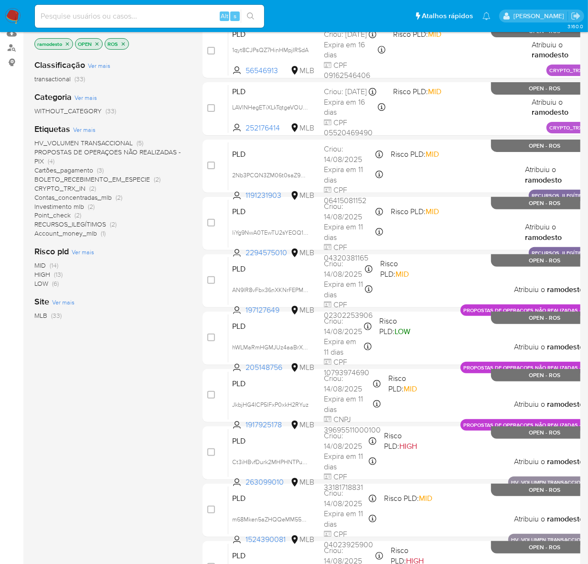
click at [53, 215] on span "Point_check" at bounding box center [52, 215] width 36 height 10
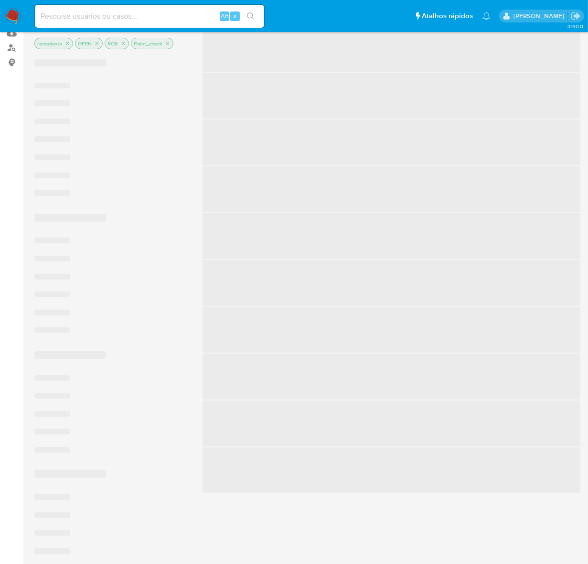
scroll to position [18, 0]
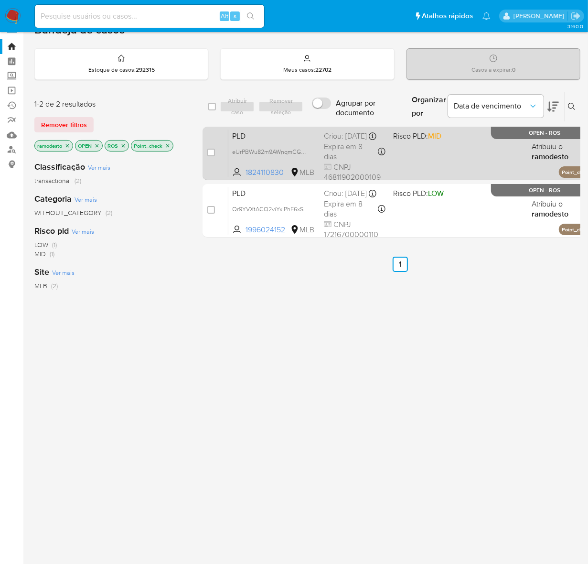
click at [424, 164] on div "PLD eUrPBWu82m9AWnqmCGQQebZm 1824110830 MLB Risco PLD: MID Criou: [DATE] Criou:…" at bounding box center [410, 153] width 365 height 48
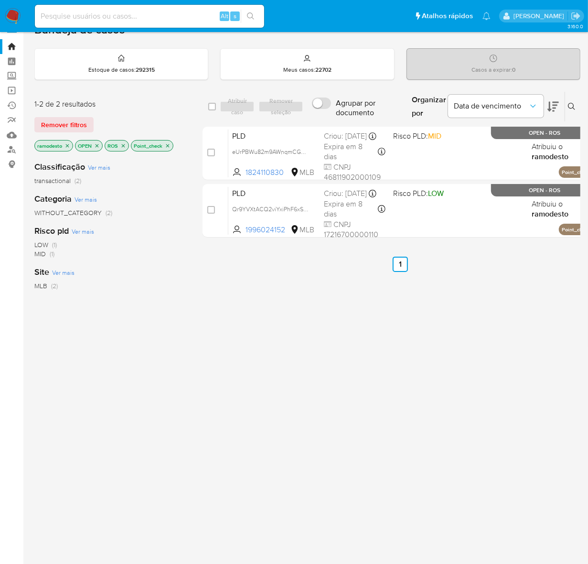
click at [169, 144] on icon "close-filter" at bounding box center [168, 146] width 6 height 6
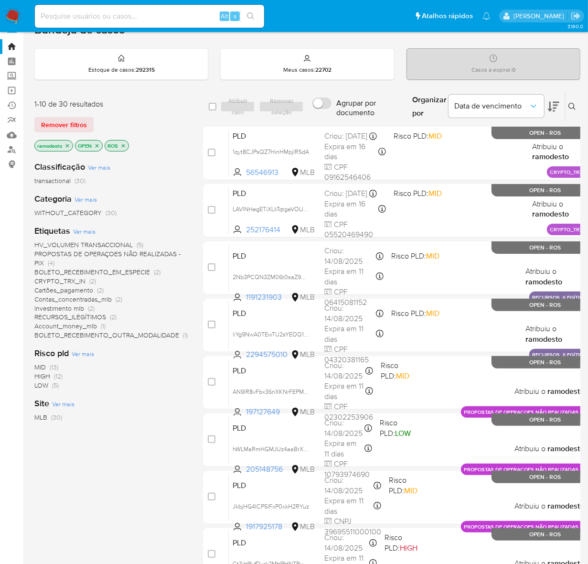
click at [67, 144] on icon "close-filter" at bounding box center [67, 145] width 3 height 3
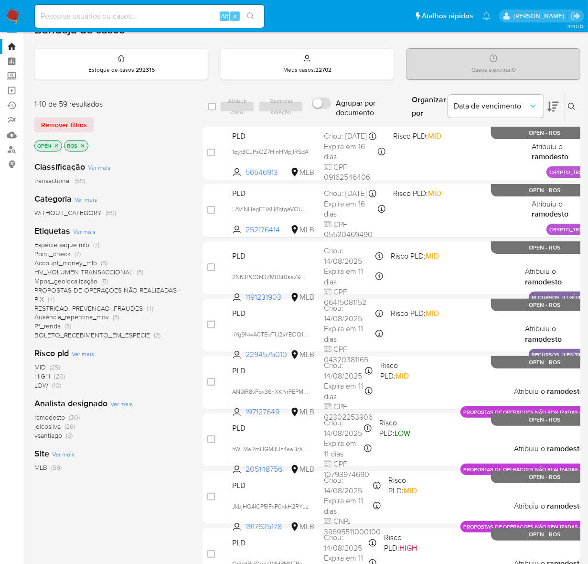
click at [54, 414] on span "ramodesto" at bounding box center [49, 417] width 31 height 10
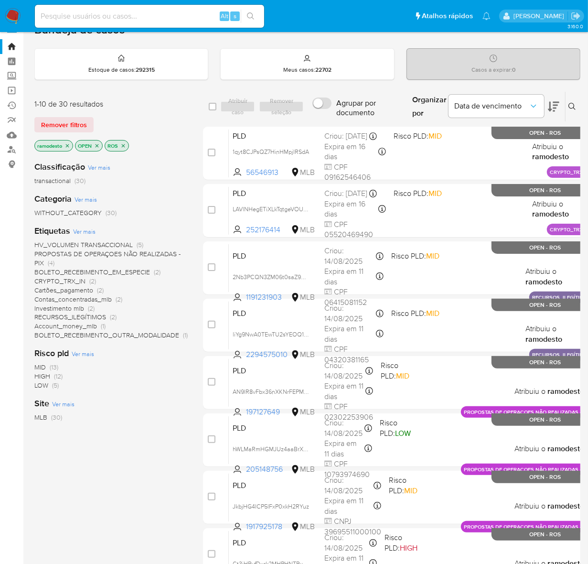
click at [122, 250] on span "PROPOSTAS DE OPERAÇOES NÃO REALIZADAS - PIX" at bounding box center [107, 258] width 146 height 19
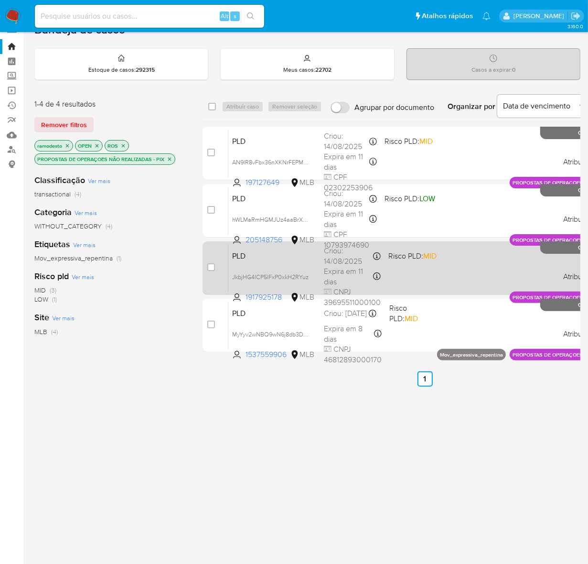
drag, startPoint x: 304, startPoint y: 161, endPoint x: 480, endPoint y: 273, distance: 208.9
click at [304, 160] on span "AN9lR8vFbx36nXKNrFEPM4wB" at bounding box center [273, 161] width 83 height 11
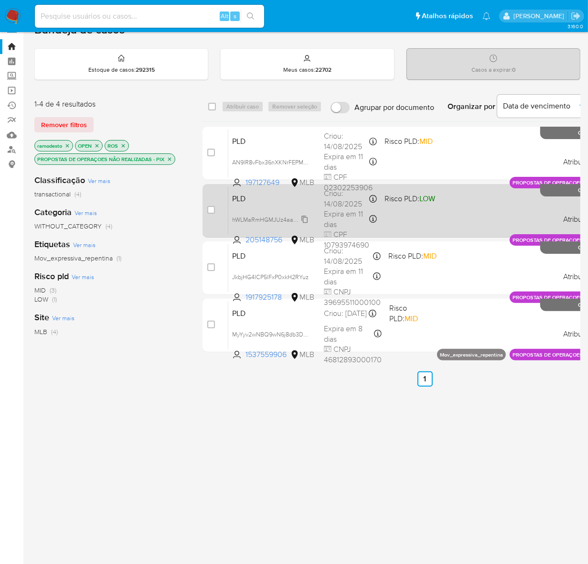
click at [306, 215] on span "hWLMaRmHGMJUz4aaBrXW3qjr" at bounding box center [275, 219] width 86 height 11
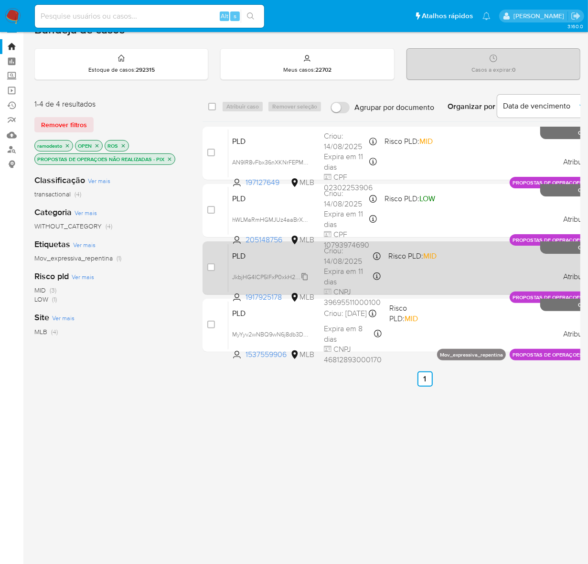
click at [304, 274] on span "JkbjHG4ICP5lFxP0xkH2RYuz" at bounding box center [270, 276] width 76 height 11
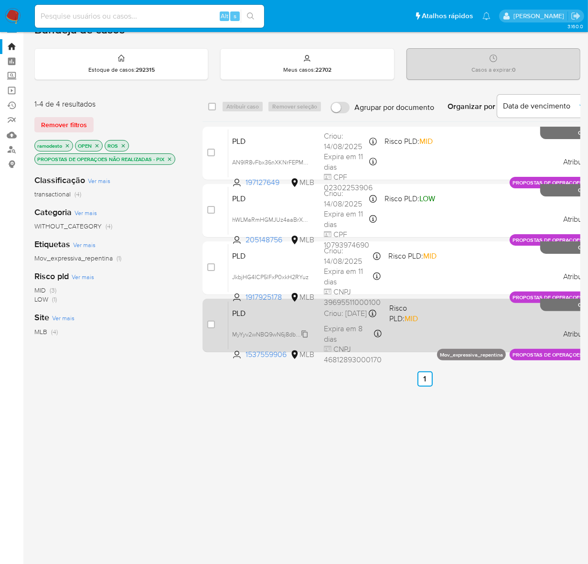
click at [305, 339] on span "MyYyv2wNBQ9wN6j8db3DLVKF" at bounding box center [274, 333] width 85 height 11
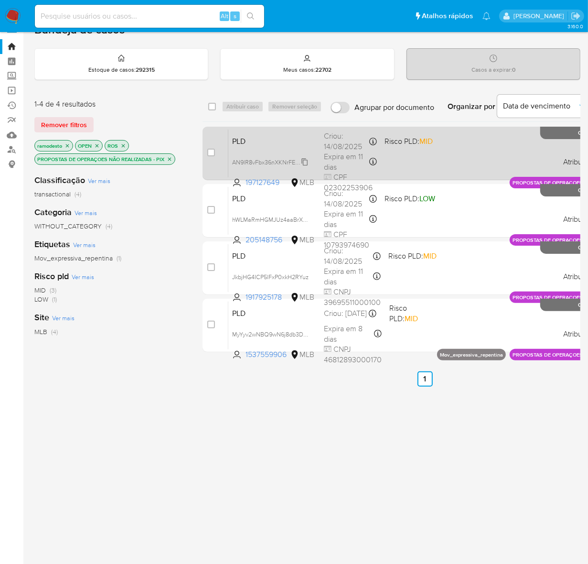
click at [307, 160] on span "AN9lR8vFbx36nXKNrFEPM4wB" at bounding box center [273, 161] width 83 height 11
click at [397, 156] on div "PLD AN9lR8vFbx36nXKNrFEPM4wB Copiado Copiado 197127649 MLB Risco PLD: MID Criou…" at bounding box center [435, 153] width 414 height 48
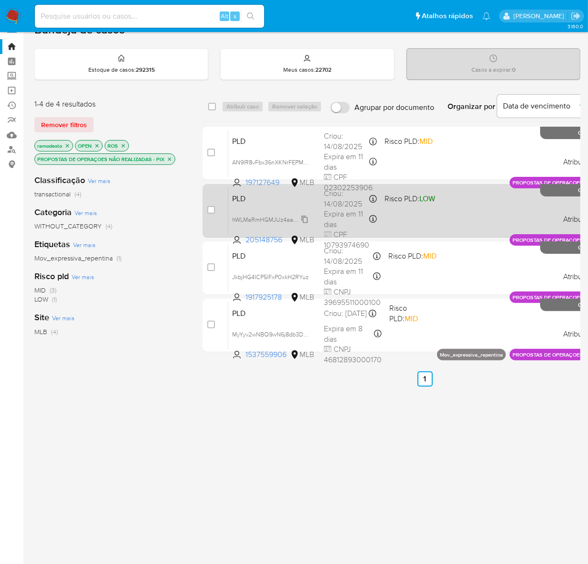
click at [306, 219] on span "hWLMaRmHGMJUz4aaBrXW3qjr" at bounding box center [275, 219] width 86 height 11
click at [427, 219] on span at bounding box center [411, 219] width 53 height 2
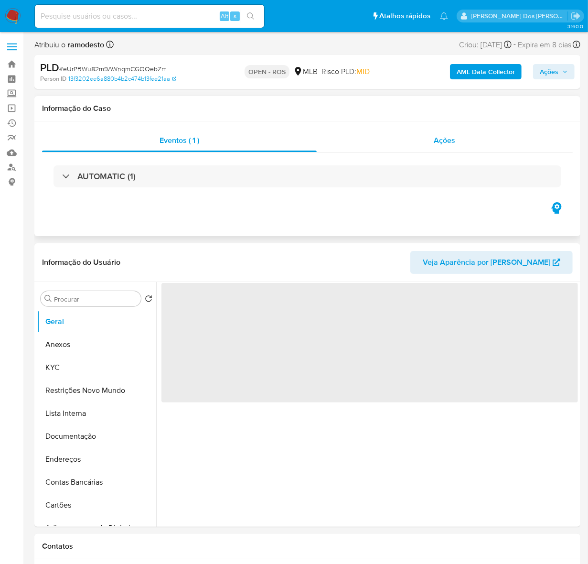
click at [443, 141] on span "Ações" at bounding box center [445, 140] width 22 height 11
select select "10"
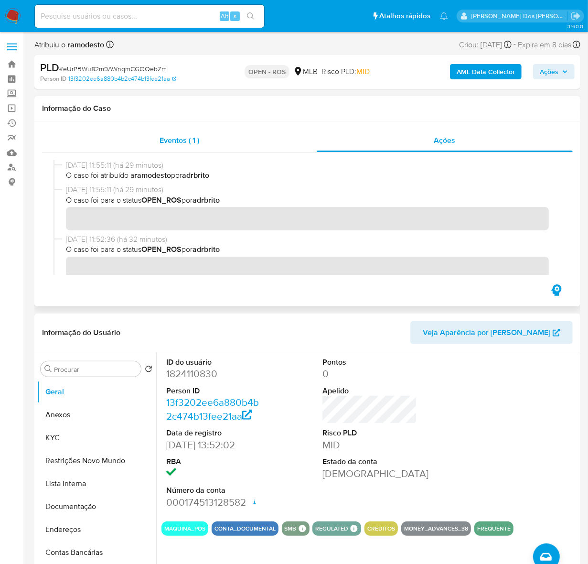
click at [185, 141] on span "Eventos ( 1 )" at bounding box center [180, 140] width 40 height 11
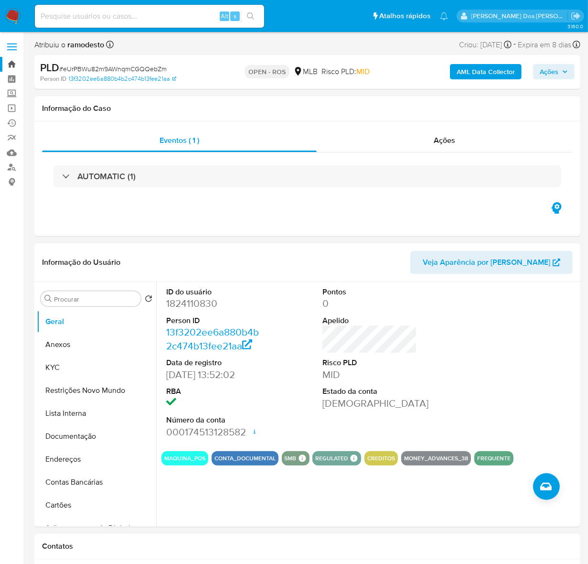
click at [10, 61] on link "Bandeja" at bounding box center [57, 64] width 114 height 15
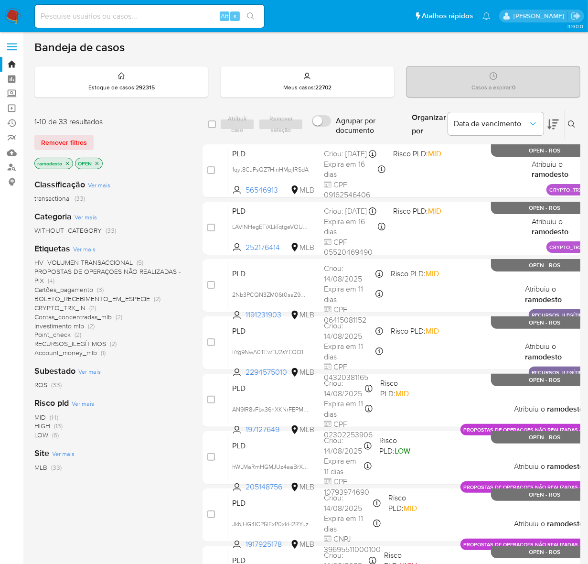
click at [62, 336] on span "Point_check" at bounding box center [52, 335] width 36 height 10
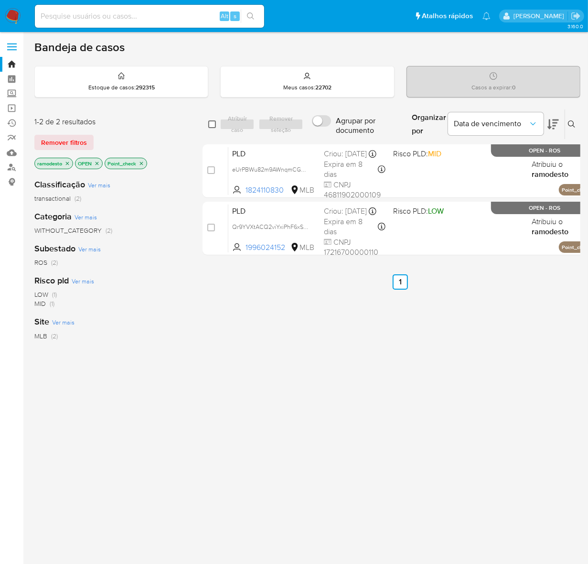
click at [211, 125] on input "checkbox" at bounding box center [212, 124] width 8 height 8
checkbox input "true"
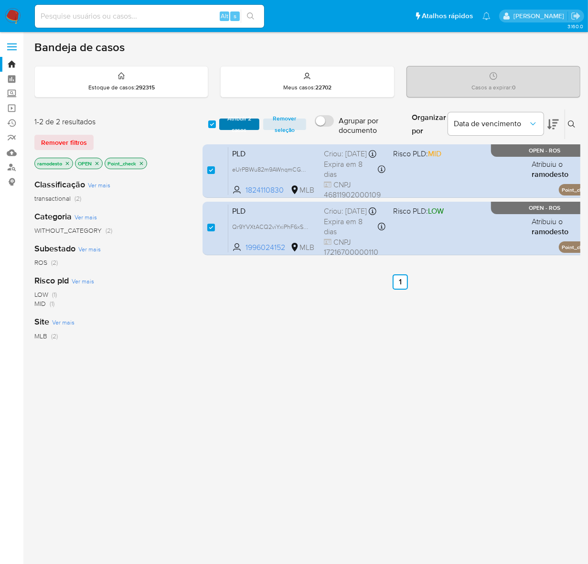
click at [233, 123] on span "Atribuir 2 casos" at bounding box center [239, 124] width 30 height 10
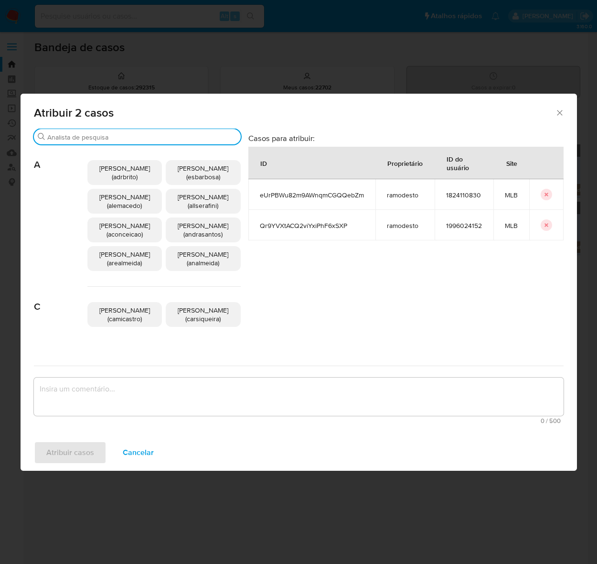
click at [70, 133] on input "Buscar" at bounding box center [142, 137] width 190 height 9
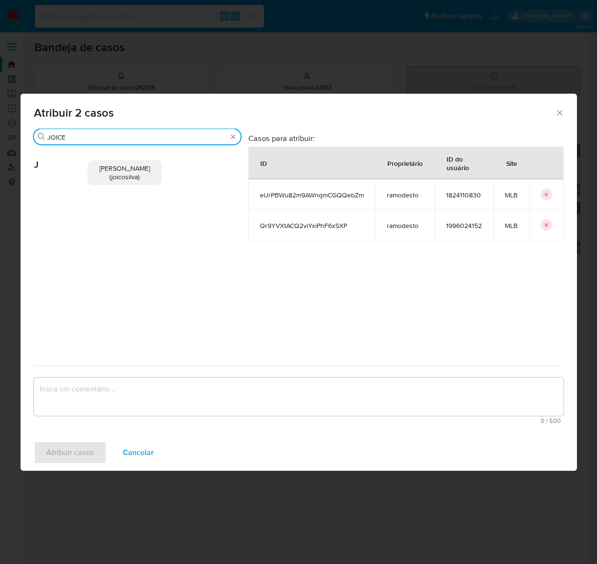
type input "JOICE"
click at [136, 168] on span "Joice Oliveira Da Silva De Almeida (joicosilva)" at bounding box center [124, 172] width 51 height 18
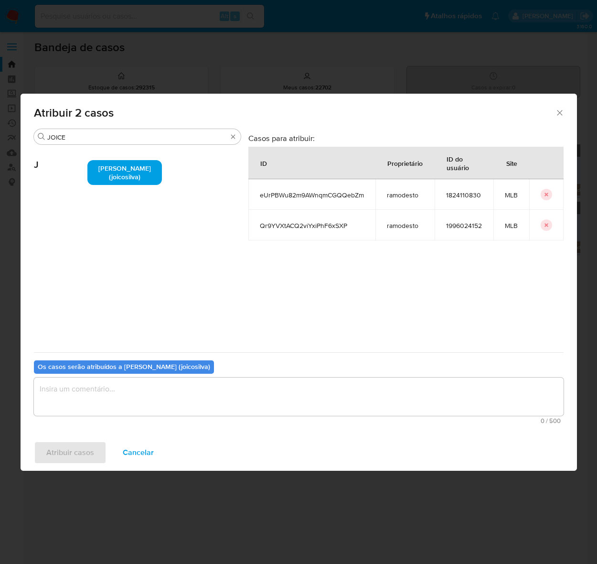
click at [80, 386] on textarea "assign-modal" at bounding box center [299, 397] width 530 height 38
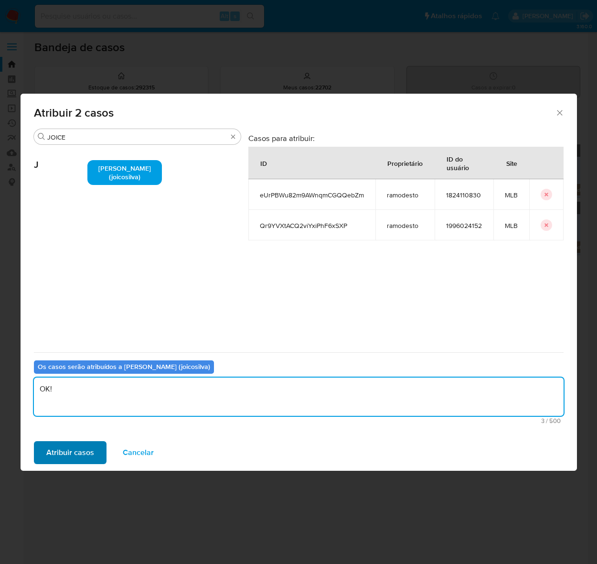
type textarea "OK!"
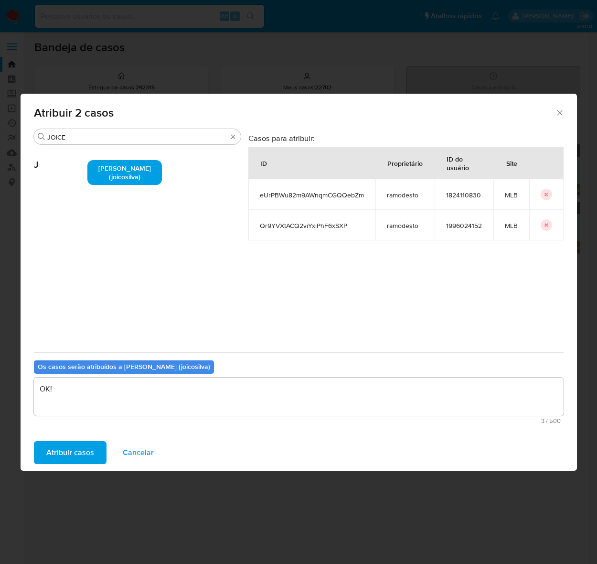
click at [65, 448] on span "Atribuir casos" at bounding box center [70, 452] width 48 height 21
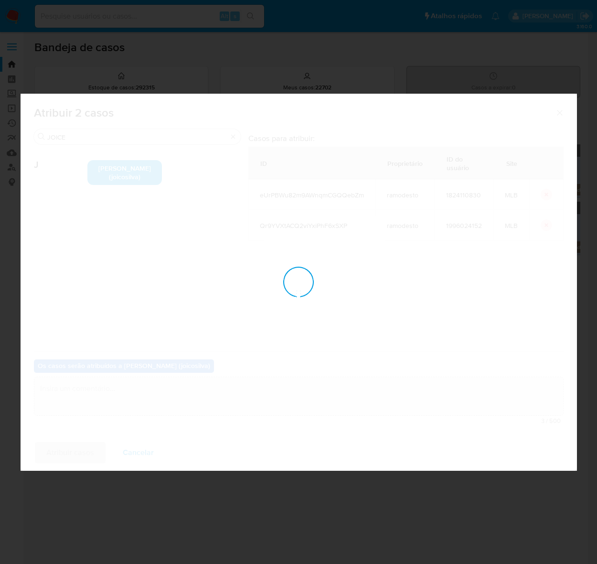
checkbox input "false"
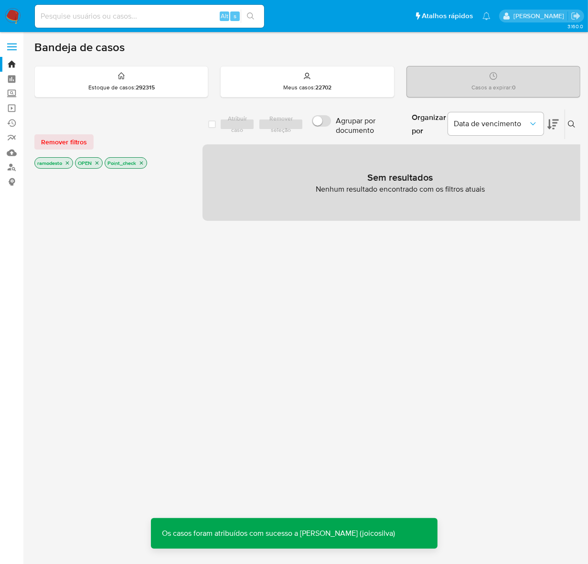
click at [144, 163] on icon "close-filter" at bounding box center [142, 163] width 6 height 6
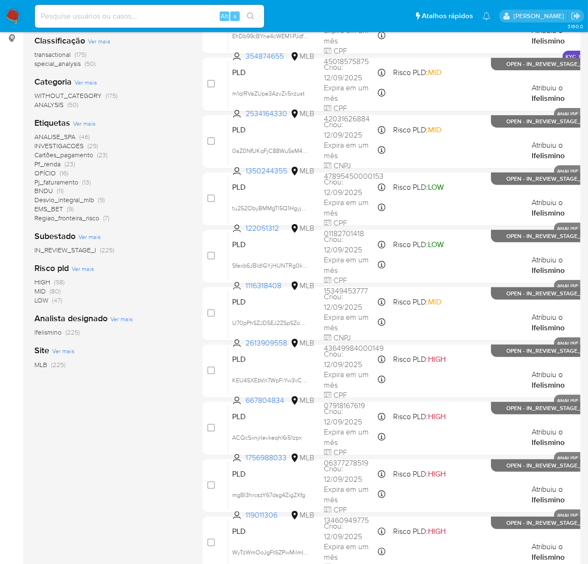
scroll to position [45, 0]
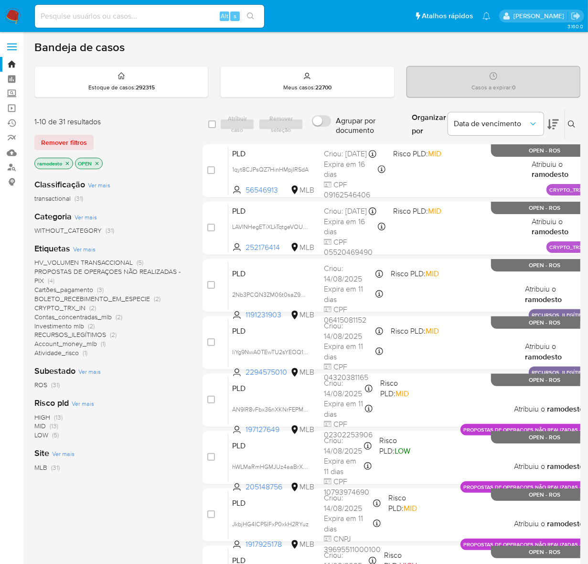
click at [68, 161] on icon "close-filter" at bounding box center [68, 164] width 6 height 6
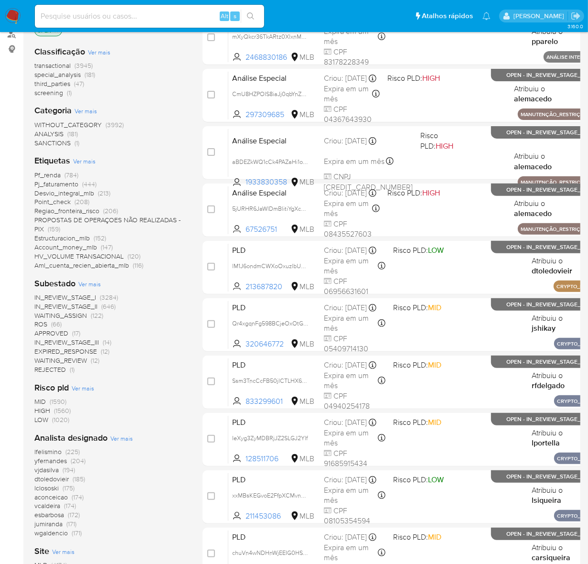
scroll to position [119, 0]
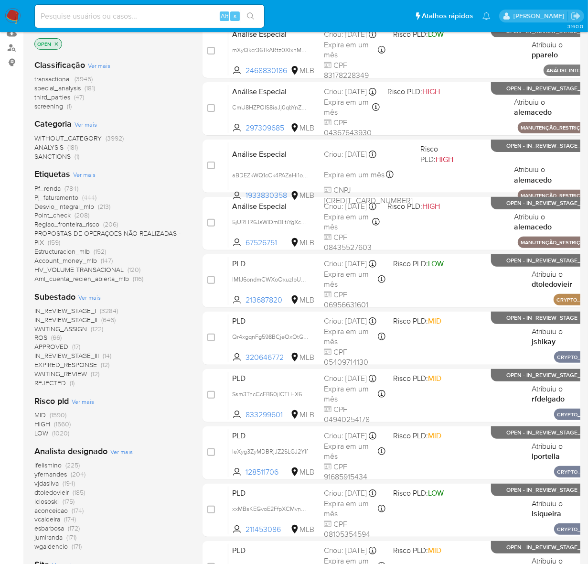
click at [41, 336] on span "ROS" at bounding box center [40, 338] width 13 height 10
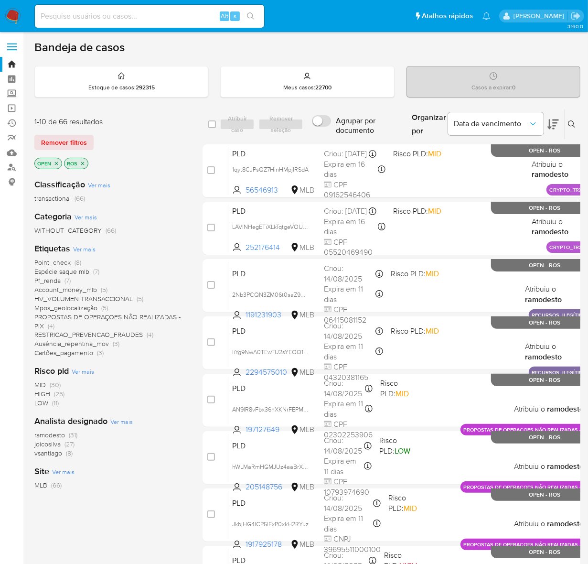
click at [568, 123] on icon at bounding box center [572, 124] width 8 height 8
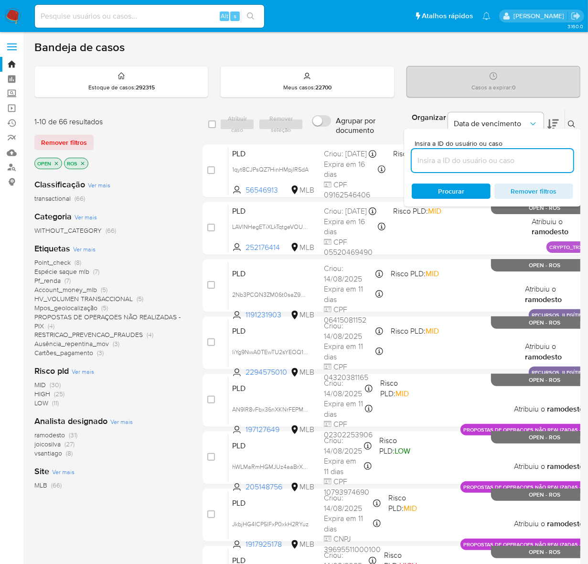
click at [452, 158] on input at bounding box center [493, 160] width 162 height 12
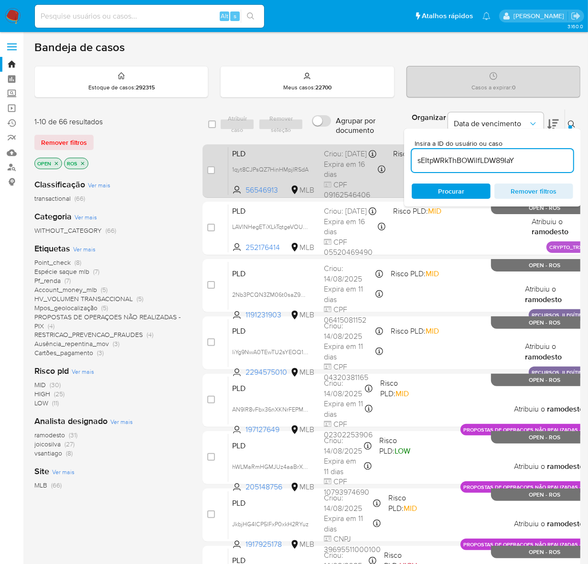
type input "sEItpWRkThBOWilfLDW89IaY"
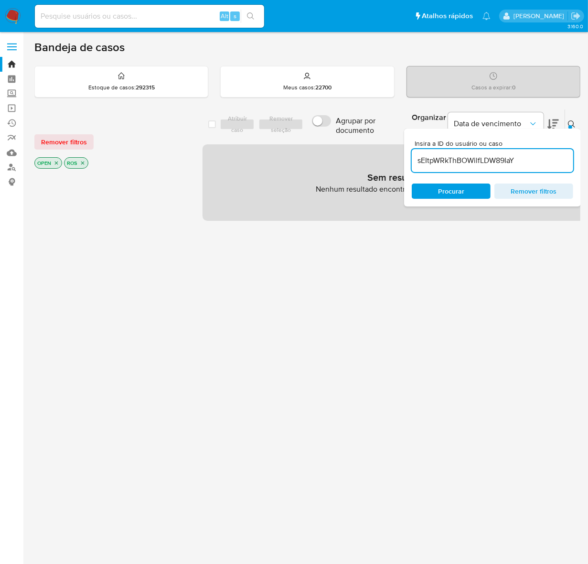
click at [543, 193] on span "Remover filtros" at bounding box center [533, 190] width 65 height 13
click at [70, 17] on input at bounding box center [149, 16] width 229 height 12
click at [146, 13] on input at bounding box center [149, 16] width 229 height 12
paste input "sEItpWRkThBOWilfLDW89IaY"
type input "sEItpWRkThBOWilfLDW89IaY"
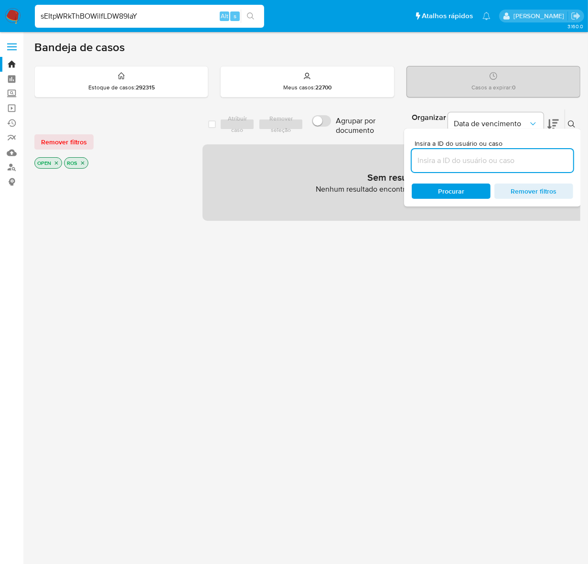
click at [249, 14] on icon "search-icon" at bounding box center [251, 16] width 8 height 8
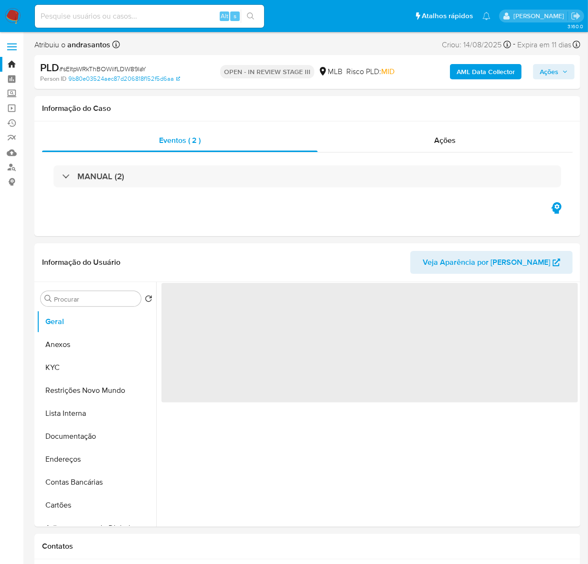
select select "10"
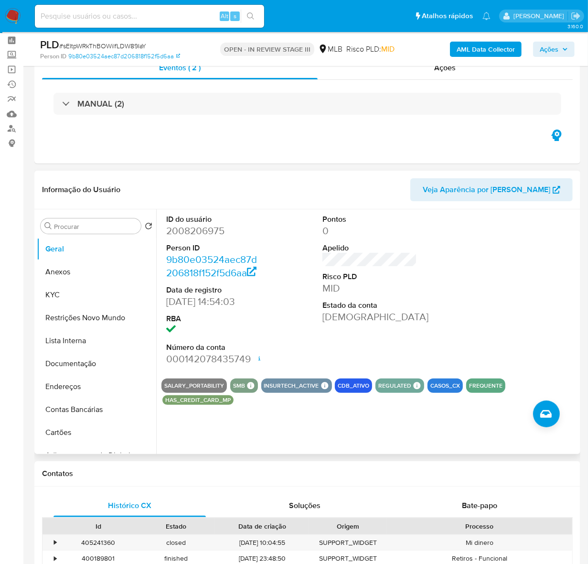
scroll to position [60, 0]
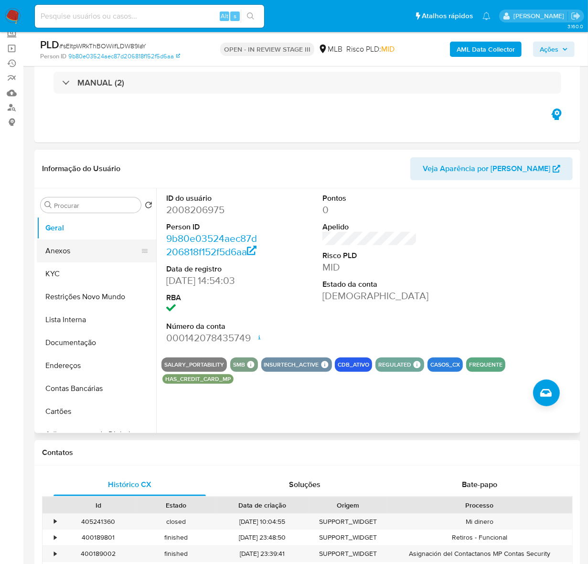
click at [55, 245] on button "Anexos" at bounding box center [93, 250] width 112 height 23
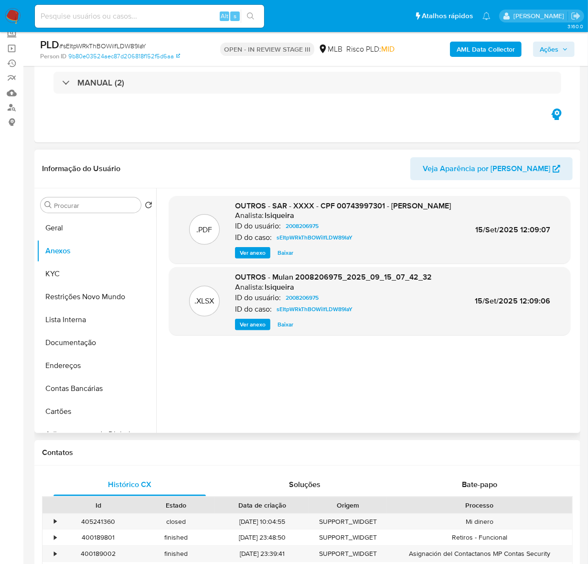
scroll to position [0, 0]
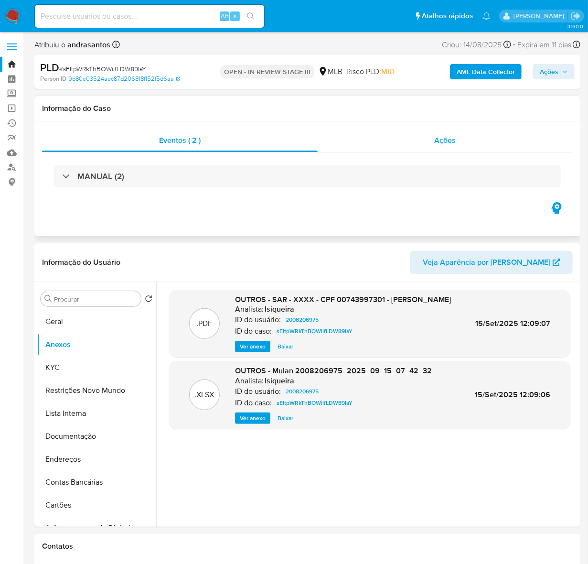
click at [449, 135] on span "Ações" at bounding box center [445, 140] width 22 height 11
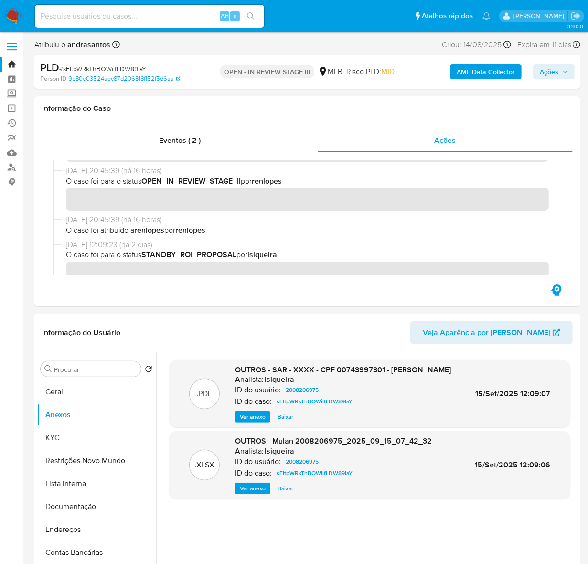
scroll to position [119, 0]
click at [8, 64] on link "Bandeja" at bounding box center [57, 64] width 114 height 15
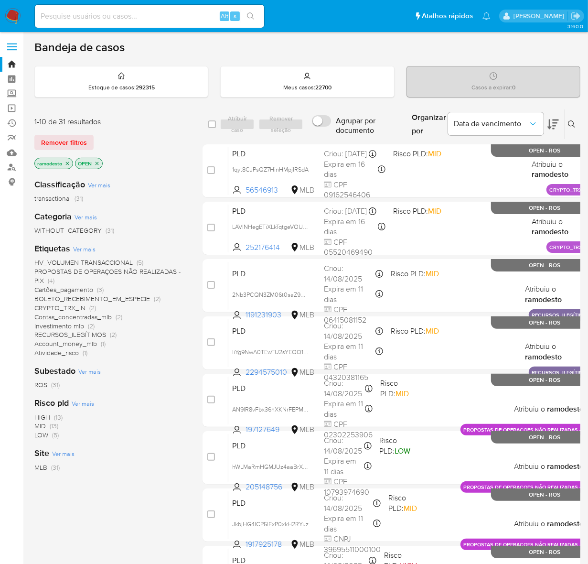
drag, startPoint x: 570, startPoint y: 120, endPoint x: 567, endPoint y: 124, distance: 4.9
click at [570, 120] on icon at bounding box center [572, 124] width 8 height 8
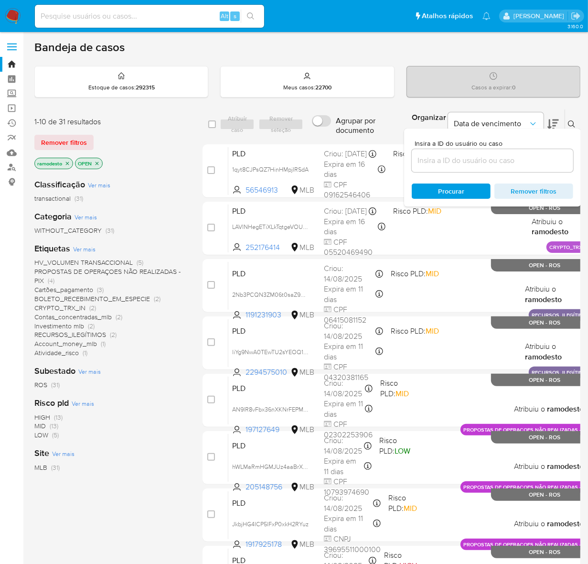
click at [484, 157] on input at bounding box center [493, 160] width 162 height 12
type input "6dxTbDG3nPh8VTkQxOj0OX65"
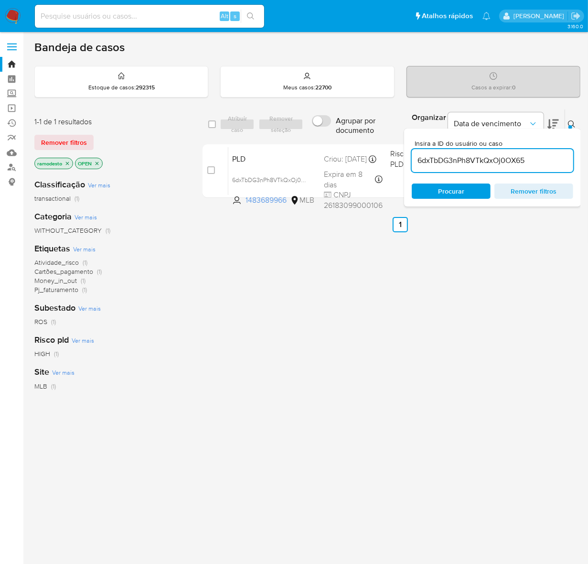
click at [457, 189] on span "Procurar" at bounding box center [451, 191] width 26 height 15
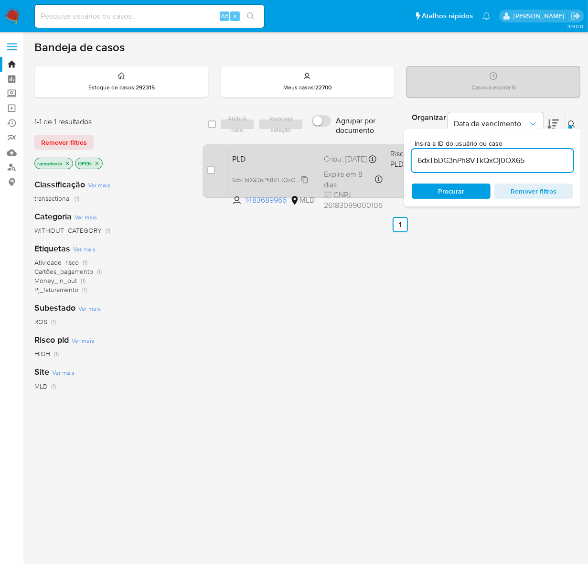
click at [306, 178] on span "6dxTbDG3nPh8VTkQxOj0OX65" at bounding box center [274, 179] width 84 height 11
click at [298, 165] on div "PLD 6dxTbDG3nPh8VTkQxOj0OX65 Copiado Copiado 1483689966 MLB Risco PLD: HIGH Cri…" at bounding box center [410, 171] width 365 height 48
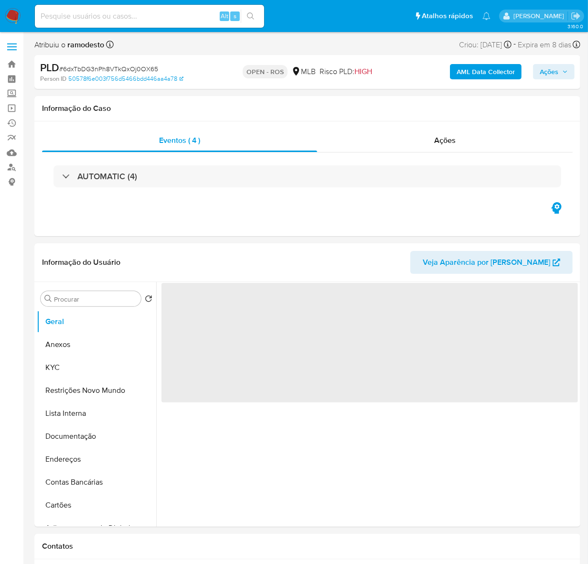
select select "10"
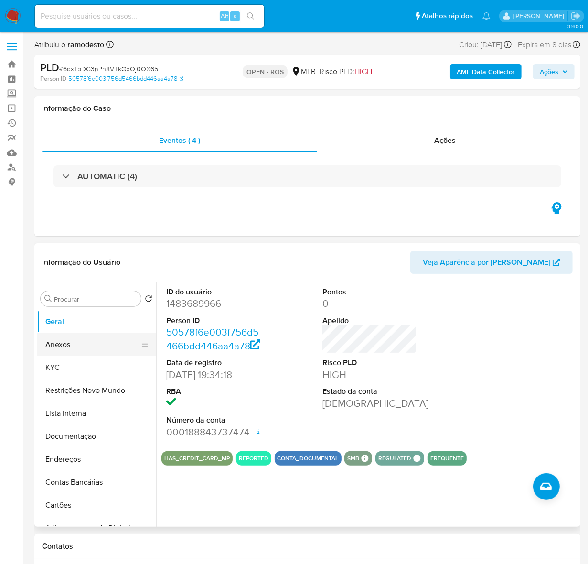
click at [54, 342] on button "Anexos" at bounding box center [93, 344] width 112 height 23
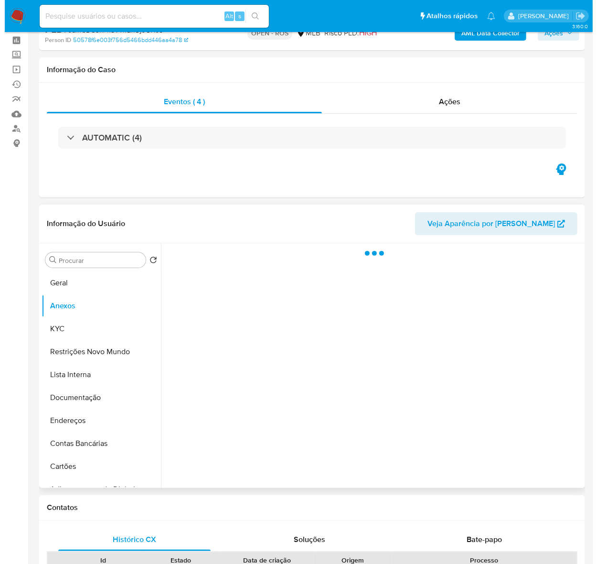
scroll to position [60, 0]
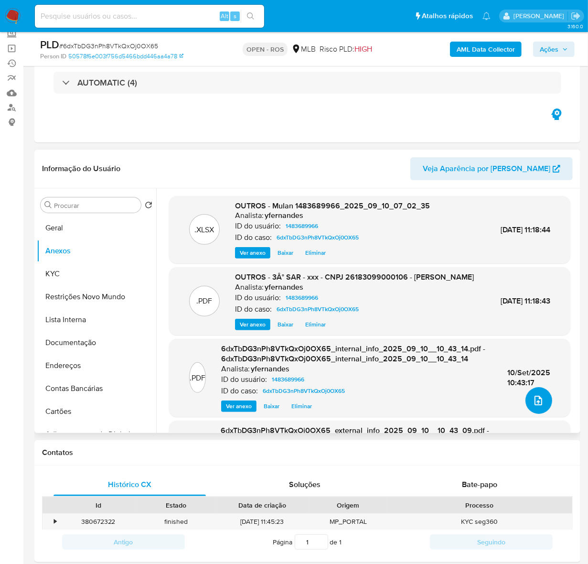
click at [533, 403] on icon "upload-file" at bounding box center [538, 400] width 11 height 11
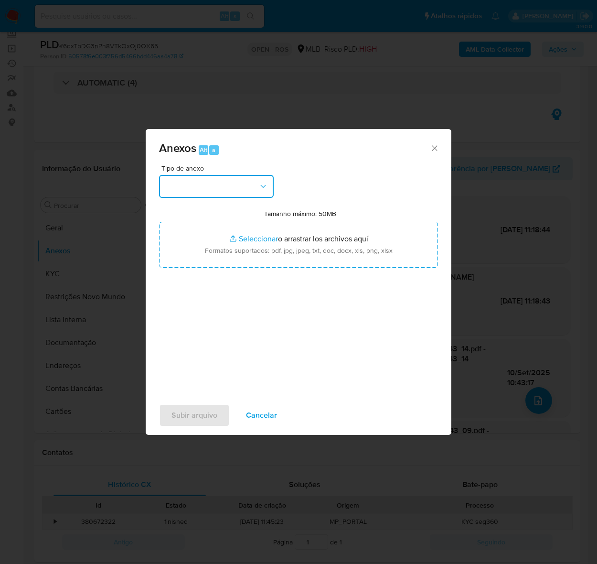
click at [203, 185] on button "button" at bounding box center [216, 186] width 115 height 23
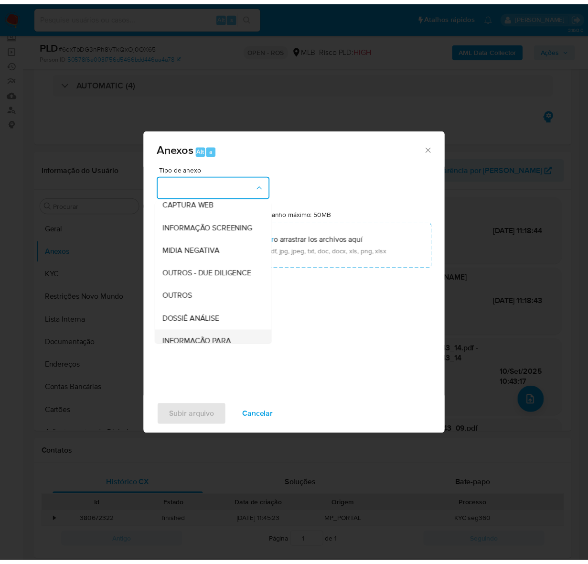
scroll to position [147, 0]
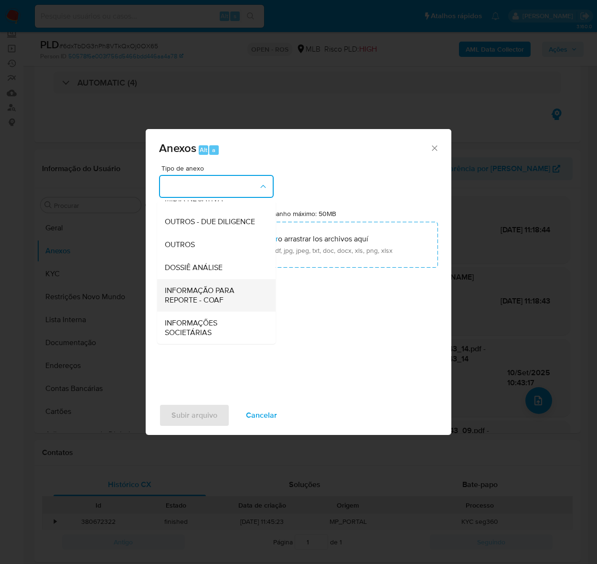
click at [188, 293] on span "INFORMAÇÃO PARA REPORTE - COAF" at bounding box center [214, 294] width 98 height 19
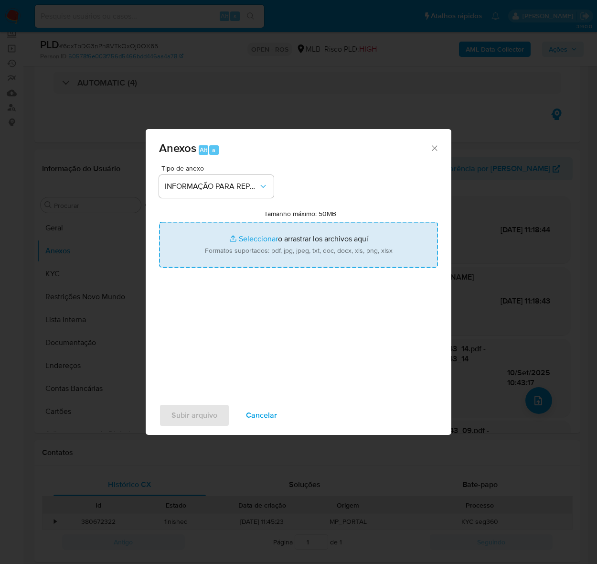
type input "C:\fakepath\SAR - 6dxTbDG3nPh8VTkQxOj0OX65 - CNPJ 26183099000106 - [PERSON_NAME…"
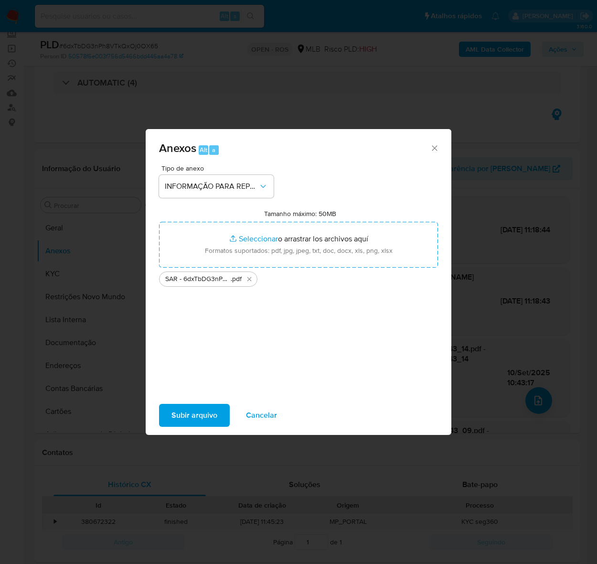
click at [198, 418] on span "Subir arquivo" at bounding box center [195, 415] width 46 height 21
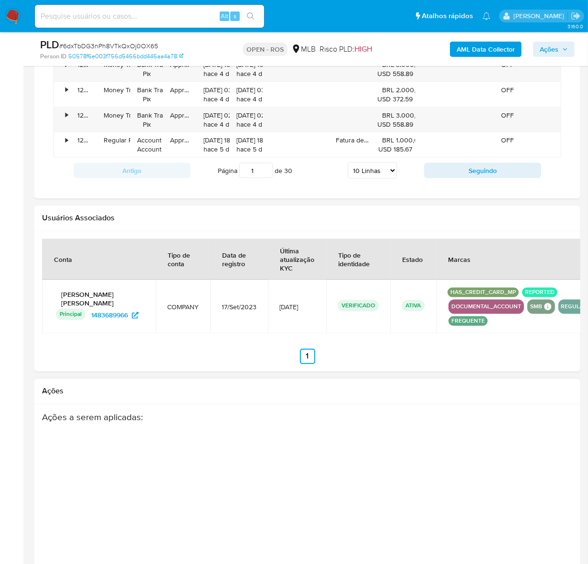
scroll to position [1072, 0]
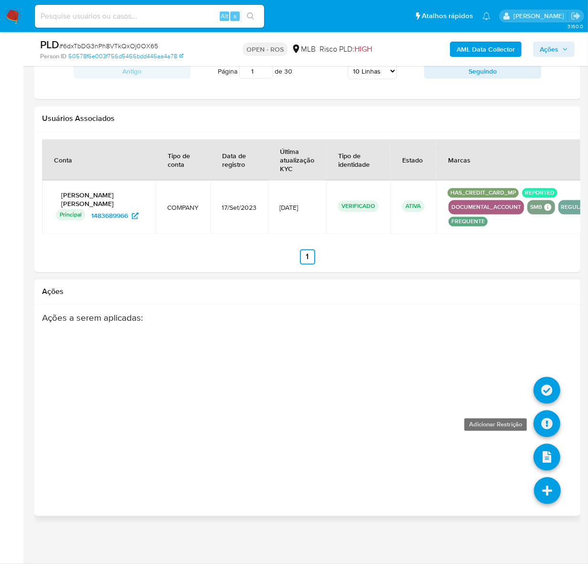
click at [552, 416] on icon at bounding box center [547, 424] width 27 height 27
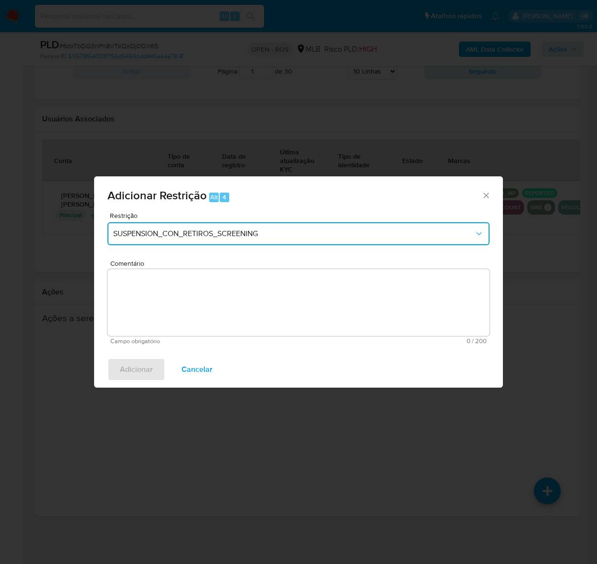
click at [216, 230] on span "SUSPENSION_CON_RETIROS_SCREENING" at bounding box center [293, 234] width 361 height 10
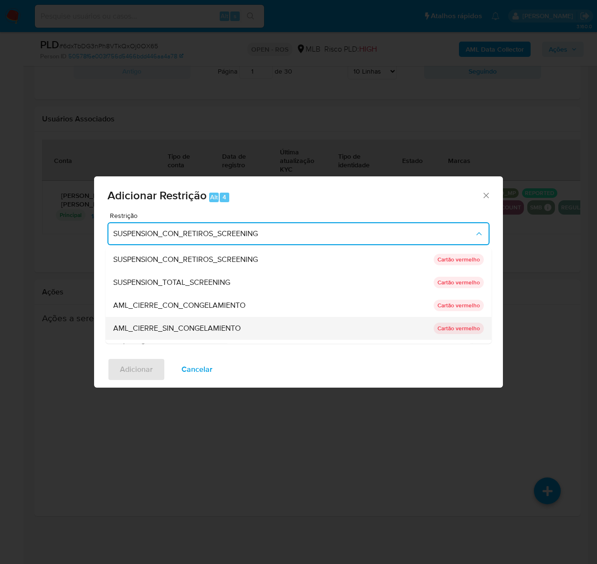
click at [175, 330] on span "AML_CIERRE_SIN_CONGELAMIENTO" at bounding box center [177, 328] width 128 height 10
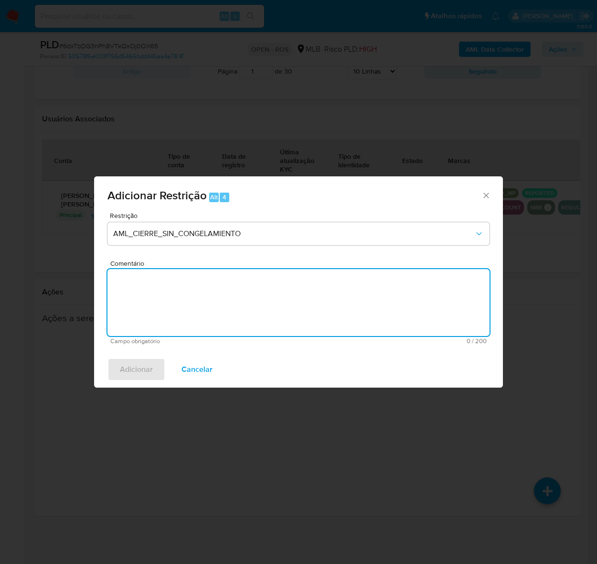
click at [218, 285] on textarea "Comentário" at bounding box center [299, 302] width 382 height 67
paste textarea "Deliberação para encerrar o relacionamento. NÃO INFORMAR AO USUÁRIO QUE SE TRAT…"
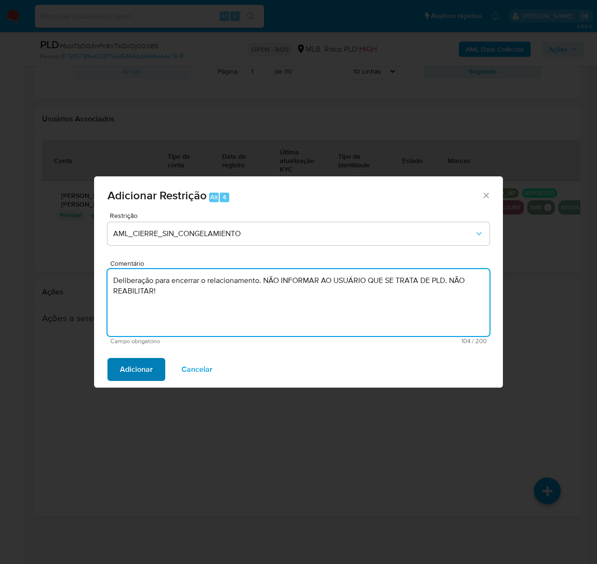
type textarea "Deliberação para encerrar o relacionamento. NÃO INFORMAR AO USUÁRIO QUE SE TRAT…"
click at [131, 370] on span "Adicionar" at bounding box center [136, 369] width 33 height 21
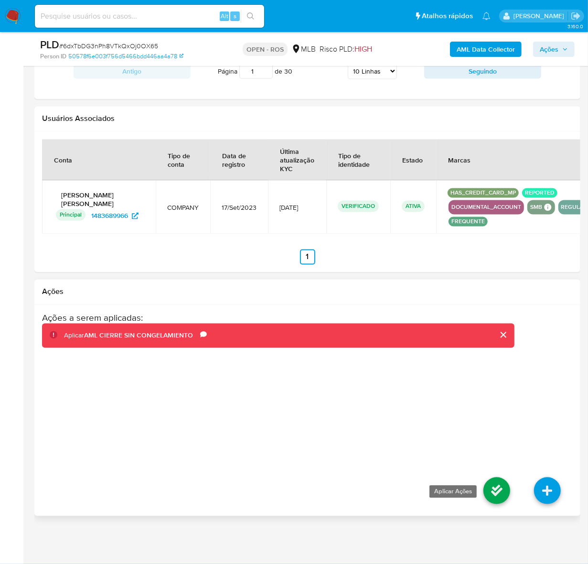
click at [494, 488] on icon at bounding box center [497, 490] width 27 height 27
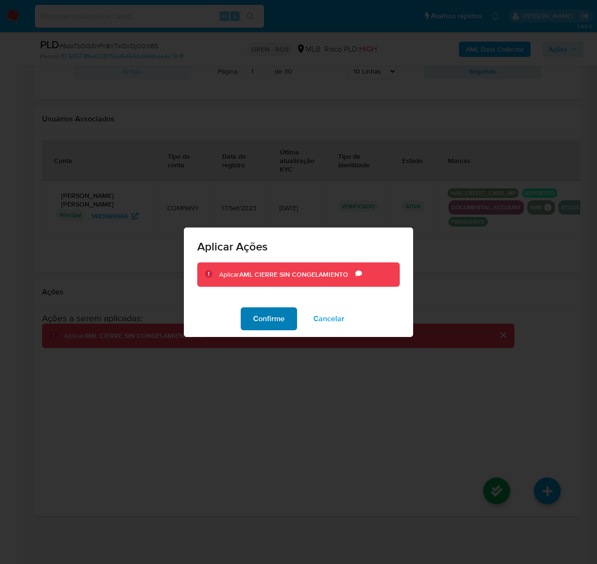
click at [263, 314] on span "Confirme" at bounding box center [269, 318] width 32 height 21
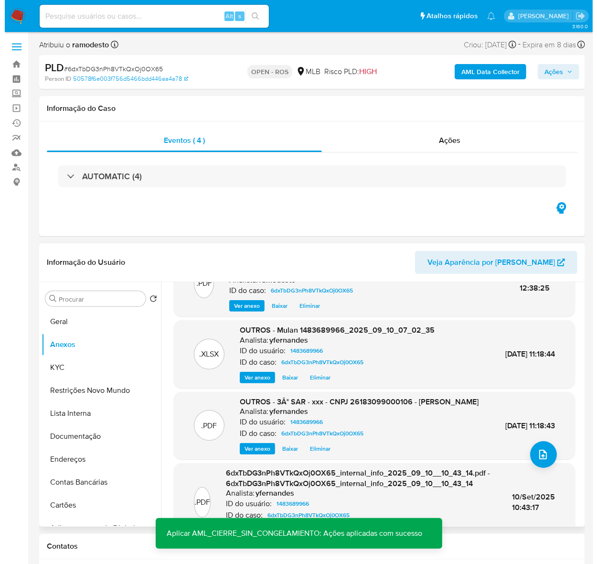
scroll to position [0, 0]
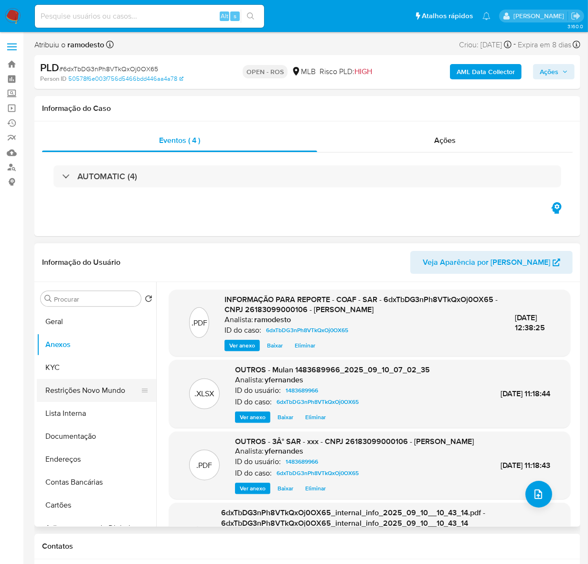
click at [92, 393] on button "Restrições Novo Mundo" at bounding box center [93, 390] width 112 height 23
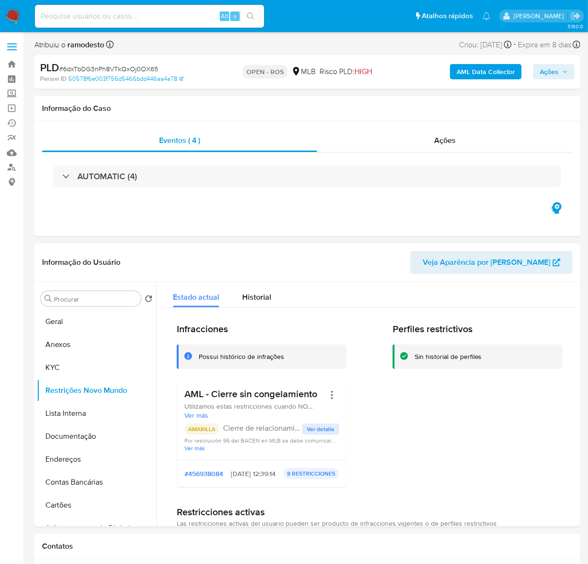
click at [556, 74] on span "Ações" at bounding box center [549, 71] width 19 height 15
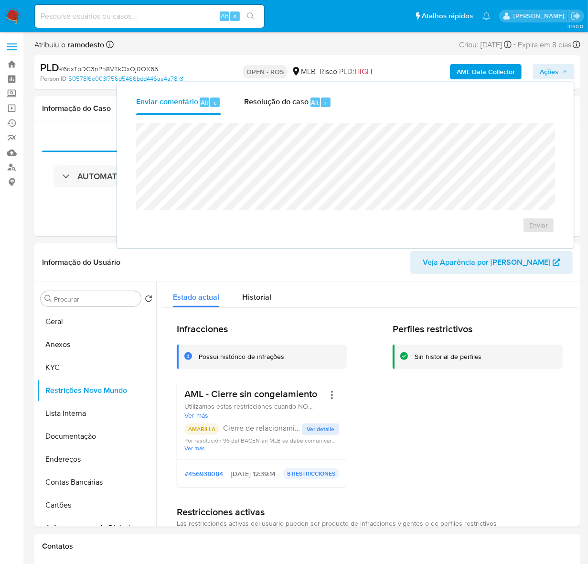
drag, startPoint x: 280, startPoint y: 103, endPoint x: 271, endPoint y: 122, distance: 21.2
click at [276, 109] on div "Resolução do caso Alt r" at bounding box center [287, 102] width 87 height 25
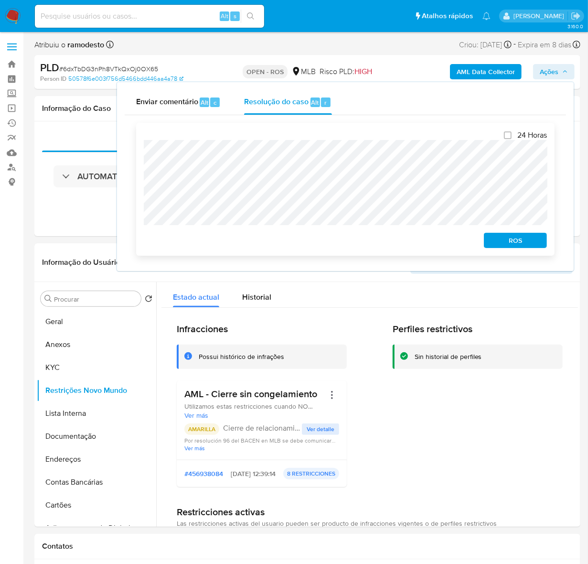
click at [502, 240] on span "ROS" at bounding box center [516, 240] width 50 height 13
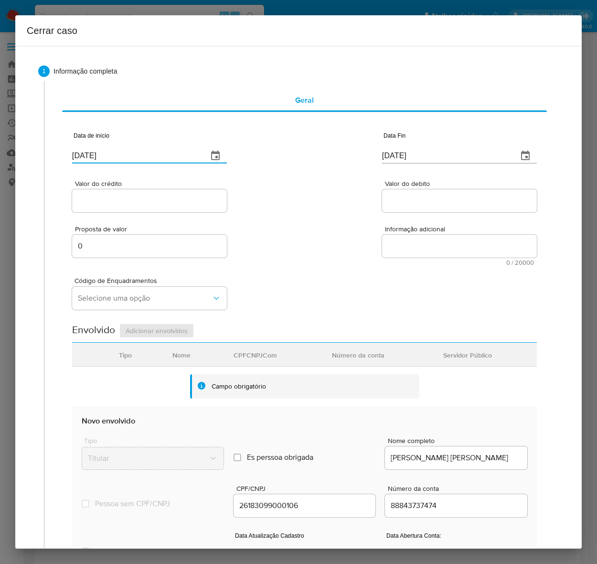
drag, startPoint x: 120, startPoint y: 153, endPoint x: -6, endPoint y: 152, distance: 126.7
paste input "01/07"
type input "[DATE]"
click at [407, 149] on input "[DATE]" at bounding box center [446, 155] width 128 height 15
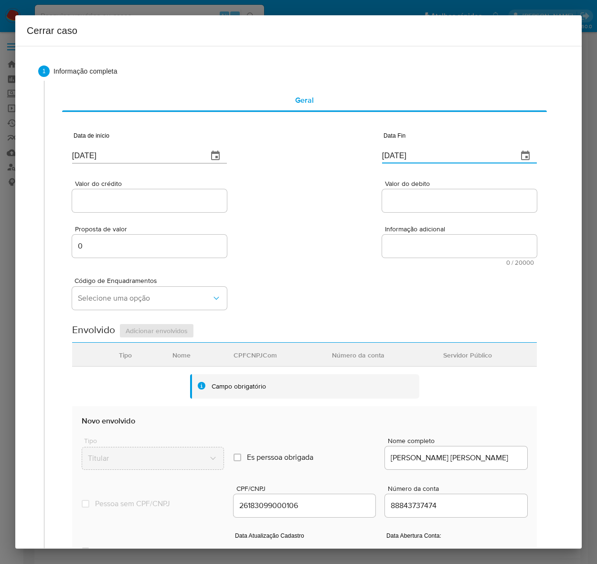
click at [419, 151] on input "[DATE]" at bounding box center [446, 155] width 128 height 15
click at [414, 154] on input "[DATE]" at bounding box center [446, 155] width 128 height 15
drag, startPoint x: 416, startPoint y: 155, endPoint x: 365, endPoint y: 154, distance: 51.6
click at [365, 154] on div "Data de início [DATE] Data Fin [DATE]" at bounding box center [304, 144] width 465 height 50
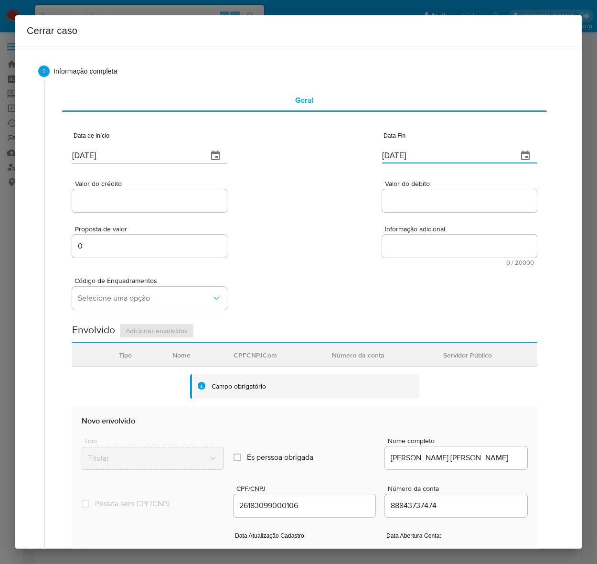
paste input "09"
type input "[DATE]"
click at [164, 202] on input "Valor do crédito" at bounding box center [149, 201] width 155 height 12
paste input "R$3.583.504"
type input "R$3.583.504"
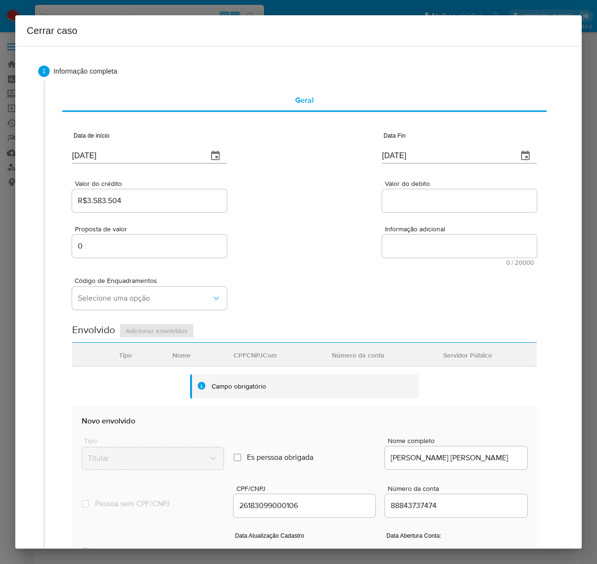
drag, startPoint x: 432, startPoint y: 196, endPoint x: 426, endPoint y: 197, distance: 5.8
click at [432, 196] on input "Valor do debito" at bounding box center [459, 201] width 155 height 12
paste input "R$3.365.788"
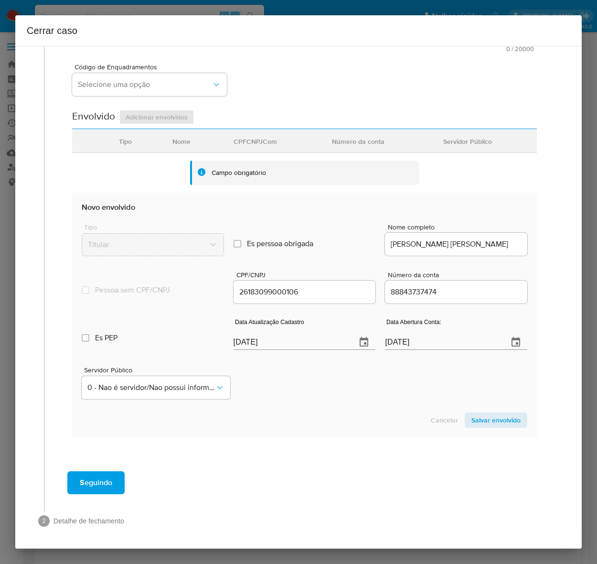
scroll to position [214, 0]
type input "R$3.365.788"
drag, startPoint x: 292, startPoint y: 340, endPoint x: 170, endPoint y: 342, distance: 121.9
click at [170, 342] on div "Es PEP isPEP Data Atualização Cadastro 17/09/2025 Data Abertura Conta: 17/09/20…" at bounding box center [305, 330] width 446 height 50
paste input "0/07"
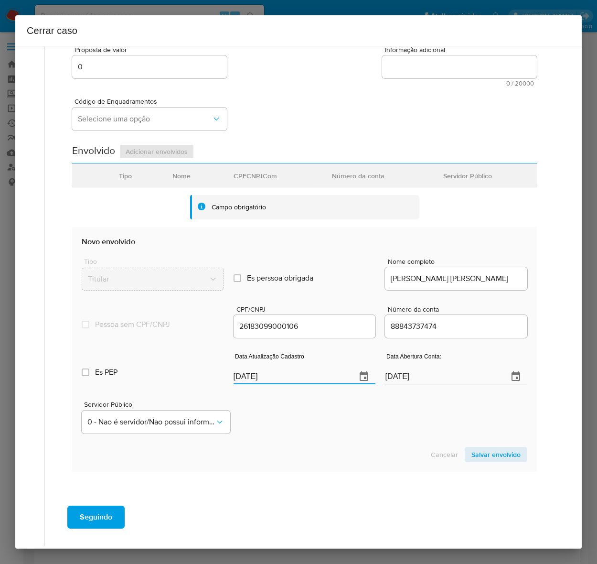
scroll to position [35, 0]
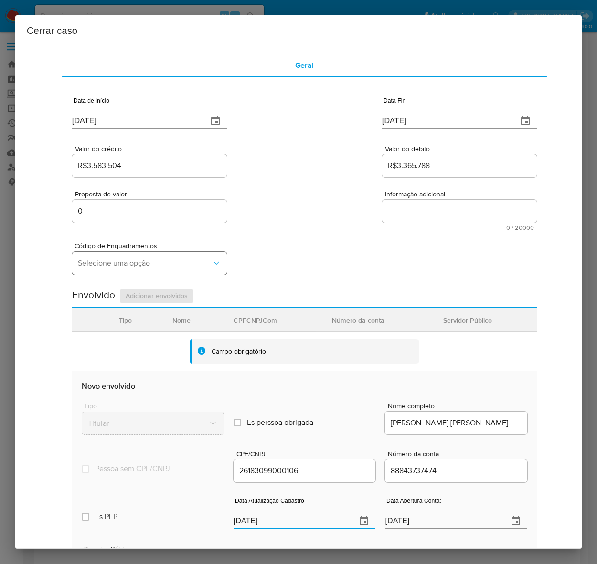
type input "10/07/2025"
click at [99, 261] on span "Selecione uma opção" at bounding box center [145, 264] width 134 height 10
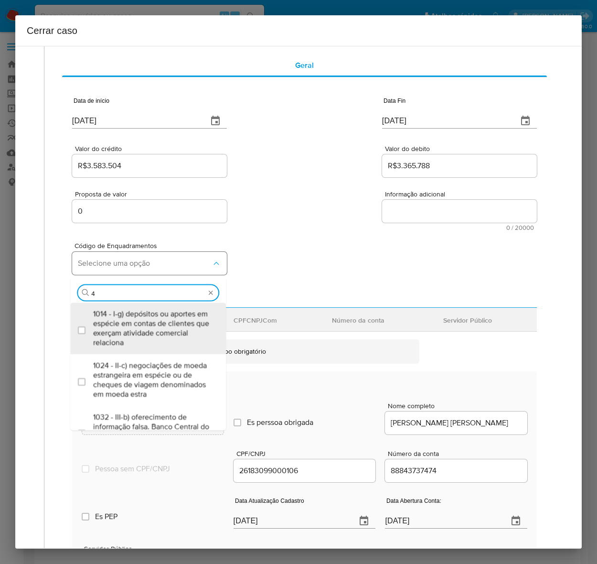
type input "47"
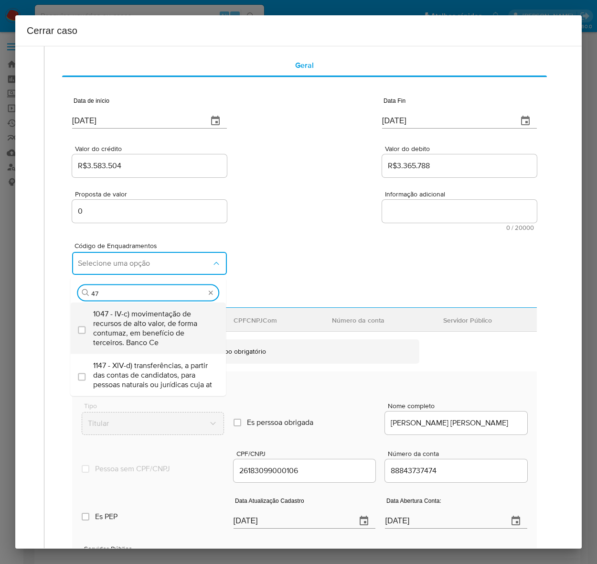
click at [130, 323] on span "1047 - IV-c) movimentação de recursos de alto valor, de forma contumaz, em bene…" at bounding box center [152, 328] width 119 height 38
checkbox input "true"
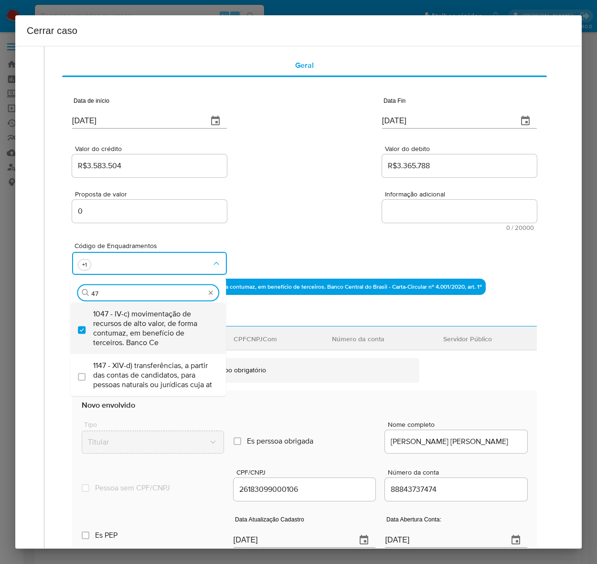
type input "4"
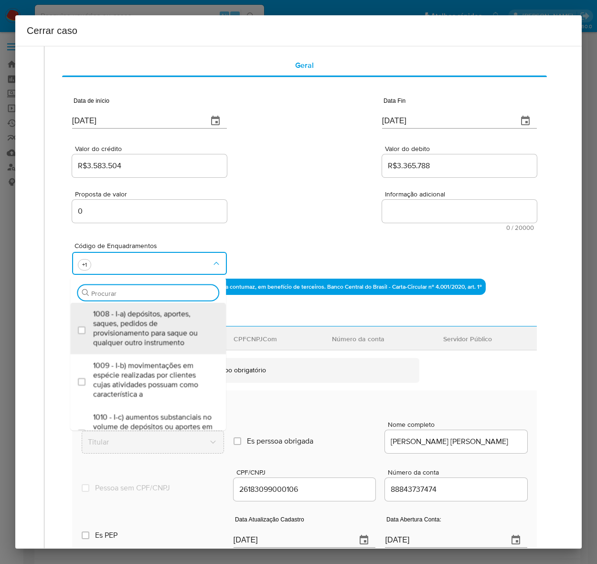
scroll to position [0, 0]
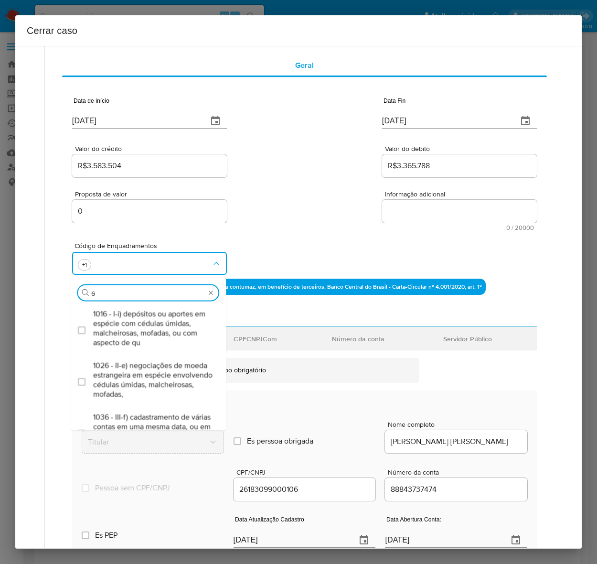
type input "68"
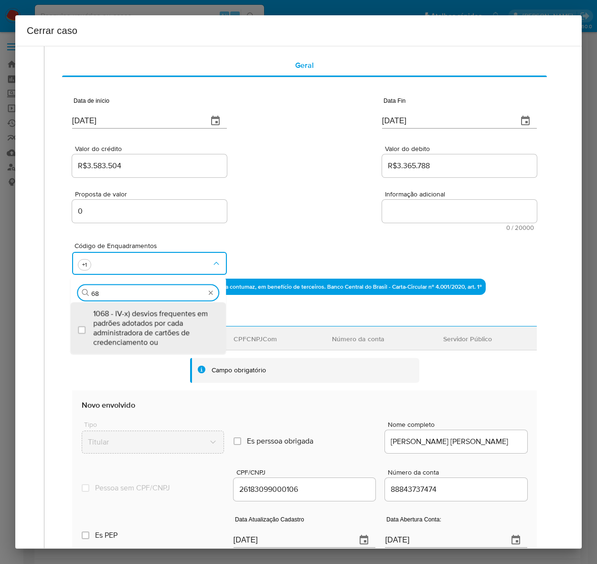
click at [130, 324] on span "1068 - IV-x) desvios frequentes em padrões adotados por cada administradora de …" at bounding box center [152, 328] width 119 height 38
checkbox input "true"
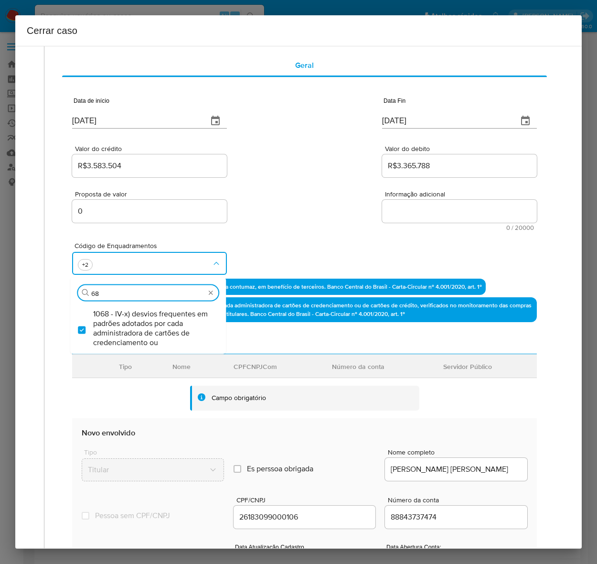
type input "6"
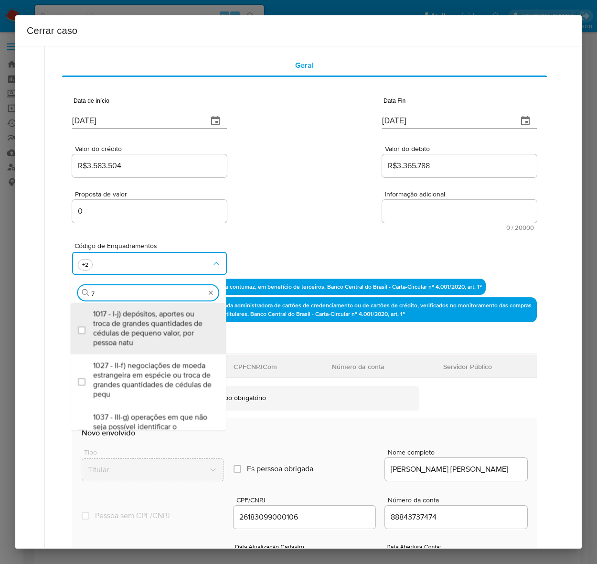
type input "71"
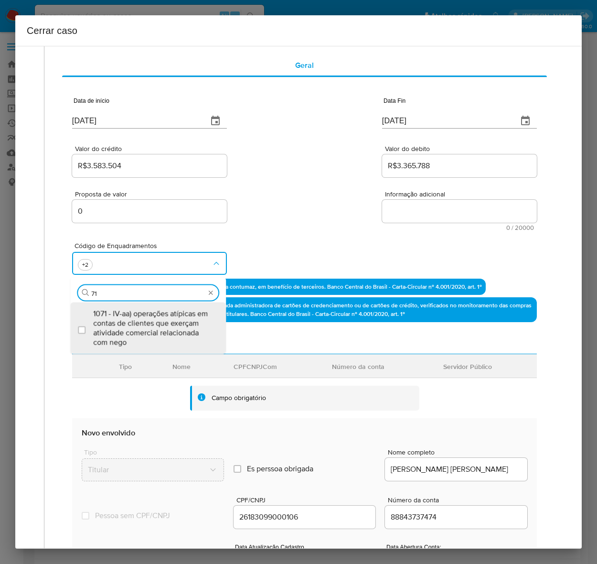
click at [130, 324] on span "1071 - IV-aa) operações atípicas em contas de clientes que exerçam atividade co…" at bounding box center [152, 328] width 119 height 38
checkbox input "true"
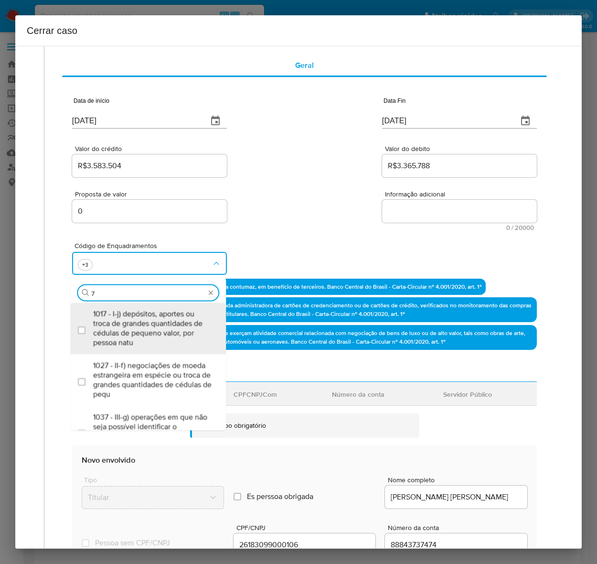
type input "73"
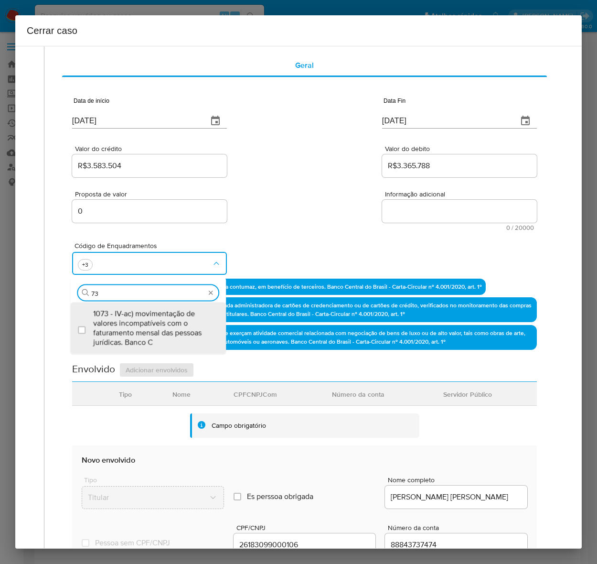
click at [130, 324] on span "1073 - IV-ac) movimentação de valores incompatíveis com o faturamento mensal da…" at bounding box center [152, 328] width 119 height 38
checkbox input "true"
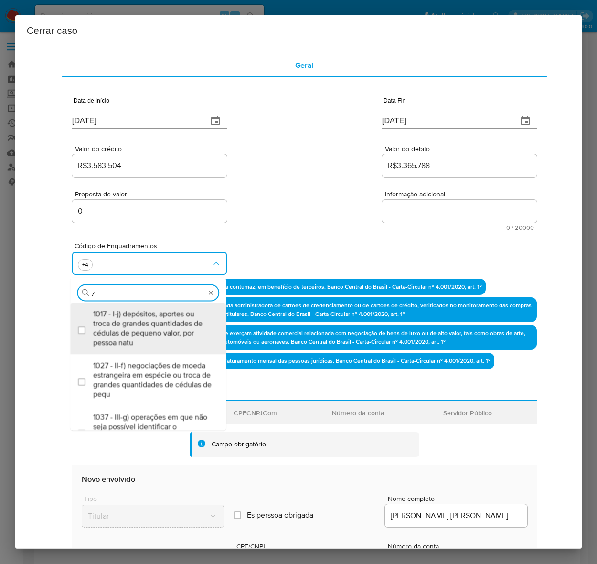
type input "74"
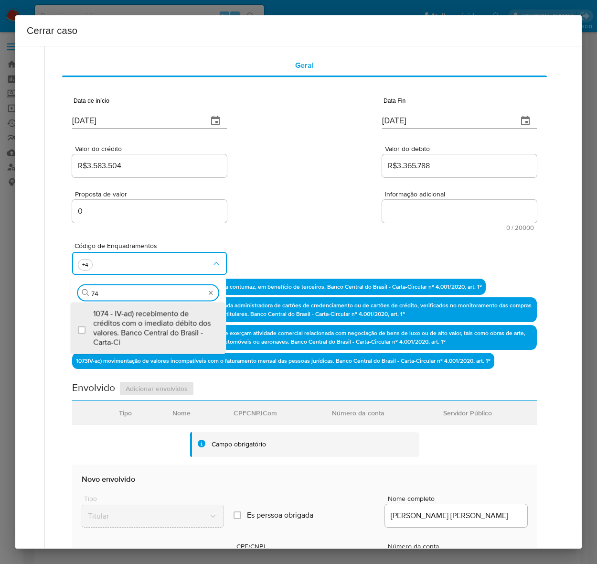
click at [130, 324] on span "1074 - IV-ad) recebimento de créditos com o imediato débito dos valores. Banco …" at bounding box center [152, 328] width 119 height 38
checkbox input "true"
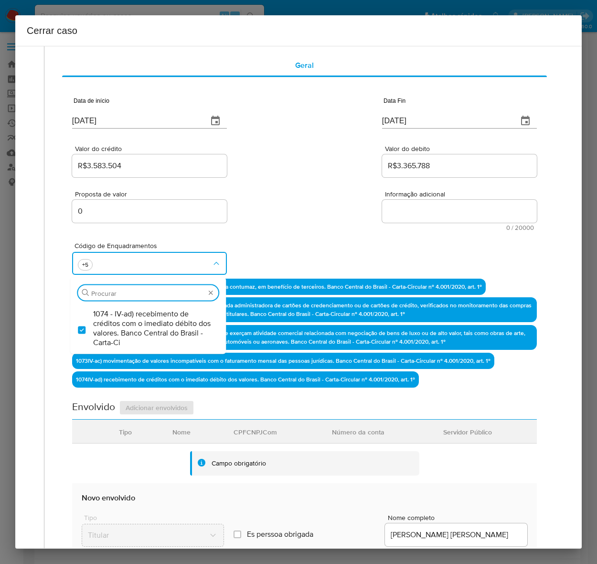
click at [409, 206] on textarea "Informação adicional" at bounding box center [459, 211] width 155 height 23
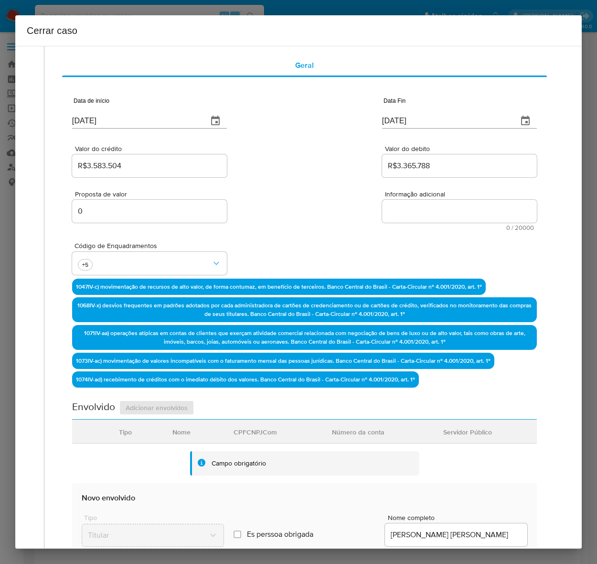
click at [407, 206] on textarea "Informação adicional" at bounding box center [459, 211] width 155 height 23
click at [434, 215] on textarea "Informação adicional" at bounding box center [459, 211] width 155 height 23
paste textarea "NICOLAS N. NICOLI JOIAS, CNPJ 26183099000106, sediada em São Paulo, SP, início …"
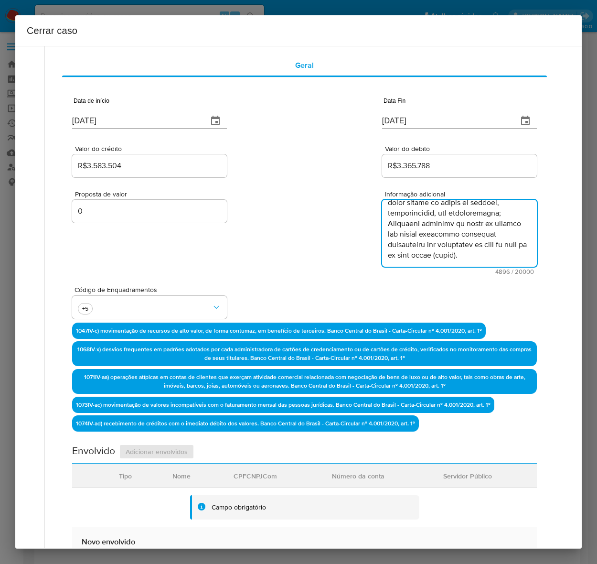
scroll to position [1784, 0]
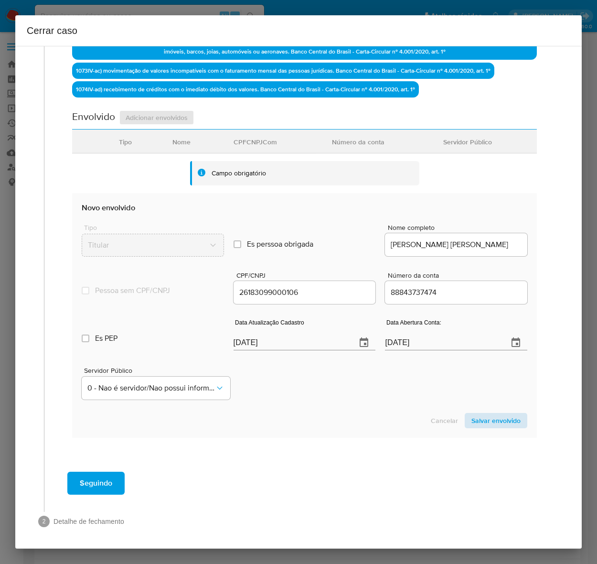
type textarea "NICOLAS N. NICOLI JOIAS, CNPJ 26183099000106, sediada em São Paulo, SP, início …"
click at [485, 416] on span "Salvar envolvido" at bounding box center [496, 420] width 49 height 13
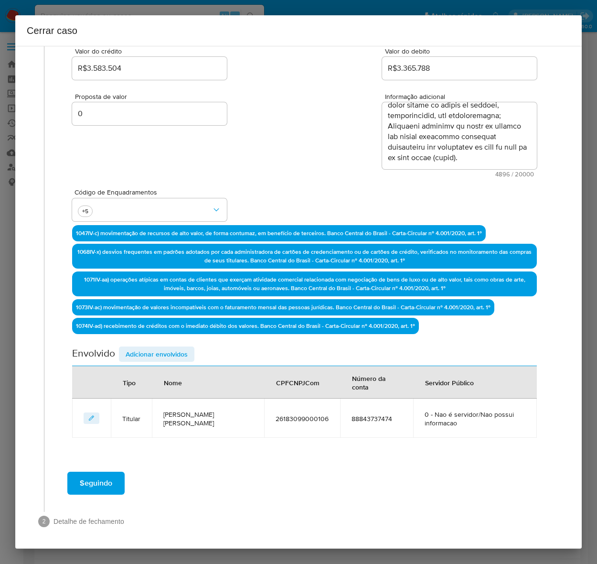
click at [135, 351] on span "Adicionar envolvidos" at bounding box center [157, 353] width 62 height 13
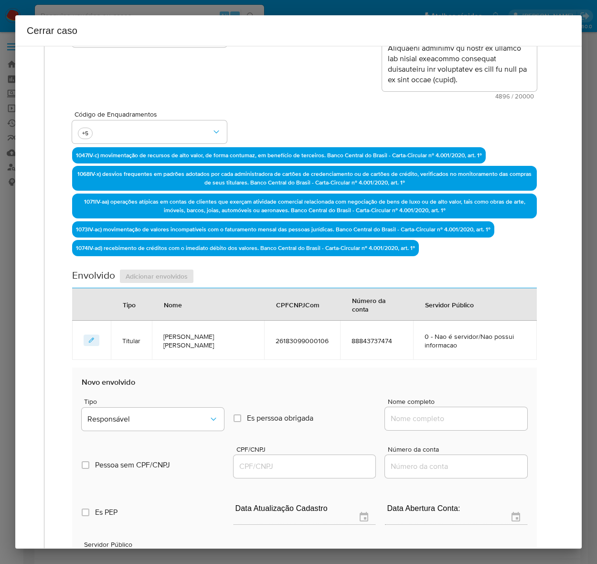
scroll to position [312, 0]
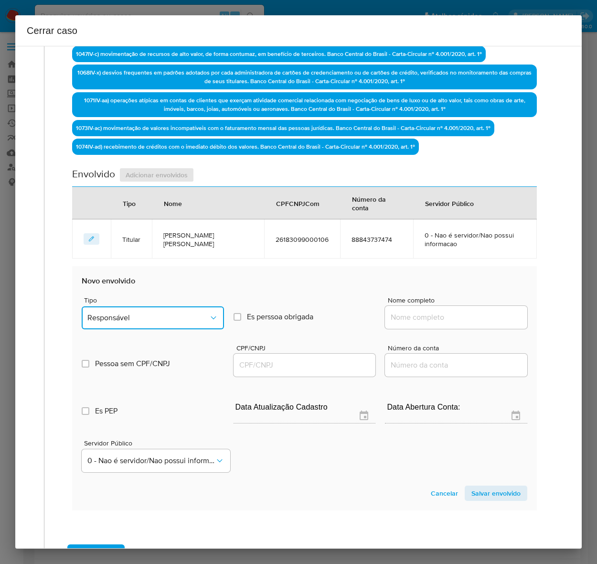
click at [149, 314] on span "Responsável" at bounding box center [147, 318] width 121 height 10
click at [114, 387] on div "Sócio" at bounding box center [148, 389] width 122 height 23
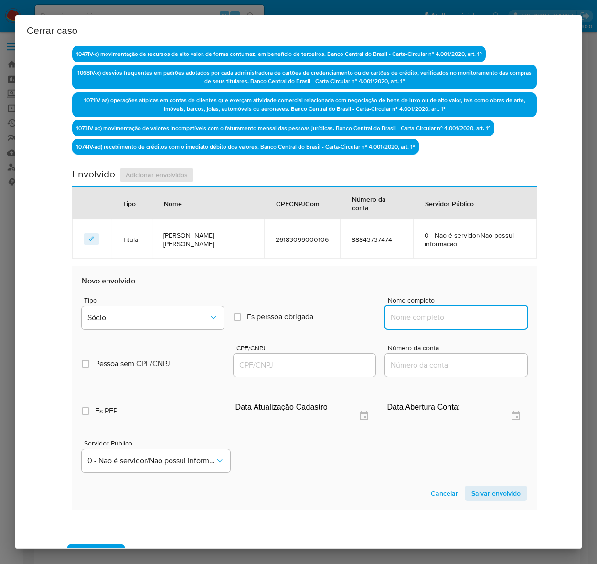
click at [421, 316] on input "Nome completo" at bounding box center [456, 317] width 142 height 12
paste input "Nicolas Nicolich Nicoli, 41786155800"
drag, startPoint x: 459, startPoint y: 316, endPoint x: 547, endPoint y: 319, distance: 88.5
click at [547, 318] on div "Geral Data de início 01/07/2025 Data Fin 09/09/2025 Valor do crédito R$3.583.50…" at bounding box center [301, 171] width 515 height 804
type input "Nicolas Nicolich Nicoli"
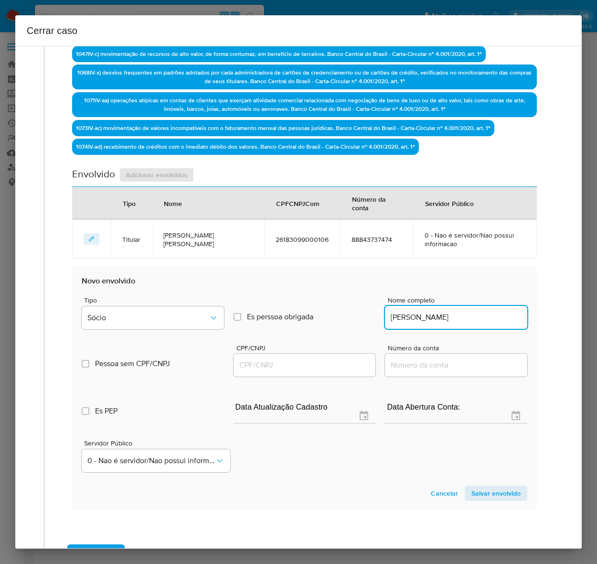
click at [245, 363] on input "CPF/CNPJ" at bounding box center [305, 365] width 142 height 12
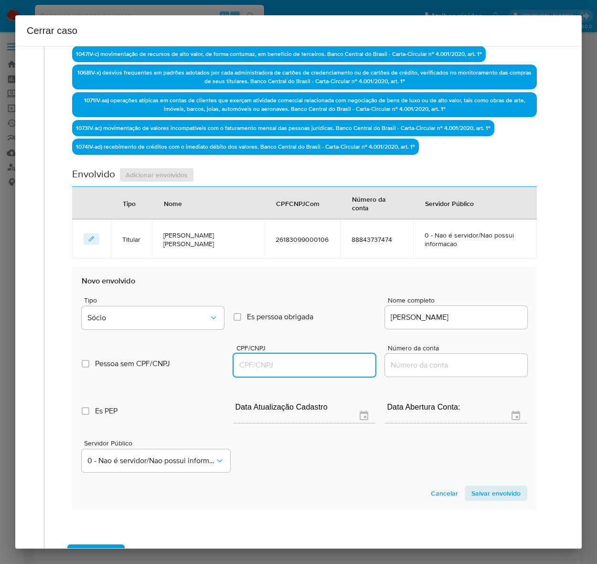
paste input "41786155800"
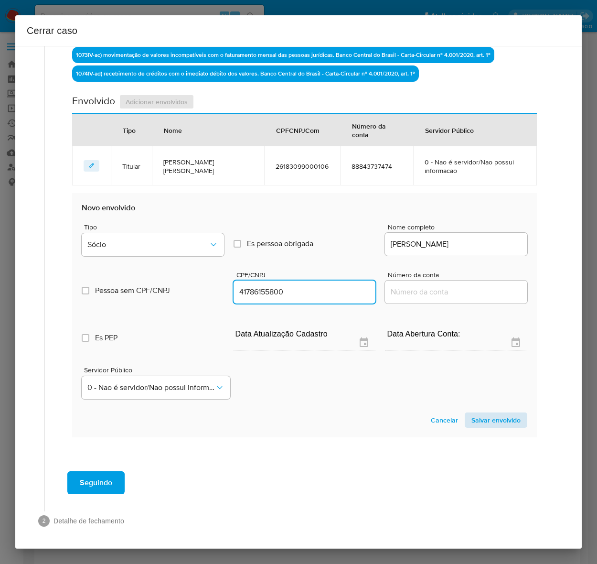
type input "41786155800"
click at [487, 414] on span "Salvar envolvido" at bounding box center [496, 419] width 49 height 13
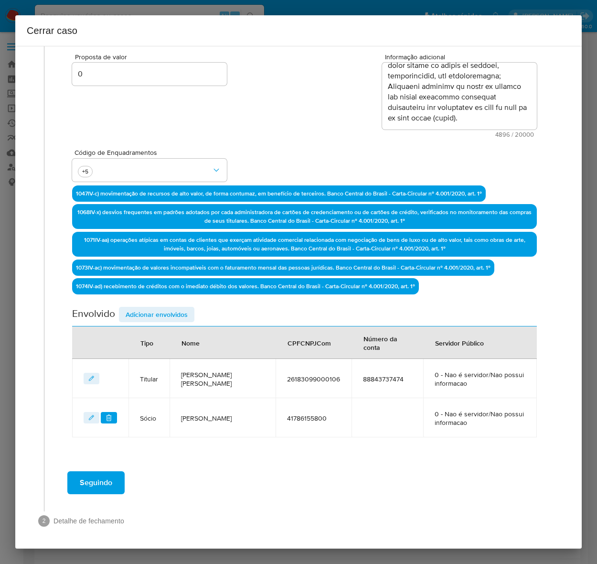
click at [161, 309] on span "Adicionar envolvidos" at bounding box center [157, 314] width 62 height 13
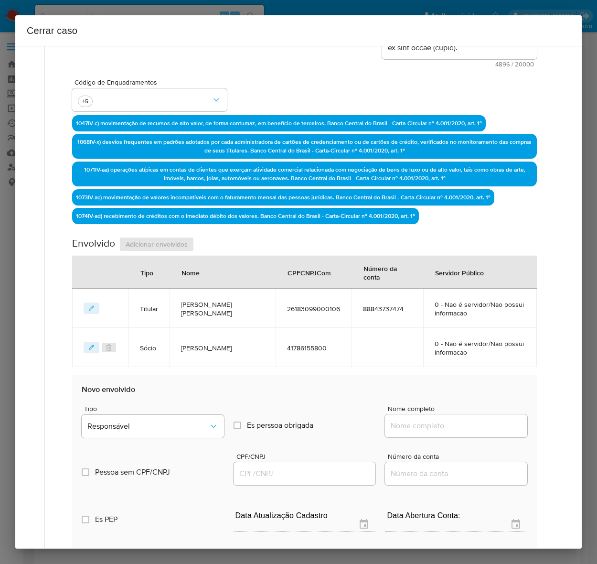
scroll to position [411, 0]
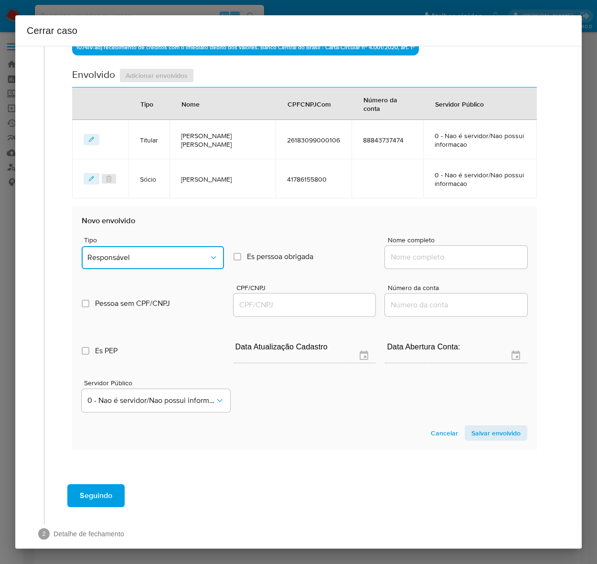
click at [130, 249] on button "Responsável" at bounding box center [153, 257] width 142 height 23
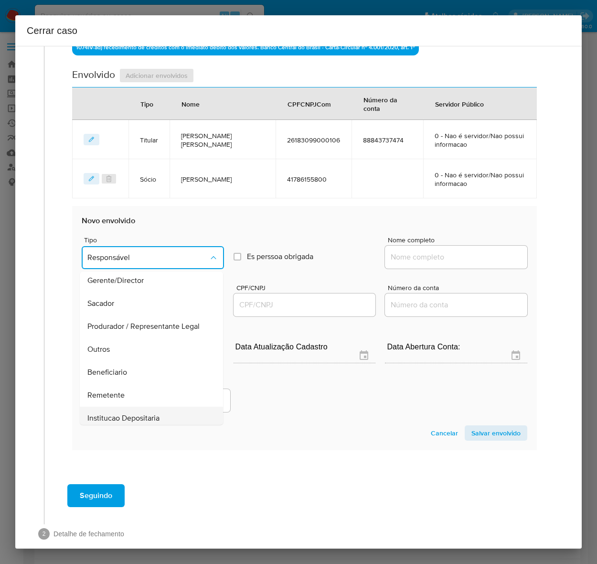
scroll to position [122, 0]
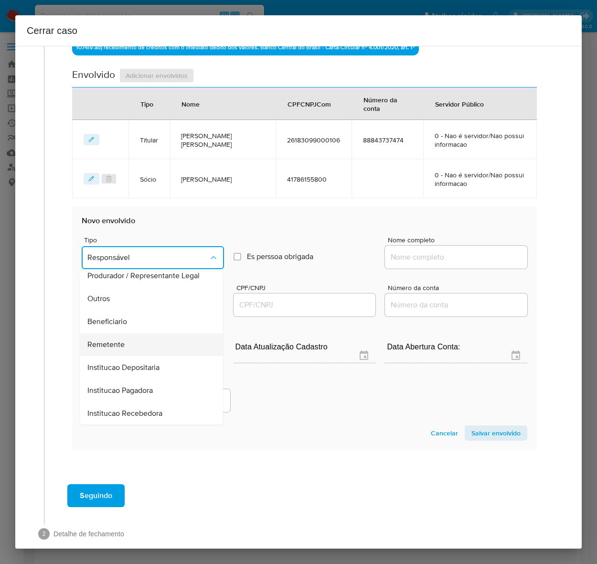
click at [100, 343] on span "Remetente" at bounding box center [105, 345] width 37 height 10
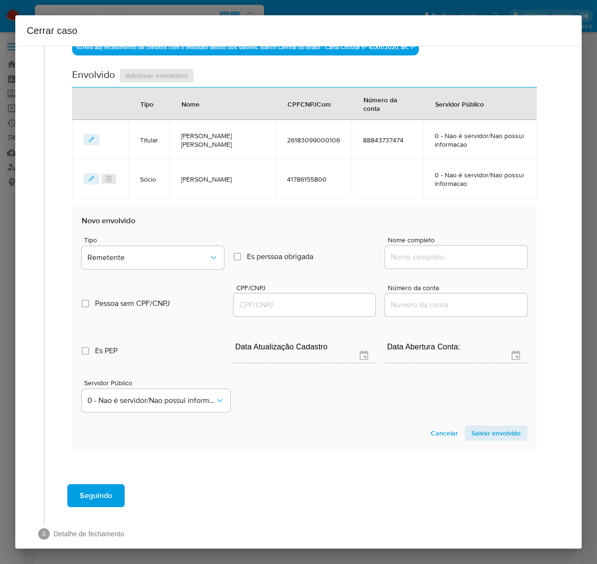
click at [414, 243] on div "Nome completo" at bounding box center [456, 255] width 142 height 36
click at [412, 256] on input "Nome completo" at bounding box center [456, 257] width 142 height 12
paste input "Terapeuta Espiritual Ltda - 53280225000105"
drag, startPoint x: 452, startPoint y: 257, endPoint x: 533, endPoint y: 251, distance: 81.9
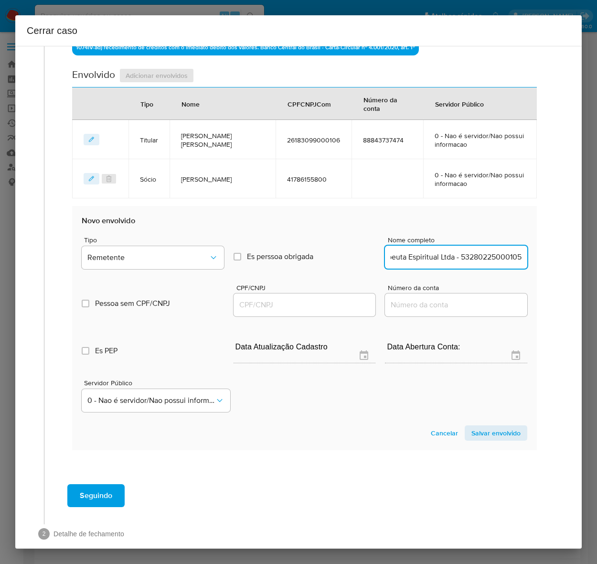
click at [533, 252] on div "Data de início 01/07/2025 Data Fin 09/09/2025 Valor do crédito R$3.583.504 Valo…" at bounding box center [304, 85] width 485 height 769
type input "Terapeuta Espiritual Ltda -"
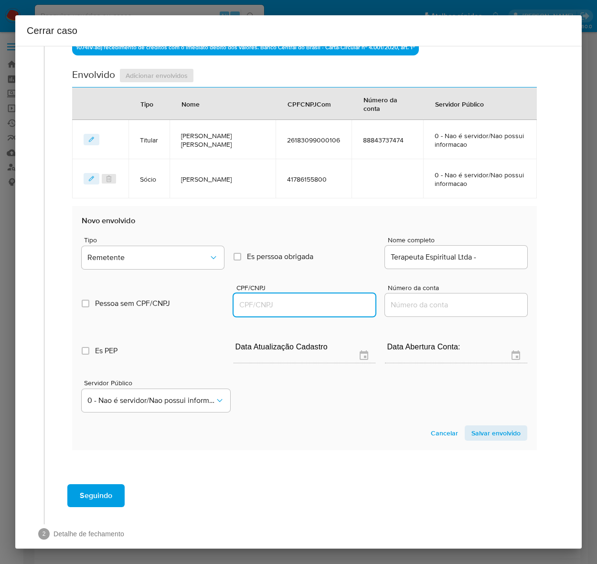
click at [293, 308] on input "CPF/CNPJ" at bounding box center [305, 305] width 142 height 12
paste input "53280225000105"
type input "53280225000105"
click at [481, 254] on input "Terapeuta Espiritual Ltda -" at bounding box center [456, 257] width 142 height 12
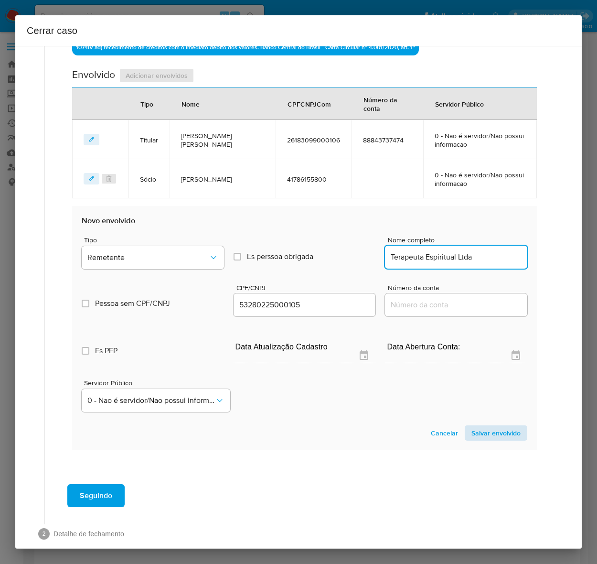
type input "Terapeuta Espiritual Ltda"
click at [486, 431] on span "Salvar envolvido" at bounding box center [496, 432] width 49 height 13
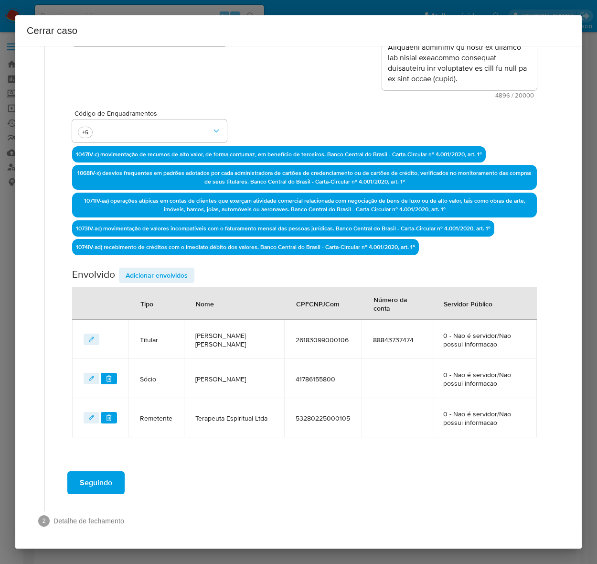
click at [152, 276] on span "Adicionar envolvidos" at bounding box center [157, 275] width 62 height 13
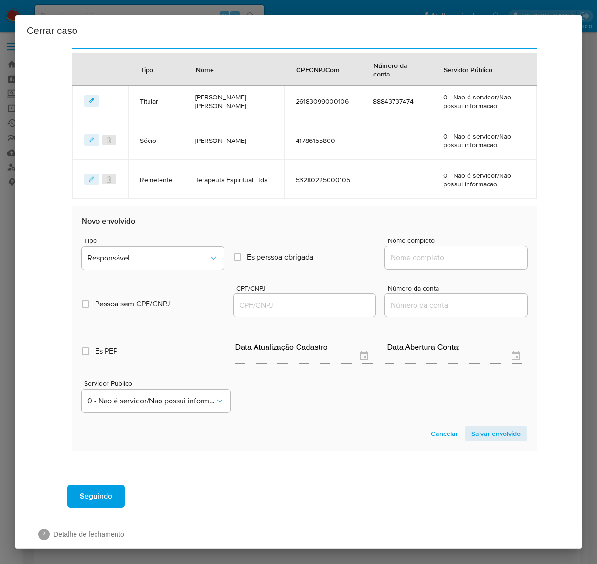
scroll to position [450, 0]
click at [121, 256] on span "Responsável" at bounding box center [147, 258] width 121 height 10
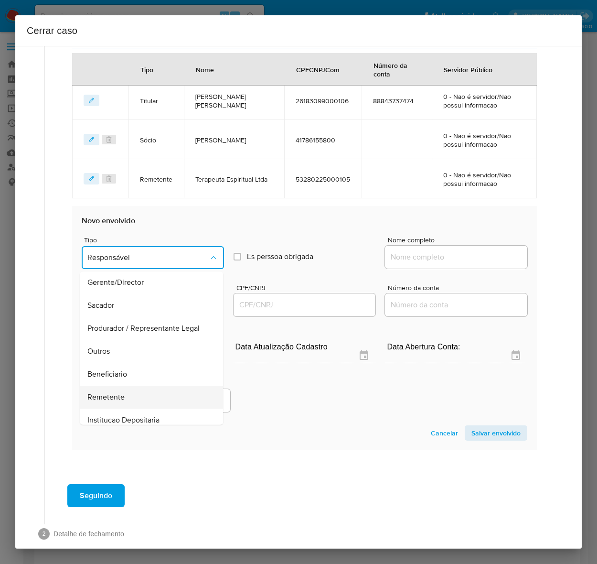
scroll to position [122, 0]
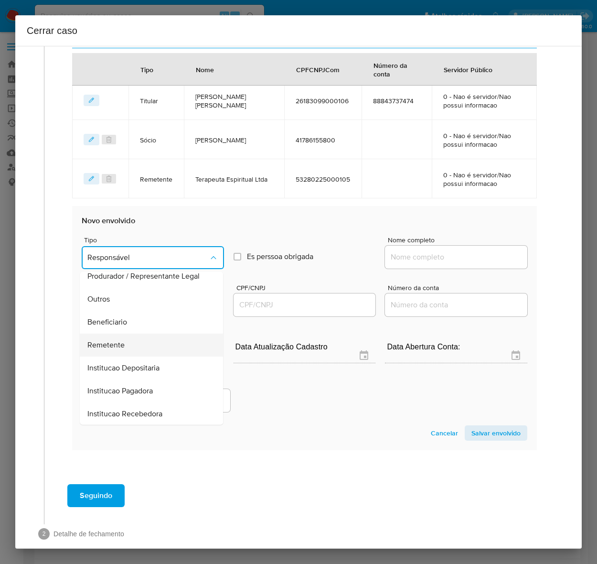
click at [118, 340] on span "Remetente" at bounding box center [105, 345] width 37 height 10
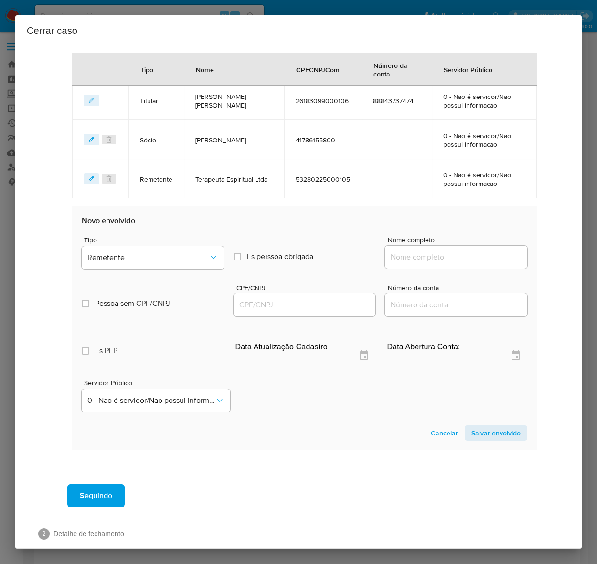
click at [436, 253] on input "Nome completo" at bounding box center [456, 257] width 142 height 12
paste input "Pamella Stanesco De Paulo - 11751248771"
drag, startPoint x: 473, startPoint y: 256, endPoint x: 569, endPoint y: 253, distance: 96.1
click at [569, 253] on div "1 Informação completa Geral Data de início 01/07/2025 Data Fin 09/09/2025 Valor…" at bounding box center [298, 297] width 567 height 503
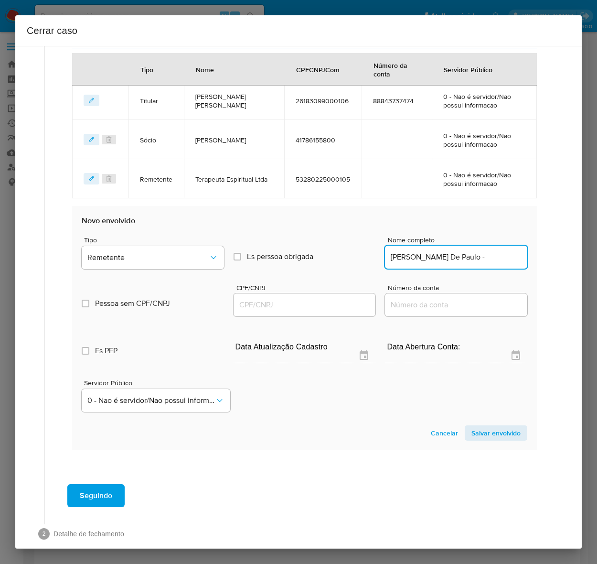
scroll to position [0, 0]
drag, startPoint x: 474, startPoint y: 252, endPoint x: 522, endPoint y: 256, distance: 48.9
click at [522, 256] on section "Novo envolvido Tipo Remetente Es perssoa obrigada Is PObrigada Nome completo Pa…" at bounding box center [304, 328] width 465 height 244
type input "Pamella Stanesco De Paulo"
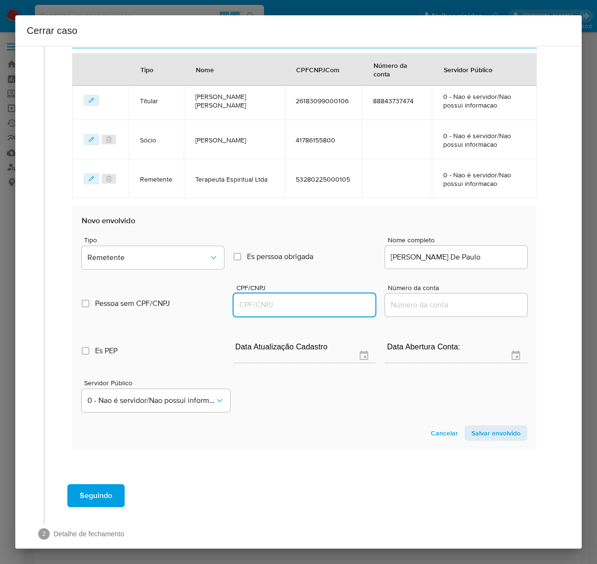
click at [282, 306] on input "CPF/CNPJ" at bounding box center [305, 305] width 142 height 12
paste input "11751248771"
type input "11751248771"
click at [485, 429] on span "Salvar envolvido" at bounding box center [496, 432] width 49 height 13
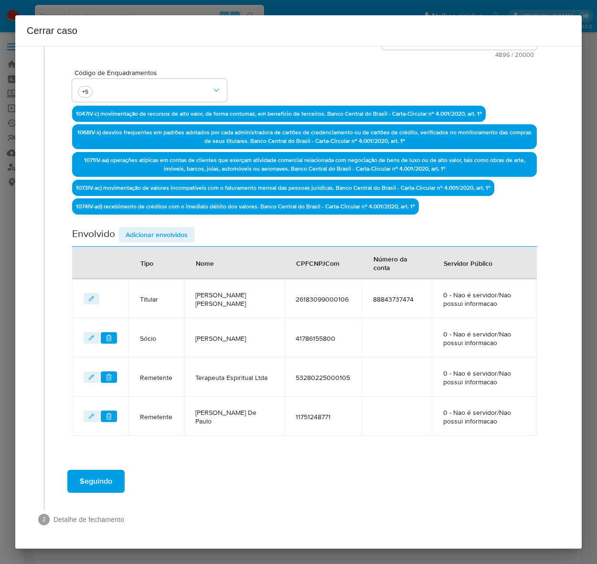
scroll to position [250, 0]
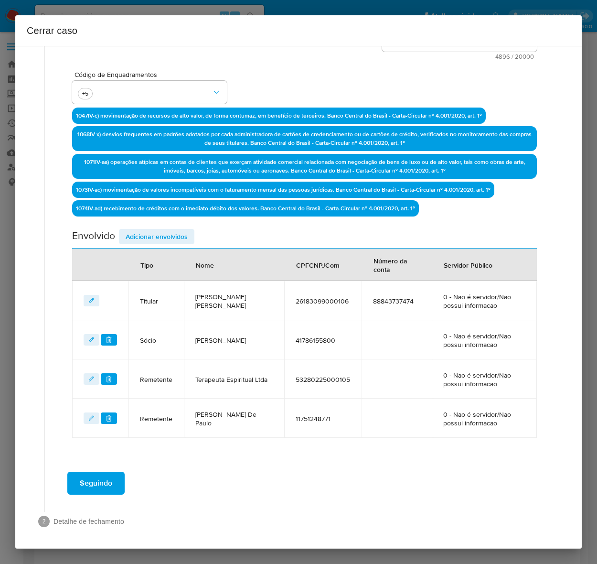
click at [152, 230] on span "Adicionar envolvidos" at bounding box center [157, 236] width 62 height 13
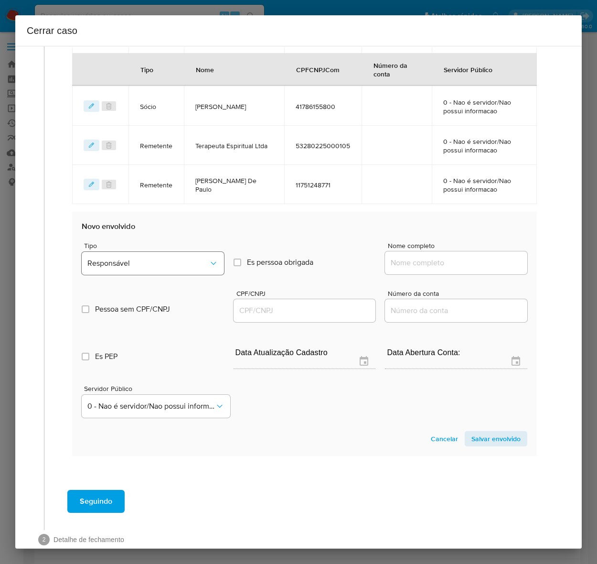
scroll to position [489, 0]
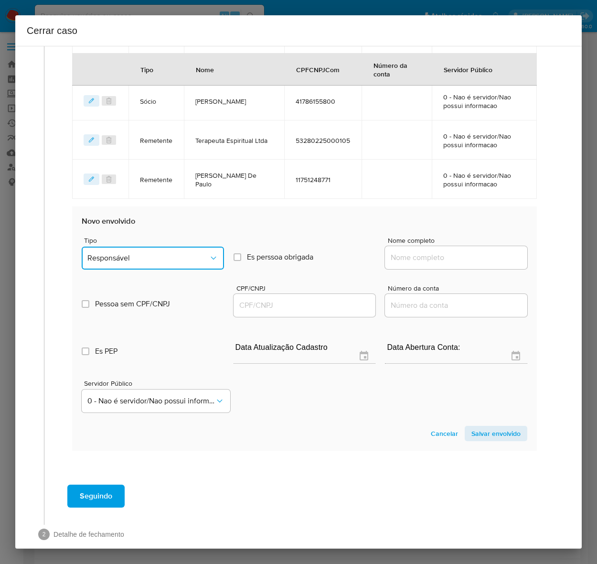
click at [134, 253] on span "Responsável" at bounding box center [147, 258] width 121 height 10
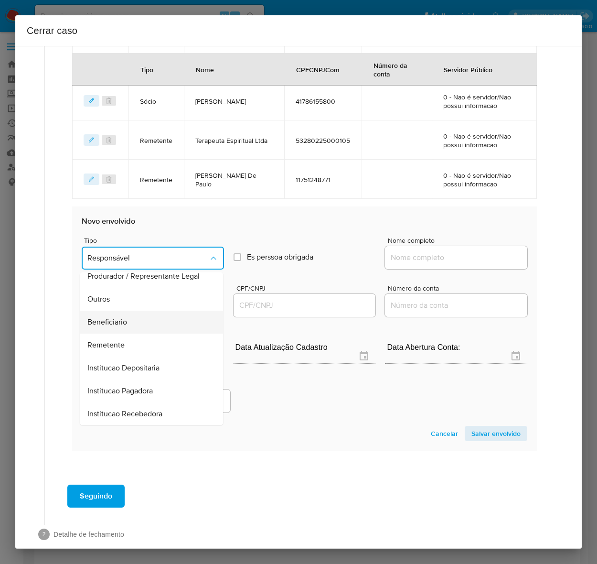
click at [106, 319] on span "Beneficiario" at bounding box center [107, 322] width 40 height 10
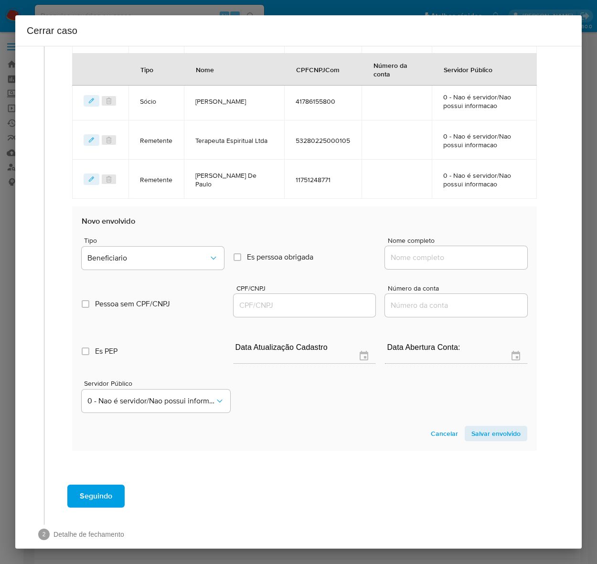
click at [410, 259] on input "Nome completo" at bounding box center [456, 257] width 142 height 12
paste input "Mrh Veiculos Ltda - 22704850000103"
drag, startPoint x: 451, startPoint y: 256, endPoint x: 644, endPoint y: 251, distance: 193.6
drag, startPoint x: 440, startPoint y: 256, endPoint x: 474, endPoint y: 257, distance: 33.5
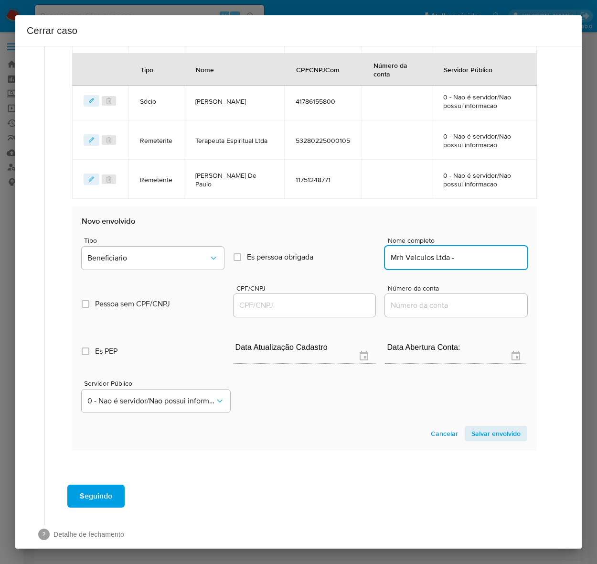
click at [474, 257] on input "Mrh Veiculos Ltda -" at bounding box center [456, 257] width 142 height 12
type input "Mrh Veiculos Ltda"
click at [293, 296] on div at bounding box center [305, 305] width 142 height 23
click at [308, 307] on input "CPF/CNPJ" at bounding box center [305, 305] width 142 height 12
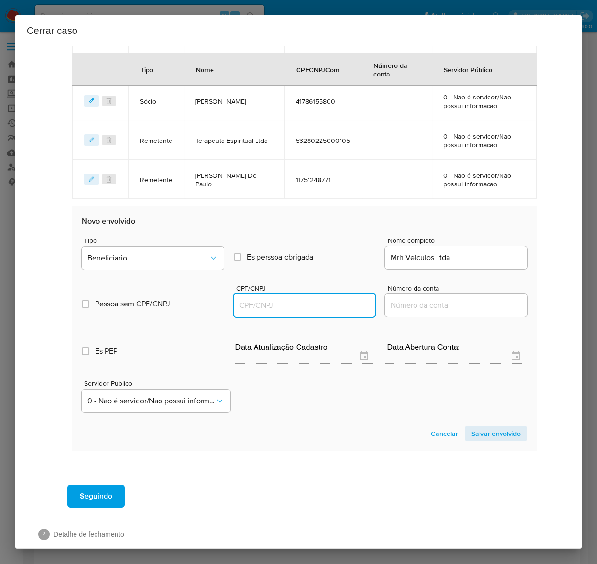
paste input "22704850000103"
type input "22704850000103"
click at [479, 433] on span "Salvar envolvido" at bounding box center [496, 433] width 49 height 13
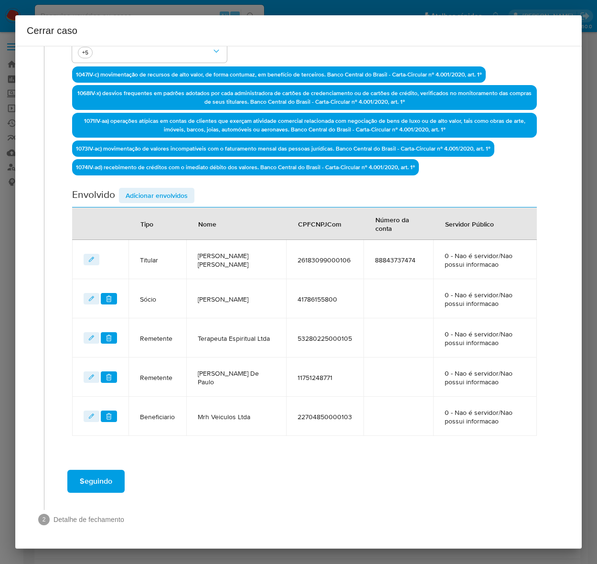
scroll to position [290, 0]
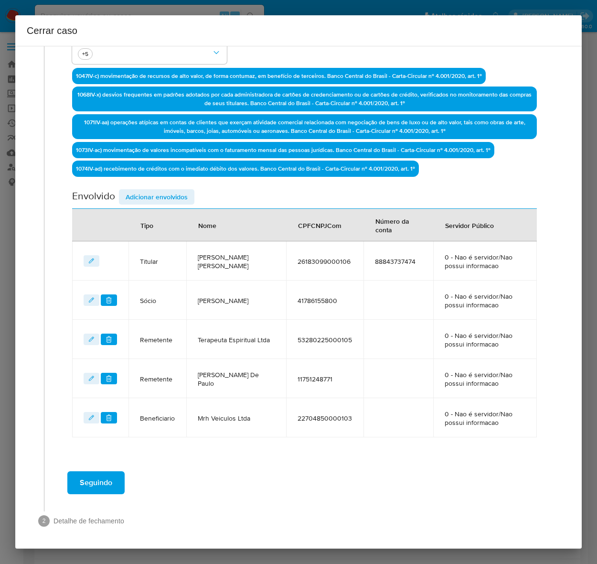
click at [154, 196] on span "Adicionar envolvidos" at bounding box center [157, 196] width 62 height 13
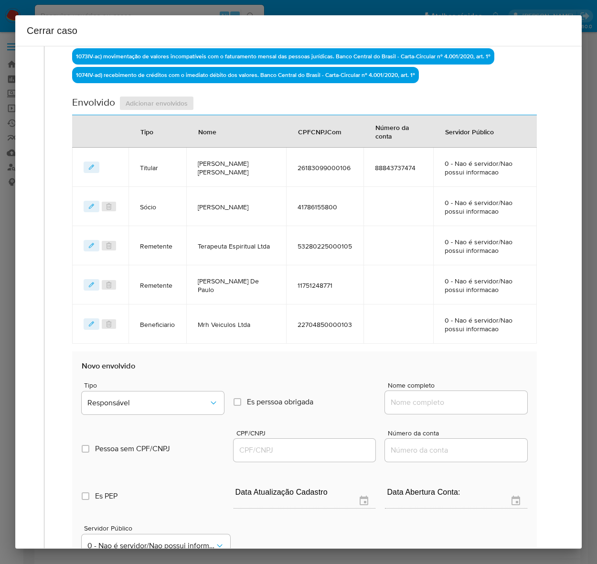
scroll to position [542, 0]
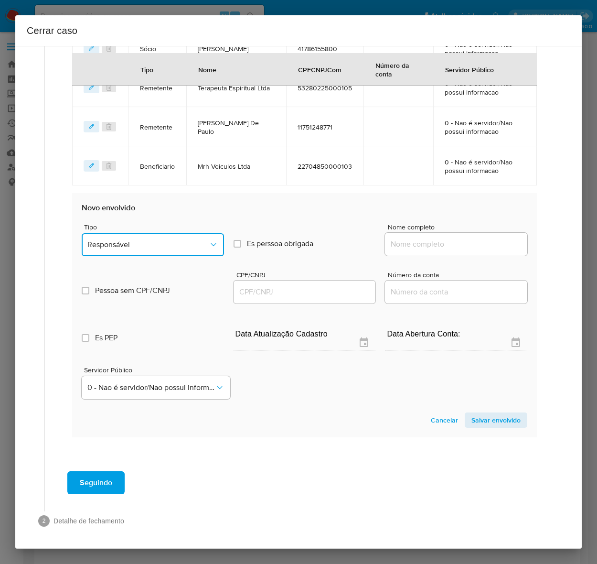
click at [138, 237] on button "Responsável" at bounding box center [153, 244] width 142 height 23
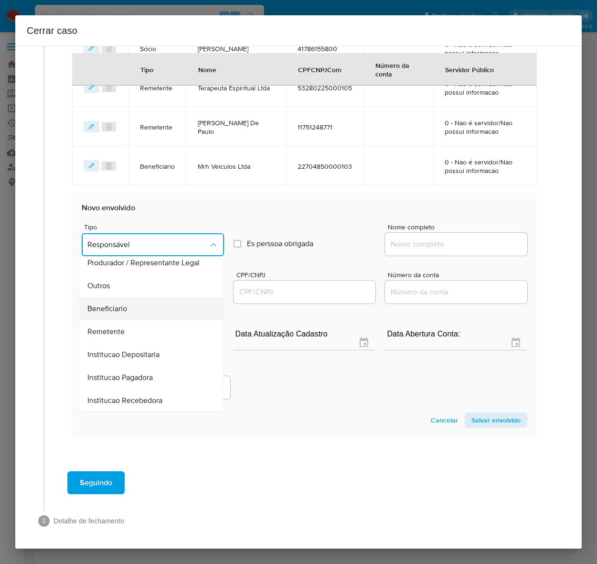
click at [118, 304] on span "Beneficiario" at bounding box center [107, 309] width 40 height 10
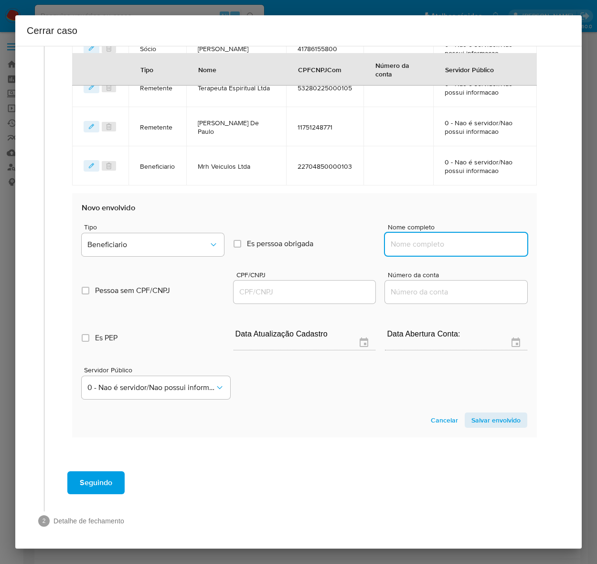
click at [417, 242] on input "Nome completo" at bounding box center [456, 244] width 142 height 12
paste input "CONTINENTAL CONSULTORIA E COBRANCAS LTDA. - 08263575000109"
drag, startPoint x: 453, startPoint y: 242, endPoint x: 538, endPoint y: 249, distance: 84.9
click at [538, 249] on div "Data de início 01/07/2025 Data Fin 09/09/2025 Valor do crédito R$3.583.504 Valo…" at bounding box center [304, 14] width 485 height 887
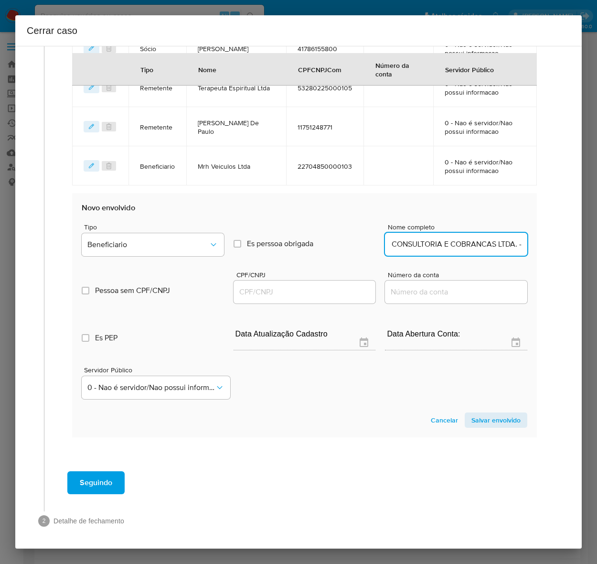
scroll to position [0, 56]
drag, startPoint x: 502, startPoint y: 240, endPoint x: 560, endPoint y: 243, distance: 58.4
click at [560, 243] on div "1 Informação completa Geral Data de início 01/07/2025 Data Fin 09/09/2025 Valor…" at bounding box center [299, 27] width 544 height 1030
type input "CONTINENTAL CONSULTORIA E COBRANCAS LTDA"
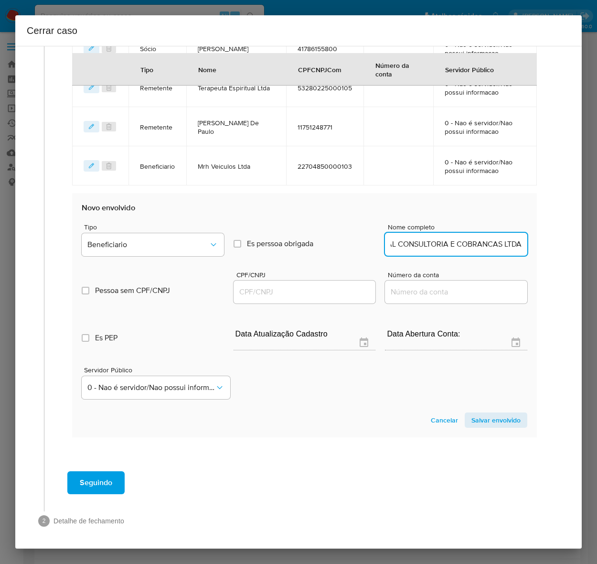
scroll to position [0, 0]
click at [260, 292] on input "CPF/CNPJ" at bounding box center [305, 292] width 142 height 12
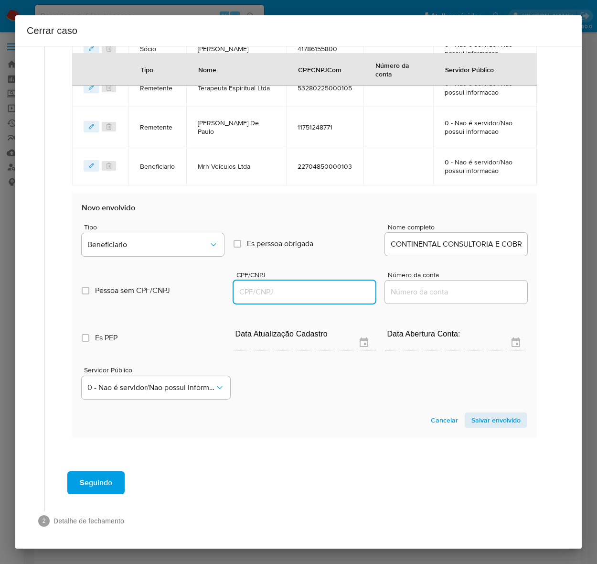
paste input "08263575000109"
type input "8263575000109"
click at [487, 414] on span "Salvar envolvido" at bounding box center [496, 419] width 49 height 13
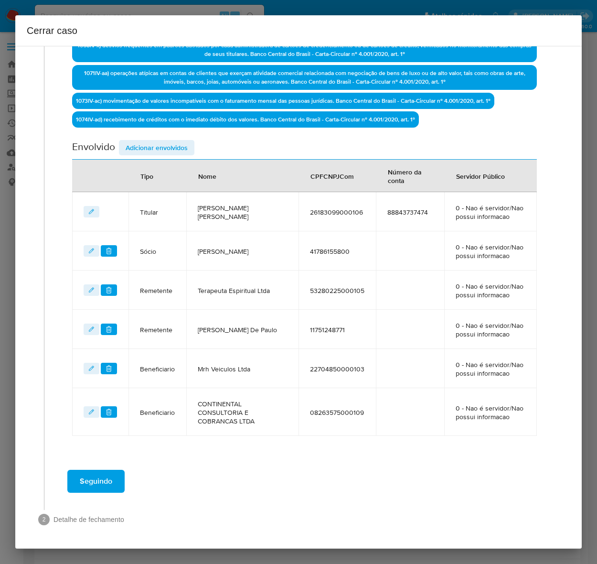
scroll to position [337, 0]
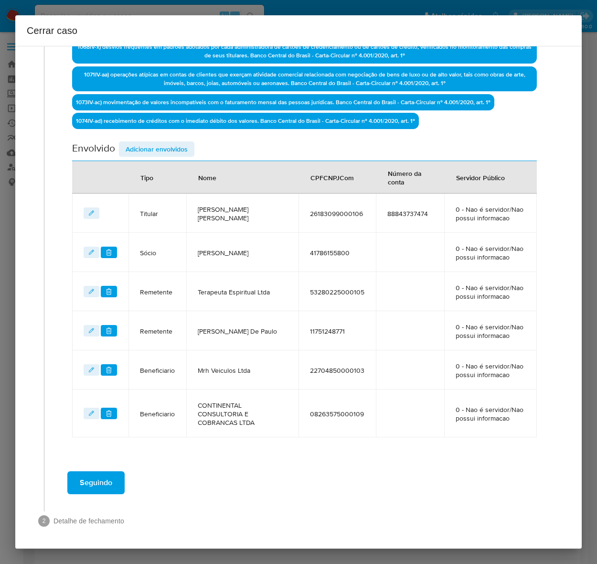
click at [103, 476] on span "Seguindo" at bounding box center [96, 482] width 33 height 21
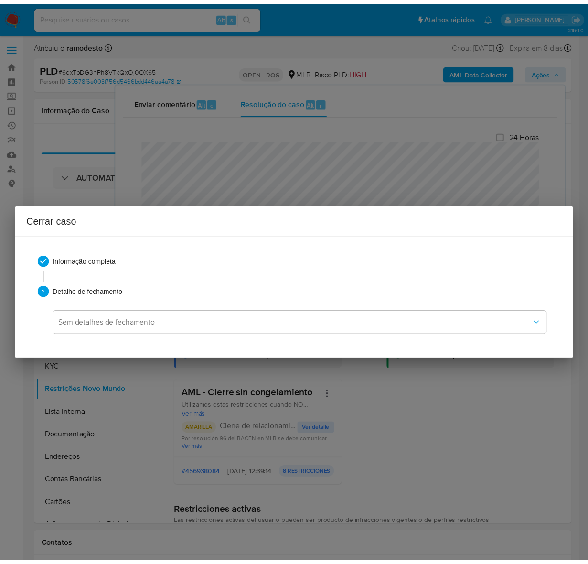
scroll to position [1774, 0]
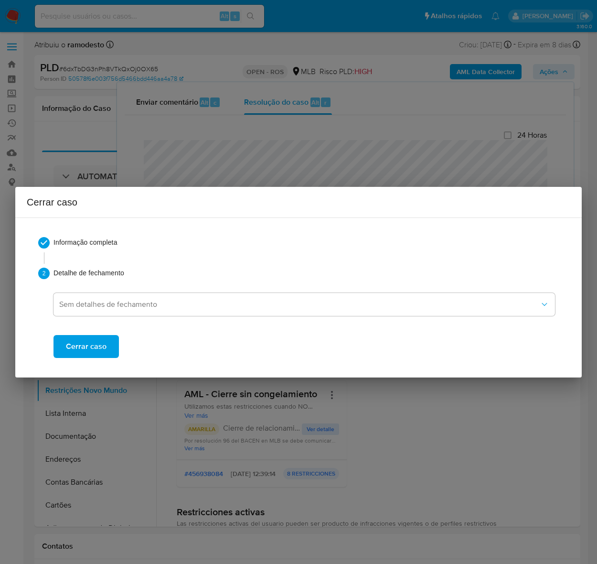
click at [85, 345] on span "Cerrar caso" at bounding box center [86, 346] width 41 height 21
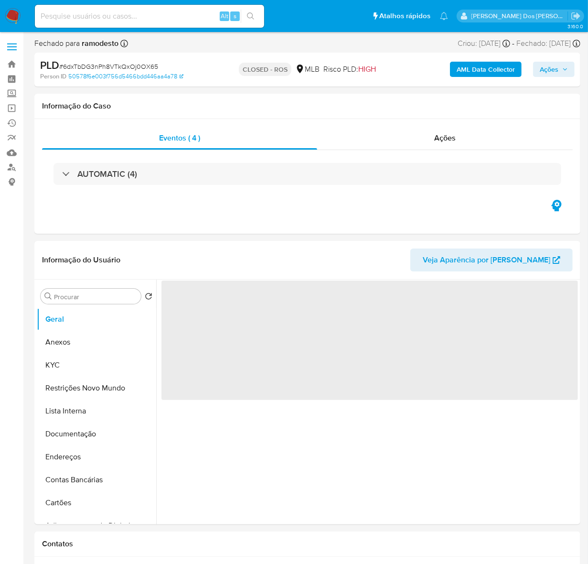
select select "10"
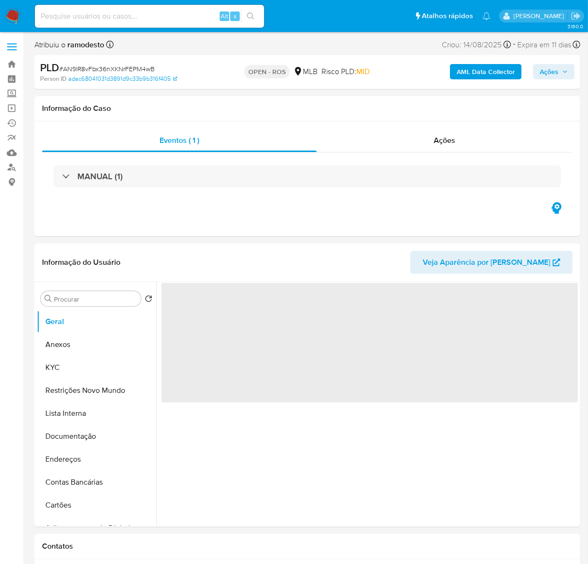
select select "10"
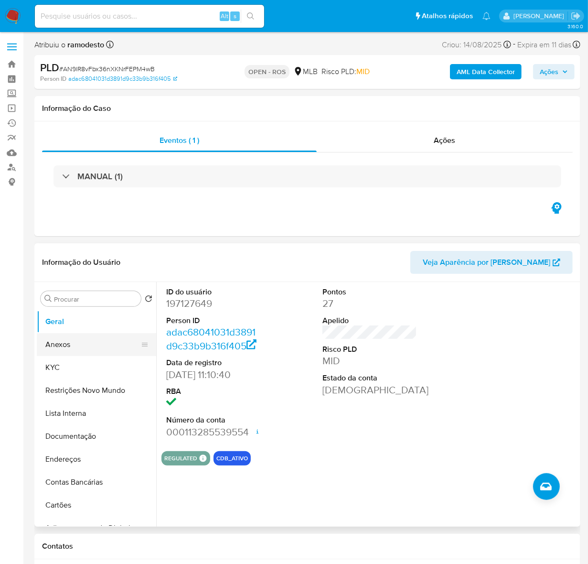
click at [58, 346] on button "Anexos" at bounding box center [93, 344] width 112 height 23
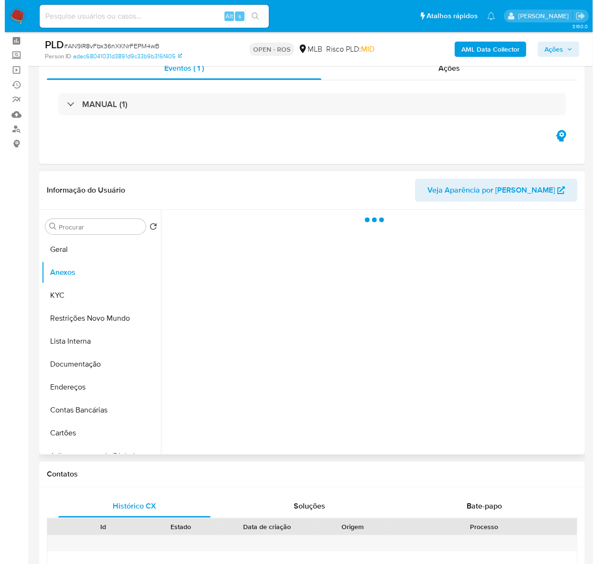
scroll to position [60, 0]
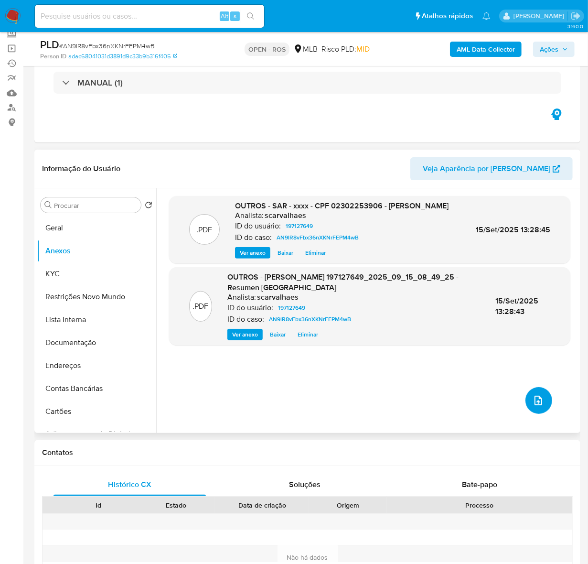
click at [539, 393] on button "upload-file" at bounding box center [539, 400] width 27 height 27
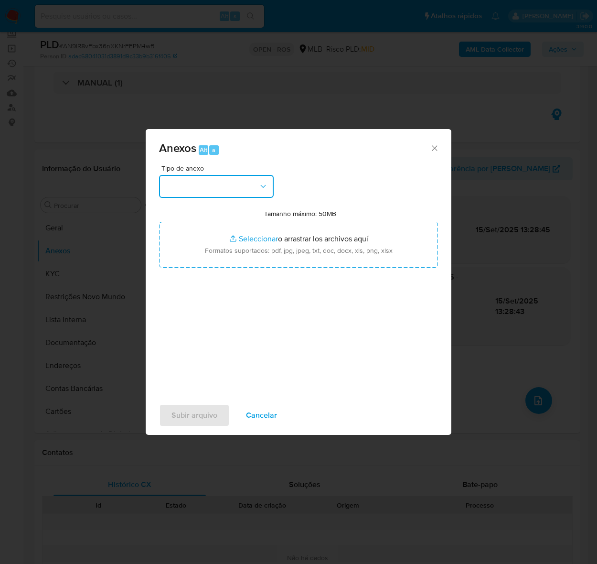
click at [199, 190] on button "button" at bounding box center [216, 186] width 115 height 23
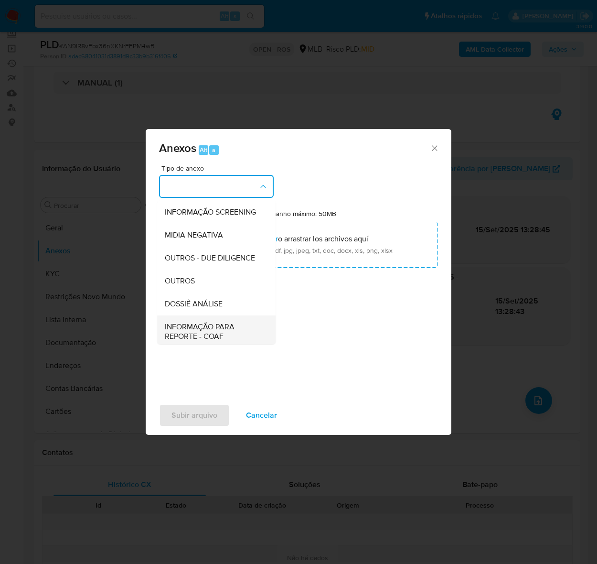
scroll to position [147, 0]
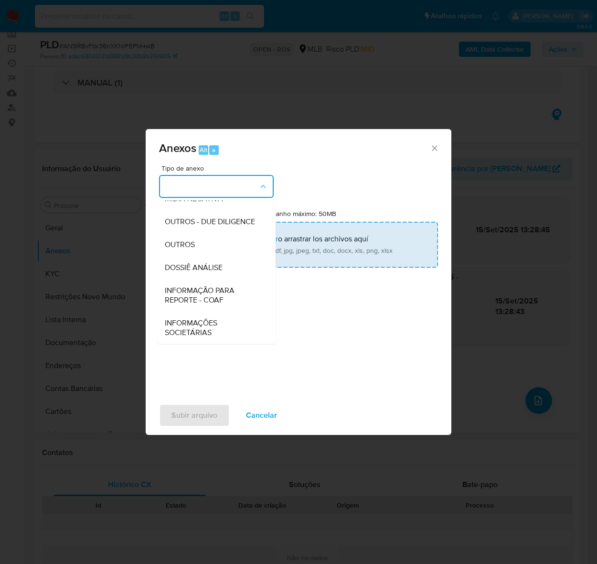
type input "C:\fakepath\SAR - AN9lR8vFbx36nXKNrFEPM4wB - CPF 02302253906 - SAULO ESTEVES.pdf"
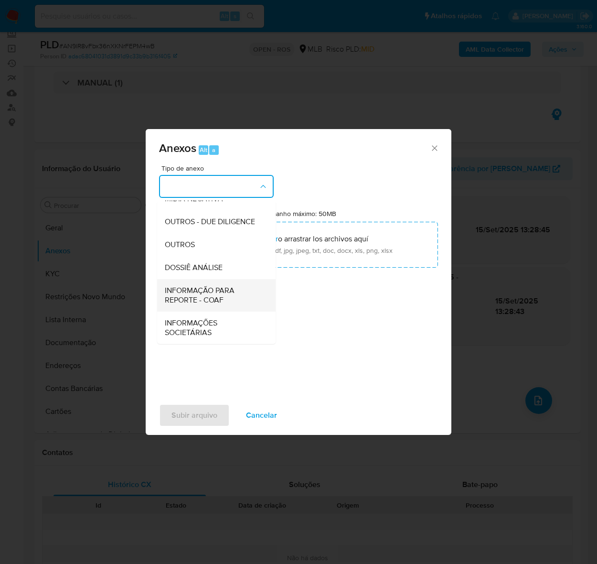
click at [209, 292] on span "INFORMAÇÃO PARA REPORTE - COAF" at bounding box center [214, 294] width 98 height 19
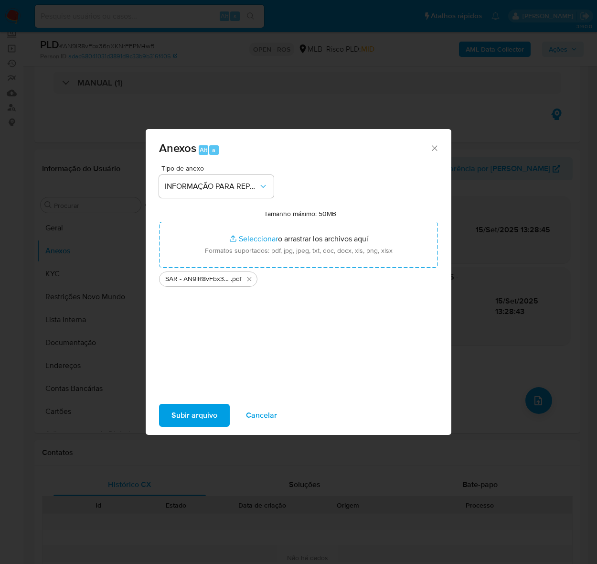
click at [197, 407] on span "Subir arquivo" at bounding box center [195, 415] width 46 height 21
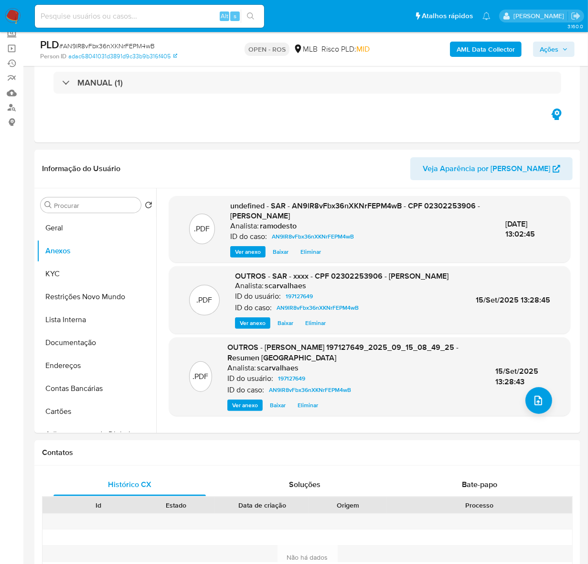
click at [551, 43] on span "Ações" at bounding box center [549, 49] width 19 height 15
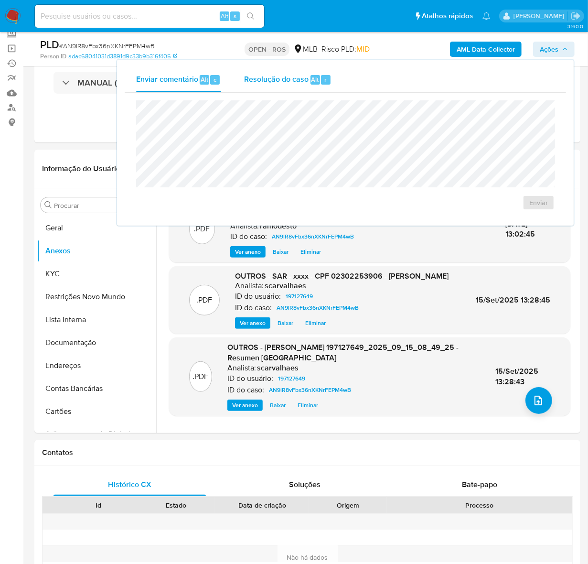
click at [289, 79] on span "Resolução do caso" at bounding box center [276, 79] width 65 height 11
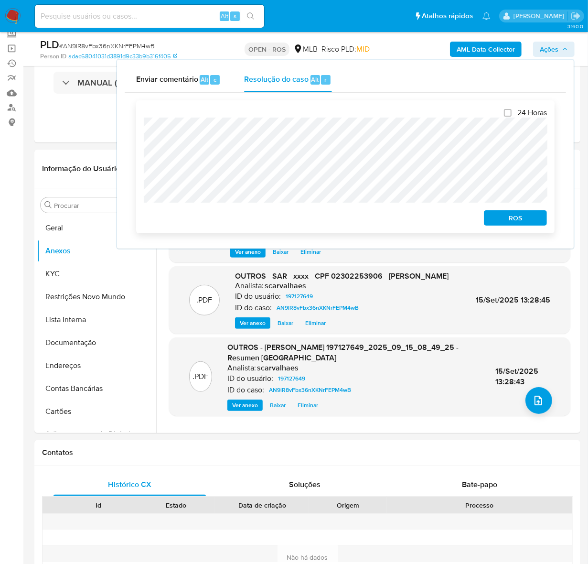
click at [526, 219] on span "ROS" at bounding box center [516, 217] width 50 height 13
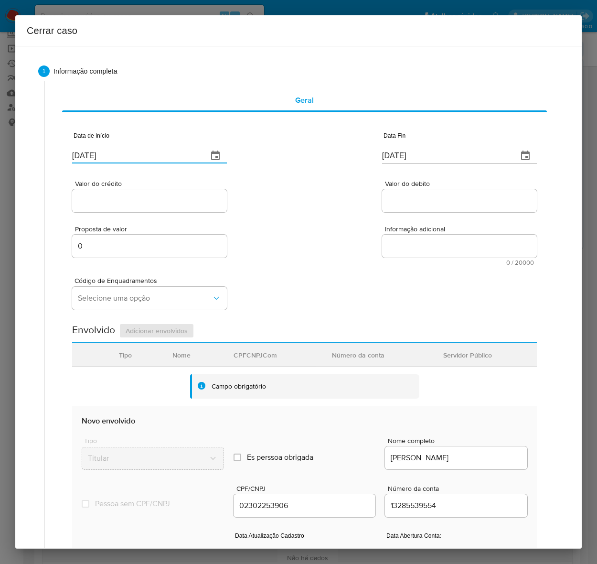
drag, startPoint x: 148, startPoint y: 157, endPoint x: -66, endPoint y: 149, distance: 214.7
paste input "5/07"
type input "15/07/2025"
drag, startPoint x: 430, startPoint y: 151, endPoint x: 234, endPoint y: 155, distance: 196.0
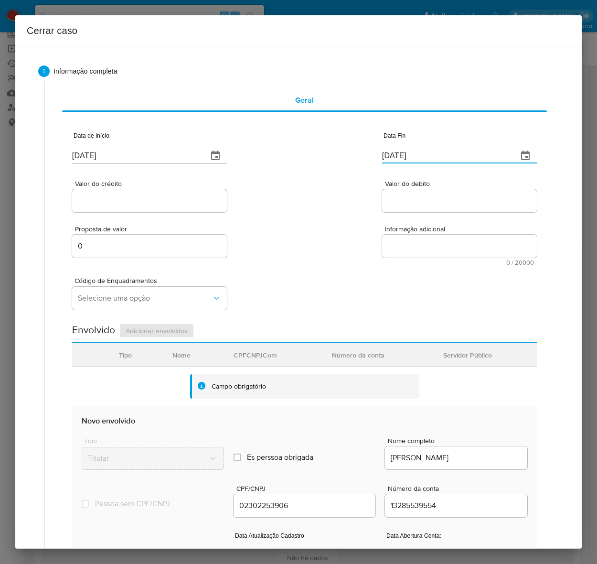
click at [234, 155] on div "Data de início 15/07/2025 Data Fin 17/09/2025" at bounding box center [304, 144] width 465 height 50
paste input "5"
type input "15/09/2025"
click at [119, 201] on input "Valor do crédito" at bounding box center [149, 201] width 155 height 12
paste input "R$846.802"
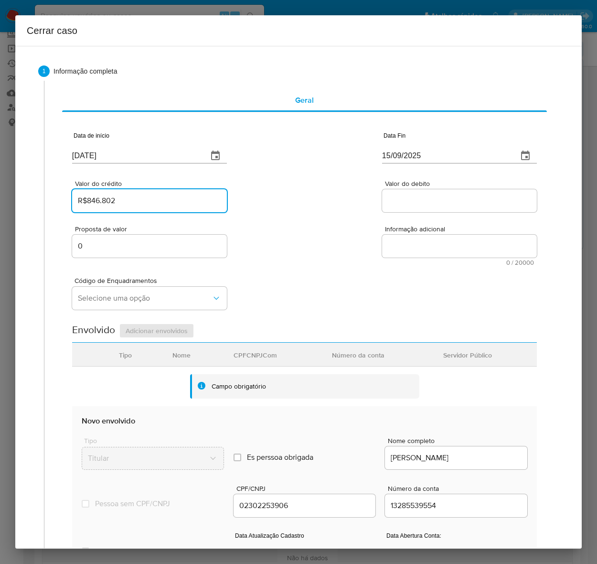
type input "R$846.802"
click at [409, 196] on input "Valor do debito" at bounding box center [459, 201] width 155 height 12
paste input "R$798.376"
type input "R$798.376"
drag, startPoint x: 84, startPoint y: 245, endPoint x: 24, endPoint y: 249, distance: 59.9
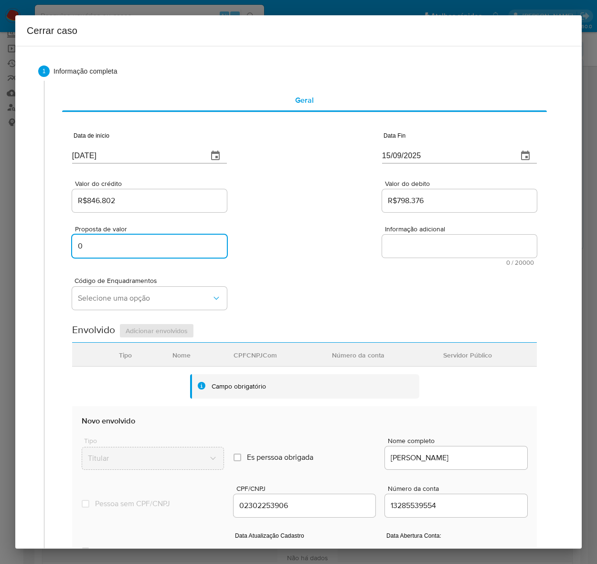
click at [49, 245] on div "Geral Data de início 15/07/2025 Data Fin 15/09/2025 Valor do crédito R$846.802 …" at bounding box center [301, 397] width 515 height 633
paste input "10000"
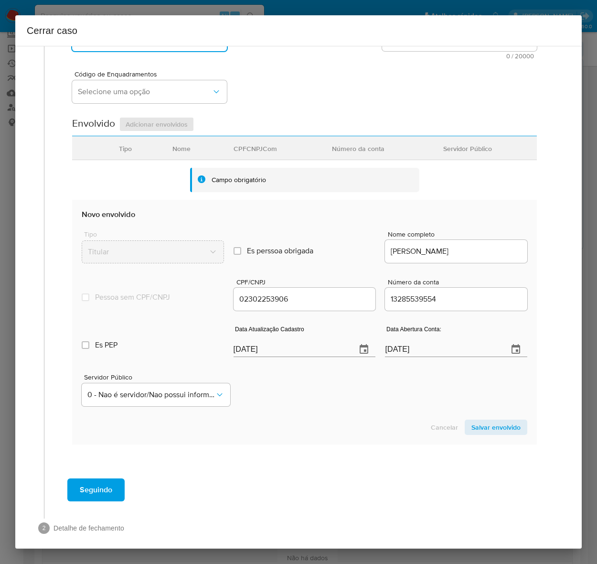
scroll to position [214, 0]
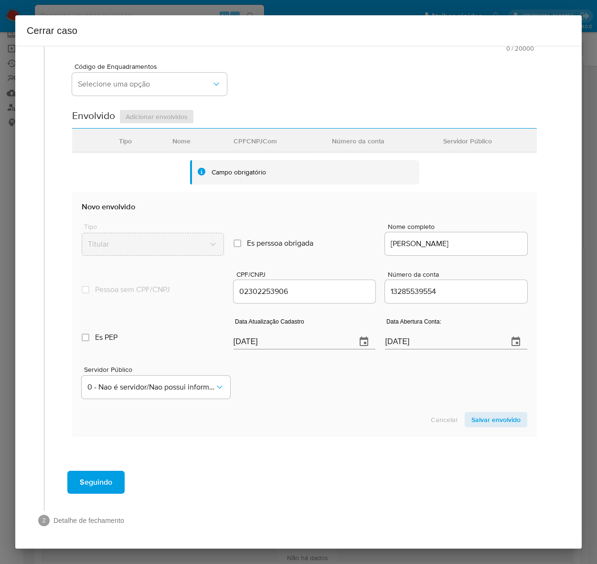
type input "100000"
drag, startPoint x: 290, startPoint y: 342, endPoint x: 155, endPoint y: 343, distance: 134.3
click at [176, 343] on div "Es PEP isPEP Data Atualização Cadastro 17/09/2025 Data Abertura Conta: 17/03/20…" at bounding box center [305, 330] width 446 height 50
paste input "07/08"
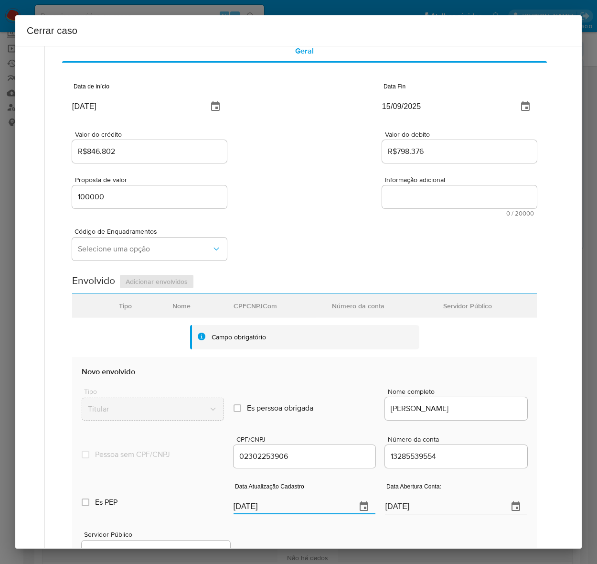
scroll to position [35, 0]
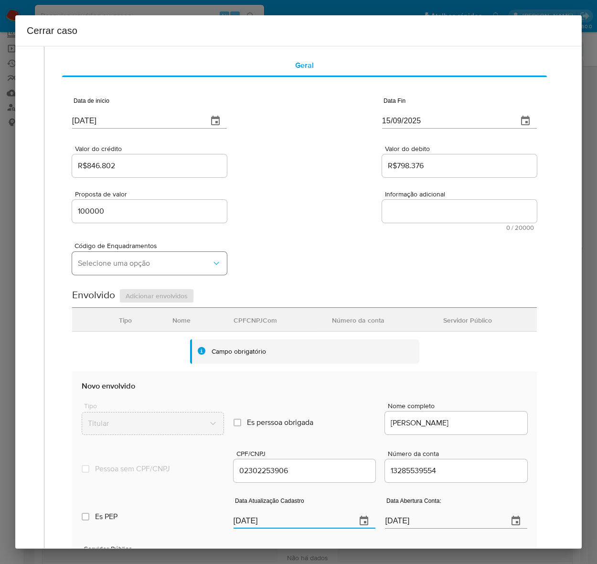
type input "07/08/2025"
click at [90, 255] on button "Selecione uma opção" at bounding box center [149, 263] width 155 height 23
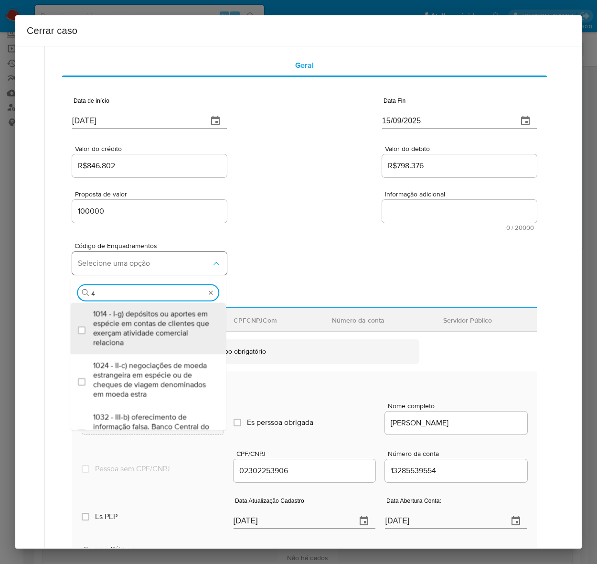
type input "45"
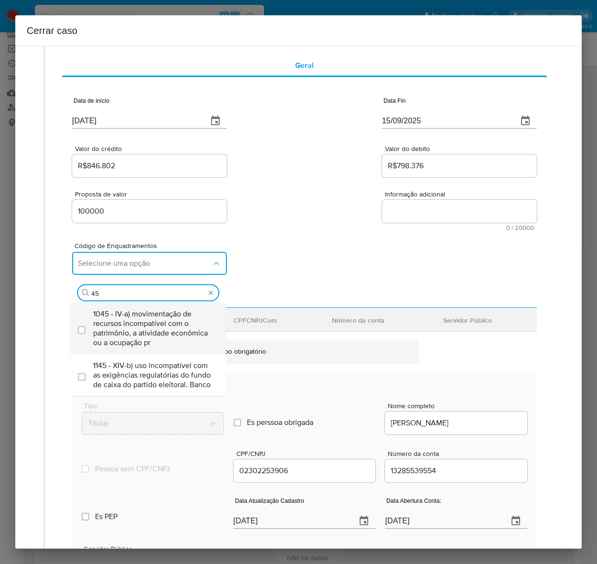
click at [115, 324] on span "1045 - IV-a) movimentação de recursos incompatível com o patrimônio, a atividad…" at bounding box center [152, 328] width 119 height 38
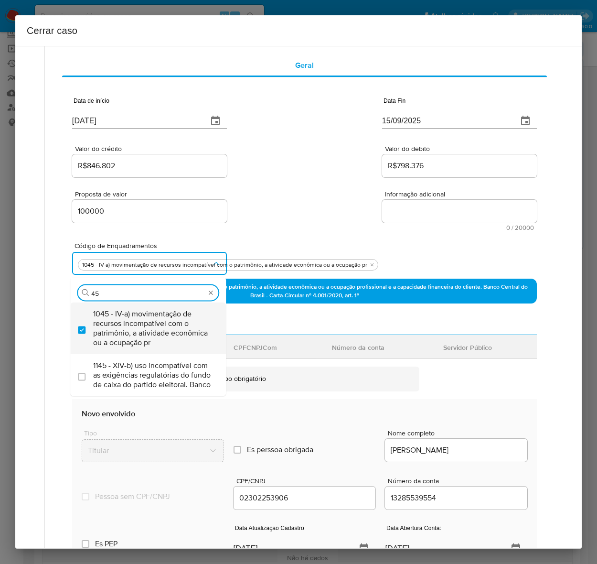
checkbox input "true"
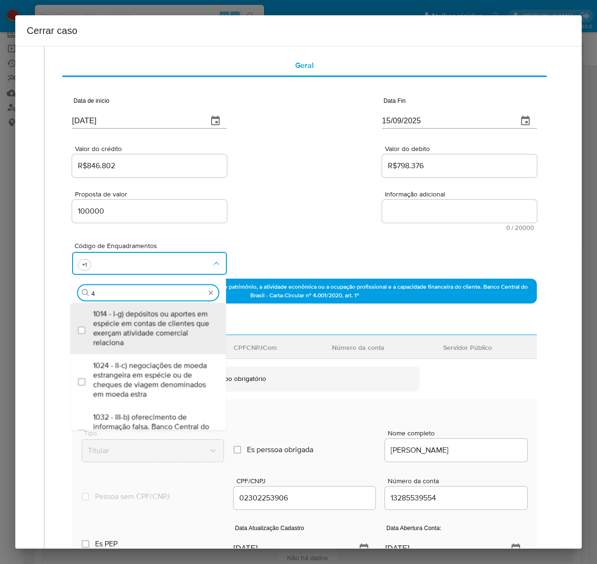
type input "47"
click at [115, 325] on span "1047 - IV-c) movimentação de recursos de alto valor, de forma contumaz, em bene…" at bounding box center [152, 328] width 119 height 38
checkbox input "true"
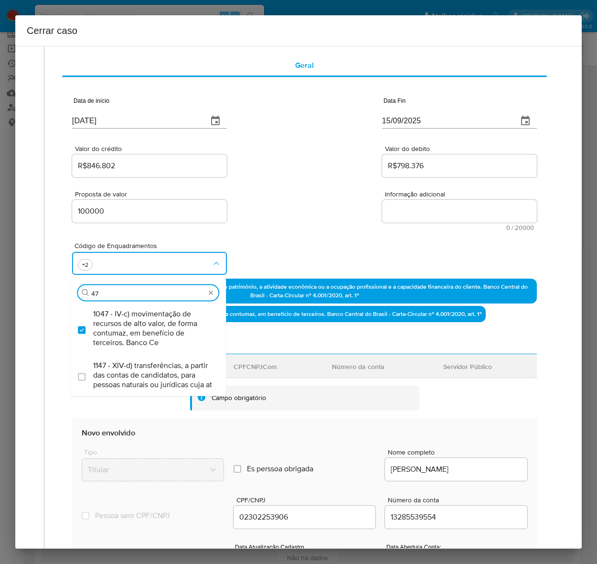
type input "4"
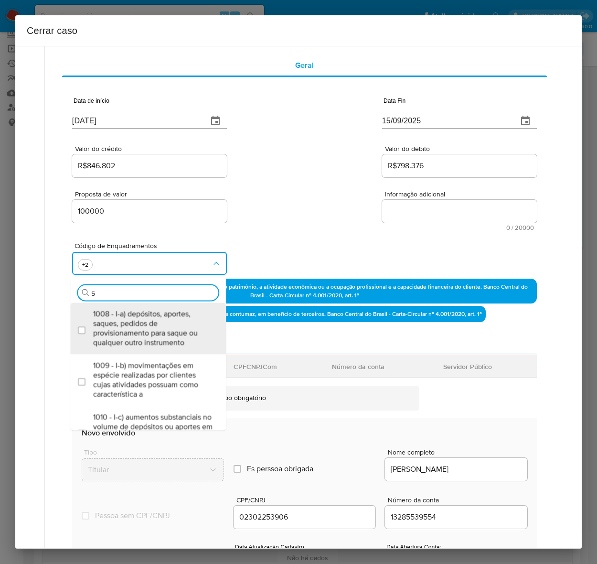
type input "58"
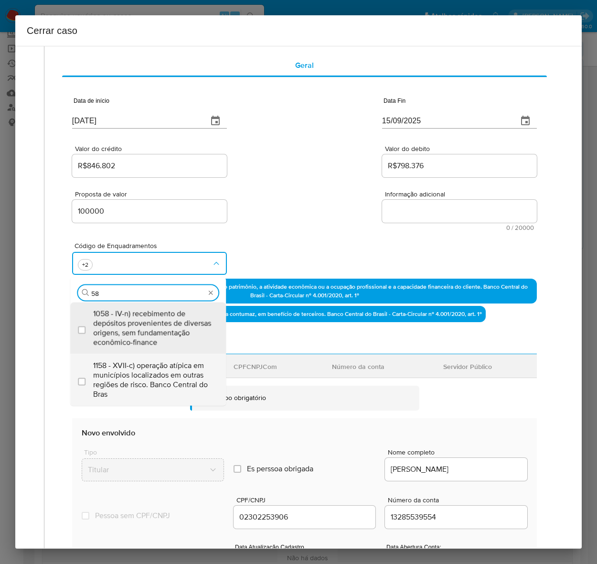
click at [127, 370] on span "1158 - XVII-c) operação atípica em municípios localizados em outras regiões de …" at bounding box center [152, 379] width 119 height 38
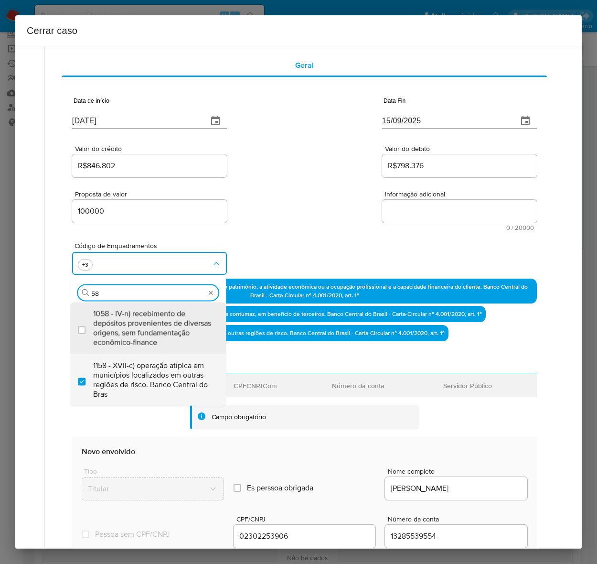
checkbox input "true"
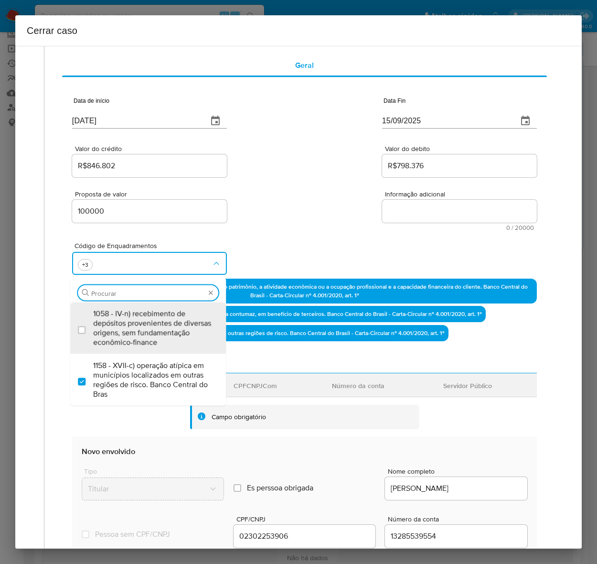
click at [393, 211] on textarea "Informação adicional" at bounding box center [459, 211] width 155 height 23
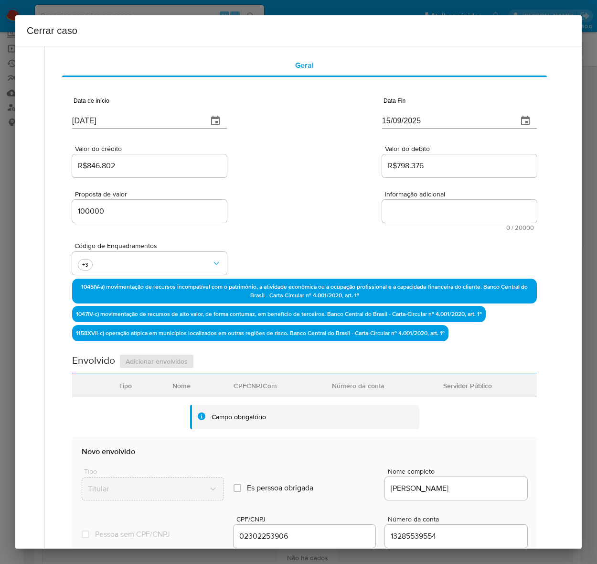
click at [393, 211] on textarea "Informação adicional" at bounding box center [459, 211] width 155 height 23
click at [445, 213] on textarea "Informação adicional" at bounding box center [459, 211] width 155 height 23
paste textarea "Saulo Esteves, CPF 02302253906, 49 anos, residente no município de Nova Esperan…"
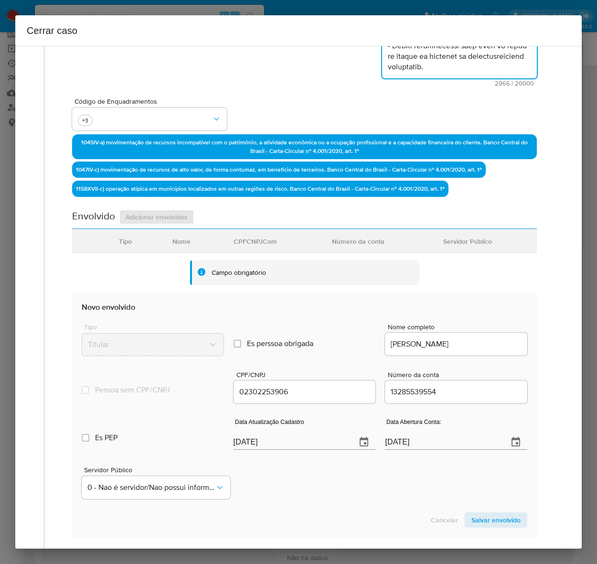
scroll to position [323, 0]
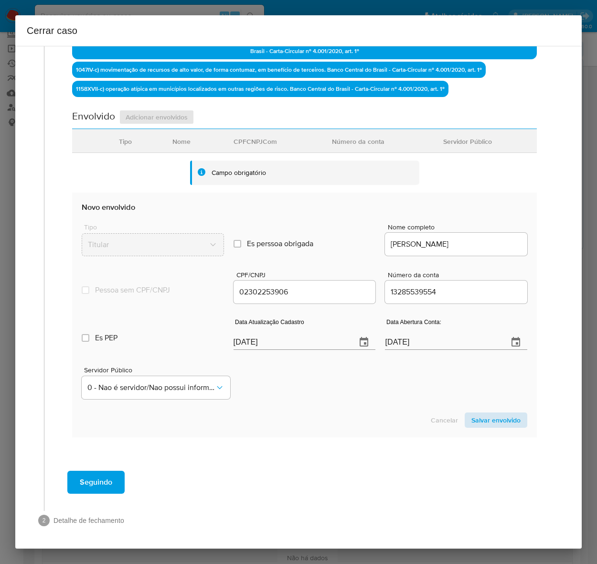
type textarea "Saulo Esteves, CPF 02302253906, 49 anos, residente no município de Nova Esperan…"
click at [484, 418] on span "Salvar envolvido" at bounding box center [496, 419] width 49 height 13
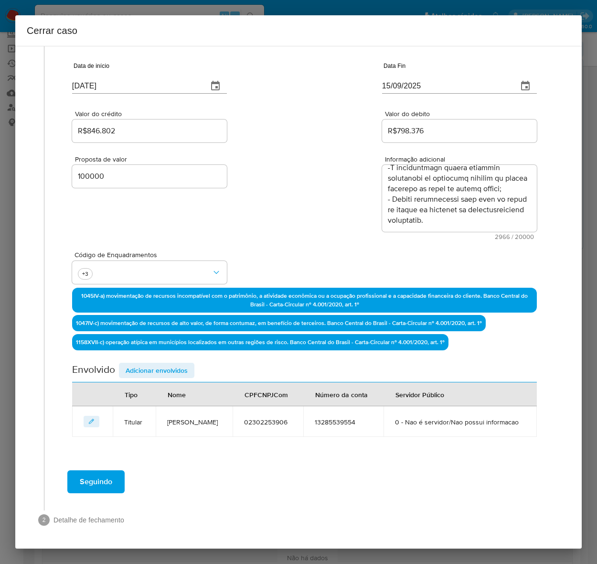
click at [150, 369] on span "Adicionar envolvidos" at bounding box center [157, 370] width 62 height 13
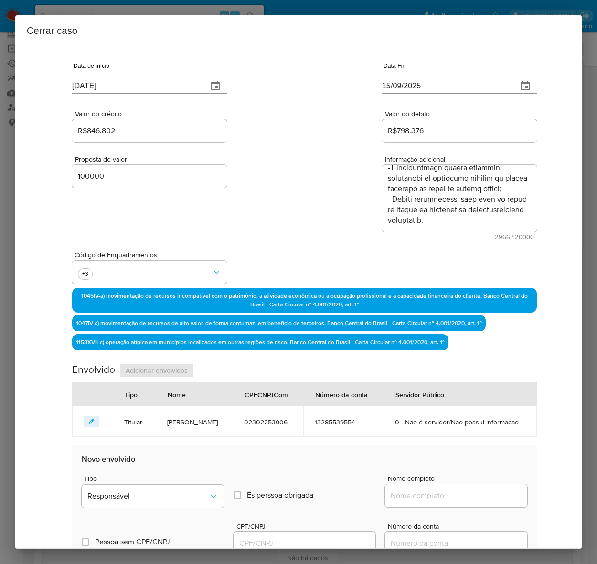
scroll to position [309, 0]
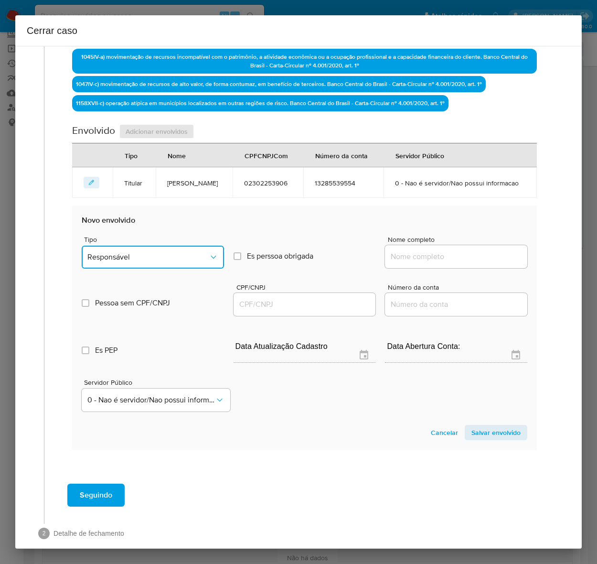
click at [144, 249] on button "Responsável" at bounding box center [153, 257] width 142 height 23
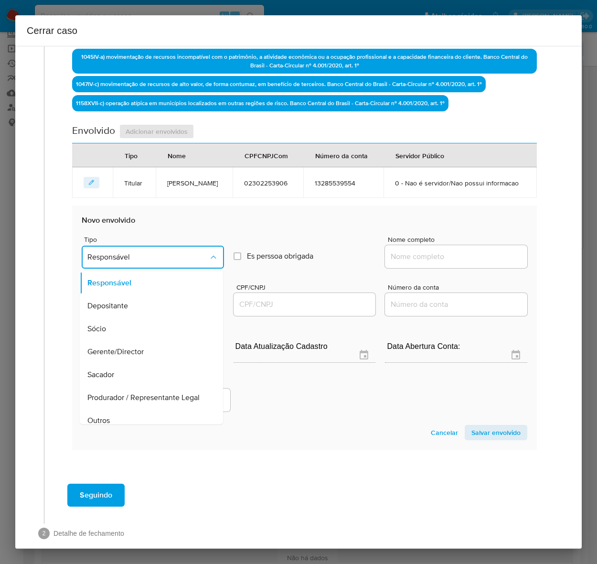
scroll to position [122, 0]
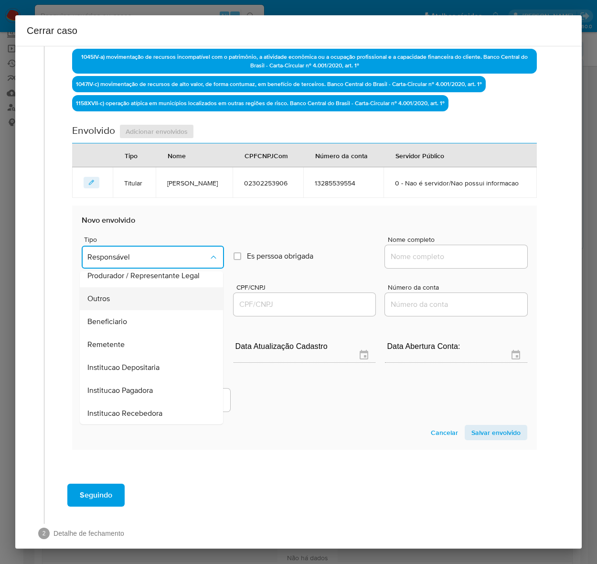
click at [101, 294] on span "Outros" at bounding box center [98, 299] width 22 height 10
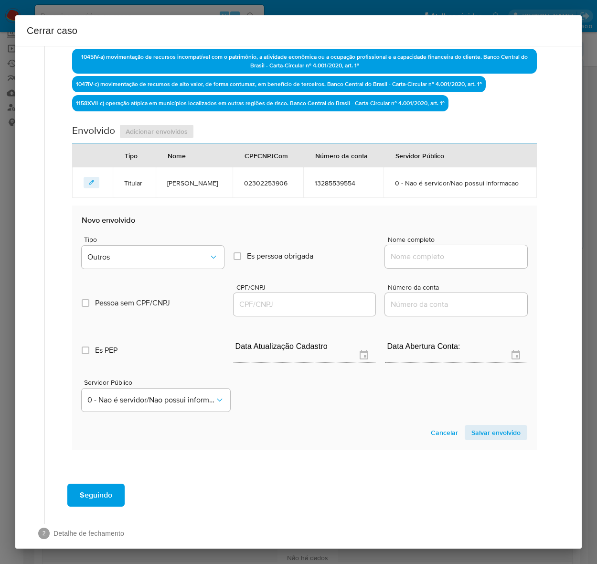
click at [426, 262] on div at bounding box center [456, 256] width 142 height 23
drag, startPoint x: 445, startPoint y: 254, endPoint x: 467, endPoint y: 260, distance: 23.1
click at [445, 254] on input "Nome completo" at bounding box center [456, 256] width 142 height 12
paste input "G M S Multi Solucoes Ltda, 17883239000150"
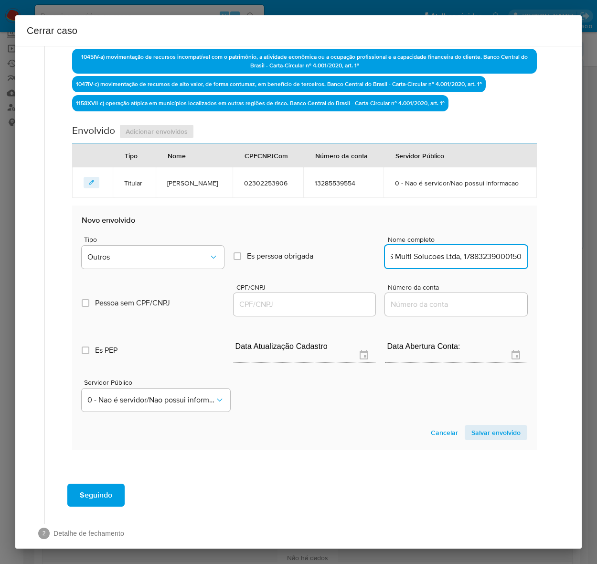
drag, startPoint x: 450, startPoint y: 255, endPoint x: 569, endPoint y: 262, distance: 119.7
click at [569, 262] on div "1 Informação completa Geral Data de início 15/07/2025 Data Fin 15/09/2025 Valor…" at bounding box center [298, 297] width 567 height 503
type input "G M S Multi Solucoes Ltda"
click at [251, 300] on input "CPF/CNPJ" at bounding box center [305, 304] width 142 height 12
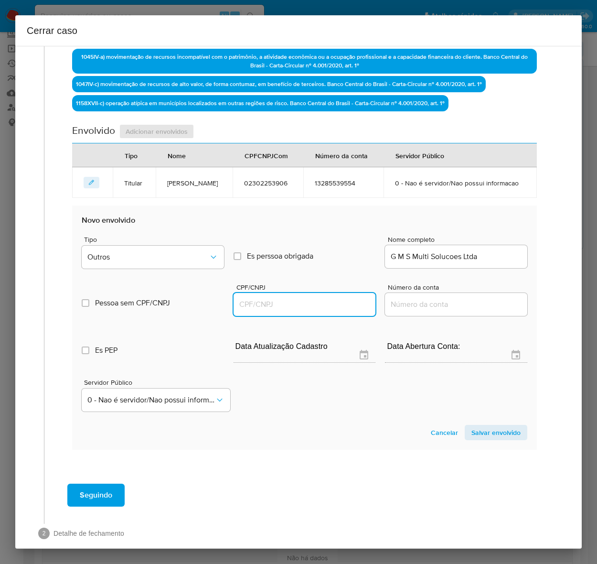
paste input "17883239000150"
type input "17883239000150"
click at [493, 434] on span "Salvar envolvido" at bounding box center [496, 432] width 49 height 13
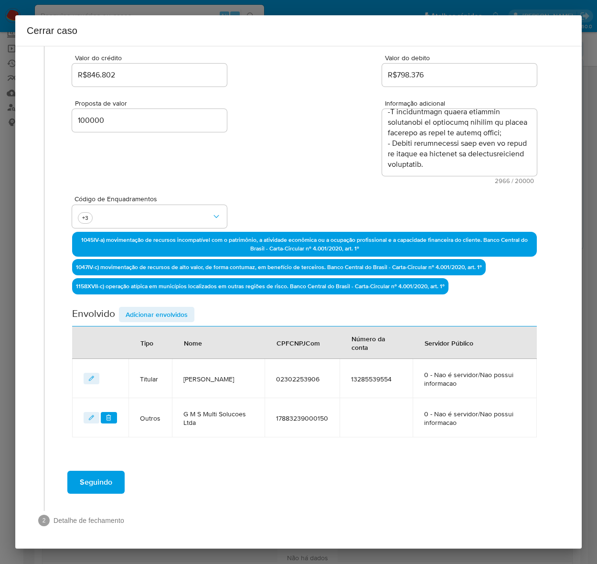
click at [140, 308] on span "Adicionar envolvidos" at bounding box center [157, 314] width 62 height 13
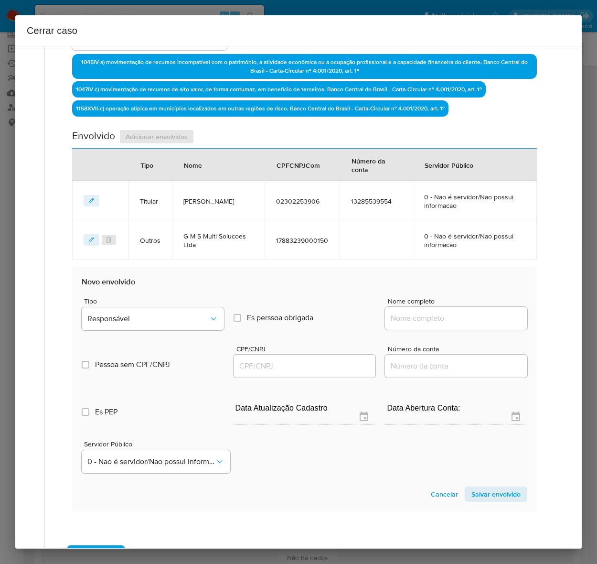
scroll to position [365, 0]
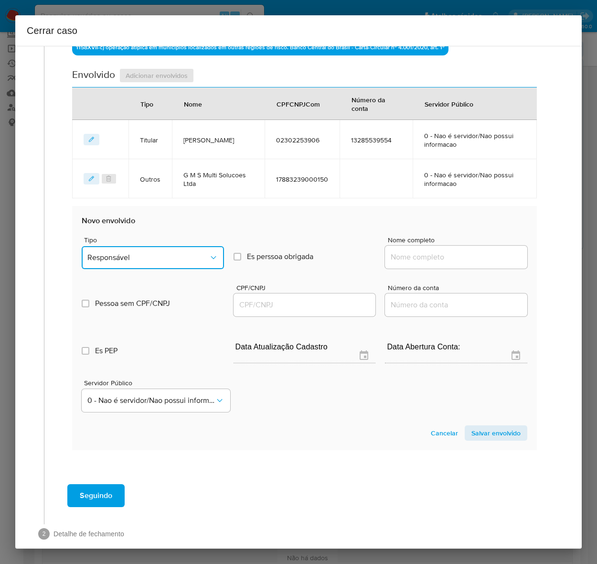
click at [133, 253] on span "Responsável" at bounding box center [147, 258] width 121 height 10
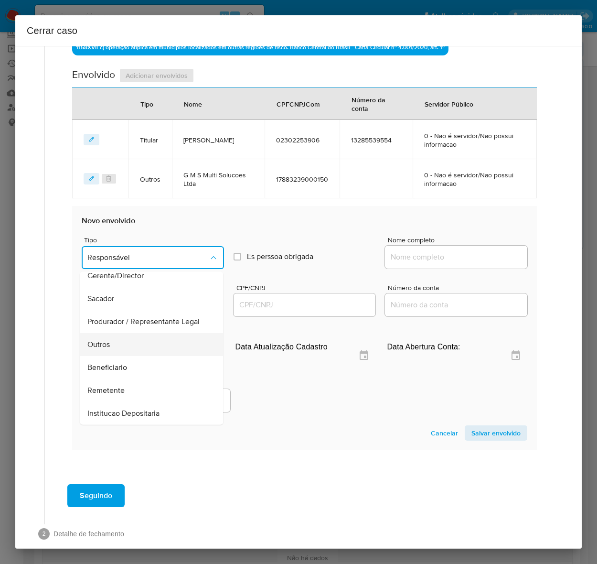
scroll to position [122, 0]
drag, startPoint x: 114, startPoint y: 299, endPoint x: 357, endPoint y: 289, distance: 243.5
click at [114, 298] on div "Outros" at bounding box center [148, 298] width 122 height 23
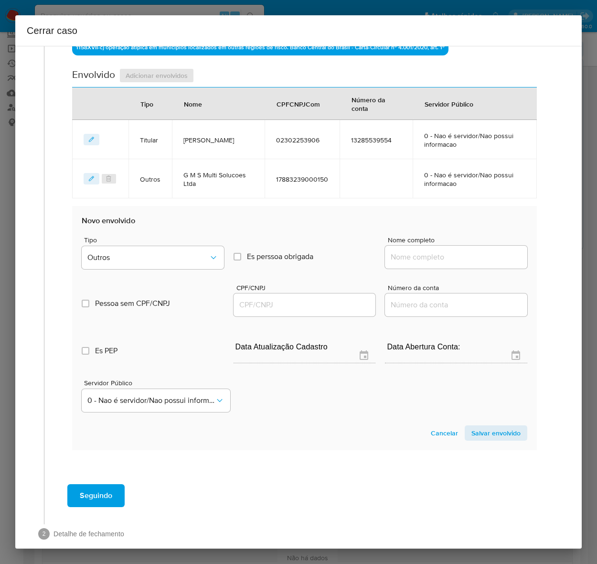
click at [433, 254] on input "Nome completo" at bounding box center [456, 257] width 142 height 12
paste input "A-HNET Telecomunicações Ltda, 33299514000149"
drag, startPoint x: 450, startPoint y: 259, endPoint x: 746, endPoint y: 261, distance: 295.9
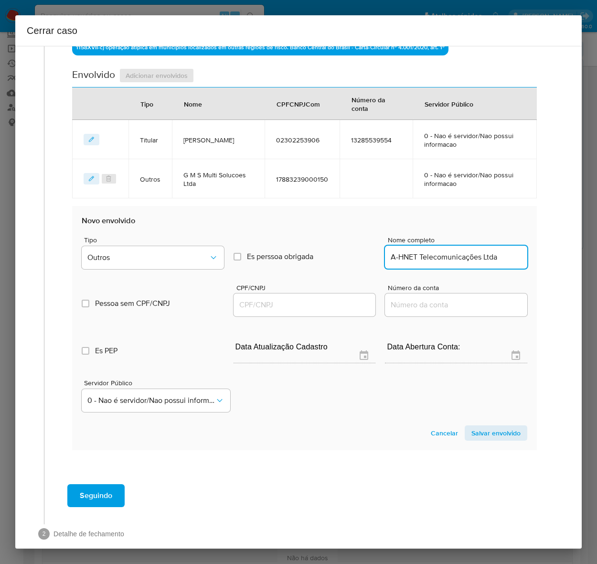
scroll to position [0, 0]
type input "A-HNET Telecomunicações Ltda"
click at [271, 299] on input "CPF/CNPJ" at bounding box center [305, 305] width 142 height 12
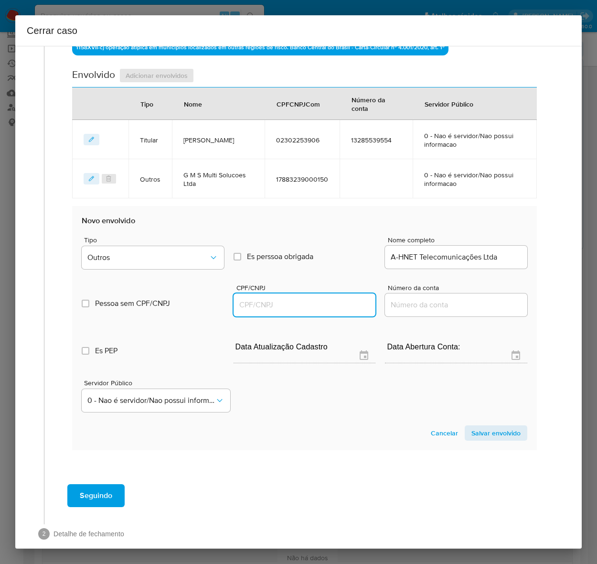
paste input "33299514000149"
type input "33299514000149"
click at [493, 426] on span "Salvar envolvido" at bounding box center [496, 432] width 49 height 13
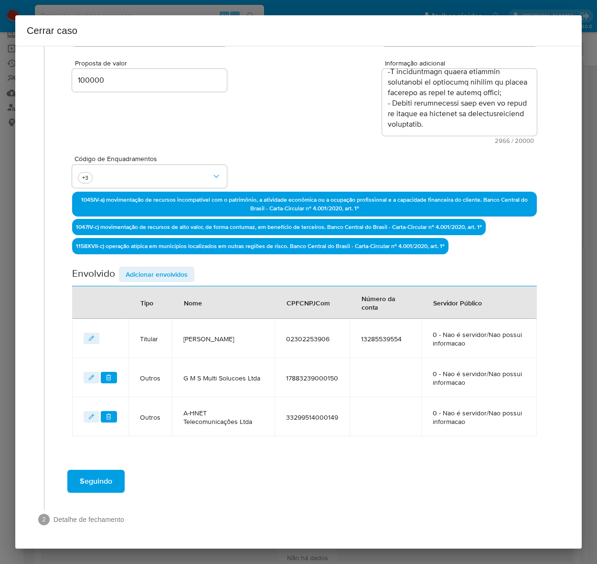
scroll to position [165, 0]
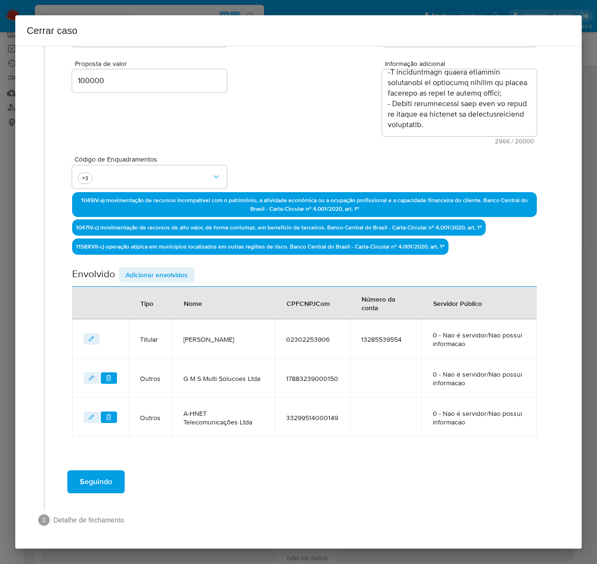
click at [163, 273] on span "Adicionar envolvidos" at bounding box center [157, 274] width 62 height 13
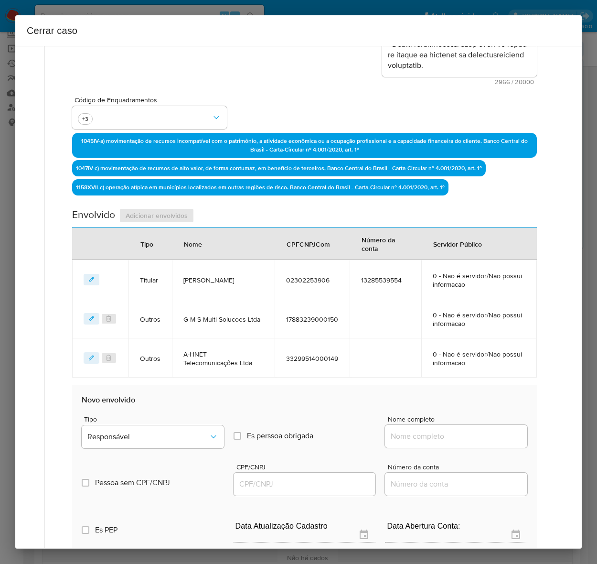
scroll to position [404, 0]
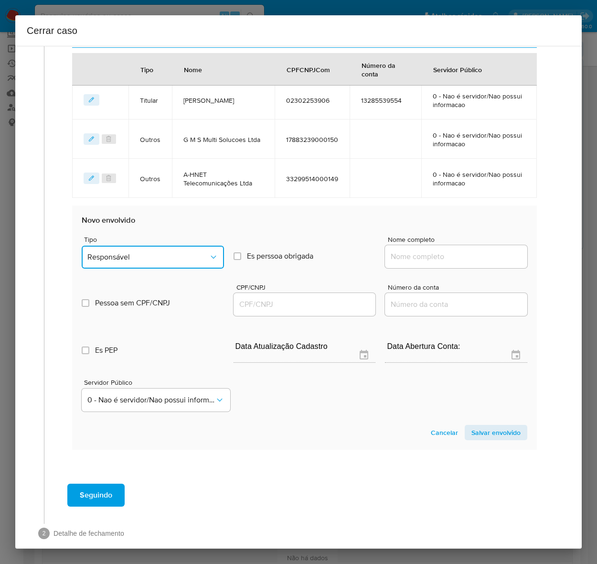
click at [137, 257] on span "Responsável" at bounding box center [147, 257] width 121 height 10
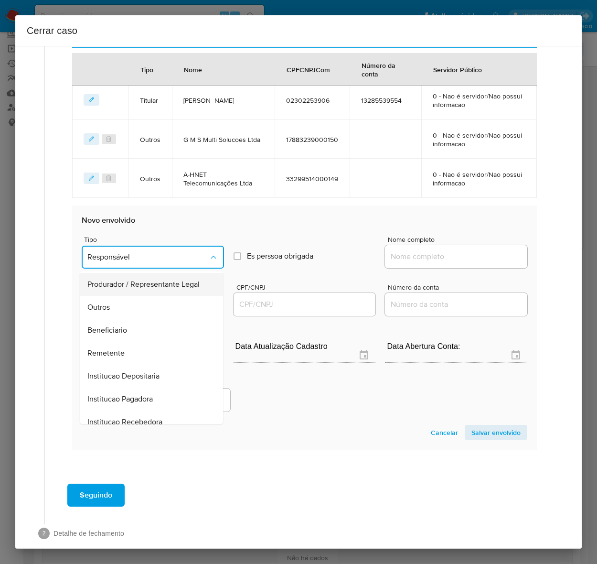
scroll to position [122, 0]
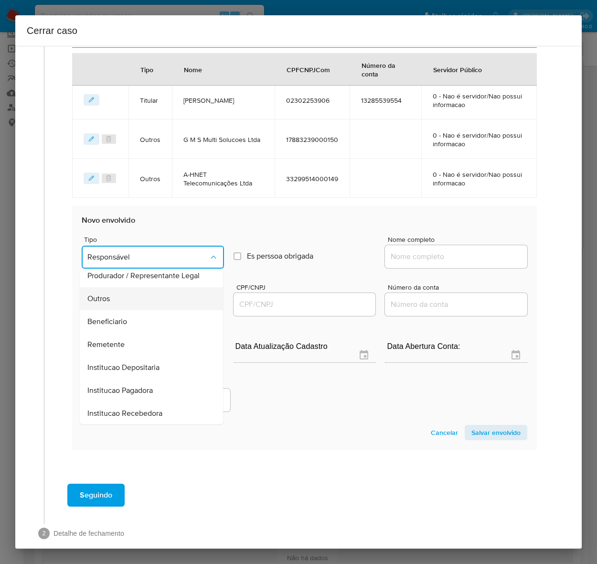
click at [103, 294] on span "Outros" at bounding box center [98, 299] width 22 height 10
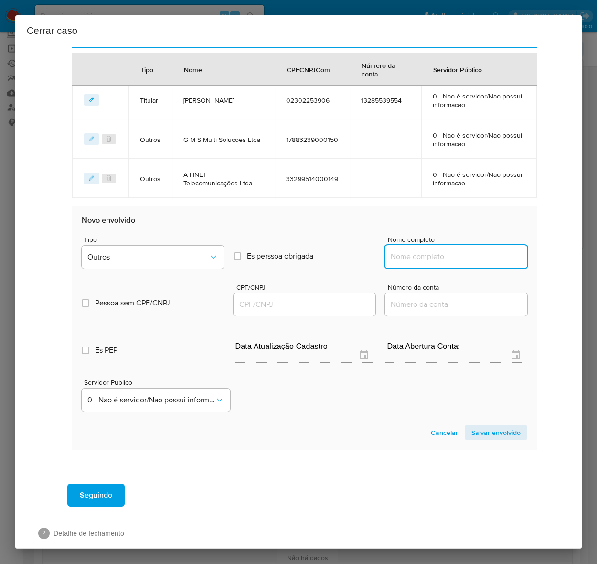
click at [416, 252] on input "Nome completo" at bounding box center [456, 256] width 142 height 12
paste input "Mantovani e Esteves Participacoes Ltda, 40982455000174"
drag, startPoint x: 448, startPoint y: 258, endPoint x: 577, endPoint y: 245, distance: 129.7
click at [575, 245] on div "1 Informação completa Geral Data de início 15/07/2025 Data Fin 15/09/2025 Valor…" at bounding box center [298, 297] width 567 height 503
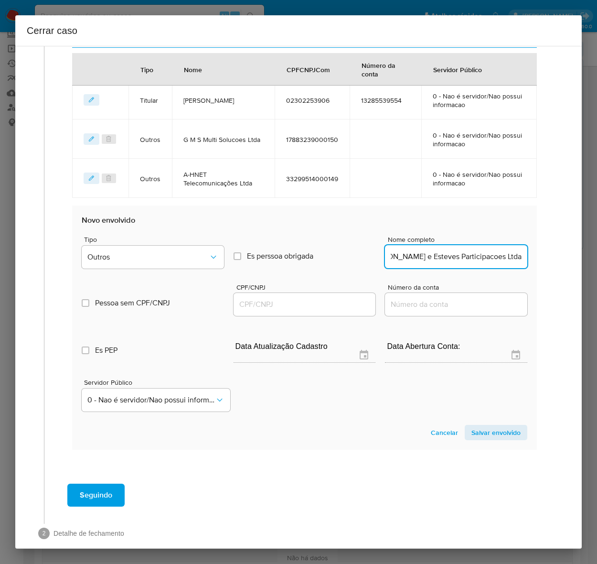
scroll to position [0, 4]
type input "Mantovani e Esteves Participacoes Ltda"
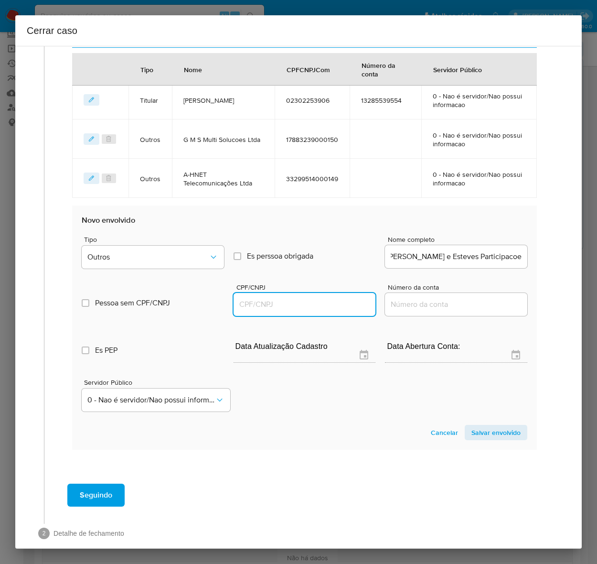
scroll to position [0, 0]
drag, startPoint x: 252, startPoint y: 299, endPoint x: 261, endPoint y: 307, distance: 11.5
click at [252, 299] on input "CPF/CNPJ" at bounding box center [305, 304] width 142 height 12
paste input "40982455000174"
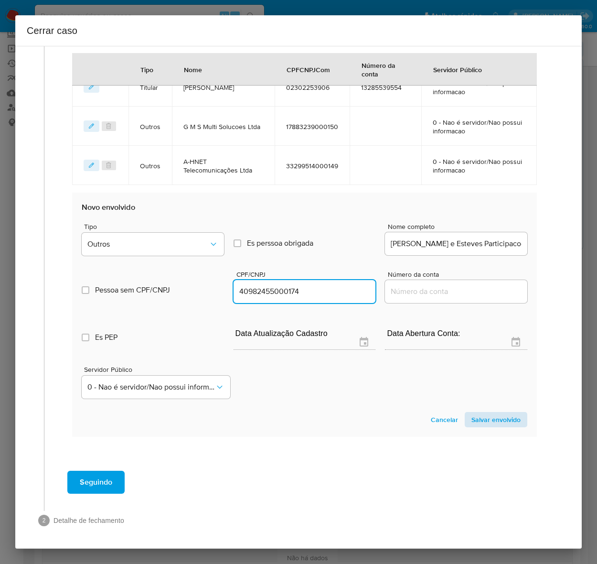
type input "40982455000174"
click at [488, 421] on span "Salvar envolvido" at bounding box center [496, 419] width 49 height 13
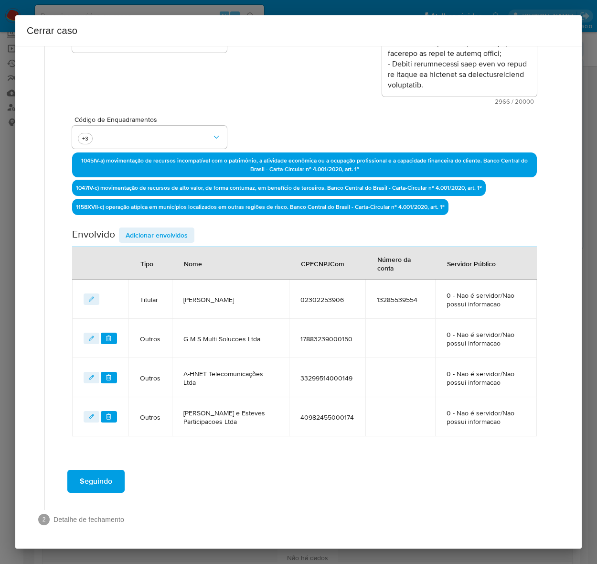
scroll to position [204, 0]
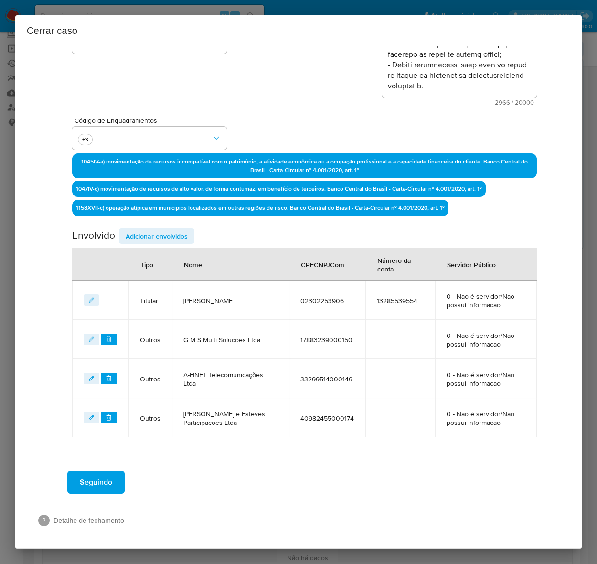
click at [135, 238] on span "Adicionar envolvidos" at bounding box center [157, 235] width 62 height 13
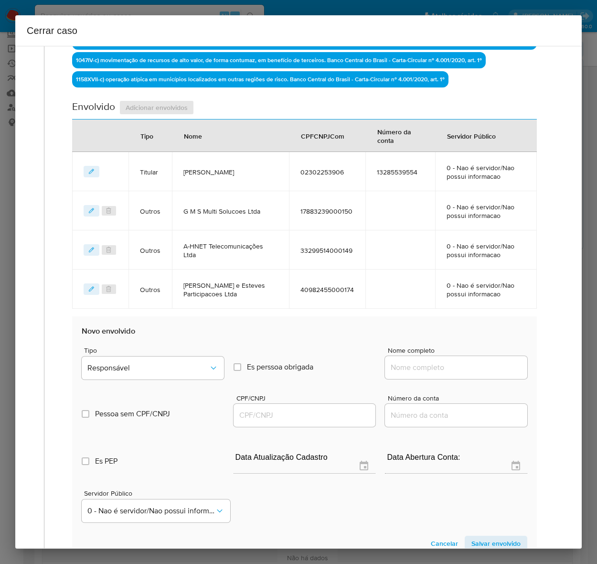
scroll to position [443, 0]
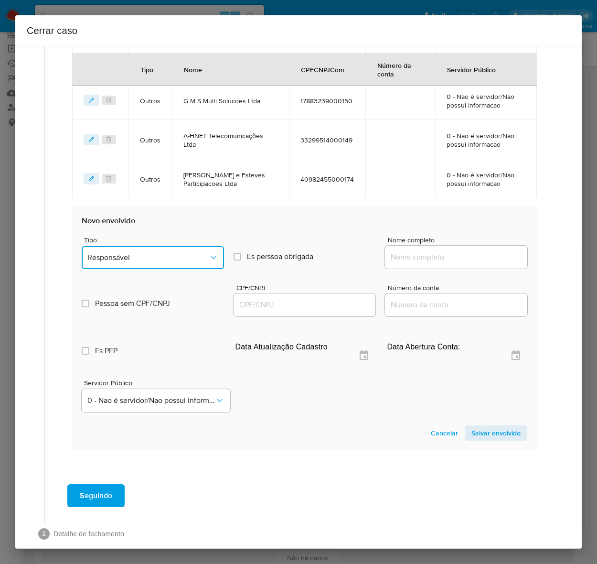
click at [129, 253] on span "Responsável" at bounding box center [147, 258] width 121 height 10
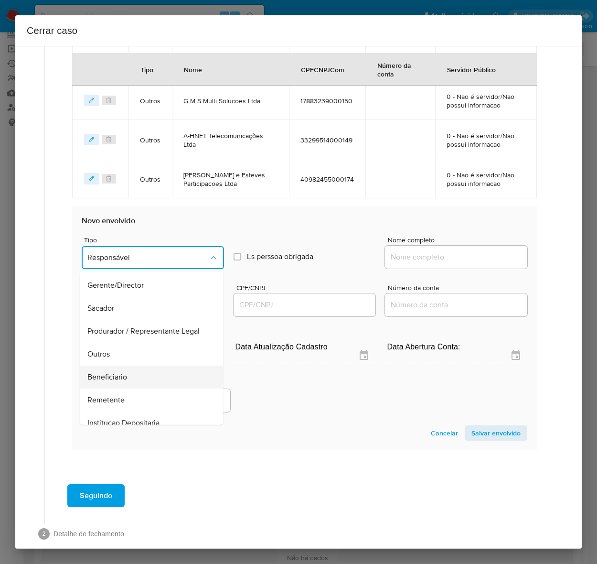
scroll to position [122, 0]
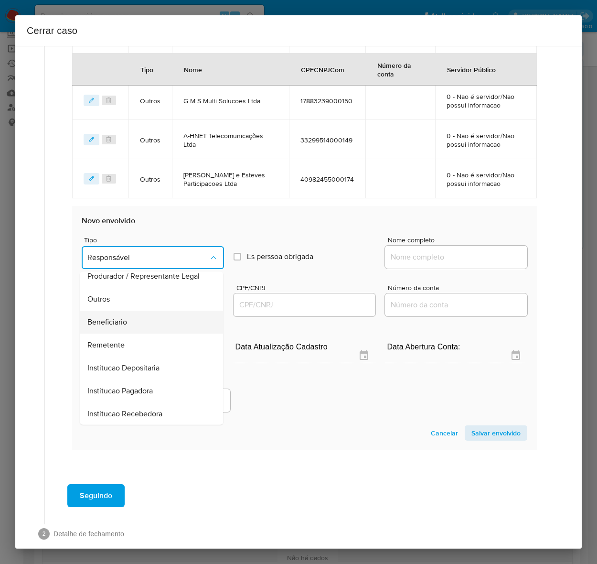
click at [111, 314] on div "Beneficiario" at bounding box center [148, 322] width 122 height 23
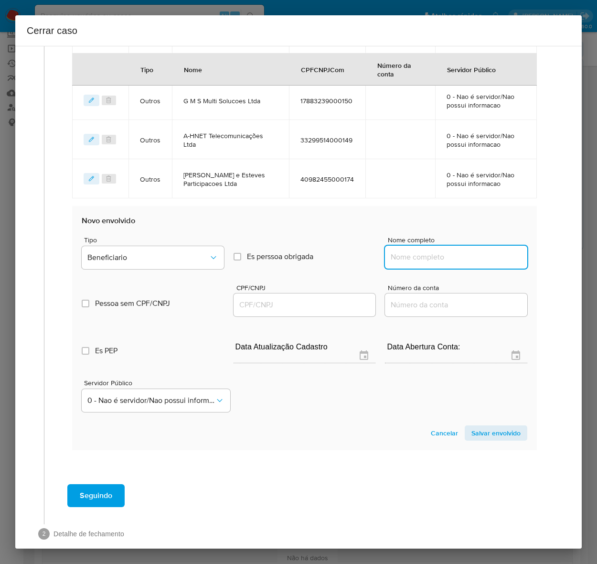
click at [406, 257] on input "Nome completo" at bounding box center [456, 257] width 142 height 12
paste input "Freedom Veiculos Ltda, 01693497000214"
drag, startPoint x: 447, startPoint y: 256, endPoint x: 620, endPoint y: 259, distance: 172.6
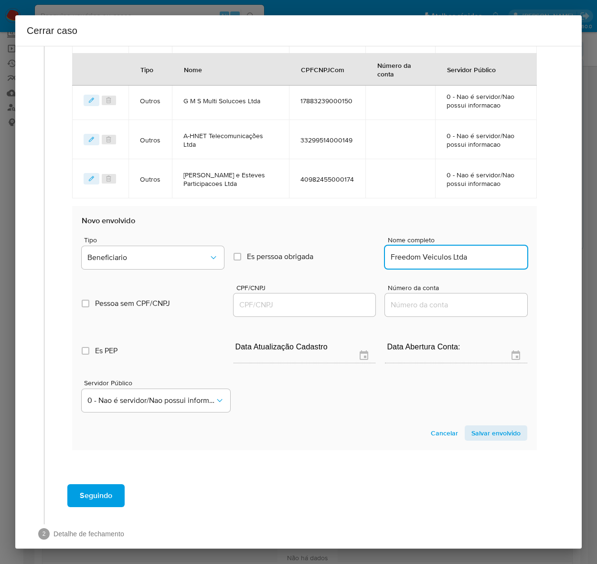
scroll to position [0, 0]
type input "Freedom Veiculos Ltda"
click at [259, 306] on input "CPF/CNPJ" at bounding box center [305, 305] width 142 height 12
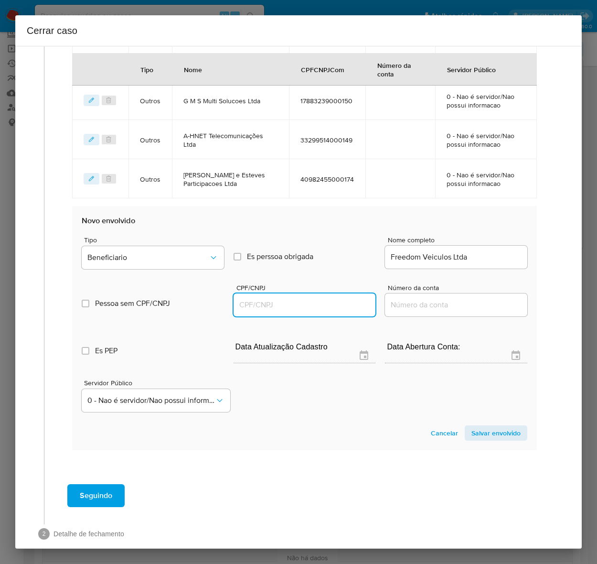
paste input "01693497000214"
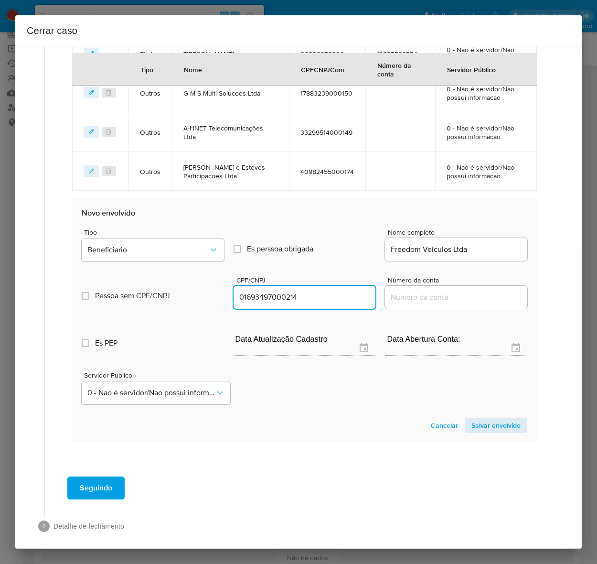
scroll to position [456, 0]
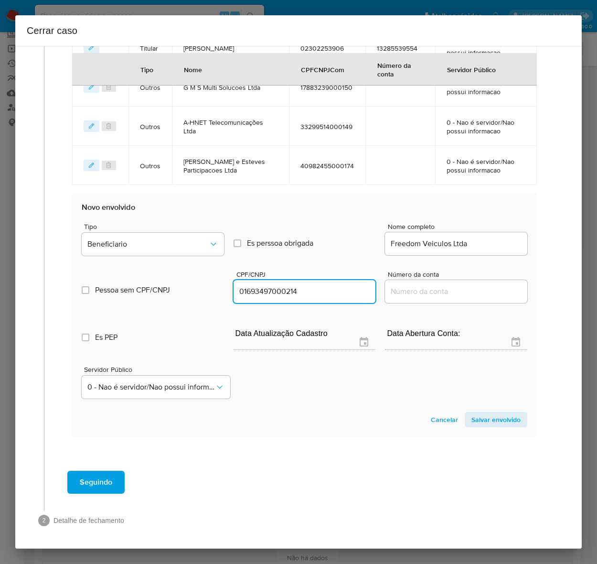
type input "1693497000214"
click at [484, 410] on section "Novo envolvido Tipo Beneficiario Es perssoa obrigada Is PObrigada Nome completo…" at bounding box center [304, 315] width 465 height 244
click at [486, 419] on span "Salvar envolvido" at bounding box center [496, 419] width 49 height 13
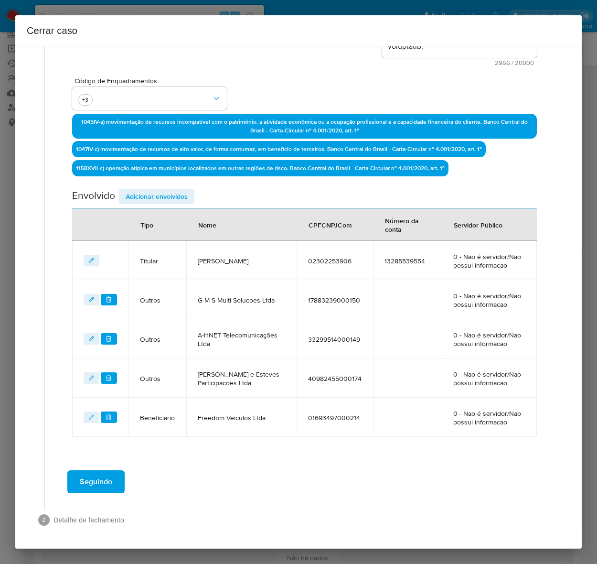
click at [154, 196] on span "Adicionar envolvidos" at bounding box center [157, 196] width 62 height 13
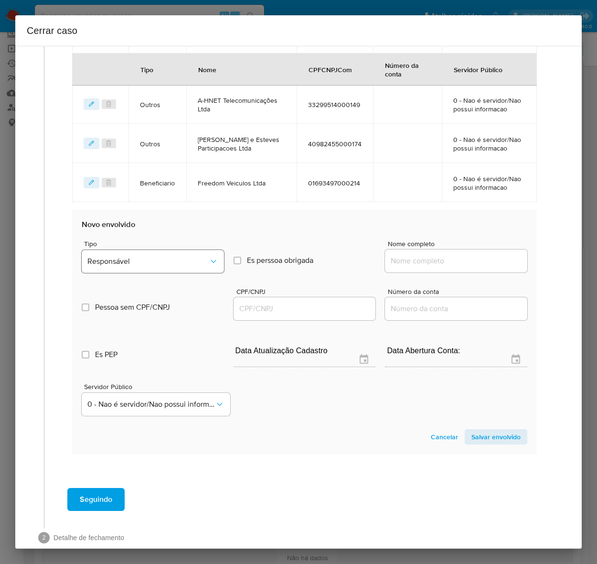
scroll to position [483, 0]
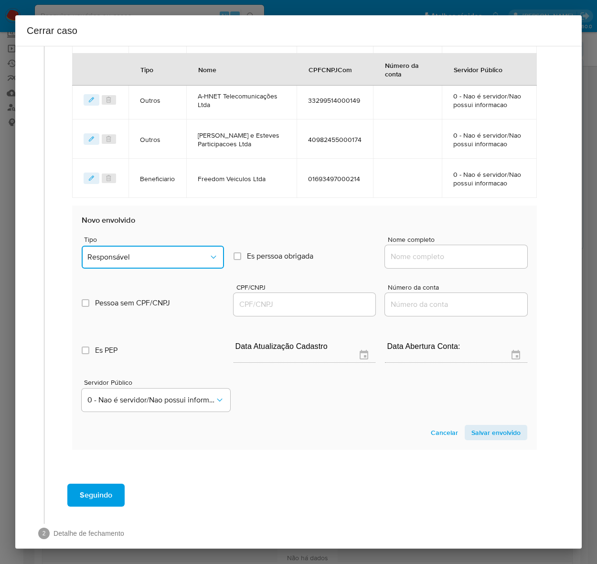
click at [128, 258] on span "Responsável" at bounding box center [147, 257] width 121 height 10
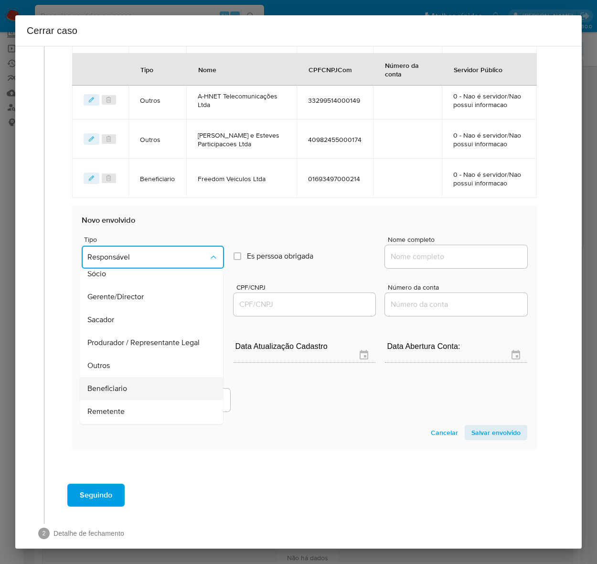
scroll to position [122, 0]
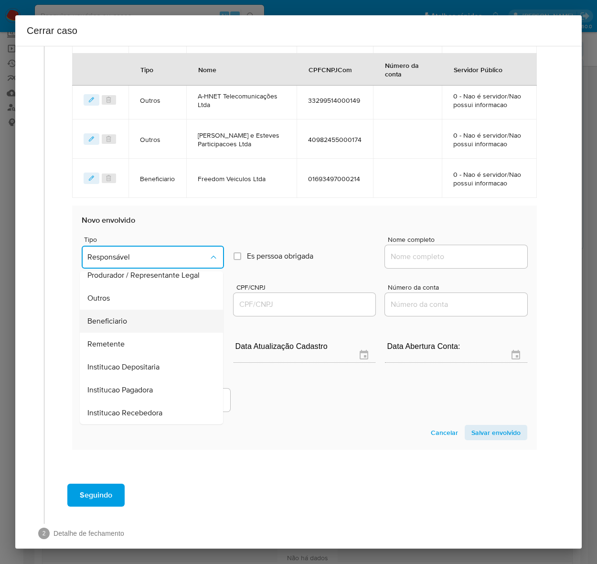
click at [103, 321] on span "Beneficiario" at bounding box center [107, 321] width 40 height 10
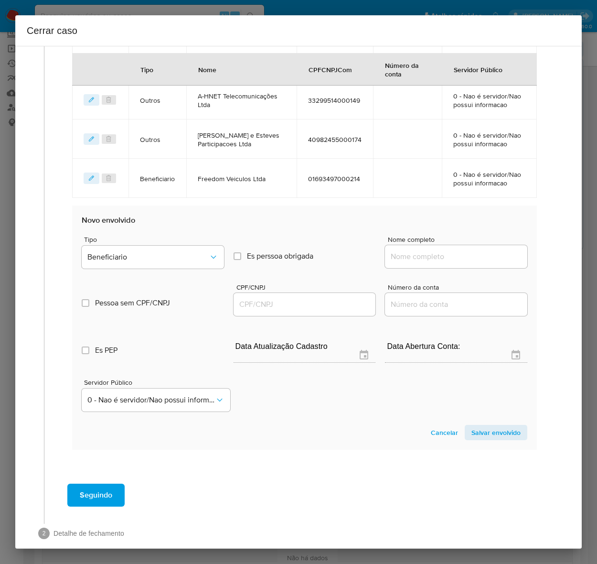
drag, startPoint x: 406, startPoint y: 258, endPoint x: 415, endPoint y: 257, distance: 8.7
click at [406, 258] on input "Nome completo" at bounding box center [456, 256] width 142 height 12
paste input "MINISTERIO DA FAZENDA, 00394460005887"
drag, startPoint x: 445, startPoint y: 255, endPoint x: 608, endPoint y: 256, distance: 163.0
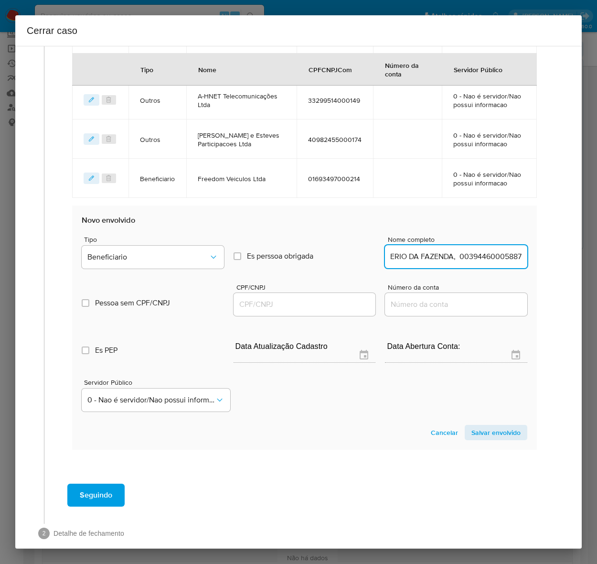
type input "MINISTERIO DA FAZENDA"
click at [235, 306] on input "CPF/CNPJ" at bounding box center [305, 304] width 142 height 12
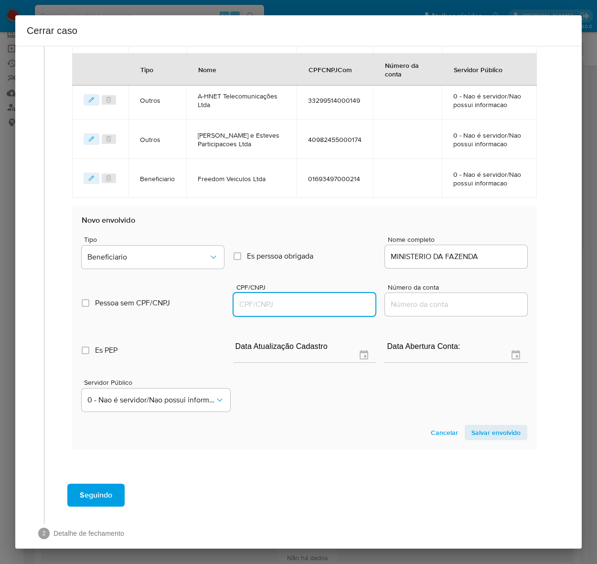
paste input "00394460005887"
type input "394460005887"
click at [485, 431] on span "Salvar envolvido" at bounding box center [496, 432] width 49 height 13
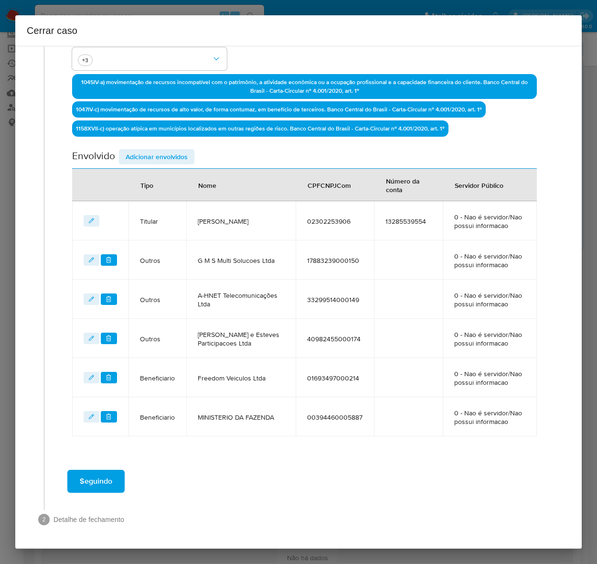
scroll to position [283, 0]
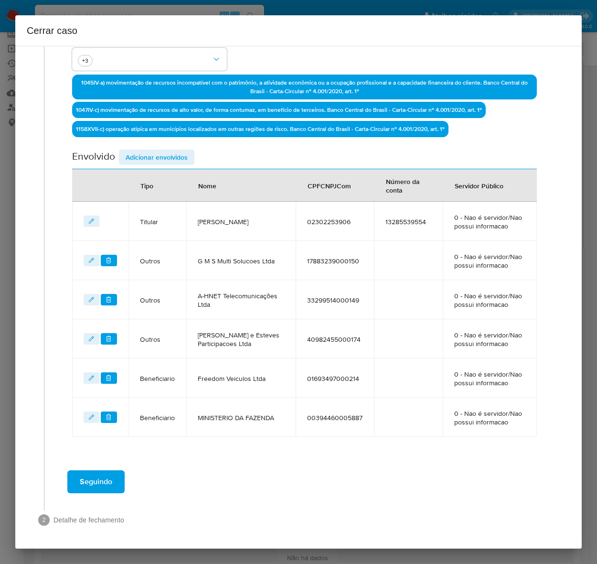
click at [97, 484] on span "Seguindo" at bounding box center [96, 481] width 33 height 21
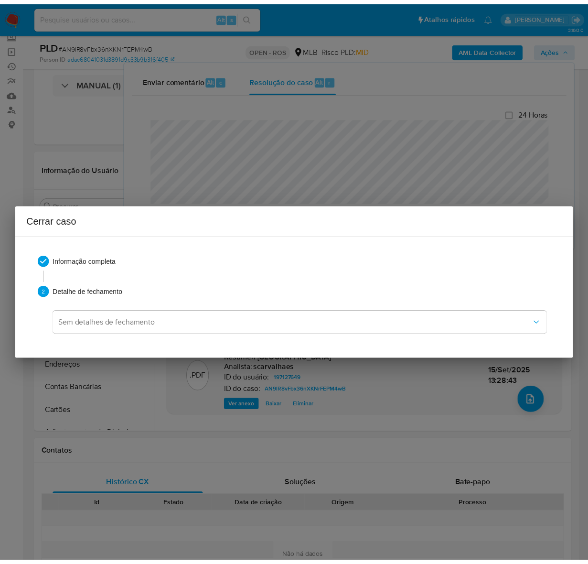
scroll to position [1081, 0]
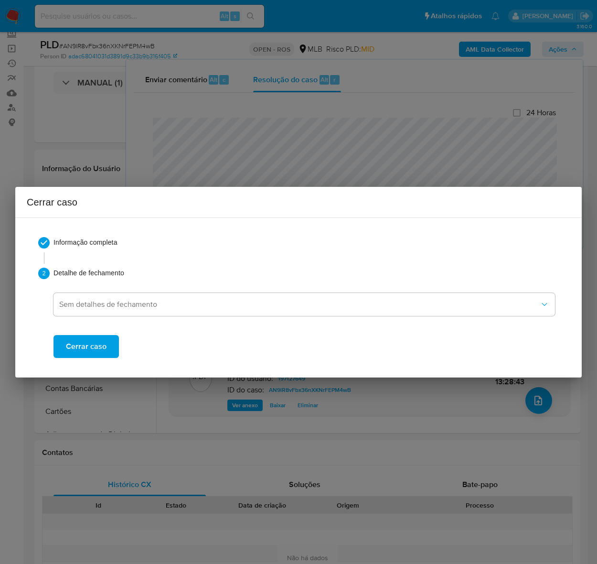
click at [97, 342] on span "Cerrar caso" at bounding box center [86, 346] width 41 height 21
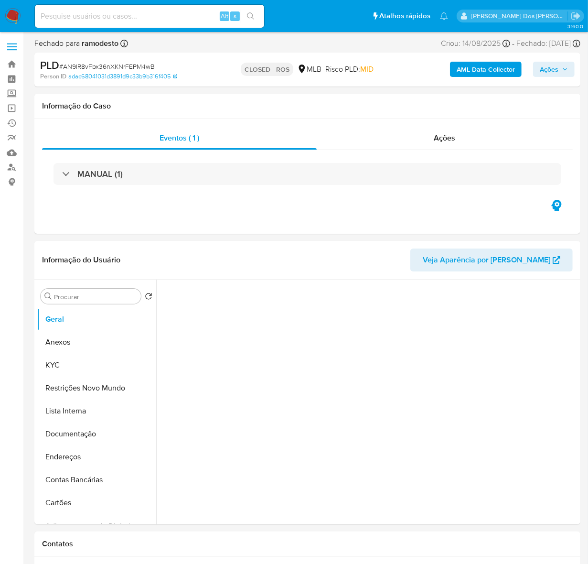
select select "10"
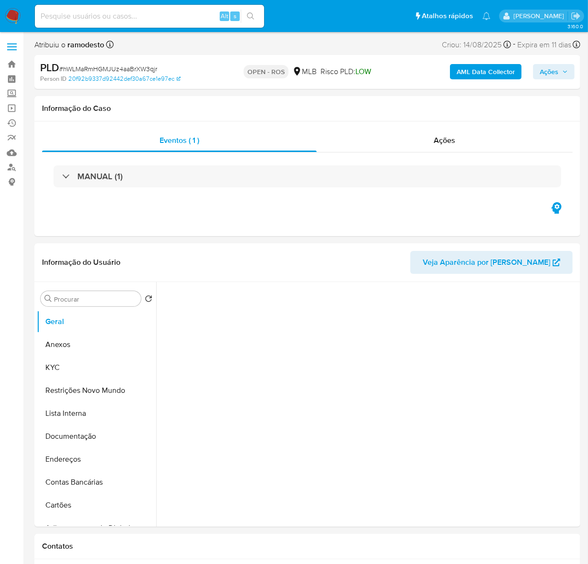
select select "10"
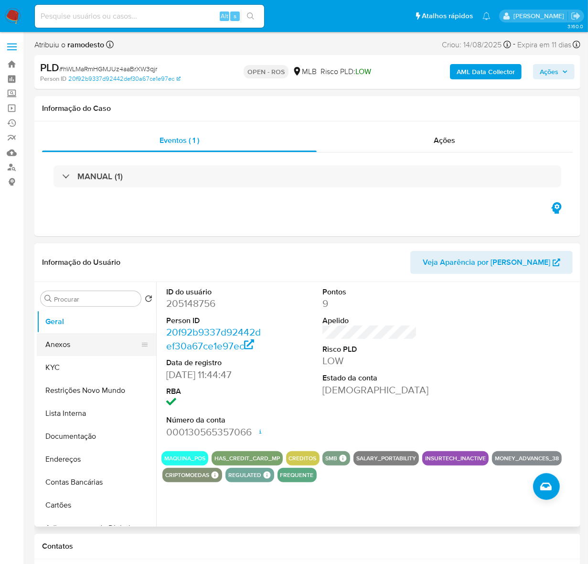
drag, startPoint x: 60, startPoint y: 344, endPoint x: 65, endPoint y: 340, distance: 6.5
click at [60, 343] on button "Anexos" at bounding box center [93, 344] width 112 height 23
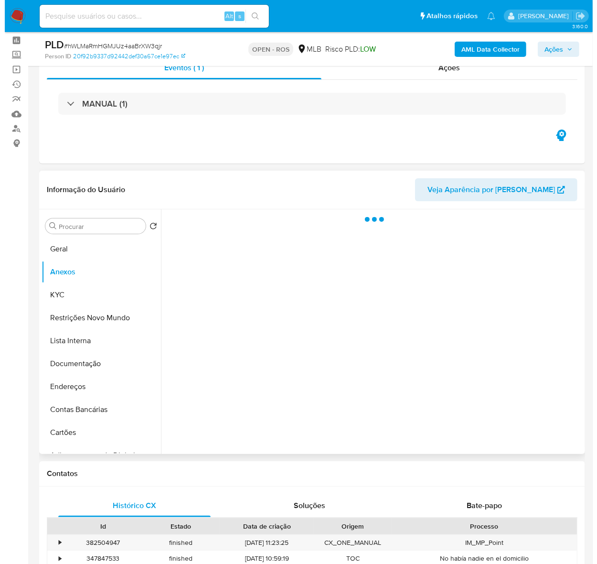
scroll to position [60, 0]
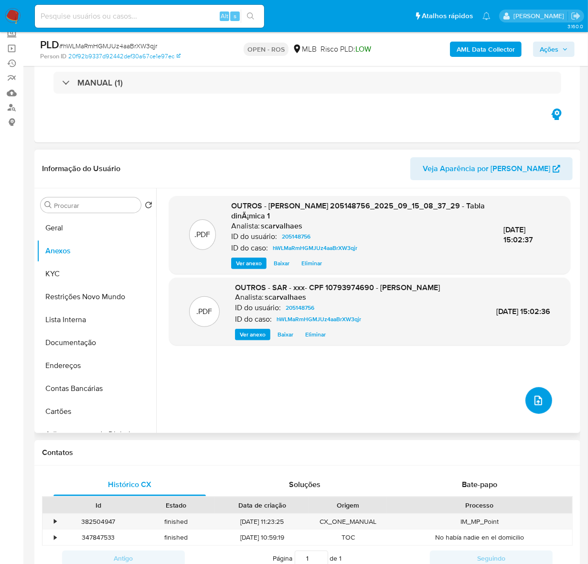
click at [534, 396] on icon "upload-file" at bounding box center [538, 400] width 11 height 11
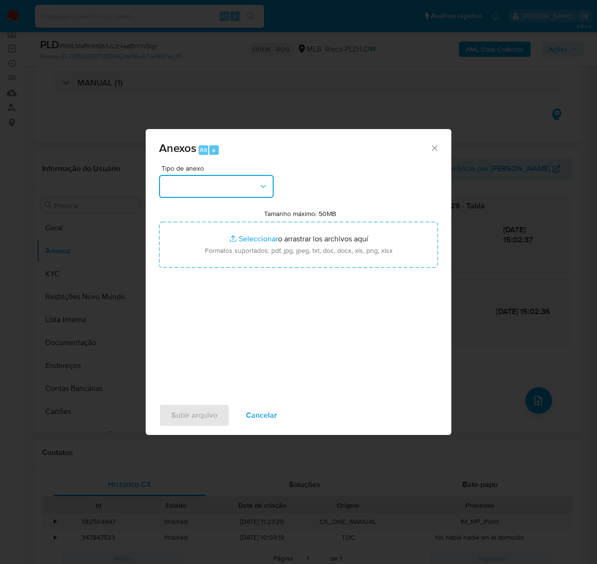
click at [180, 189] on button "button" at bounding box center [216, 186] width 115 height 23
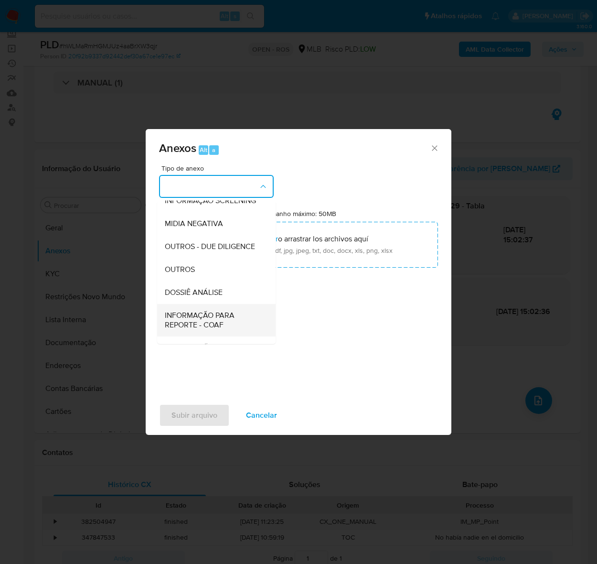
scroll to position [147, 0]
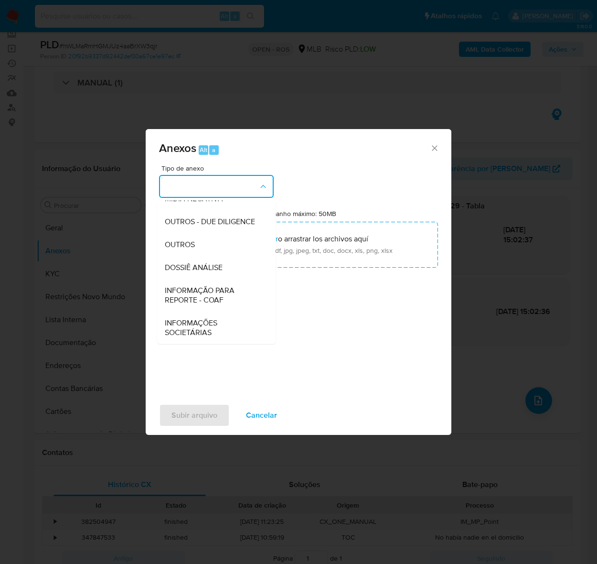
drag, startPoint x: 193, startPoint y: 288, endPoint x: 317, endPoint y: 209, distance: 147.2
click at [194, 287] on span "INFORMAÇÃO PARA REPORTE - COAF" at bounding box center [214, 294] width 98 height 19
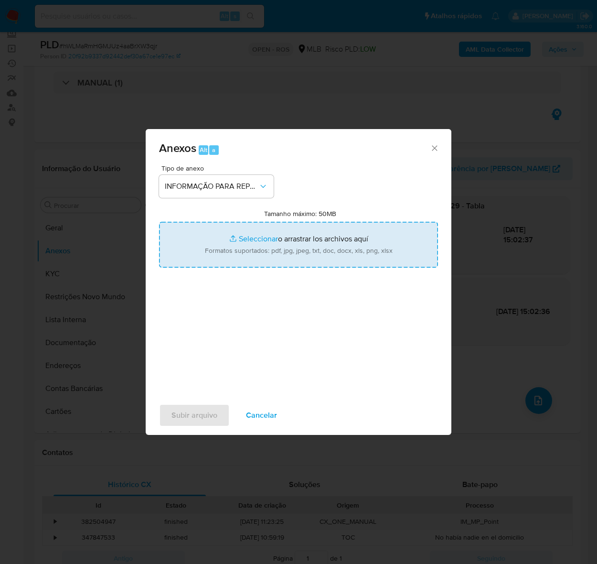
type input "C:\fakepath\SAR - hWLMaRmHGMJUz4aaBrXW3qjr - CPF 10793974690 - [PERSON_NAME].pdf"
